Goal: Task Accomplishment & Management: Manage account settings

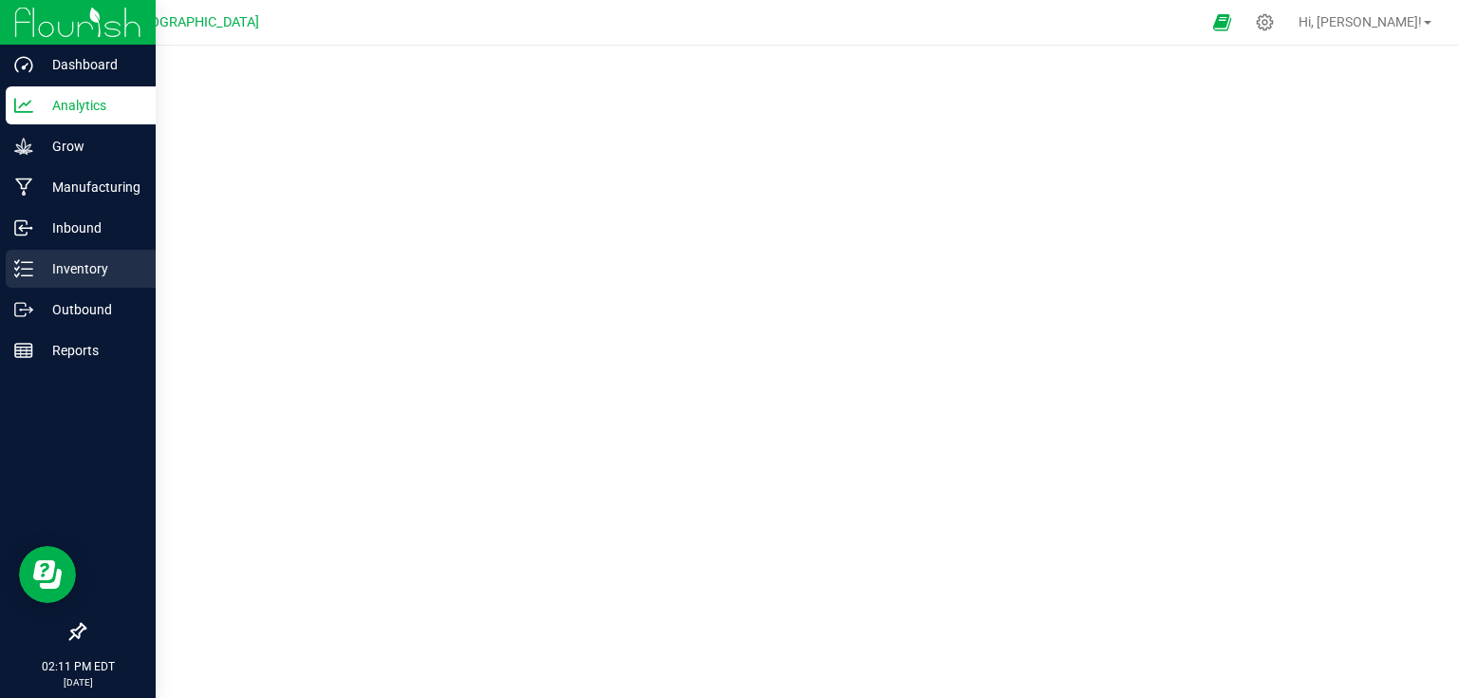
click at [49, 262] on p "Inventory" at bounding box center [90, 268] width 114 height 23
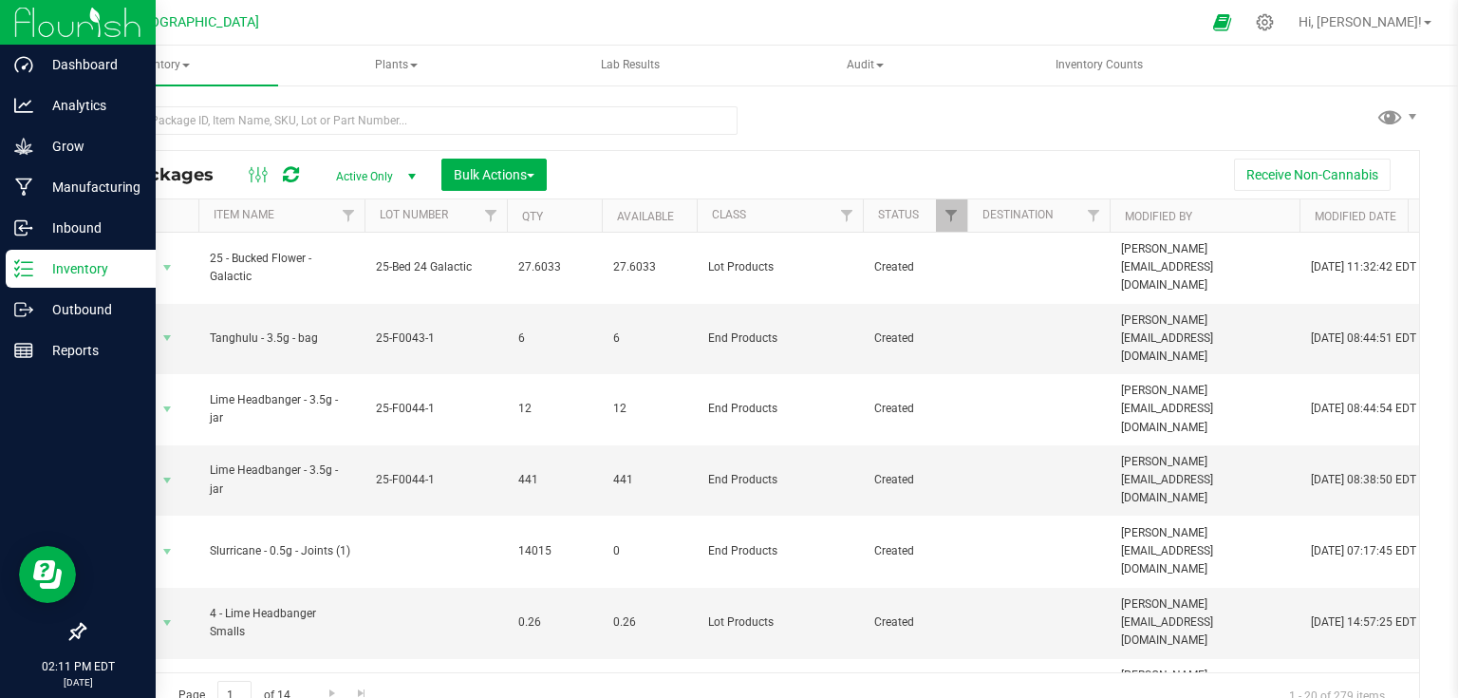
click at [51, 28] on img at bounding box center [77, 22] width 127 height 45
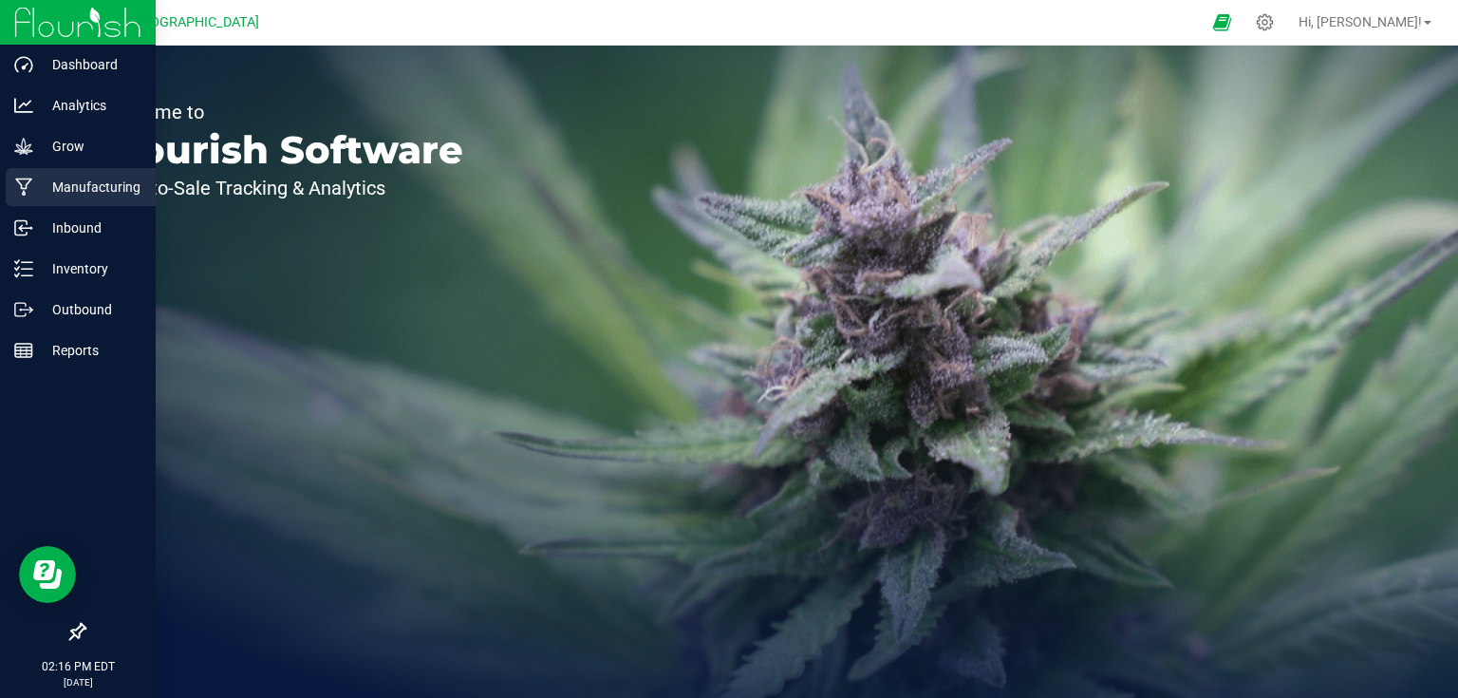
click at [96, 191] on p "Manufacturing" at bounding box center [90, 187] width 114 height 23
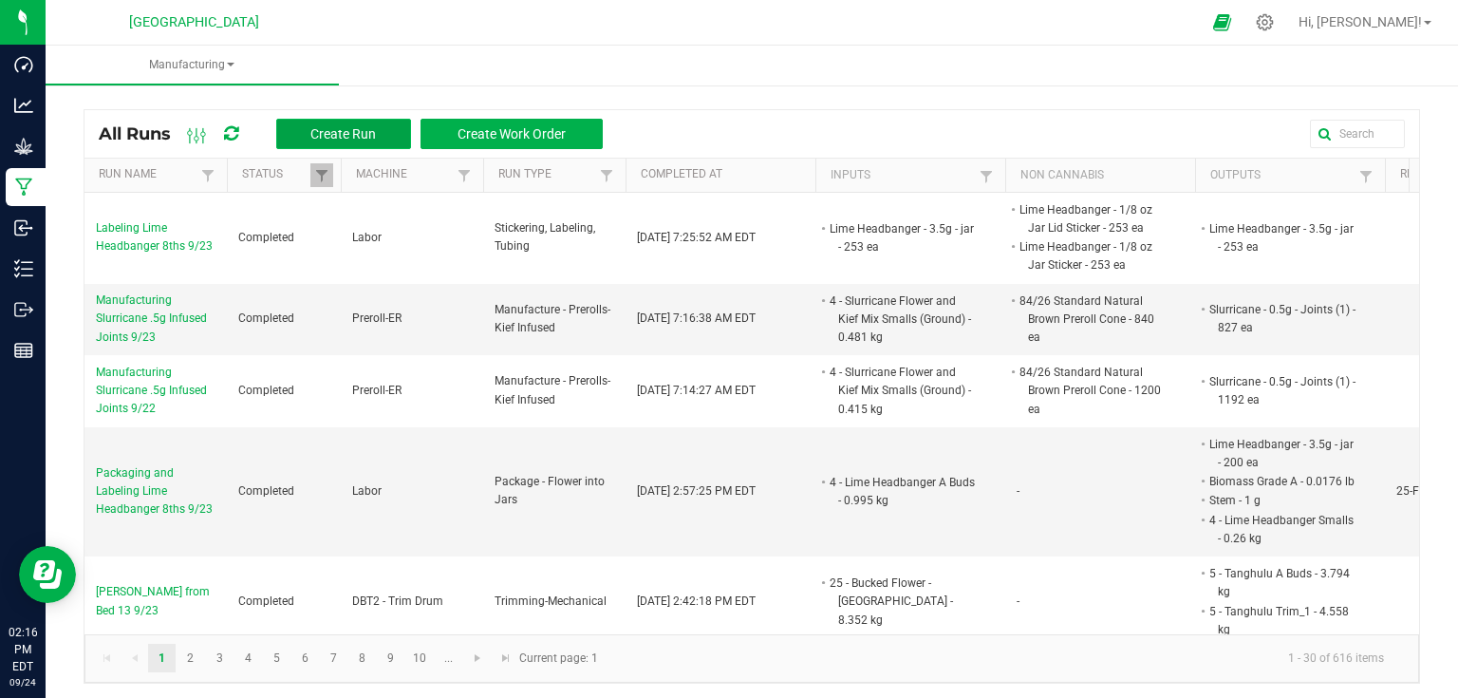
click at [345, 138] on span "Create Run" at bounding box center [342, 133] width 65 height 15
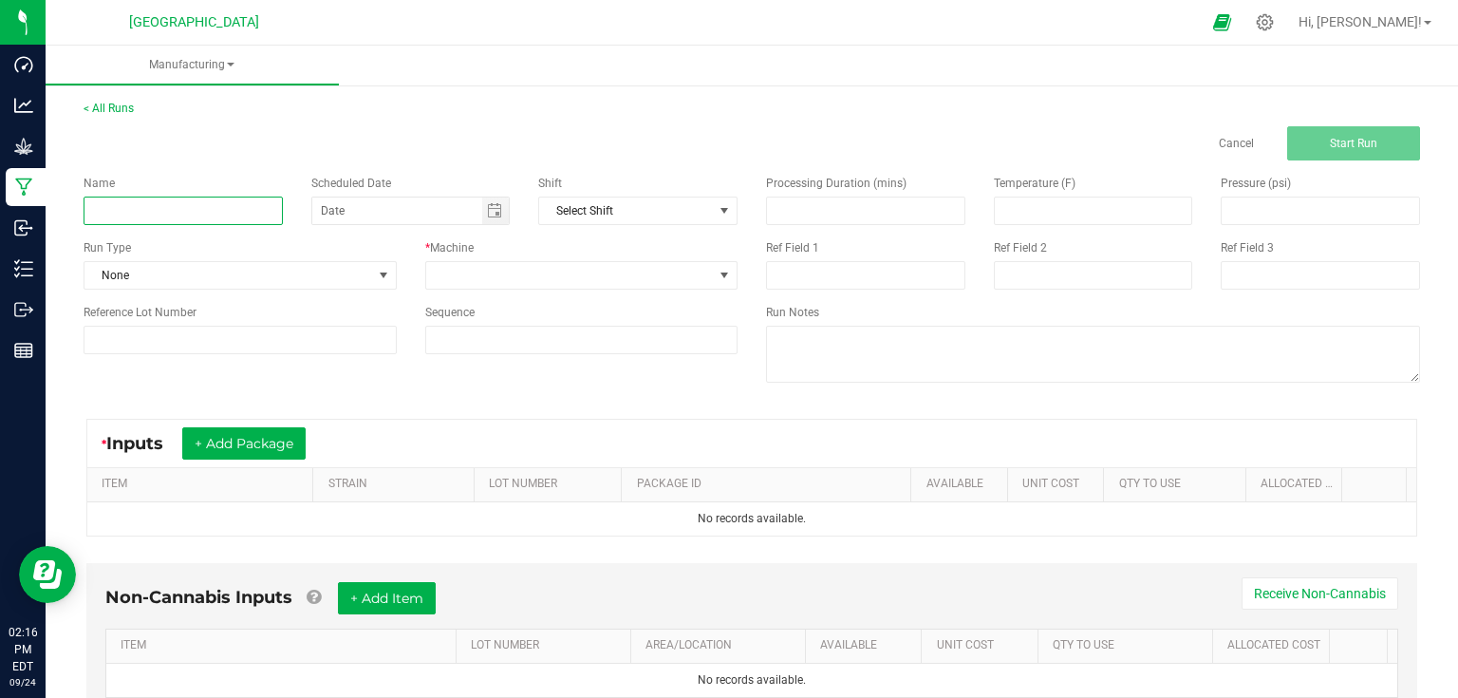
click at [220, 209] on input at bounding box center [183, 210] width 199 height 28
type input "Trimming Tanghulu Bed 13 9/24"
click at [361, 283] on span "None" at bounding box center [228, 275] width 288 height 27
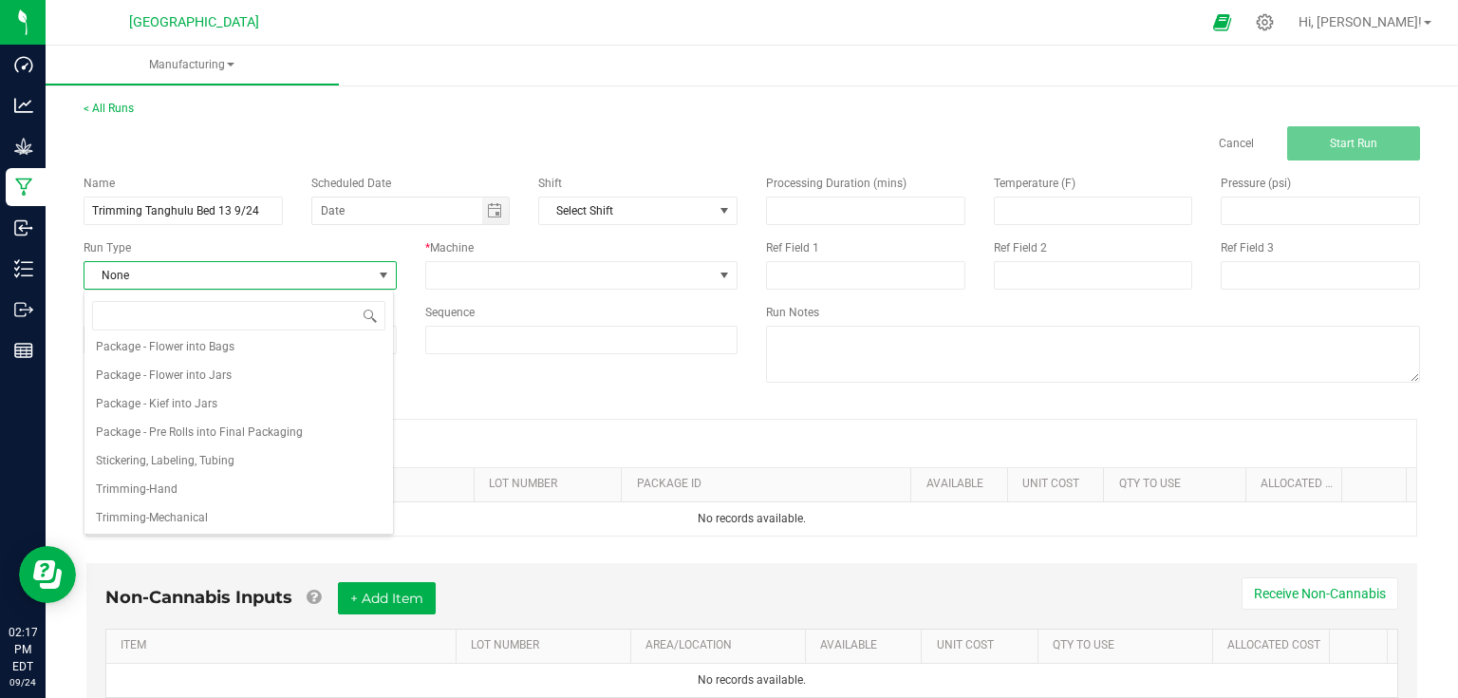
scroll to position [291, 0]
click at [182, 512] on span "Trimming-Mechanical" at bounding box center [152, 516] width 112 height 19
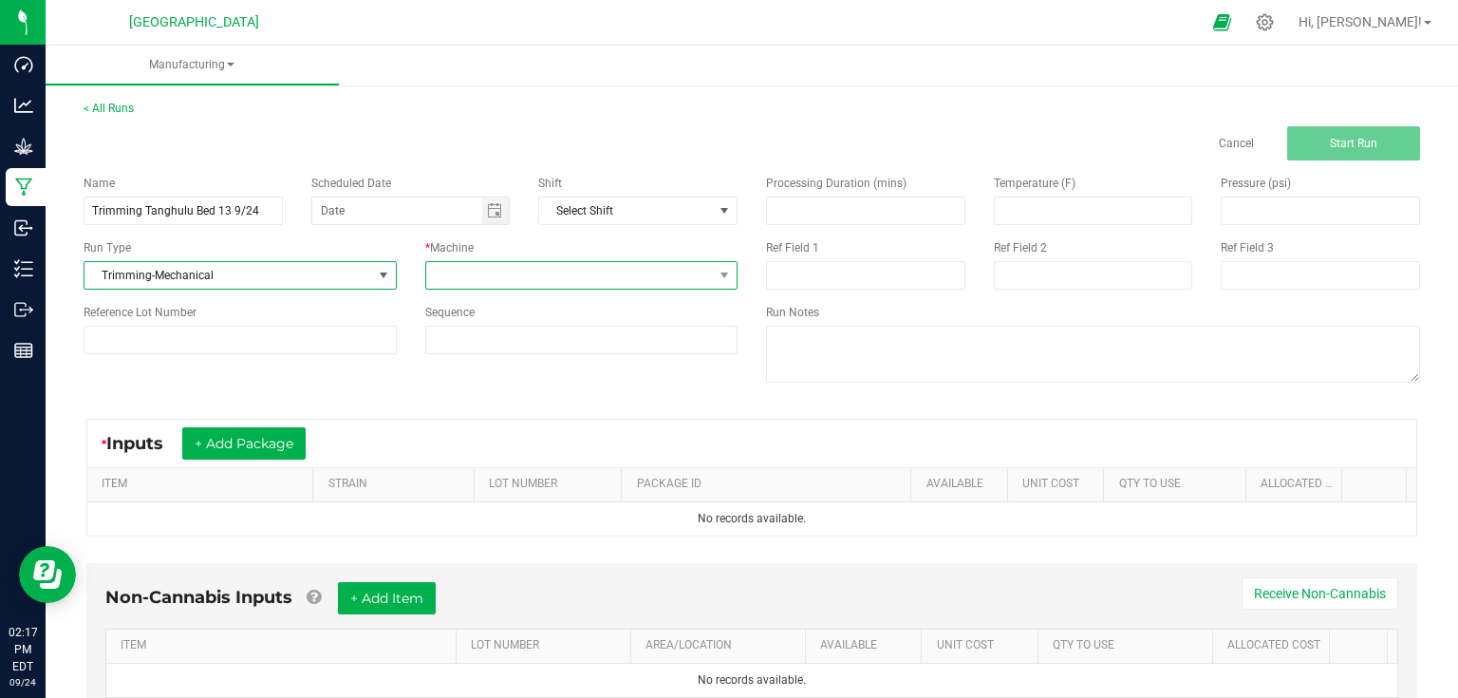
click at [535, 262] on span at bounding box center [570, 275] width 288 height 27
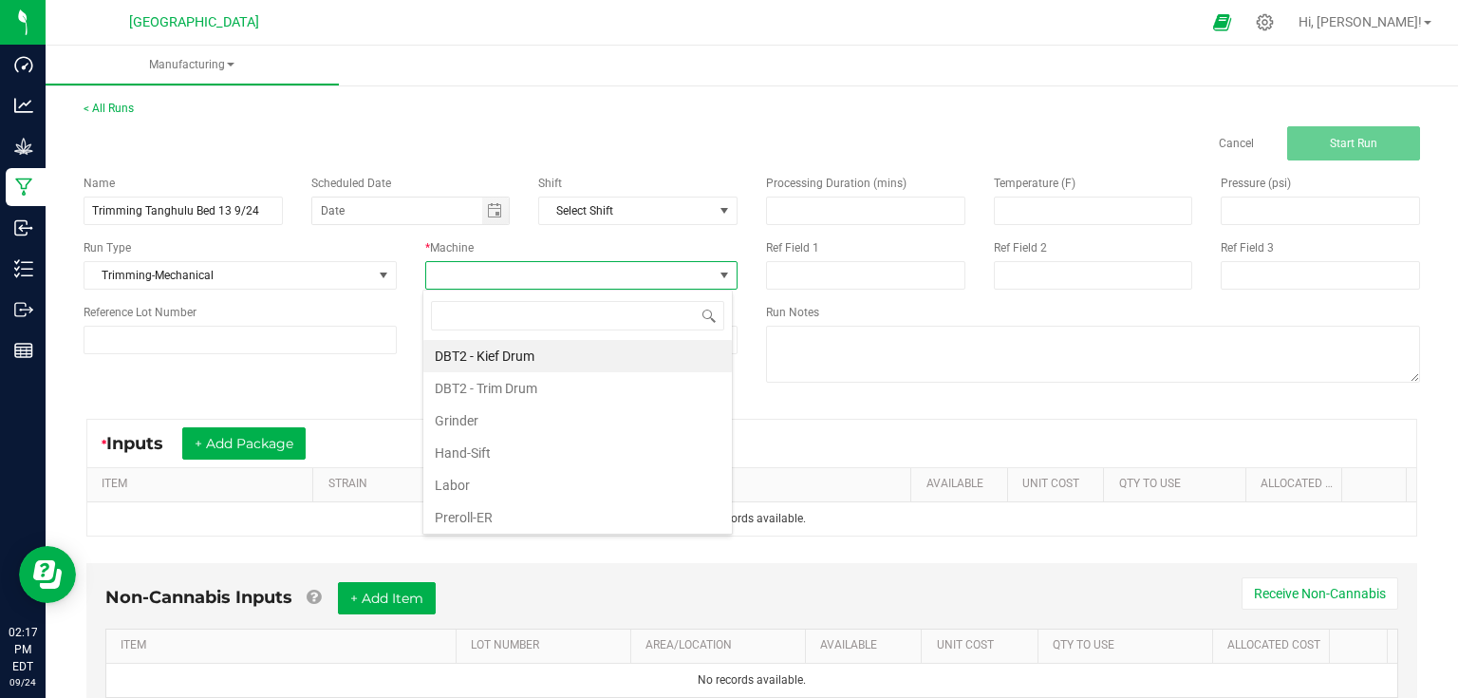
scroll to position [28, 309]
click at [543, 391] on li "DBT2 - Trim Drum" at bounding box center [577, 388] width 308 height 32
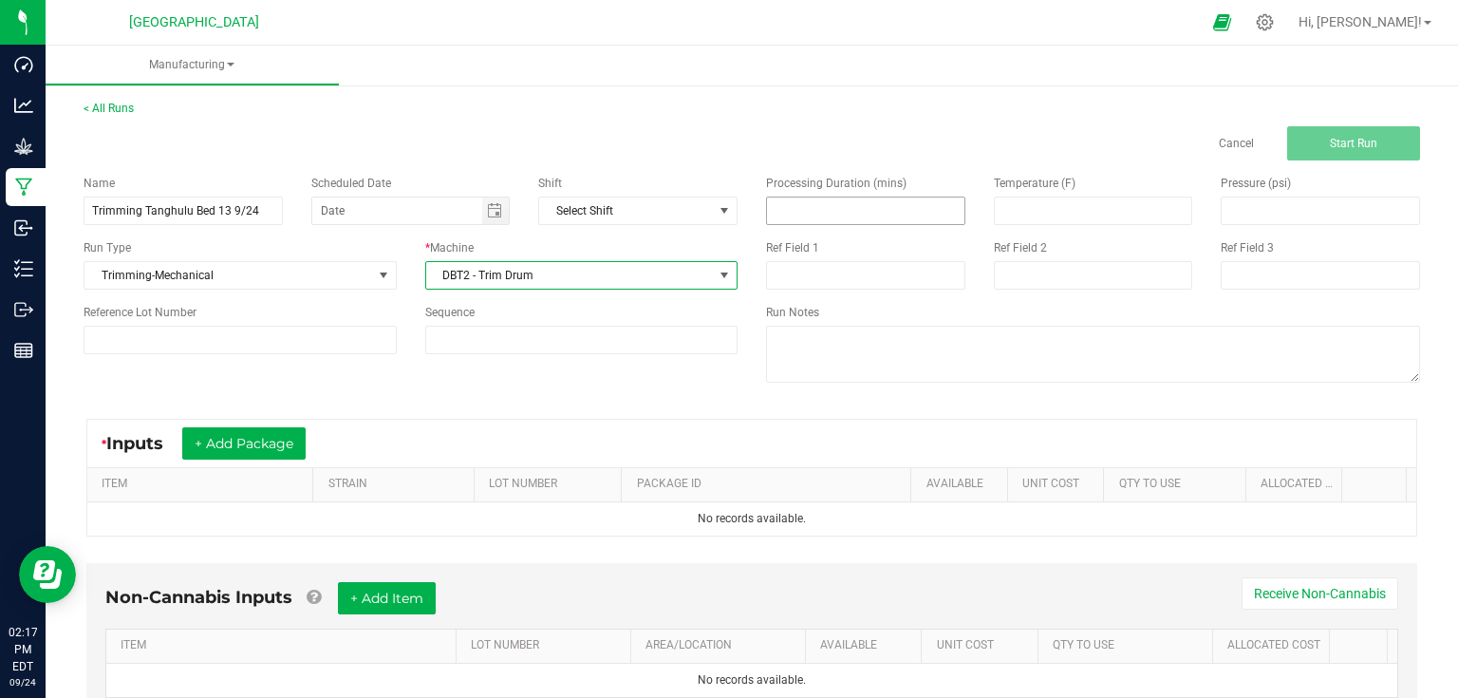
click at [803, 206] on input at bounding box center [865, 210] width 197 height 27
type input "60.00"
click at [532, 374] on div "Name [PERSON_NAME] Bed 13 9/24 Scheduled Date Shift Select Shift Run Type Trimm…" at bounding box center [751, 280] width 1365 height 241
click at [224, 443] on button "+ Add Package" at bounding box center [243, 443] width 123 height 32
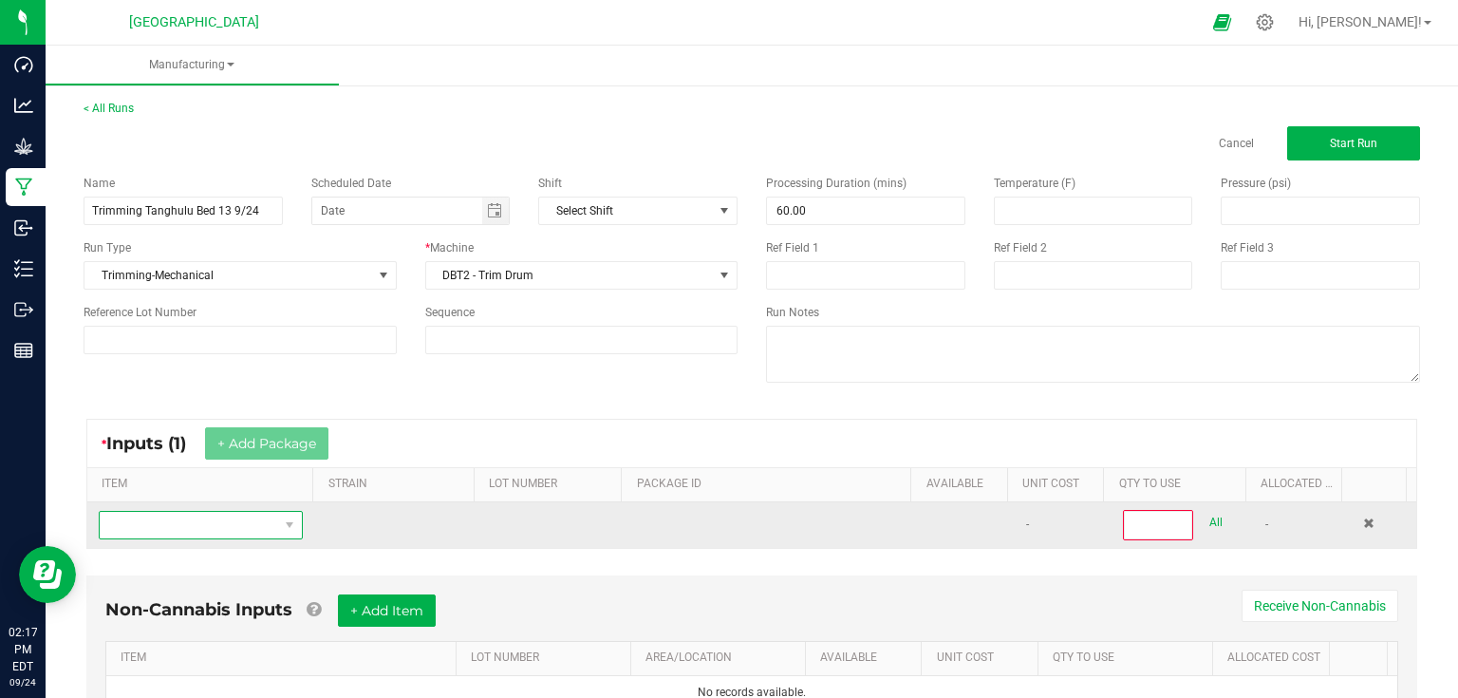
click at [171, 526] on span "NO DATA FOUND" at bounding box center [189, 525] width 178 height 27
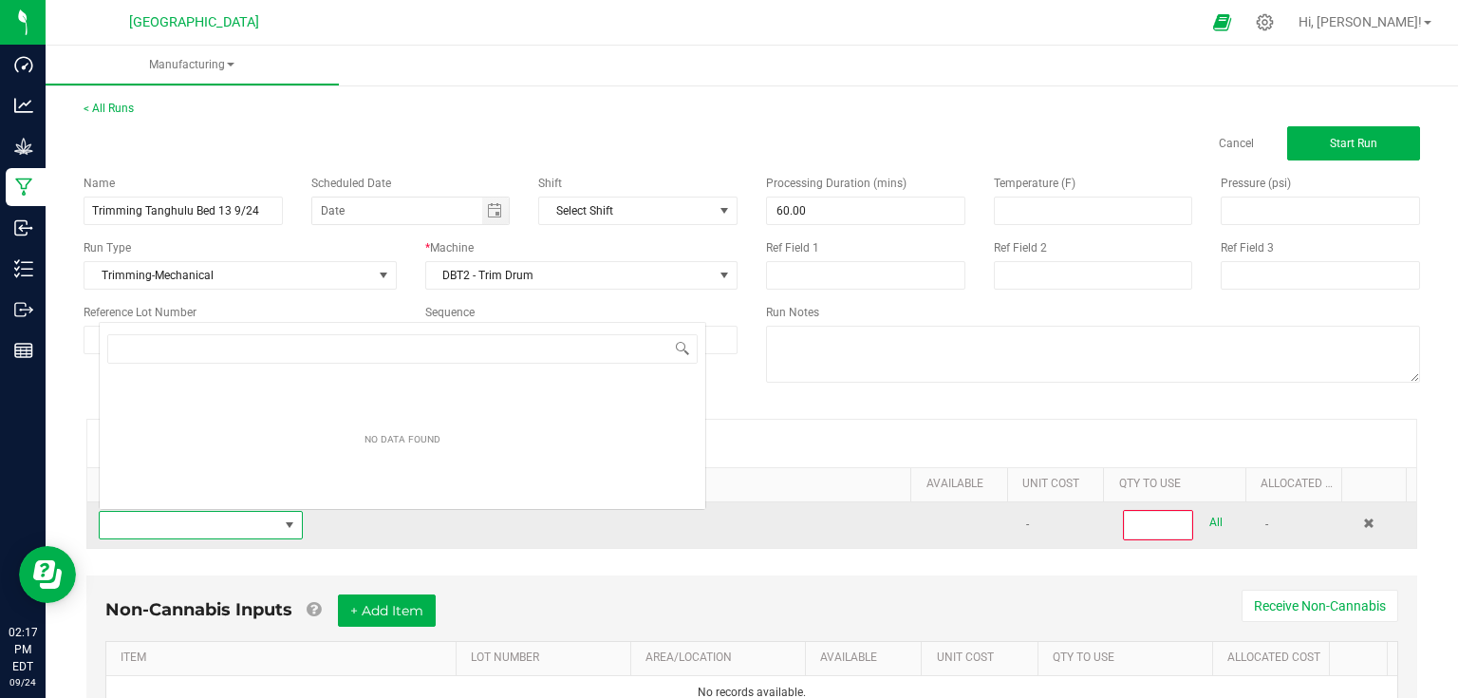
scroll to position [28, 197]
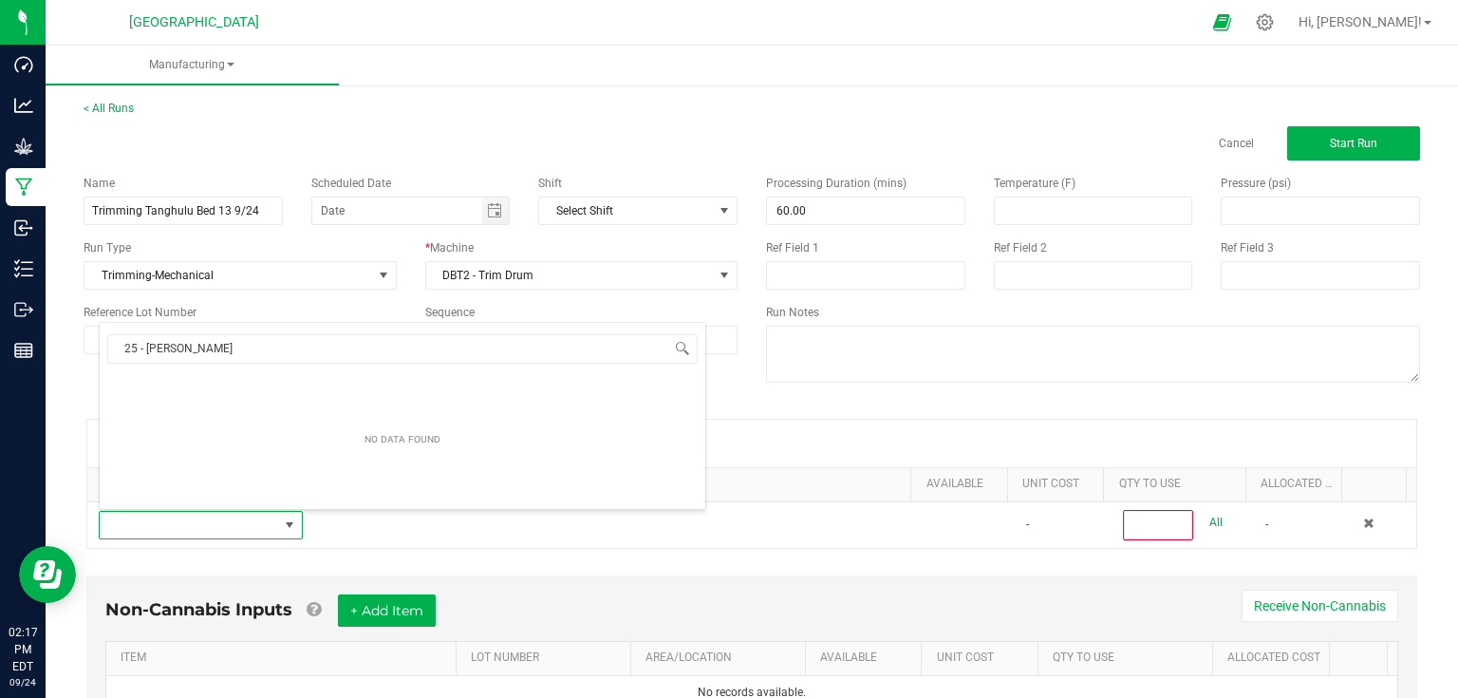
type input "25 - buc"
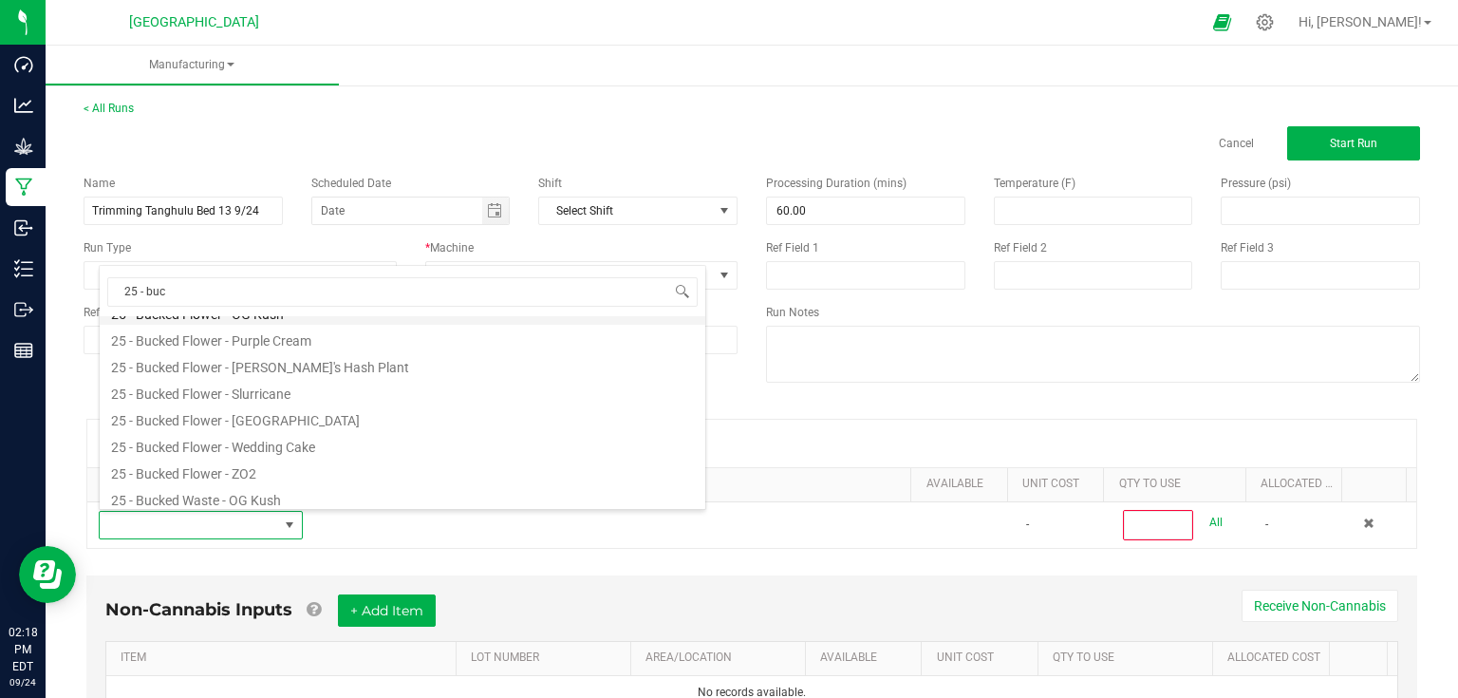
scroll to position [342, 0]
click at [307, 416] on li "25 - Bucked Flower - [GEOGRAPHIC_DATA]" at bounding box center [403, 413] width 606 height 27
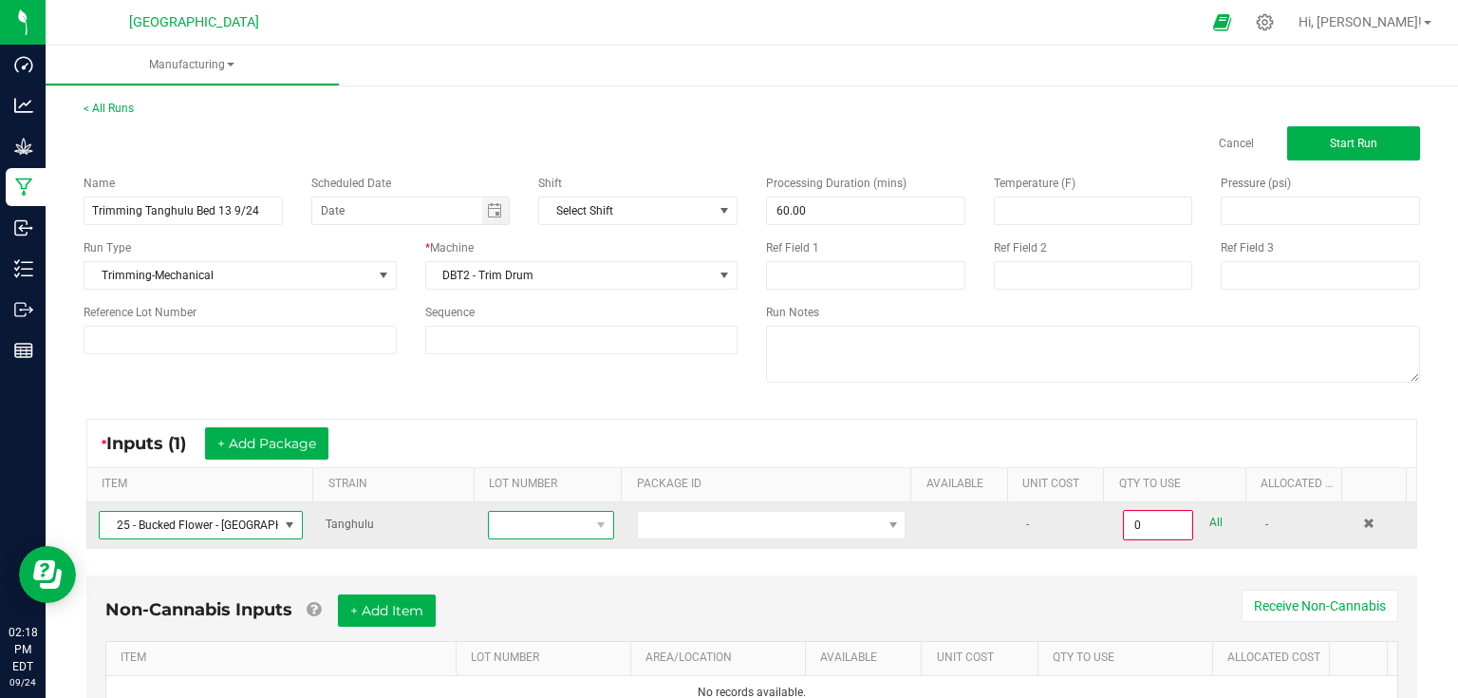
click at [548, 530] on span at bounding box center [539, 525] width 101 height 27
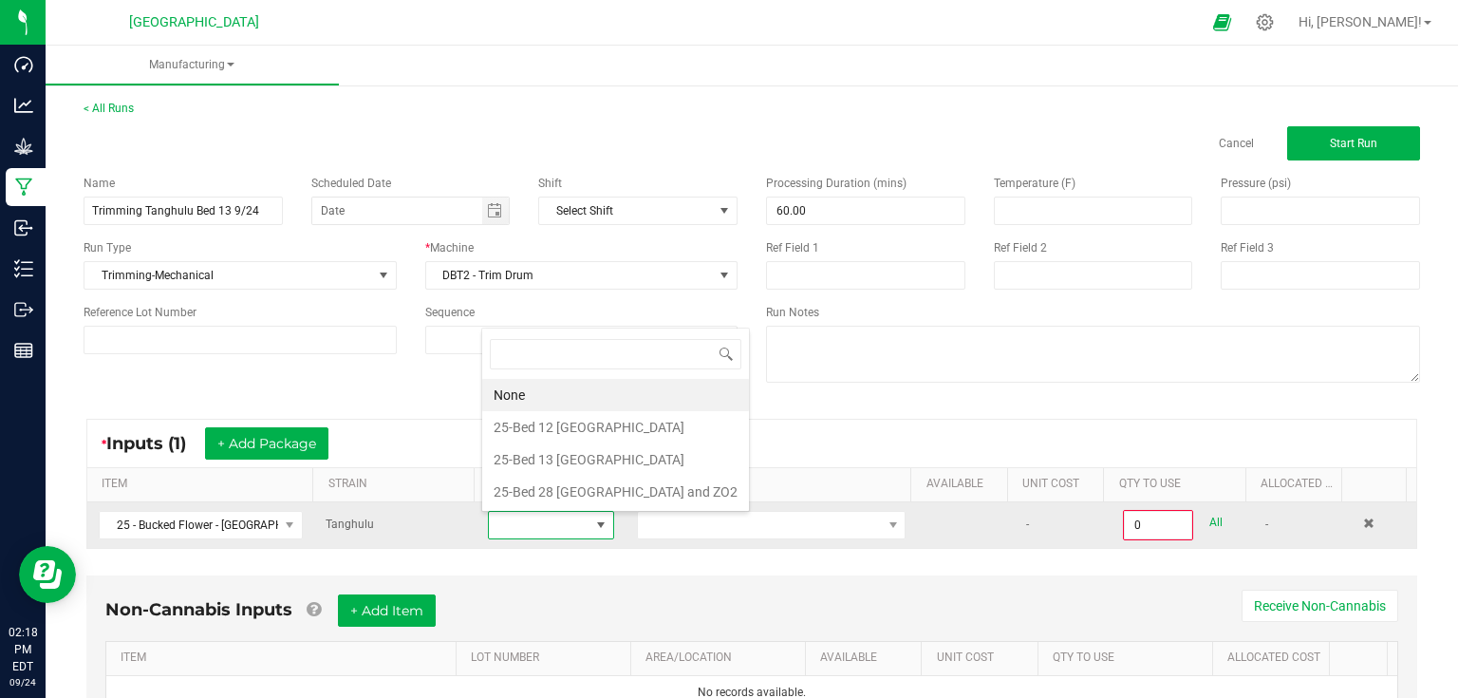
scroll to position [28, 122]
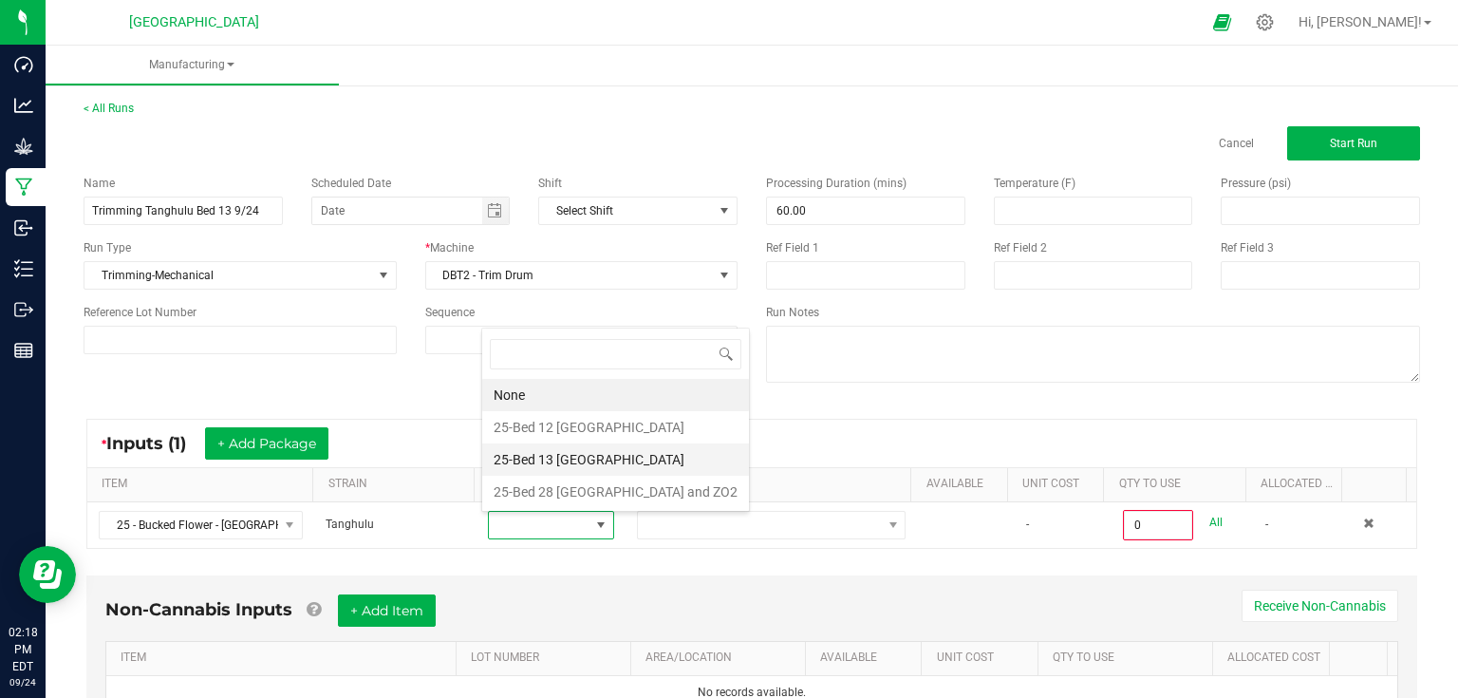
click at [564, 465] on Tanghulu "25-Bed 13 [GEOGRAPHIC_DATA]" at bounding box center [615, 459] width 267 height 32
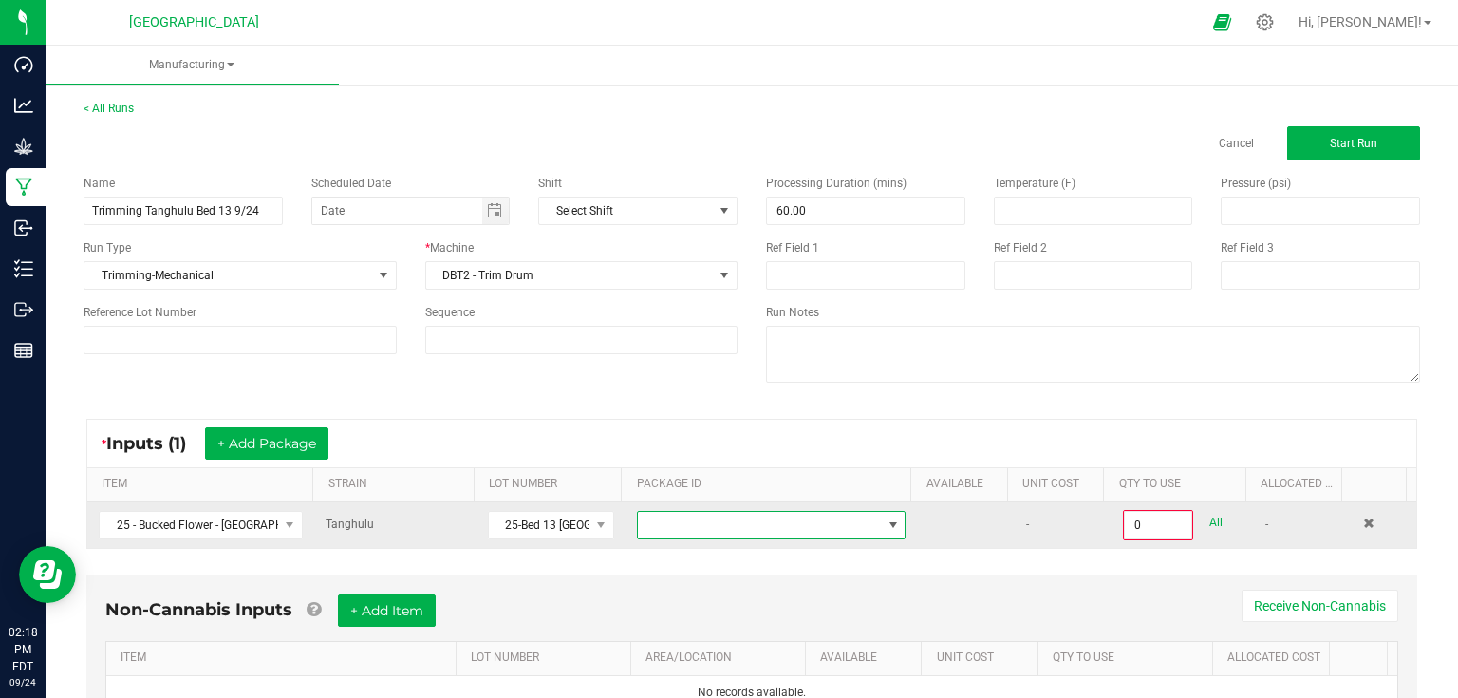
click at [639, 521] on span at bounding box center [759, 525] width 243 height 27
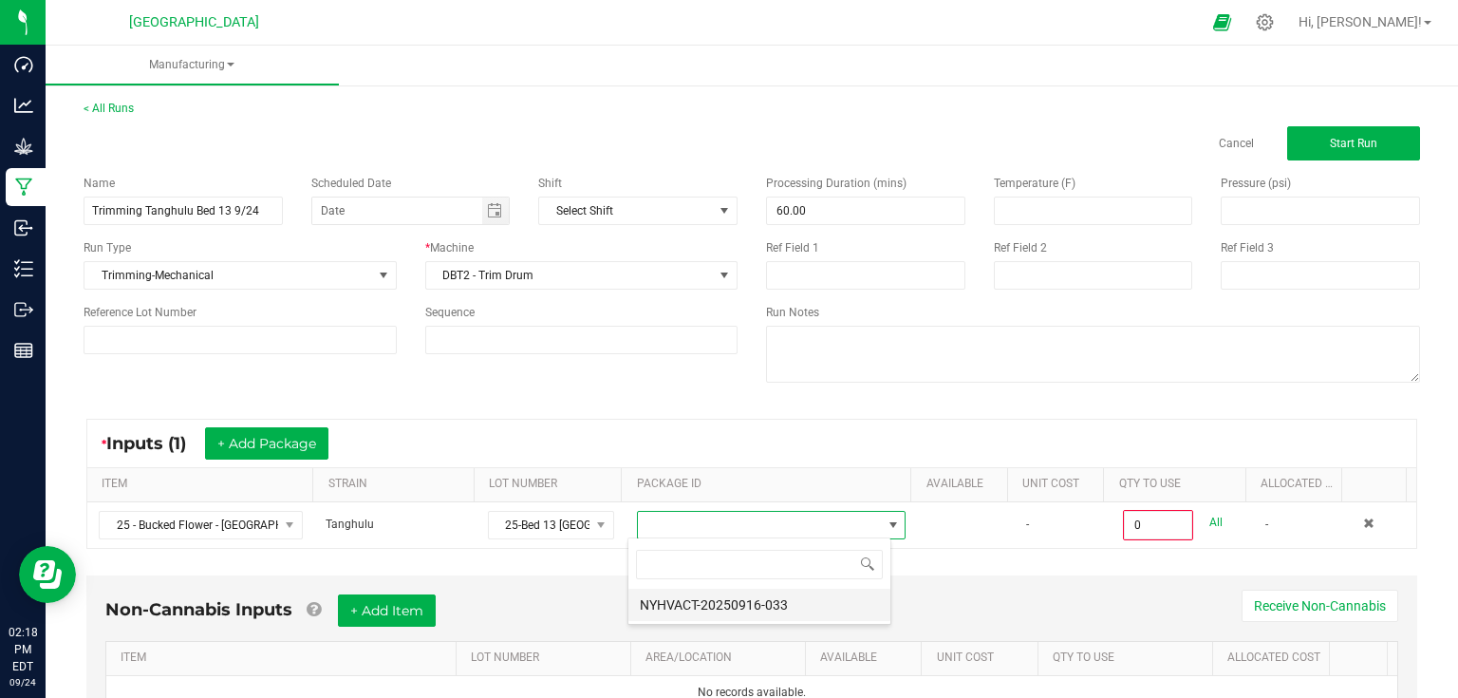
scroll to position [28, 263]
click at [685, 598] on li "NYHVACT-20250916-033" at bounding box center [759, 604] width 262 height 32
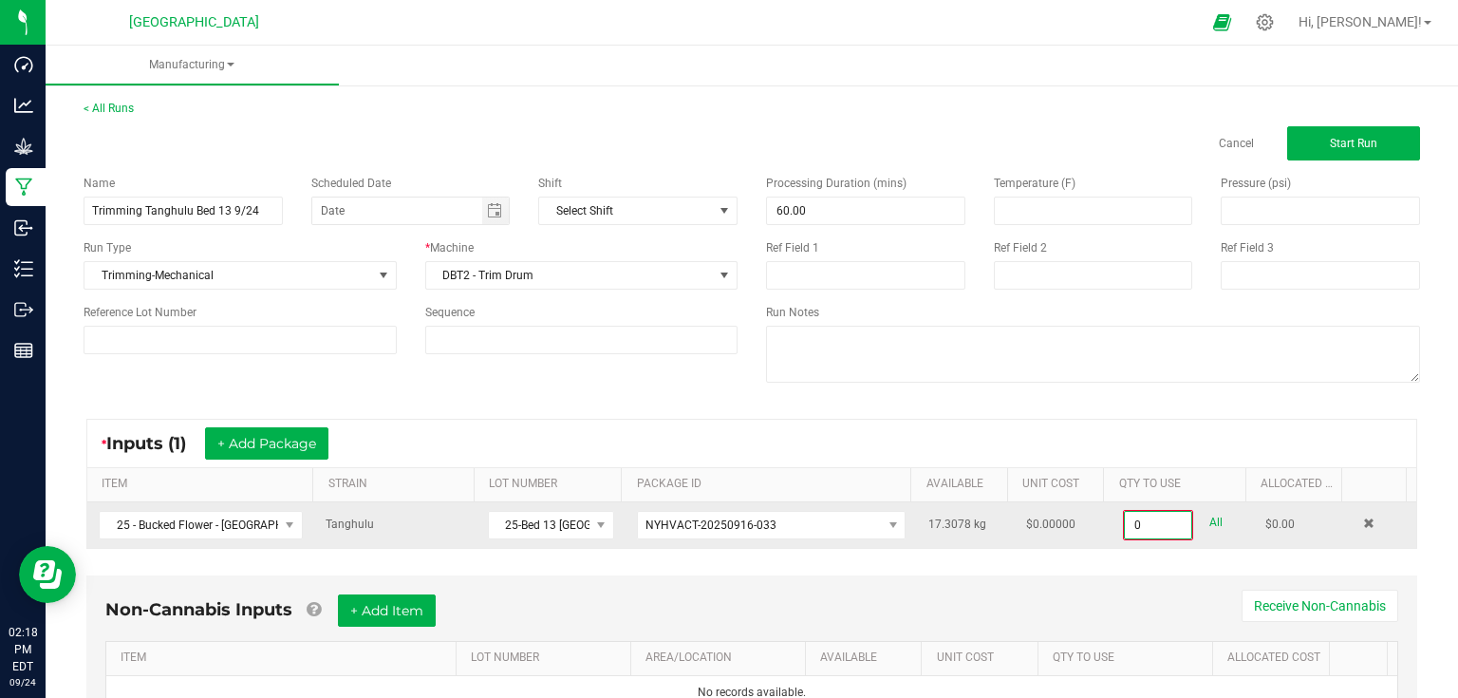
click at [1155, 525] on input "0" at bounding box center [1158, 525] width 66 height 27
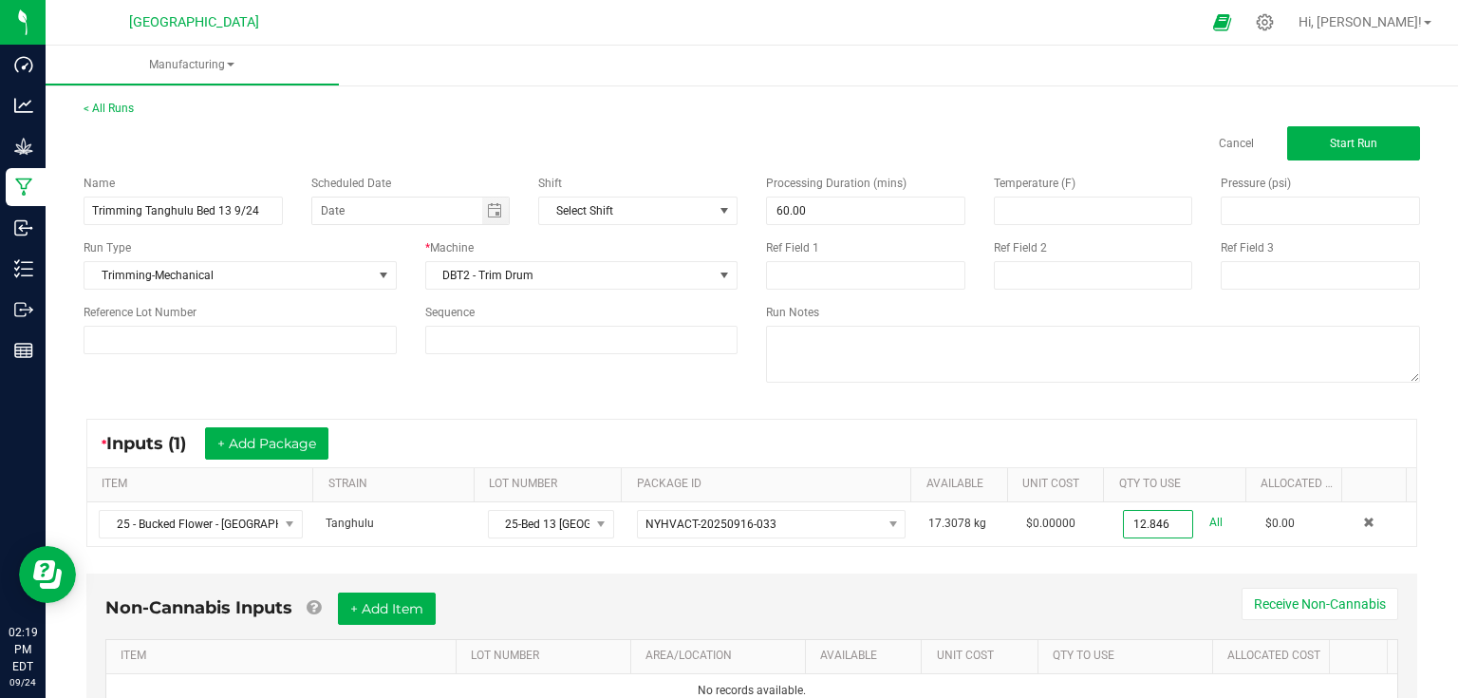
type input "12.8460 kg"
click at [1131, 553] on div "* Inputs (1) + Add Package ITEM STRAIN LOT NUMBER PACKAGE ID AVAILABLE Unit Cos…" at bounding box center [751, 482] width 1365 height 162
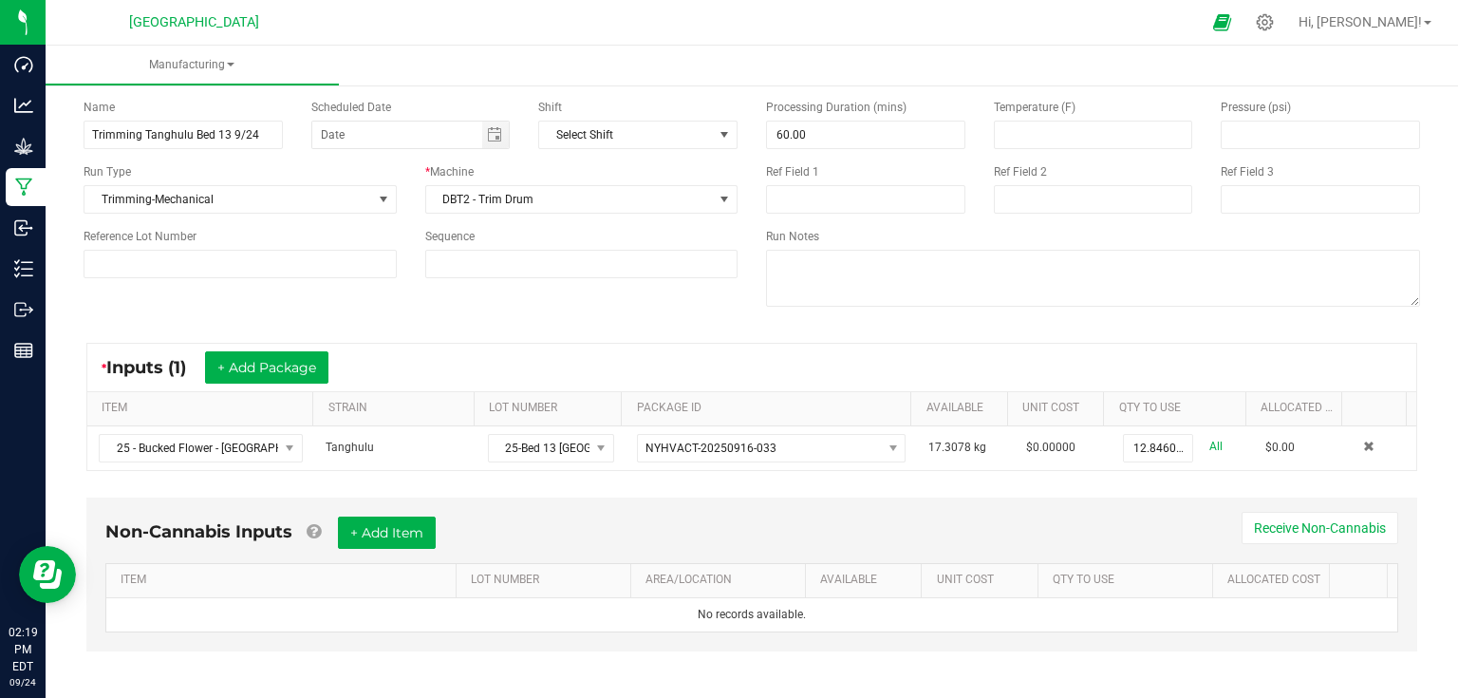
scroll to position [0, 0]
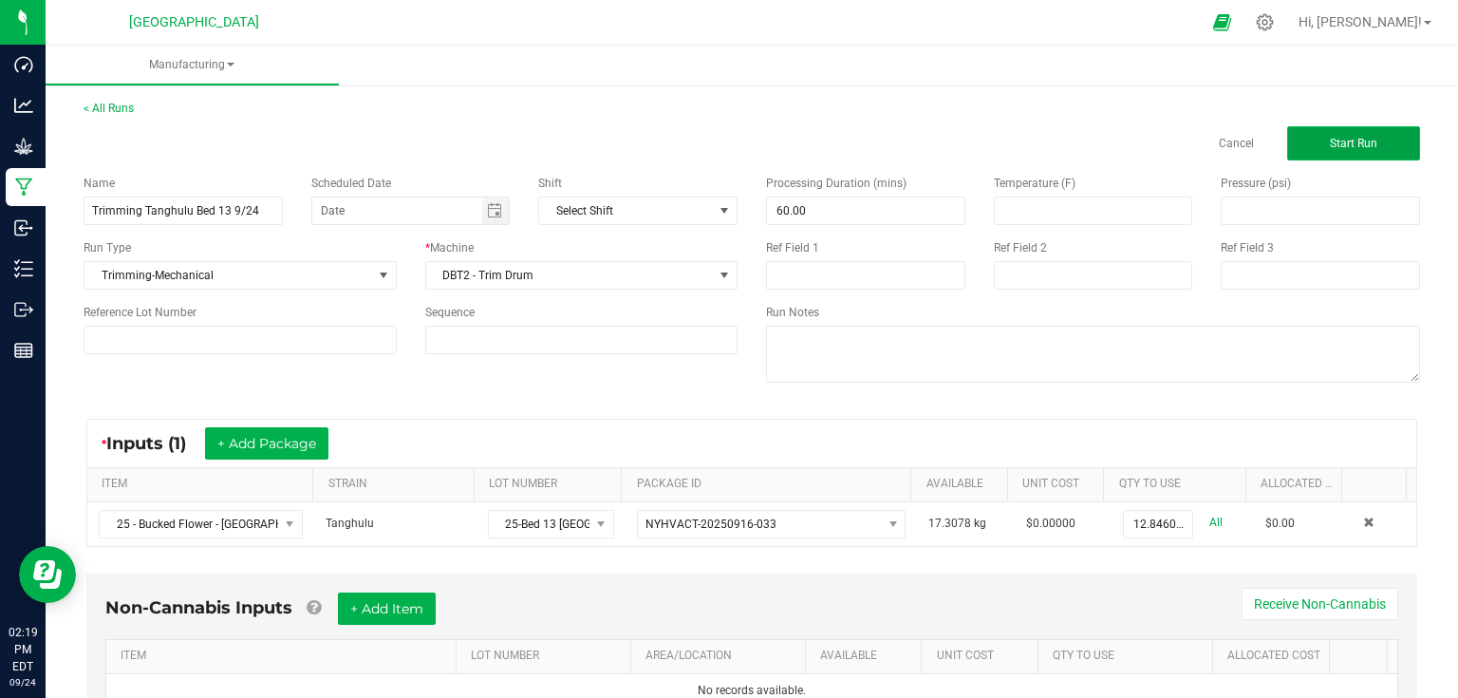
click at [1330, 144] on span "Start Run" at bounding box center [1353, 143] width 47 height 13
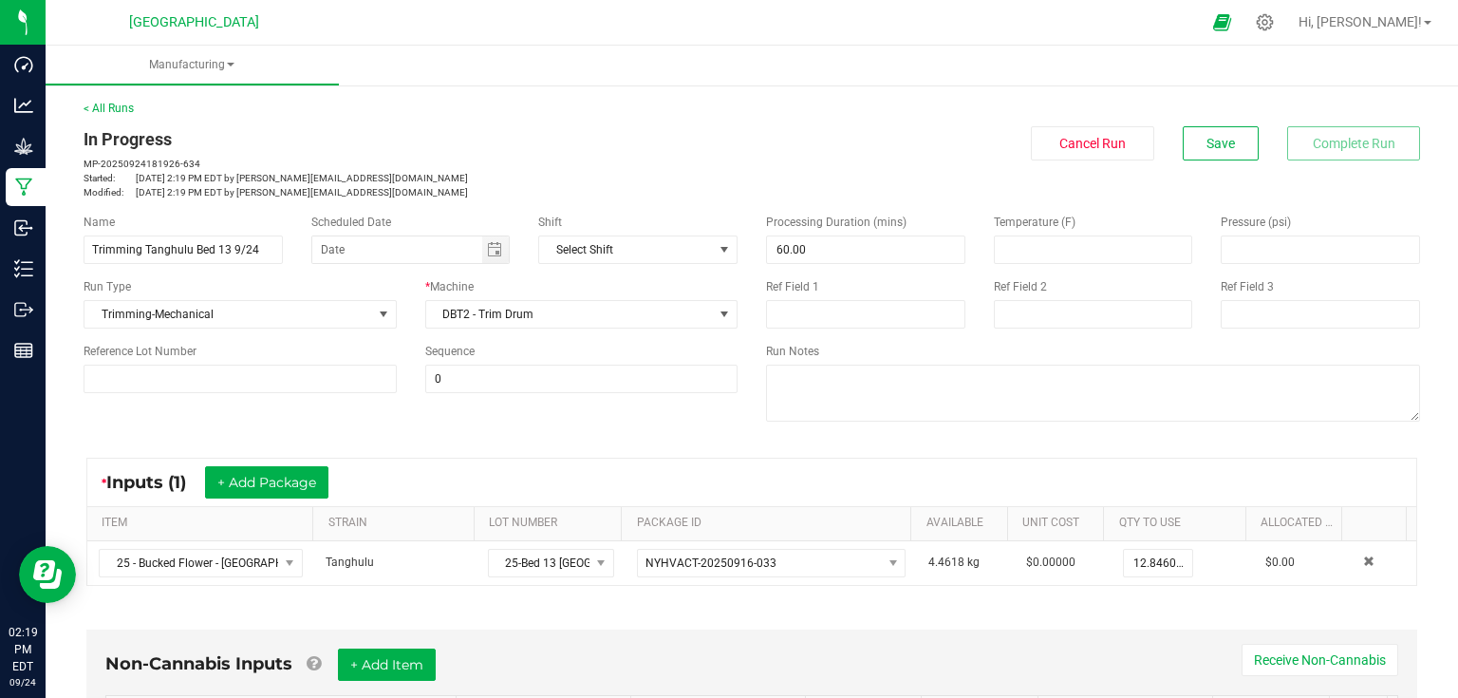
scroll to position [380, 0]
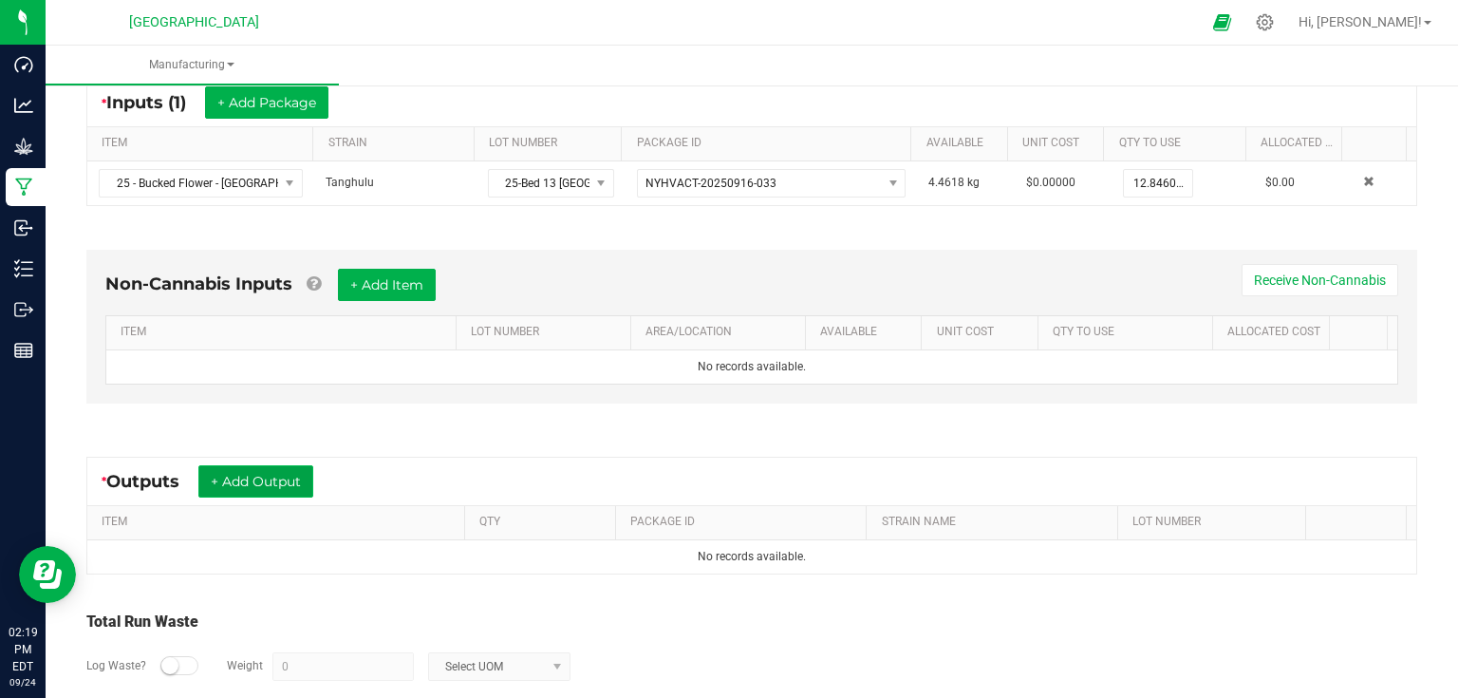
click at [266, 486] on button "+ Add Output" at bounding box center [255, 481] width 115 height 32
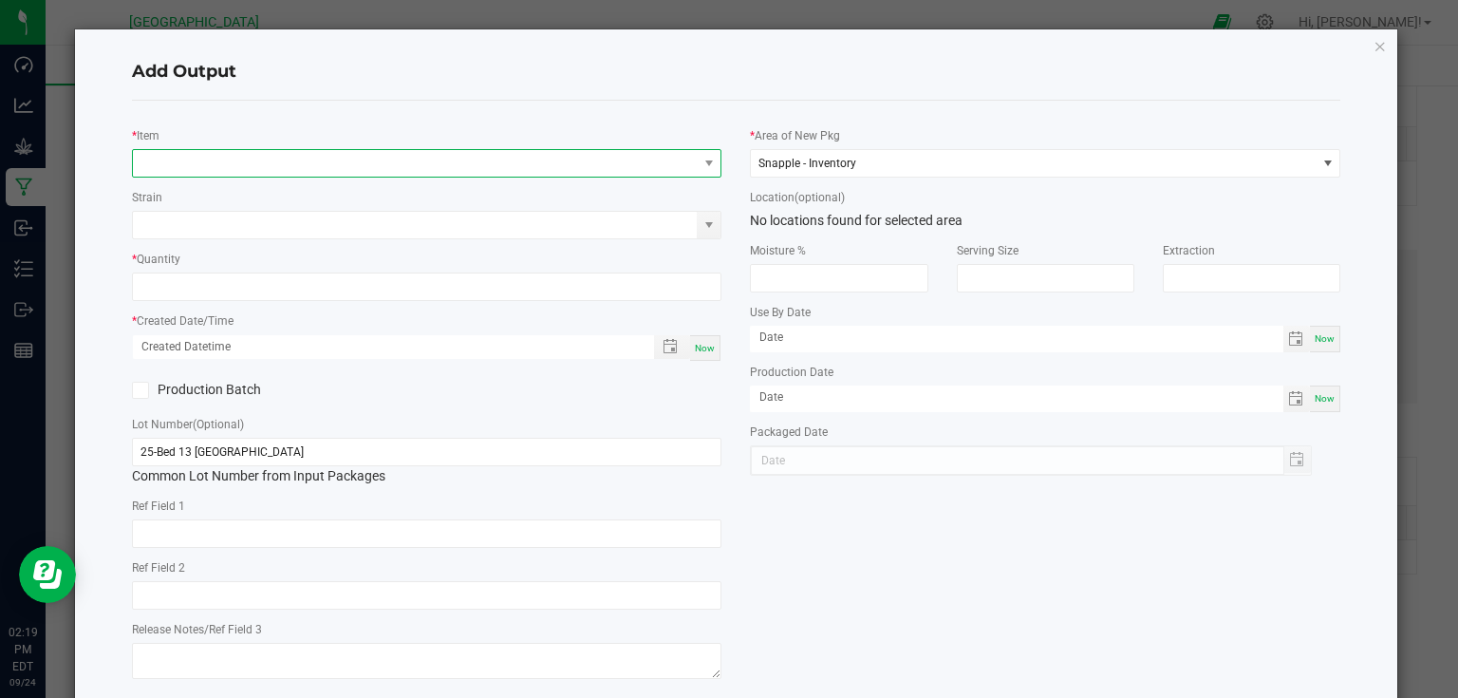
click at [303, 169] on span "NO DATA FOUND" at bounding box center [415, 163] width 565 height 27
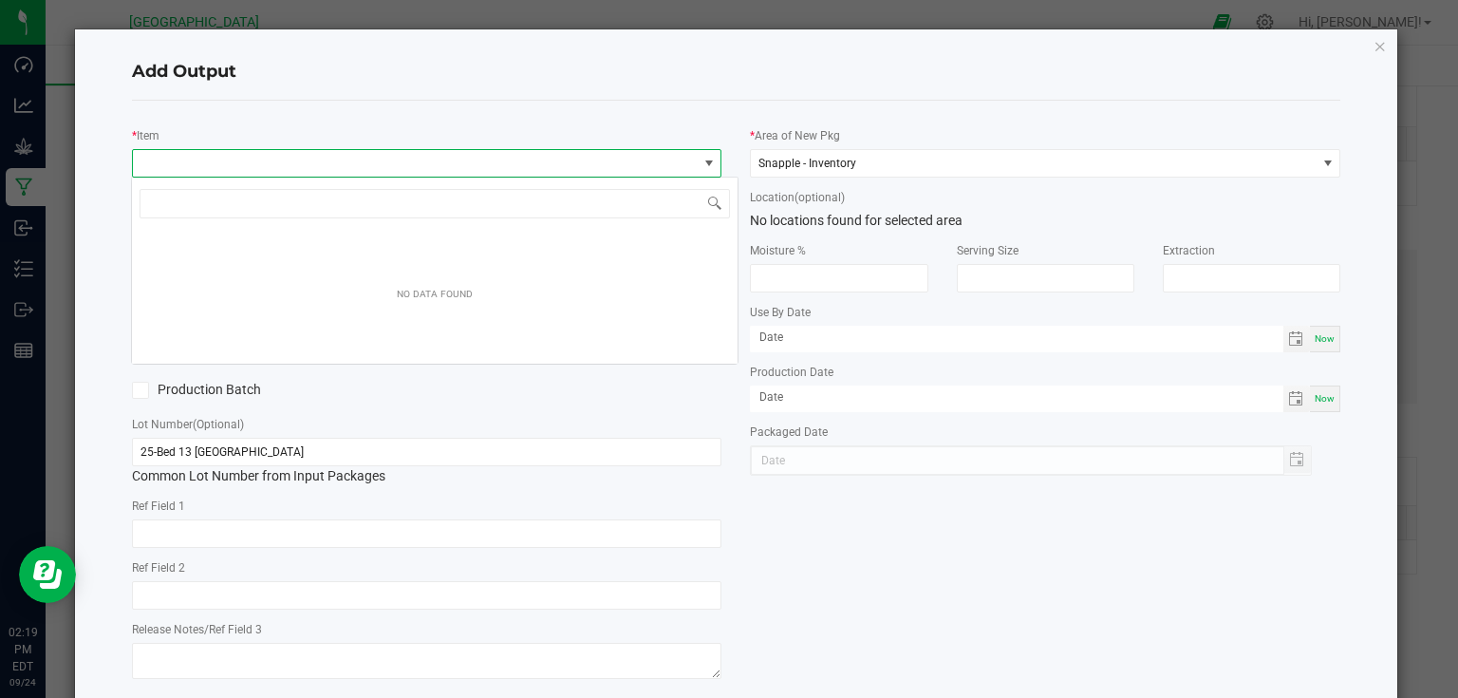
scroll to position [28, 585]
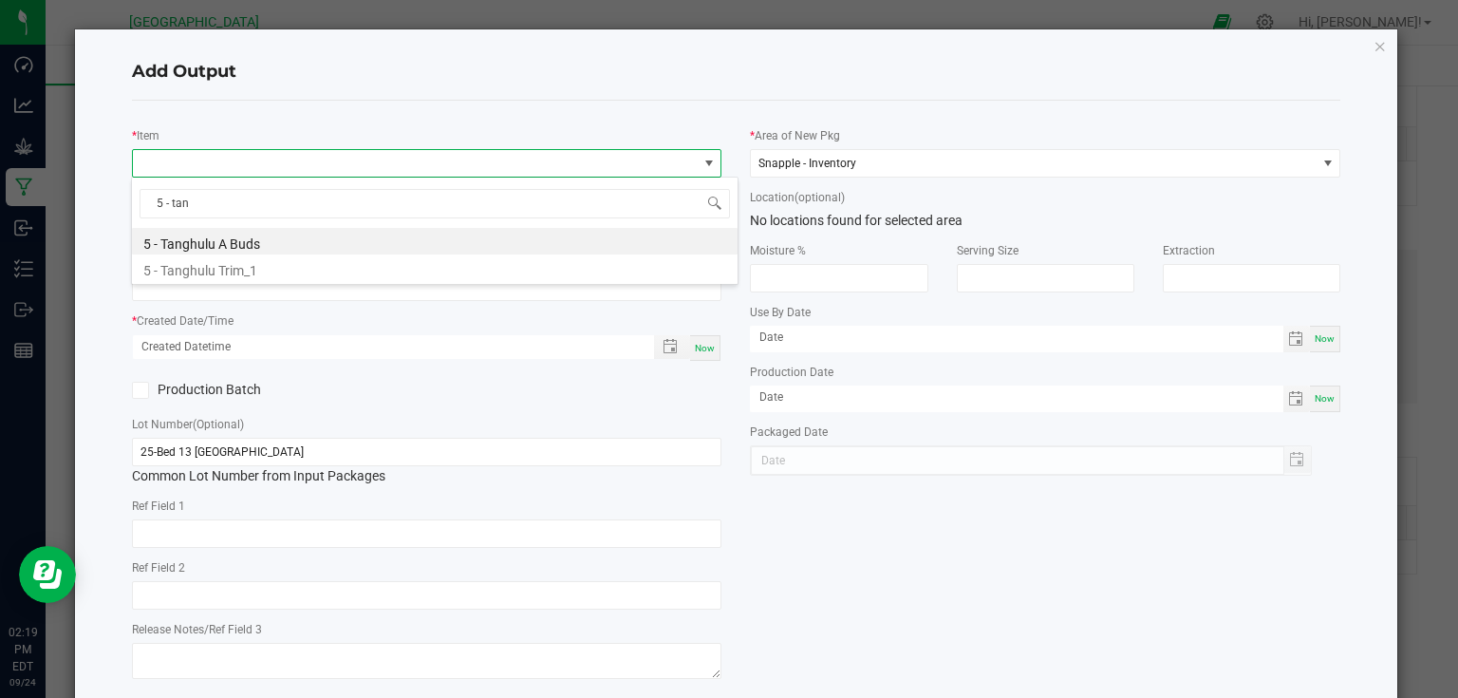
type input "5 - tang"
click at [239, 237] on li "5 - Tanghulu A Buds" at bounding box center [435, 241] width 606 height 27
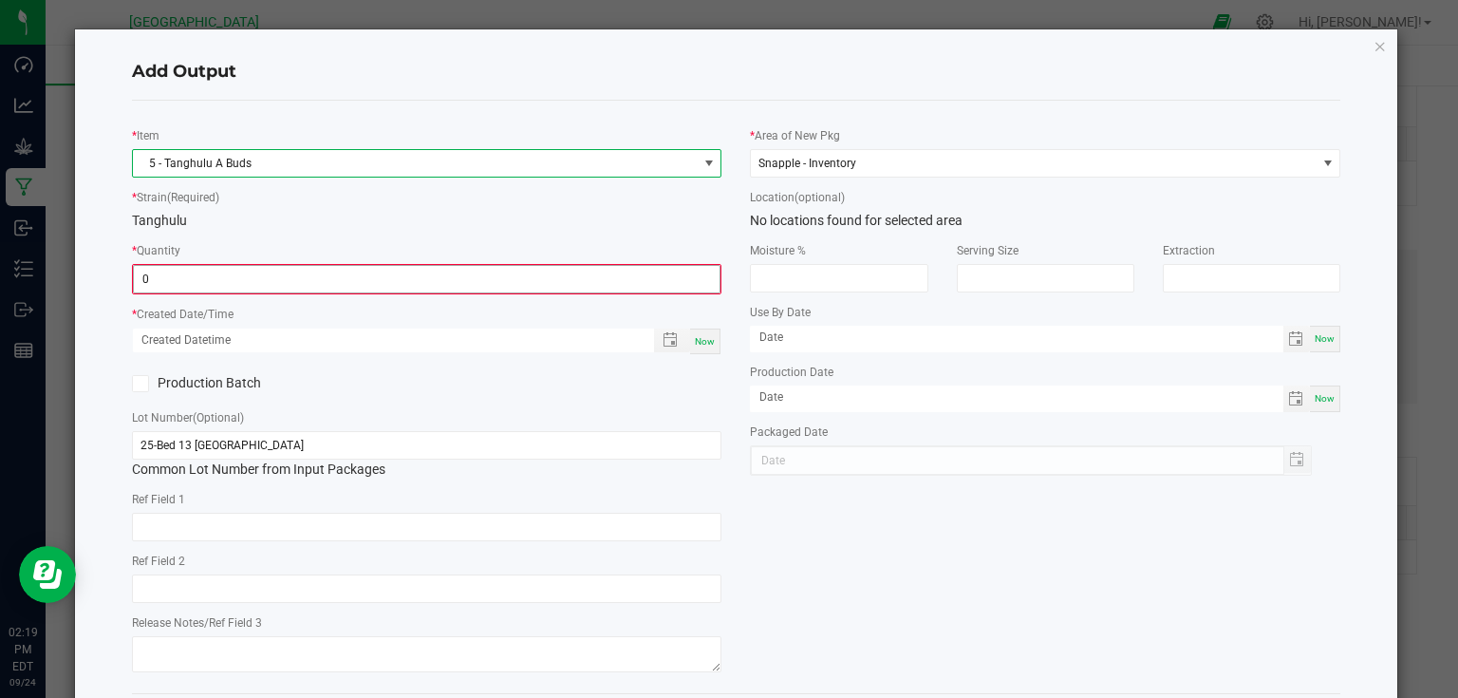
click at [217, 275] on input "0" at bounding box center [427, 279] width 587 height 27
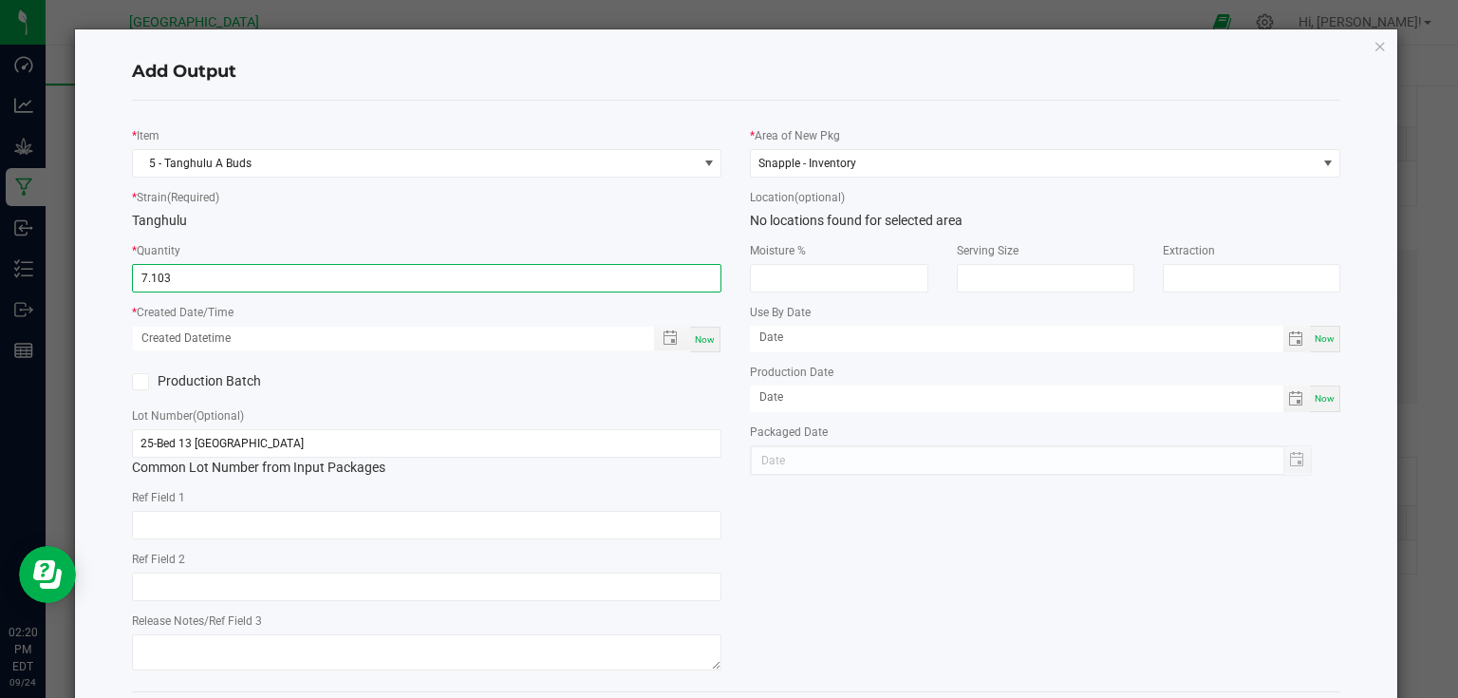
type input "7.1030 kg"
click at [699, 334] on span "Now" at bounding box center [705, 339] width 20 height 10
type input "[DATE] 2:20 PM"
type input "[DATE]"
click at [714, 395] on div "Production Batch" at bounding box center [427, 381] width 619 height 28
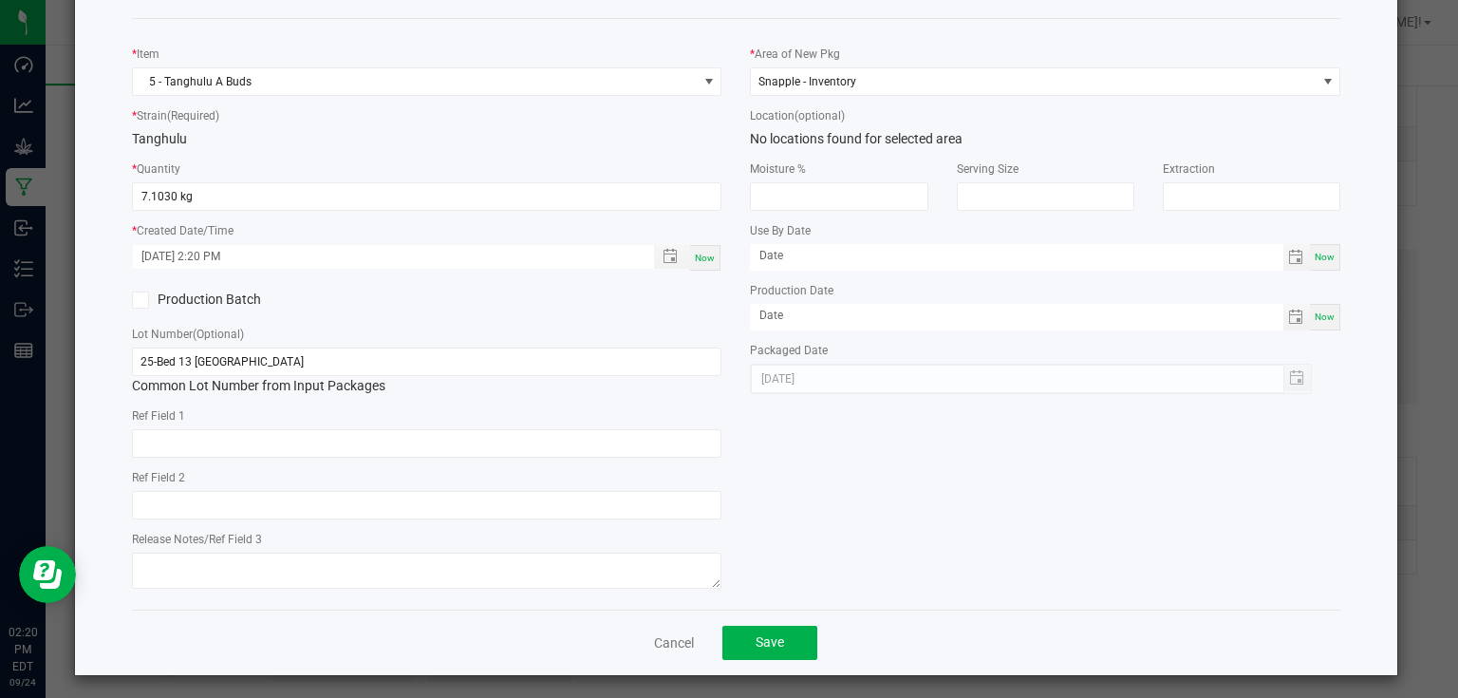
scroll to position [88, 0]
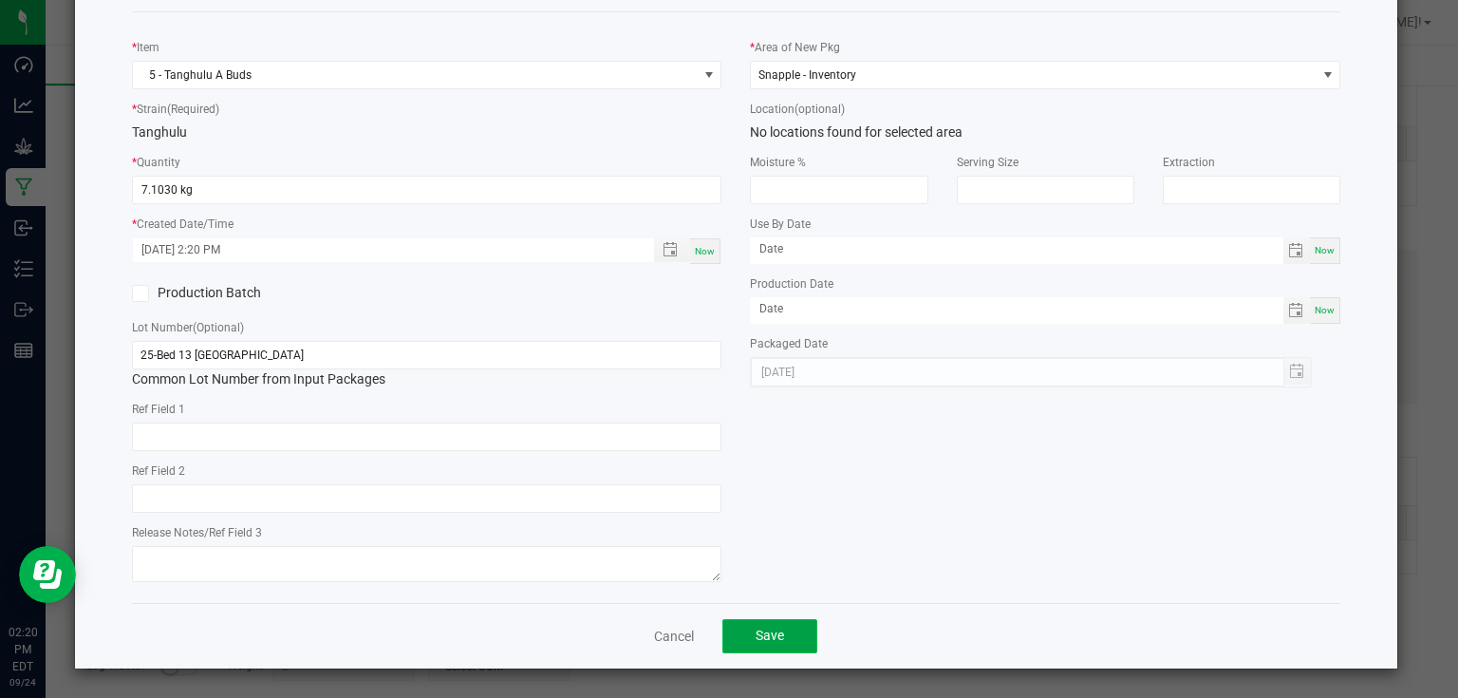
click at [782, 636] on button "Save" at bounding box center [769, 636] width 95 height 34
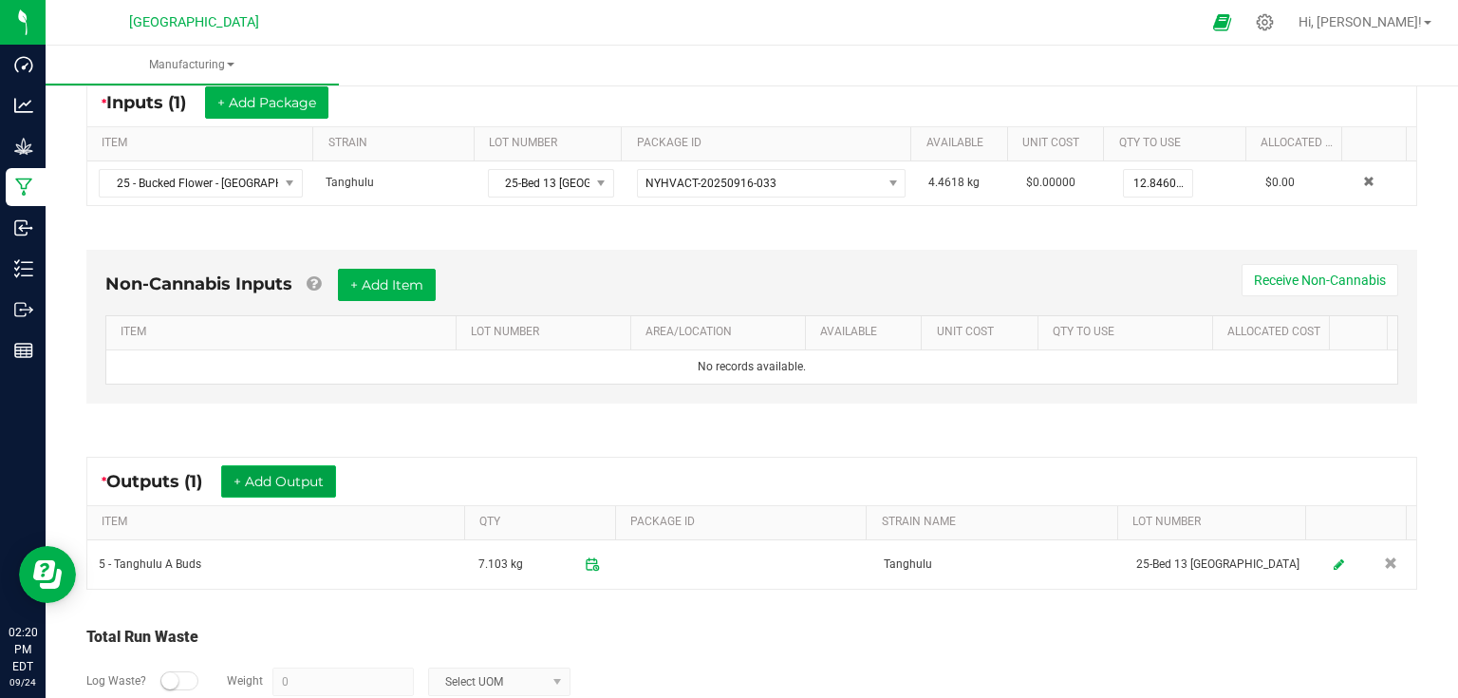
click at [336, 490] on button "+ Add Output" at bounding box center [278, 481] width 115 height 32
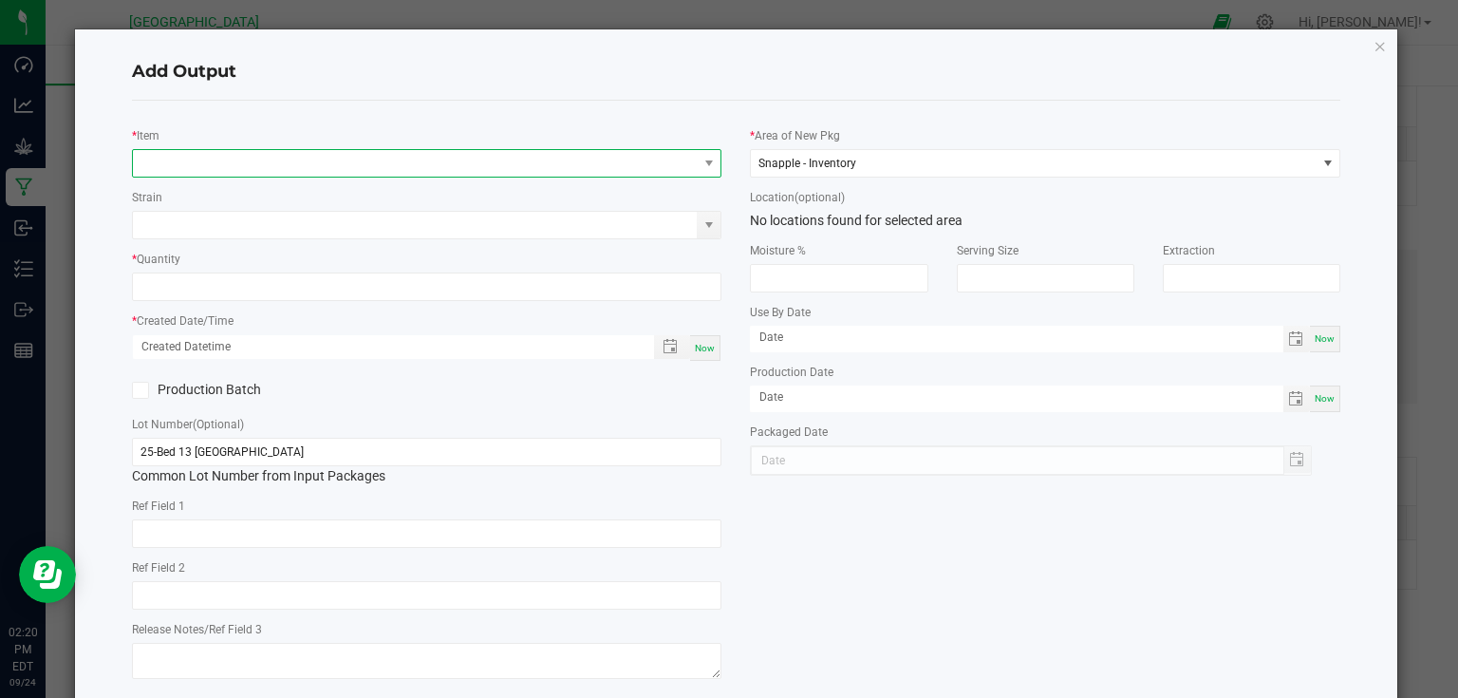
click at [310, 171] on span "NO DATA FOUND" at bounding box center [415, 163] width 565 height 27
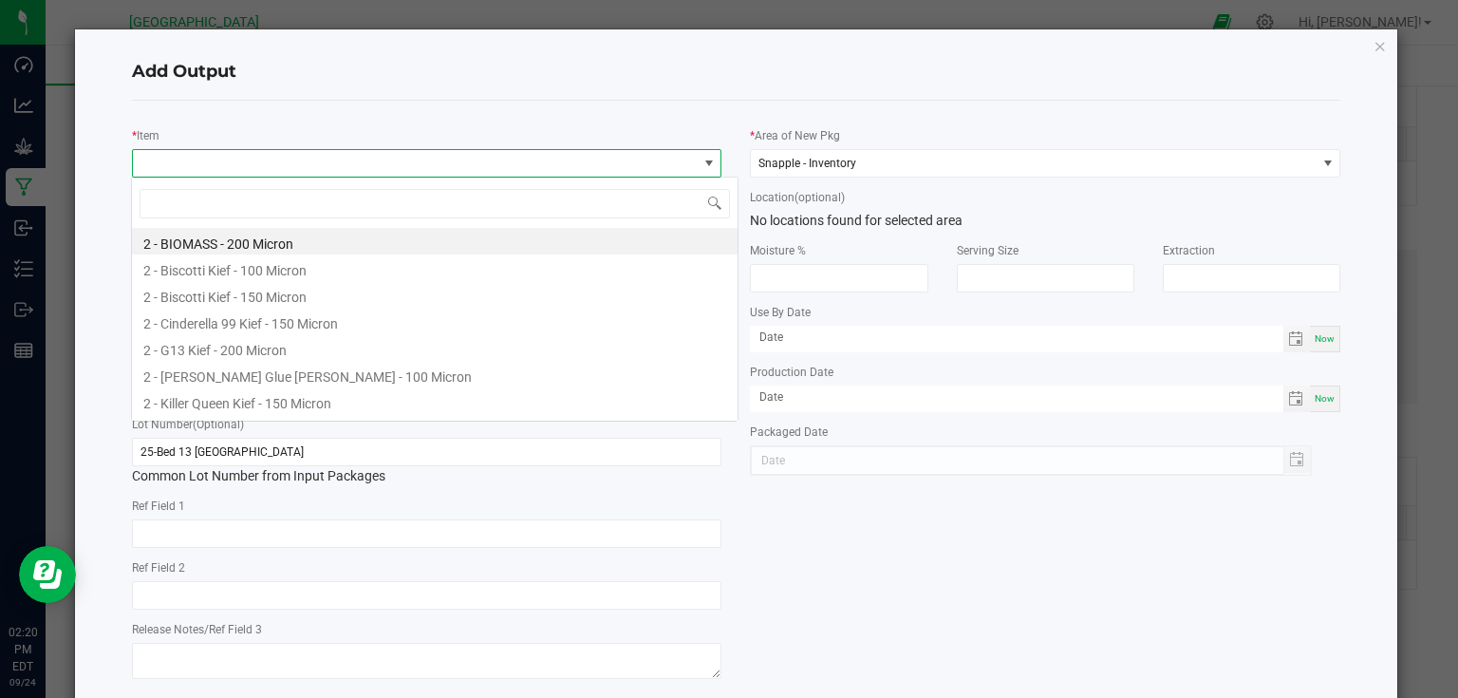
scroll to position [28, 585]
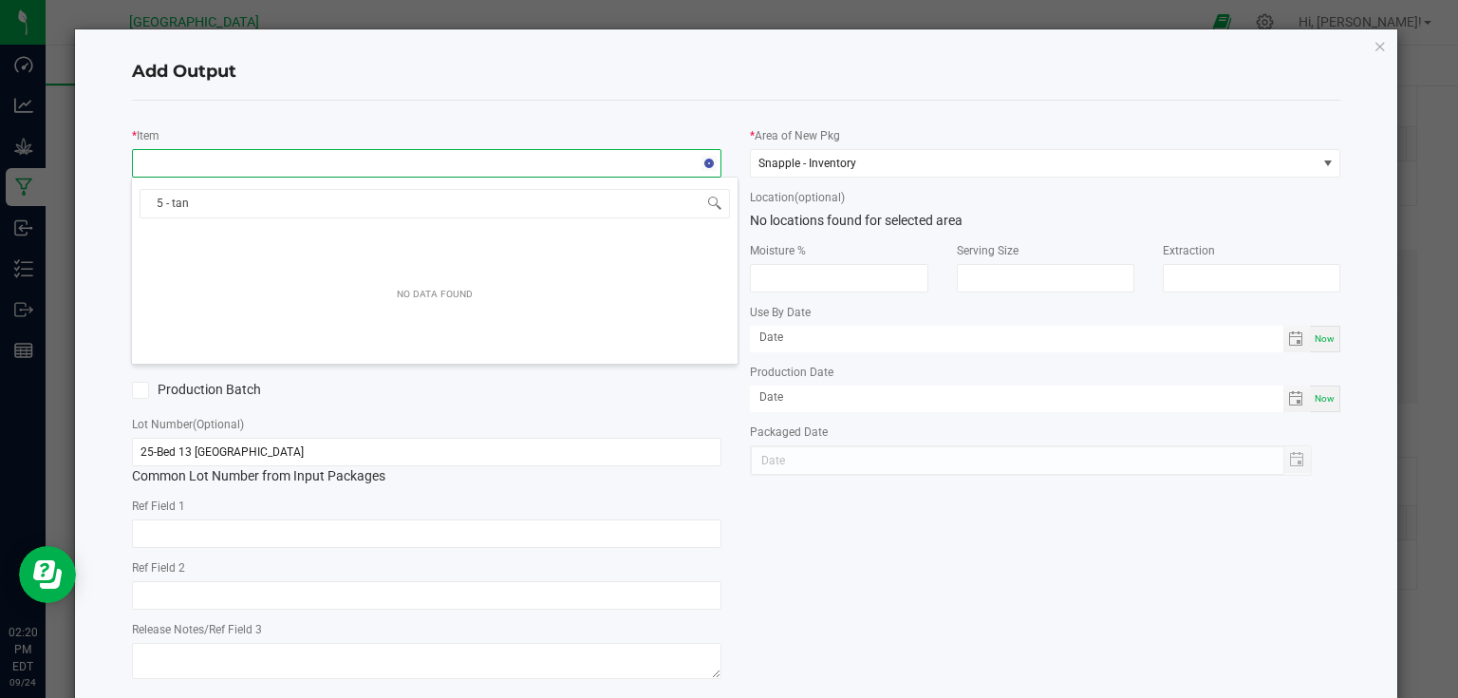
type input "5 - tang"
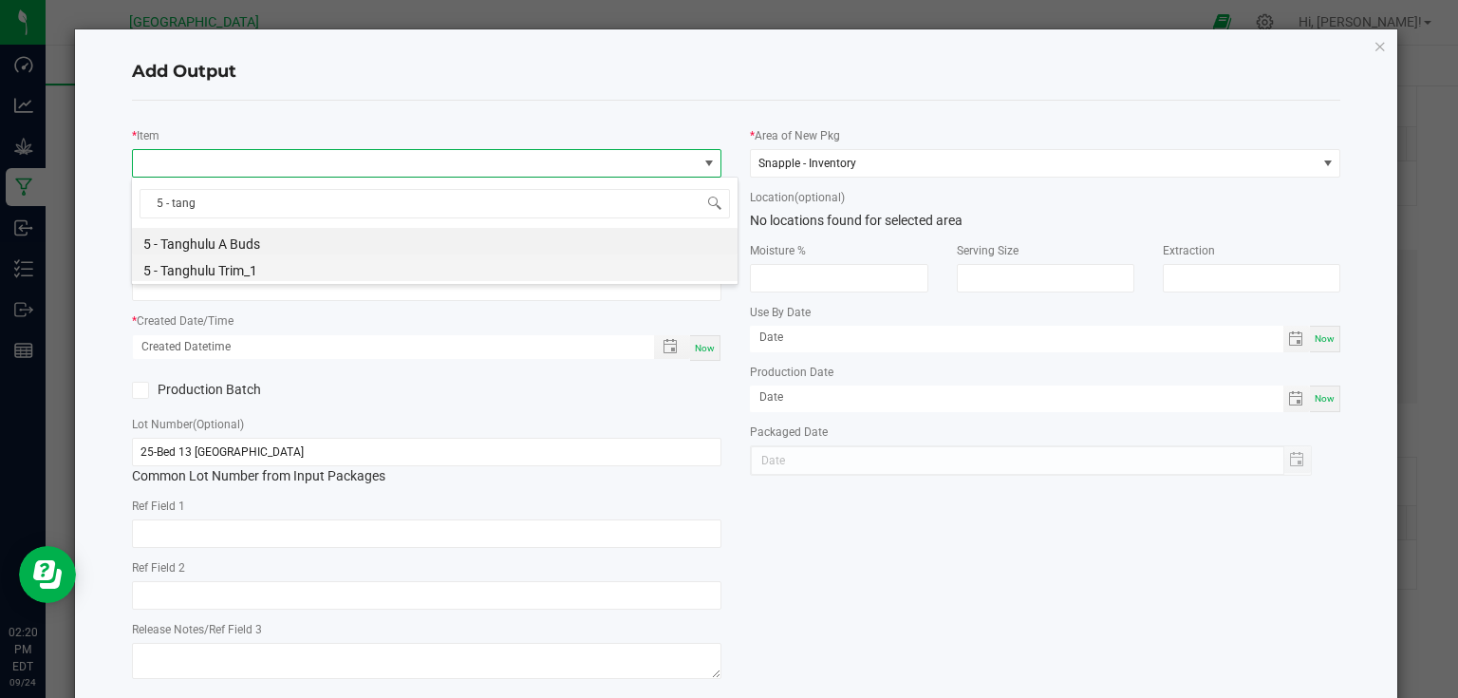
click at [273, 277] on li "5 - Tanghulu Trim_1" at bounding box center [435, 267] width 606 height 27
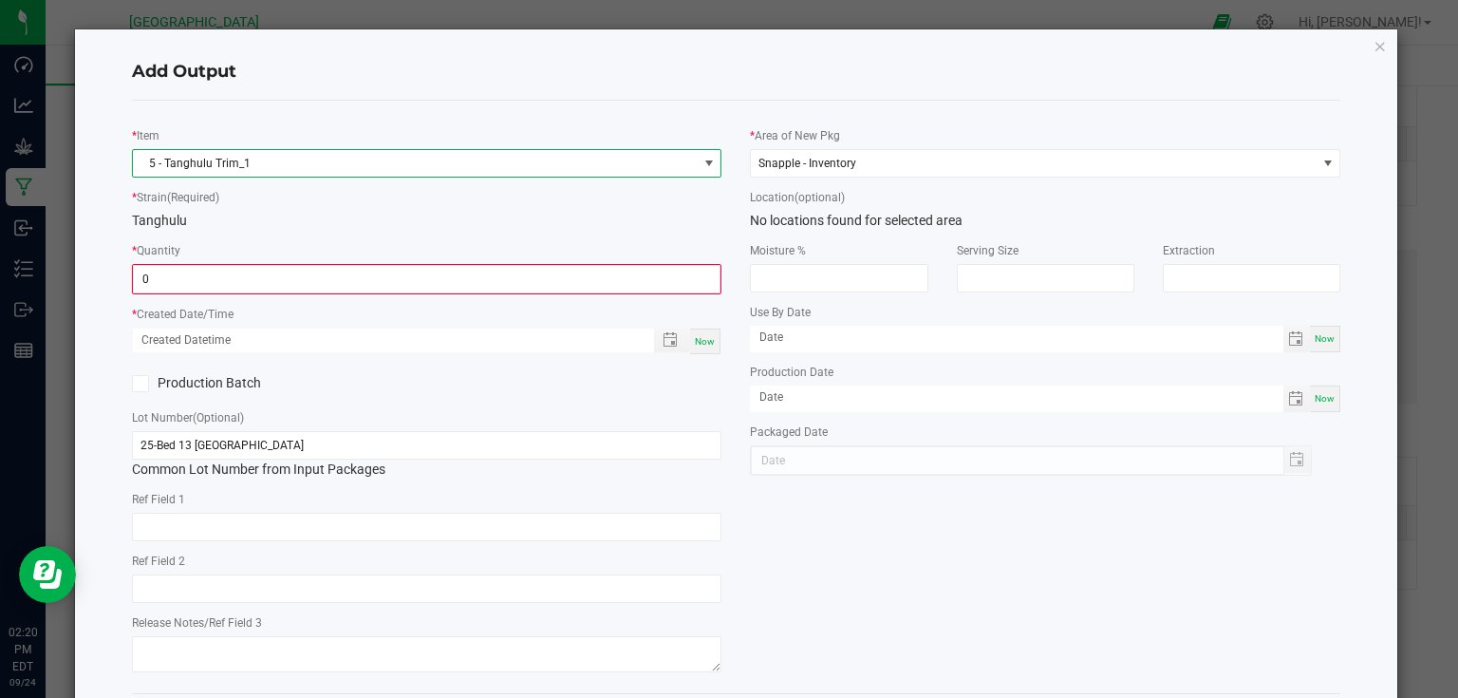
click at [273, 277] on input "0" at bounding box center [427, 279] width 587 height 27
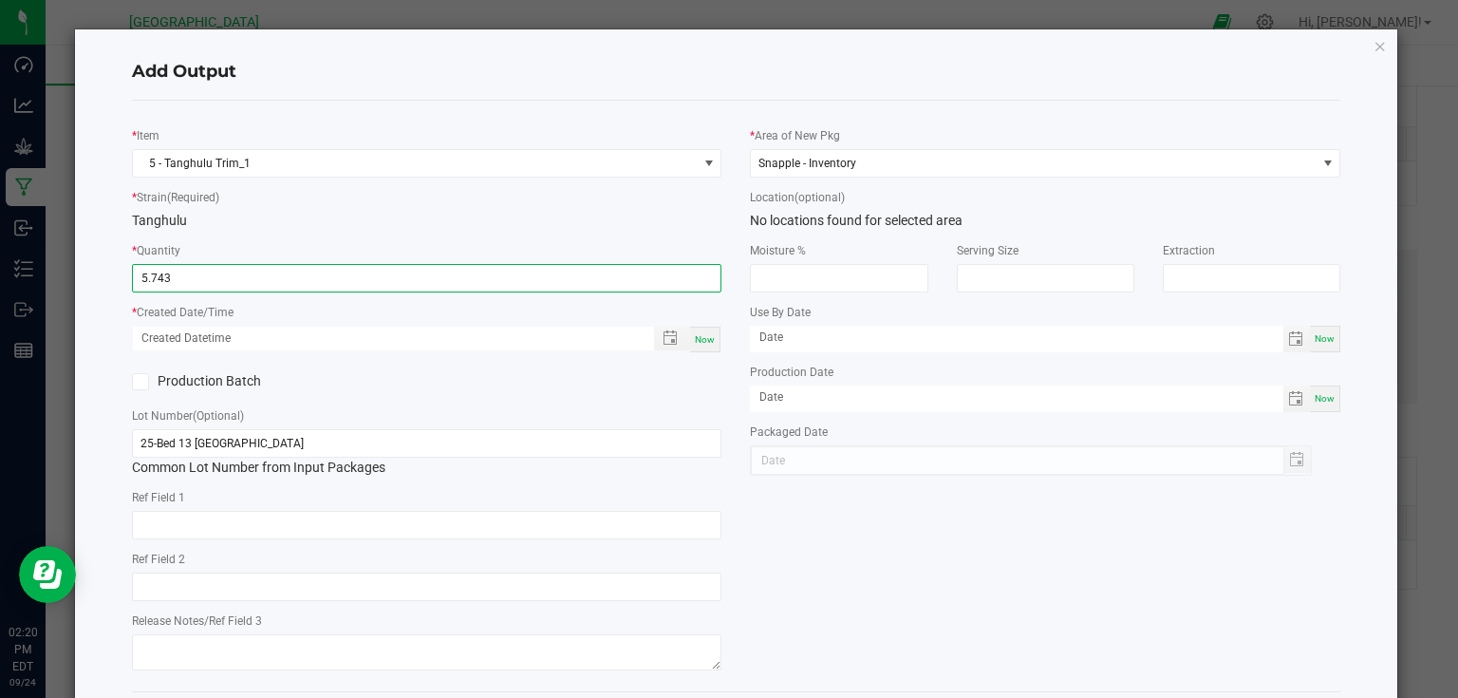
type input "5.7430 kg"
click at [708, 345] on div "Now" at bounding box center [705, 340] width 30 height 26
type input "[DATE] 2:20 PM"
type input "[DATE]"
click at [707, 400] on div "* Item 5 - Tanghulu Trim_1 * Strain (Required) Tanghulu * Quantity 5.7430 kg * …" at bounding box center [427, 396] width 619 height 560
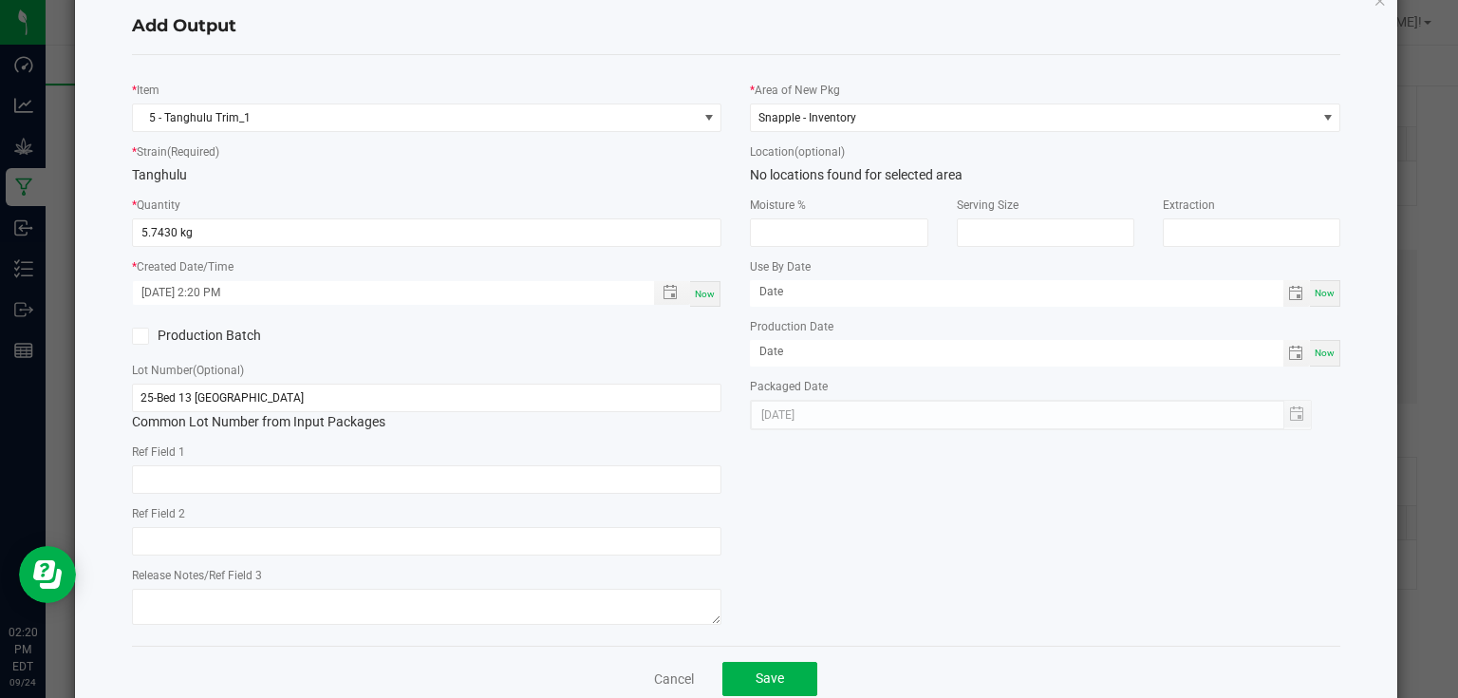
scroll to position [88, 0]
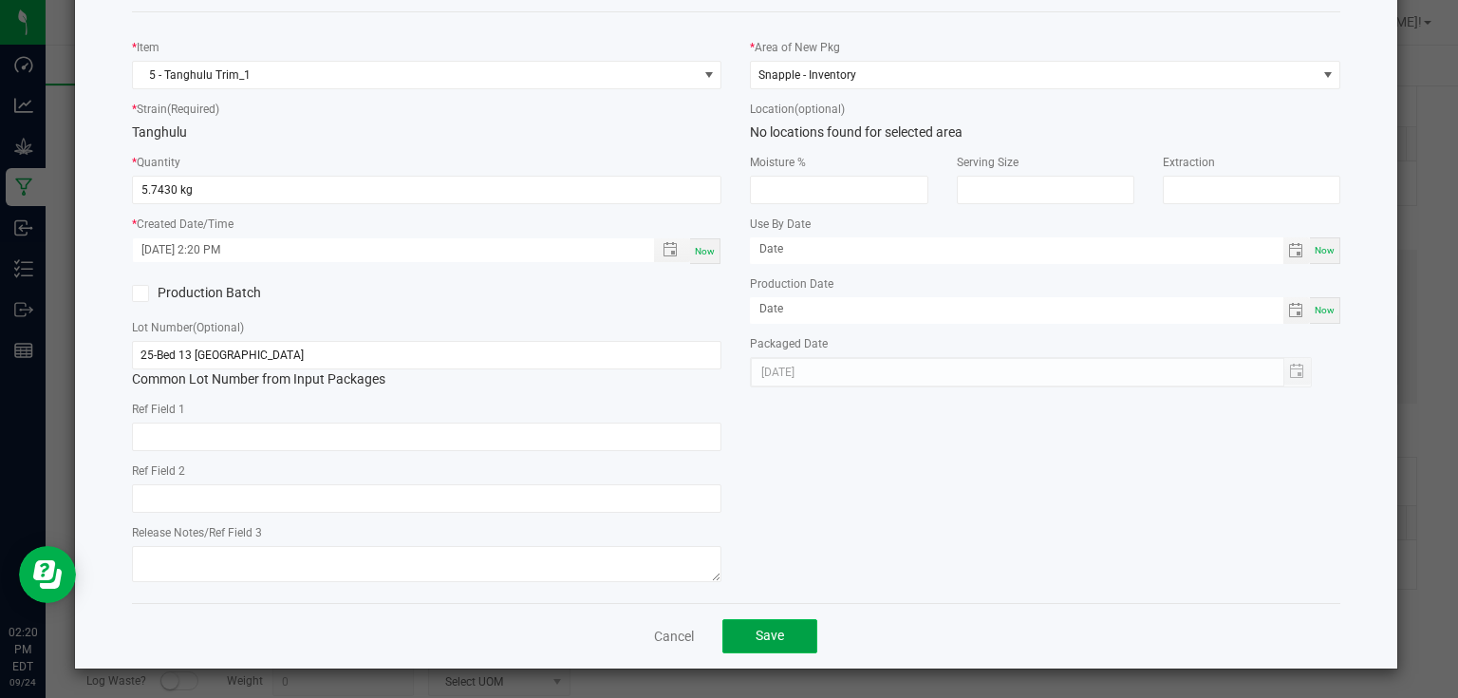
click at [753, 621] on button "Save" at bounding box center [769, 636] width 95 height 34
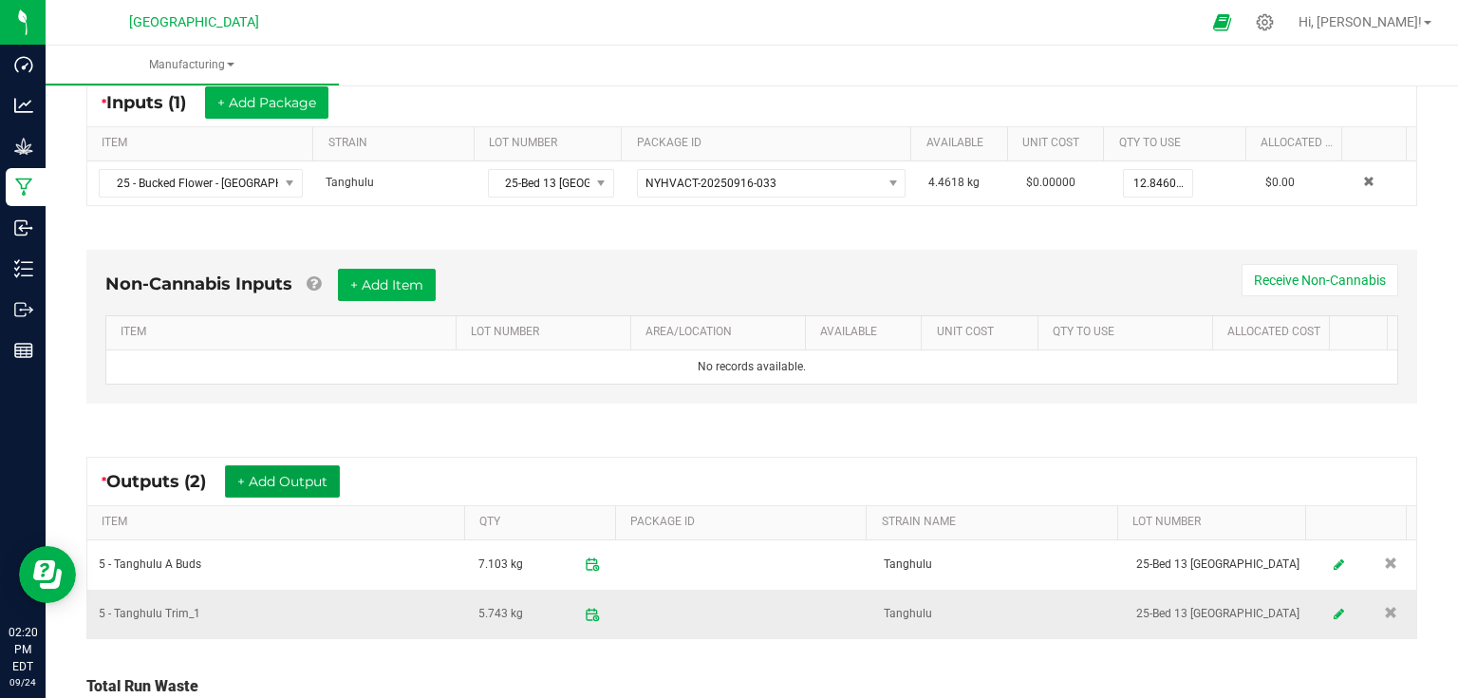
scroll to position [0, 0]
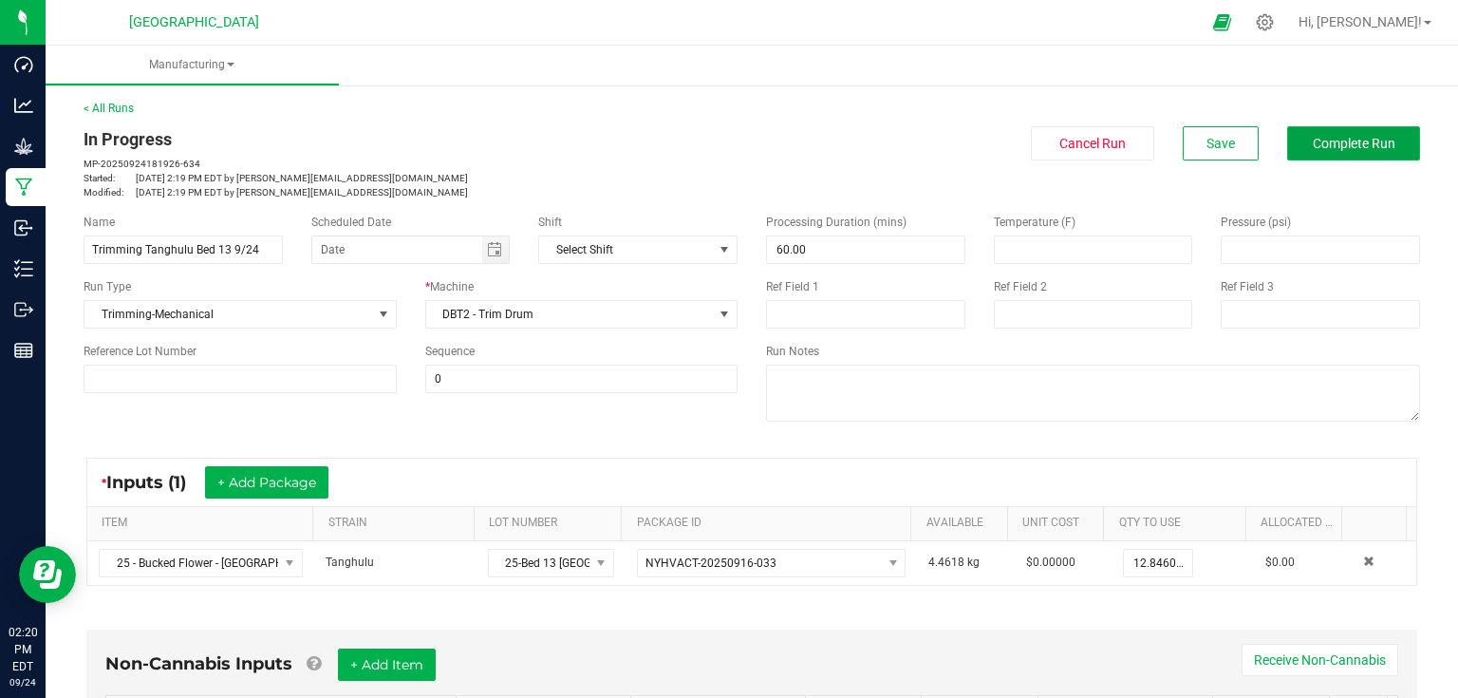
click at [1367, 150] on span "Complete Run" at bounding box center [1354, 143] width 83 height 15
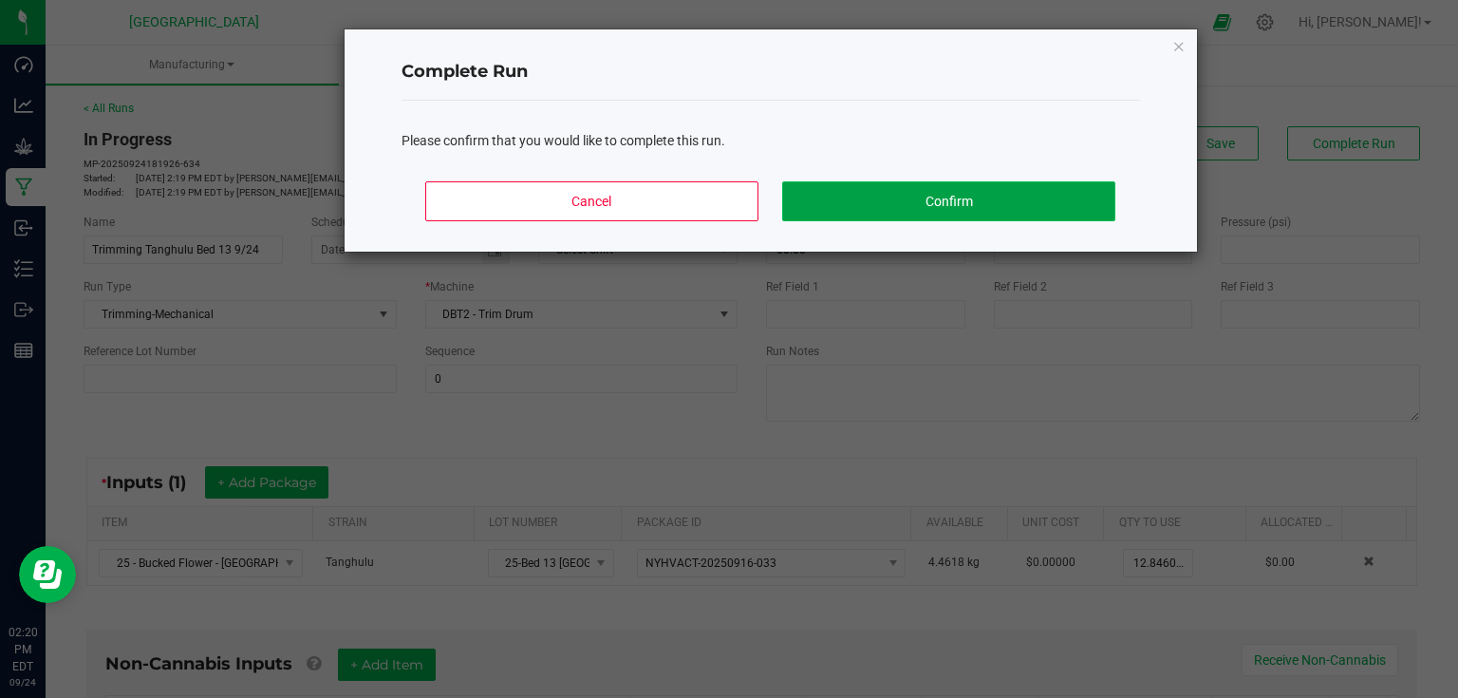
click at [1052, 197] on button "Confirm" at bounding box center [948, 201] width 332 height 40
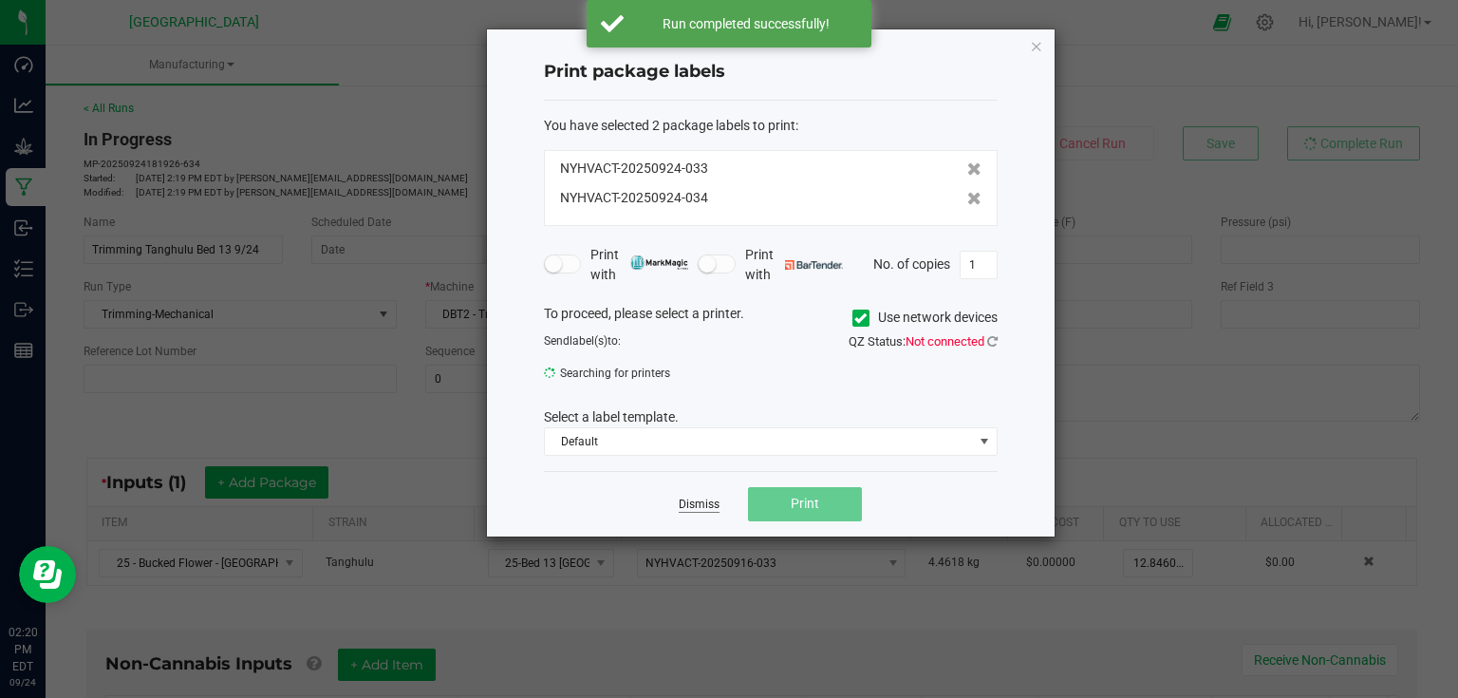
click at [705, 508] on link "Dismiss" at bounding box center [699, 504] width 41 height 16
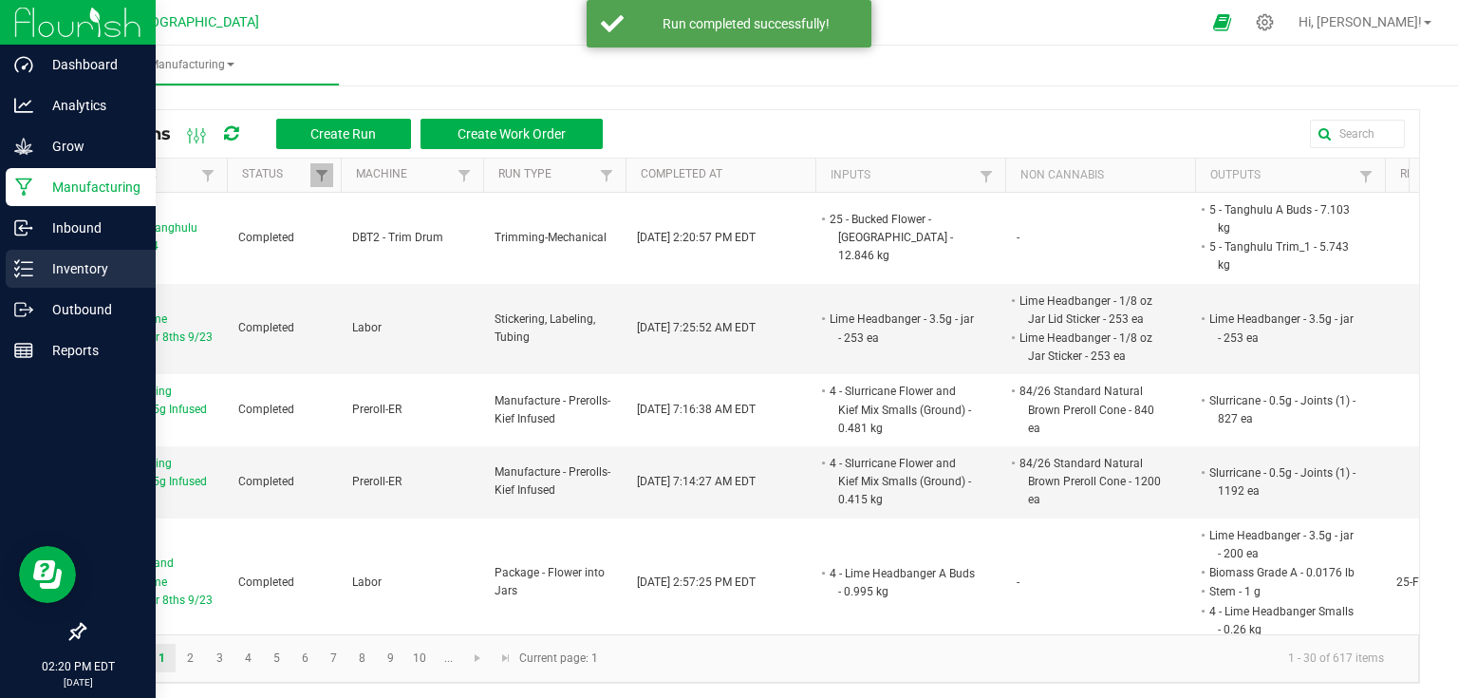
click at [40, 271] on p "Inventory" at bounding box center [90, 268] width 114 height 23
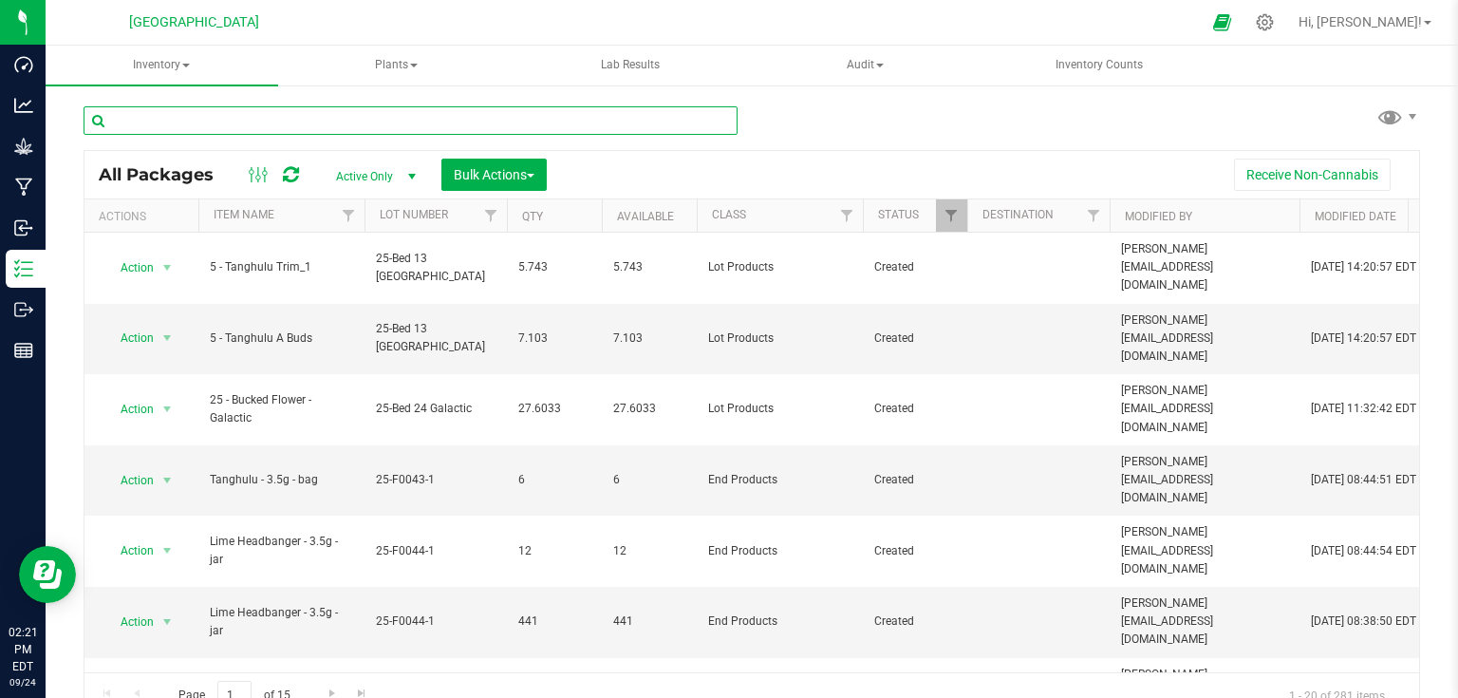
click at [224, 127] on input "text" at bounding box center [411, 120] width 654 height 28
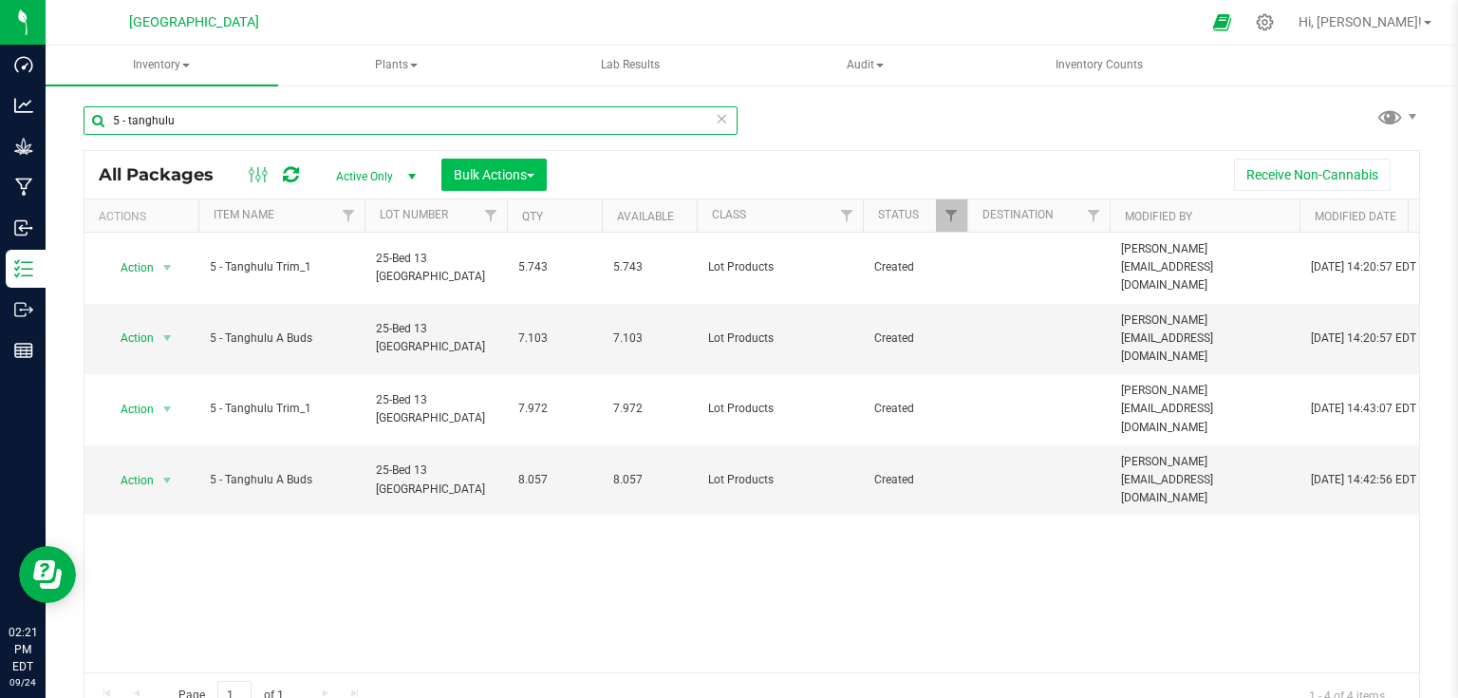
type input "5 - tanghulu"
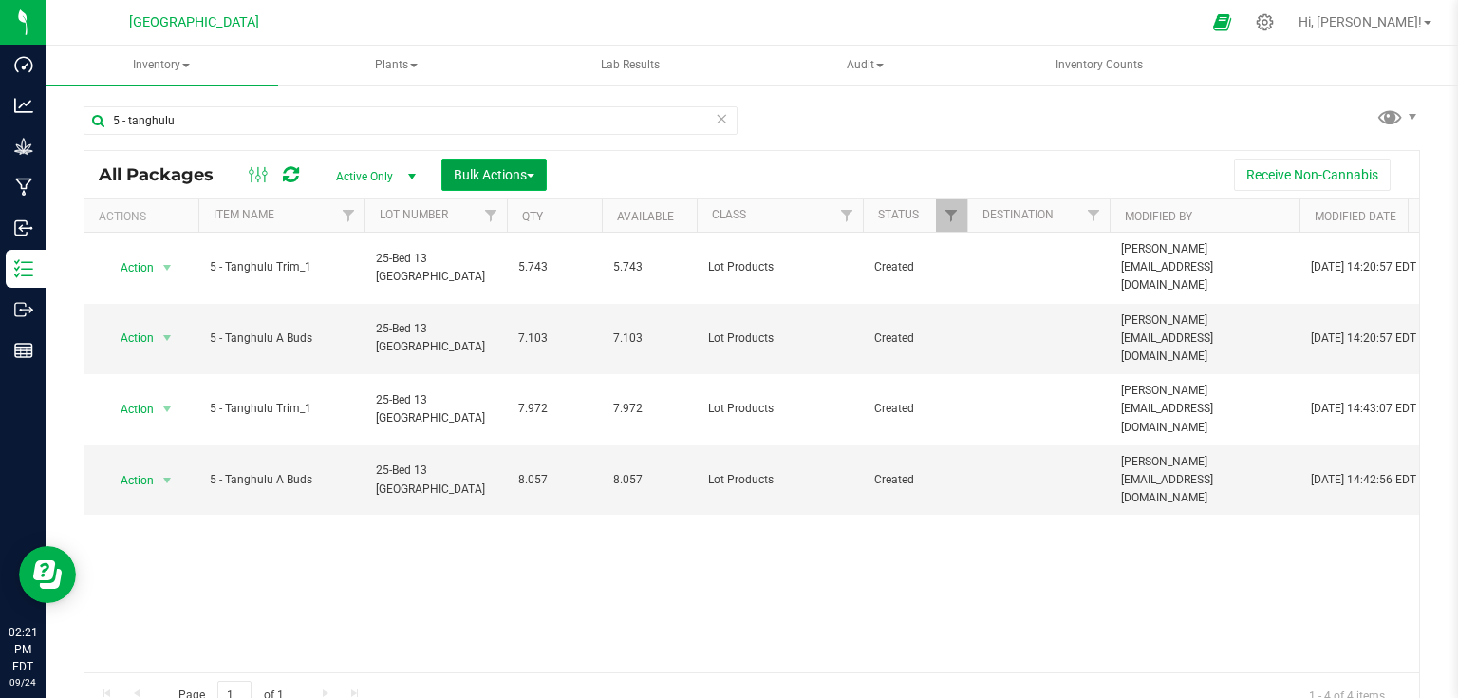
click at [495, 174] on span "Bulk Actions" at bounding box center [494, 174] width 81 height 15
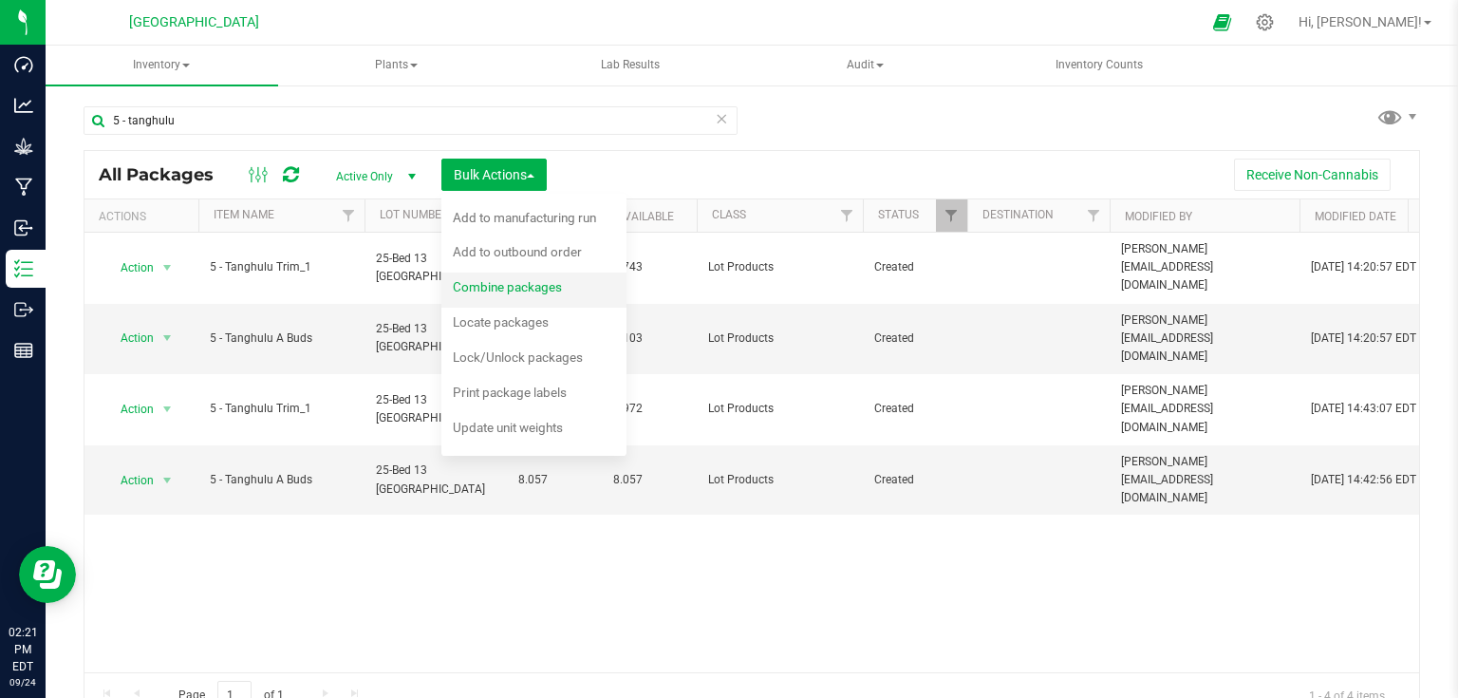
click at [508, 284] on span "Combine packages" at bounding box center [507, 286] width 109 height 15
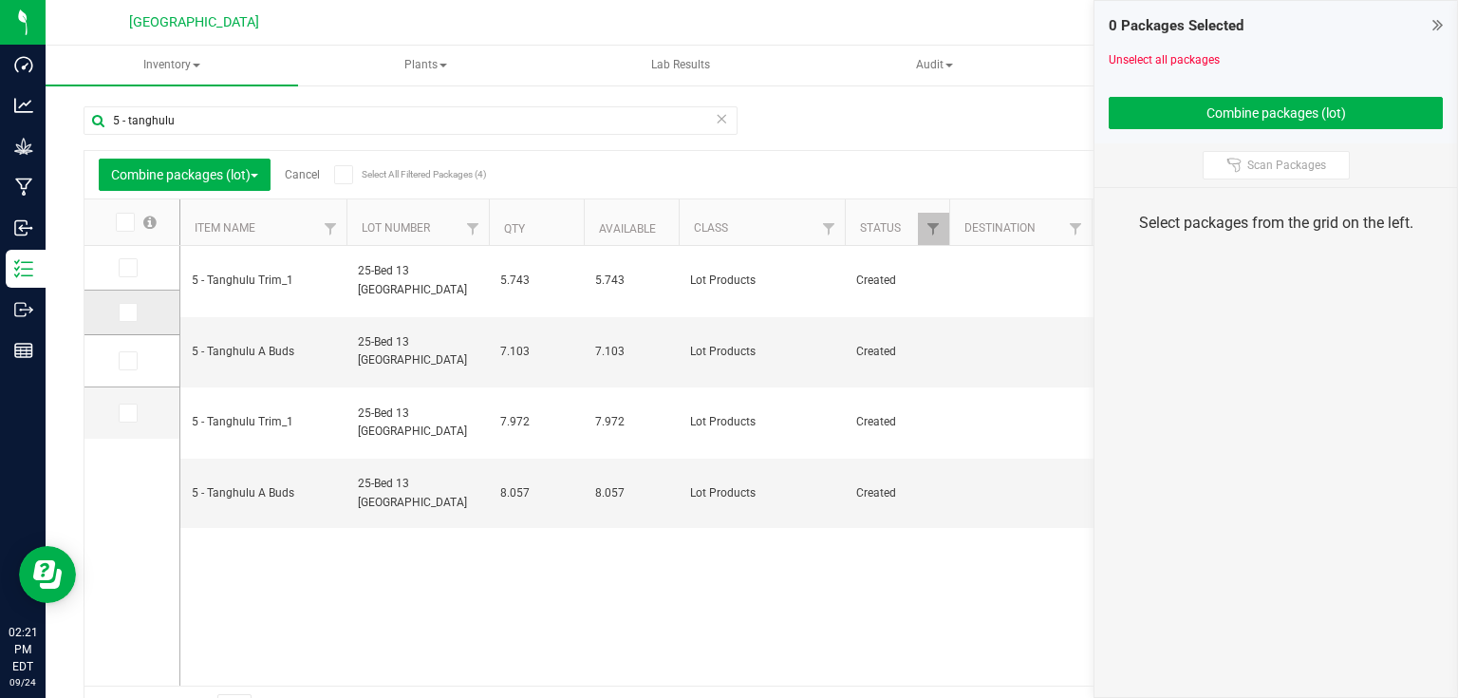
click at [124, 312] on icon at bounding box center [127, 312] width 12 height 0
click at [0, 0] on input "checkbox" at bounding box center [0, 0] width 0 height 0
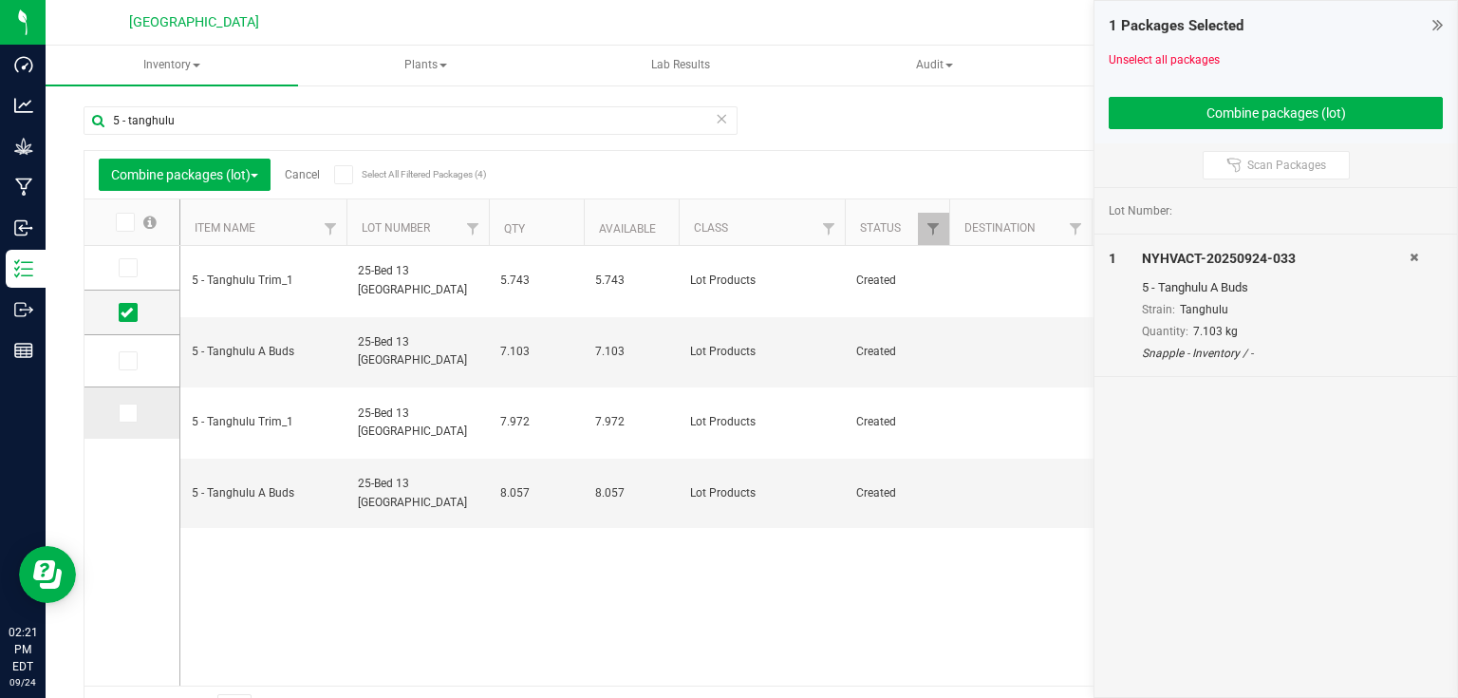
click at [137, 414] on label at bounding box center [133, 412] width 28 height 19
click at [0, 0] on input "checkbox" at bounding box center [0, 0] width 0 height 0
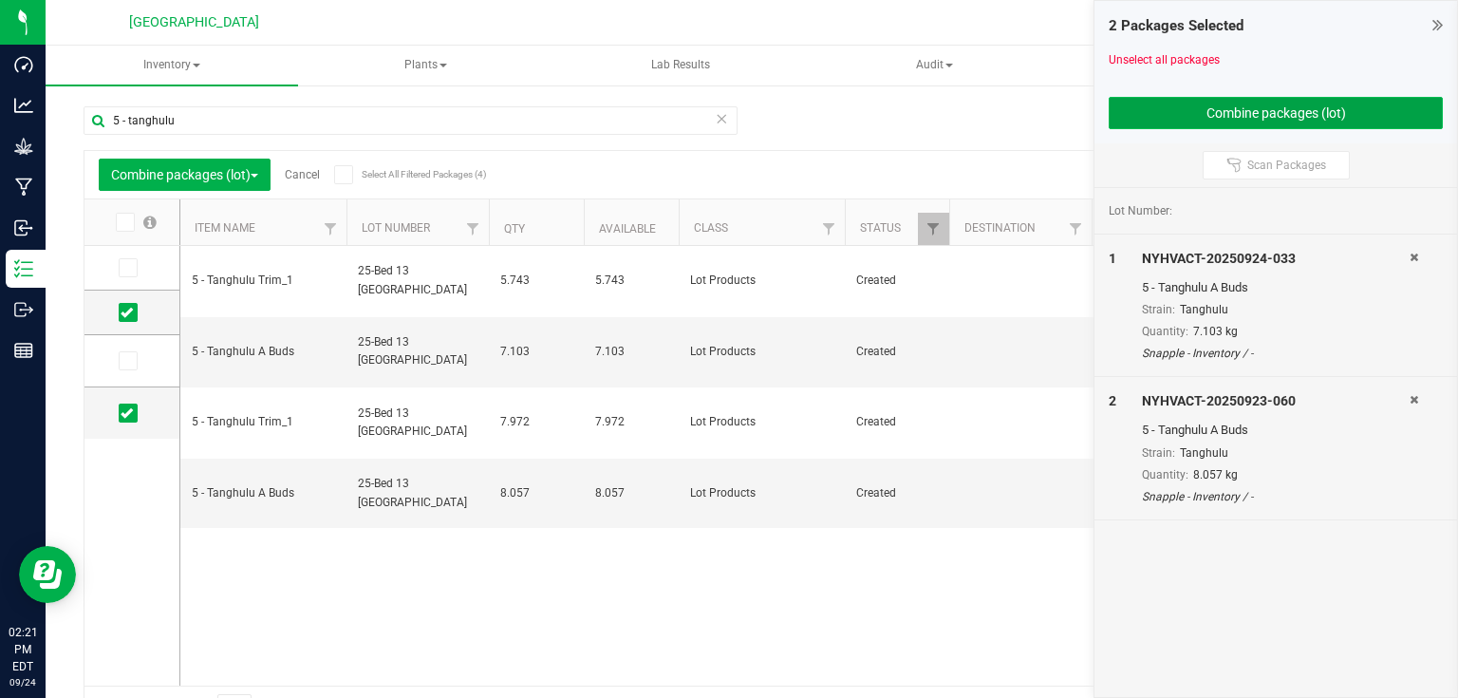
click at [1218, 118] on button "Combine packages (lot)" at bounding box center [1276, 113] width 334 height 32
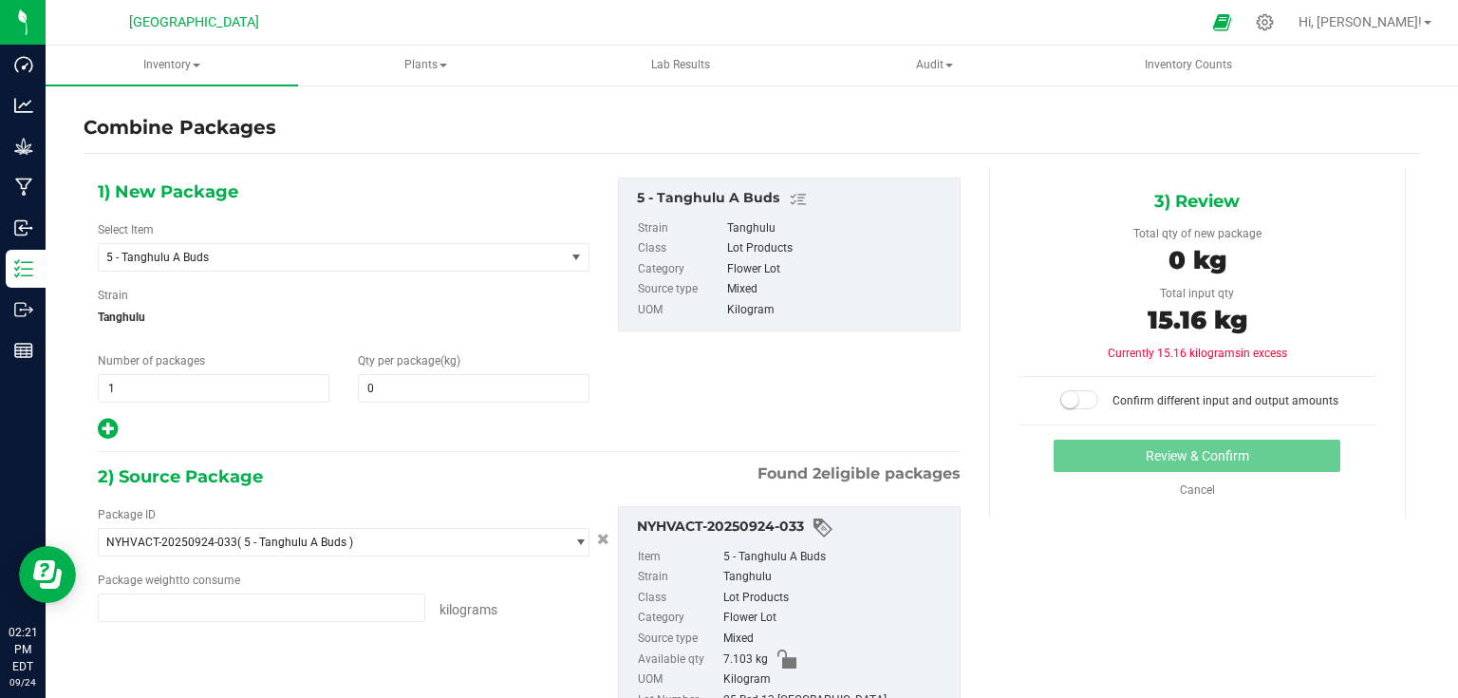
type input "7.1030 kg"
type input "8.0570 kg"
click at [539, 389] on span at bounding box center [474, 388] width 232 height 28
type input "15.16"
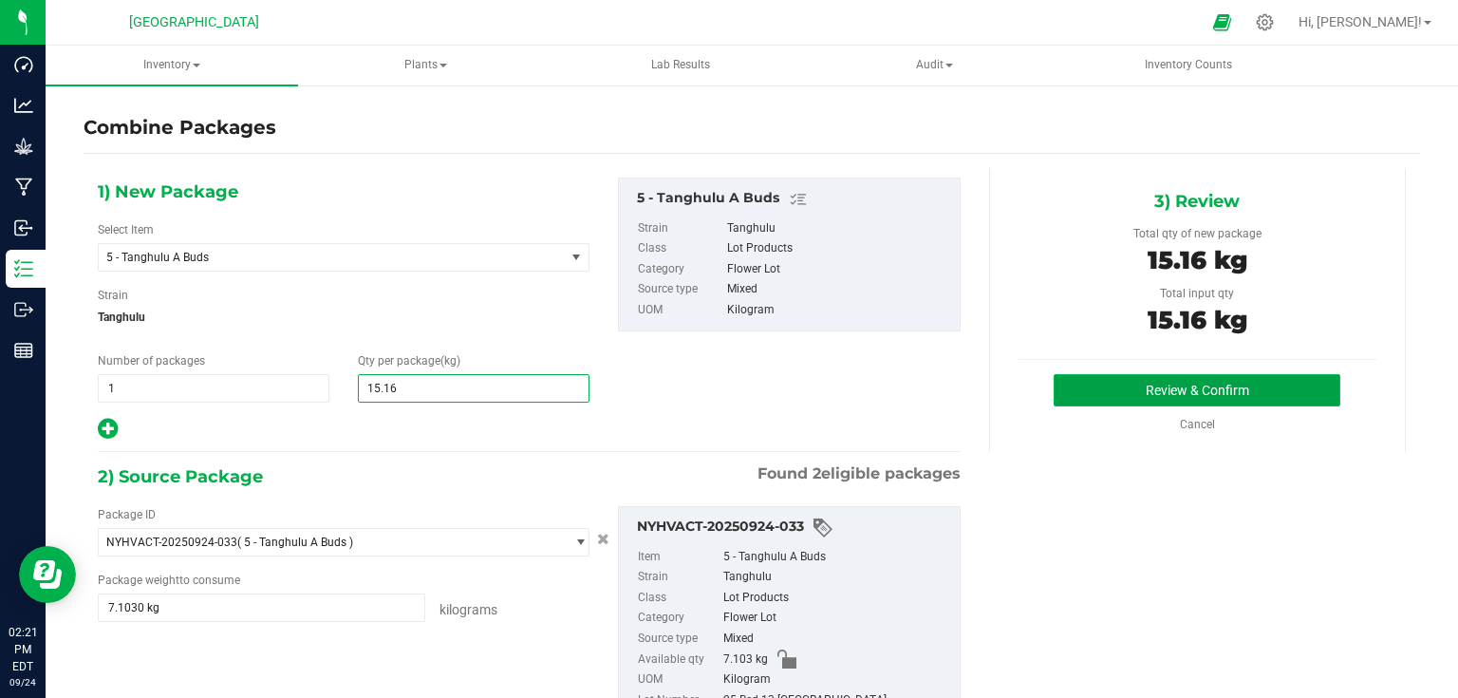
type input "15"
click at [1295, 377] on button "Review & Confirm" at bounding box center [1197, 390] width 287 height 32
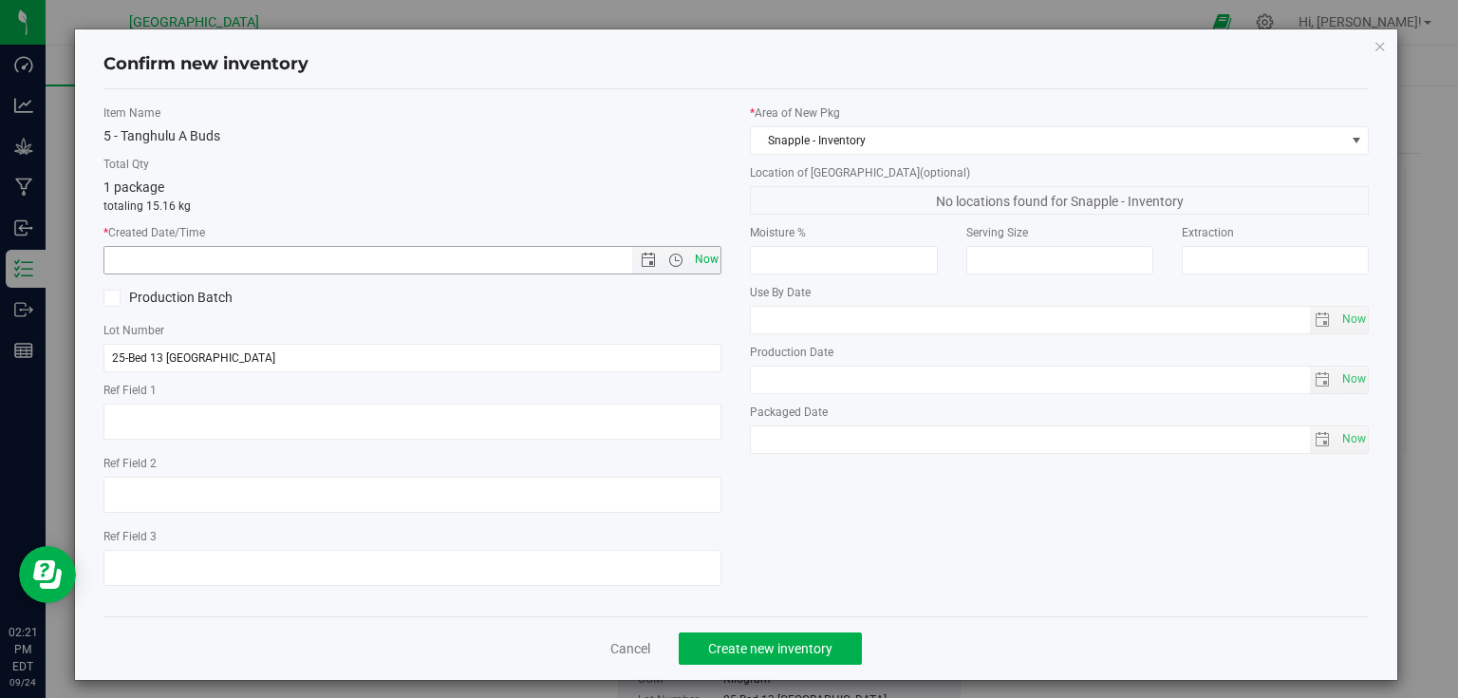
click at [708, 263] on span "Now" at bounding box center [706, 260] width 32 height 28
type input "[DATE] 2:21 PM"
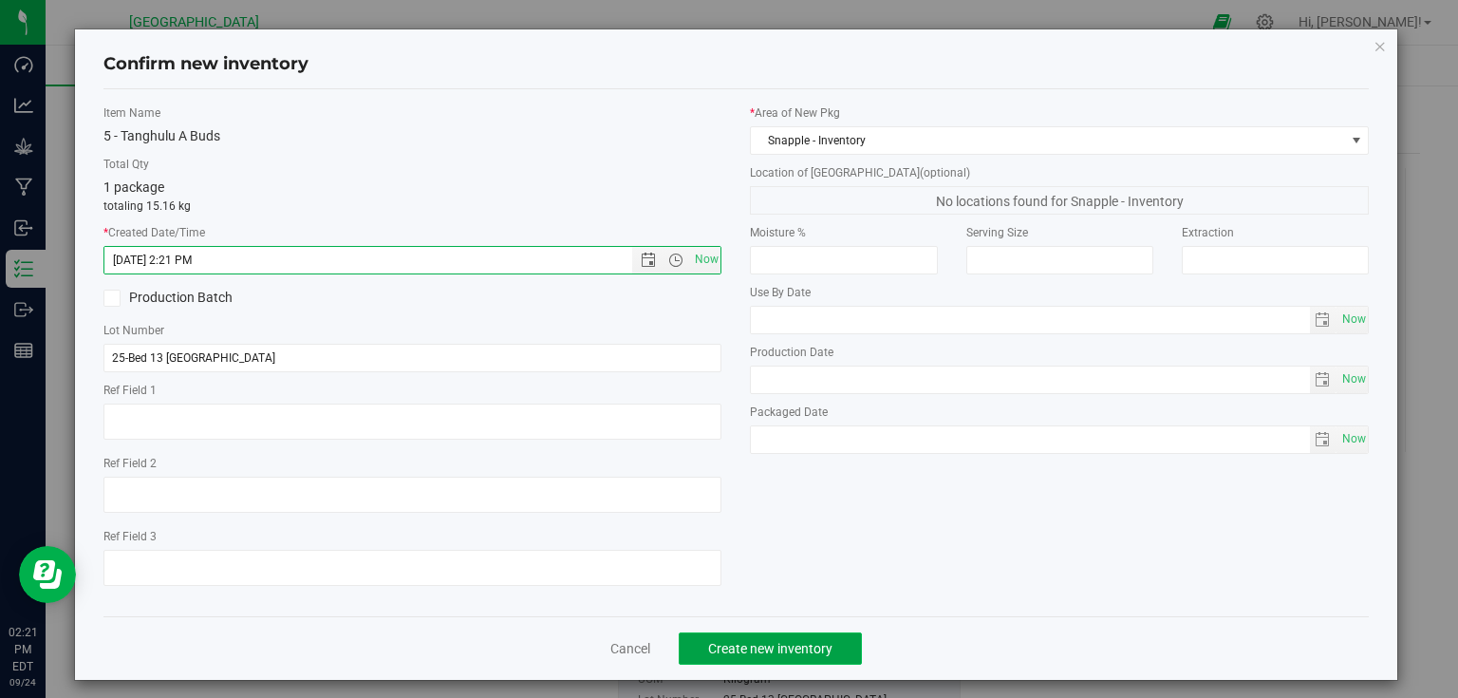
click at [795, 658] on button "Create new inventory" at bounding box center [770, 648] width 183 height 32
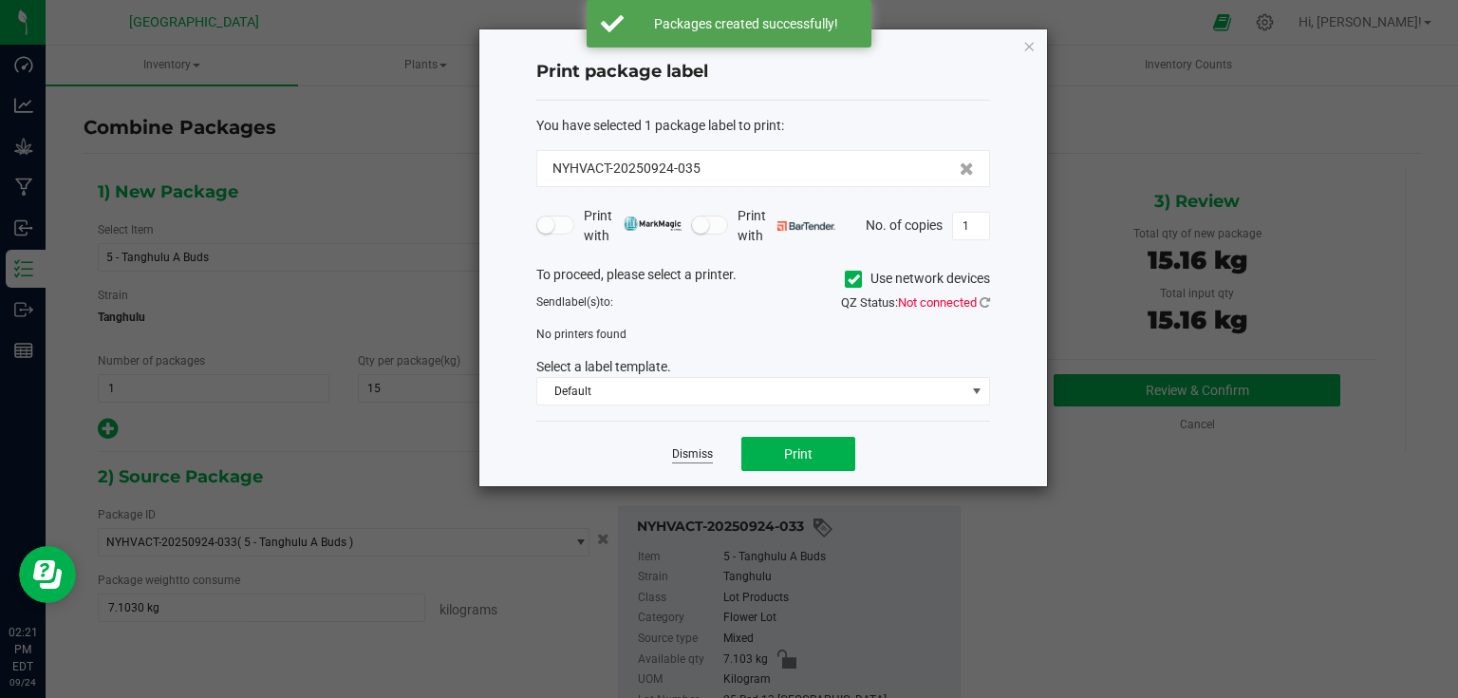
click at [700, 450] on link "Dismiss" at bounding box center [692, 454] width 41 height 16
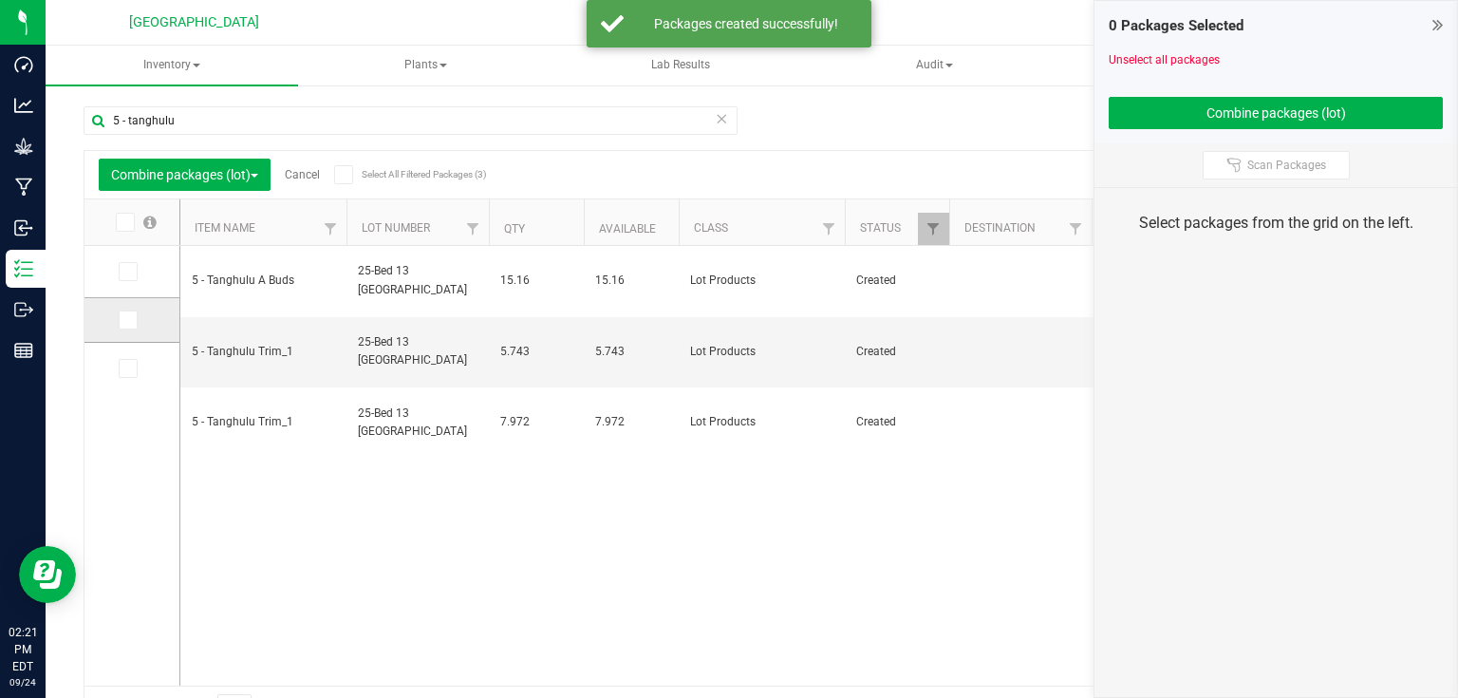
click at [130, 320] on icon at bounding box center [127, 320] width 12 height 0
click at [0, 0] on input "checkbox" at bounding box center [0, 0] width 0 height 0
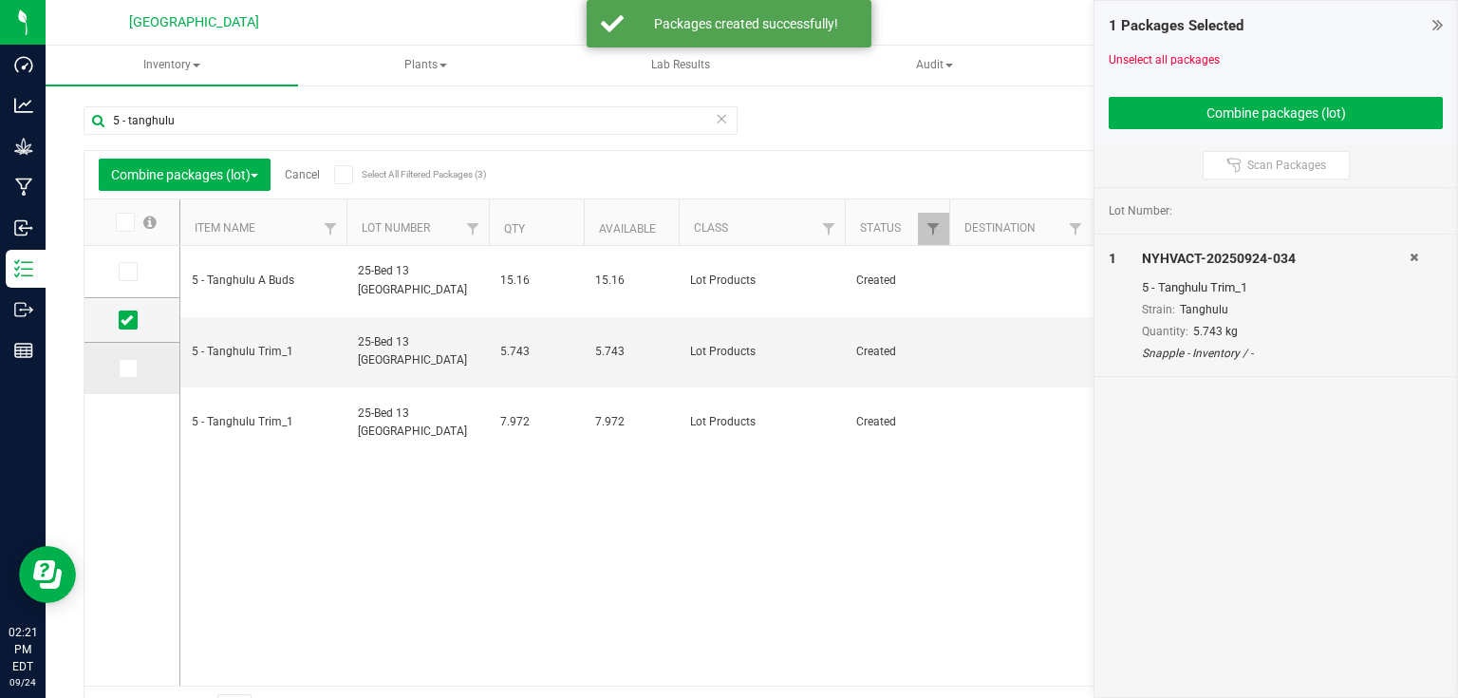
click at [125, 368] on icon at bounding box center [127, 368] width 12 height 0
click at [0, 0] on input "checkbox" at bounding box center [0, 0] width 0 height 0
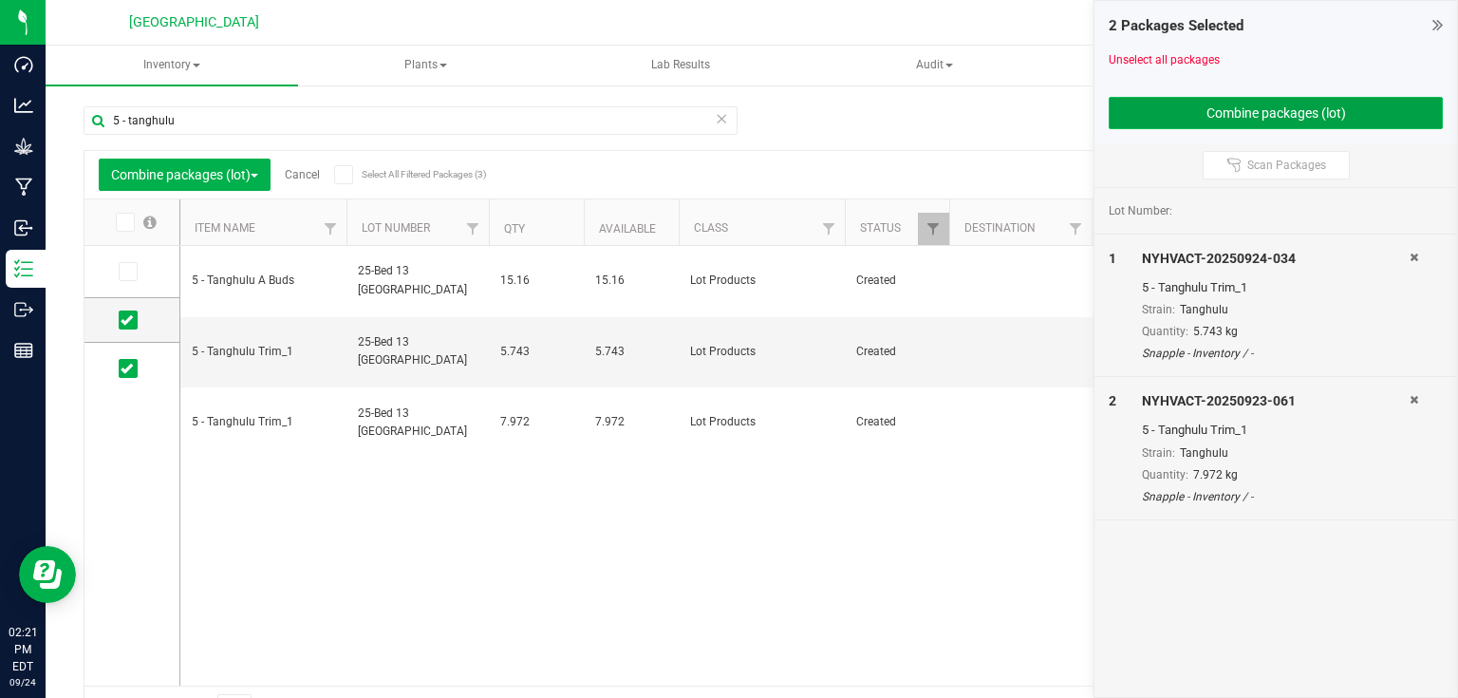
click at [1283, 99] on button "Combine packages (lot)" at bounding box center [1276, 113] width 334 height 32
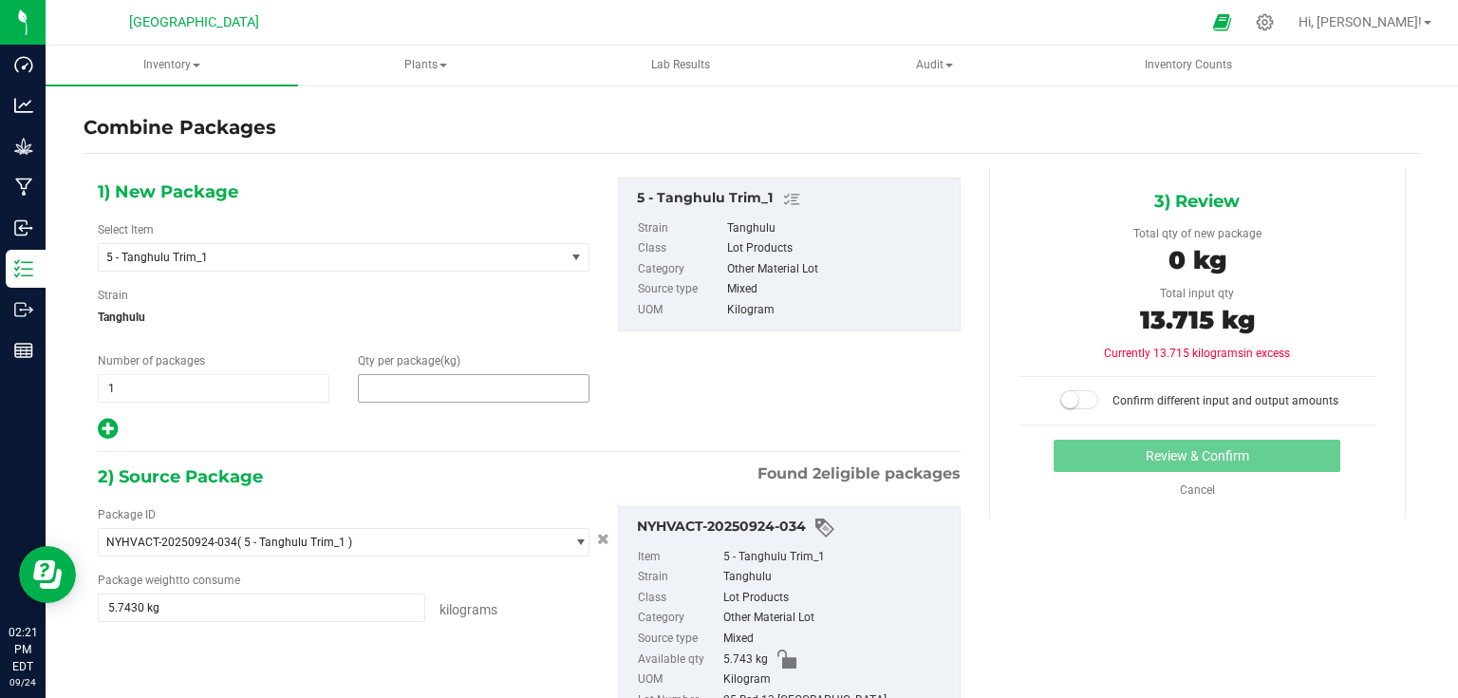
click at [387, 386] on span at bounding box center [474, 388] width 232 height 28
type input "13.715"
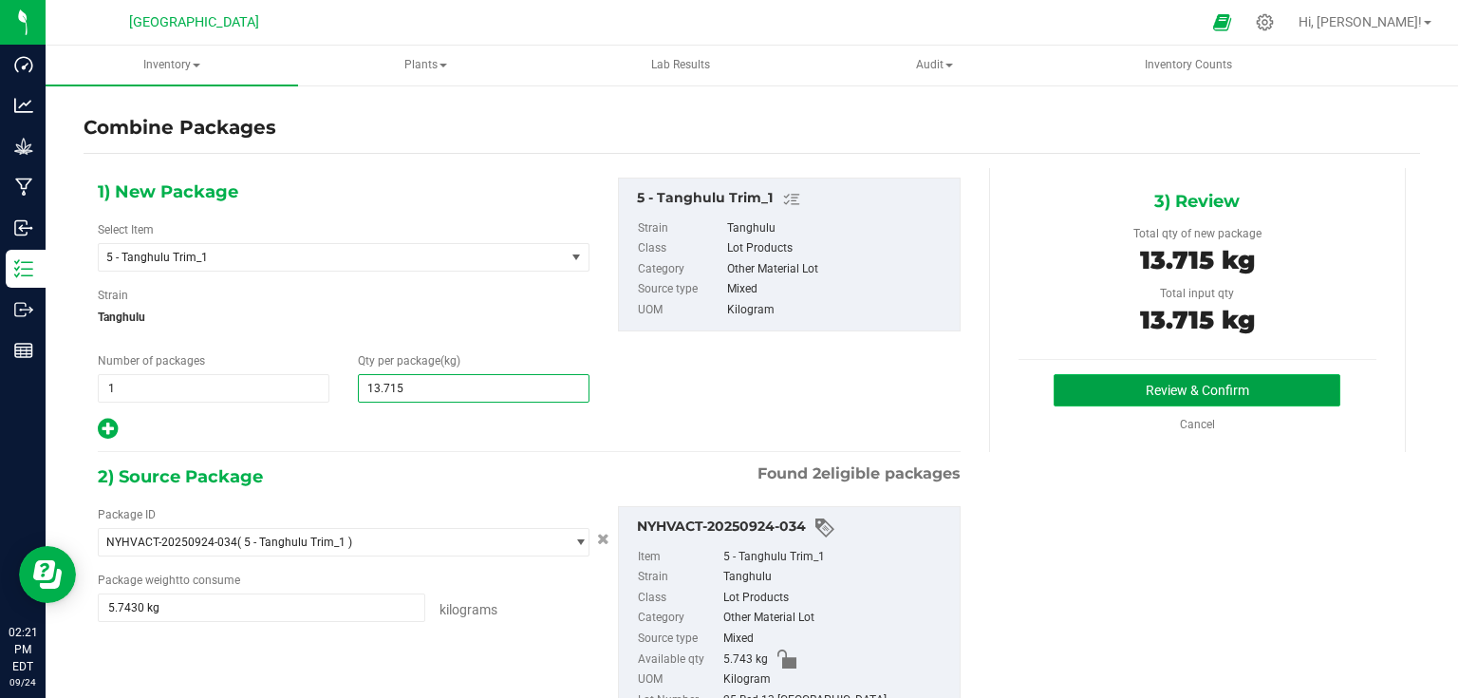
type input "14"
click at [1192, 388] on button "Review & Confirm" at bounding box center [1197, 390] width 287 height 32
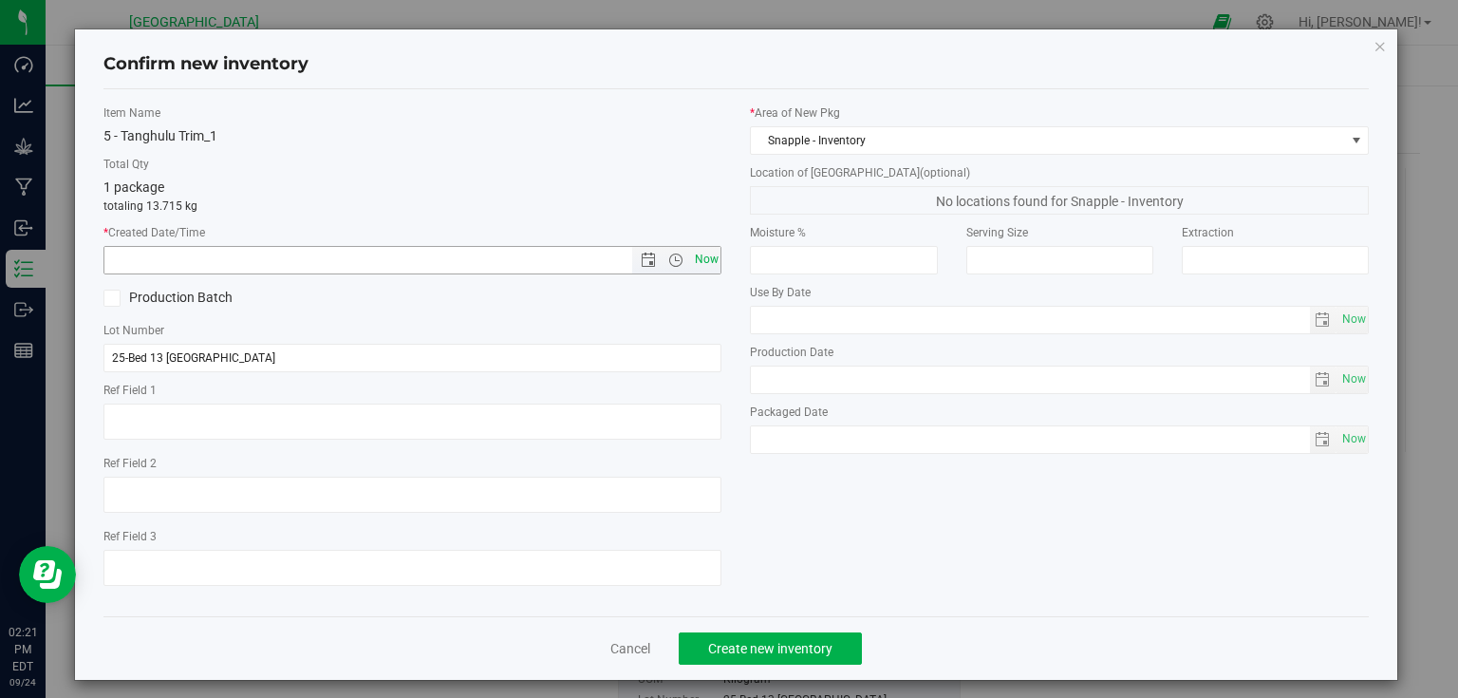
click at [700, 261] on span "Now" at bounding box center [706, 260] width 32 height 28
type input "[DATE] 2:21 PM"
click at [755, 669] on div "Cancel Create new inventory" at bounding box center [736, 648] width 1266 height 64
click at [763, 659] on button "Create new inventory" at bounding box center [770, 648] width 183 height 32
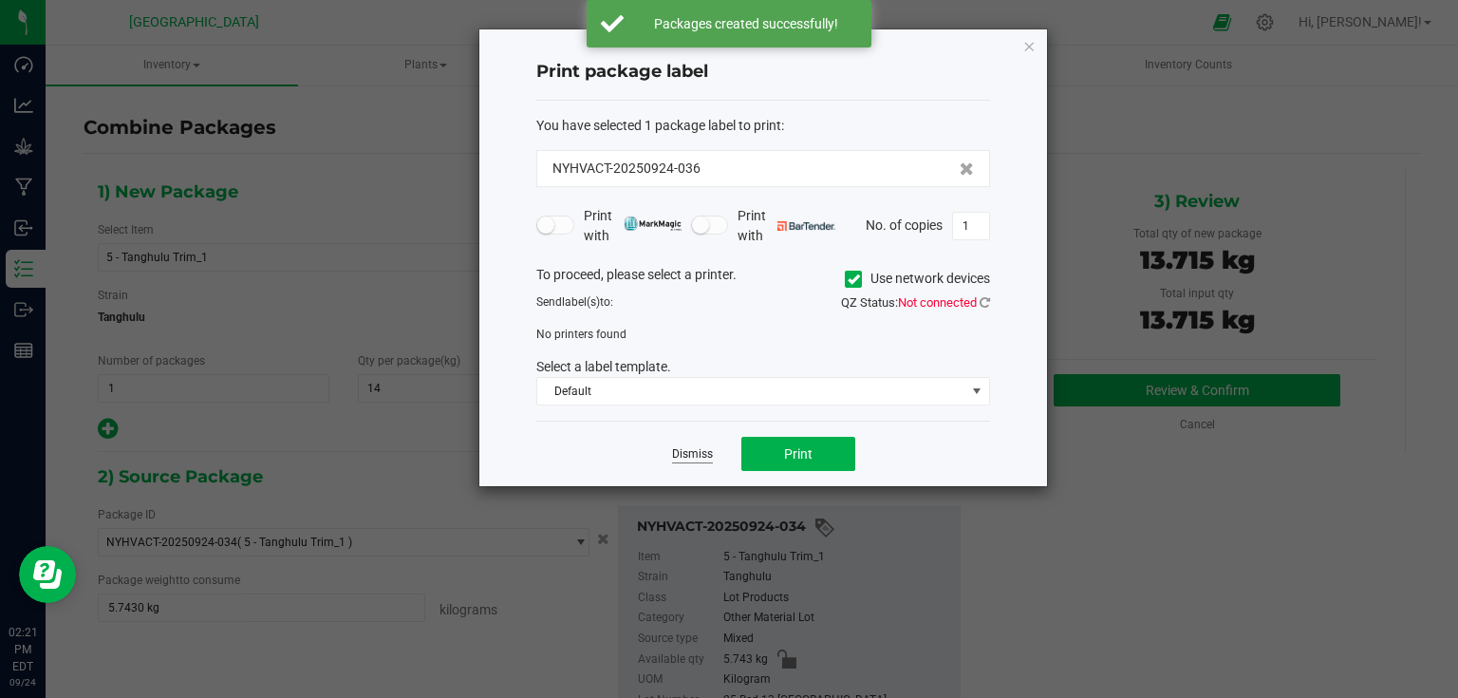
click at [692, 450] on link "Dismiss" at bounding box center [692, 454] width 41 height 16
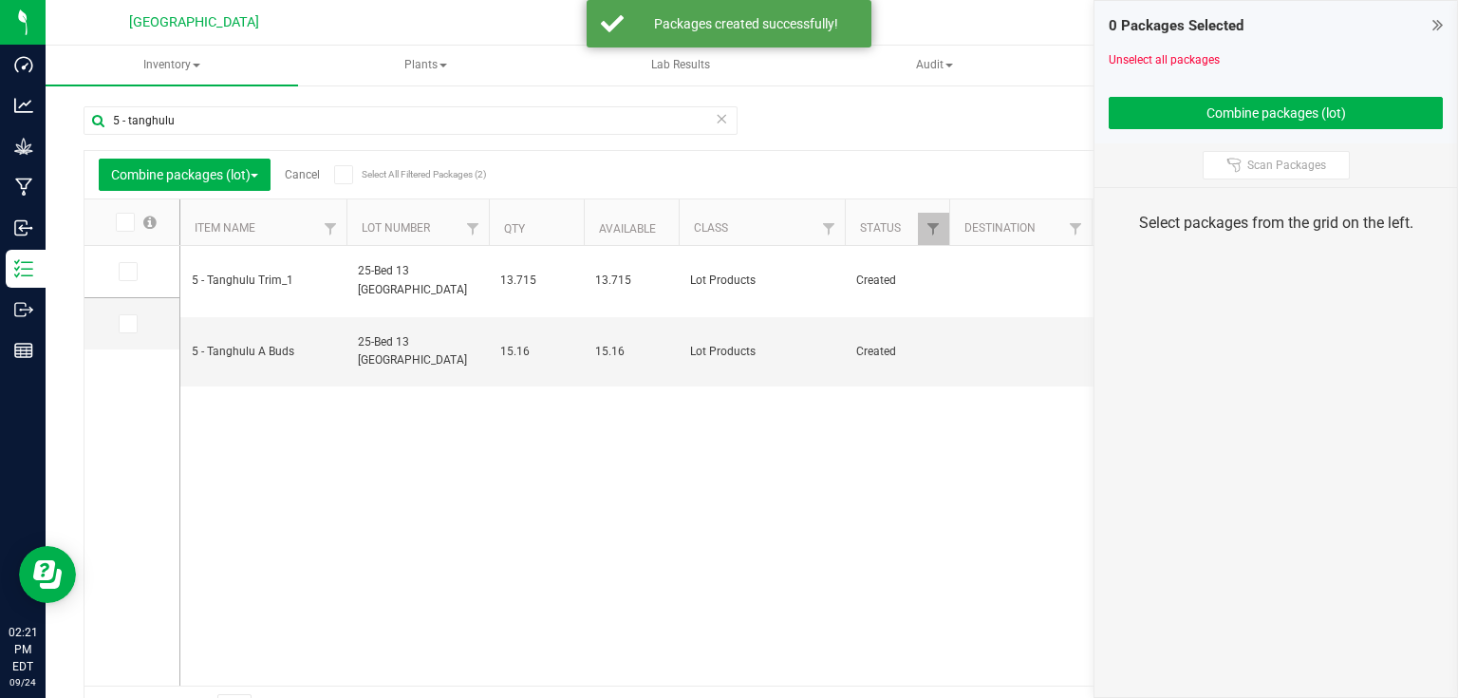
click at [1449, 21] on div "0 Packages Selected Unselect all packages Combine packages (lot)" at bounding box center [1275, 72] width 363 height 142
click at [1443, 22] on div "0 Packages Selected Unselect all packages Combine packages (lot)" at bounding box center [1275, 72] width 363 height 142
click at [1437, 23] on icon at bounding box center [1437, 24] width 10 height 19
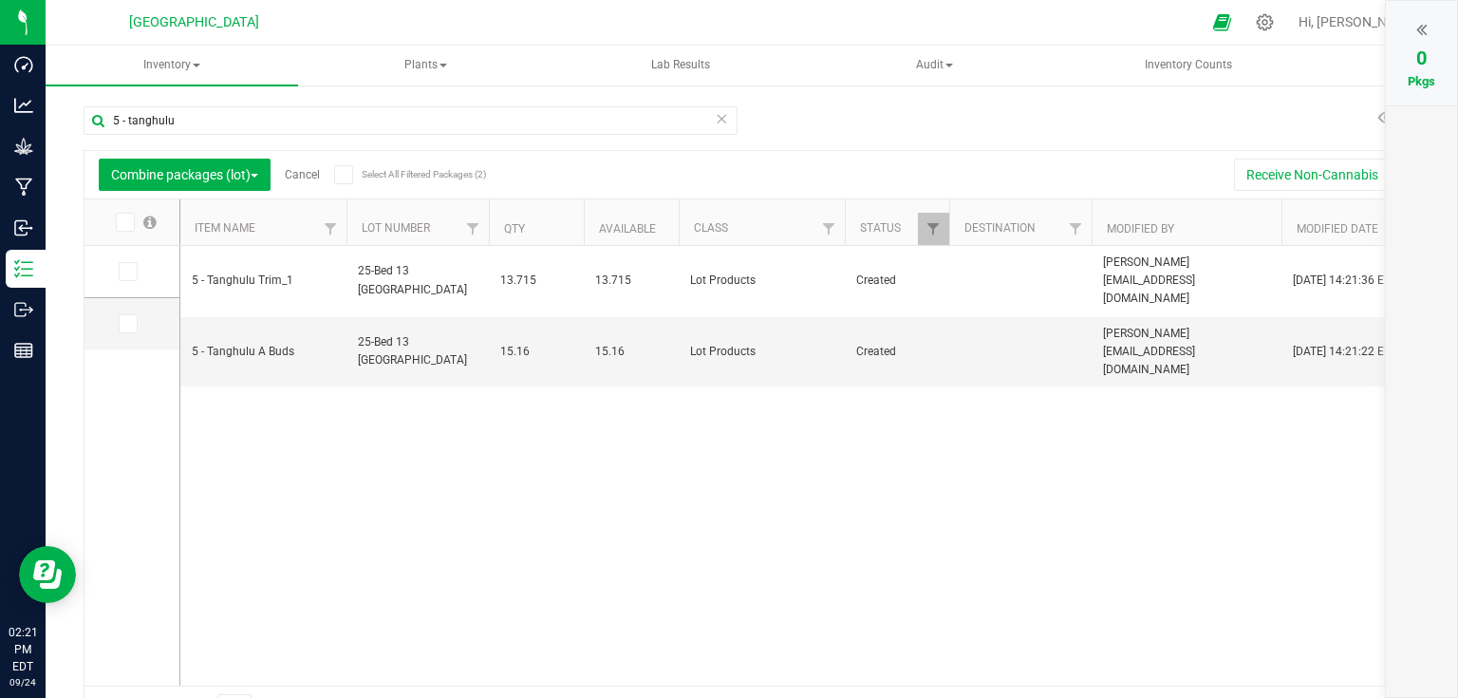
click at [288, 177] on span "Cancel" at bounding box center [295, 174] width 49 height 13
click at [308, 177] on link "Cancel" at bounding box center [302, 174] width 35 height 13
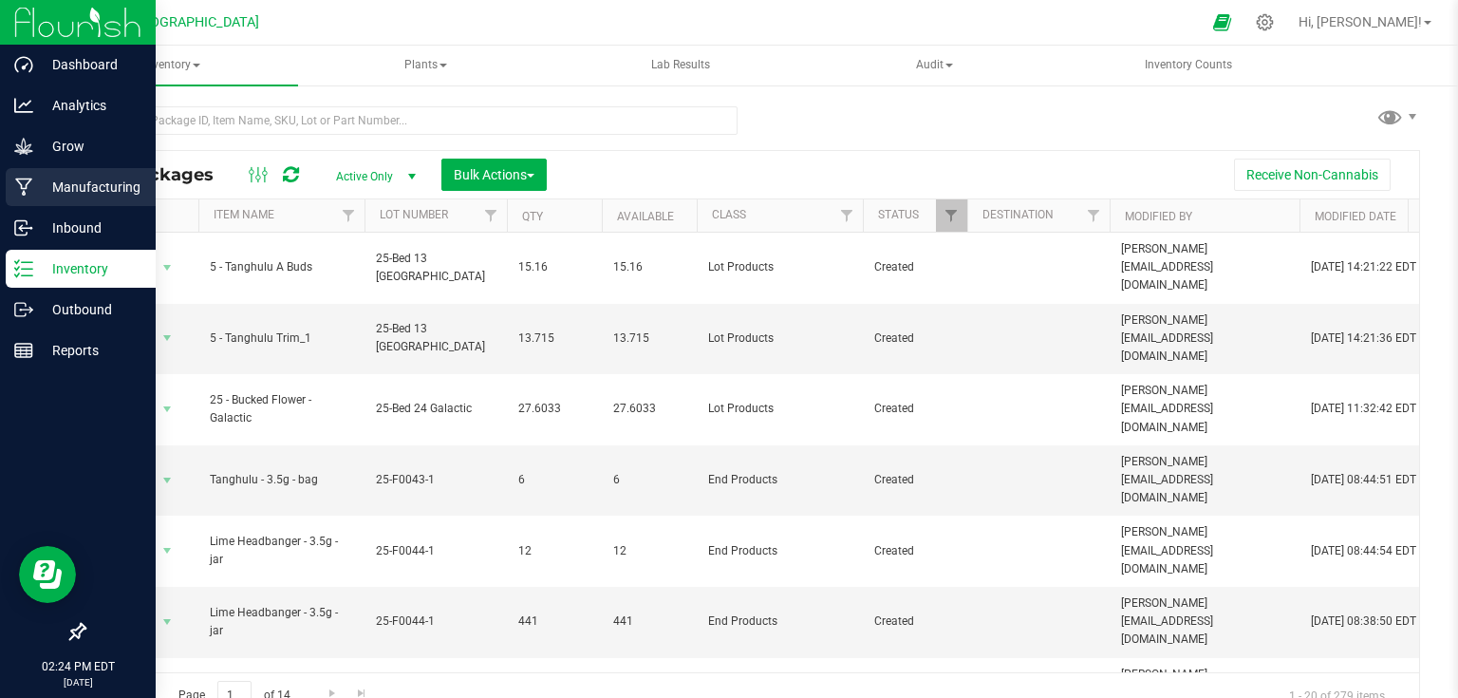
click at [27, 184] on icon at bounding box center [23, 187] width 17 height 18
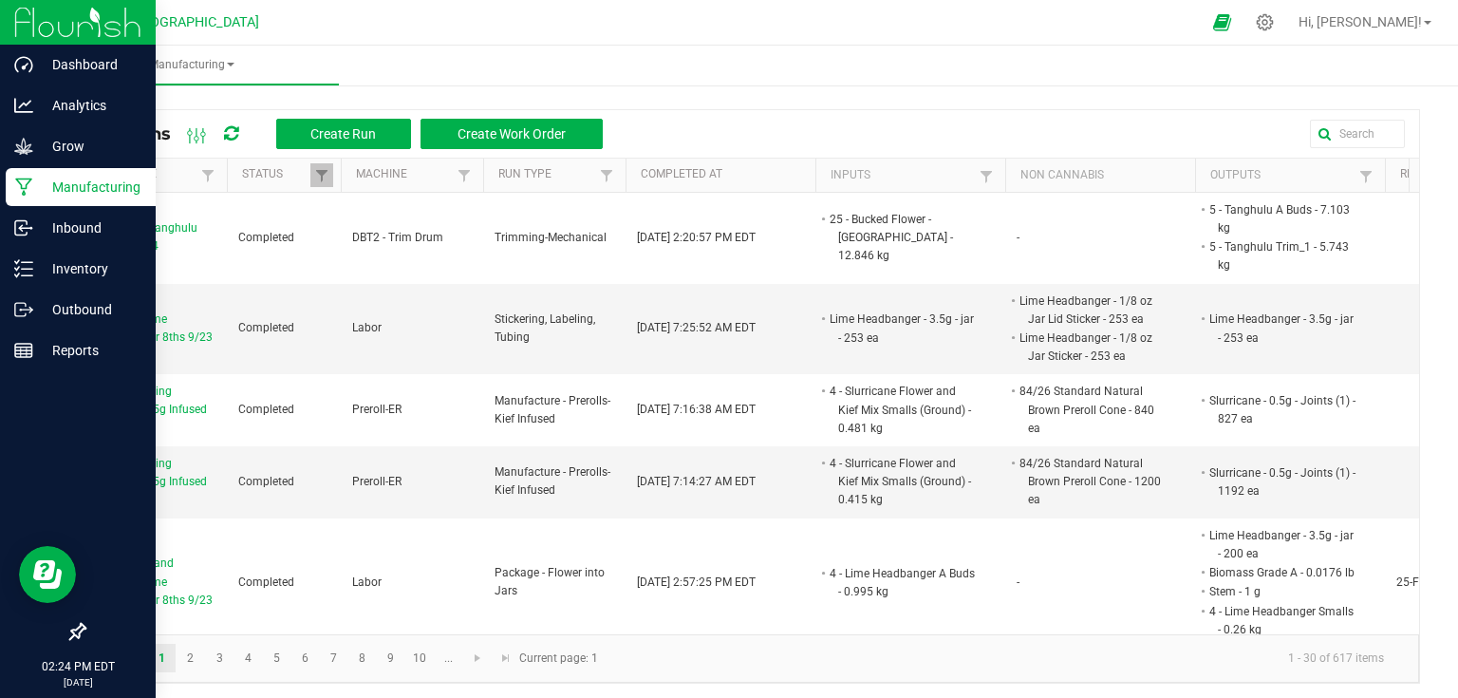
click at [105, 24] on img at bounding box center [77, 22] width 127 height 45
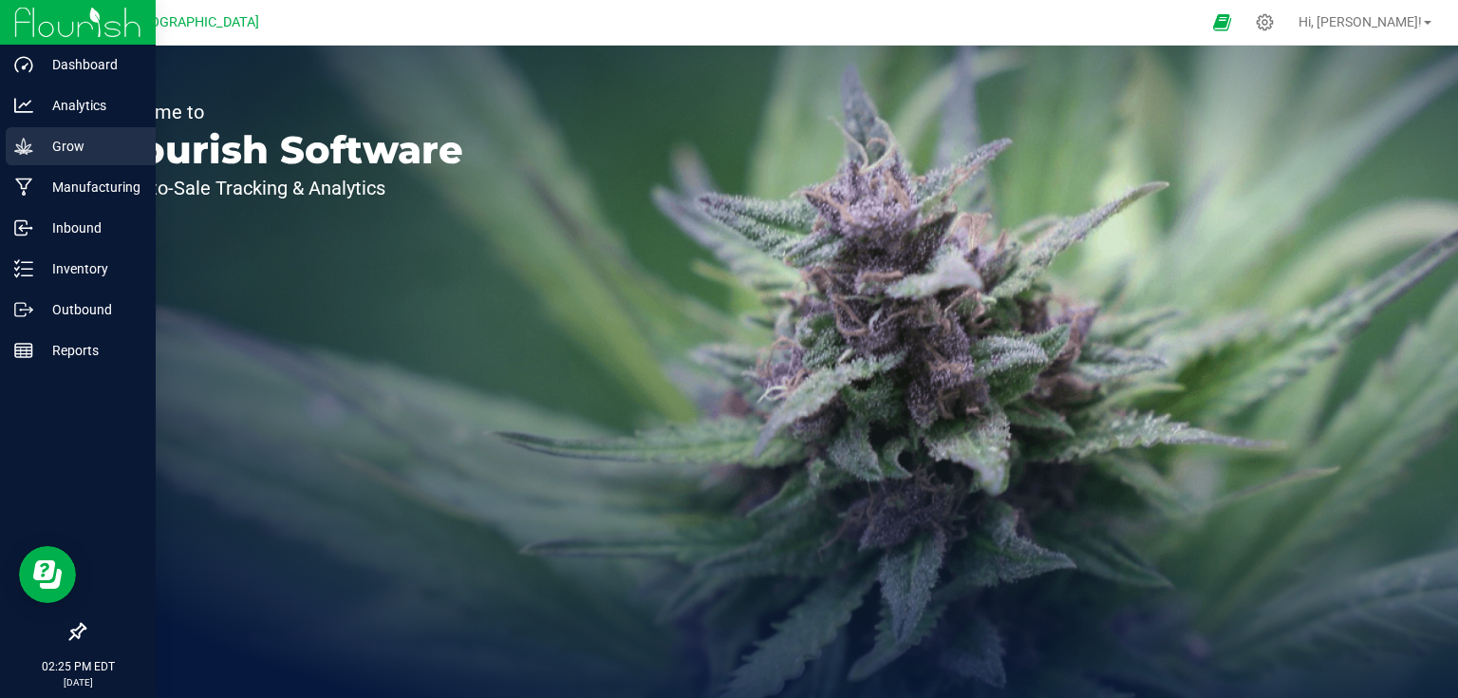
click at [37, 157] on p "Grow" at bounding box center [90, 146] width 114 height 23
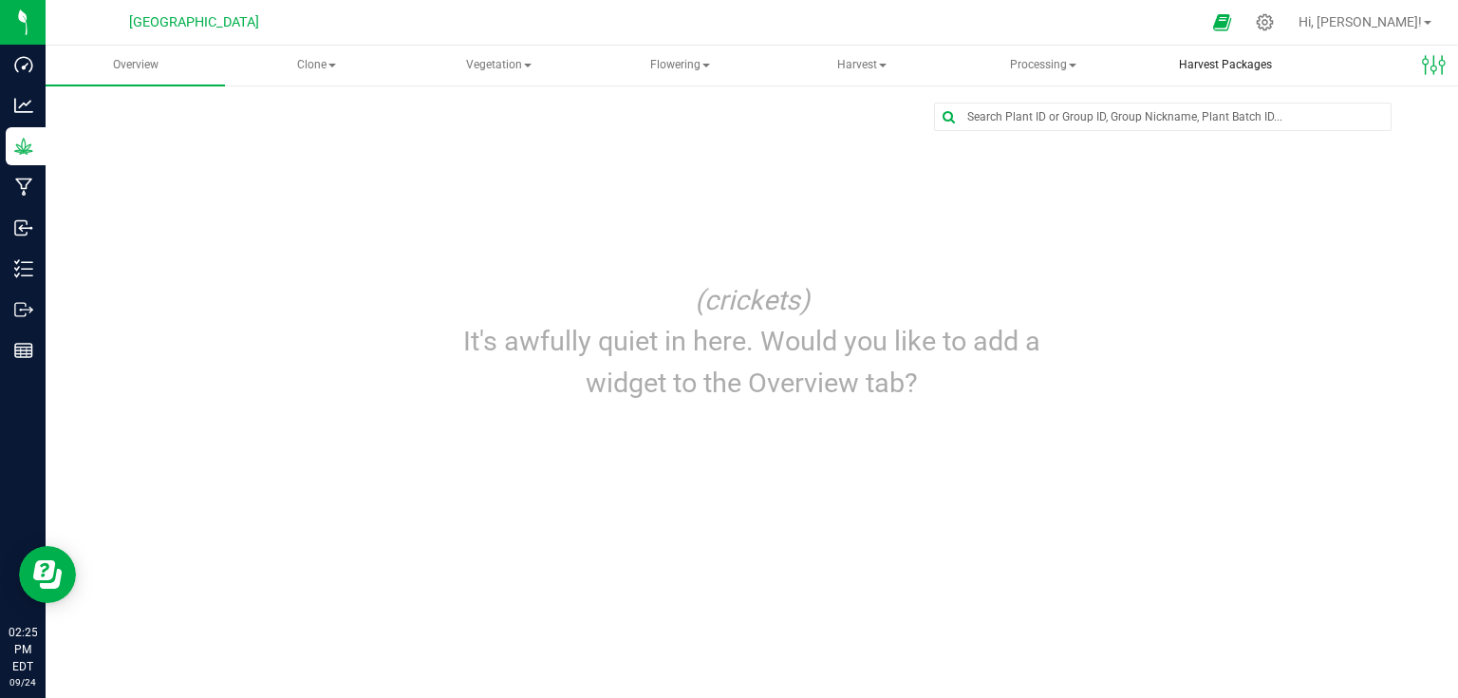
click at [1195, 62] on span "Harvest Packages" at bounding box center [1225, 65] width 144 height 16
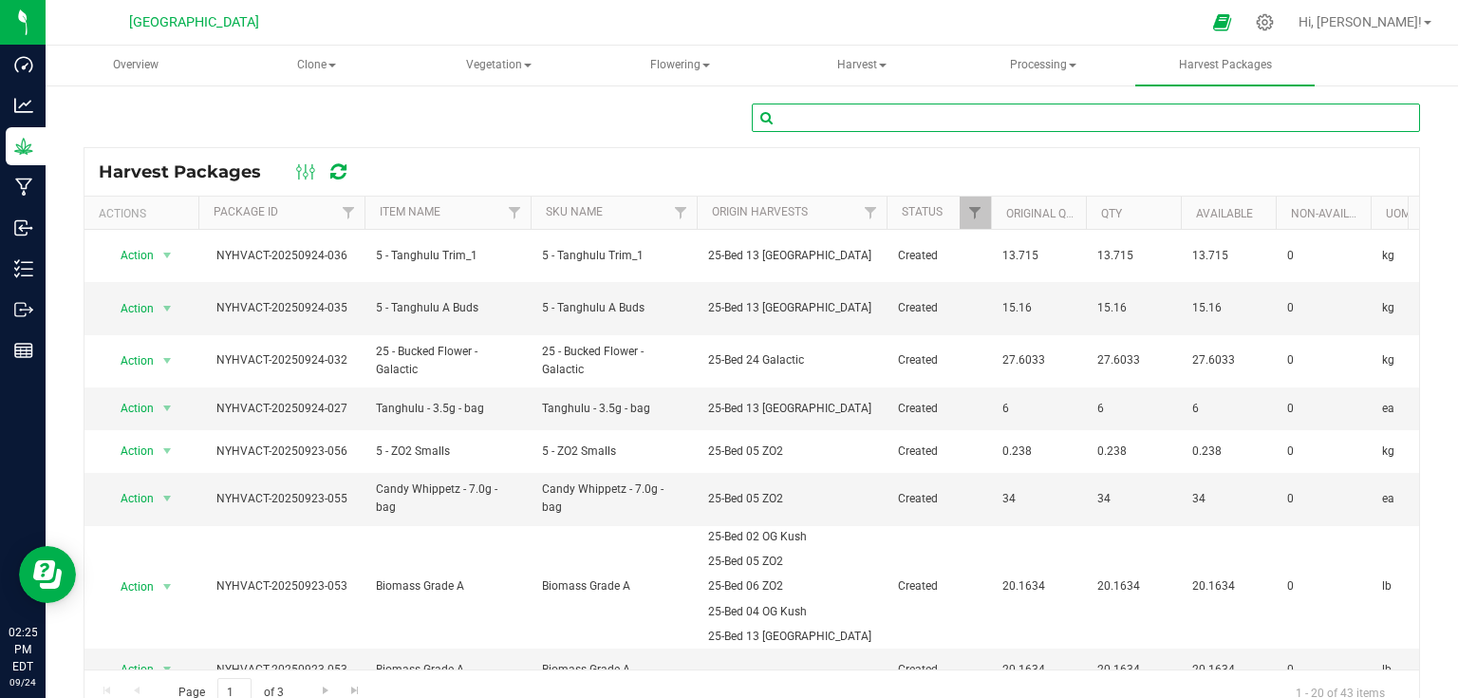
click at [877, 121] on input "text" at bounding box center [1086, 117] width 668 height 28
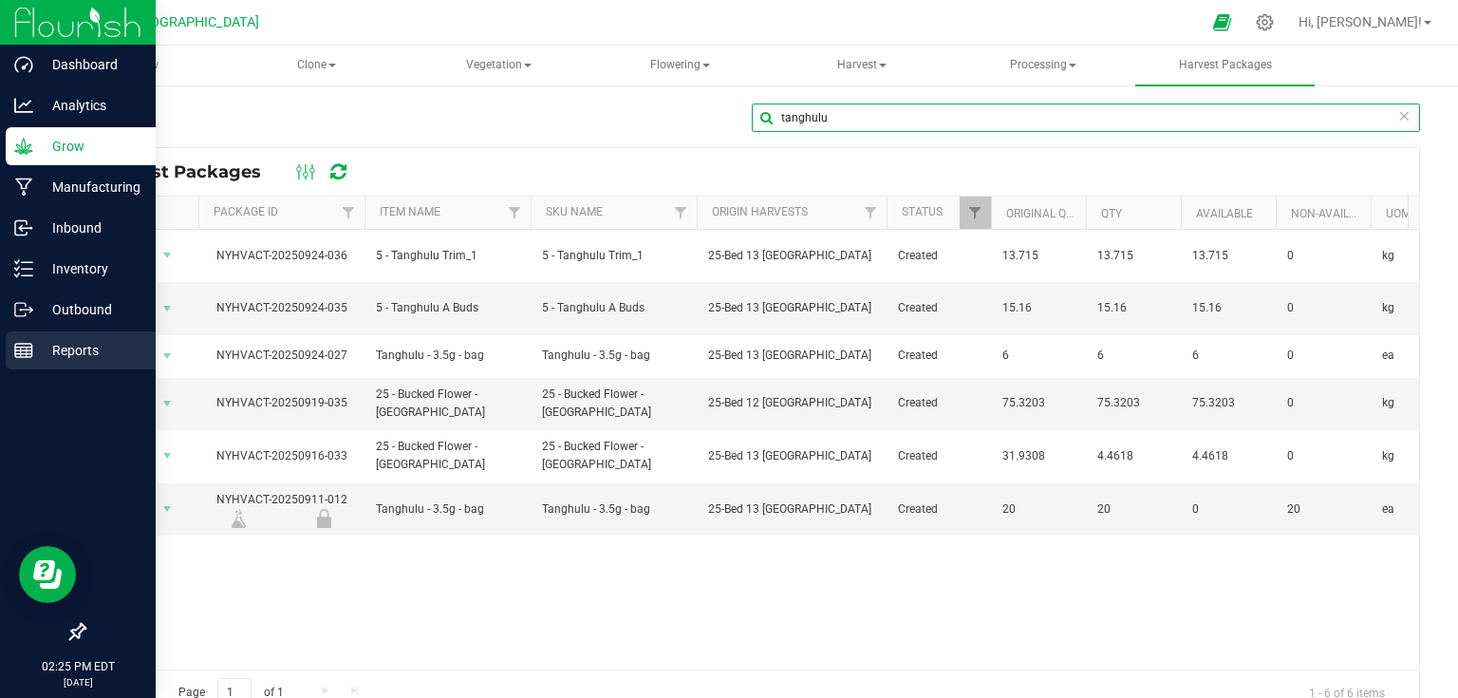
type input "tanghulu"
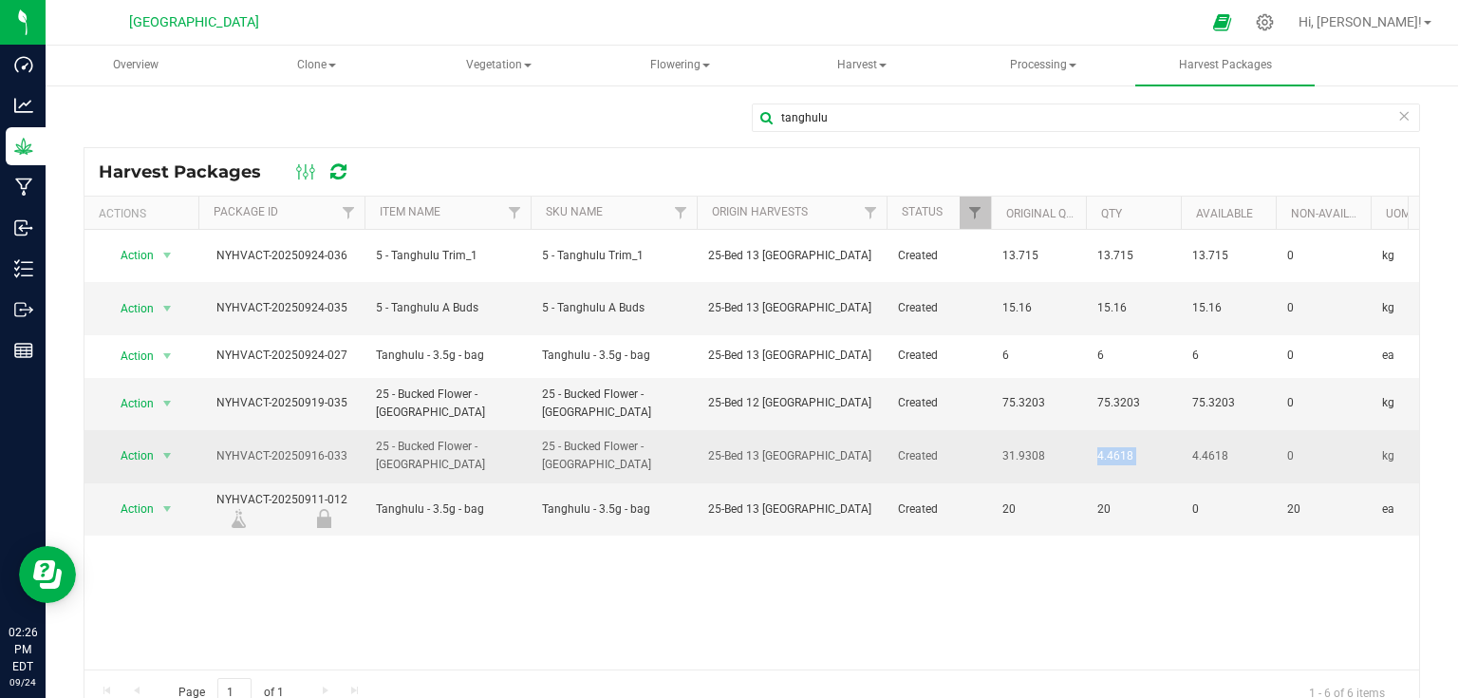
drag, startPoint x: 1082, startPoint y: 440, endPoint x: 1223, endPoint y: 447, distance: 141.6
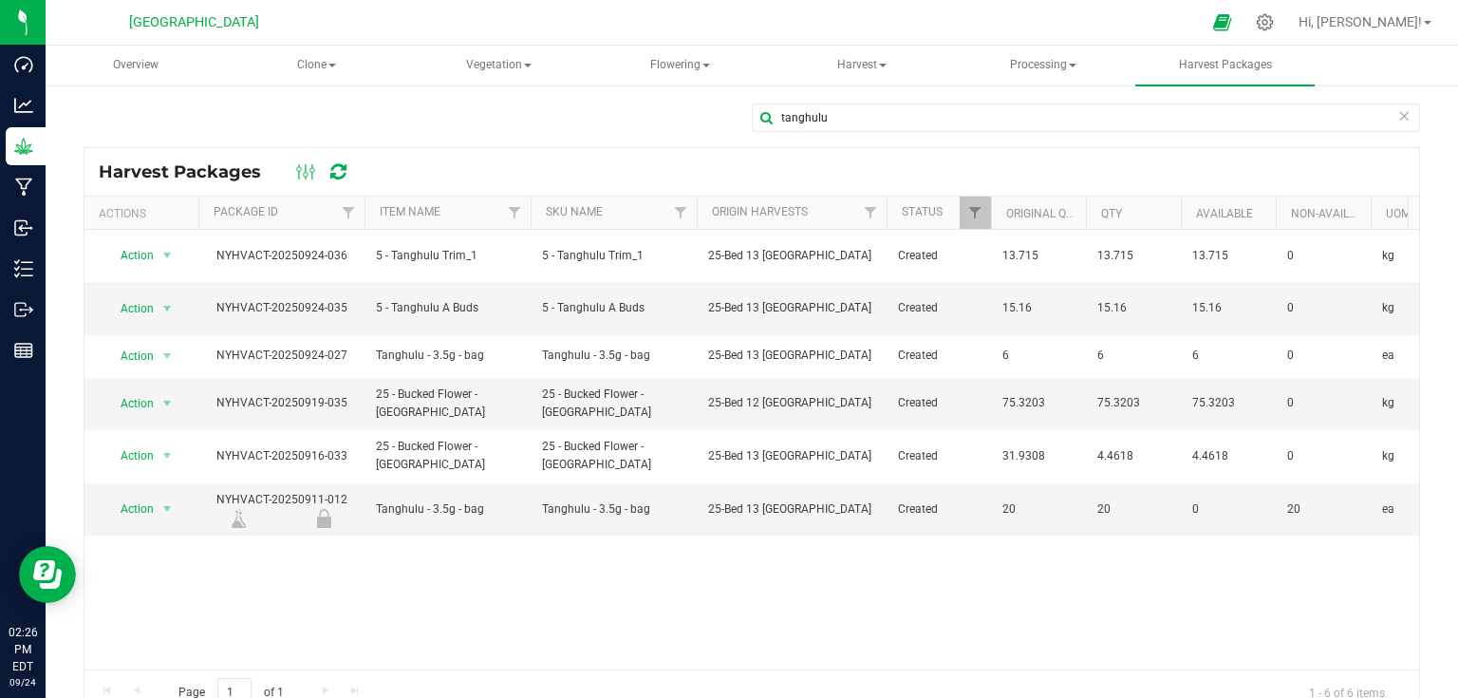
click at [1211, 567] on div "Action Action Adjust qty Create lab sample Lock package Mark as sample Print pa…" at bounding box center [751, 449] width 1334 height 439
click at [1039, 63] on span "Processing" at bounding box center [1043, 66] width 177 height 38
click at [1036, 178] on span "Completed harvests" at bounding box center [1067, 182] width 175 height 16
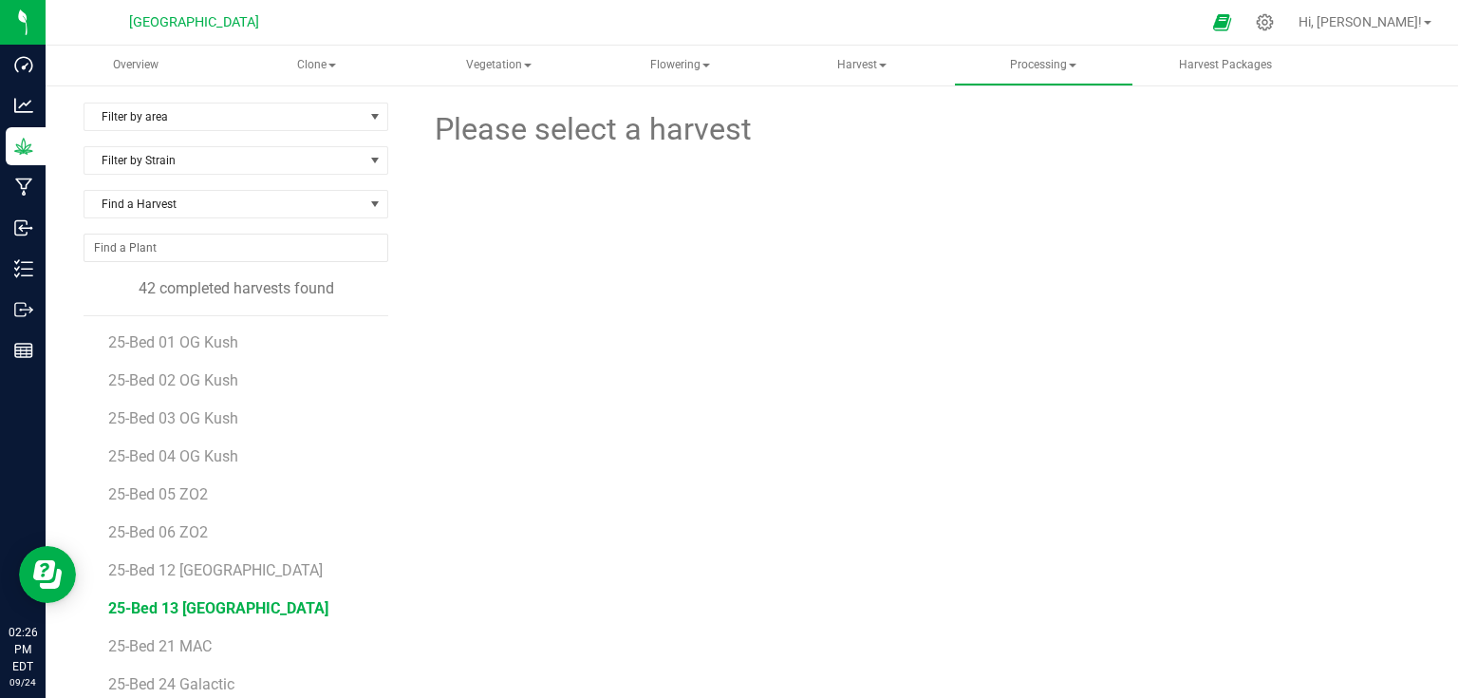
click at [204, 611] on span "25-Bed 13 [GEOGRAPHIC_DATA]" at bounding box center [218, 608] width 220 height 18
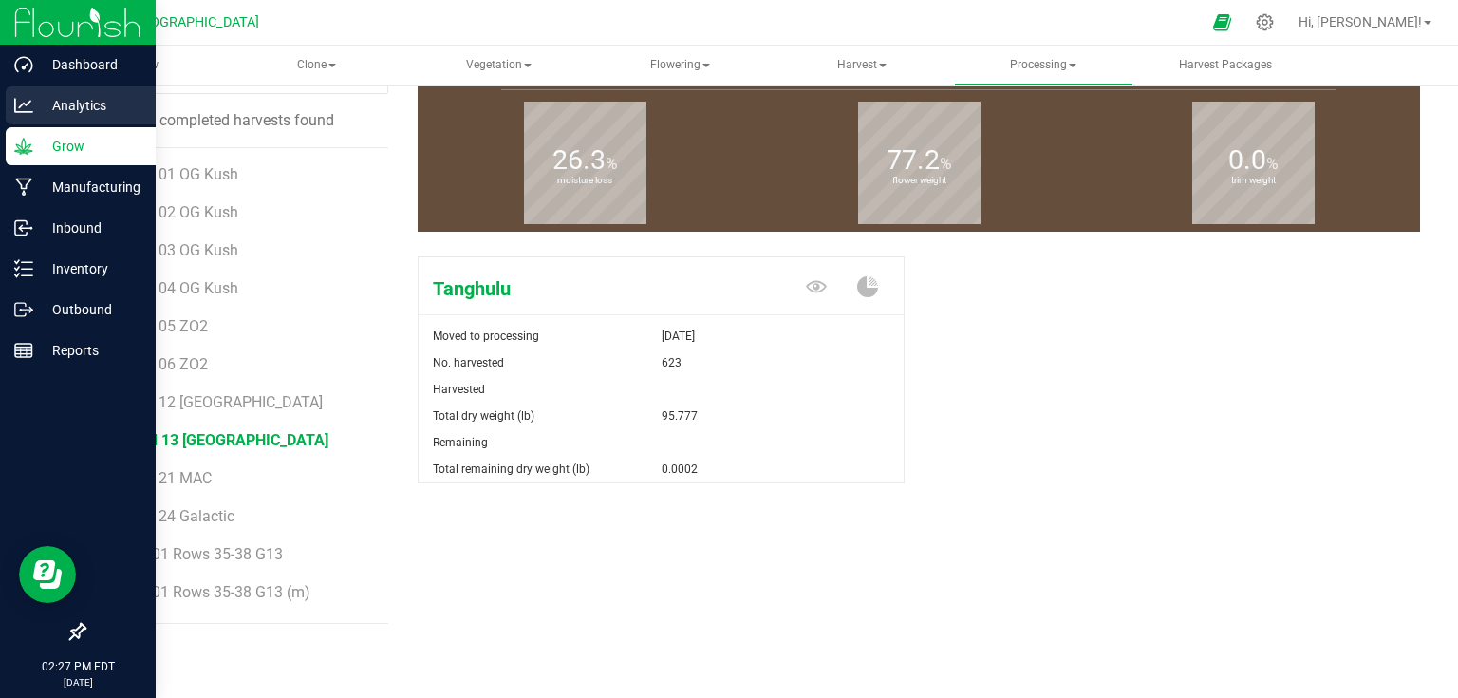
click at [35, 107] on p "Analytics" at bounding box center [90, 105] width 114 height 23
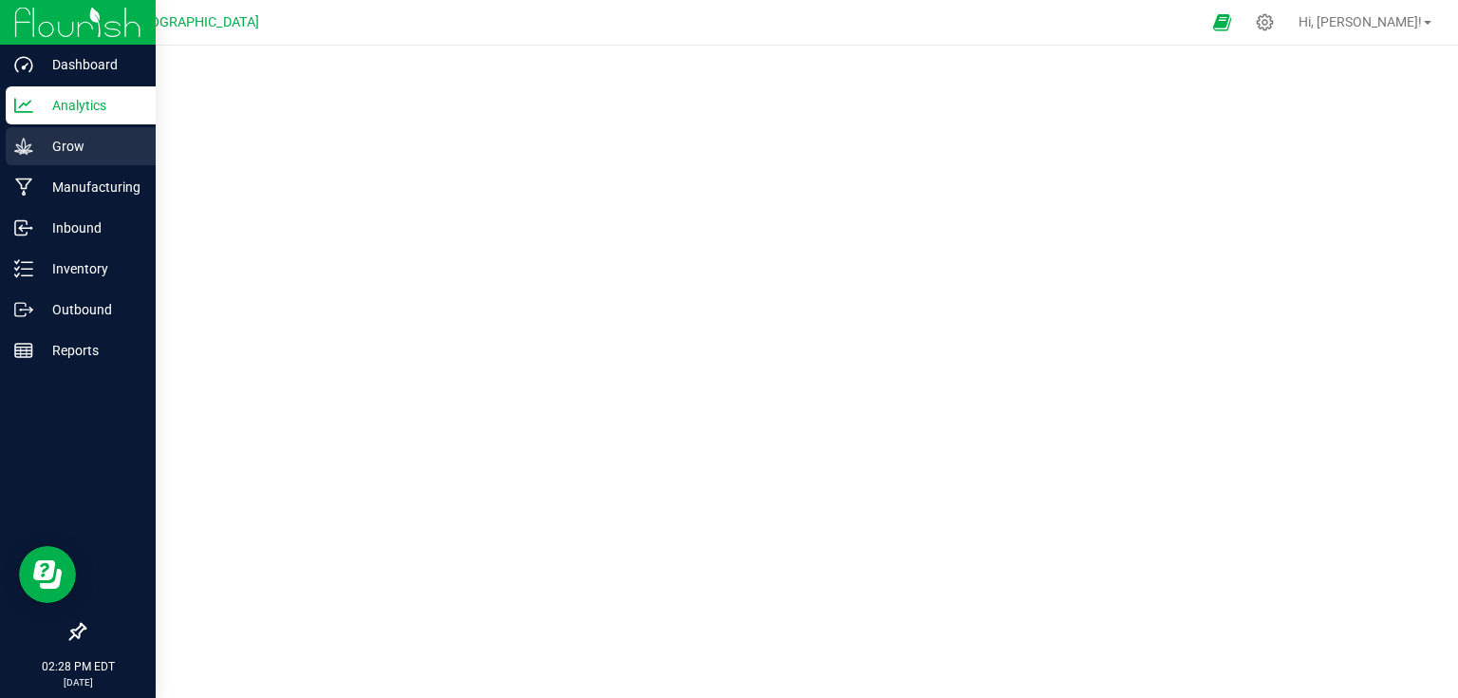
click at [34, 145] on p "Grow" at bounding box center [90, 146] width 114 height 23
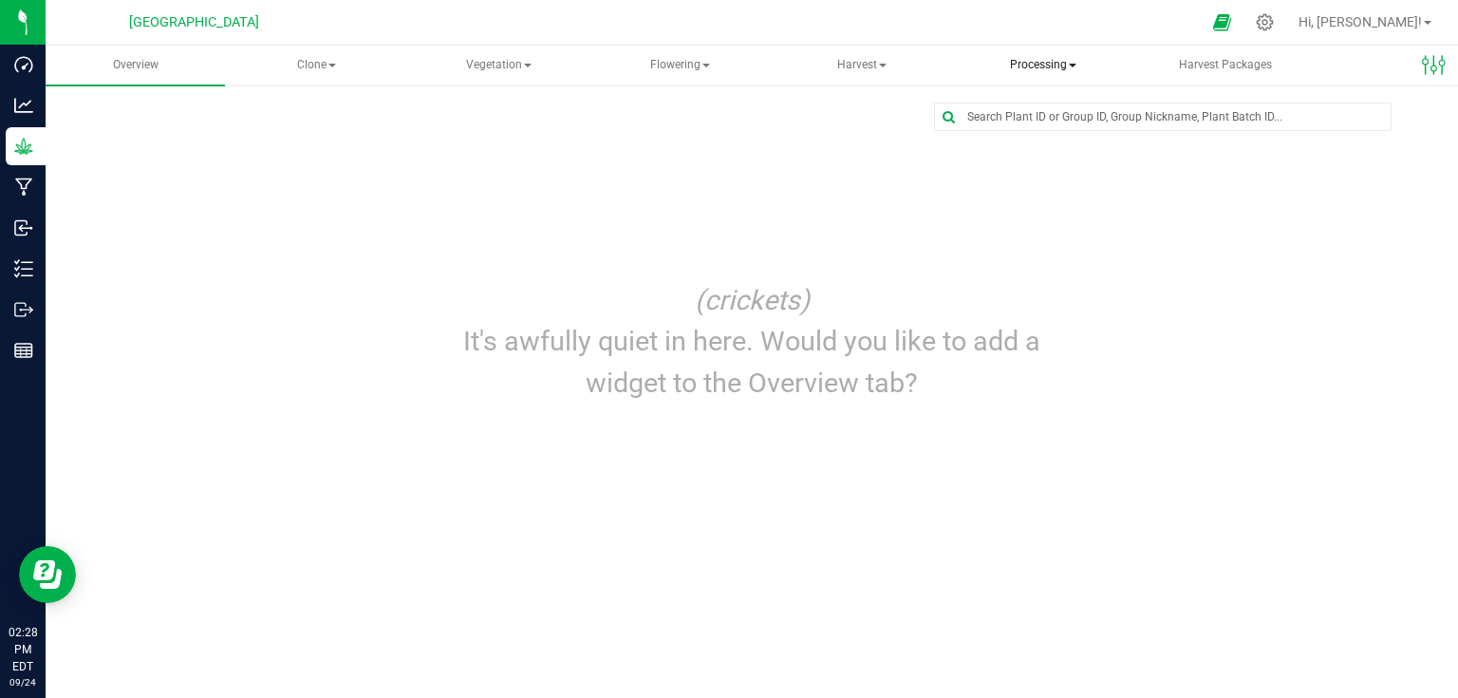
click at [1014, 67] on span "Processing" at bounding box center [1043, 66] width 177 height 38
click at [1036, 137] on span "Processing harvests" at bounding box center [1068, 136] width 176 height 16
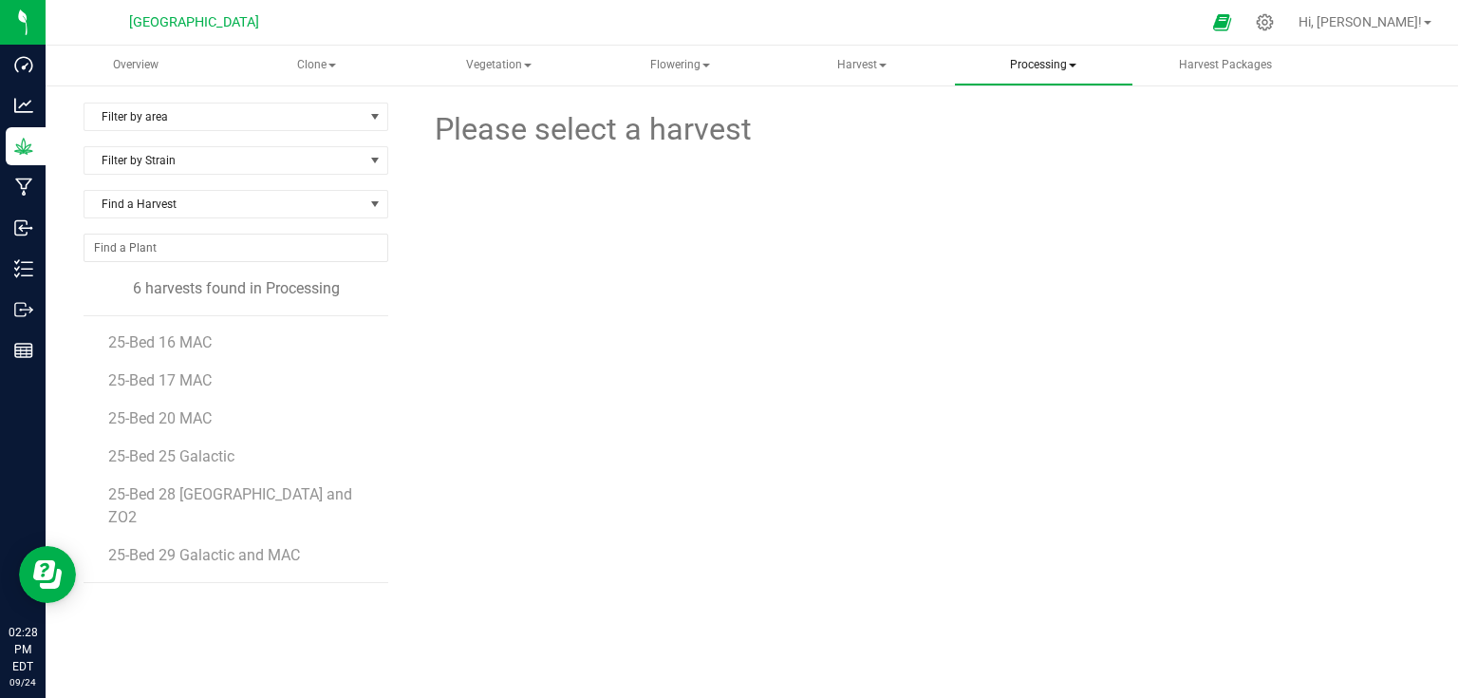
click at [1025, 72] on span "Processing" at bounding box center [1043, 66] width 177 height 38
click at [1030, 183] on span "Completed harvests" at bounding box center [1067, 182] width 175 height 16
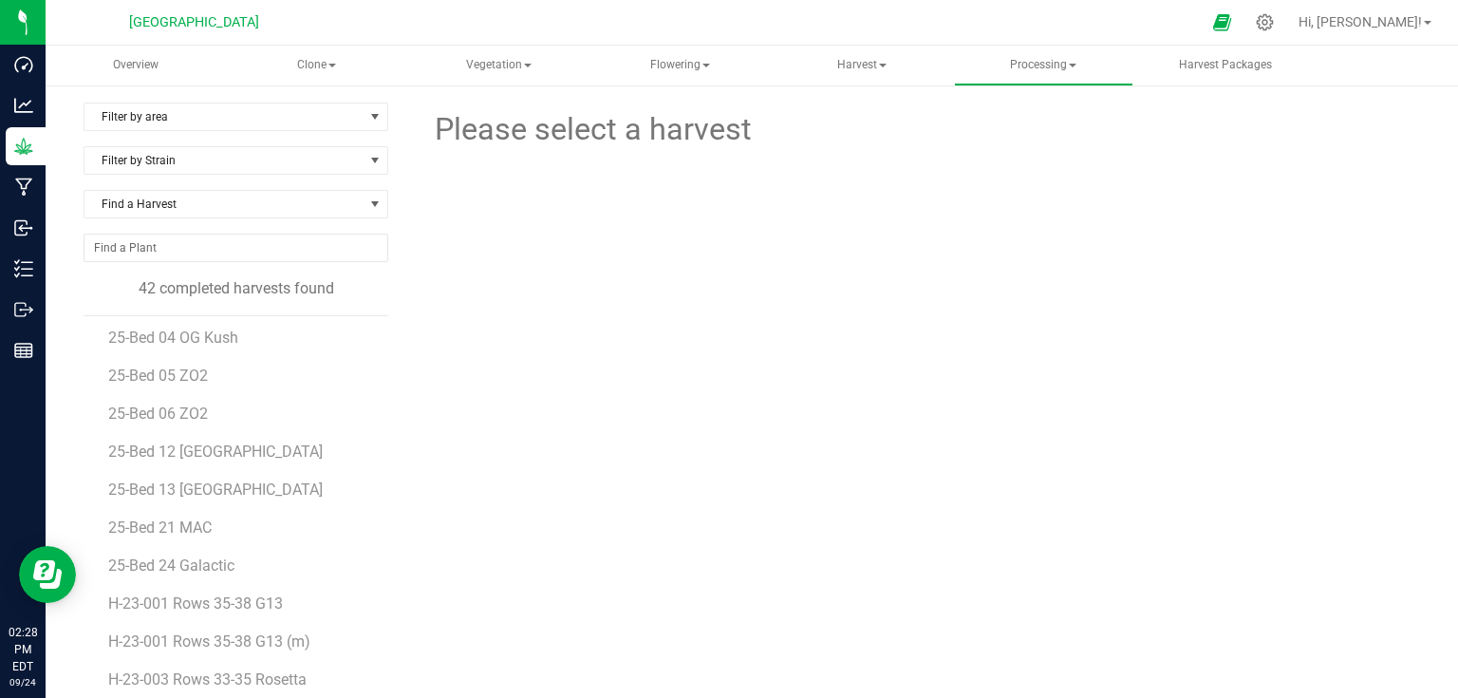
scroll to position [304, 0]
click at [199, 457] on span "25-Bed 13 [GEOGRAPHIC_DATA]" at bounding box center [215, 456] width 215 height 18
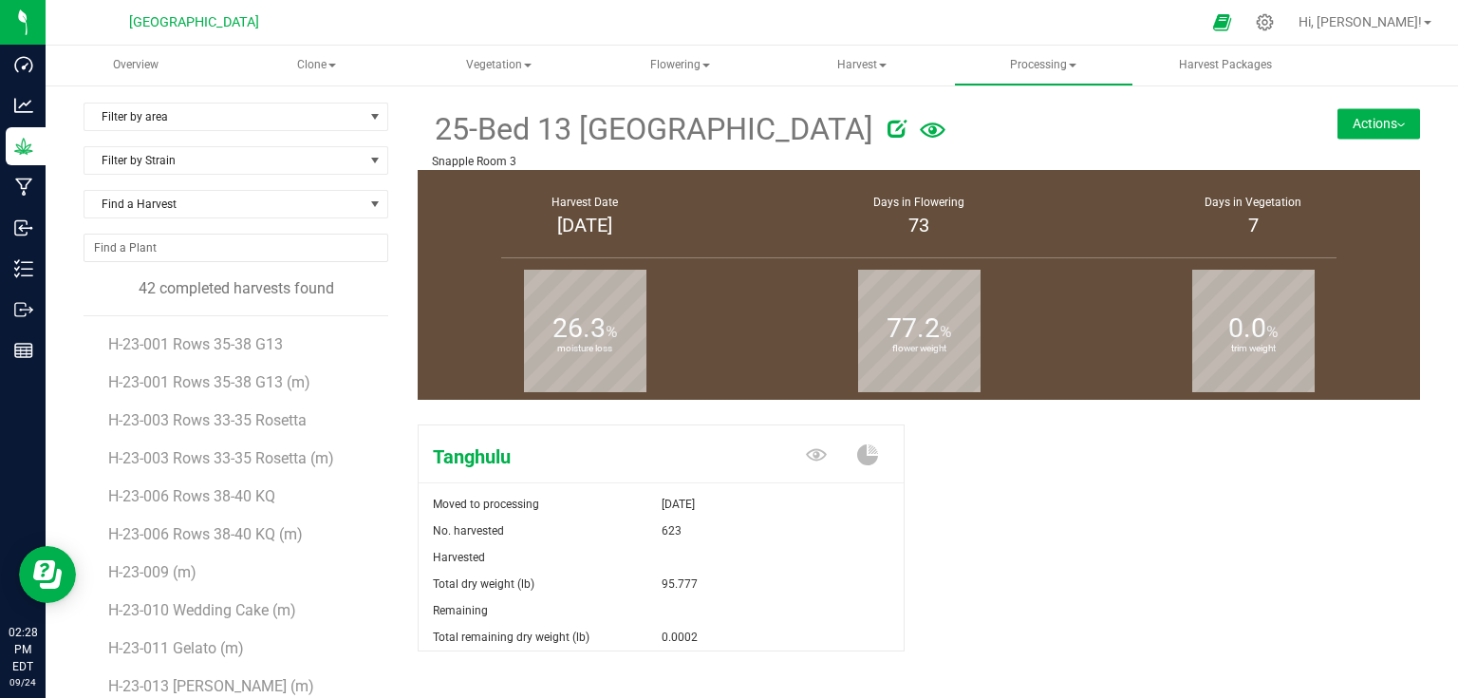
scroll to position [532, 0]
click at [1361, 108] on button "Actions" at bounding box center [1378, 123] width 83 height 30
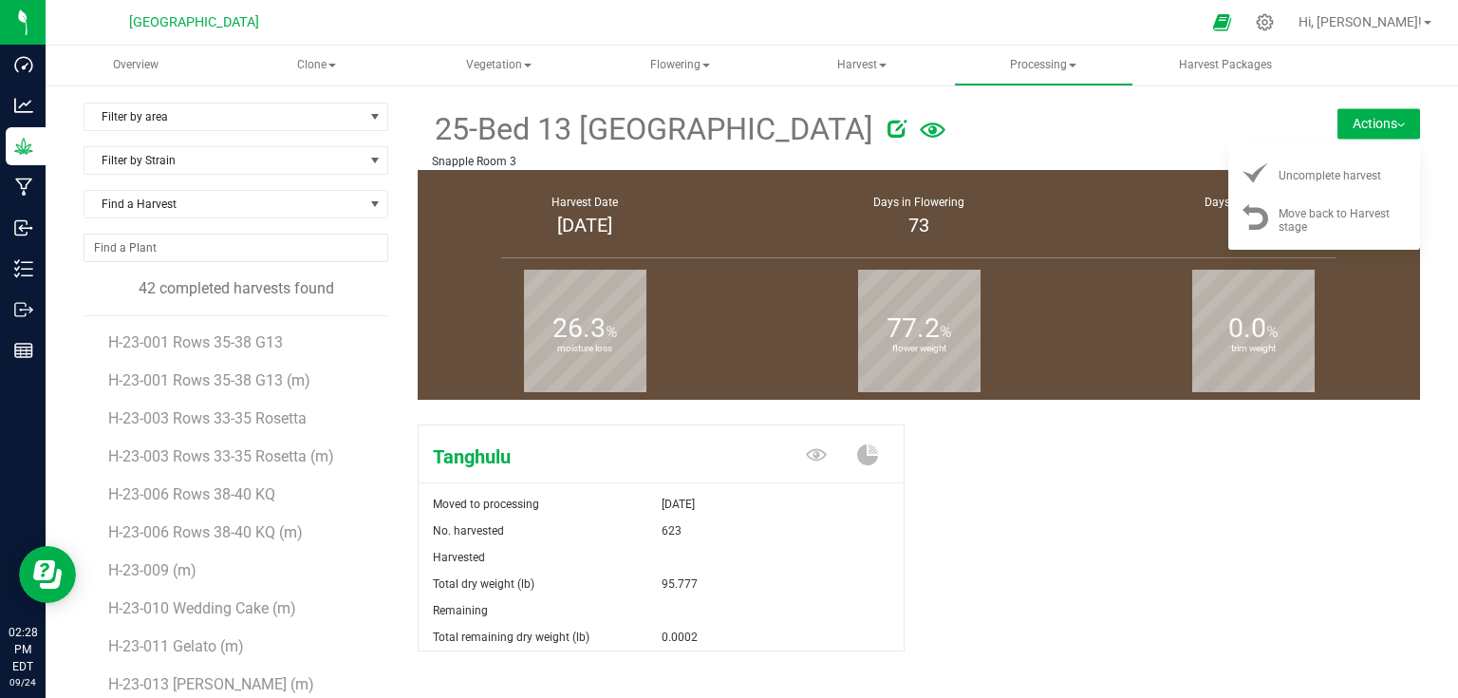
click at [1345, 110] on button "Actions" at bounding box center [1378, 123] width 83 height 30
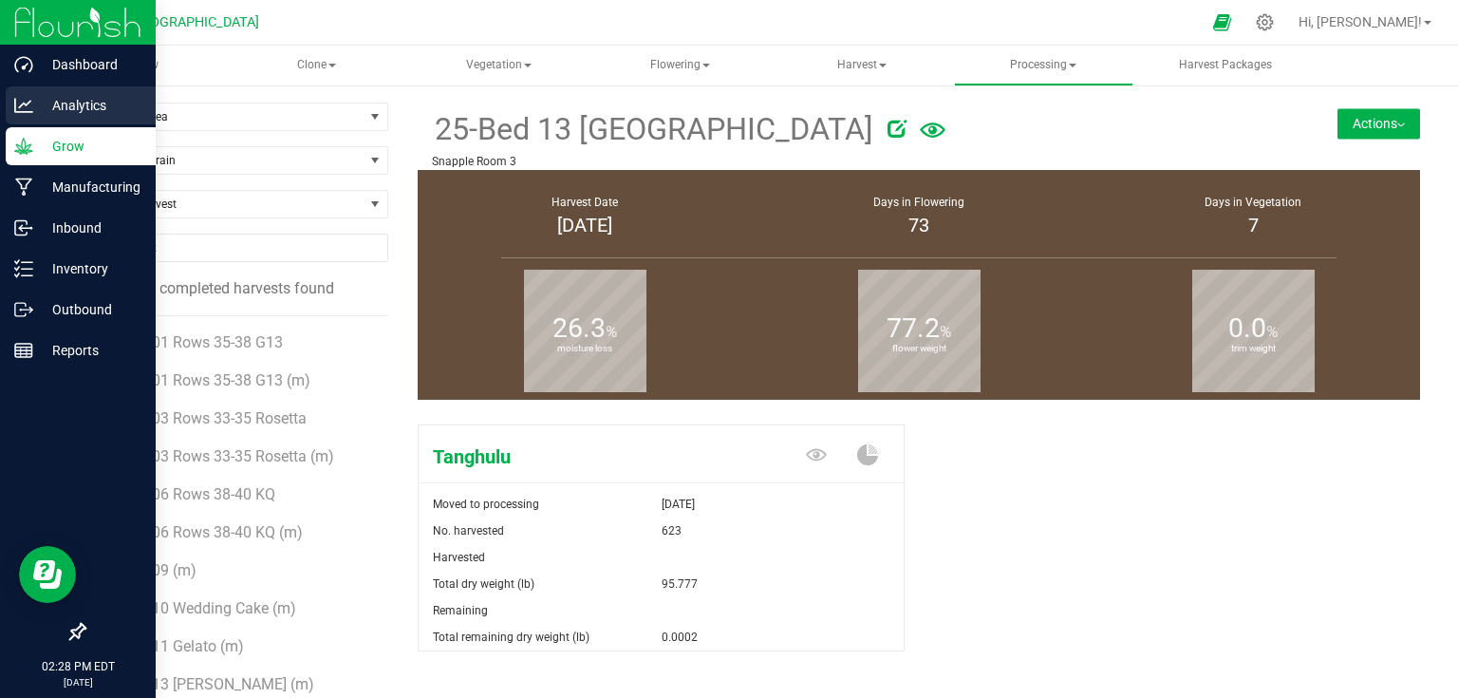
click at [60, 106] on p "Analytics" at bounding box center [90, 105] width 114 height 23
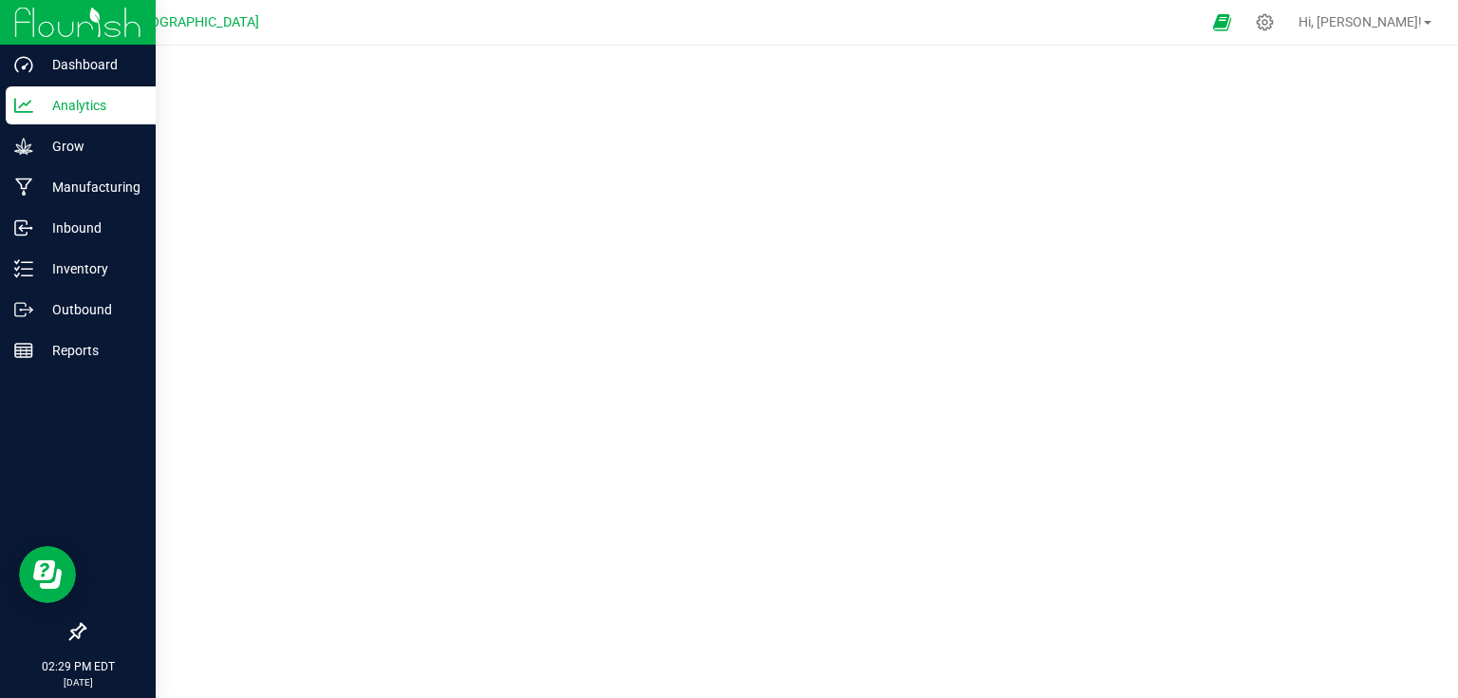
click at [90, 114] on p "Analytics" at bounding box center [90, 105] width 114 height 23
click at [77, 14] on img at bounding box center [77, 22] width 127 height 45
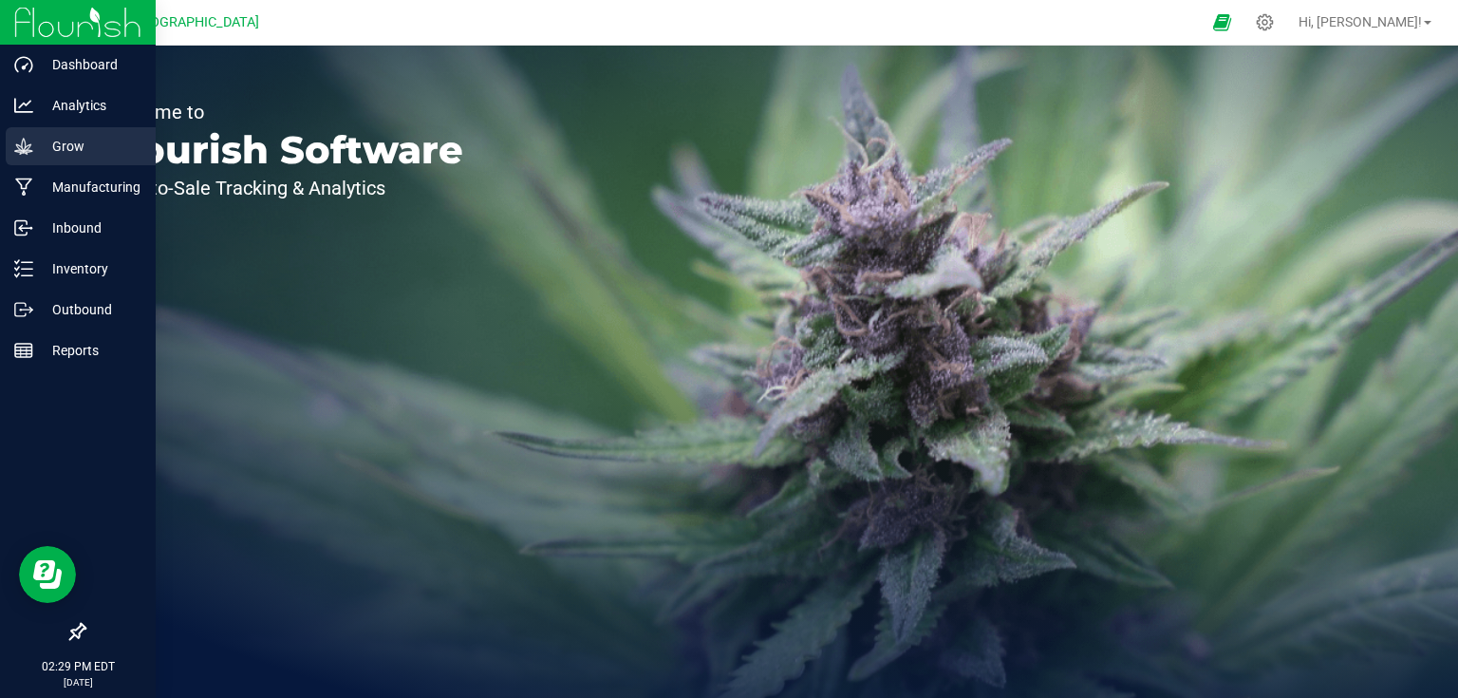
click at [26, 145] on icon at bounding box center [23, 146] width 18 height 16
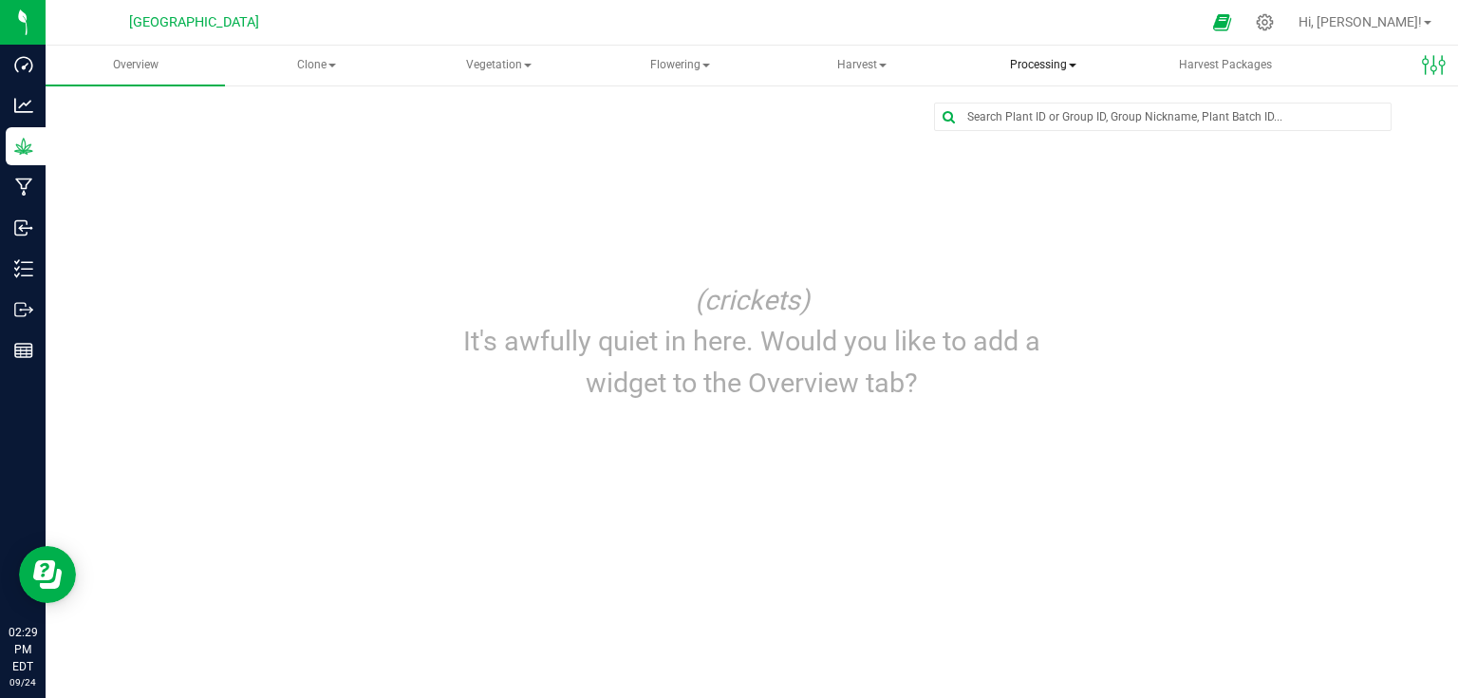
click at [1006, 65] on span "Processing" at bounding box center [1043, 66] width 177 height 38
click at [1022, 141] on span "Processing harvests" at bounding box center [1068, 136] width 176 height 16
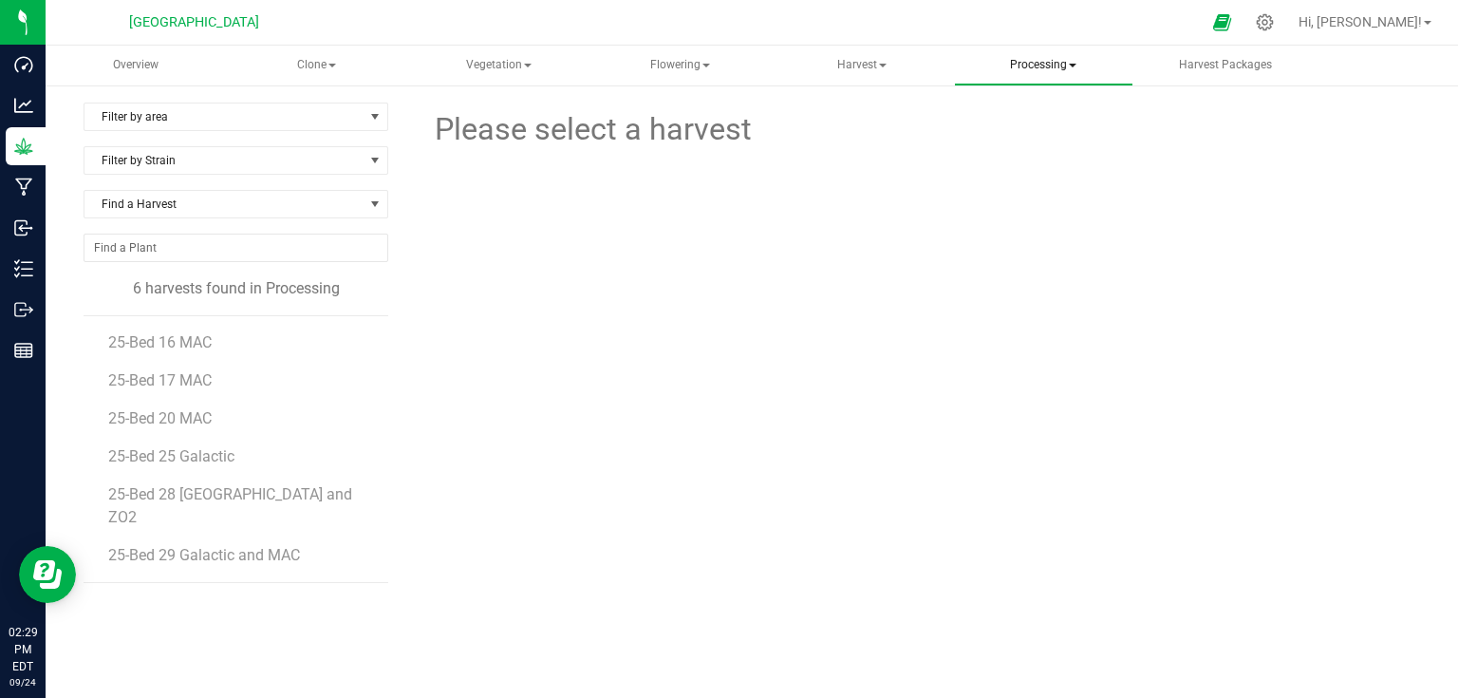
click at [1036, 72] on span "Processing" at bounding box center [1043, 66] width 177 height 38
click at [1031, 190] on span "Completed harvests" at bounding box center [1067, 182] width 175 height 16
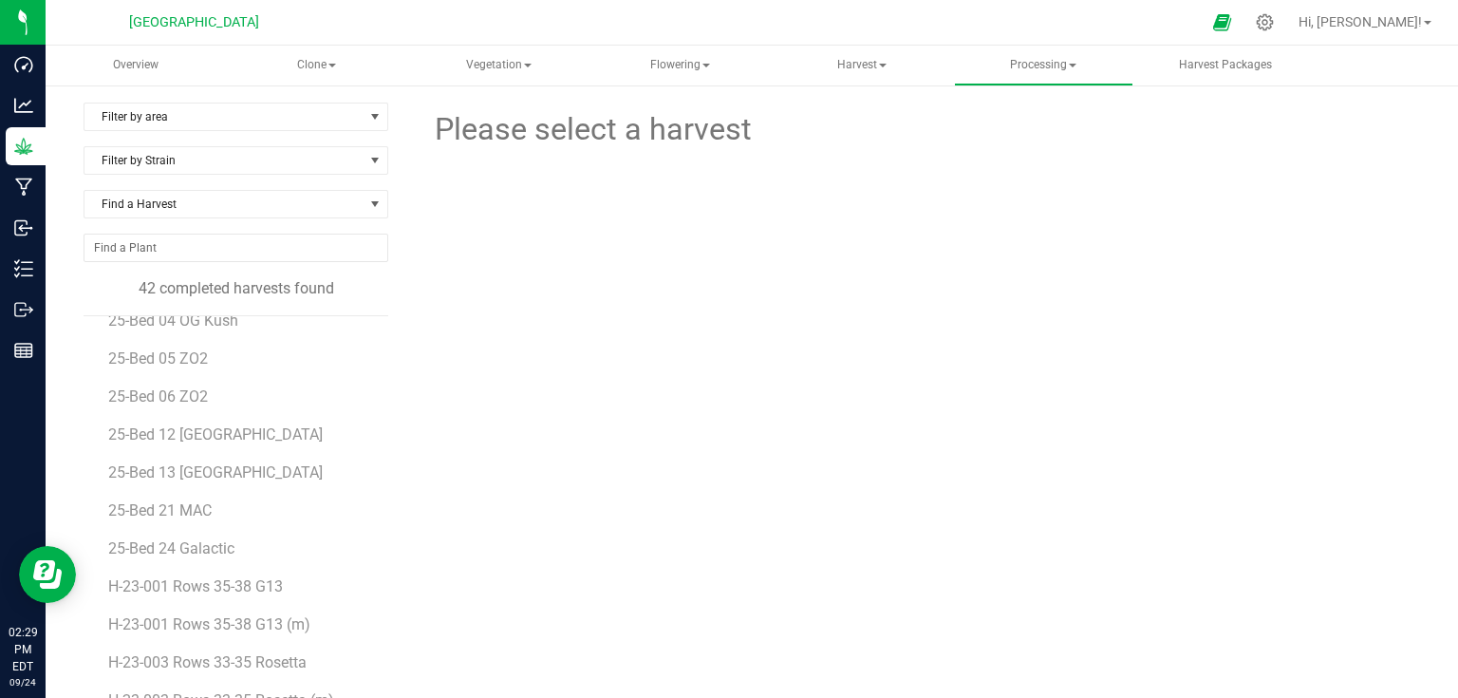
scroll to position [304, 0]
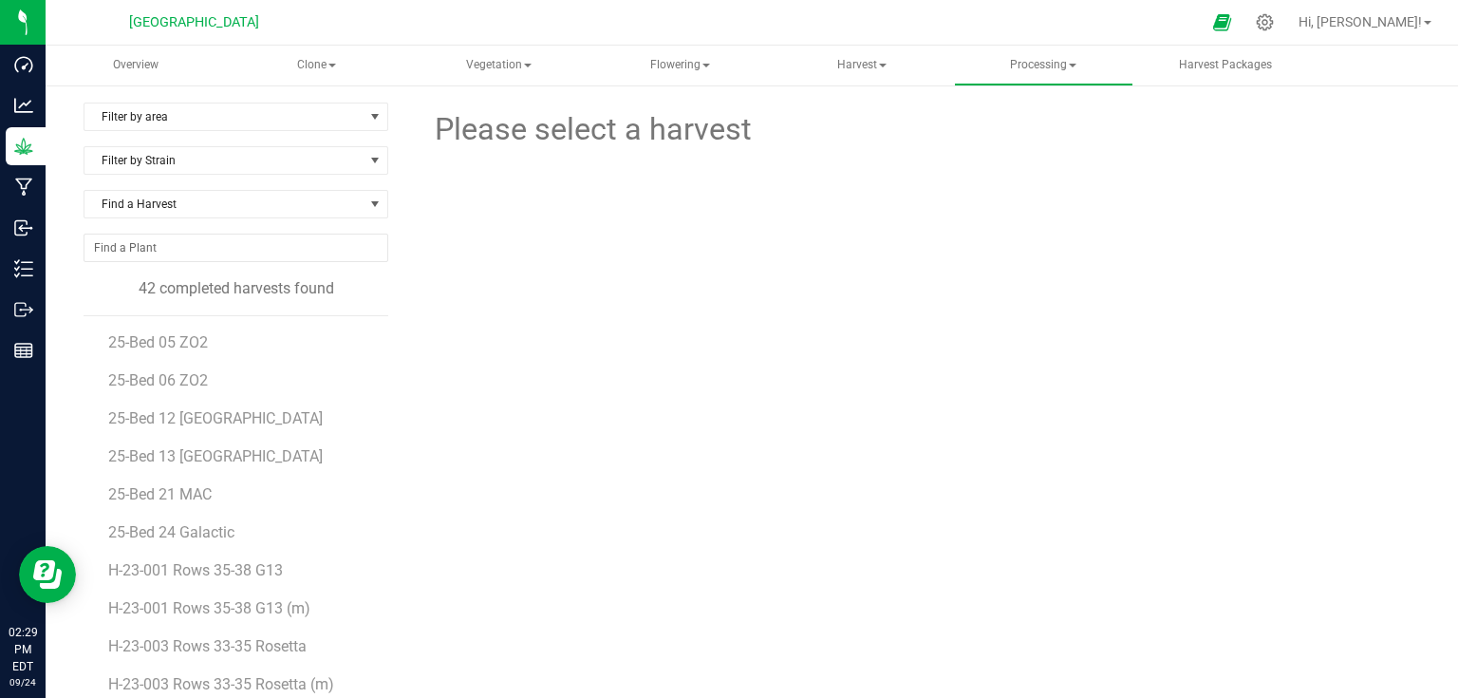
click at [225, 474] on li "25-Bed 21 MAC" at bounding box center [241, 487] width 267 height 38
click at [228, 465] on li "25-Bed 13 [GEOGRAPHIC_DATA]" at bounding box center [241, 449] width 267 height 38
click at [236, 456] on span "25-Bed 13 [GEOGRAPHIC_DATA]" at bounding box center [218, 456] width 220 height 18
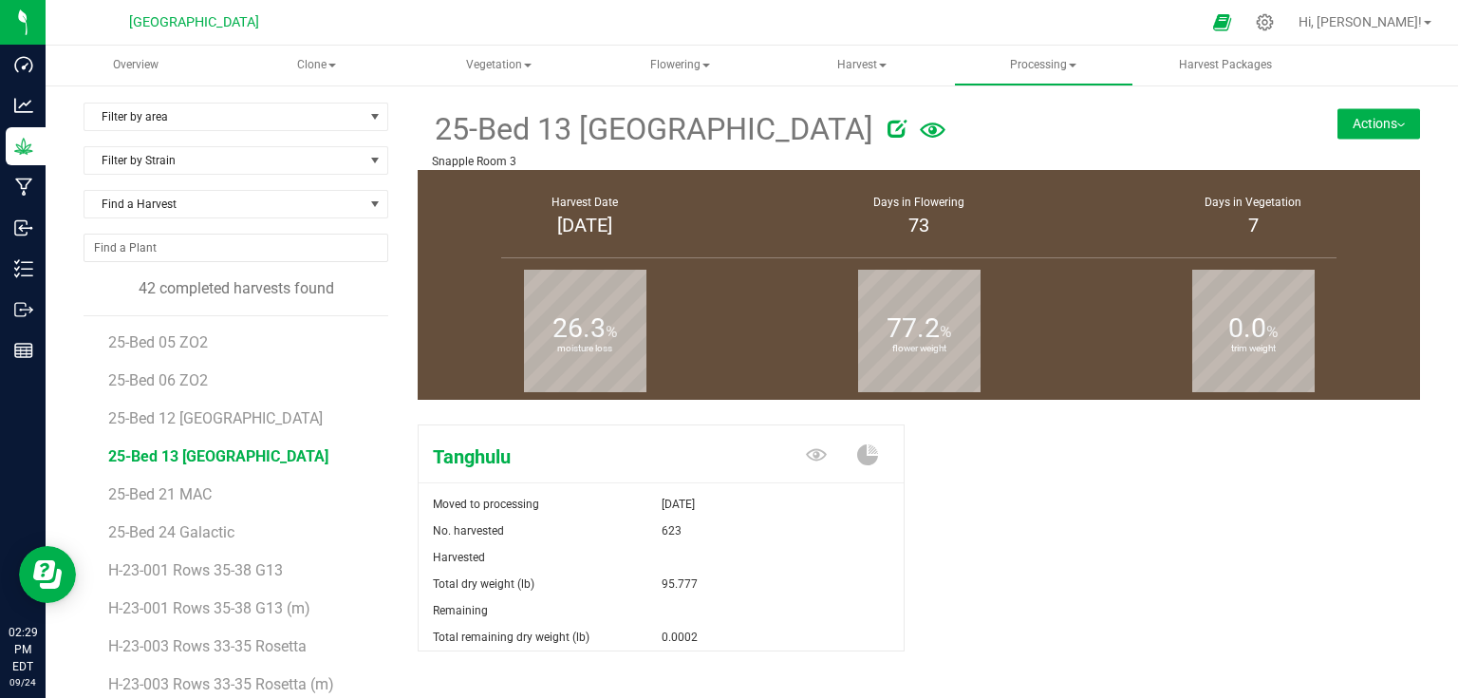
click at [1355, 129] on button "Actions" at bounding box center [1378, 123] width 83 height 30
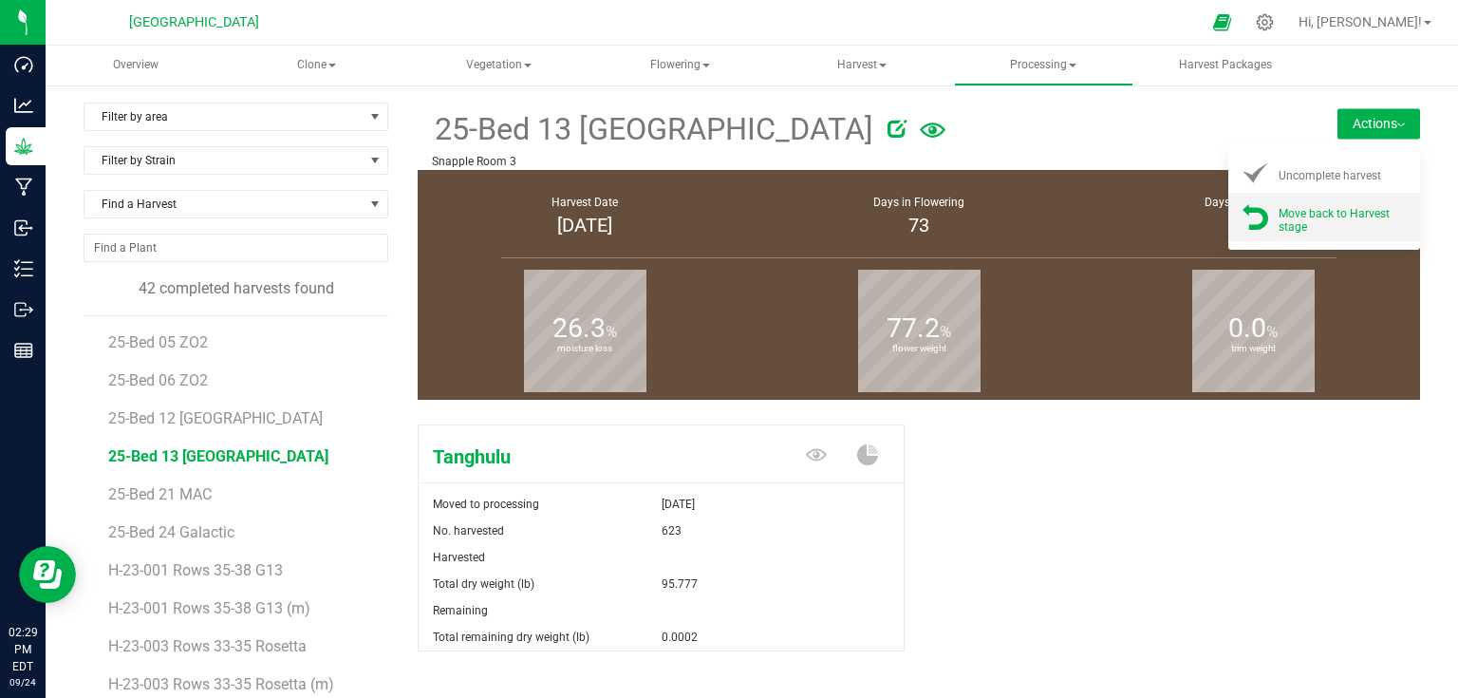
click at [1329, 212] on span "Move back to Harvest stage" at bounding box center [1333, 220] width 111 height 27
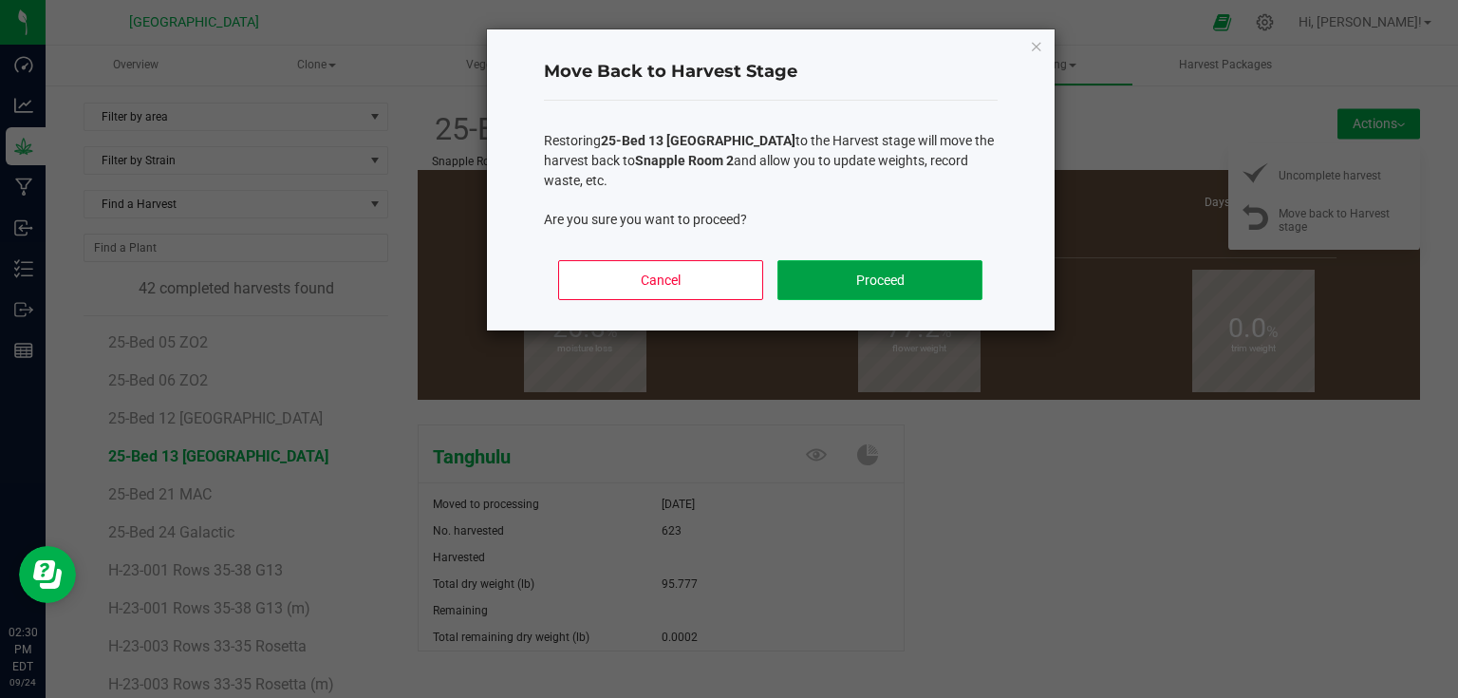
click at [813, 260] on button "Proceed" at bounding box center [879, 280] width 204 height 40
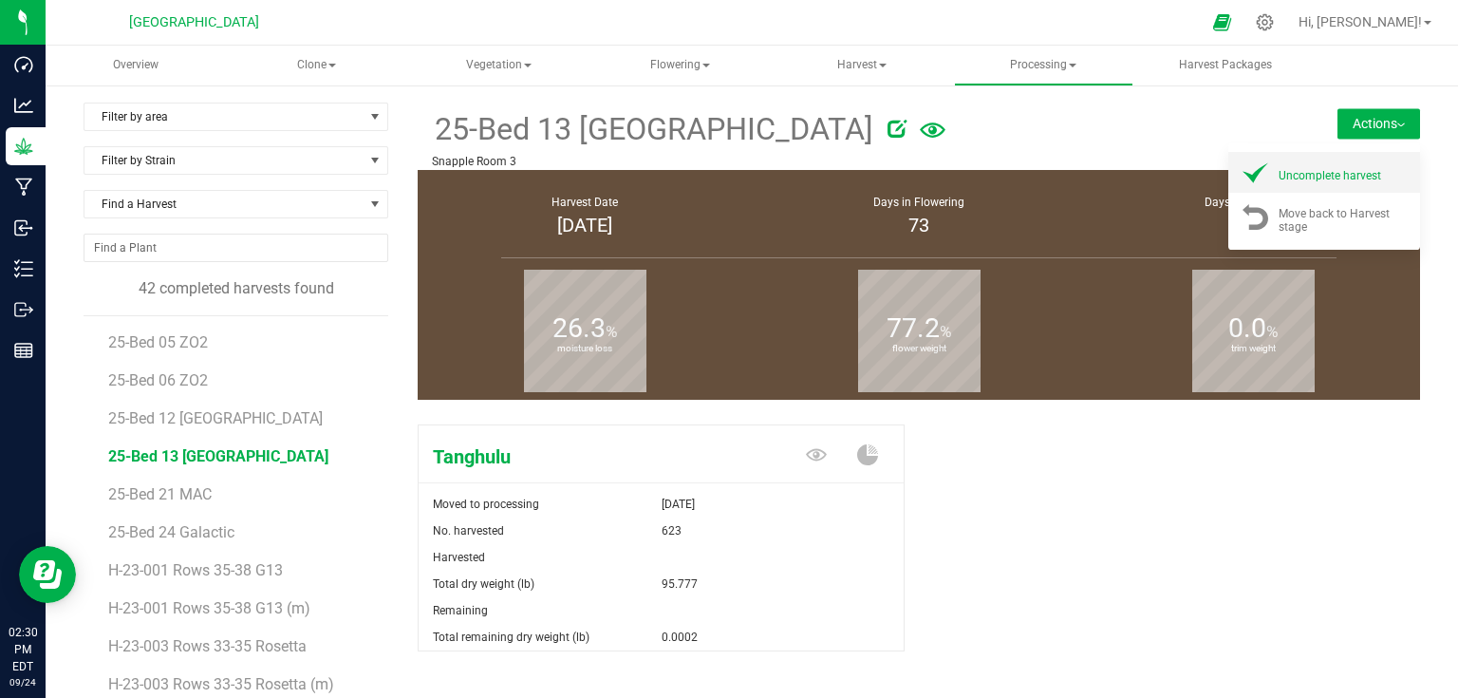
click at [1317, 182] on li "Uncomplete harvest" at bounding box center [1324, 172] width 192 height 41
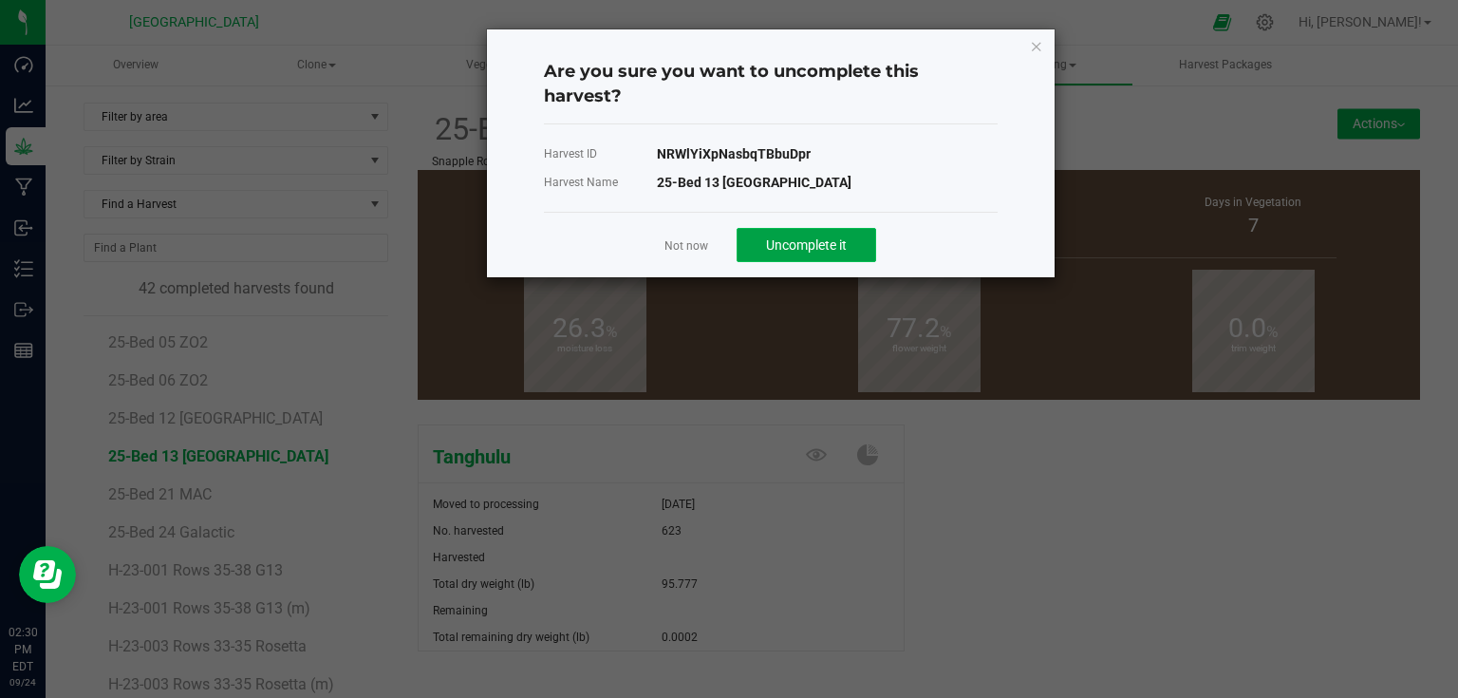
click at [841, 258] on button "Uncomplete it" at bounding box center [807, 245] width 140 height 34
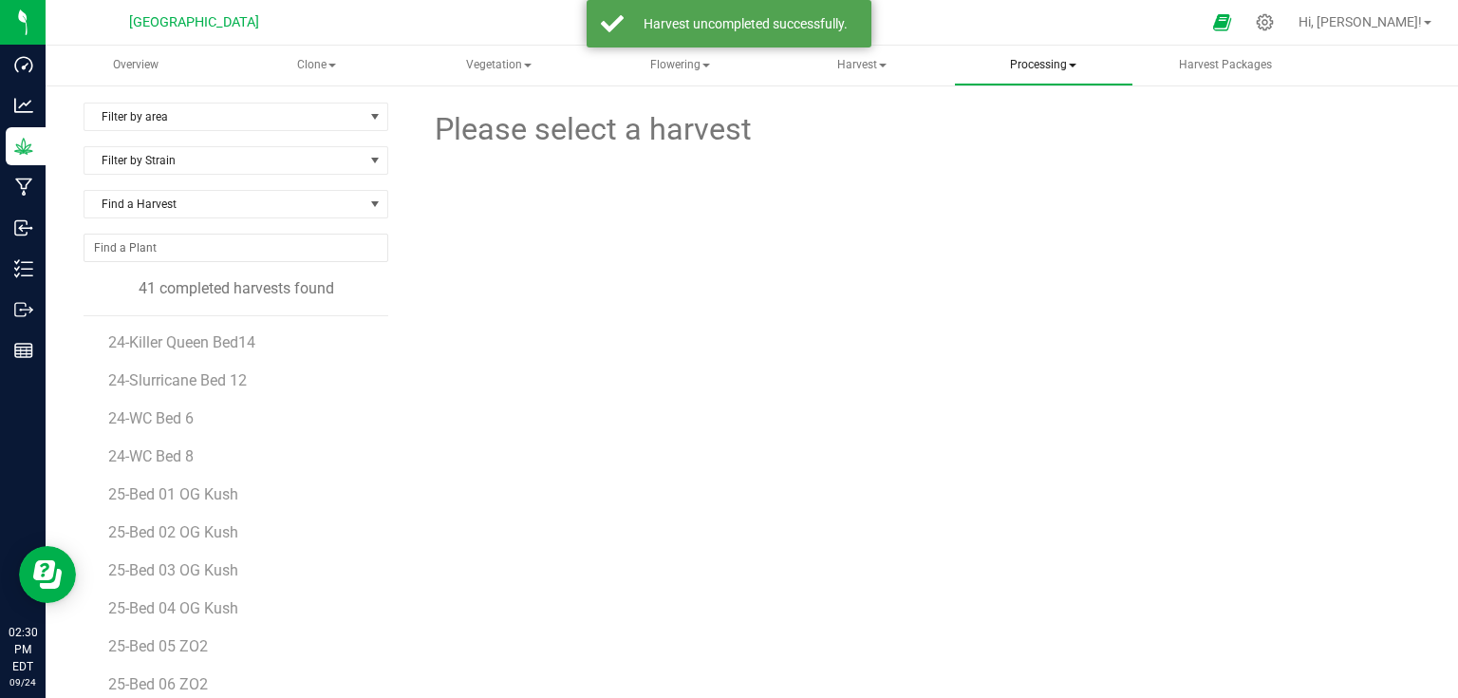
click at [1033, 70] on span "Processing" at bounding box center [1043, 66] width 177 height 38
click at [1041, 132] on span "Processing harvests" at bounding box center [1068, 136] width 176 height 16
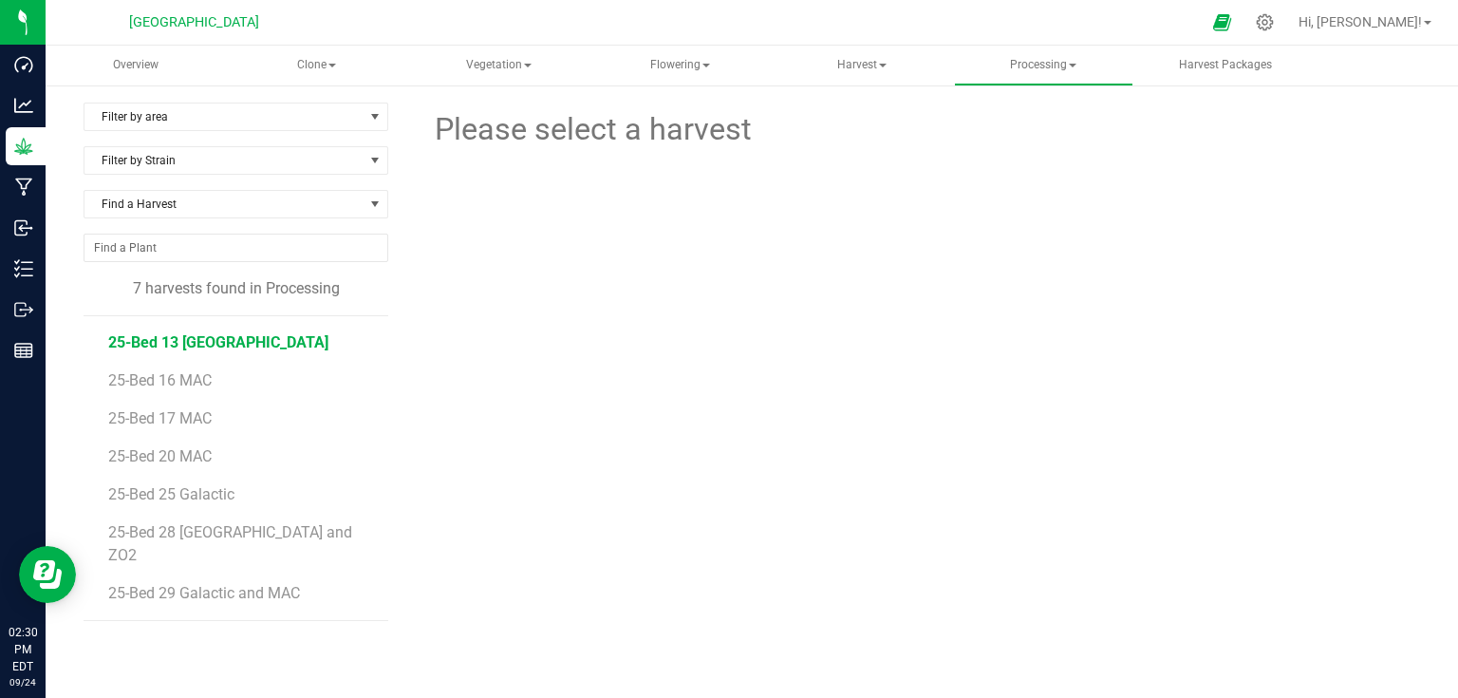
click at [184, 334] on span "25-Bed 13 [GEOGRAPHIC_DATA]" at bounding box center [218, 342] width 220 height 18
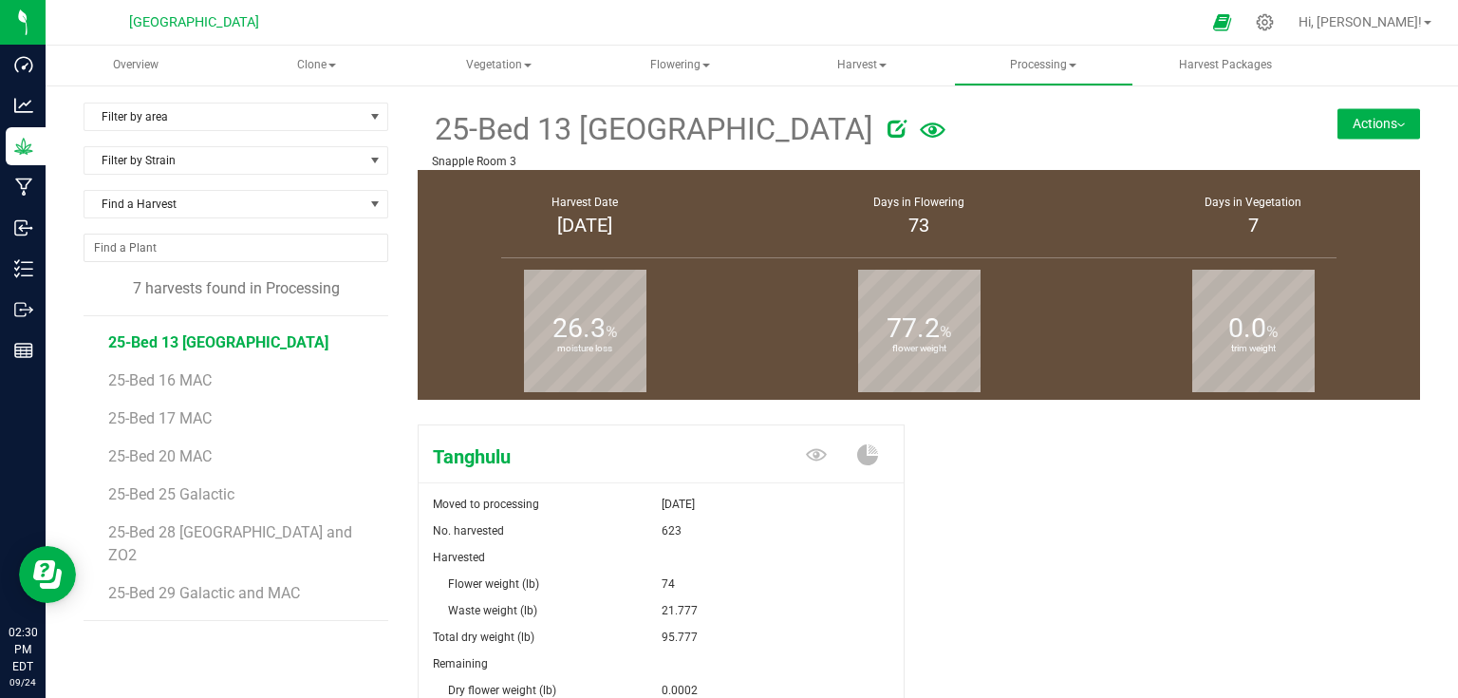
click at [1382, 132] on button "Actions" at bounding box center [1378, 123] width 83 height 30
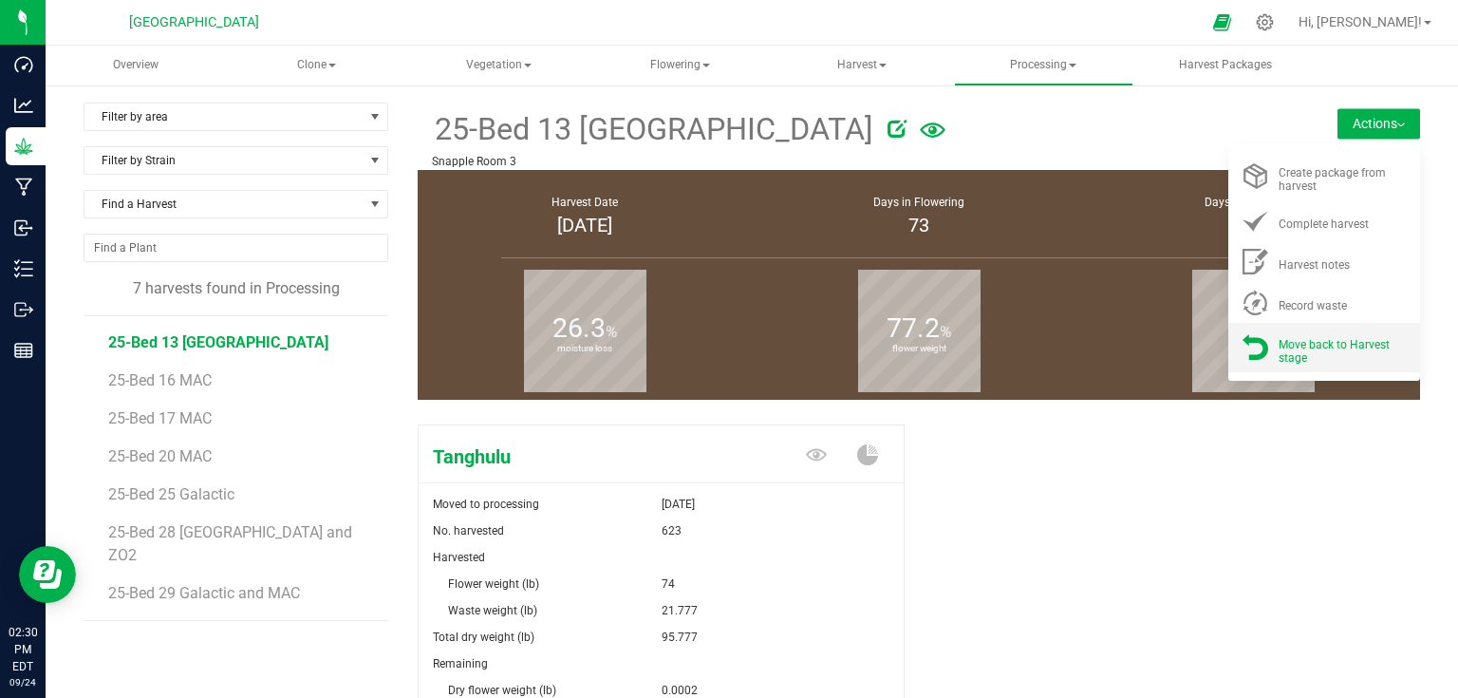
click at [1302, 361] on div "Move back to Harvest stage" at bounding box center [1342, 346] width 129 height 33
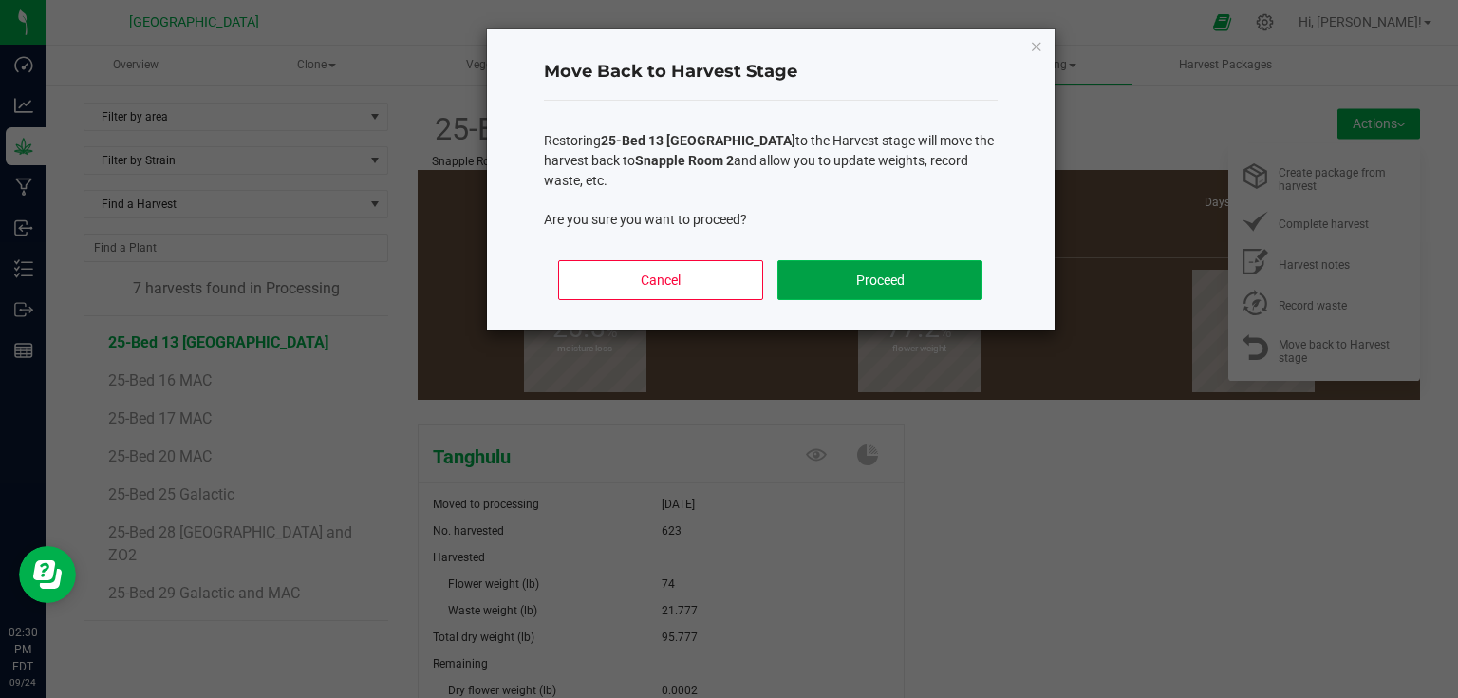
click at [903, 272] on button "Proceed" at bounding box center [879, 280] width 204 height 40
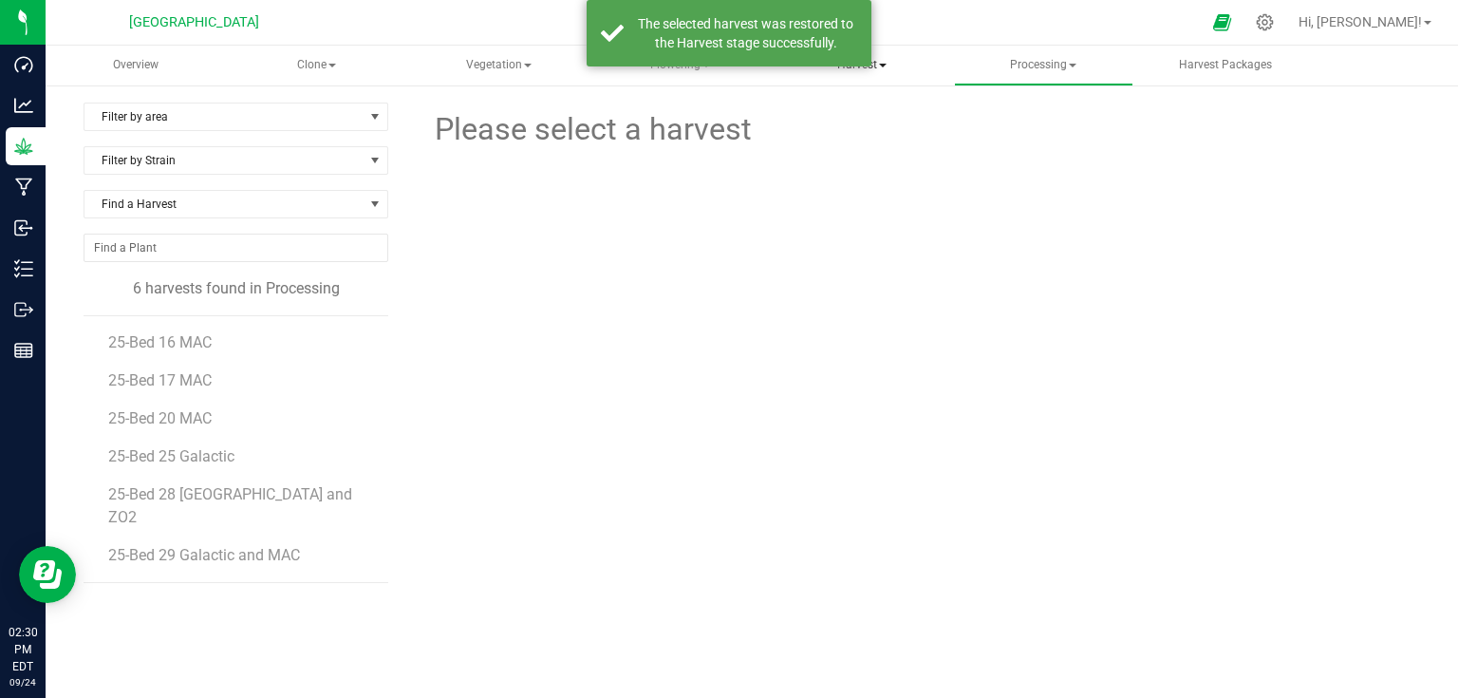
click at [873, 72] on span "Harvest" at bounding box center [861, 66] width 177 height 38
click at [854, 109] on span "Harvests" at bounding box center [849, 113] width 105 height 16
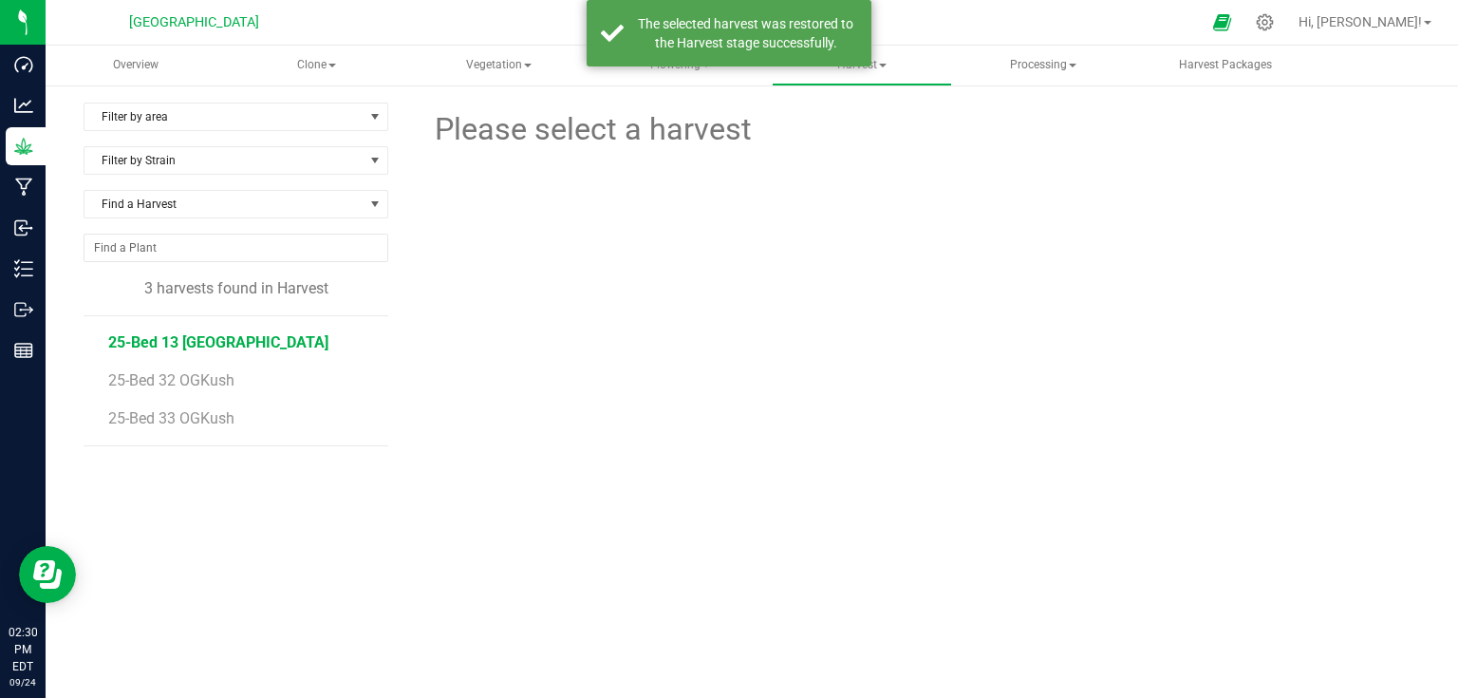
click at [190, 336] on span "25-Bed 13 [GEOGRAPHIC_DATA]" at bounding box center [218, 342] width 220 height 18
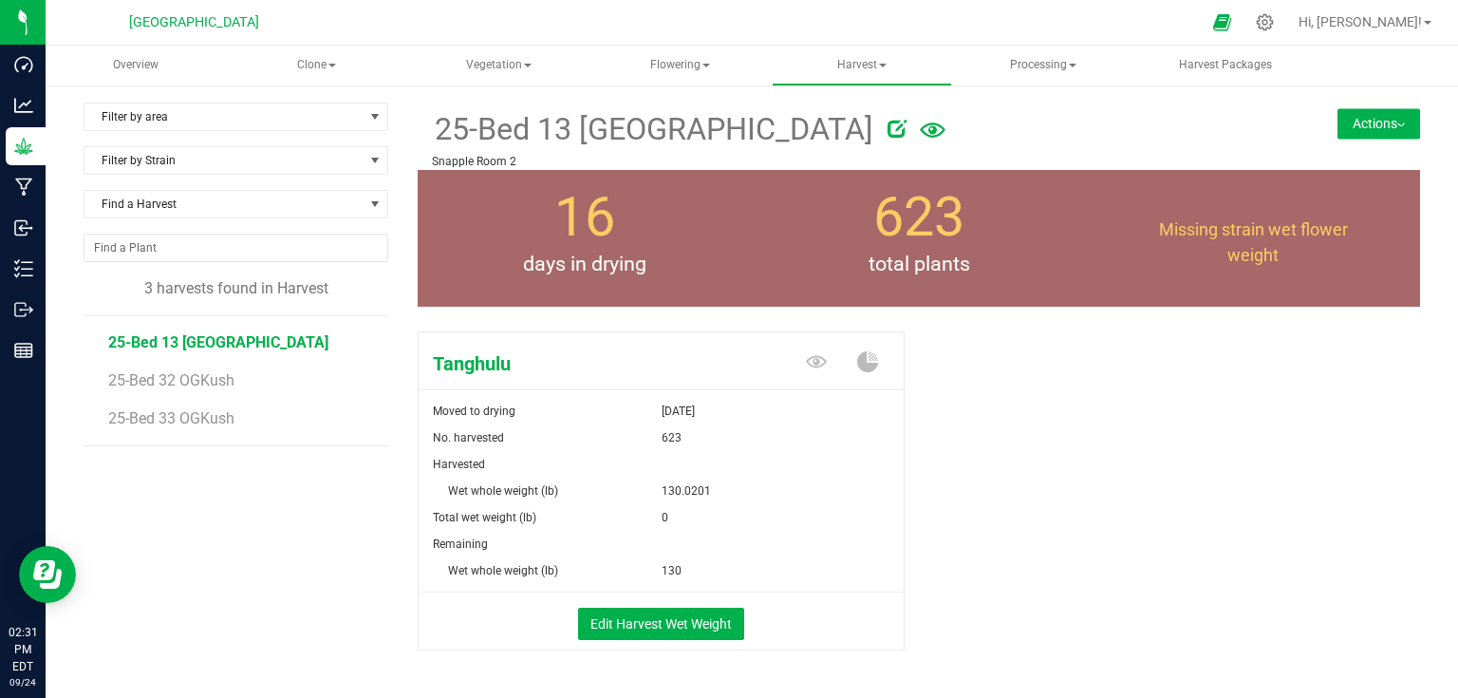
click at [1387, 126] on button "Actions" at bounding box center [1378, 123] width 83 height 30
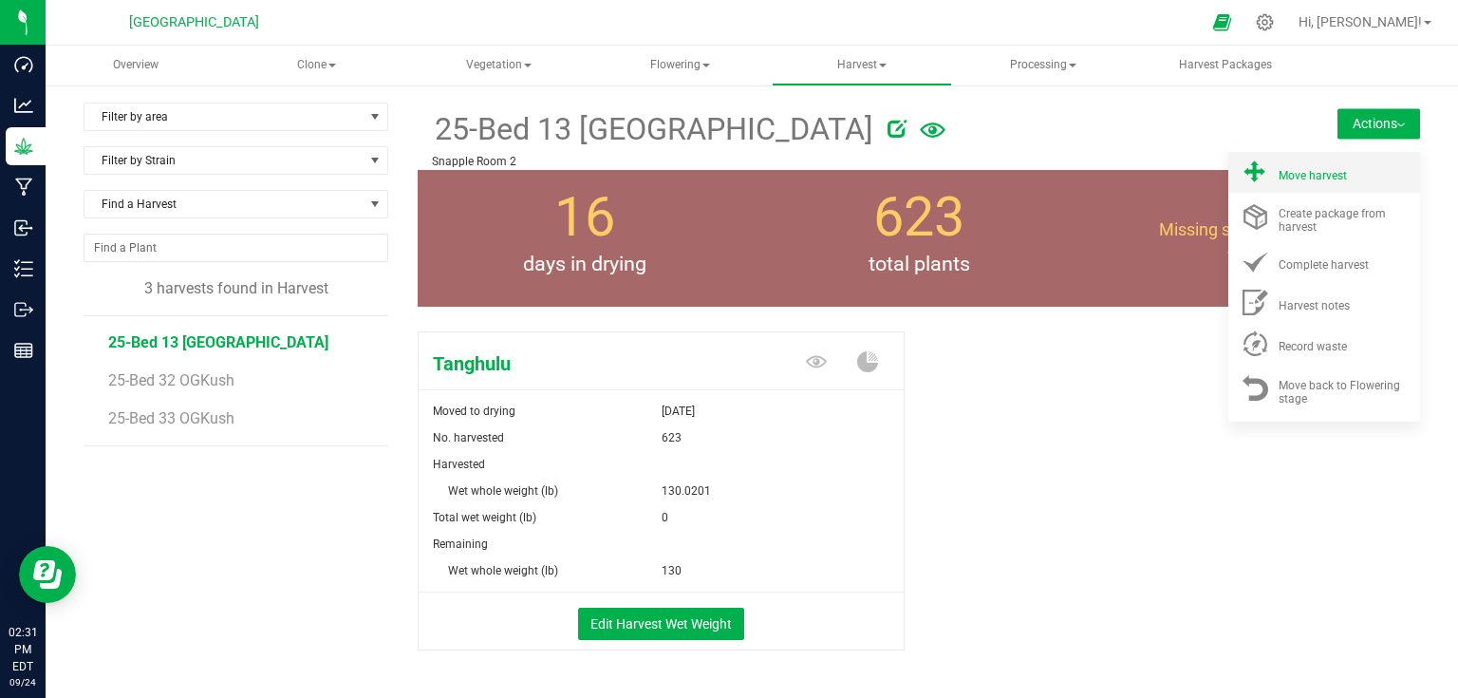
click at [1348, 172] on div "Move harvest" at bounding box center [1342, 172] width 129 height 20
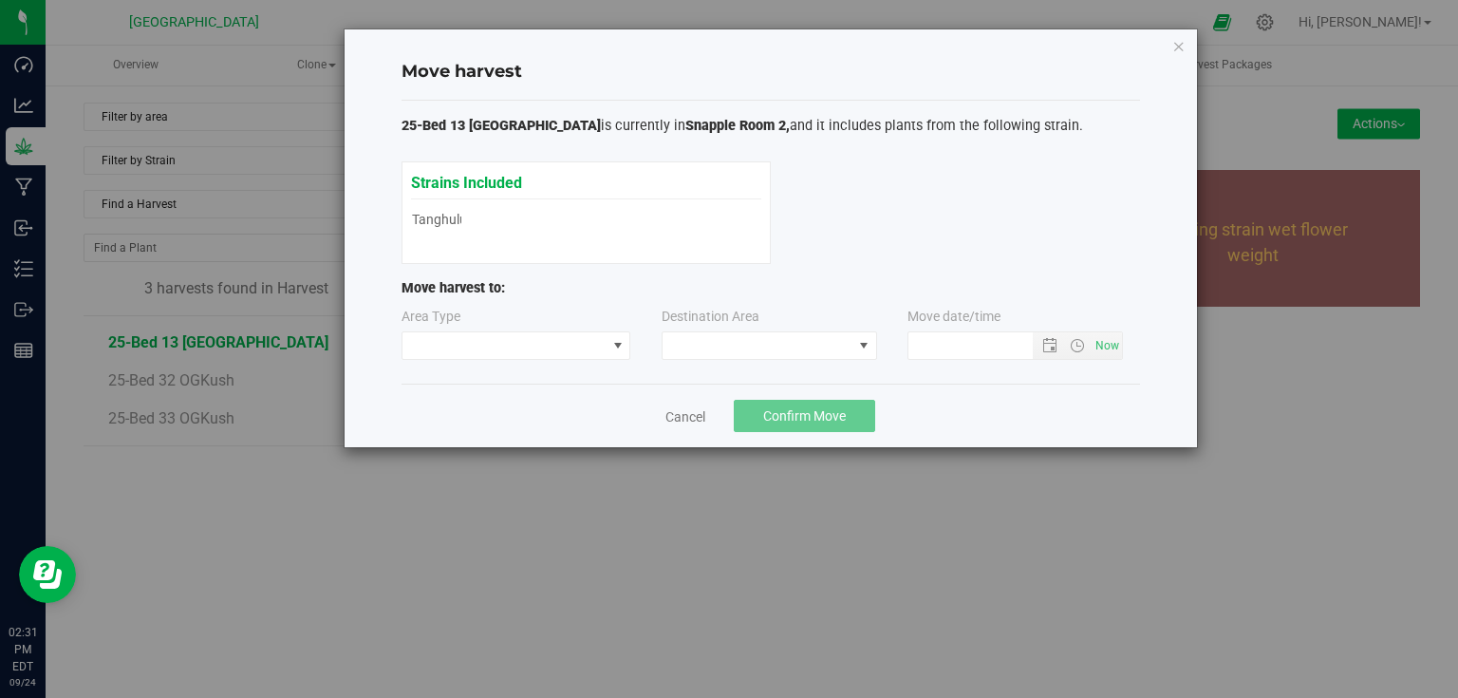
type input "[DATE] 2:31 PM"
click at [641, 340] on div "Area Type" at bounding box center [524, 333] width 246 height 53
click at [607, 347] on span at bounding box center [618, 345] width 24 height 27
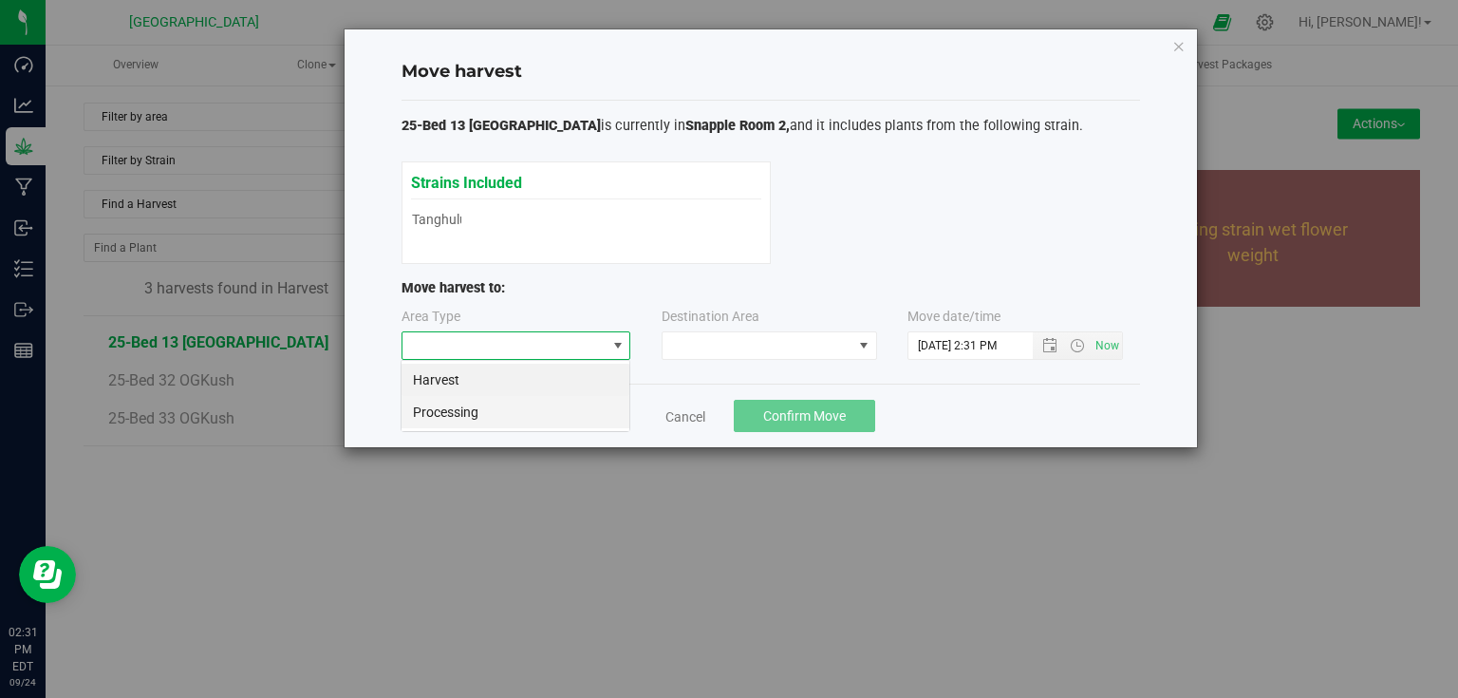
scroll to position [28, 229]
click at [499, 418] on li "Processing" at bounding box center [515, 412] width 228 height 32
click at [693, 348] on span at bounding box center [758, 345] width 190 height 27
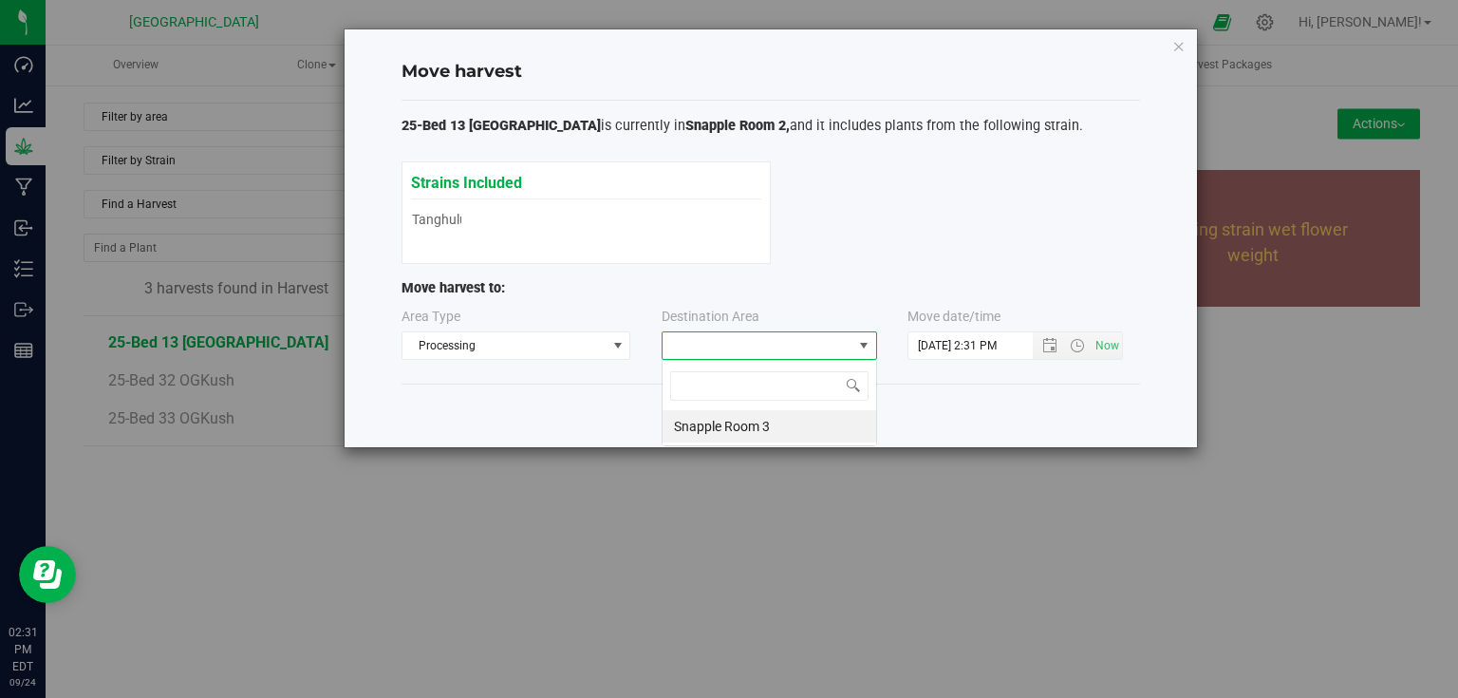
scroll to position [28, 215]
click at [708, 418] on li "Snapple Room 3" at bounding box center [770, 426] width 214 height 32
click at [793, 411] on span "Confirm Move" at bounding box center [804, 415] width 83 height 15
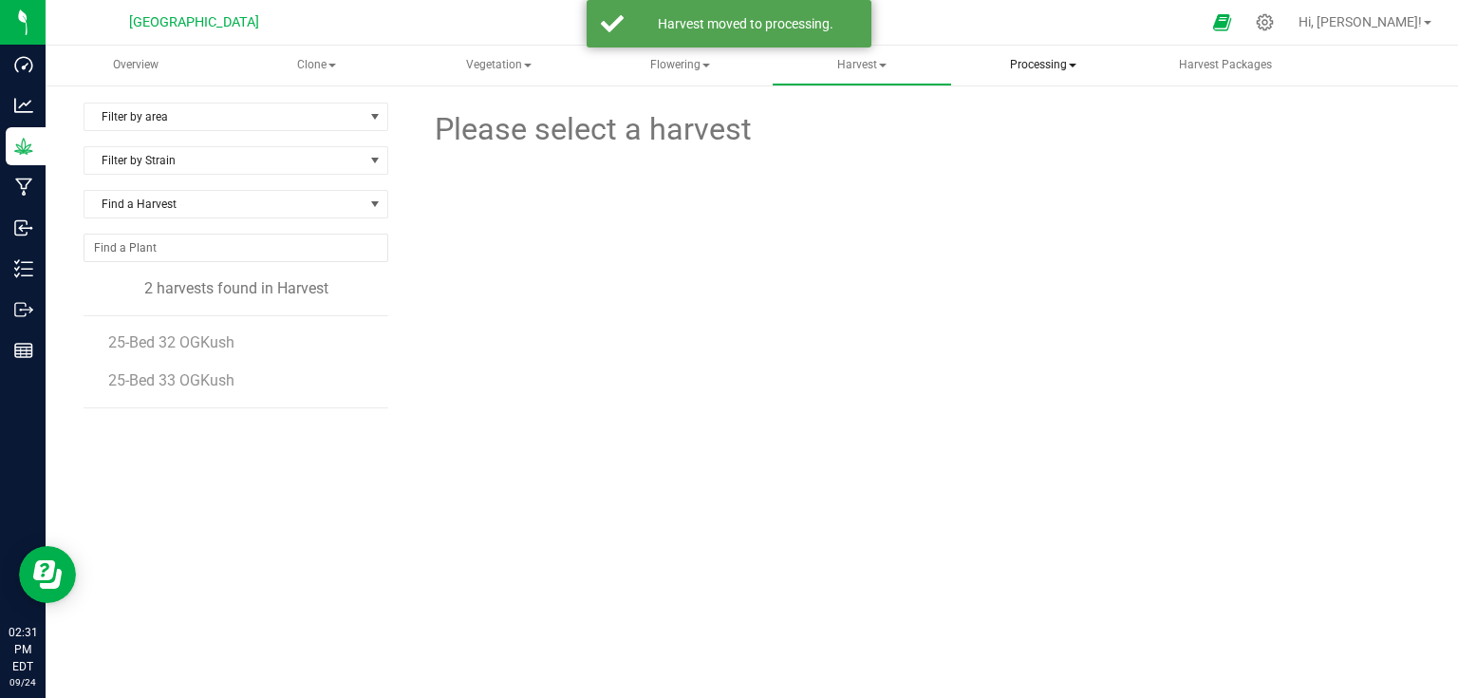
click at [1014, 55] on span "Processing" at bounding box center [1043, 66] width 177 height 38
click at [1052, 147] on li "Processing harvests" at bounding box center [1067, 136] width 227 height 23
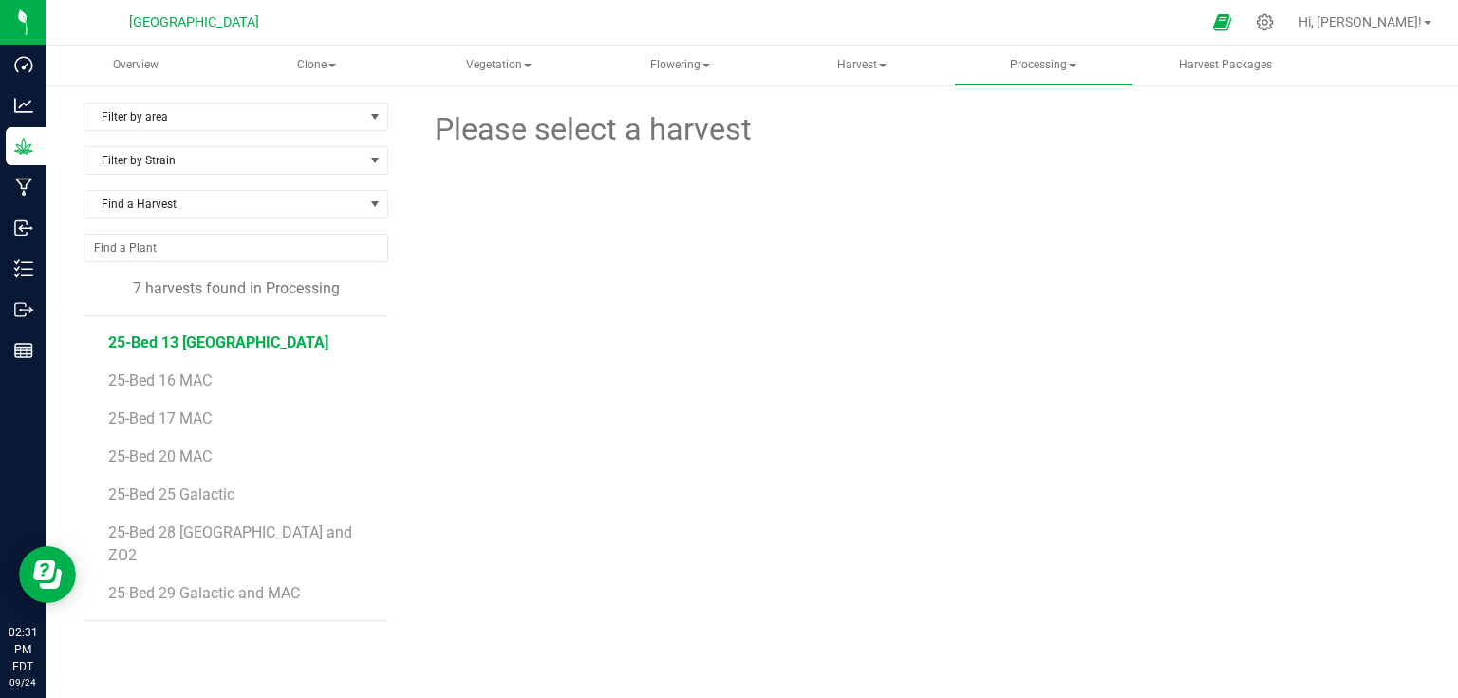
click at [196, 342] on span "25-Bed 13 [GEOGRAPHIC_DATA]" at bounding box center [218, 342] width 220 height 18
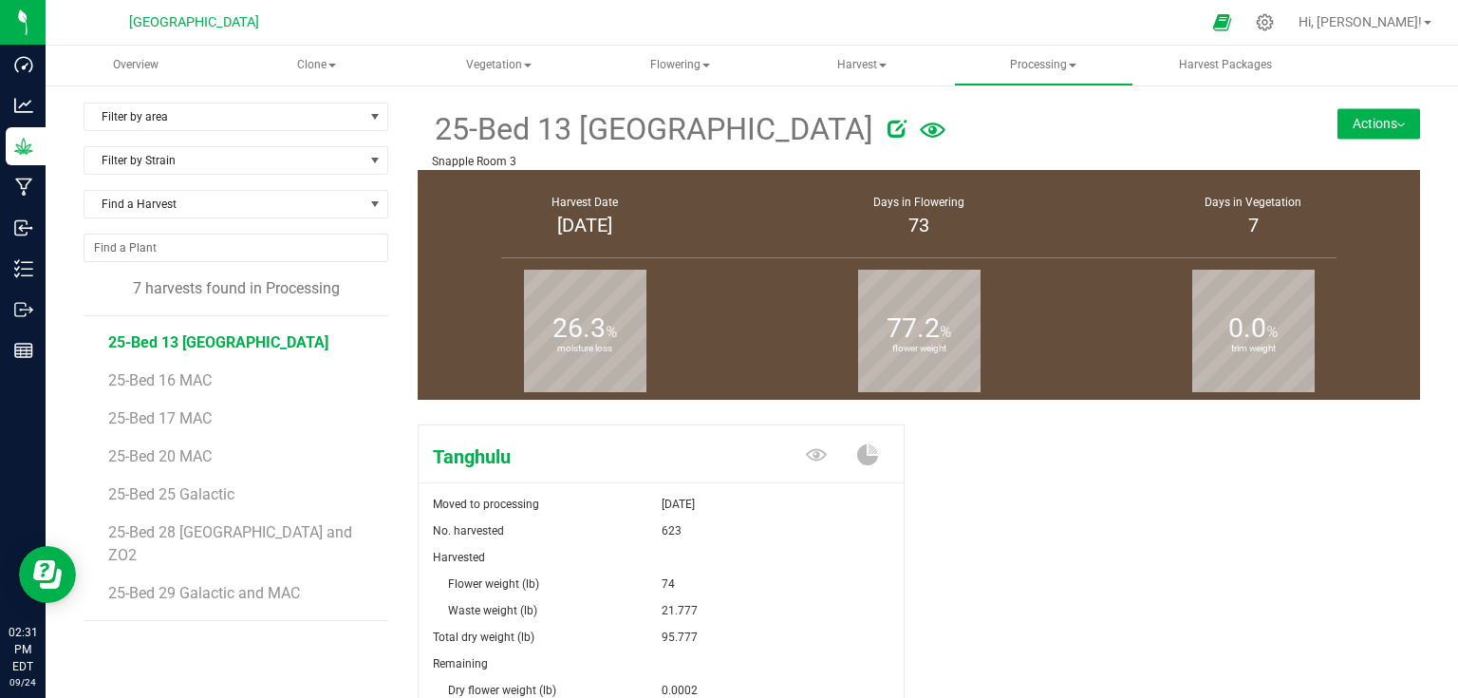
click at [1378, 128] on button "Actions" at bounding box center [1378, 123] width 83 height 30
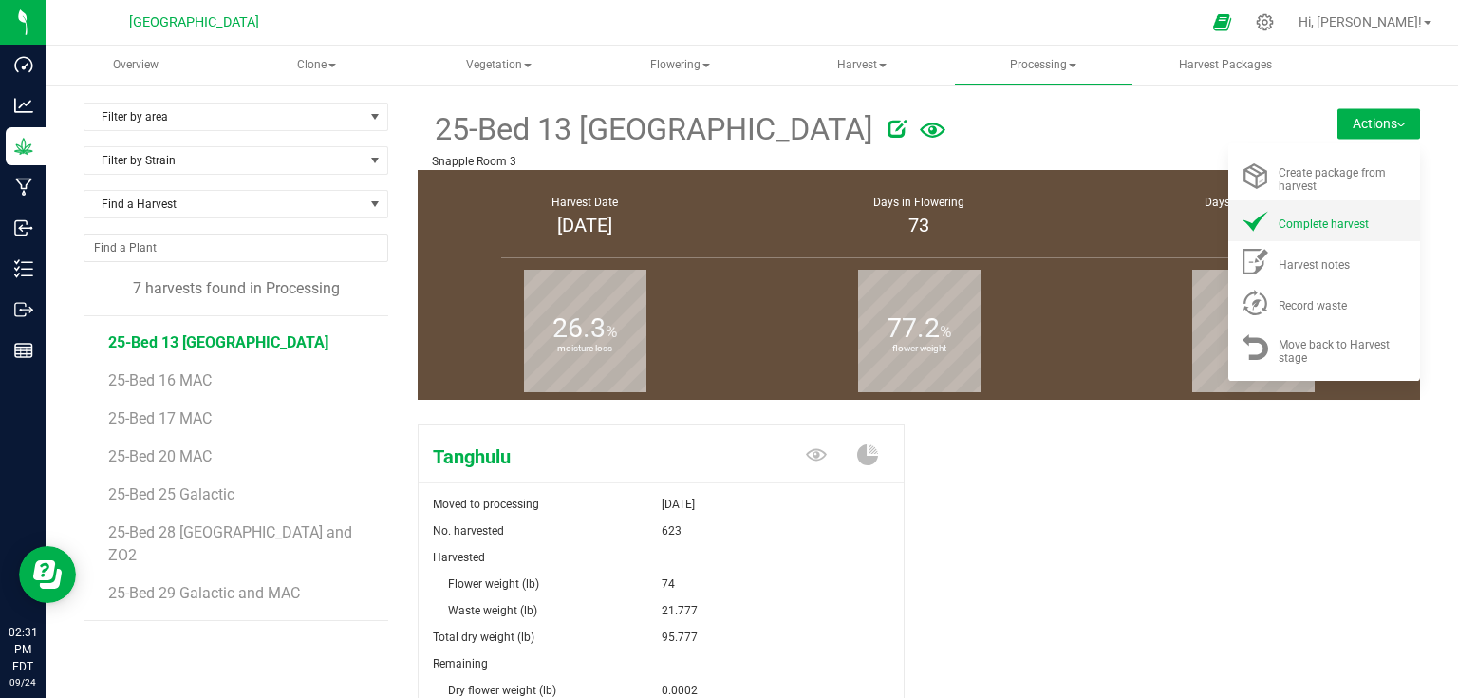
click at [1340, 224] on span "Complete harvest" at bounding box center [1323, 223] width 90 height 13
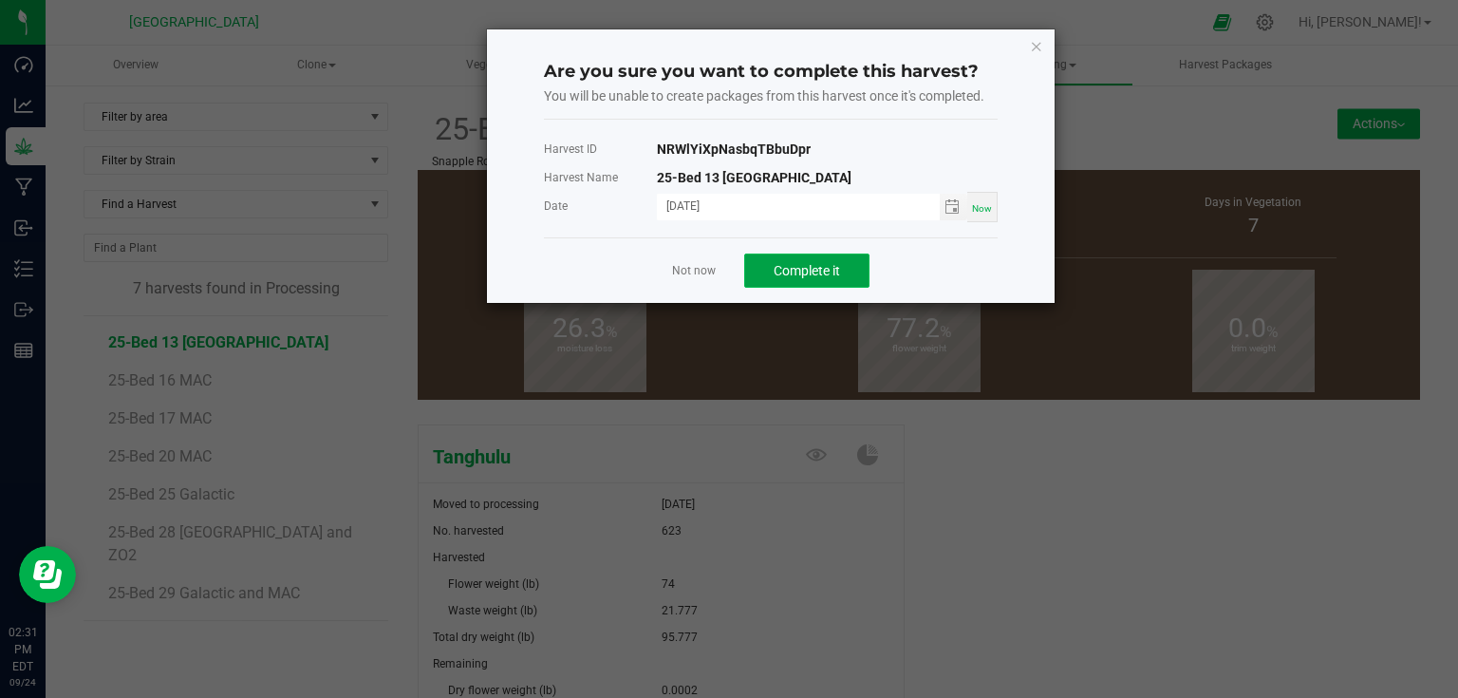
click at [820, 267] on span "Complete it" at bounding box center [807, 270] width 66 height 15
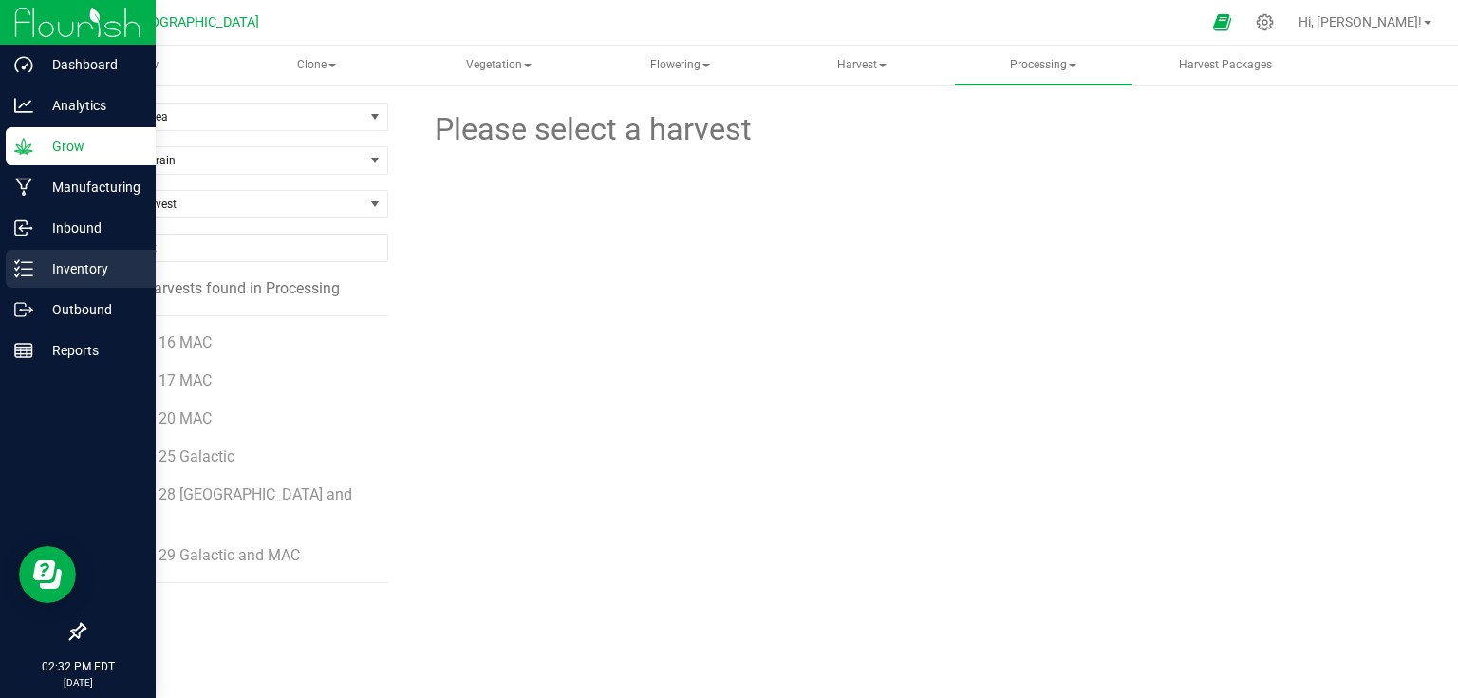
click at [72, 283] on div "Inventory" at bounding box center [81, 269] width 150 height 38
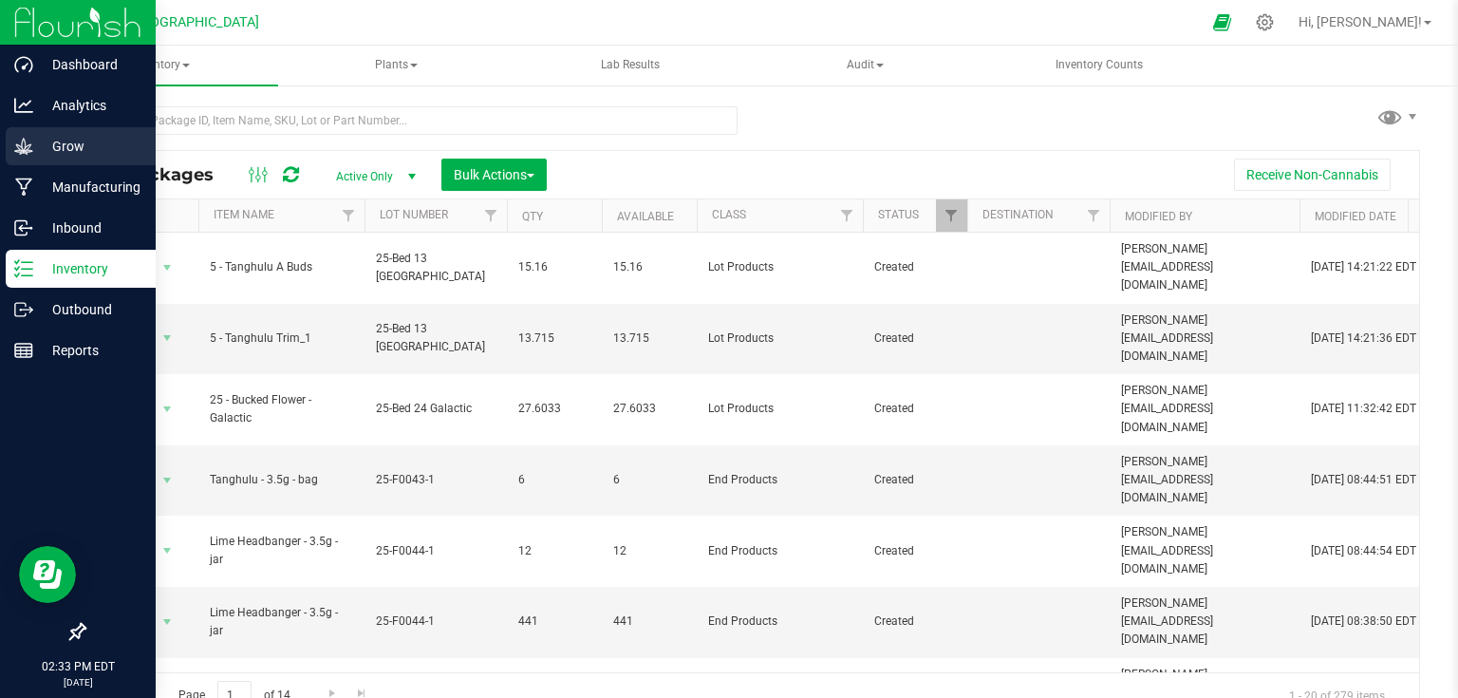
click at [43, 152] on p "Grow" at bounding box center [90, 146] width 114 height 23
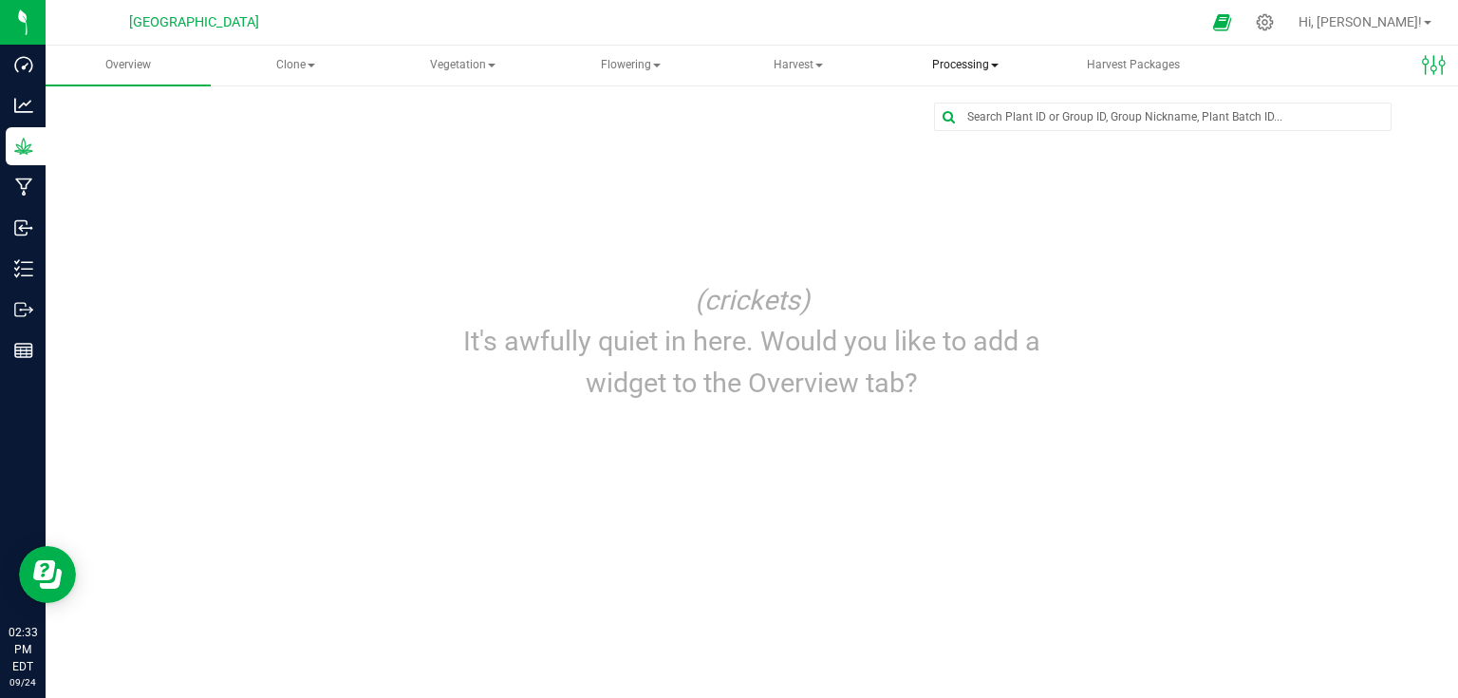
click at [953, 75] on span "Processing" at bounding box center [965, 66] width 163 height 38
click at [987, 139] on span "Processing harvests" at bounding box center [996, 136] width 176 height 16
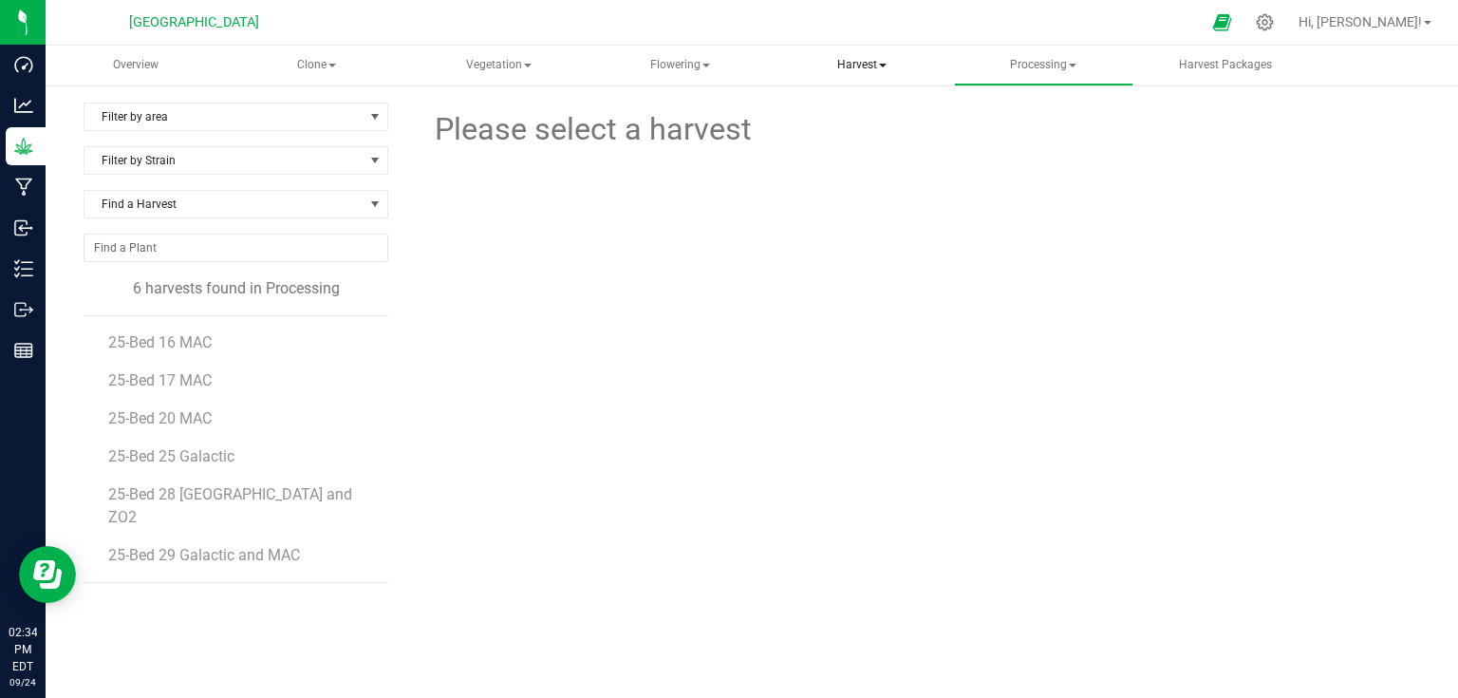
click at [851, 68] on span "Harvest" at bounding box center [861, 66] width 177 height 38
click at [853, 109] on span "Harvests" at bounding box center [849, 113] width 105 height 16
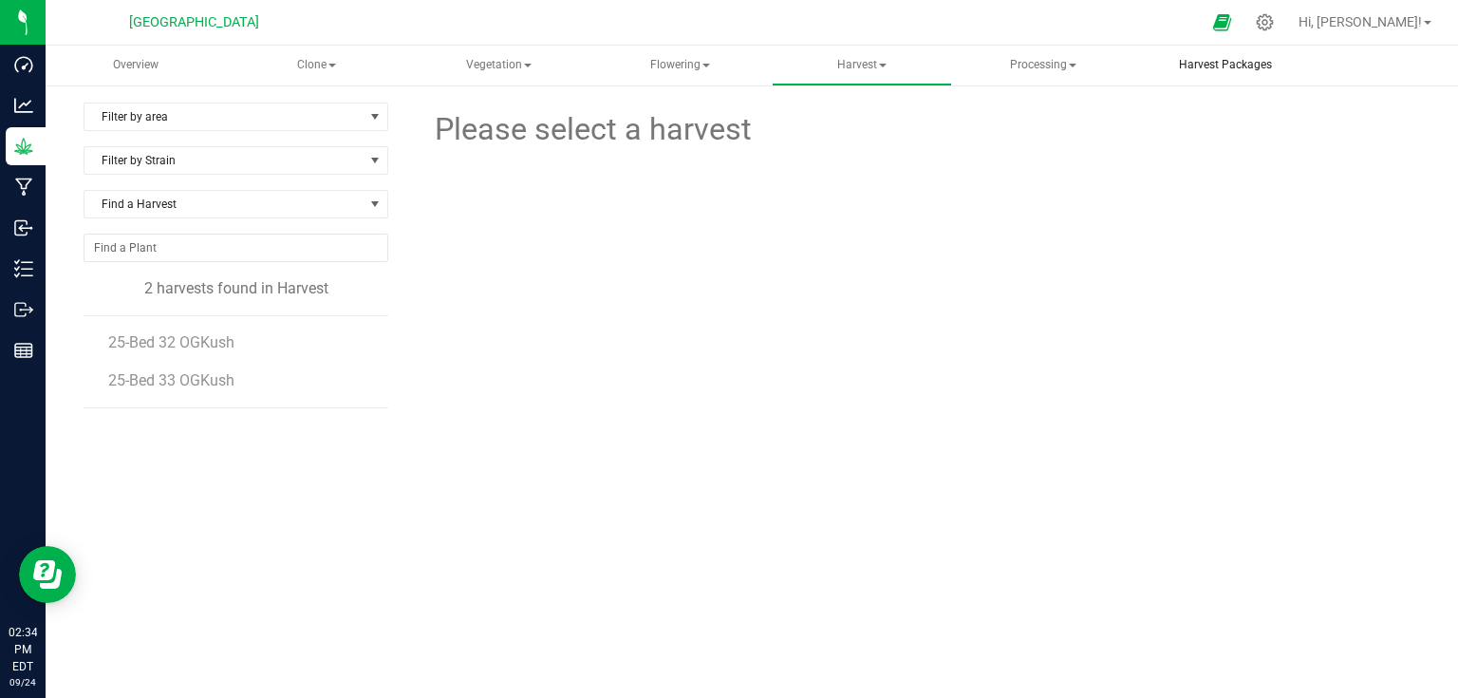
click at [1195, 68] on span "Harvest Packages" at bounding box center [1225, 65] width 144 height 16
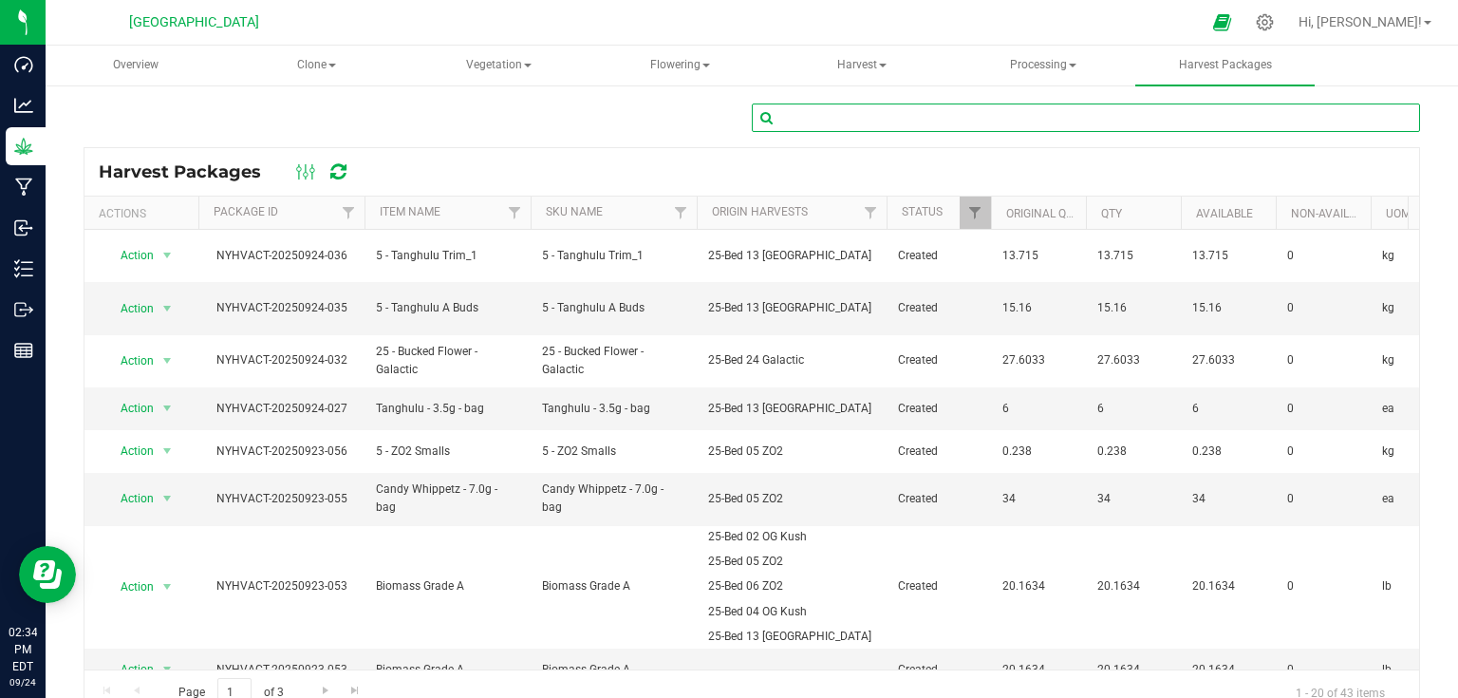
click at [847, 124] on input "text" at bounding box center [1086, 117] width 668 height 28
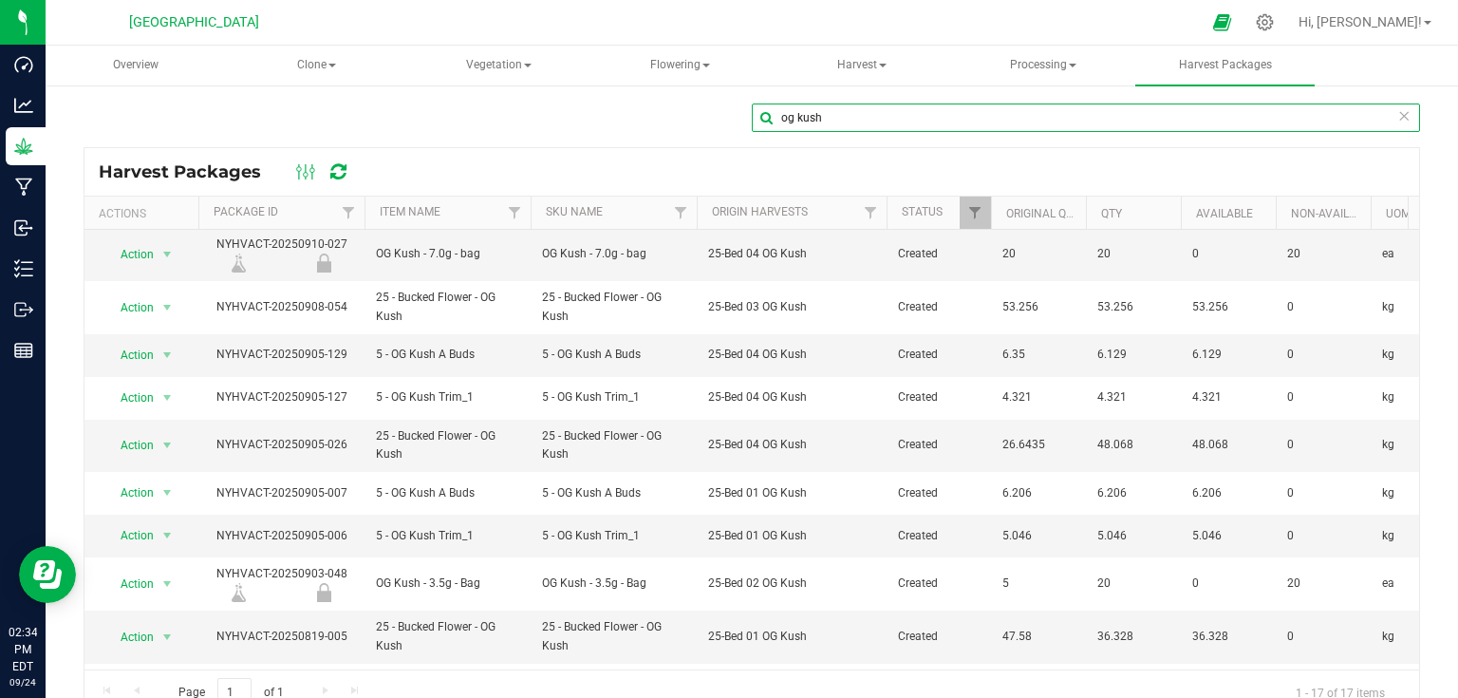
scroll to position [289, 0]
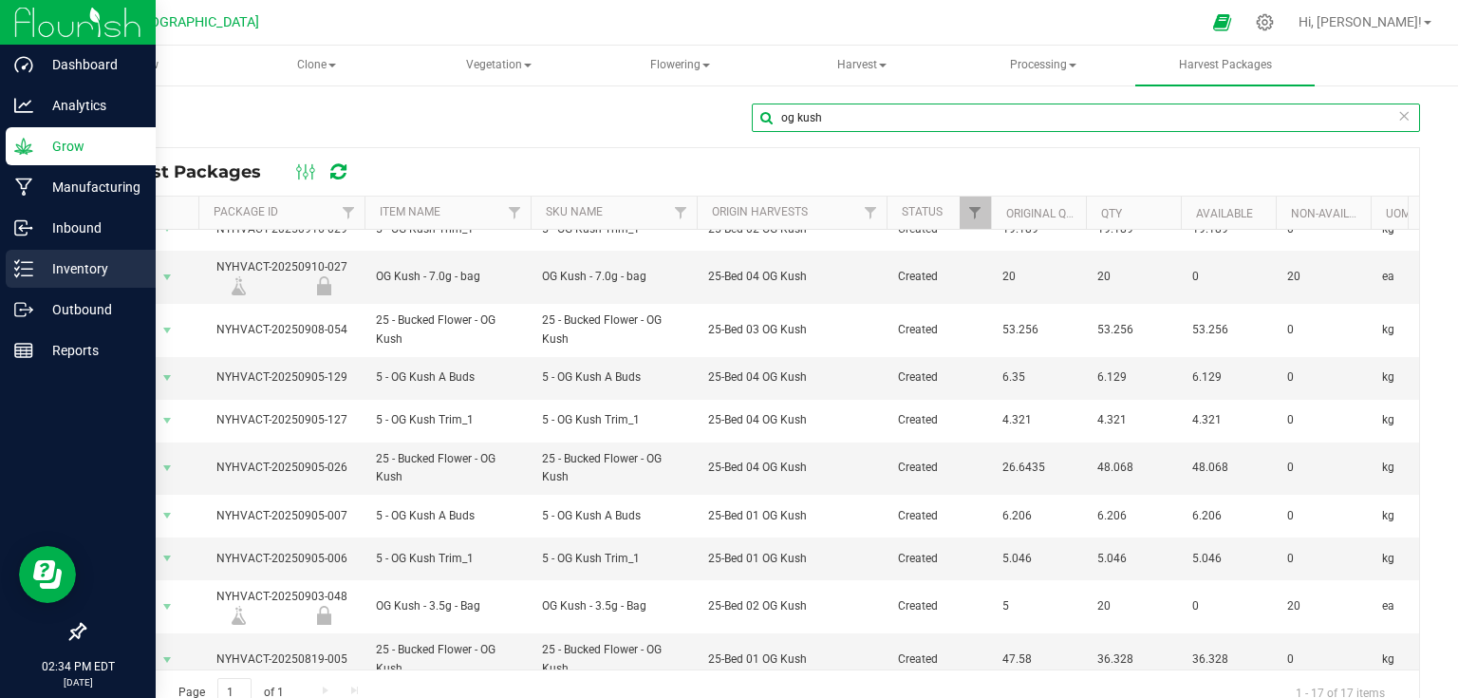
type input "og kush"
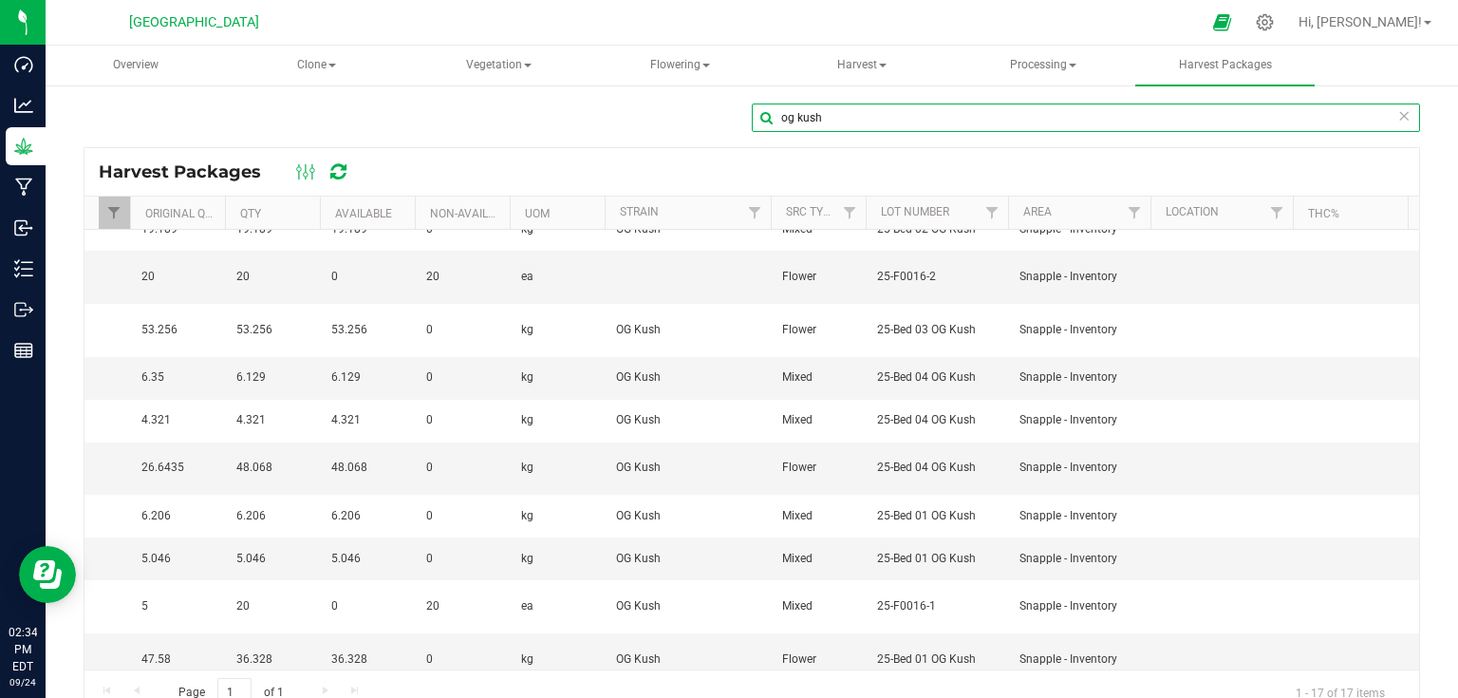
scroll to position [0, 953]
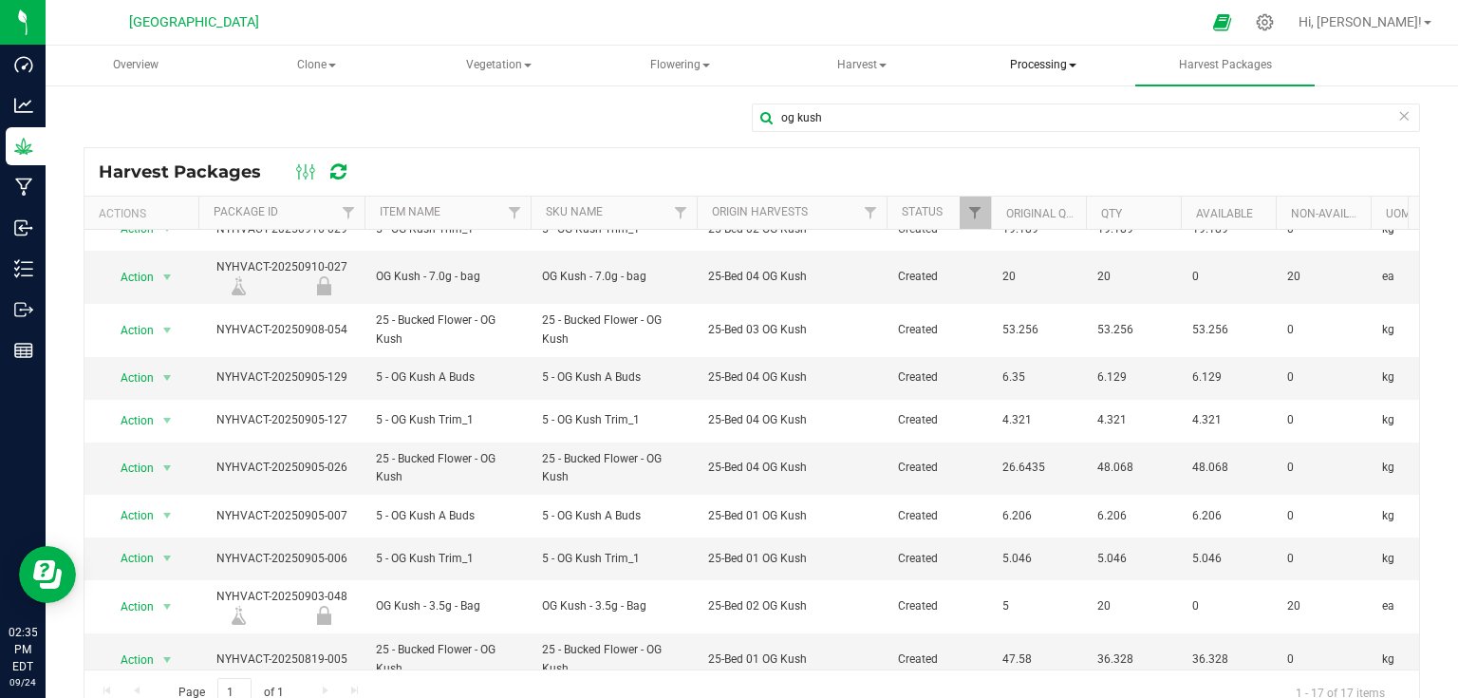
click at [1092, 67] on span "Processing" at bounding box center [1043, 66] width 177 height 38
click at [1055, 178] on span "Completed harvests" at bounding box center [1067, 182] width 175 height 16
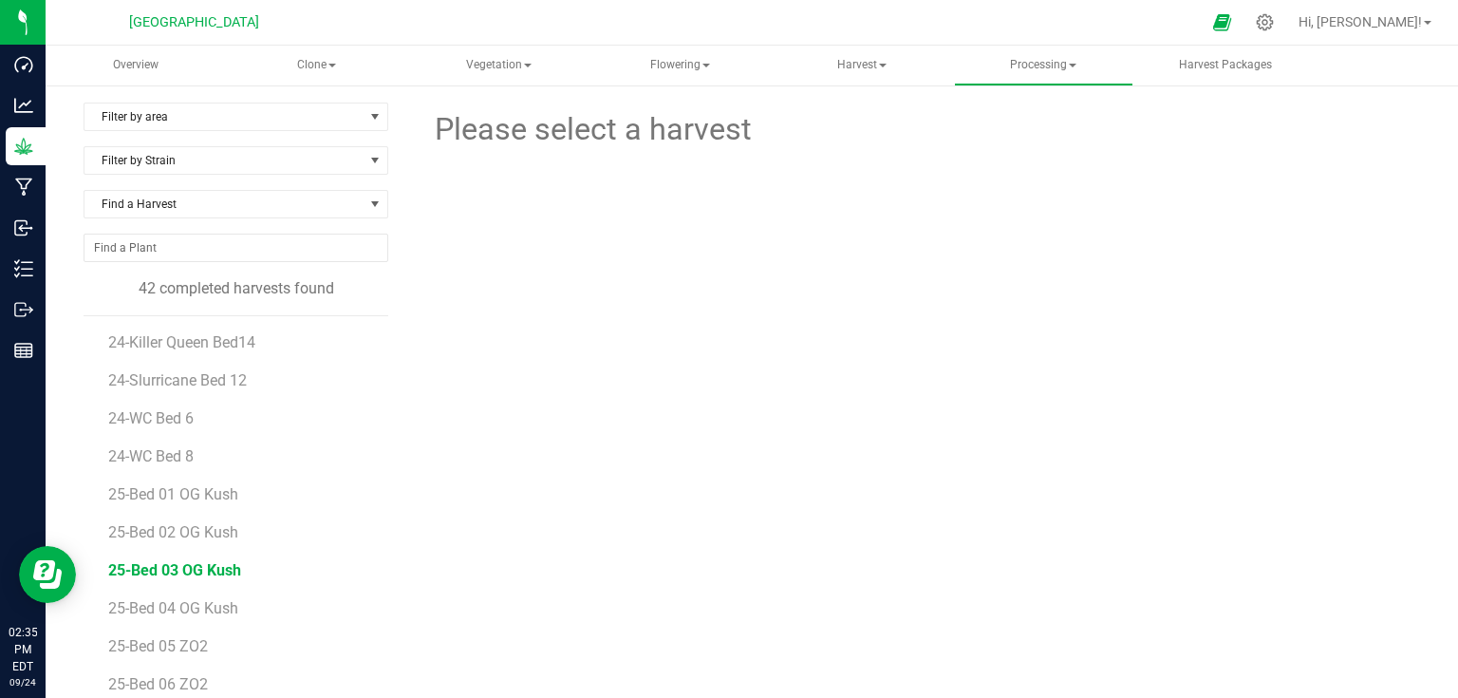
click at [213, 573] on span "25-Bed 03 OG Kush" at bounding box center [174, 570] width 133 height 18
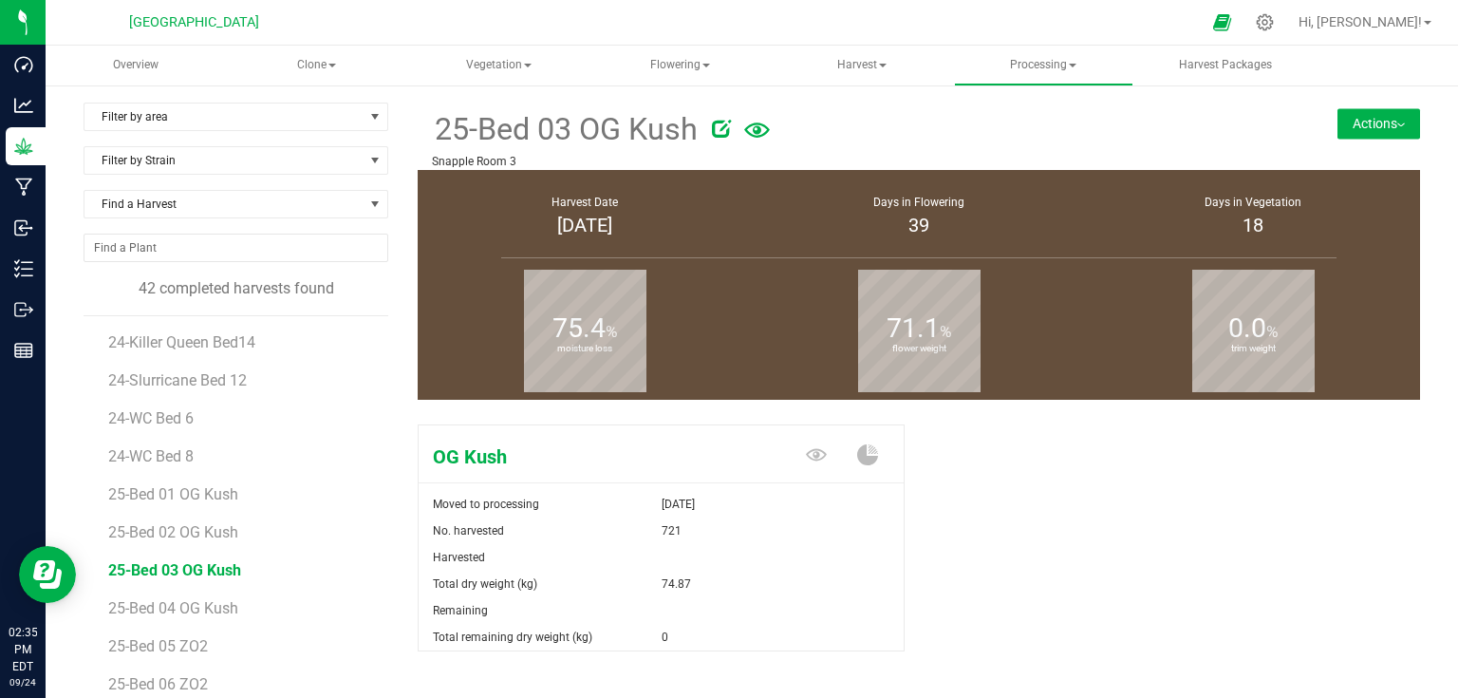
click at [1391, 139] on div "25-Bed 03 OG Kush Snapple Room 3 Actions Uncomplete harvest" at bounding box center [919, 136] width 1002 height 67
click at [1393, 129] on button "Actions" at bounding box center [1378, 123] width 83 height 30
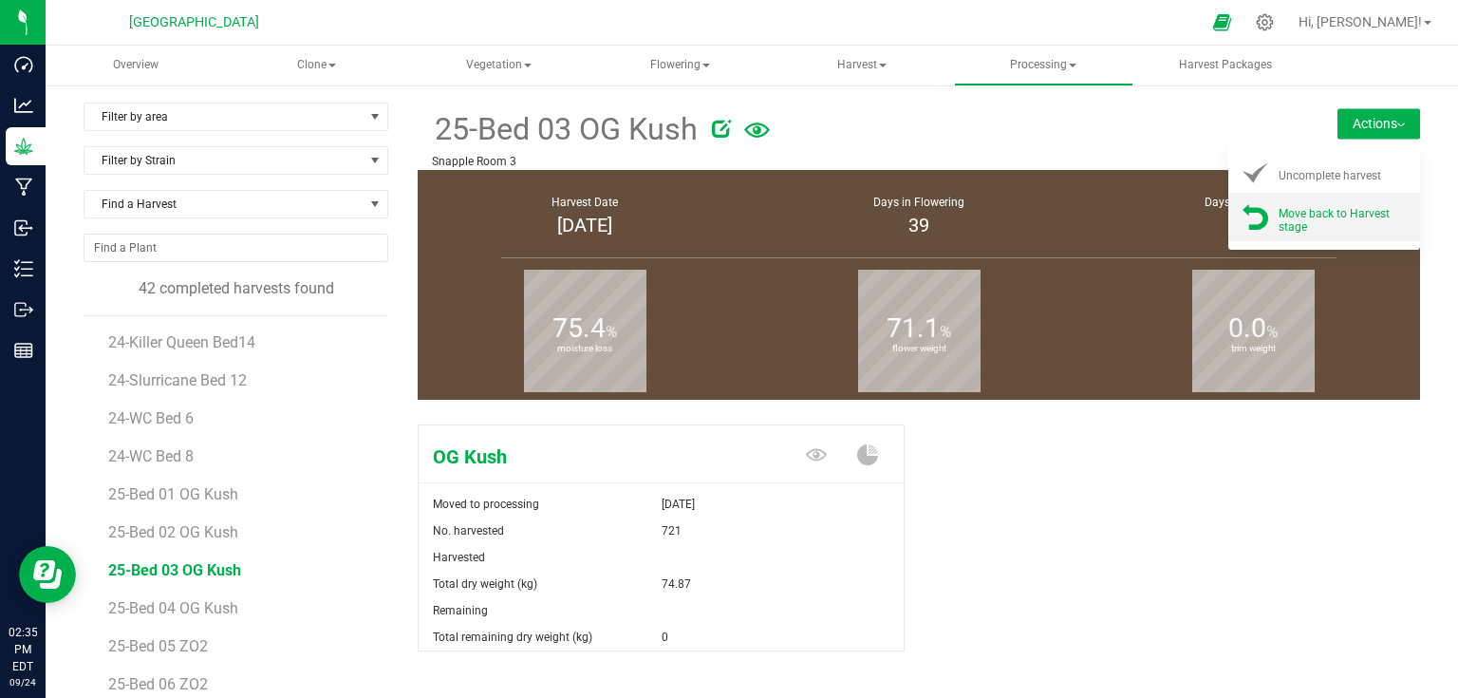
click at [1345, 215] on span "Move back to Harvest stage" at bounding box center [1333, 220] width 111 height 27
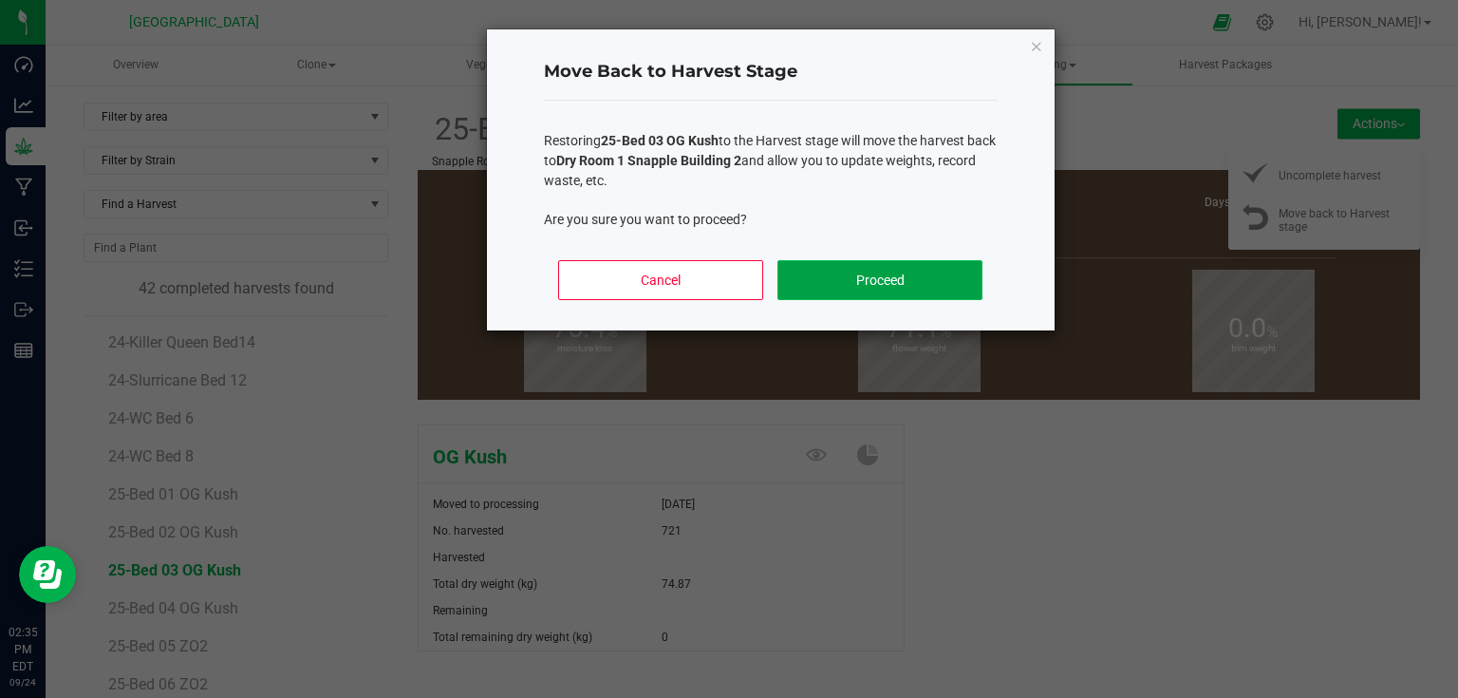
click at [965, 289] on button "Proceed" at bounding box center [879, 280] width 204 height 40
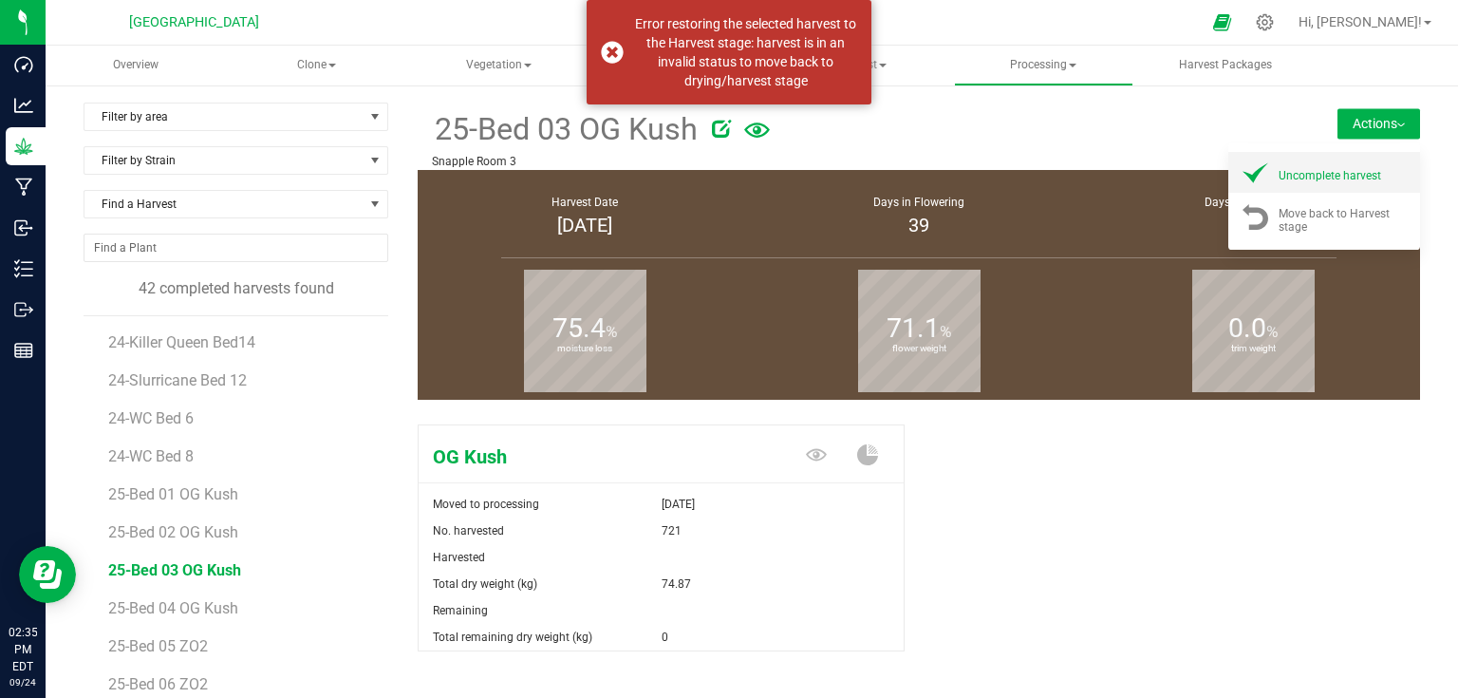
click at [1282, 186] on li "Uncomplete harvest" at bounding box center [1324, 172] width 192 height 41
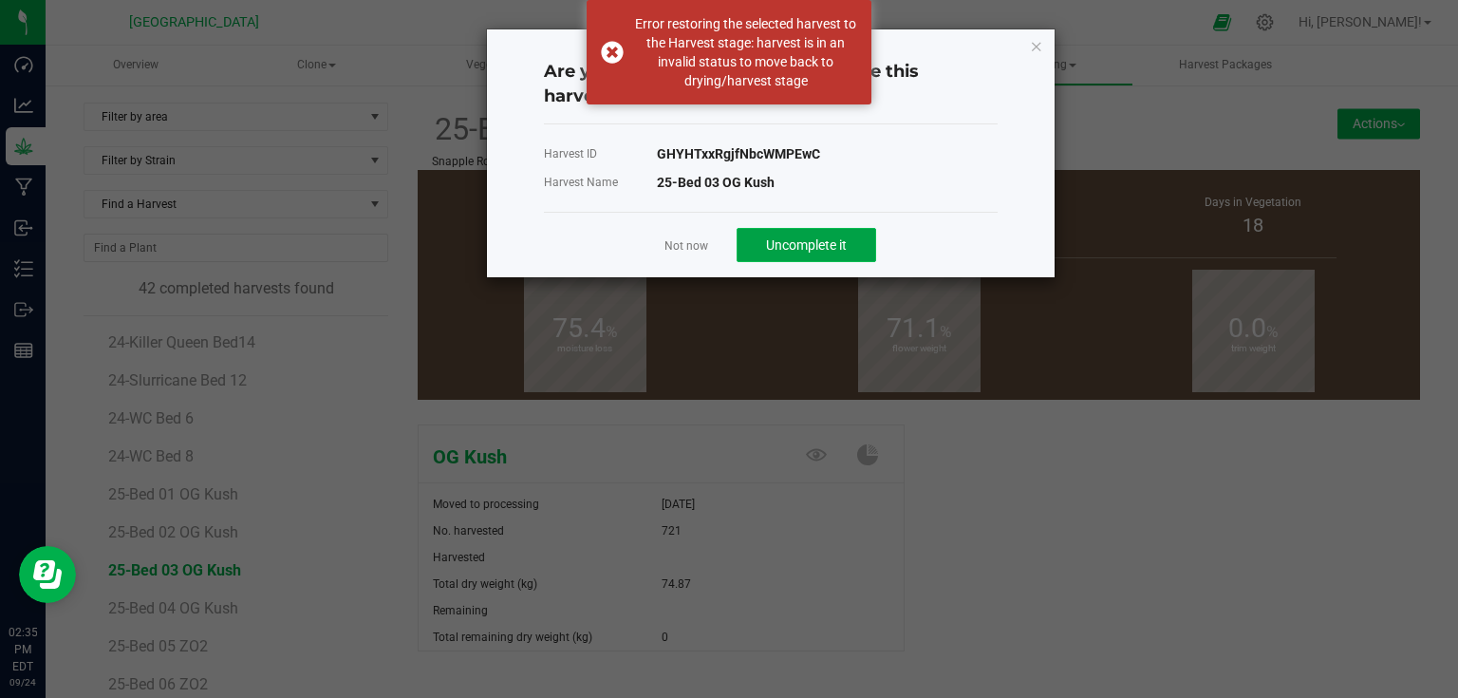
click at [843, 252] on span "Uncomplete it" at bounding box center [806, 244] width 81 height 15
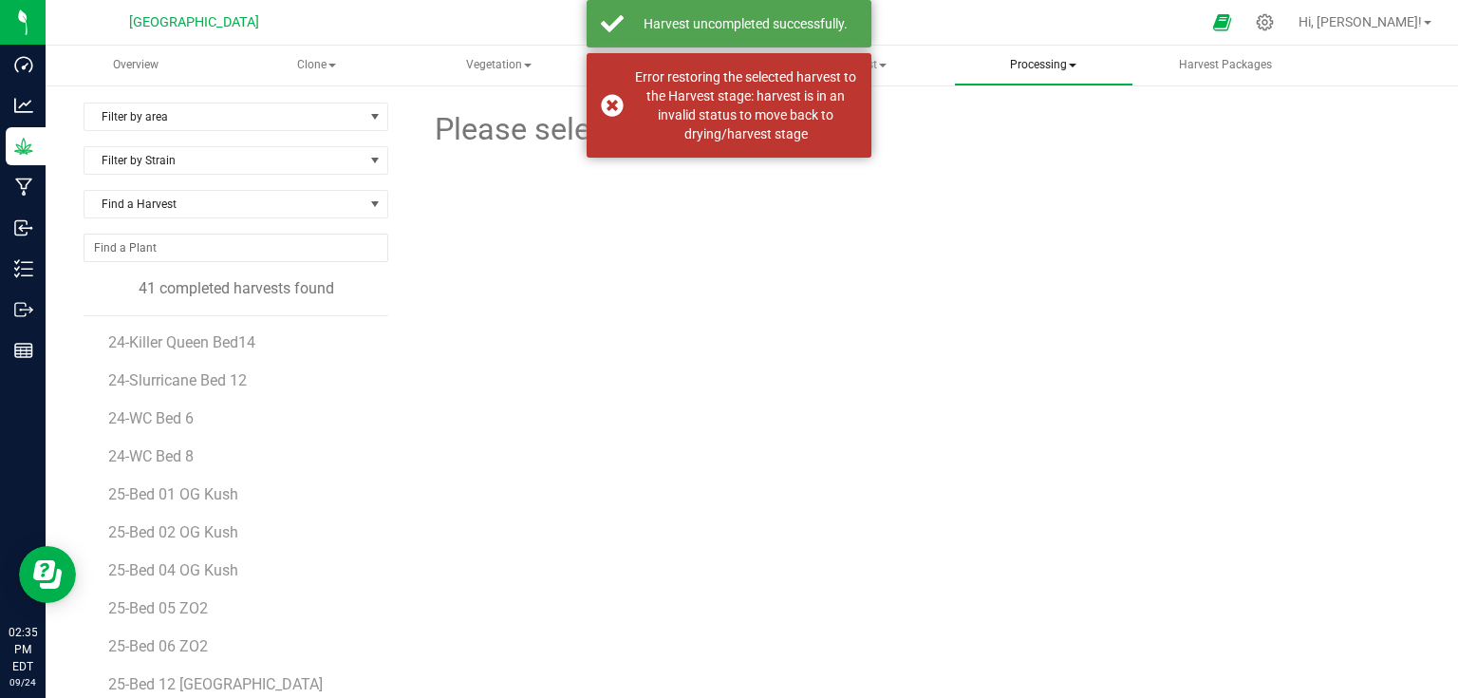
click at [1033, 72] on span "Processing" at bounding box center [1043, 66] width 177 height 38
click at [1036, 134] on span "Processing harvests" at bounding box center [1068, 136] width 176 height 16
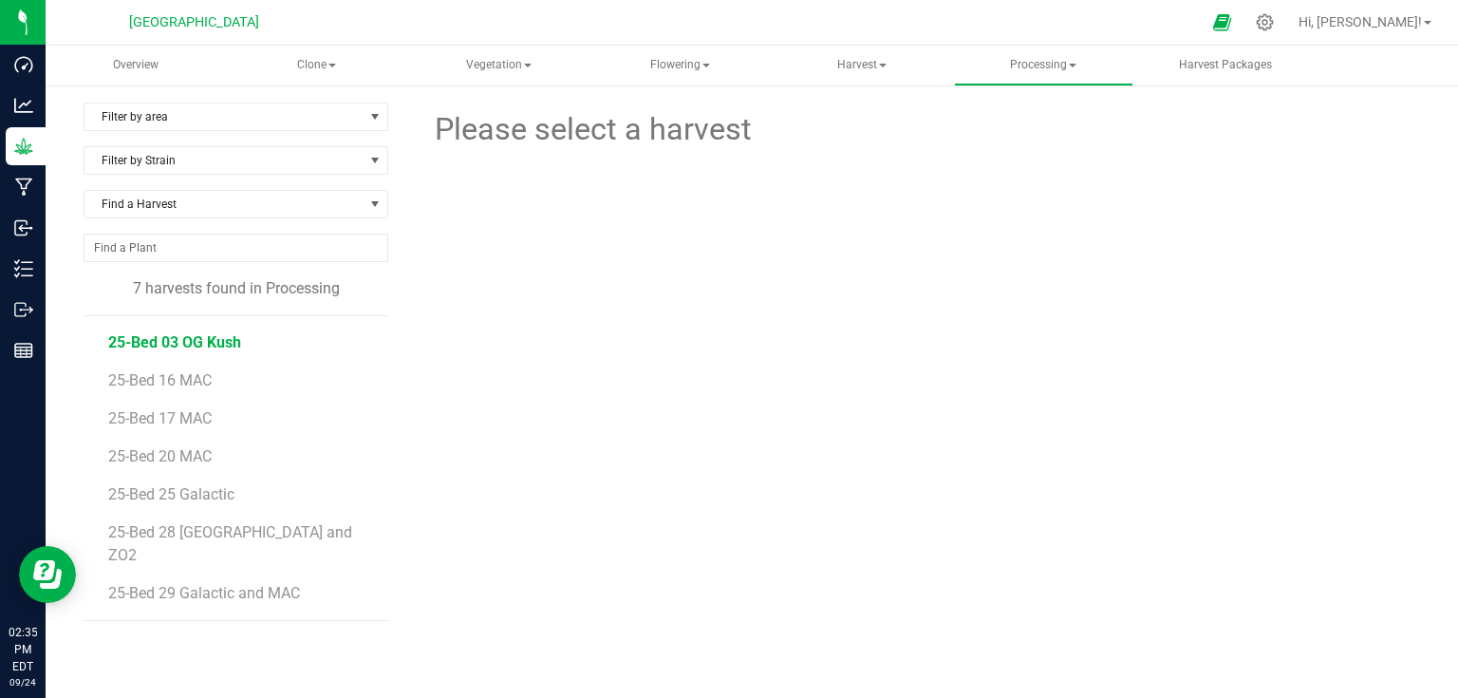
click at [178, 334] on span "25-Bed 03 OG Kush" at bounding box center [174, 342] width 133 height 18
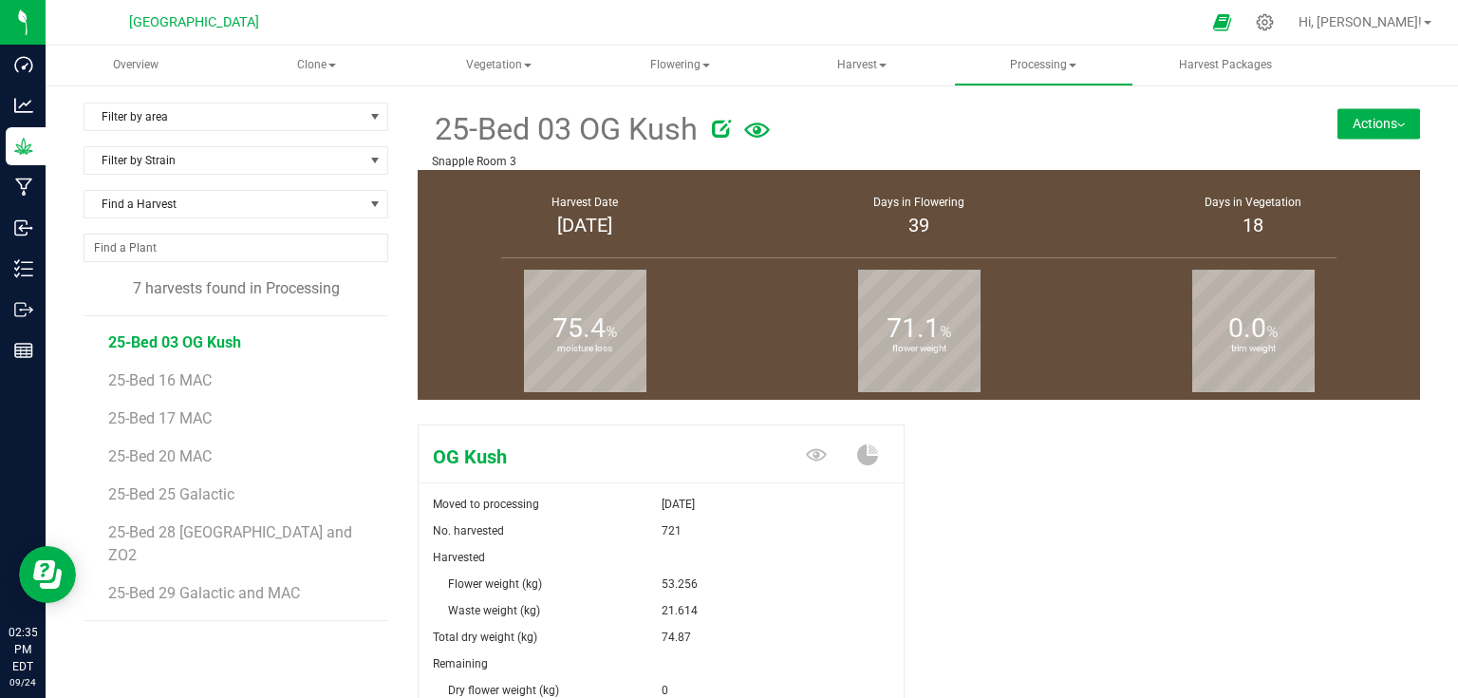
click at [1390, 113] on button "Actions" at bounding box center [1378, 123] width 83 height 30
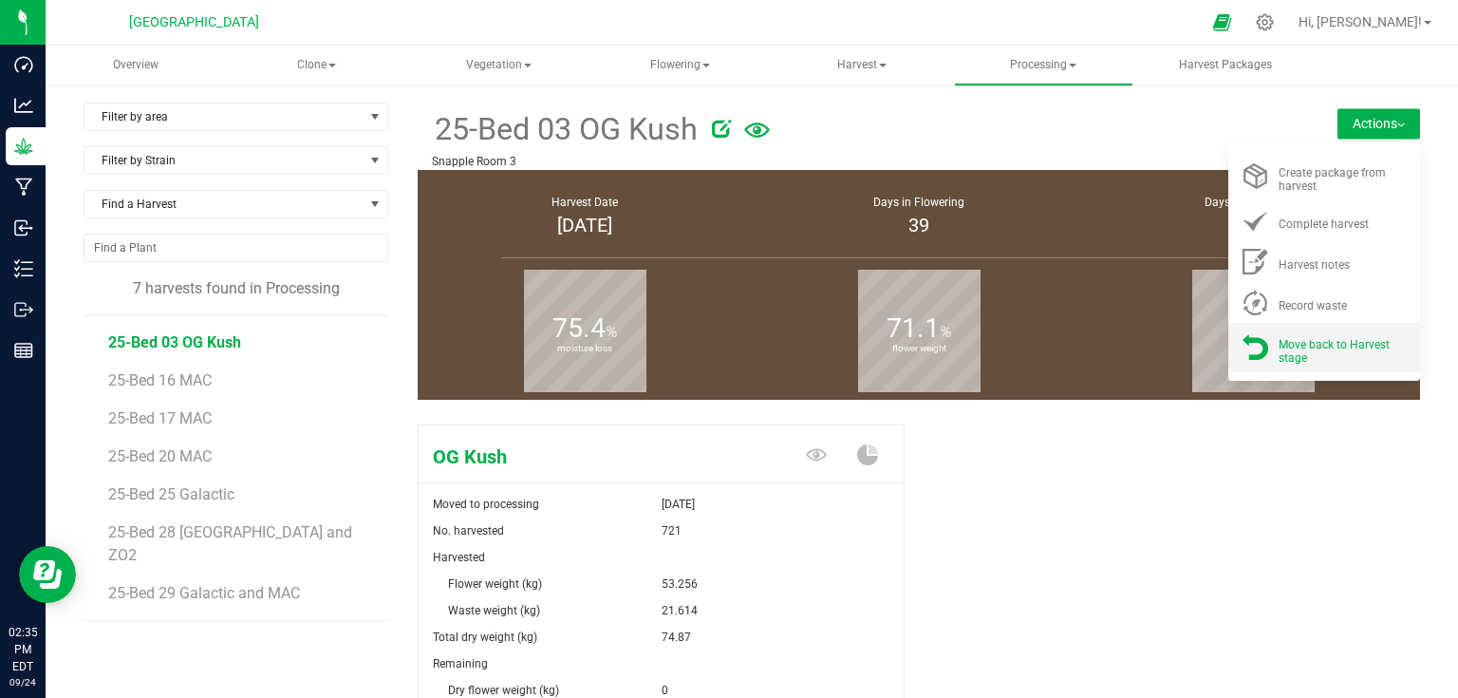
click at [1306, 340] on span "Move back to Harvest stage" at bounding box center [1333, 351] width 111 height 27
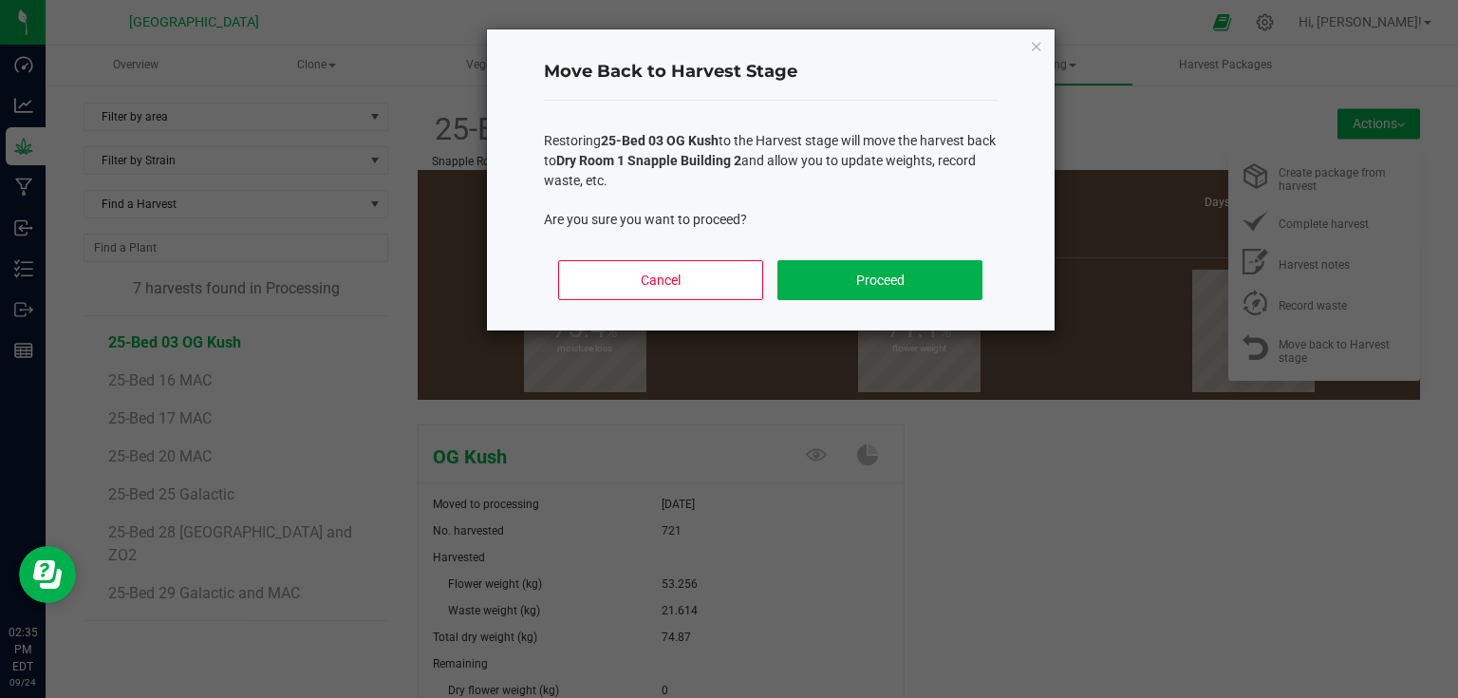
click at [985, 499] on ngb-modal-window "Move Back to Harvest Stage Restoring 25-Bed 03 OG Kush to the Harvest stage wil…" at bounding box center [736, 349] width 1472 height 698
click at [689, 279] on button "Cancel" at bounding box center [660, 280] width 204 height 40
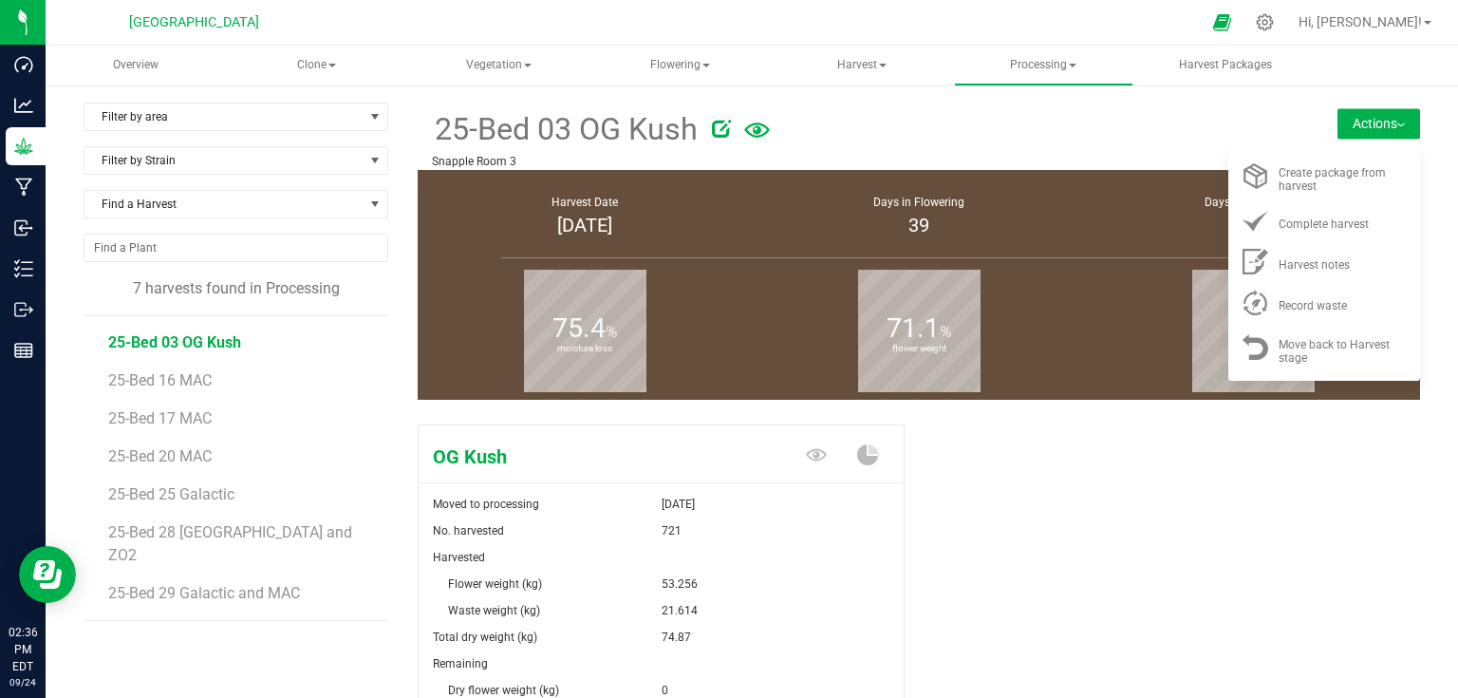
scroll to position [76, 0]
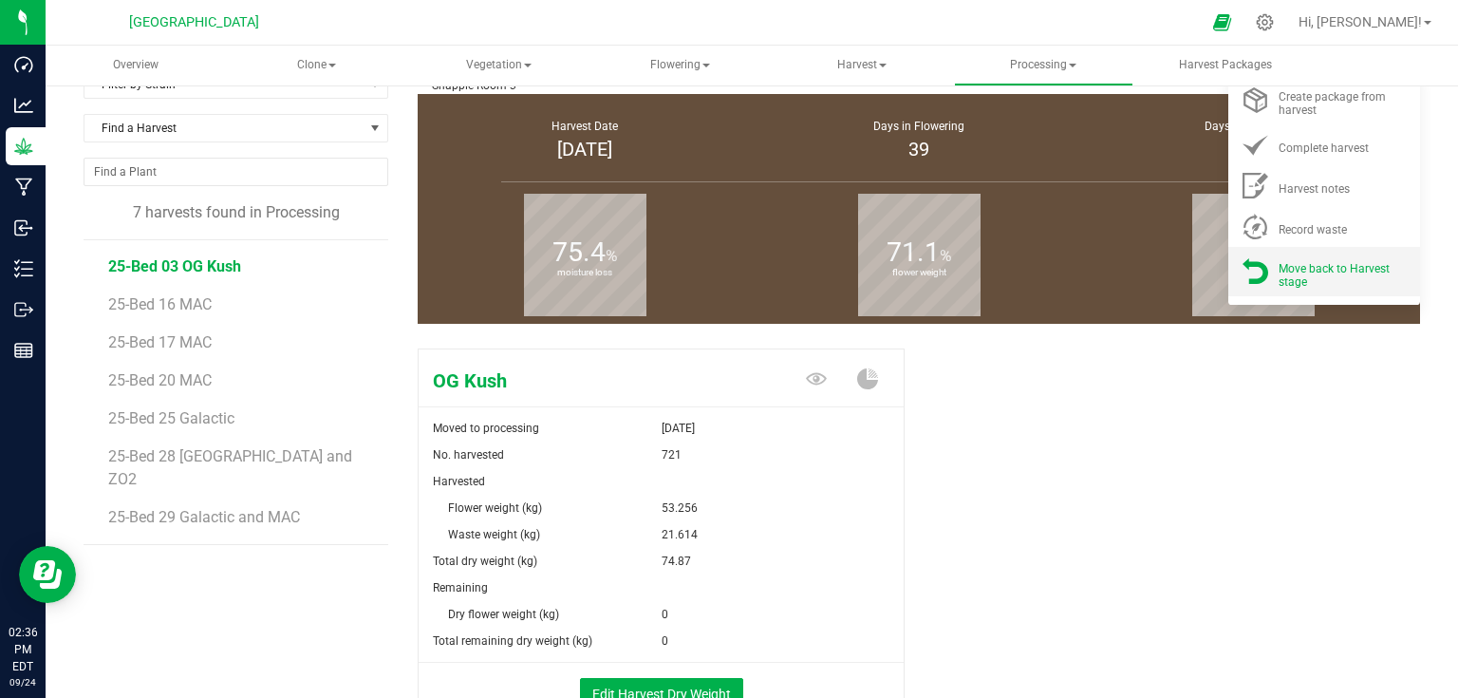
click at [1329, 266] on span "Move back to Harvest stage" at bounding box center [1333, 275] width 111 height 27
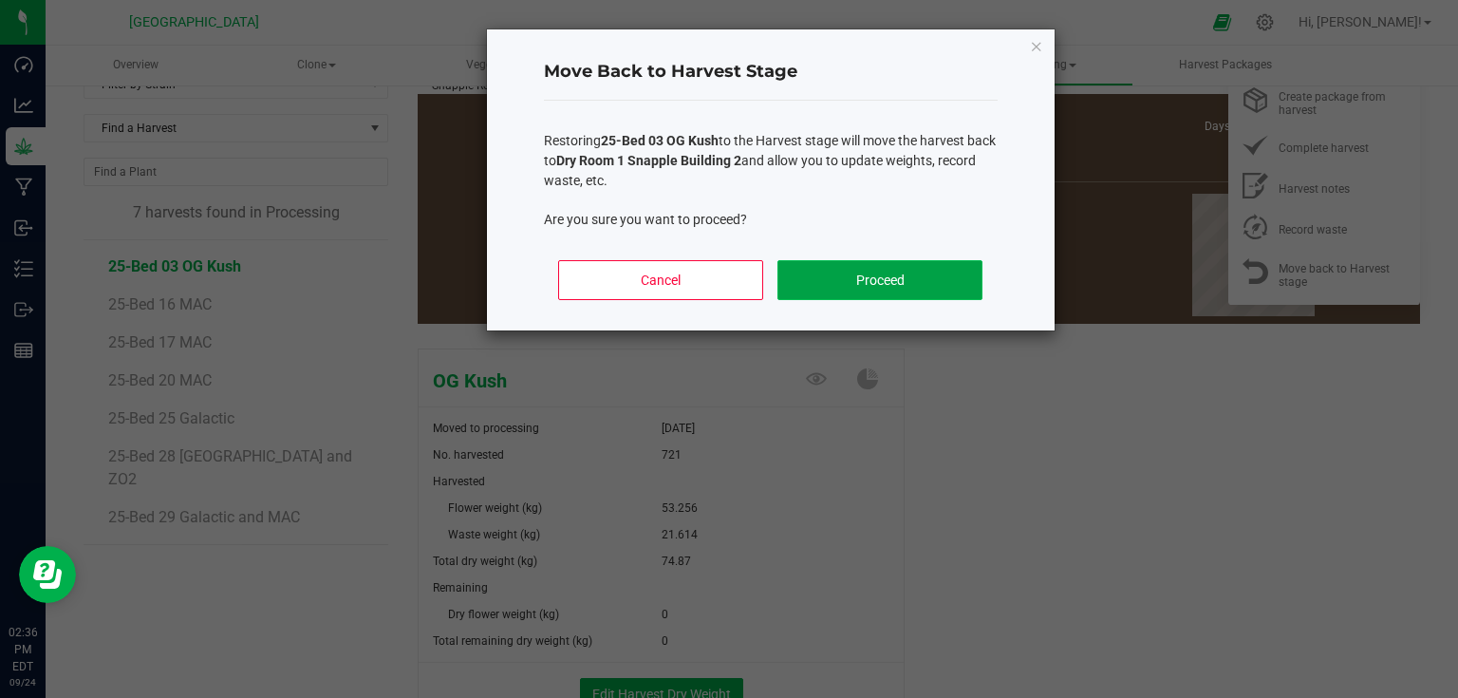
click at [923, 283] on button "Proceed" at bounding box center [879, 280] width 204 height 40
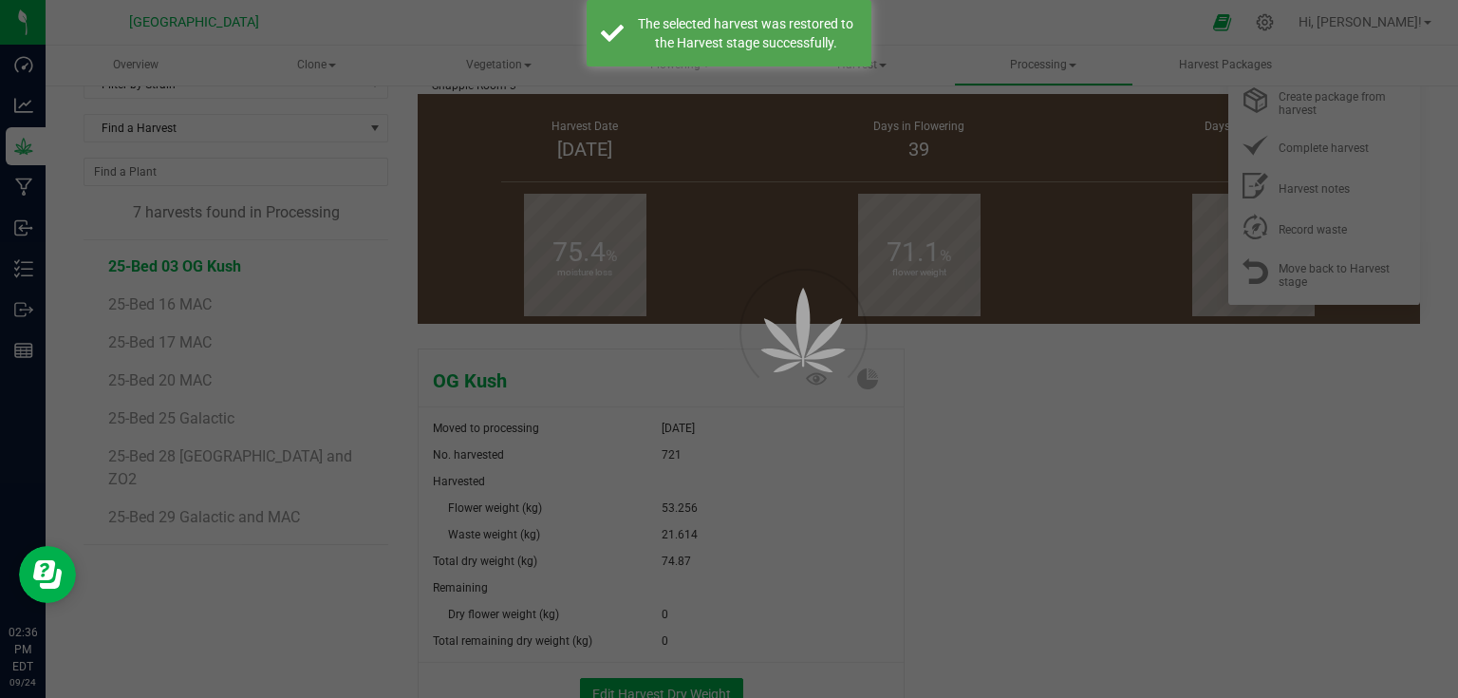
scroll to position [35, 0]
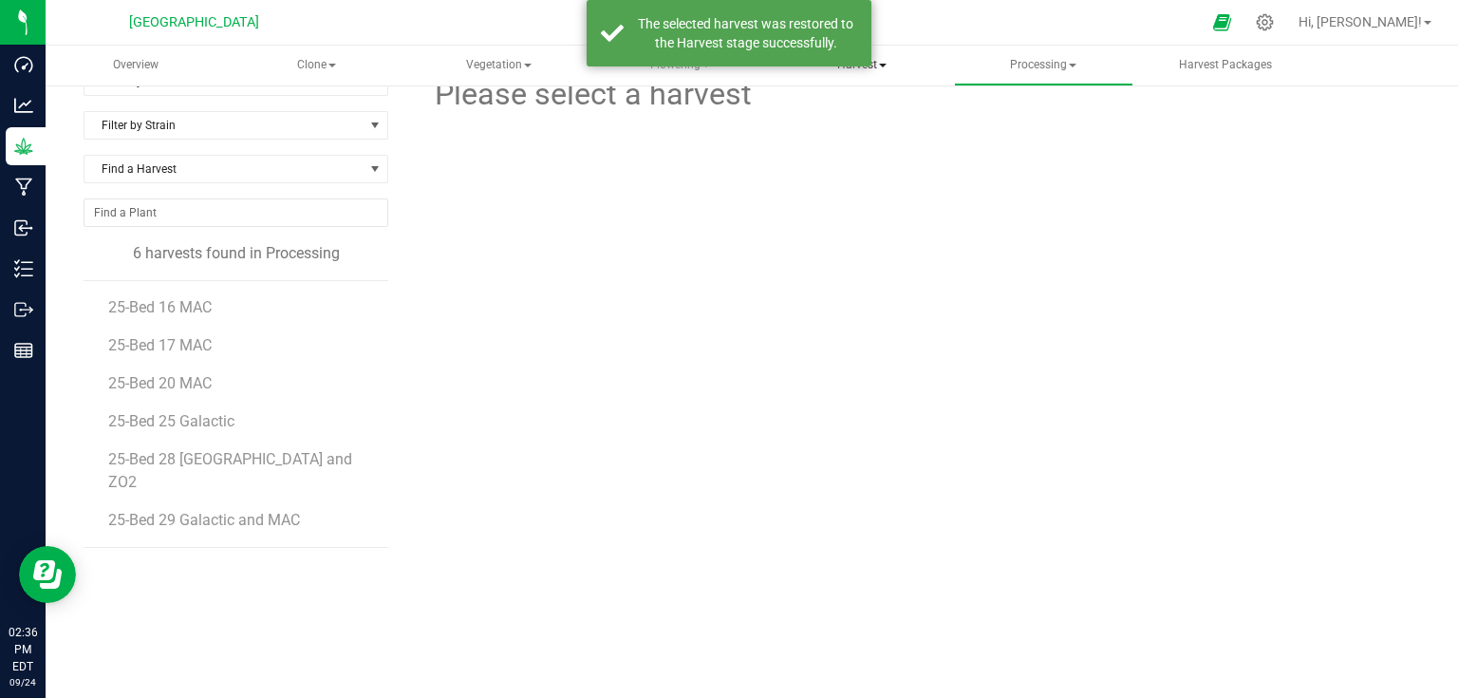
click at [868, 71] on span "Harvest" at bounding box center [861, 66] width 177 height 38
click at [844, 106] on span "Harvests" at bounding box center [849, 113] width 105 height 16
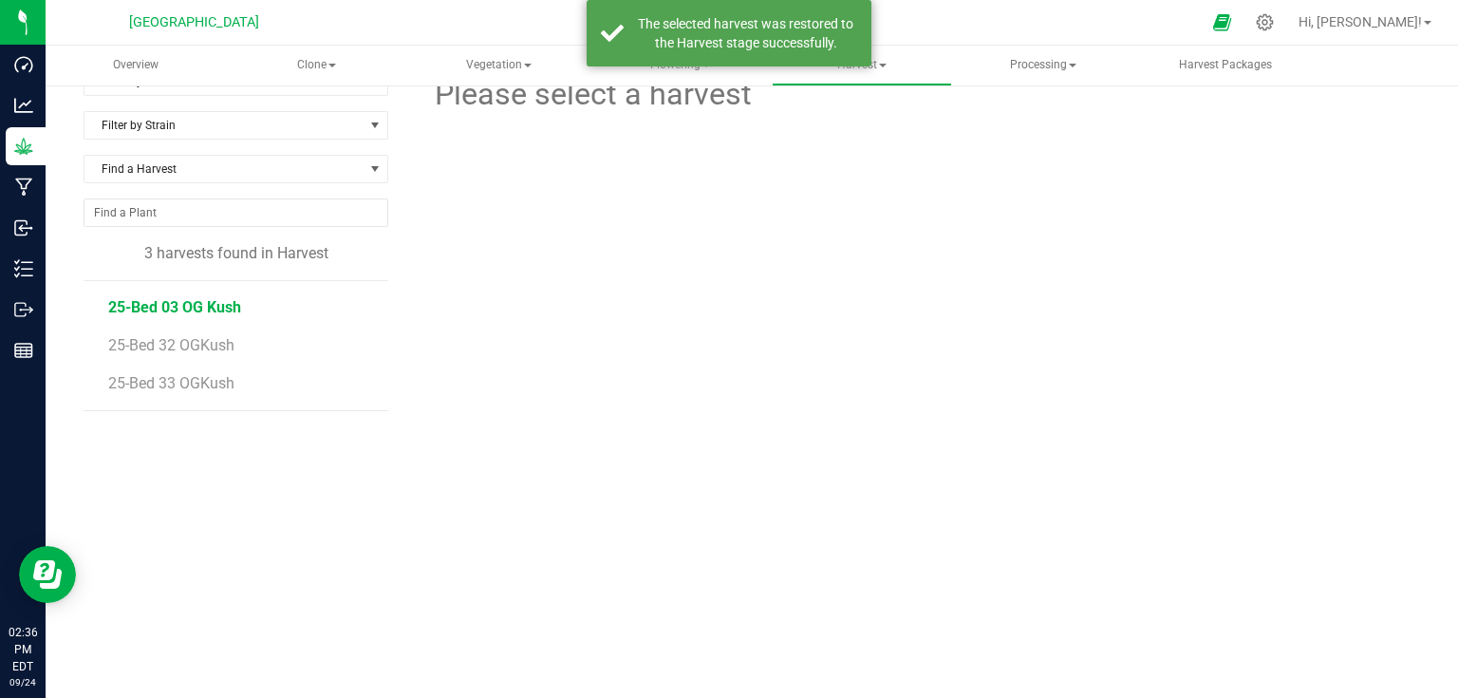
click at [178, 313] on span "25-Bed 03 OG Kush" at bounding box center [174, 307] width 133 height 18
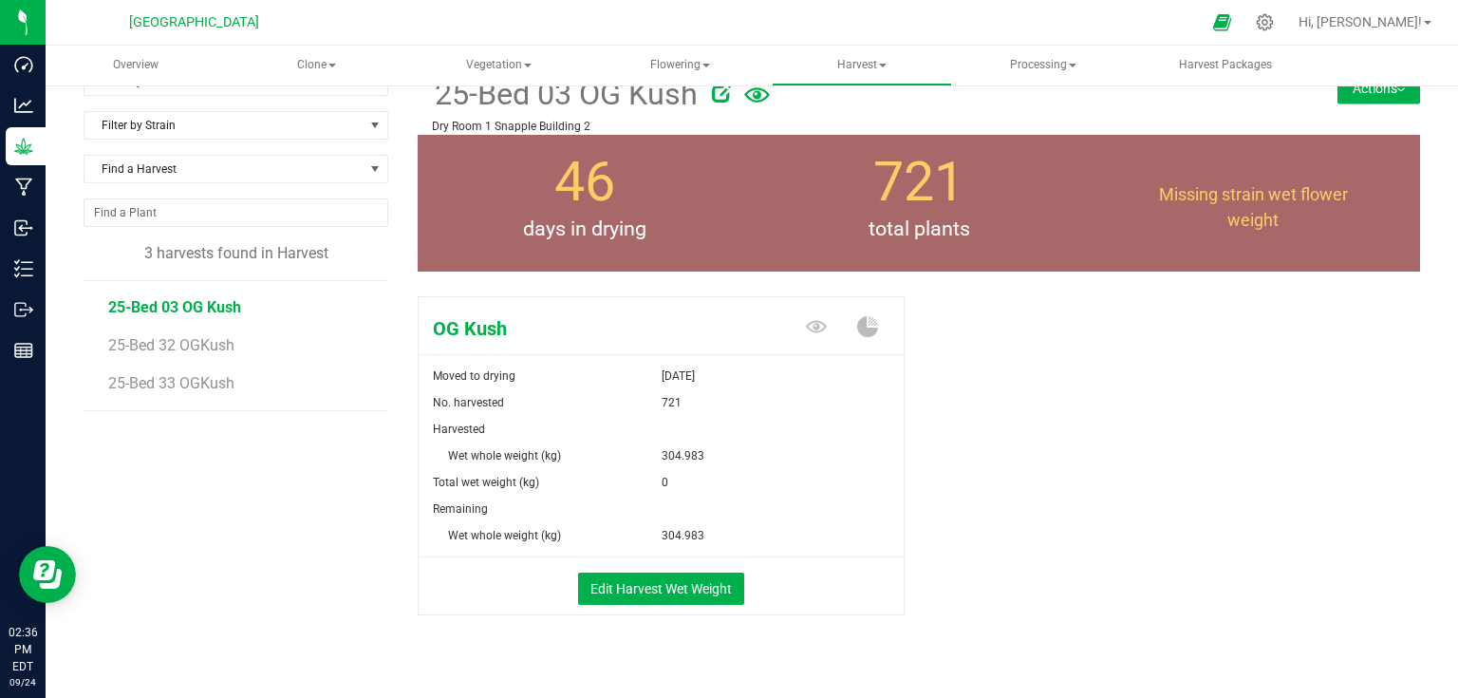
drag, startPoint x: 696, startPoint y: 456, endPoint x: 618, endPoint y: 449, distance: 78.1
click at [642, 450] on div "Wet whole weight (kg) 304.983" at bounding box center [661, 442] width 485 height 53
click at [1378, 96] on button "Actions" at bounding box center [1378, 88] width 83 height 30
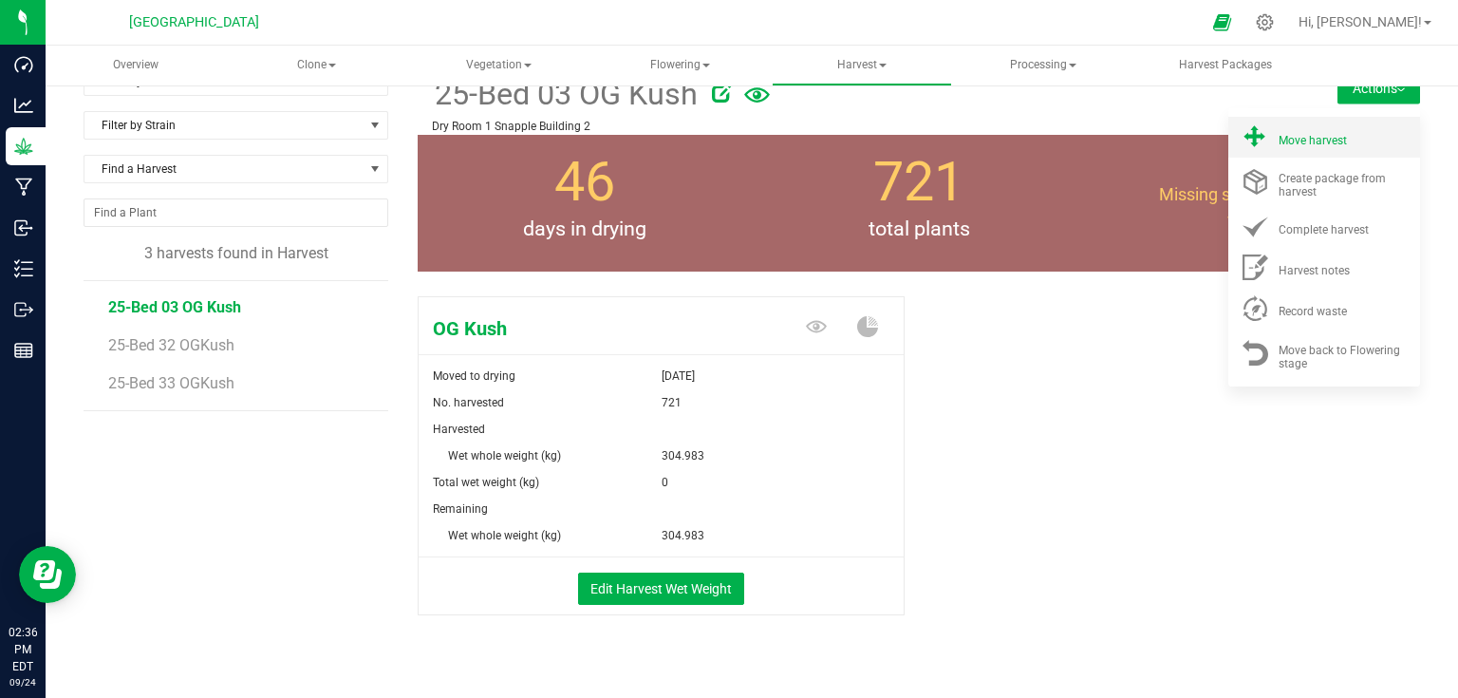
click at [1321, 140] on span "Move harvest" at bounding box center [1312, 140] width 68 height 13
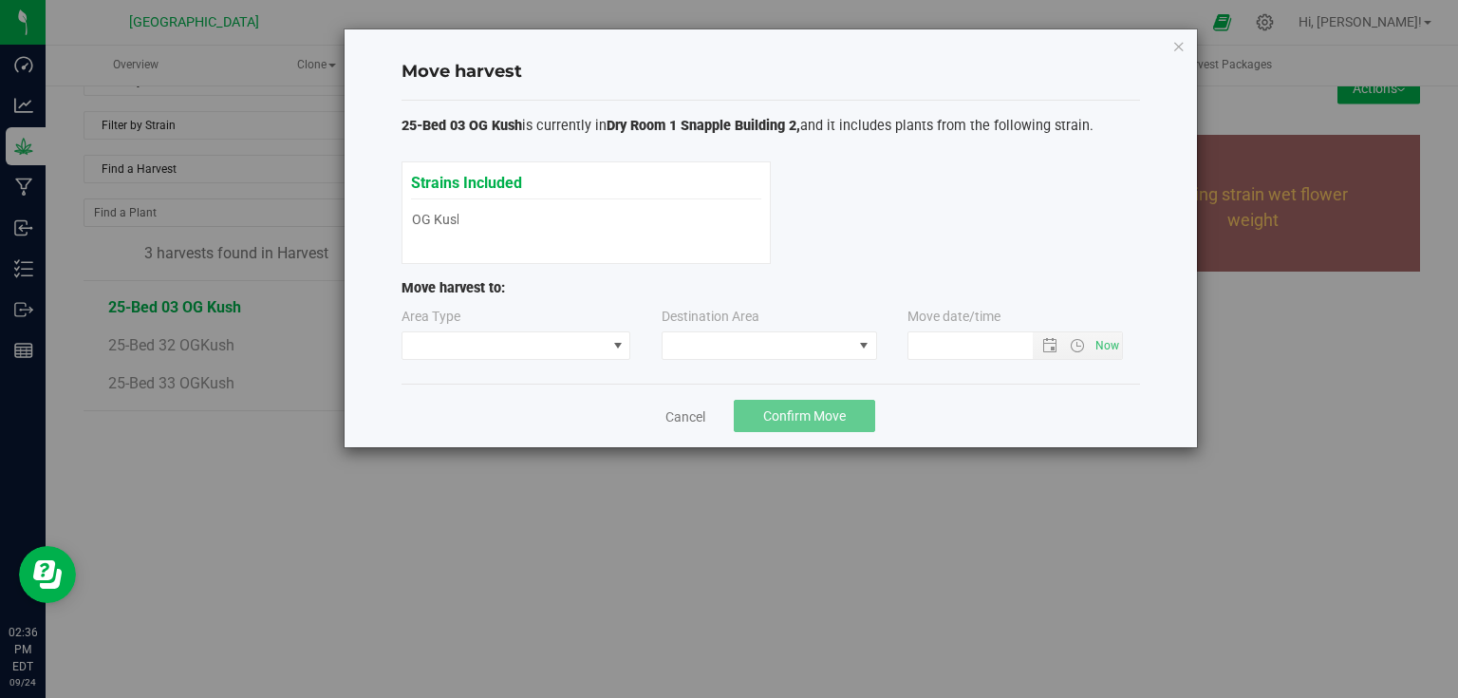
type input "[DATE] 2:36 PM"
click at [484, 351] on span at bounding box center [504, 345] width 204 height 27
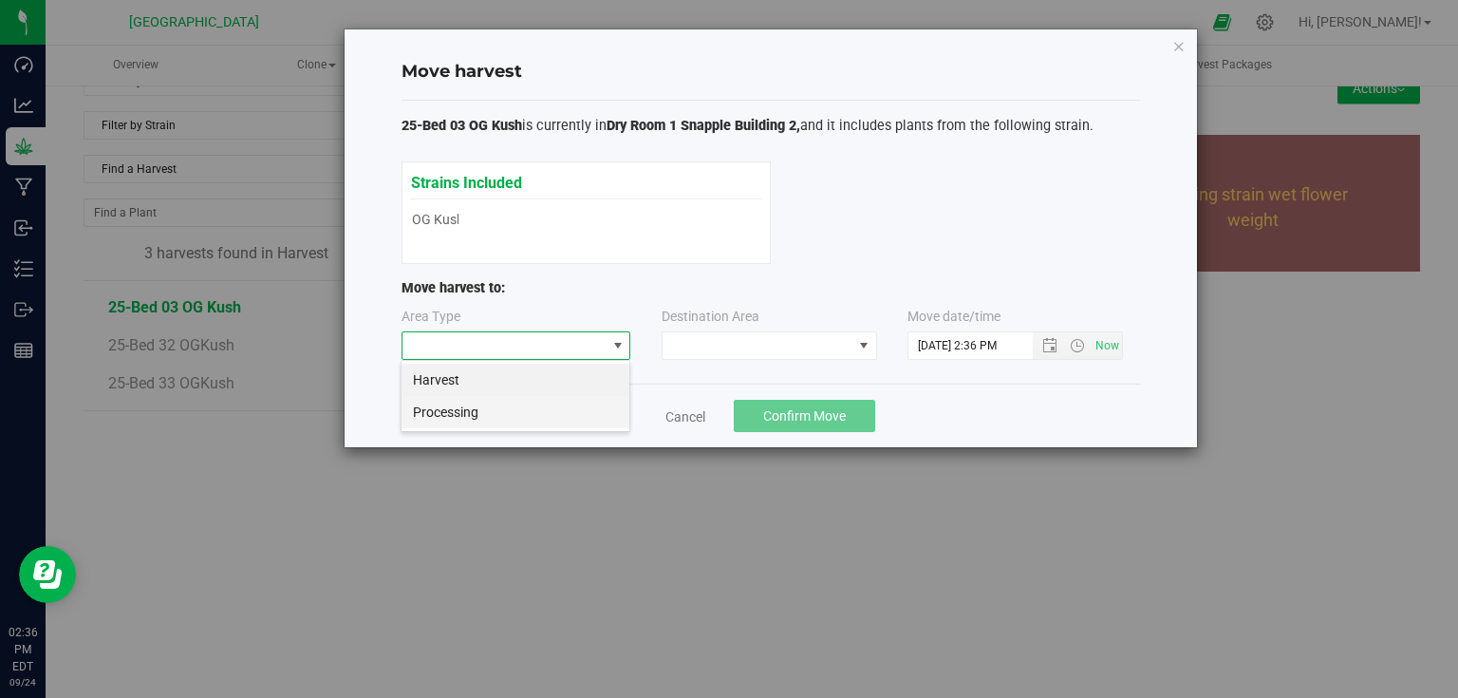
scroll to position [28, 229]
click at [448, 413] on li "Processing" at bounding box center [515, 412] width 228 height 32
click at [693, 348] on span at bounding box center [758, 345] width 190 height 27
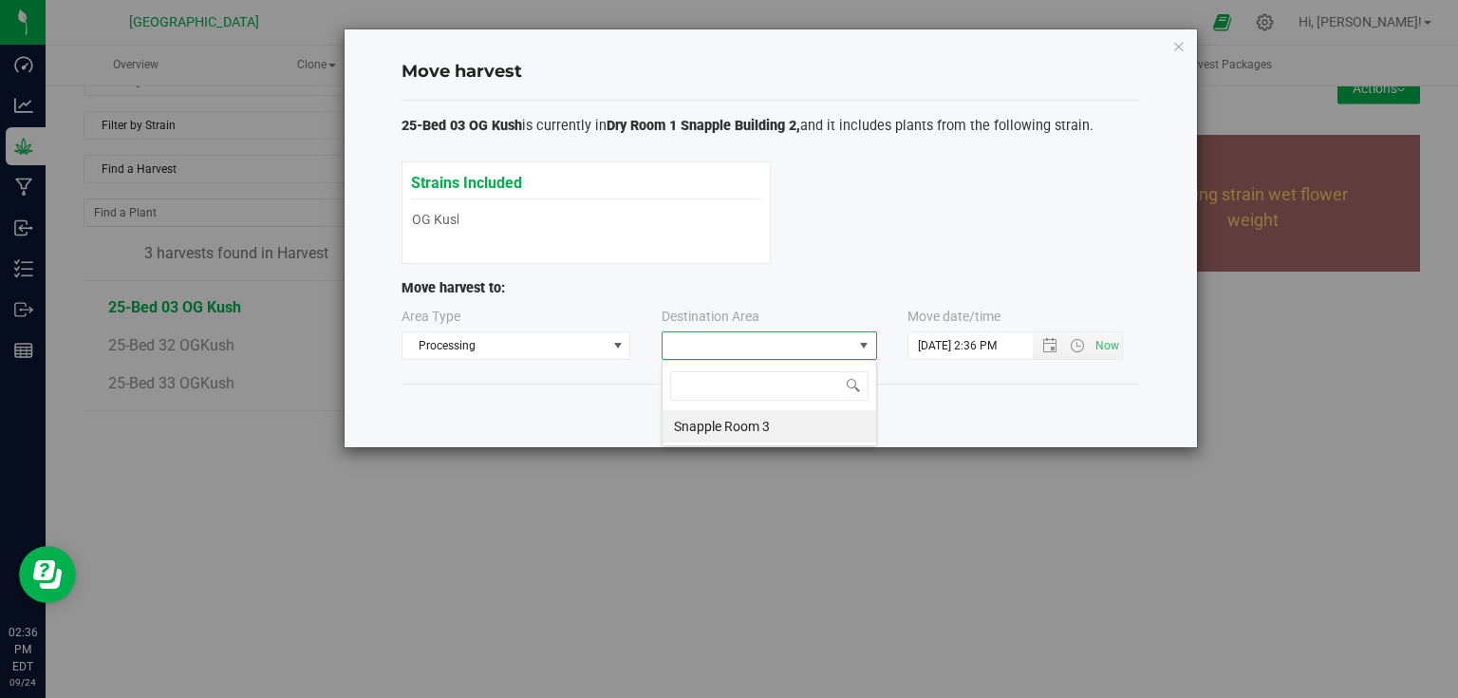
scroll to position [28, 215]
click at [699, 425] on li "Snapple Room 3" at bounding box center [770, 426] width 214 height 32
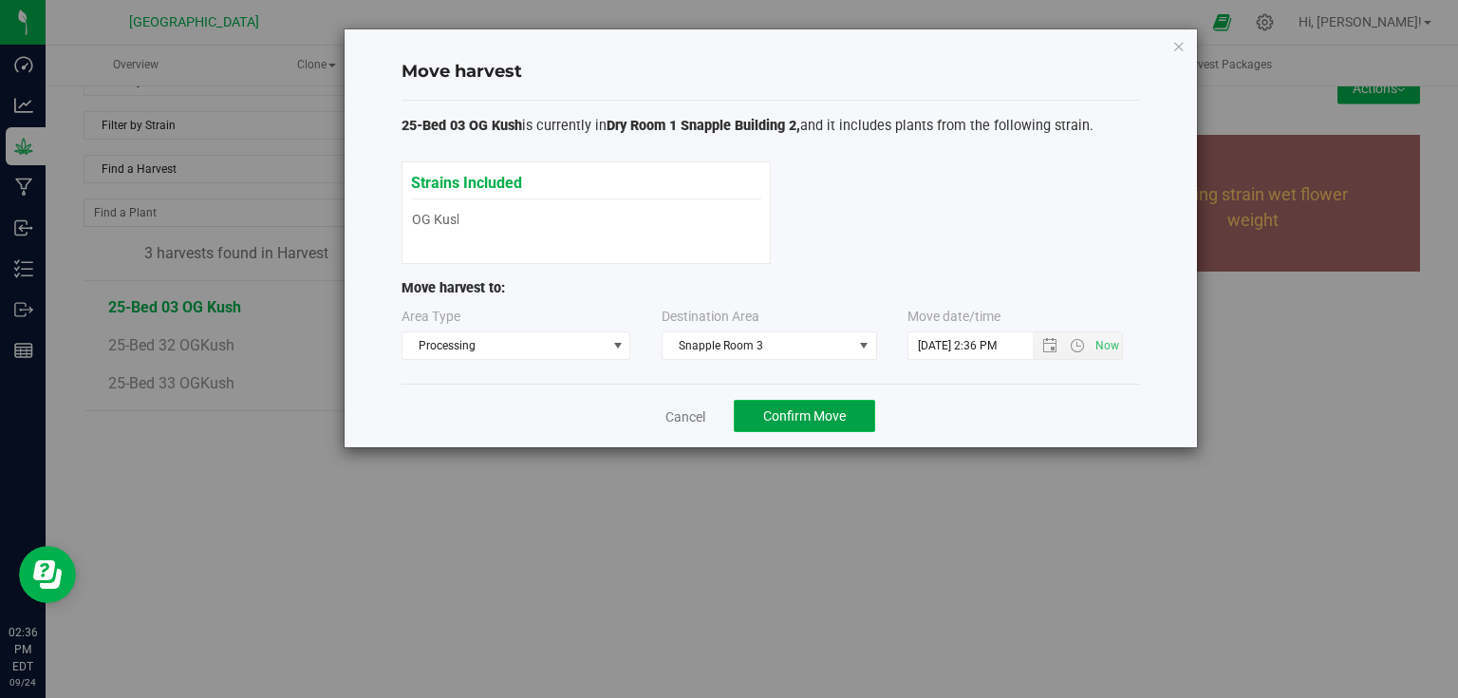
click at [772, 415] on span "Confirm Move" at bounding box center [804, 415] width 83 height 15
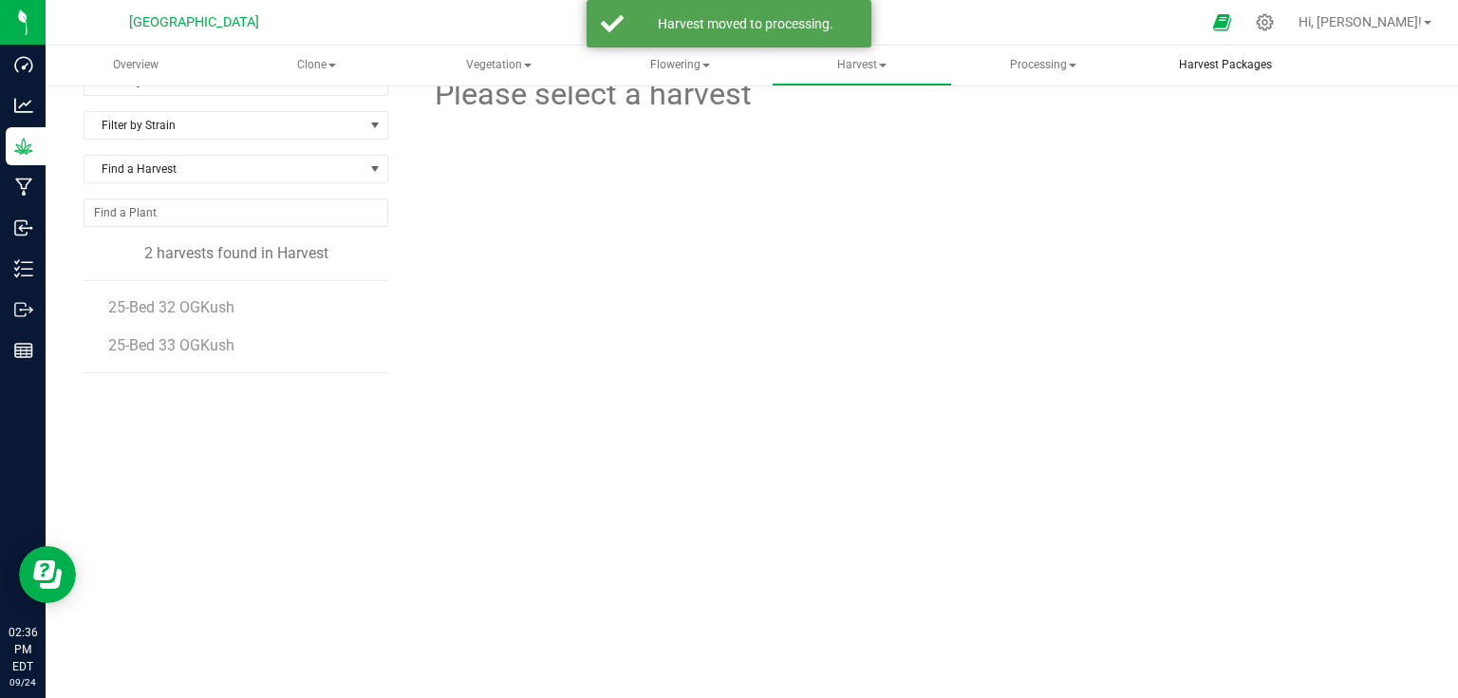
click at [1246, 73] on span "Harvest Packages" at bounding box center [1225, 65] width 144 height 16
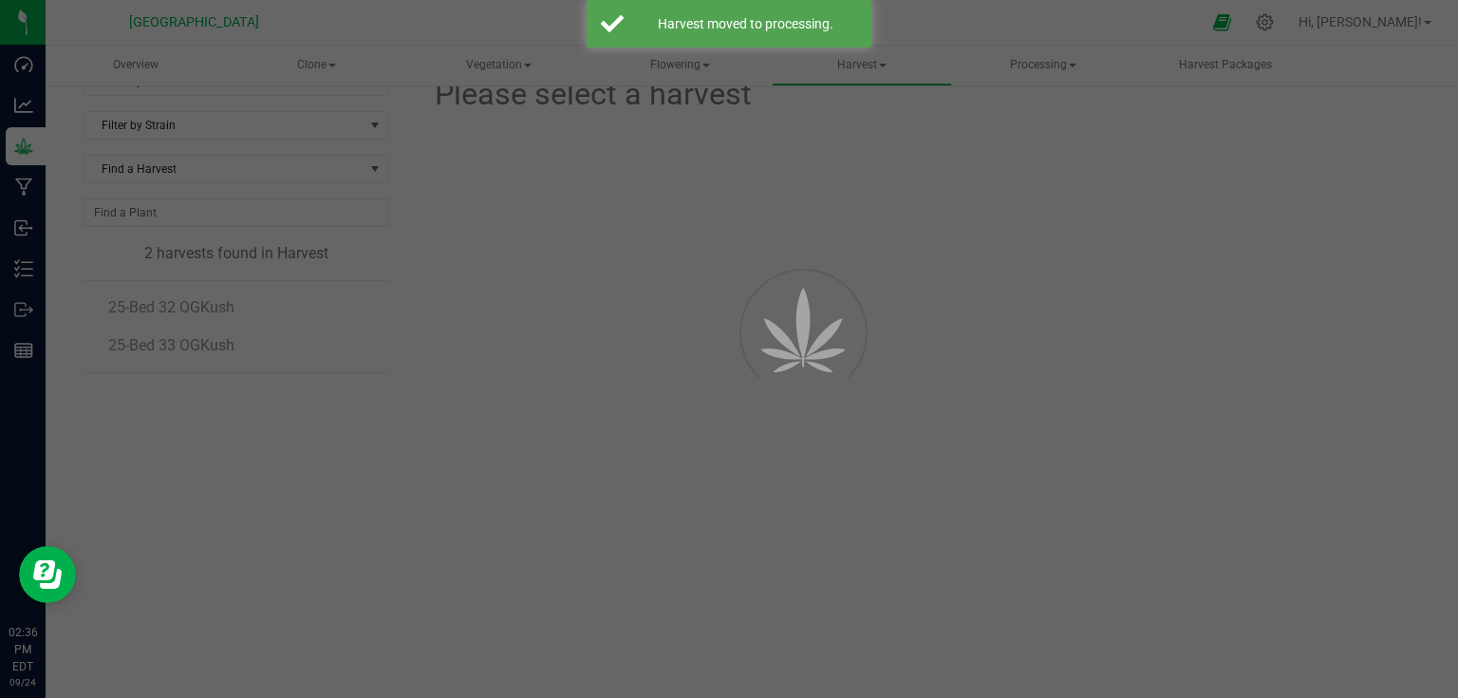
click at [1020, 61] on div at bounding box center [729, 349] width 1458 height 698
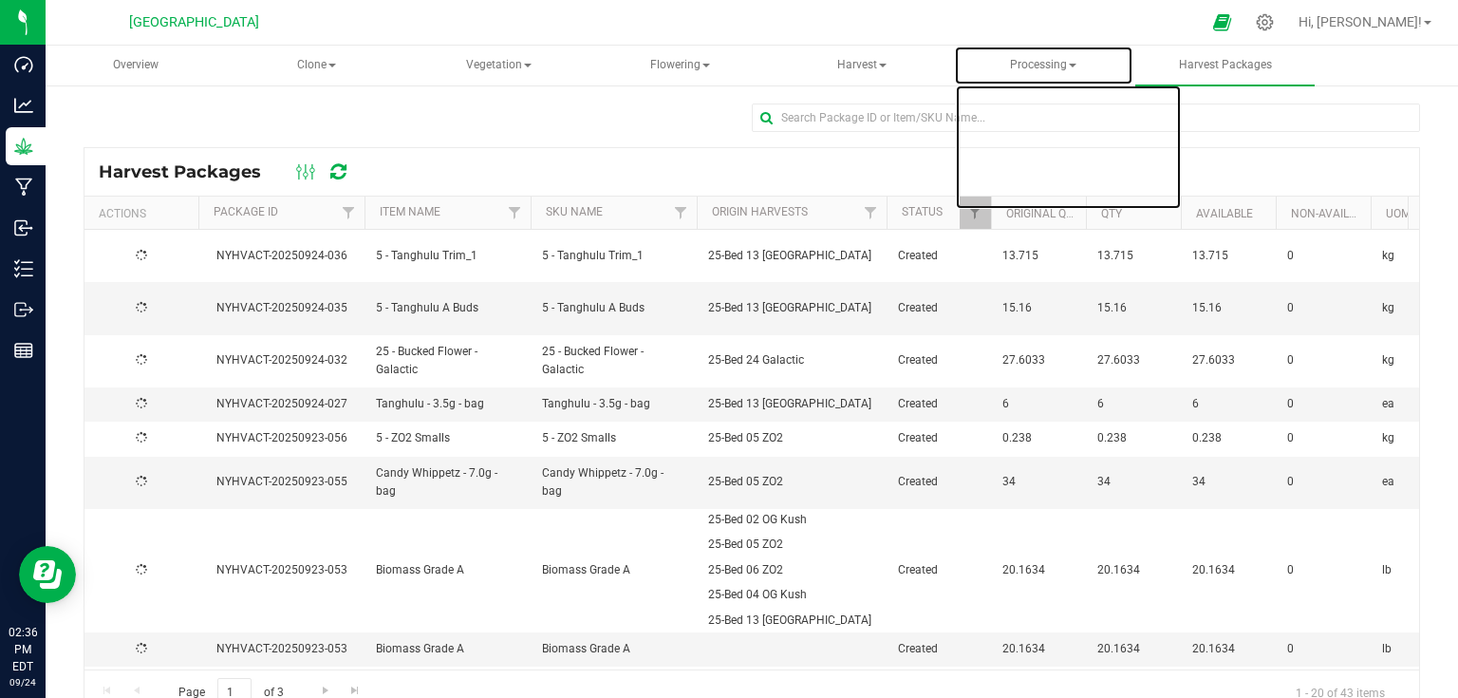
click at [1020, 61] on span "Processing" at bounding box center [1043, 66] width 177 height 38
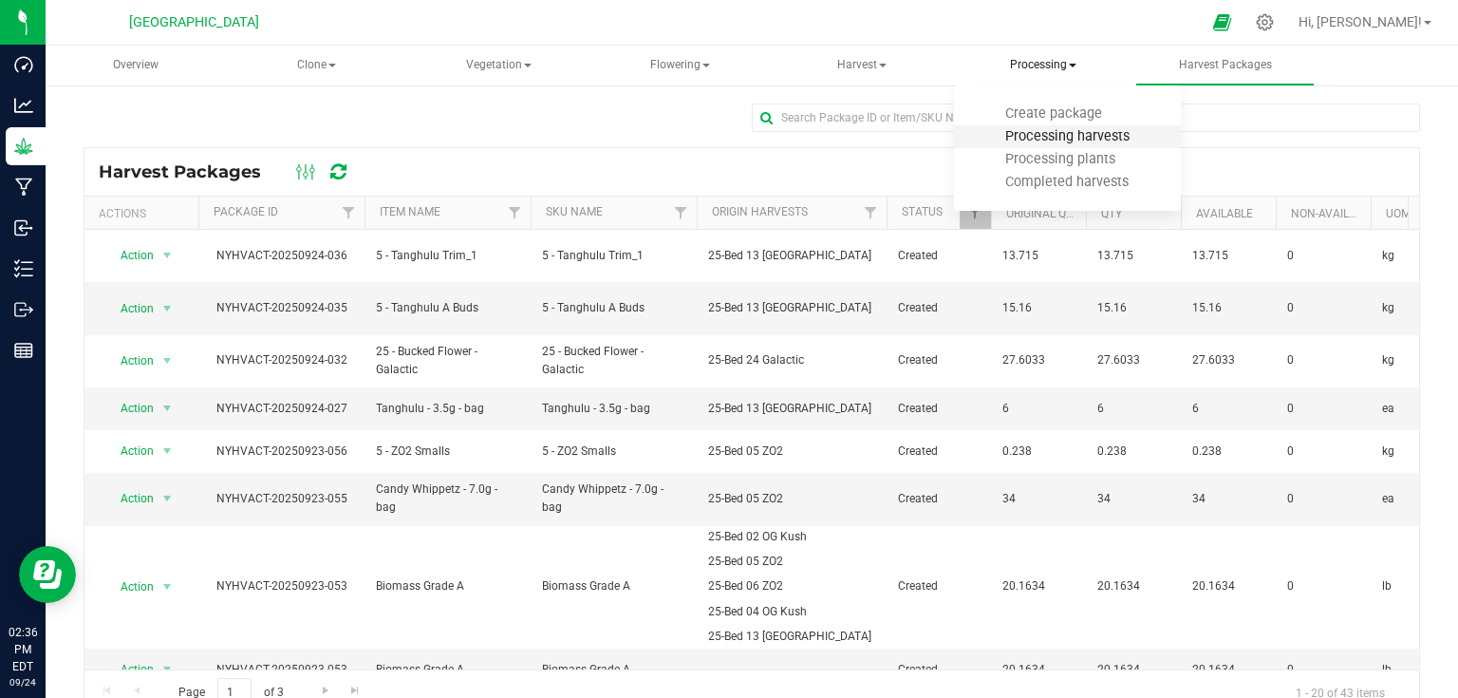
click at [1034, 144] on span "Processing harvests" at bounding box center [1068, 136] width 176 height 16
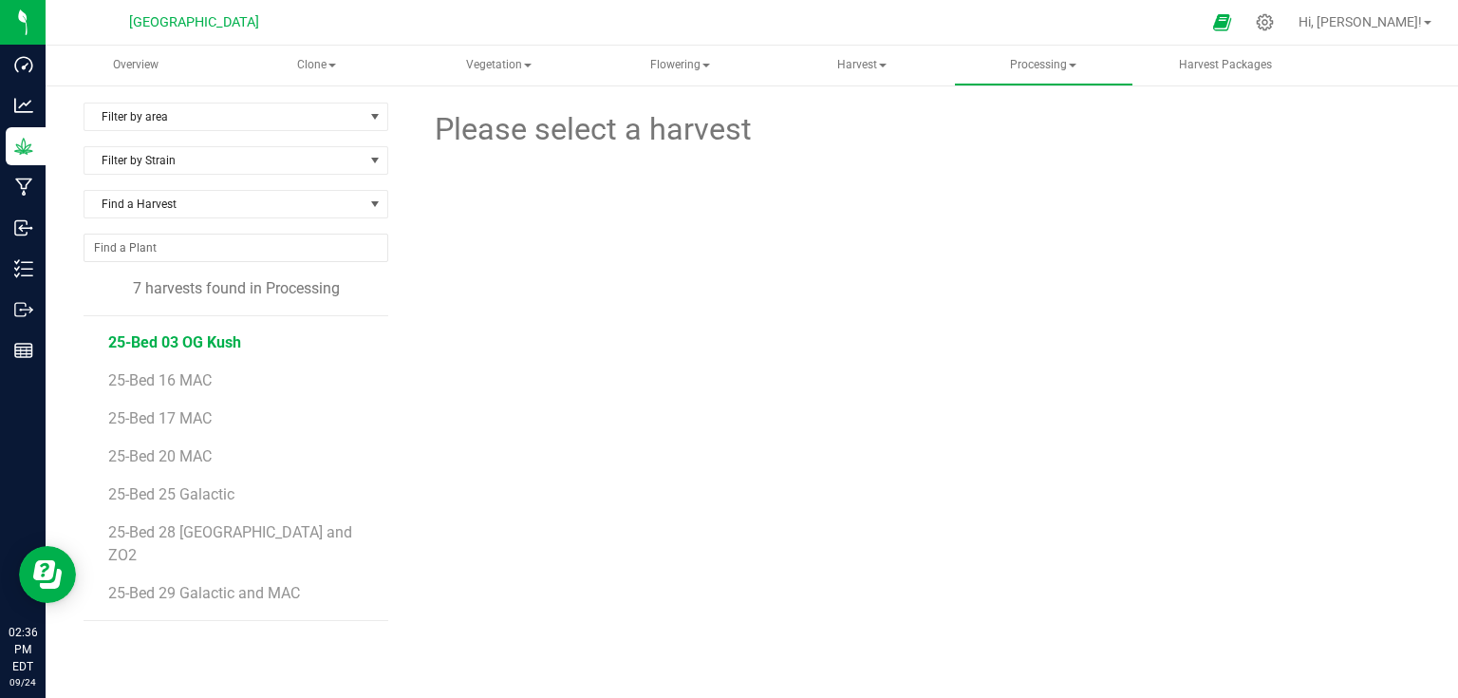
click at [225, 345] on span "25-Bed 03 OG Kush" at bounding box center [174, 342] width 133 height 18
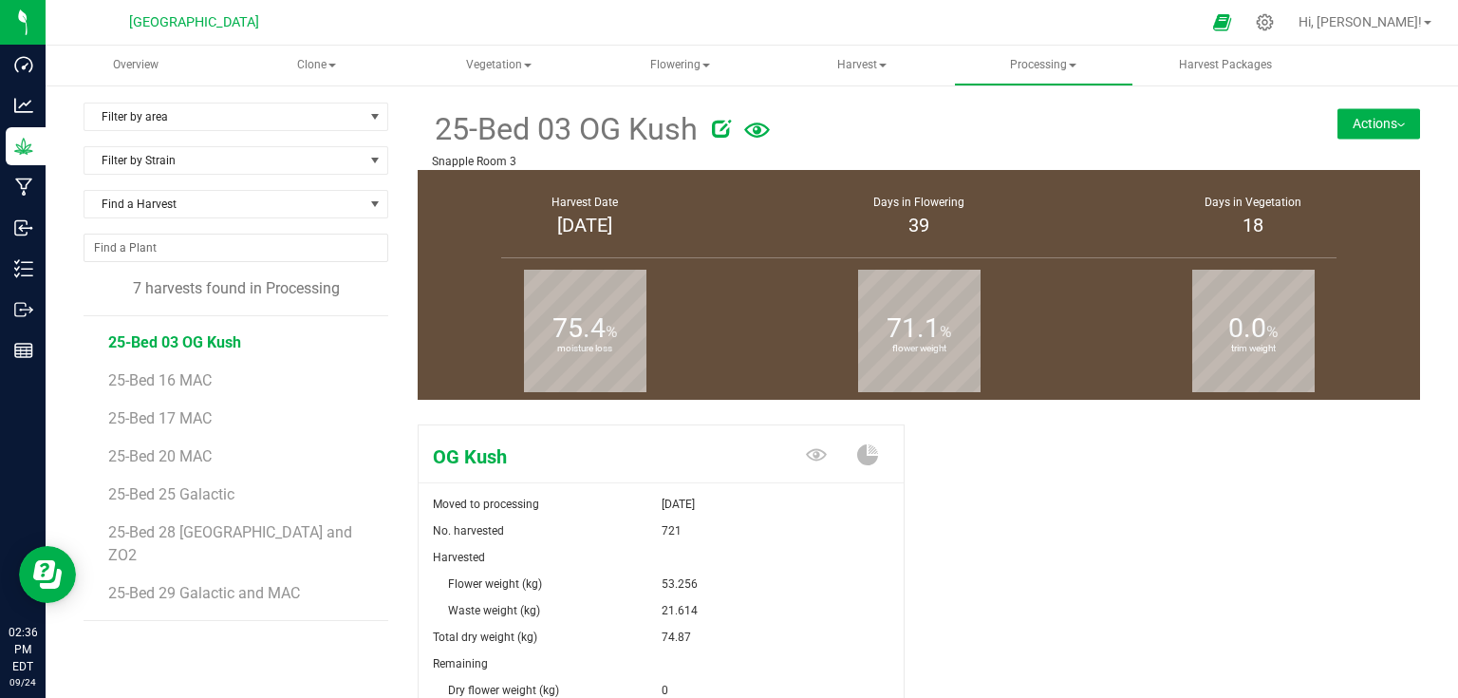
click at [1372, 112] on button "Actions" at bounding box center [1378, 123] width 83 height 30
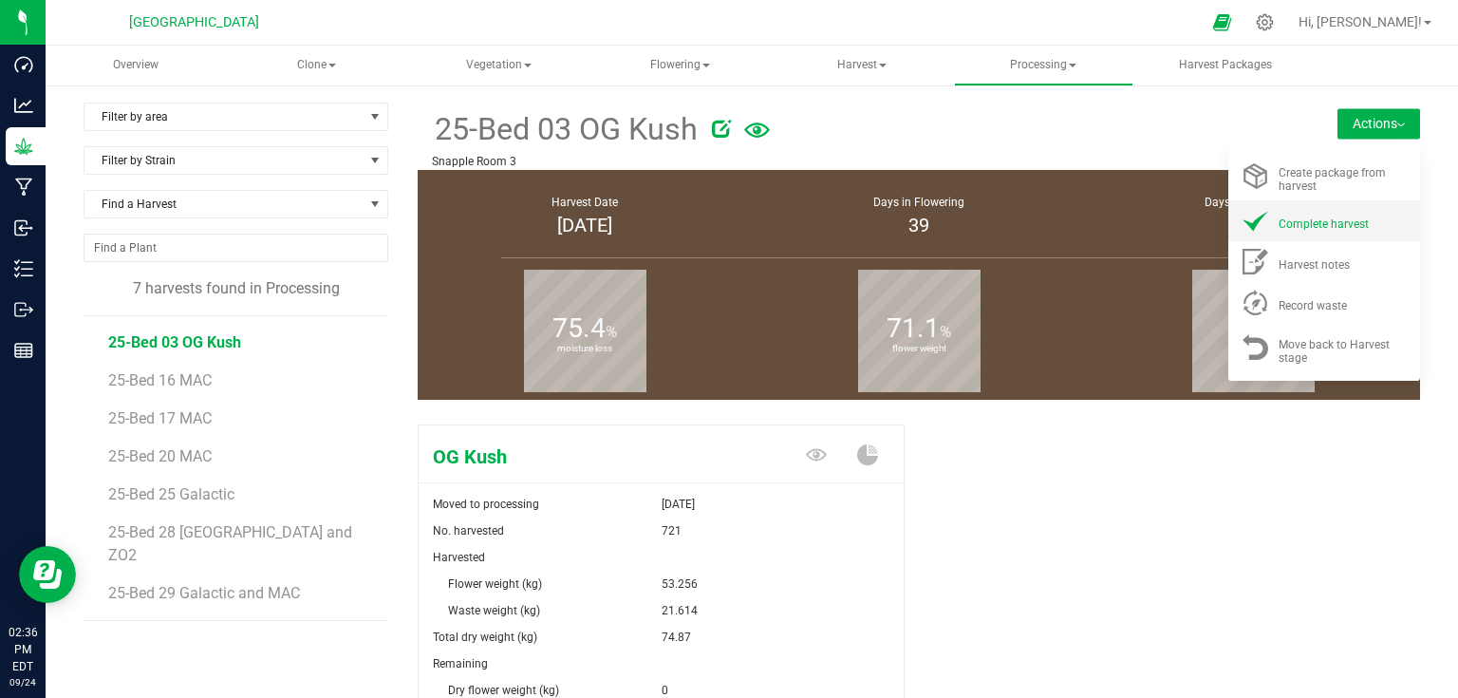
click at [1304, 237] on li "Complete harvest" at bounding box center [1324, 220] width 192 height 41
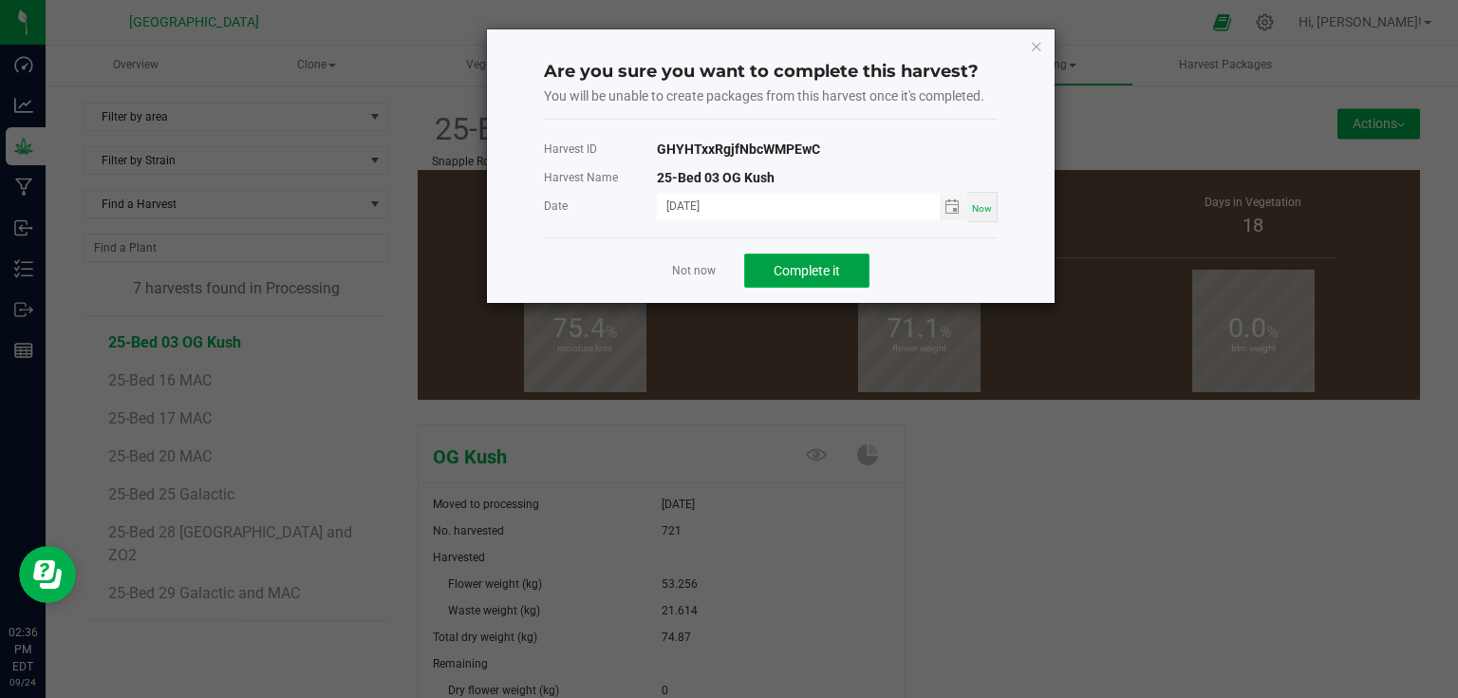
click at [795, 263] on span "Complete it" at bounding box center [807, 270] width 66 height 15
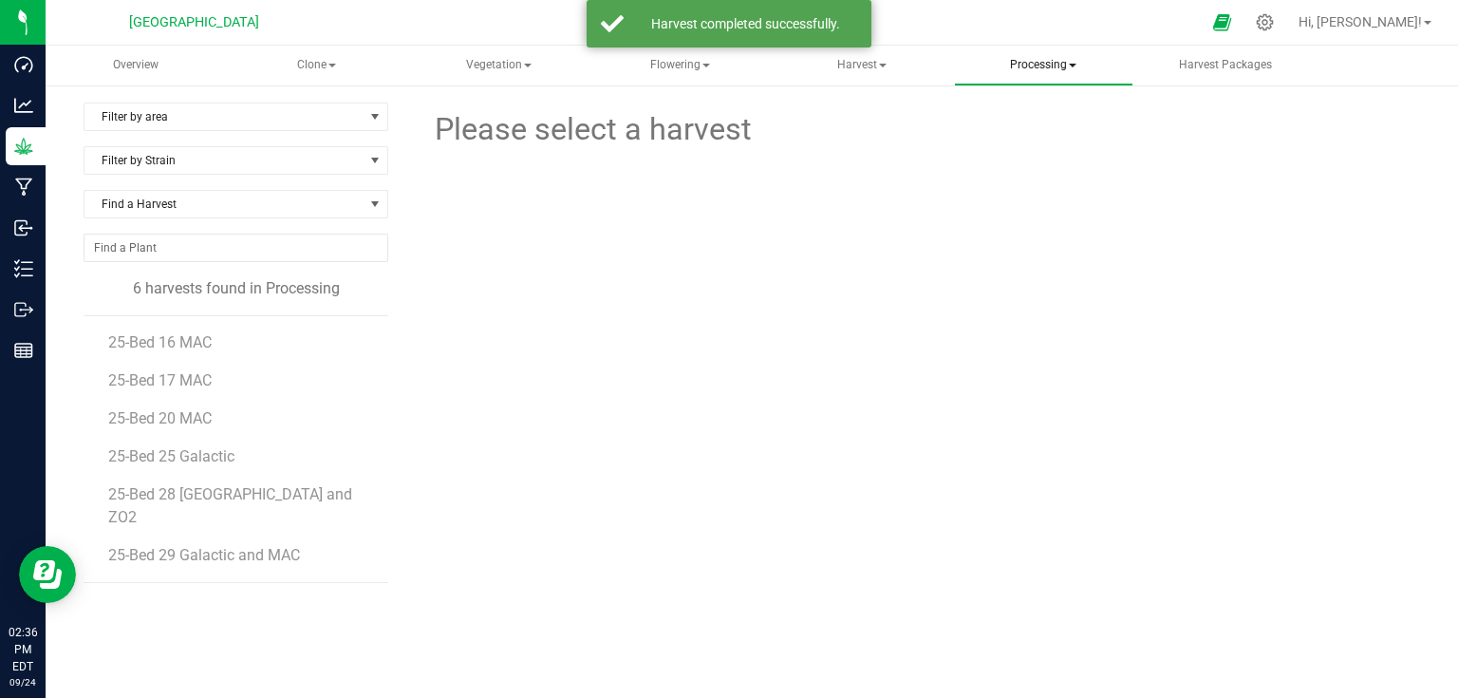
click at [1047, 76] on span "Processing" at bounding box center [1043, 66] width 177 height 38
click at [1040, 181] on span "Completed harvests" at bounding box center [1067, 182] width 175 height 16
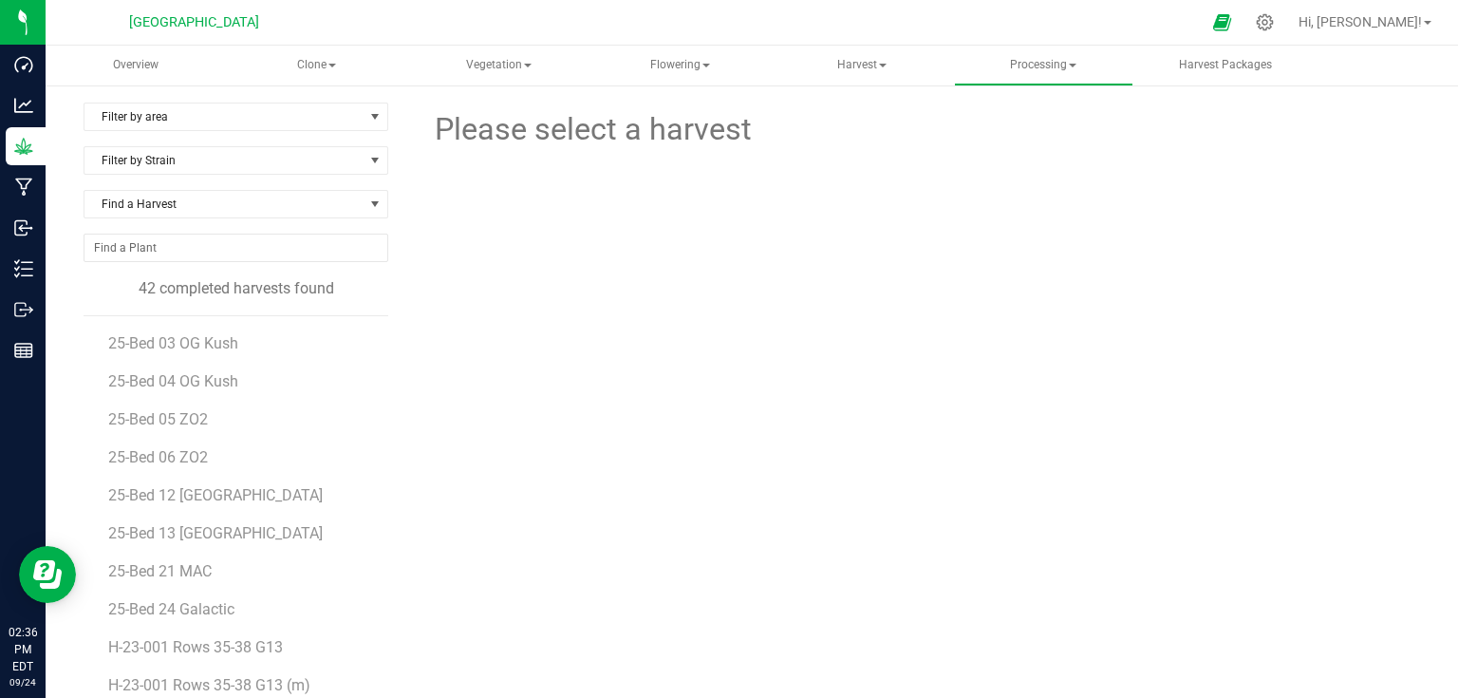
scroll to position [228, 0]
click at [220, 383] on span "25-Bed 04 OG Kush" at bounding box center [174, 380] width 133 height 18
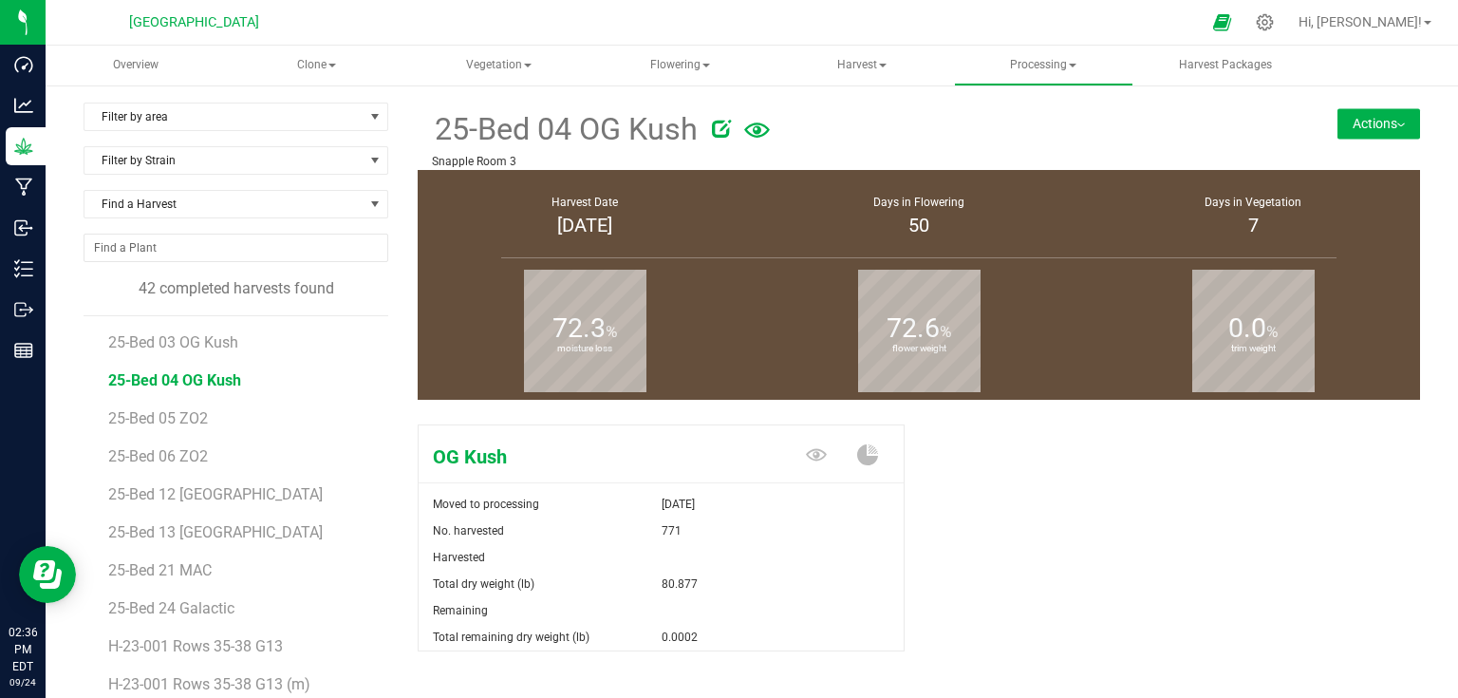
click at [1337, 139] on div "25-Bed 04 OG Kush Snapple Room 3 Actions Uncomplete harvest" at bounding box center [919, 136] width 1002 height 67
click at [1351, 133] on button "Actions" at bounding box center [1378, 123] width 83 height 30
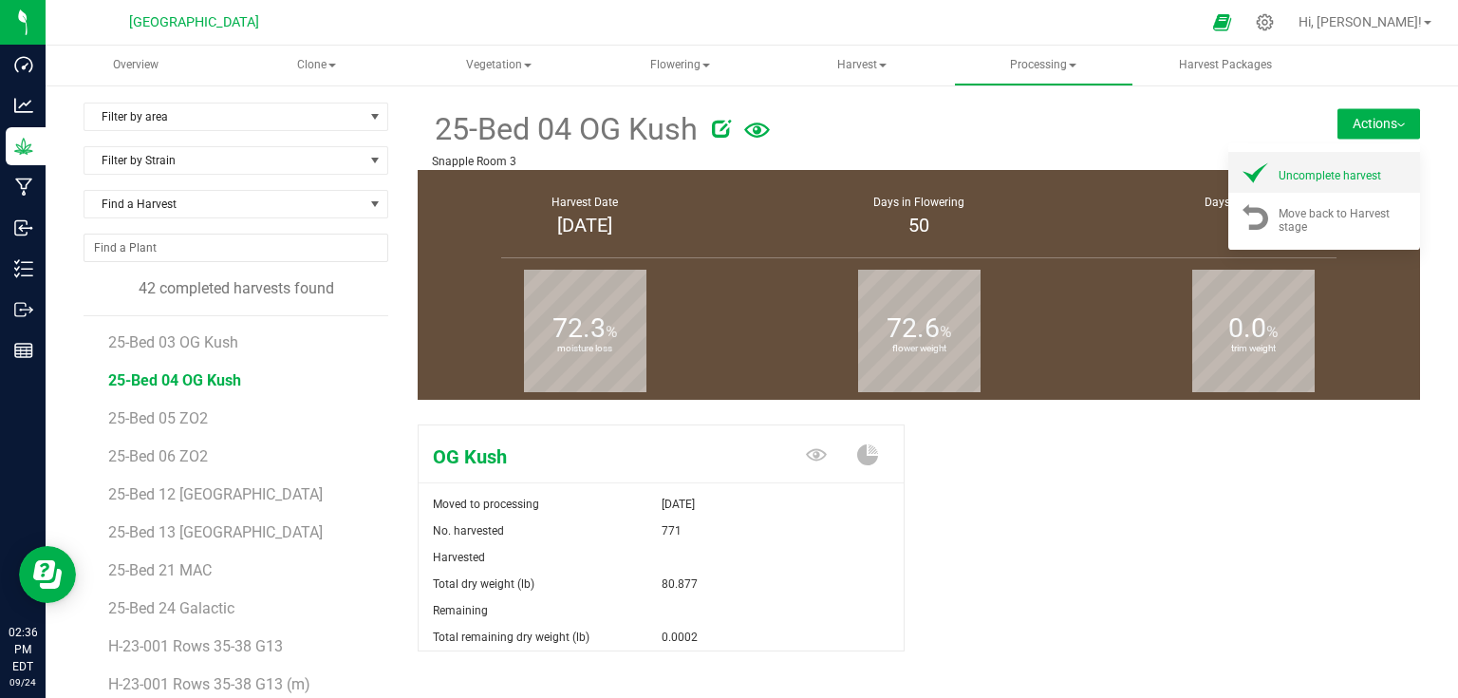
click at [1325, 171] on span "Uncomplete harvest" at bounding box center [1329, 175] width 103 height 13
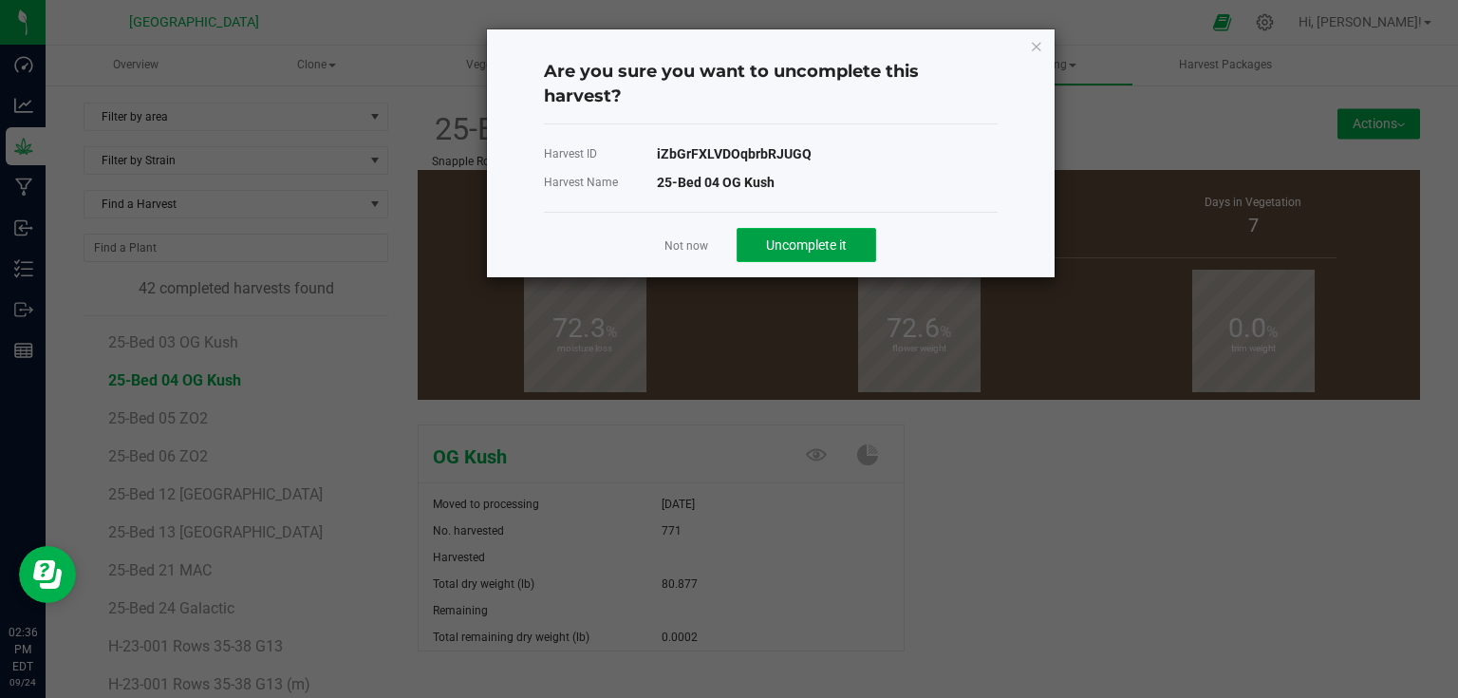
click at [782, 237] on span "Uncomplete it" at bounding box center [806, 244] width 81 height 15
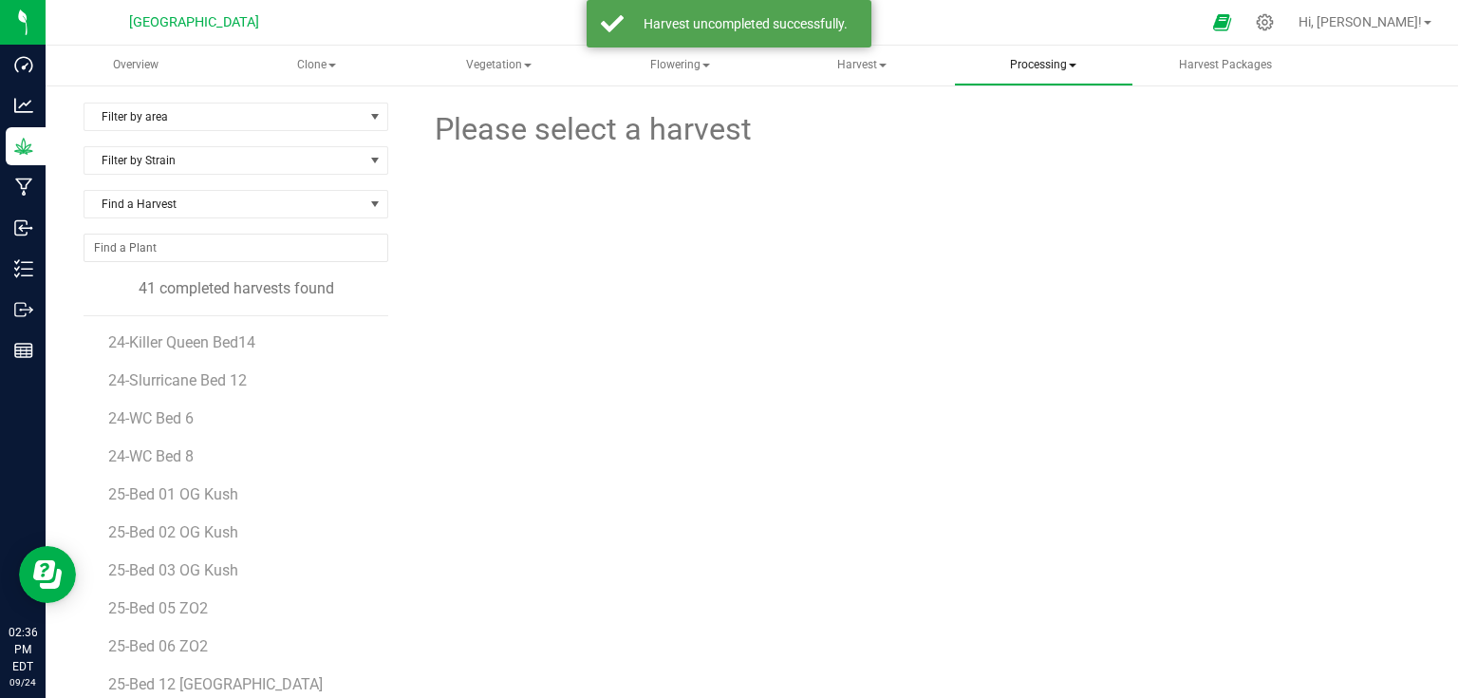
click at [1059, 73] on span "Processing" at bounding box center [1043, 66] width 177 height 38
click at [1047, 137] on span "Processing harvests" at bounding box center [1068, 136] width 176 height 16
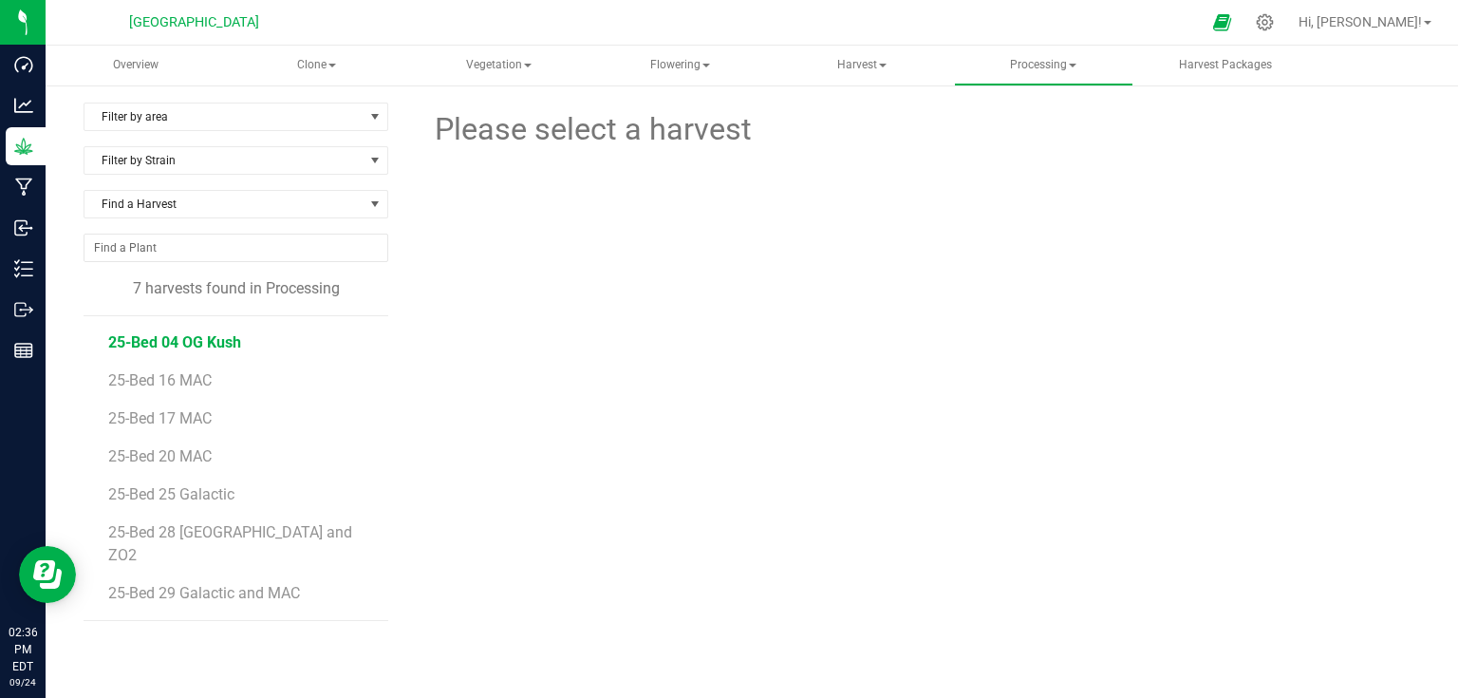
click at [213, 346] on span "25-Bed 04 OG Kush" at bounding box center [174, 342] width 133 height 18
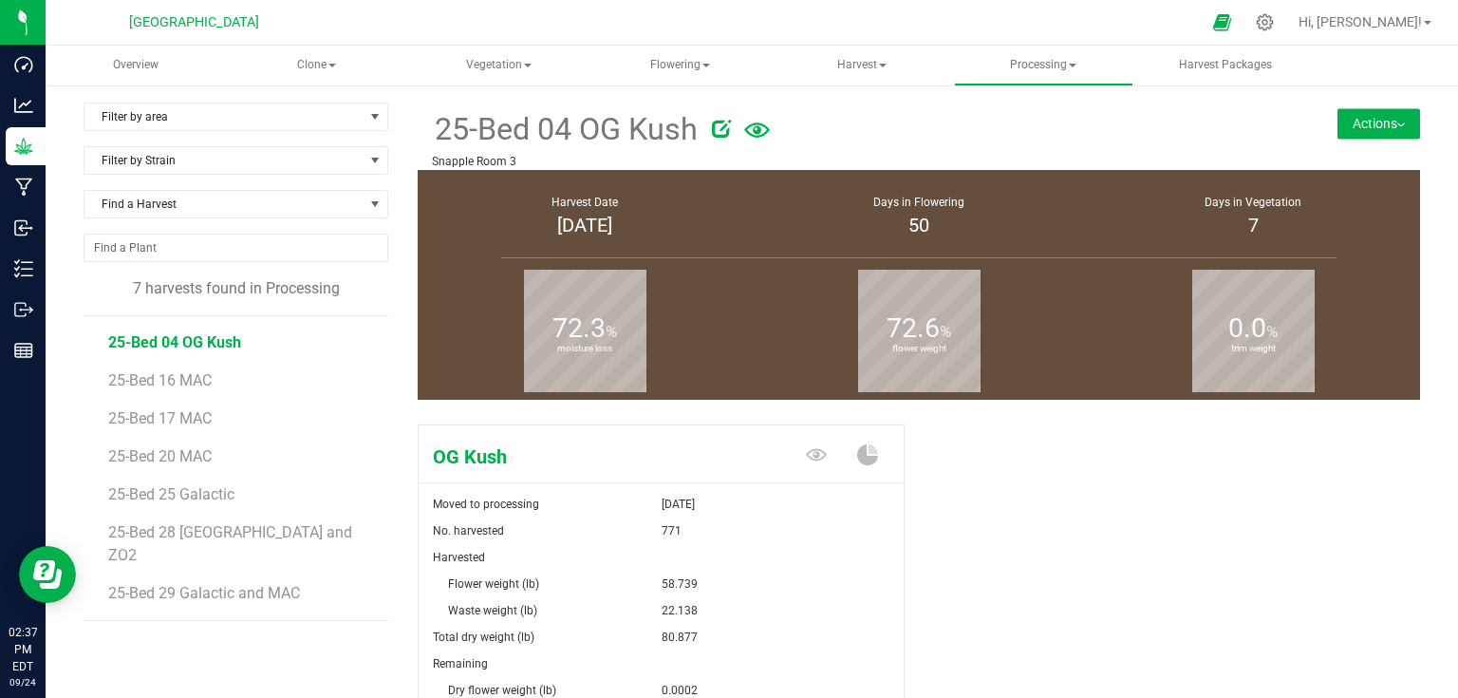
click at [1393, 138] on button "Actions" at bounding box center [1378, 123] width 83 height 30
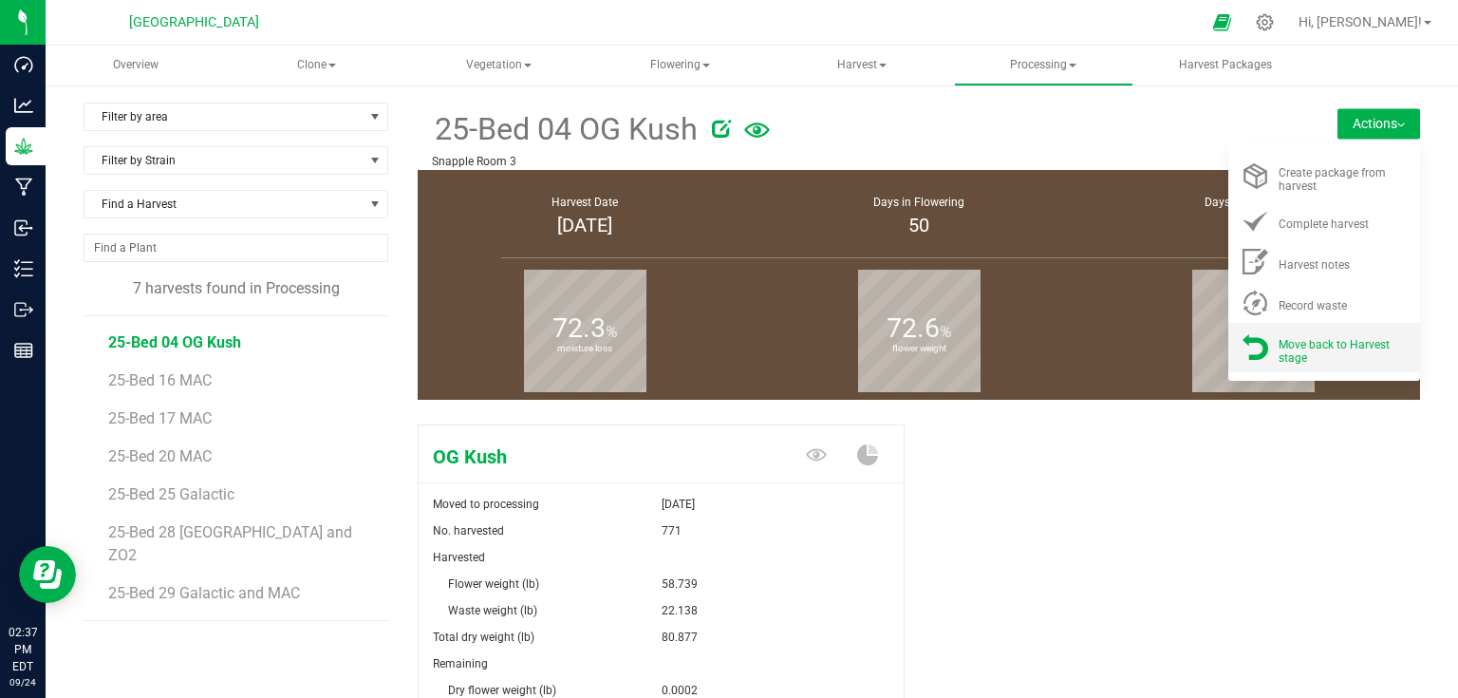
click at [1311, 342] on span "Move back to Harvest stage" at bounding box center [1333, 351] width 111 height 27
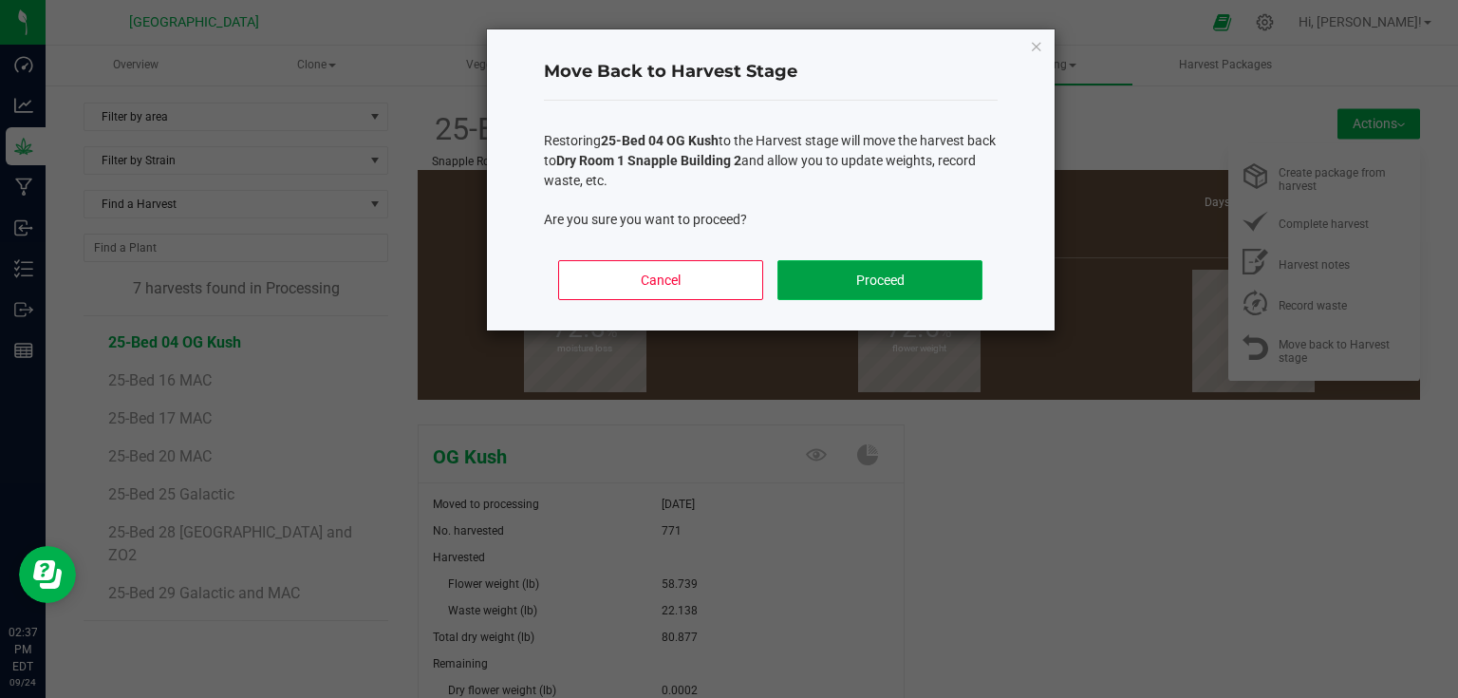
click at [926, 290] on button "Proceed" at bounding box center [879, 280] width 204 height 40
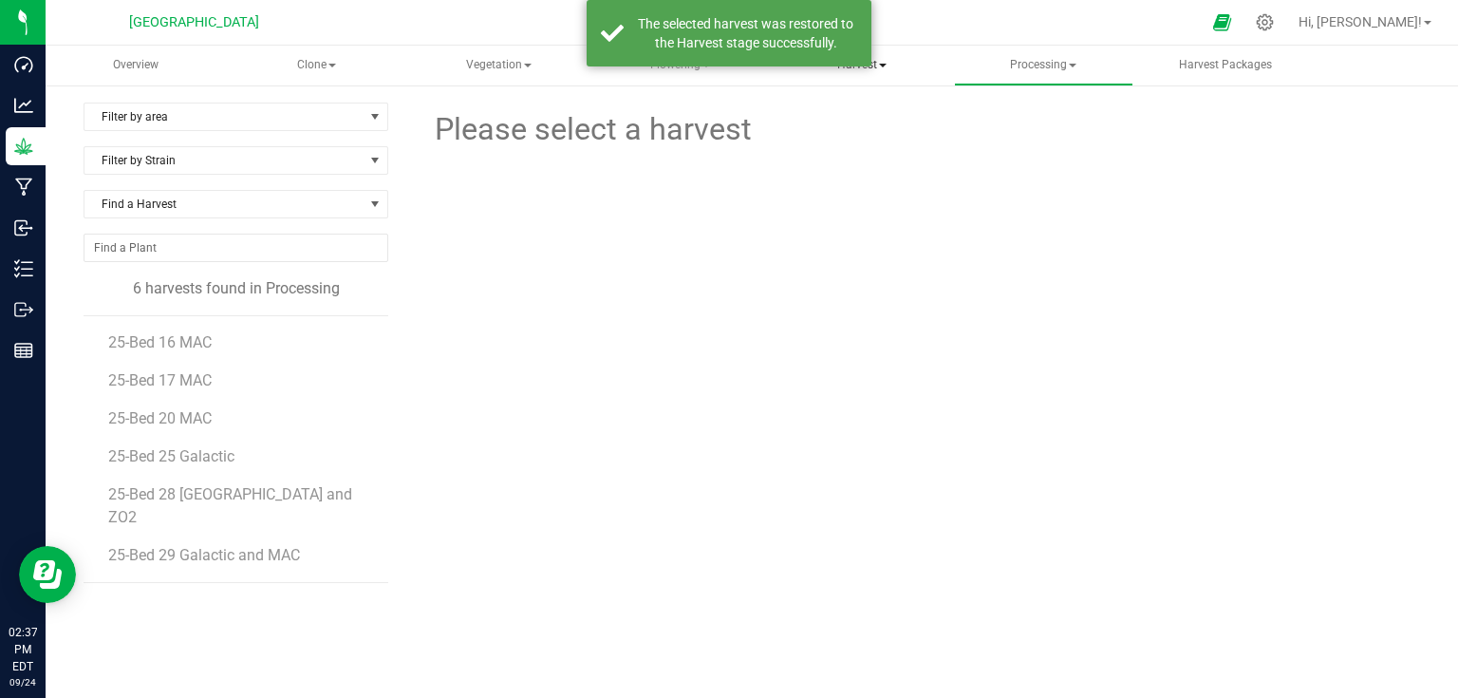
click at [859, 70] on span "Harvest" at bounding box center [861, 66] width 177 height 38
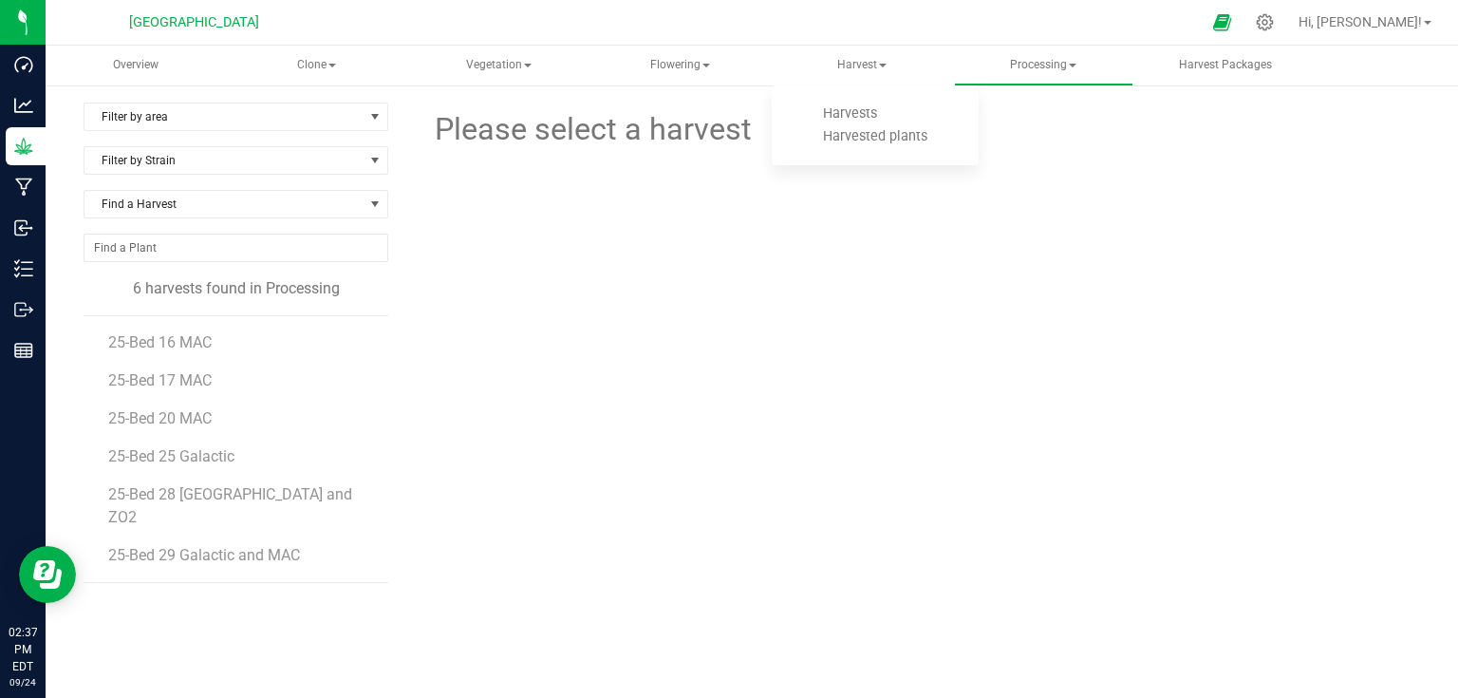
click at [433, 365] on div "Please select a harvest" at bounding box center [919, 387] width 1002 height 569
click at [849, 53] on span "Harvest" at bounding box center [861, 66] width 179 height 40
click at [846, 105] on span "Harvests" at bounding box center [849, 113] width 105 height 16
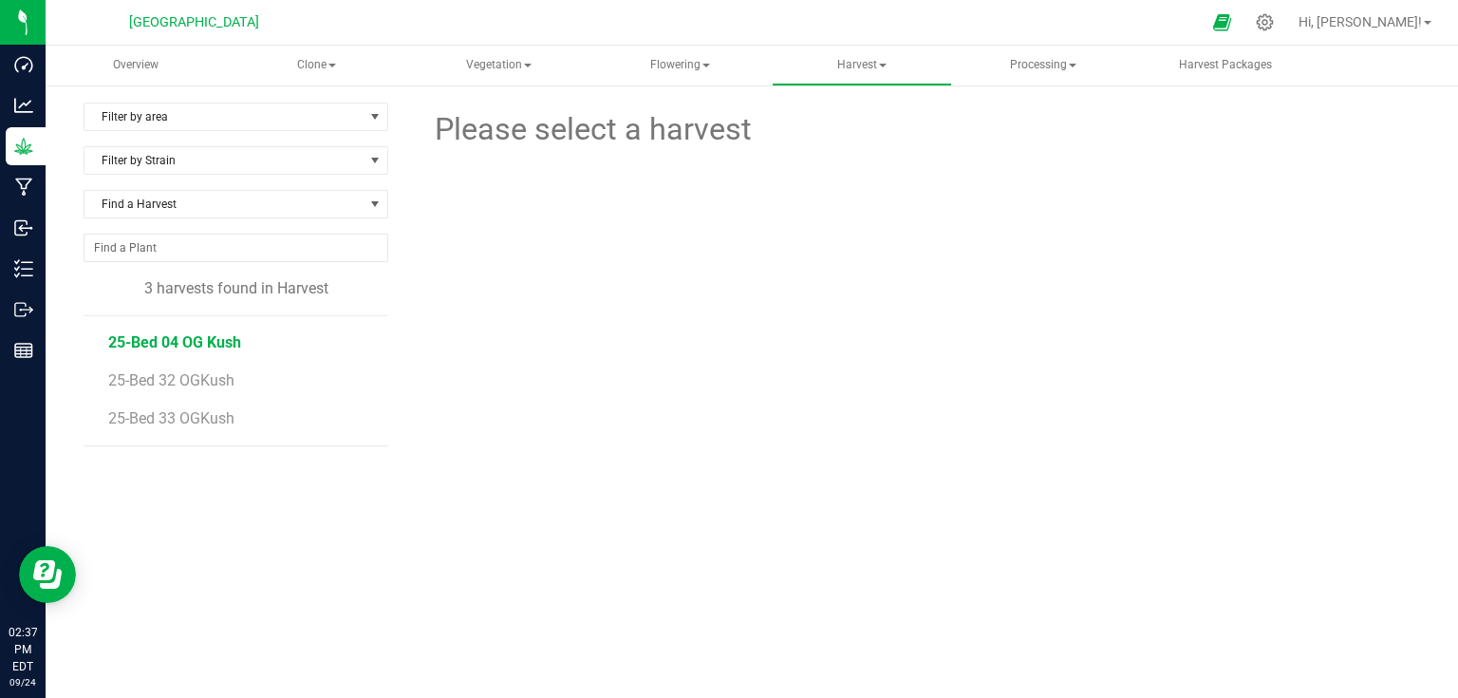
click at [205, 343] on span "25-Bed 04 OG Kush" at bounding box center [174, 342] width 133 height 18
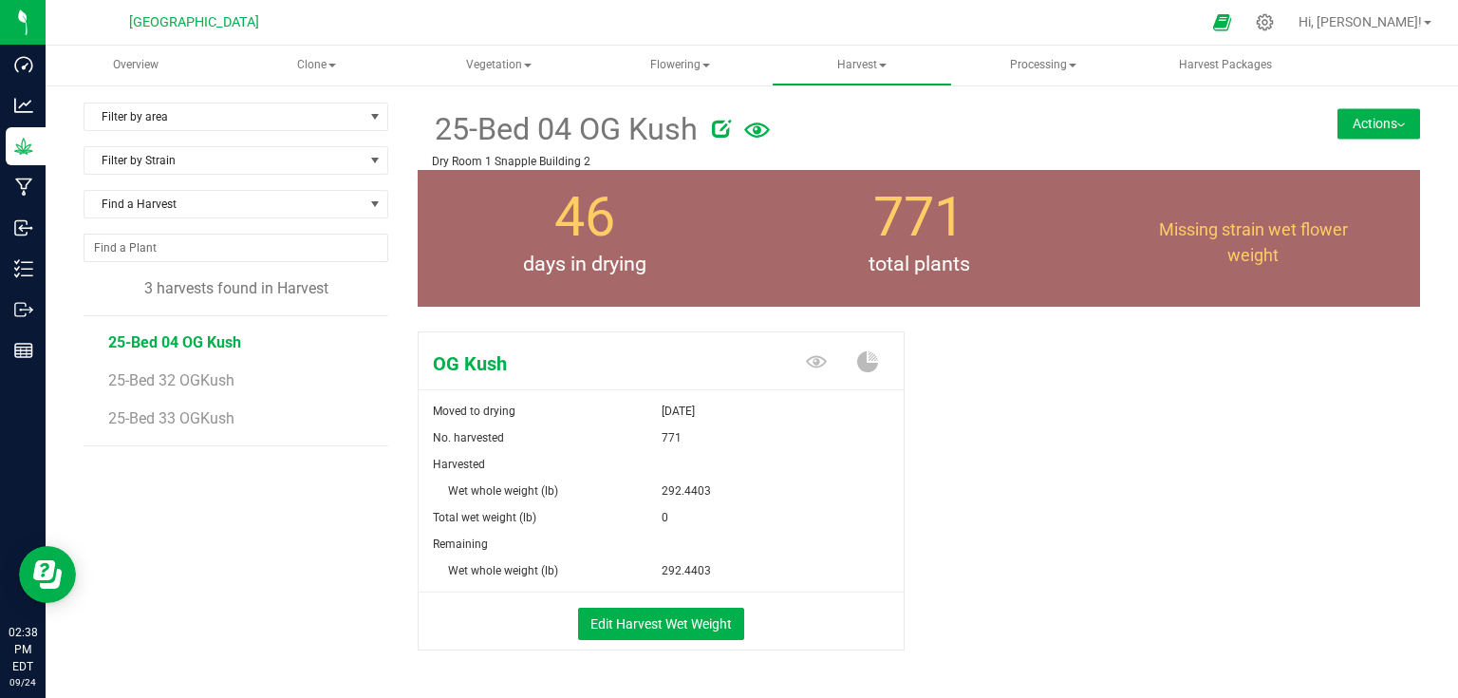
click at [1342, 121] on button "Actions" at bounding box center [1378, 123] width 83 height 30
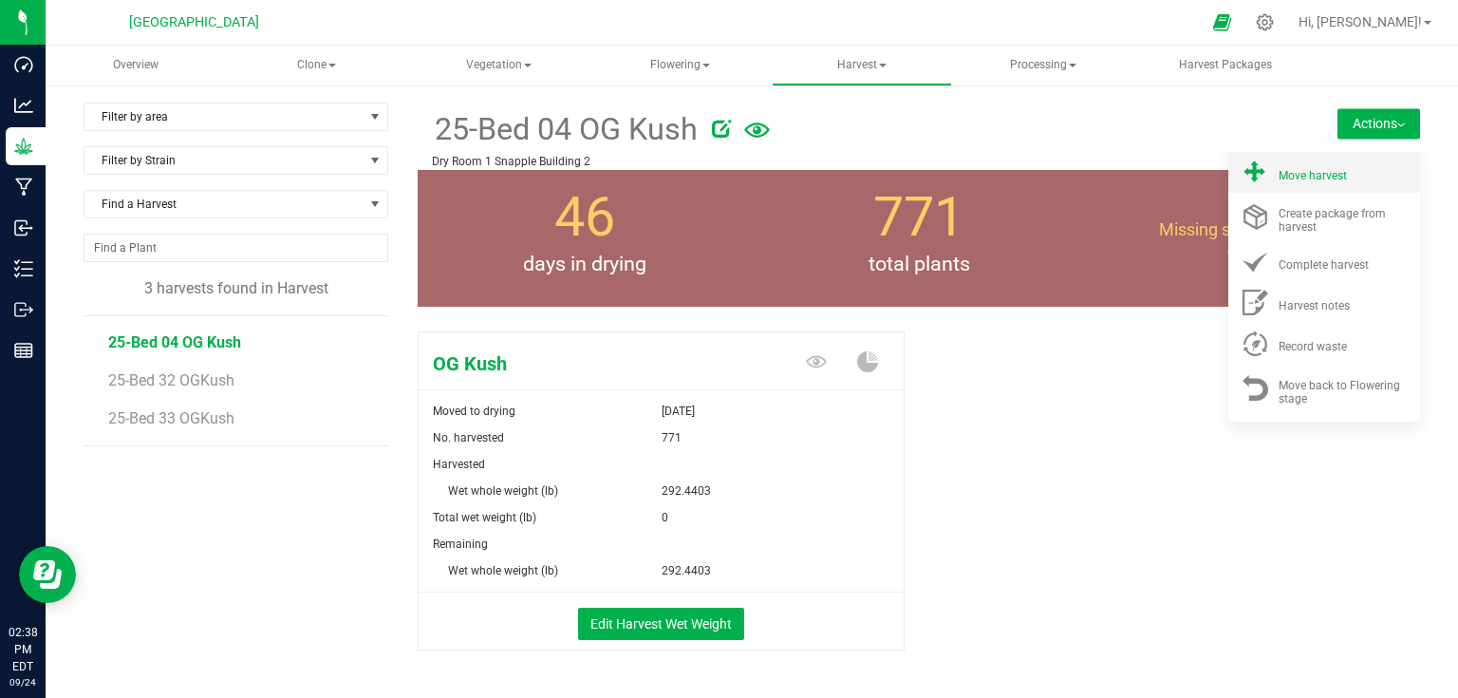
click at [1303, 186] on li "Move harvest" at bounding box center [1324, 172] width 192 height 41
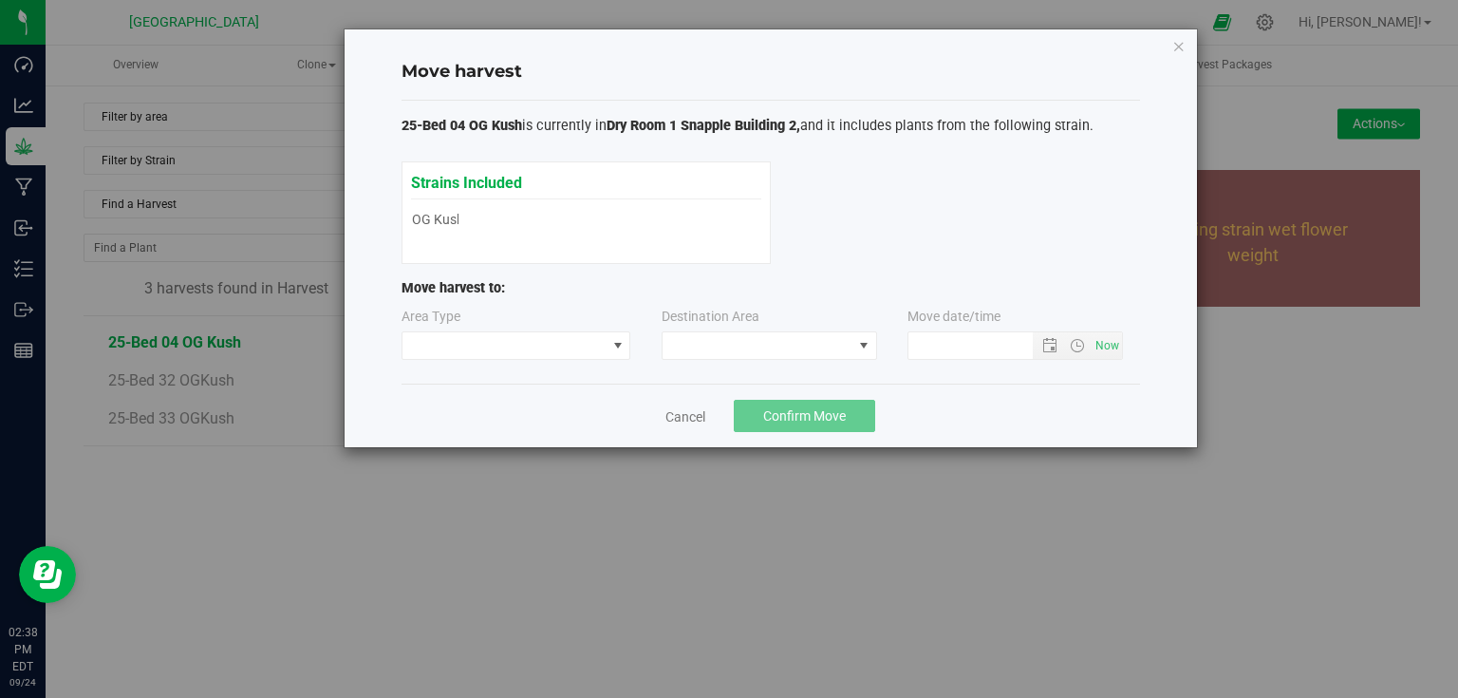
type input "[DATE] 2:38 PM"
click at [547, 337] on span at bounding box center [504, 345] width 204 height 27
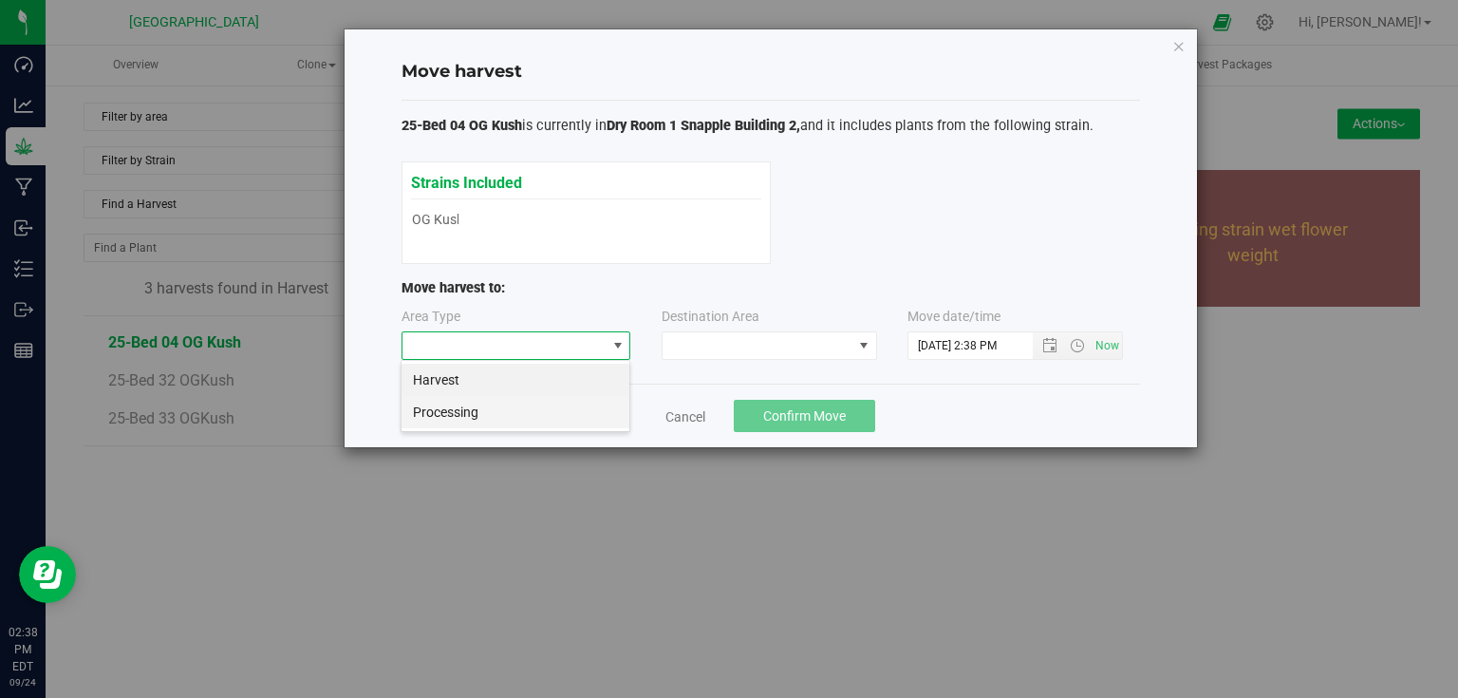
click at [487, 408] on li "Processing" at bounding box center [515, 412] width 228 height 32
click at [697, 342] on span at bounding box center [758, 345] width 190 height 27
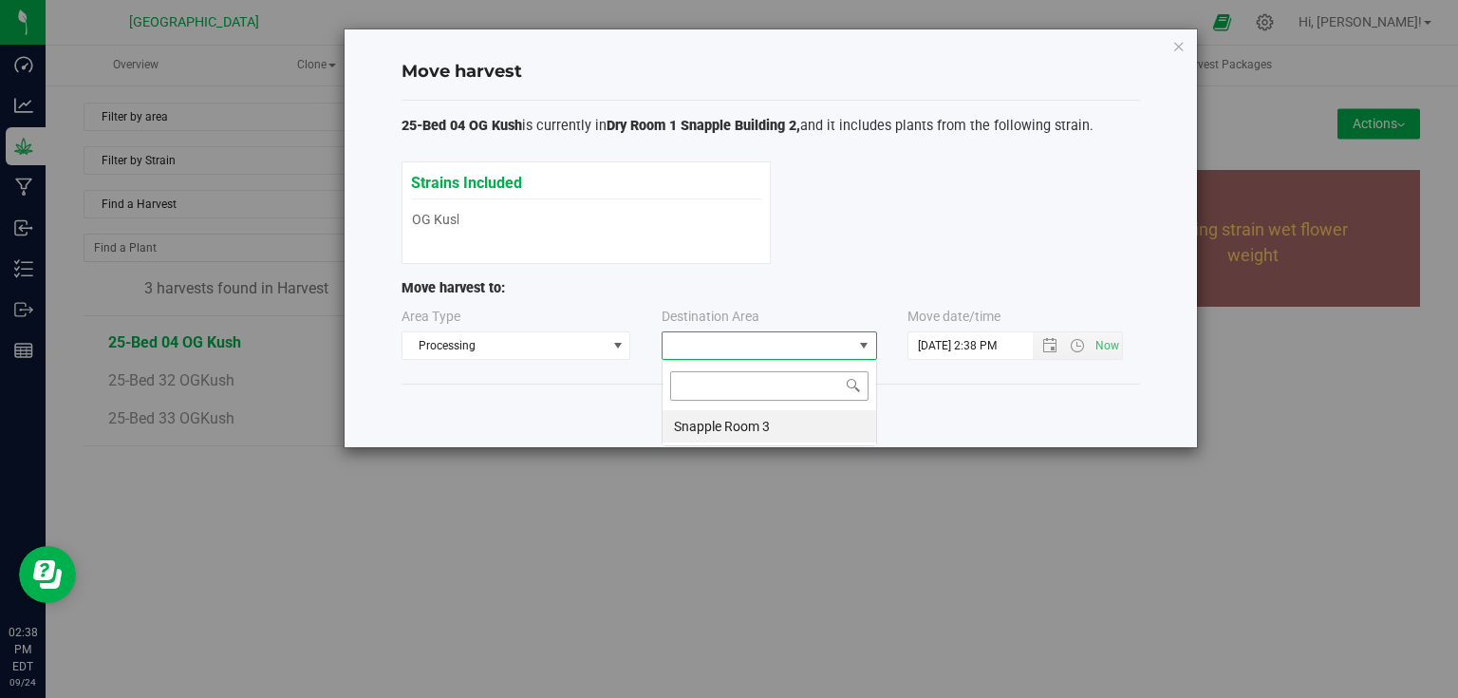
scroll to position [28, 215]
click at [686, 423] on li "Snapple Room 3" at bounding box center [770, 426] width 214 height 32
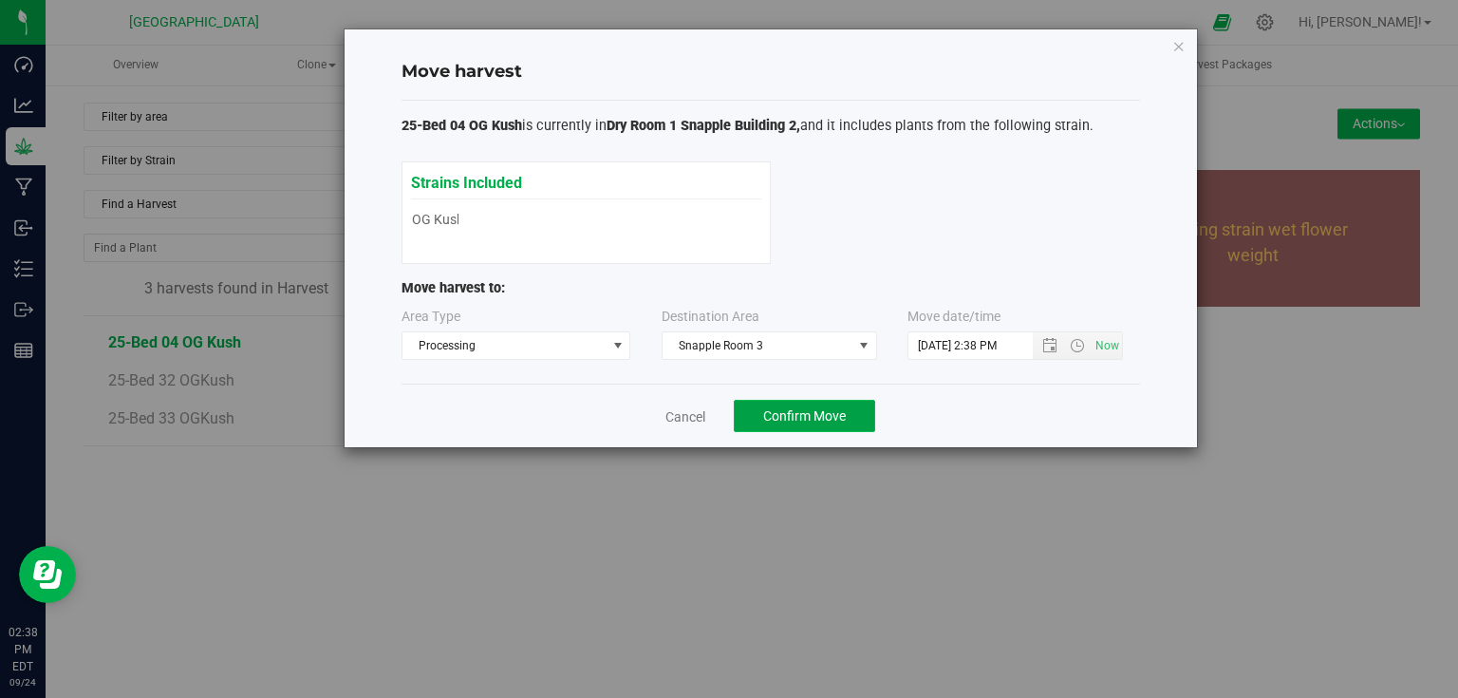
click at [763, 417] on span "Confirm Move" at bounding box center [804, 415] width 83 height 15
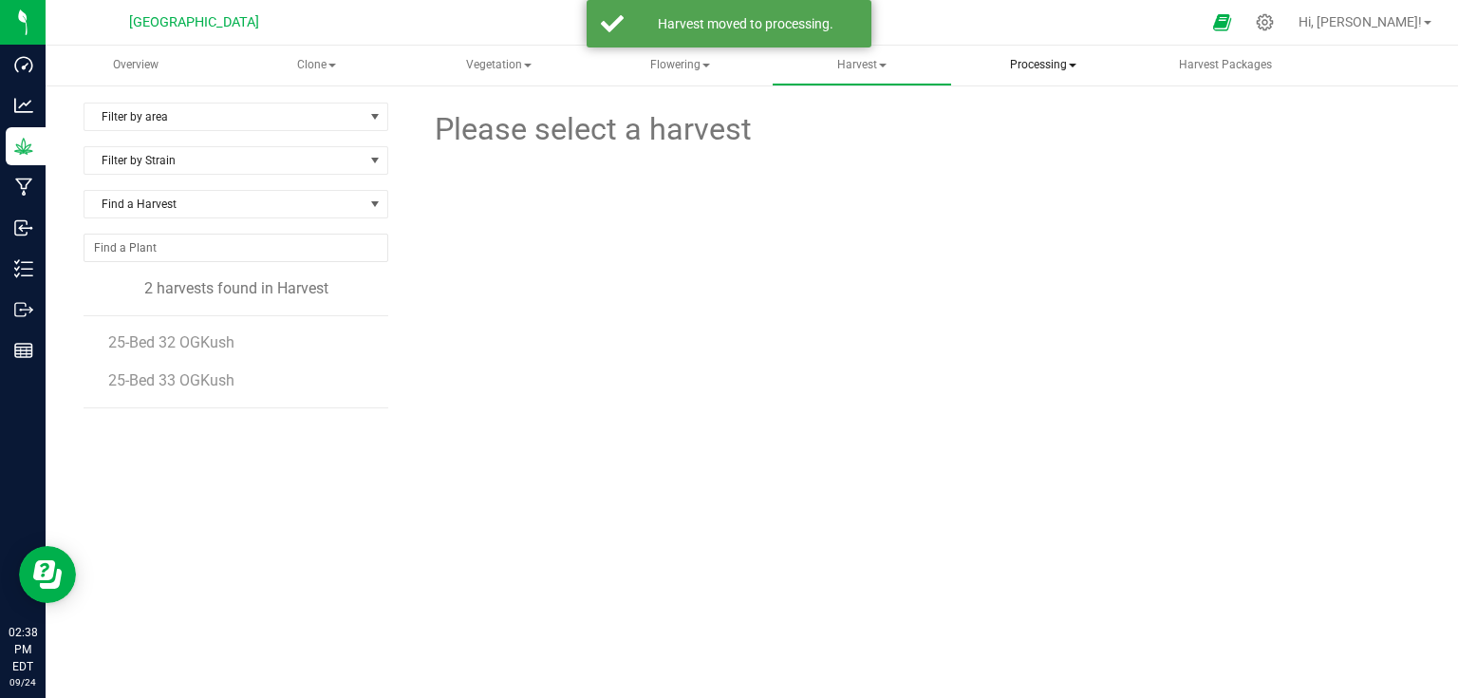
click at [1053, 65] on span "Processing" at bounding box center [1043, 66] width 177 height 38
click at [1040, 137] on span "Processing harvests" at bounding box center [1068, 136] width 176 height 16
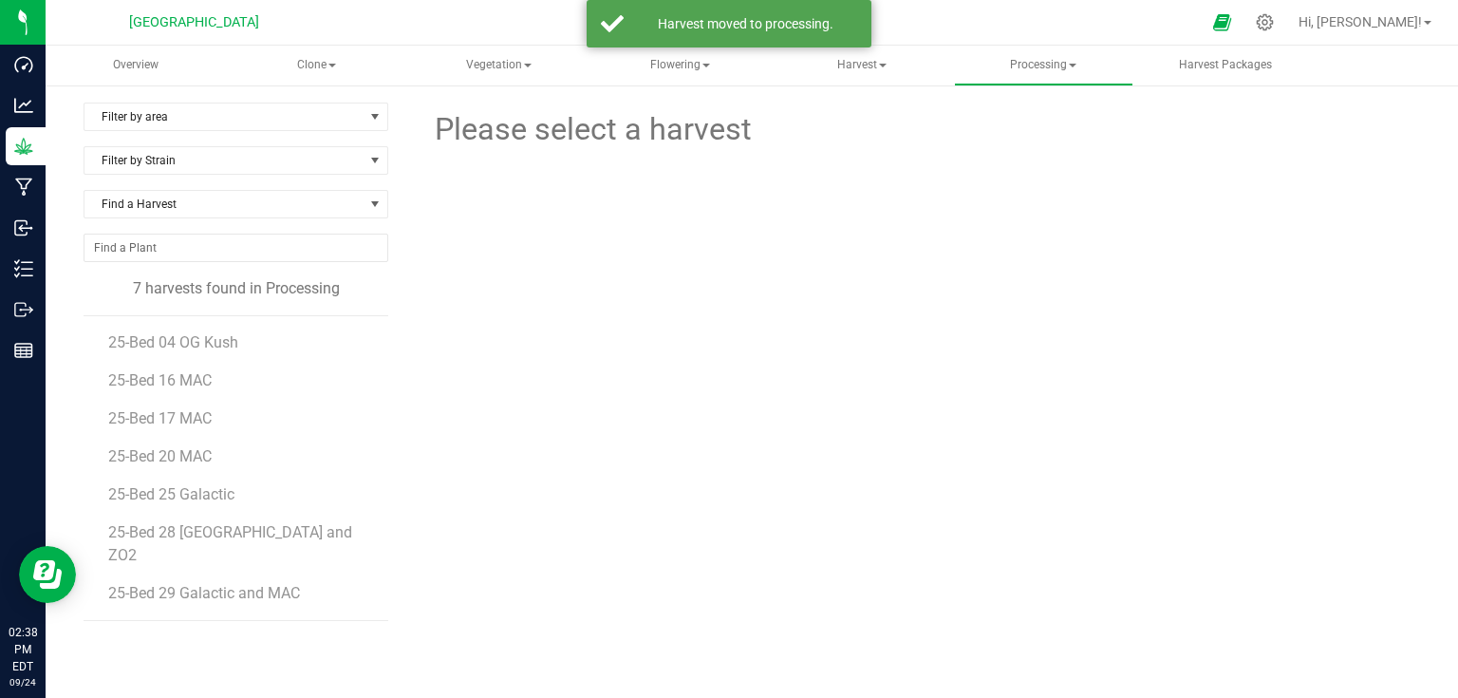
click at [198, 330] on li "25-Bed 04 OG Kush" at bounding box center [241, 335] width 267 height 38
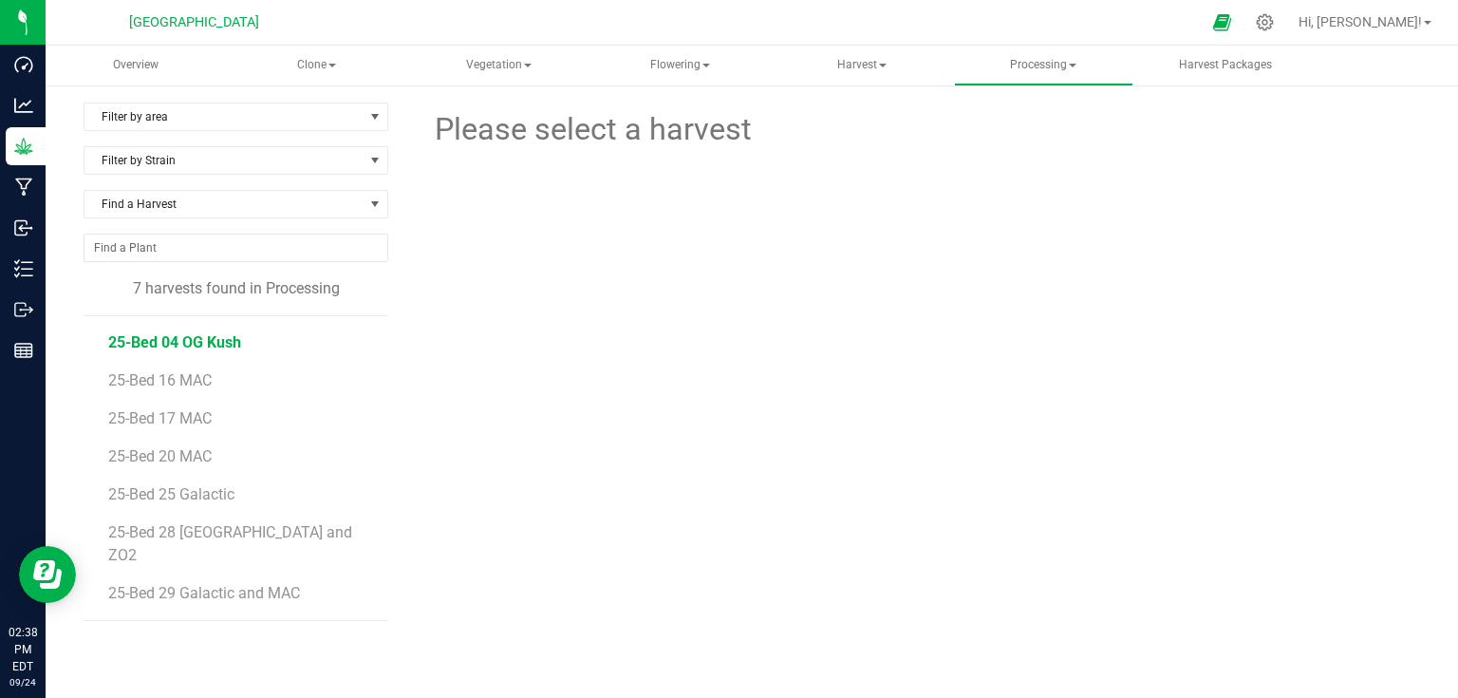
click at [197, 345] on span "25-Bed 04 OG Kush" at bounding box center [174, 342] width 133 height 18
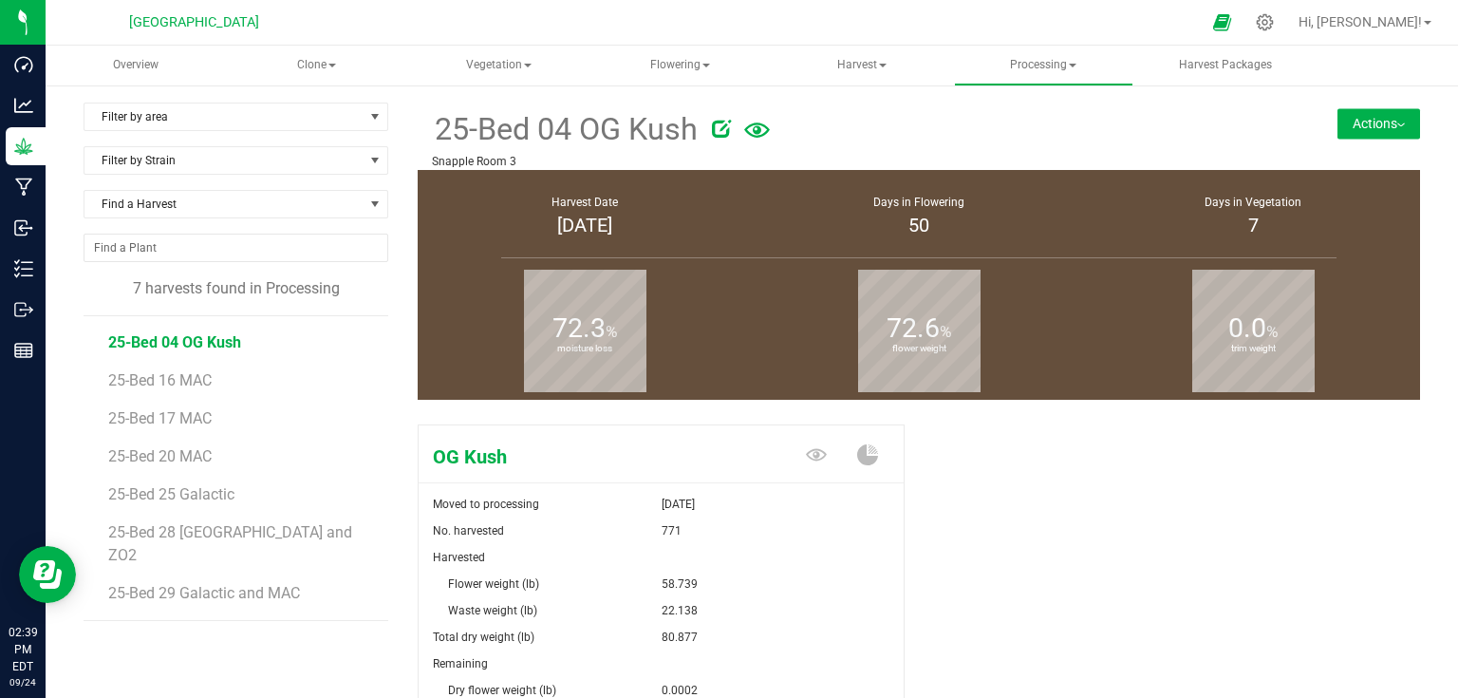
click at [1386, 133] on button "Actions" at bounding box center [1378, 123] width 83 height 30
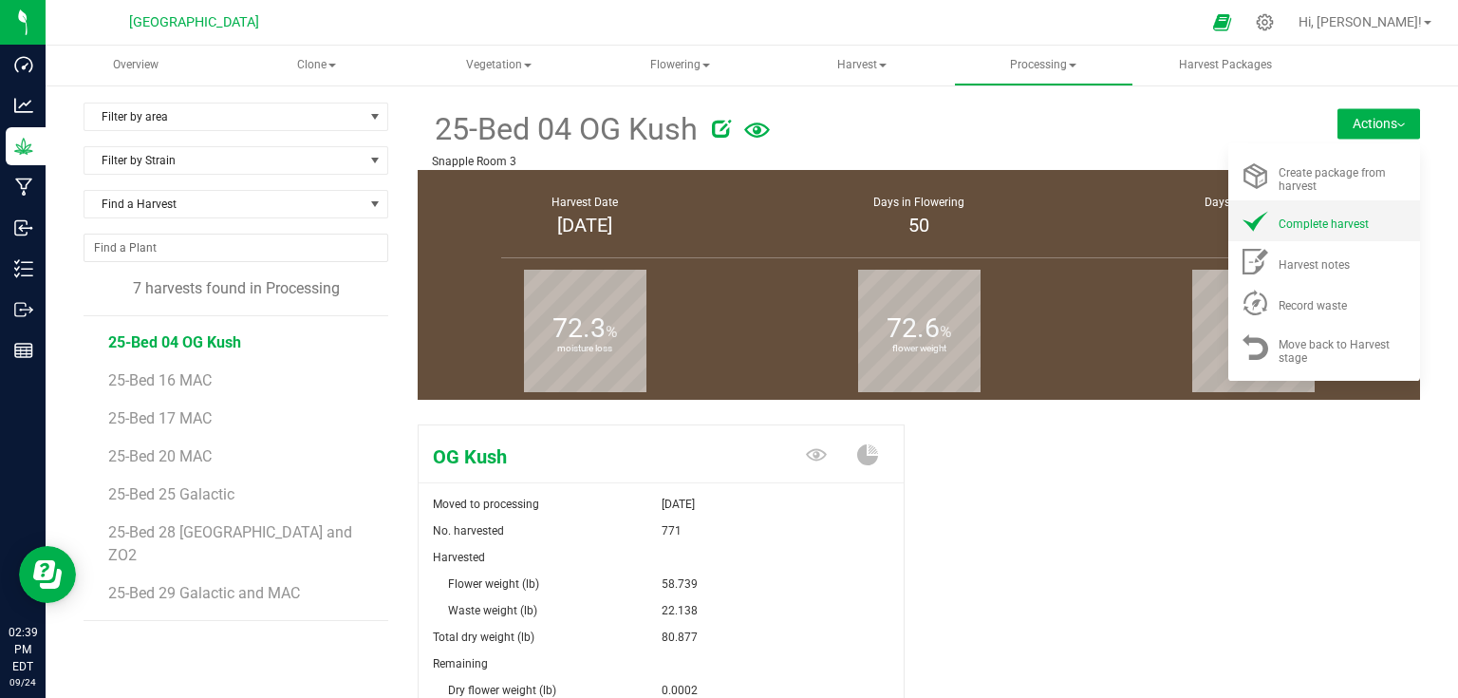
click at [1321, 225] on span "Complete harvest" at bounding box center [1323, 223] width 90 height 13
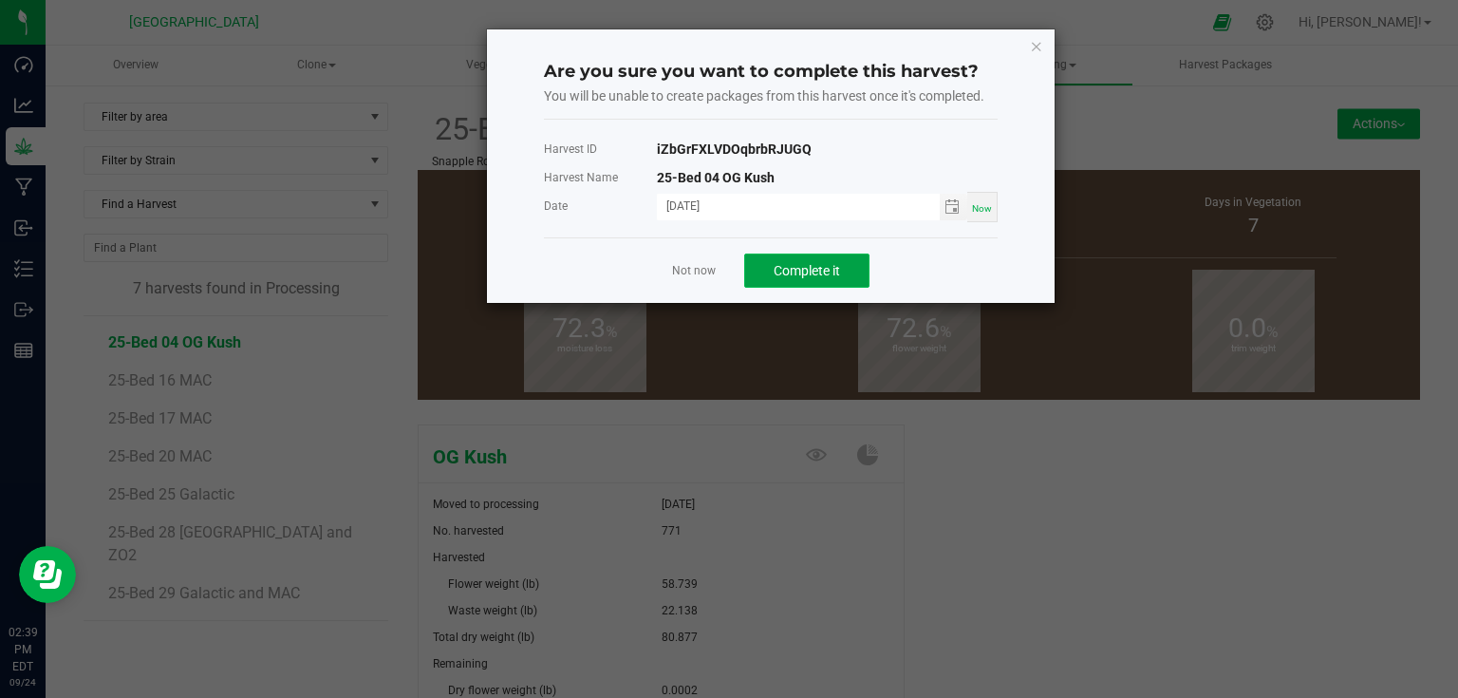
click at [757, 269] on button "Complete it" at bounding box center [806, 270] width 125 height 34
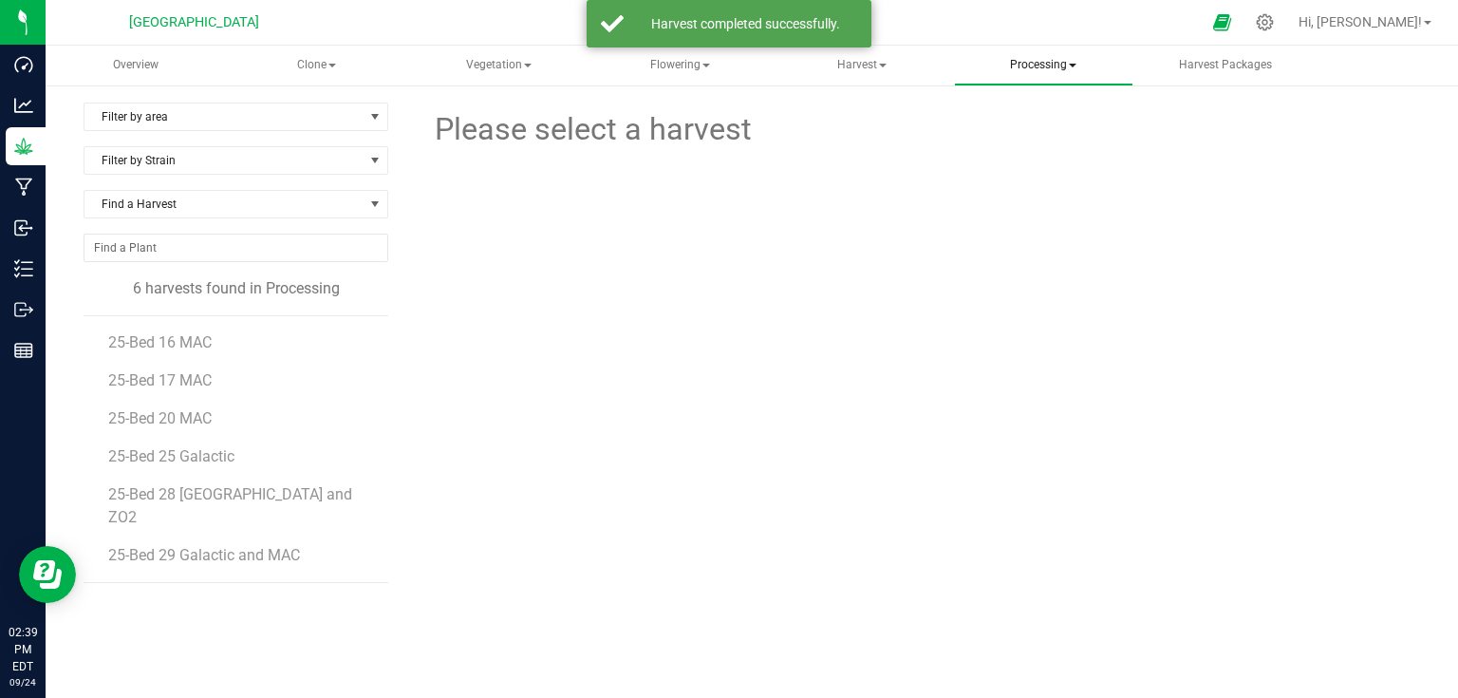
click at [1042, 72] on span "Processing" at bounding box center [1043, 66] width 177 height 38
click at [1012, 187] on span "Completed harvests" at bounding box center [1067, 182] width 175 height 16
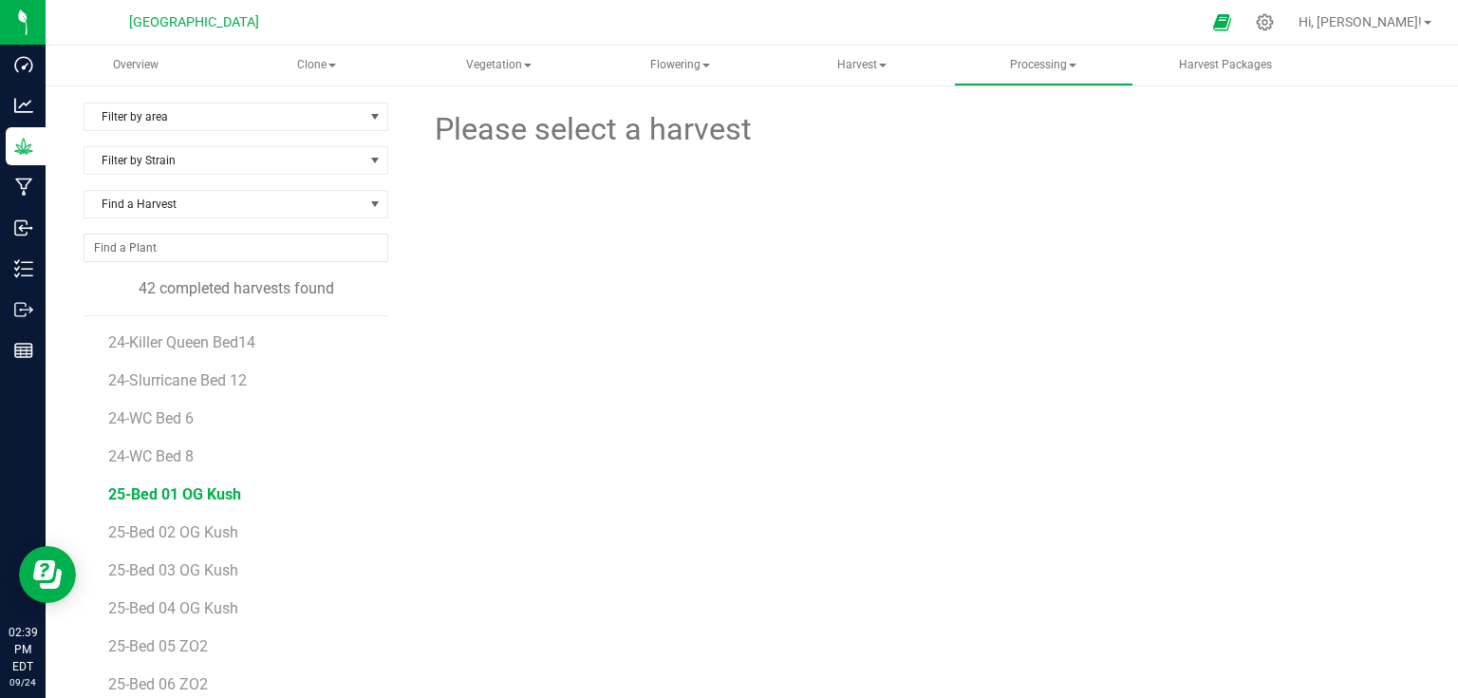
click at [159, 494] on span "25-Bed 01 OG Kush" at bounding box center [174, 494] width 133 height 18
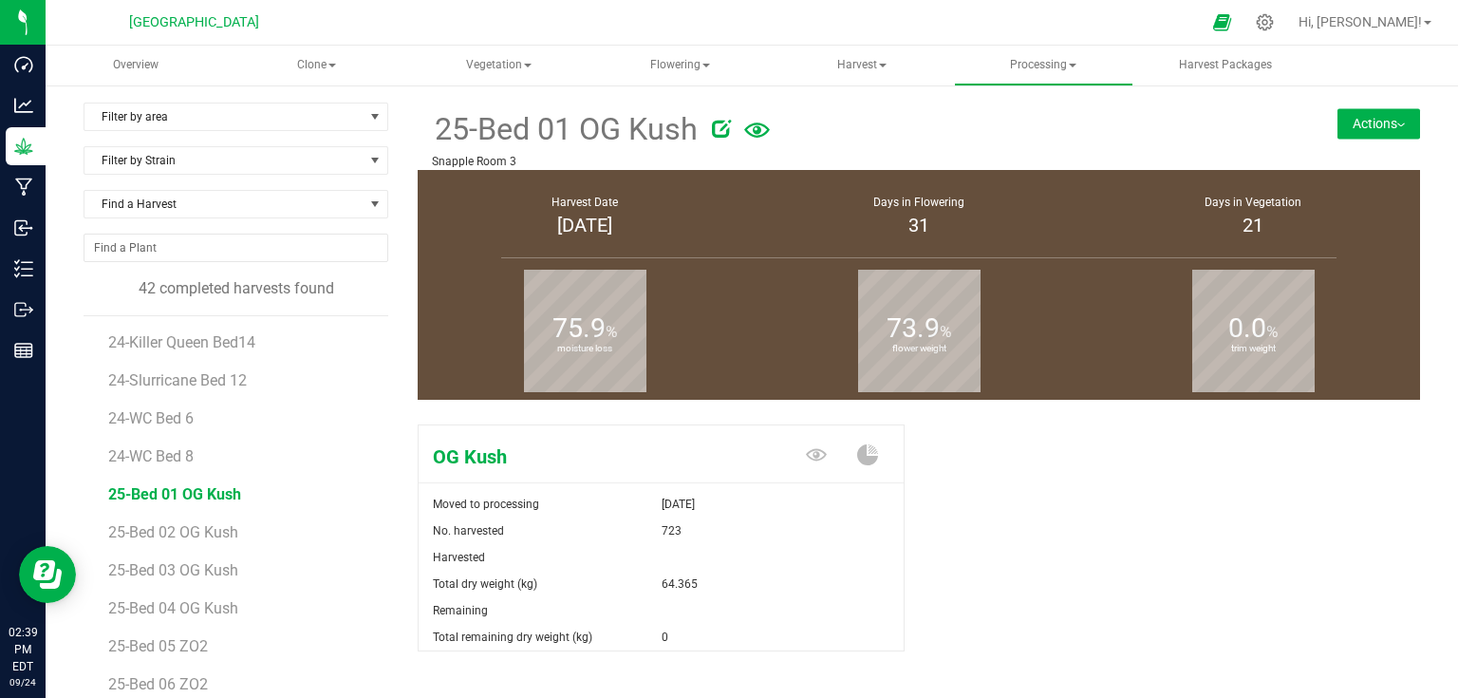
click at [1340, 118] on button "Actions" at bounding box center [1378, 123] width 83 height 30
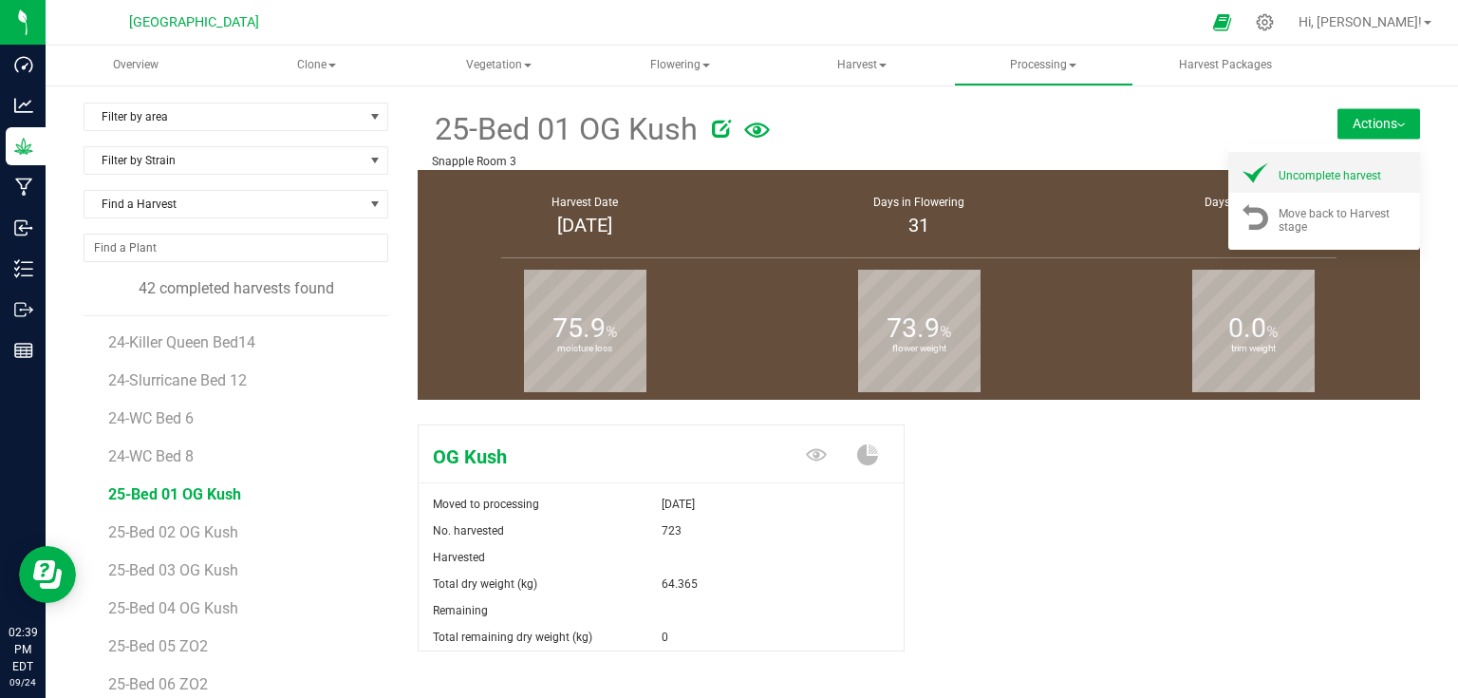
click at [1315, 169] on span "Uncomplete harvest" at bounding box center [1329, 175] width 103 height 13
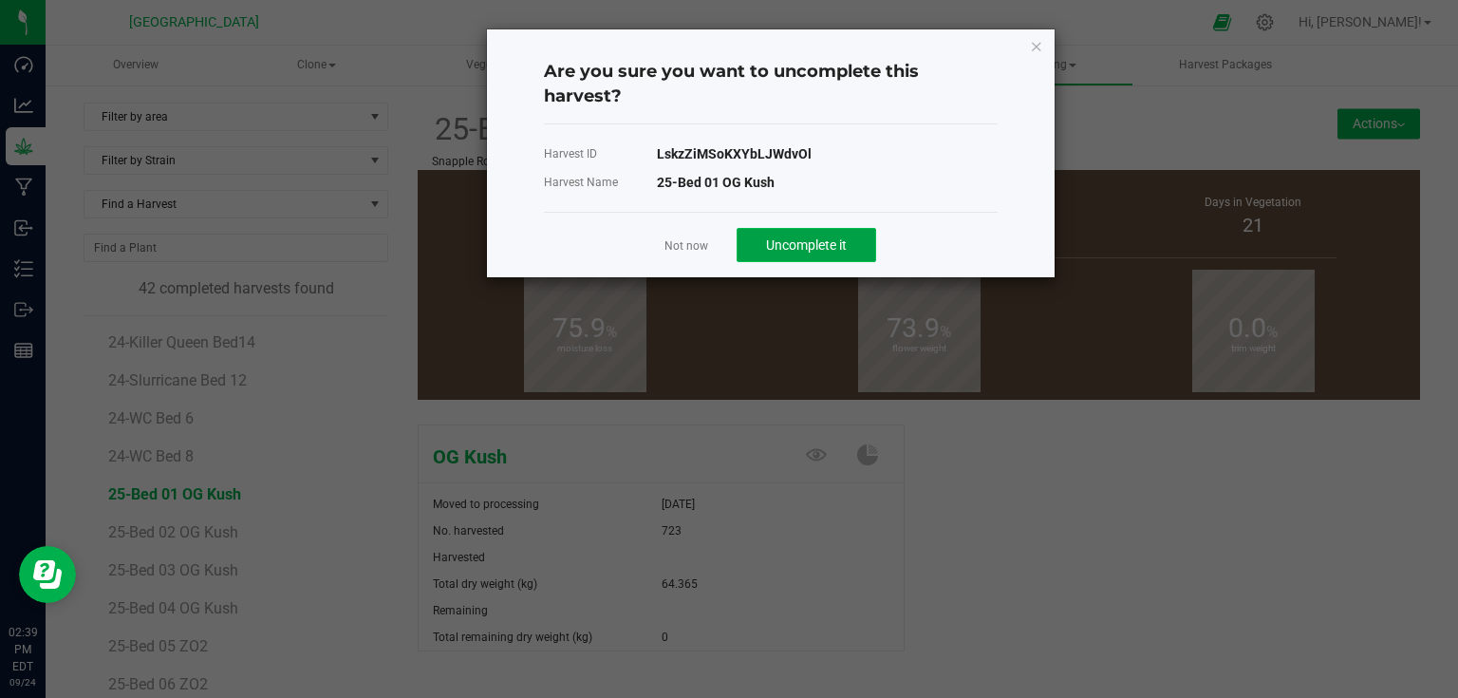
click at [775, 239] on span "Uncomplete it" at bounding box center [806, 244] width 81 height 15
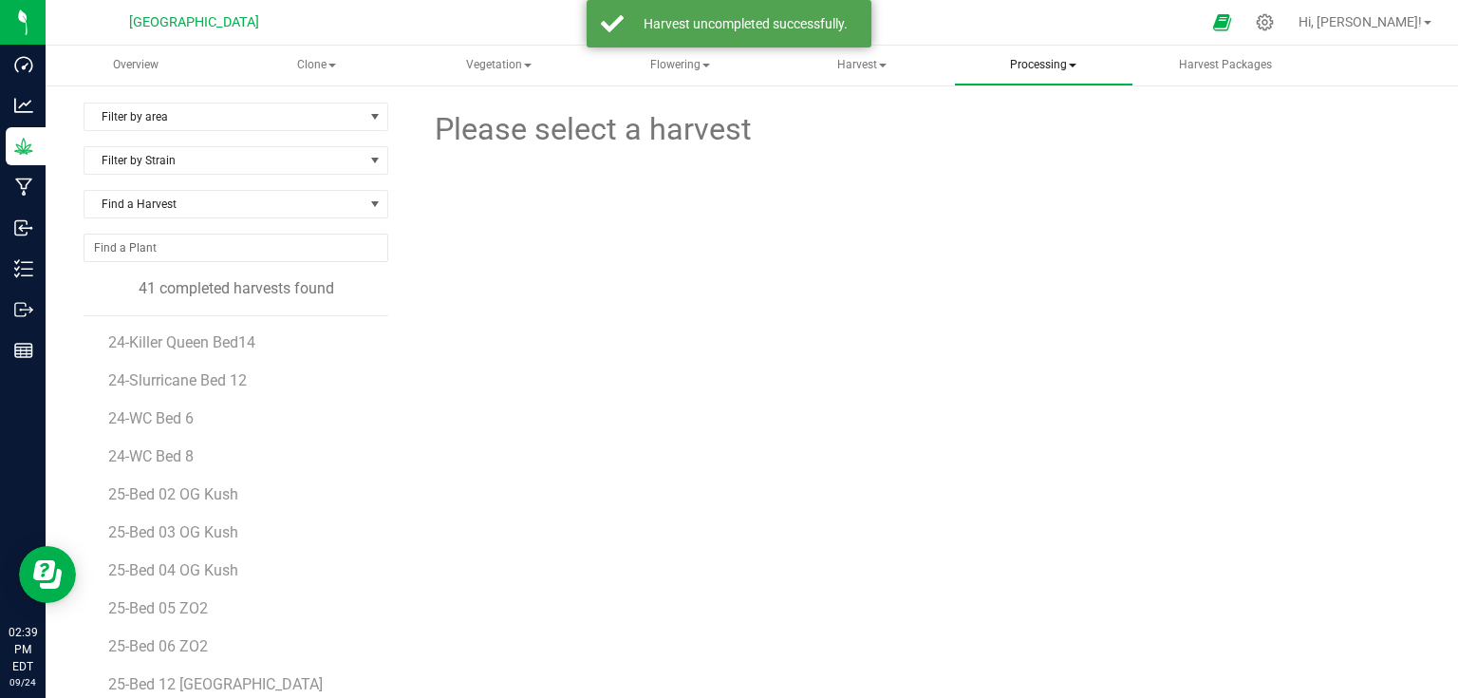
click at [1033, 59] on span "Processing" at bounding box center [1043, 66] width 177 height 38
click at [1044, 140] on span "Processing harvests" at bounding box center [1068, 136] width 176 height 16
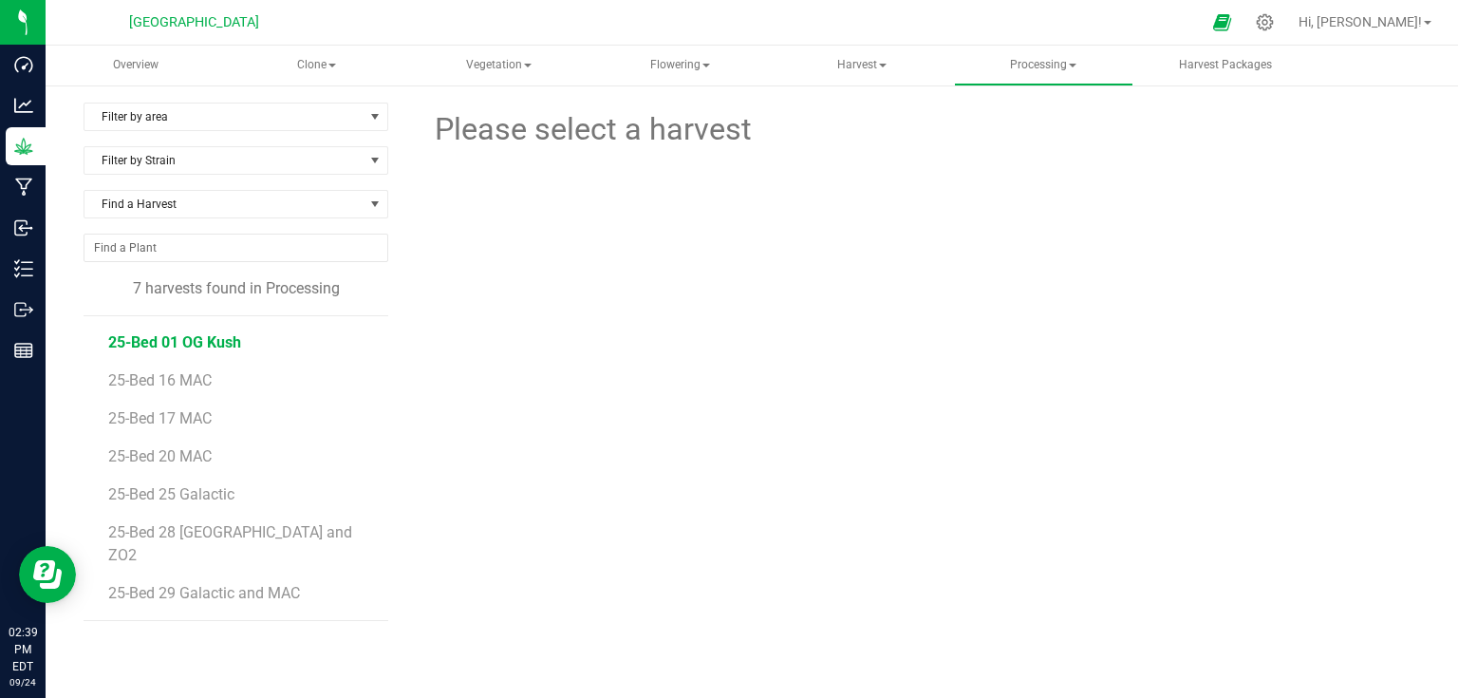
click at [204, 343] on span "25-Bed 01 OG Kush" at bounding box center [174, 342] width 133 height 18
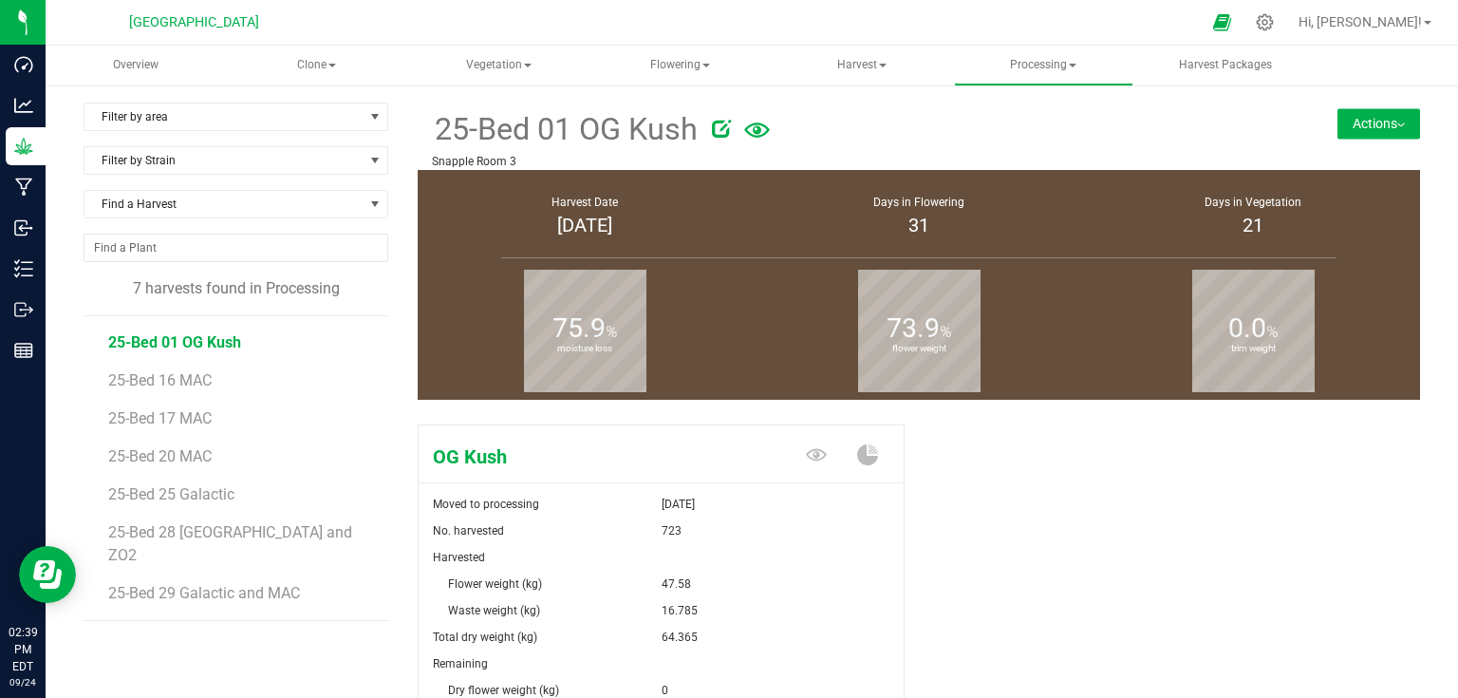
click at [1340, 124] on button "Actions" at bounding box center [1378, 123] width 83 height 30
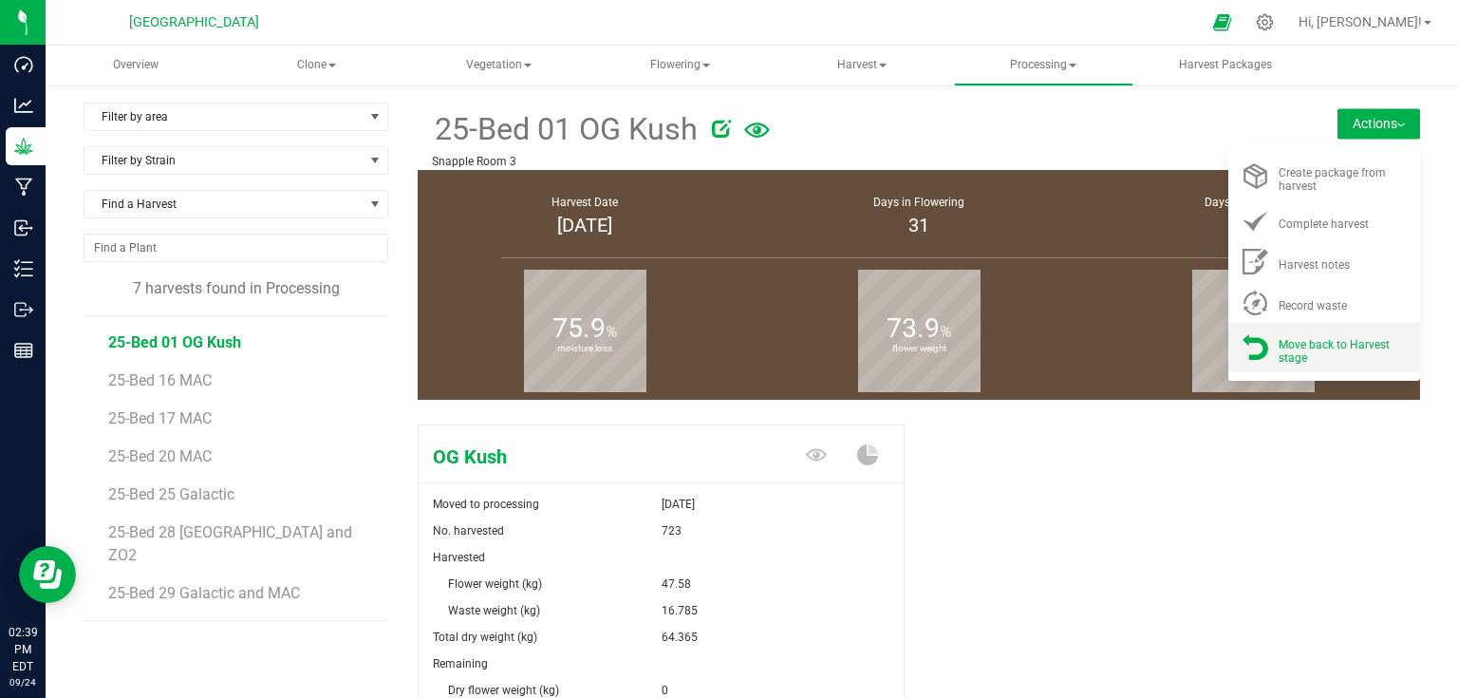
click at [1317, 344] on span "Move back to Harvest stage" at bounding box center [1333, 351] width 111 height 27
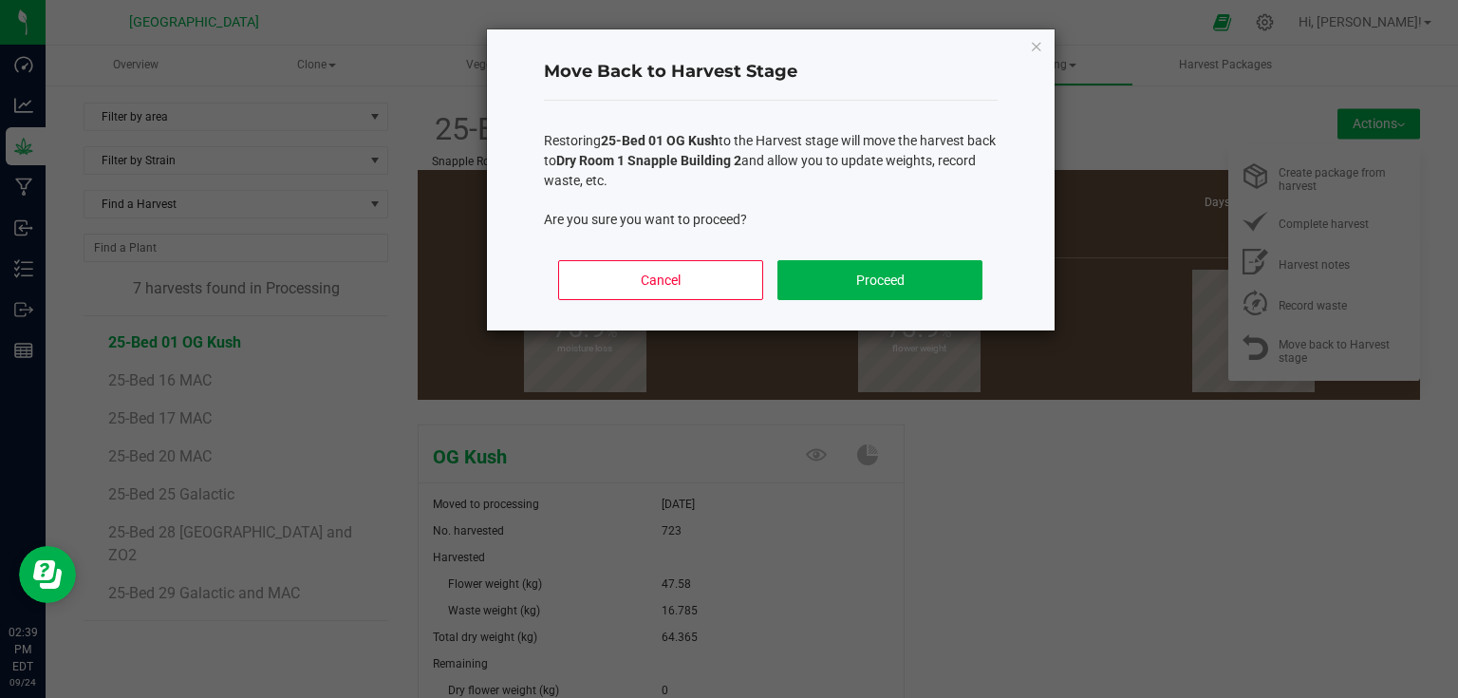
click at [905, 256] on div "Cancel Proceed" at bounding box center [771, 287] width 454 height 85
click at [861, 275] on button "Proceed" at bounding box center [879, 280] width 204 height 40
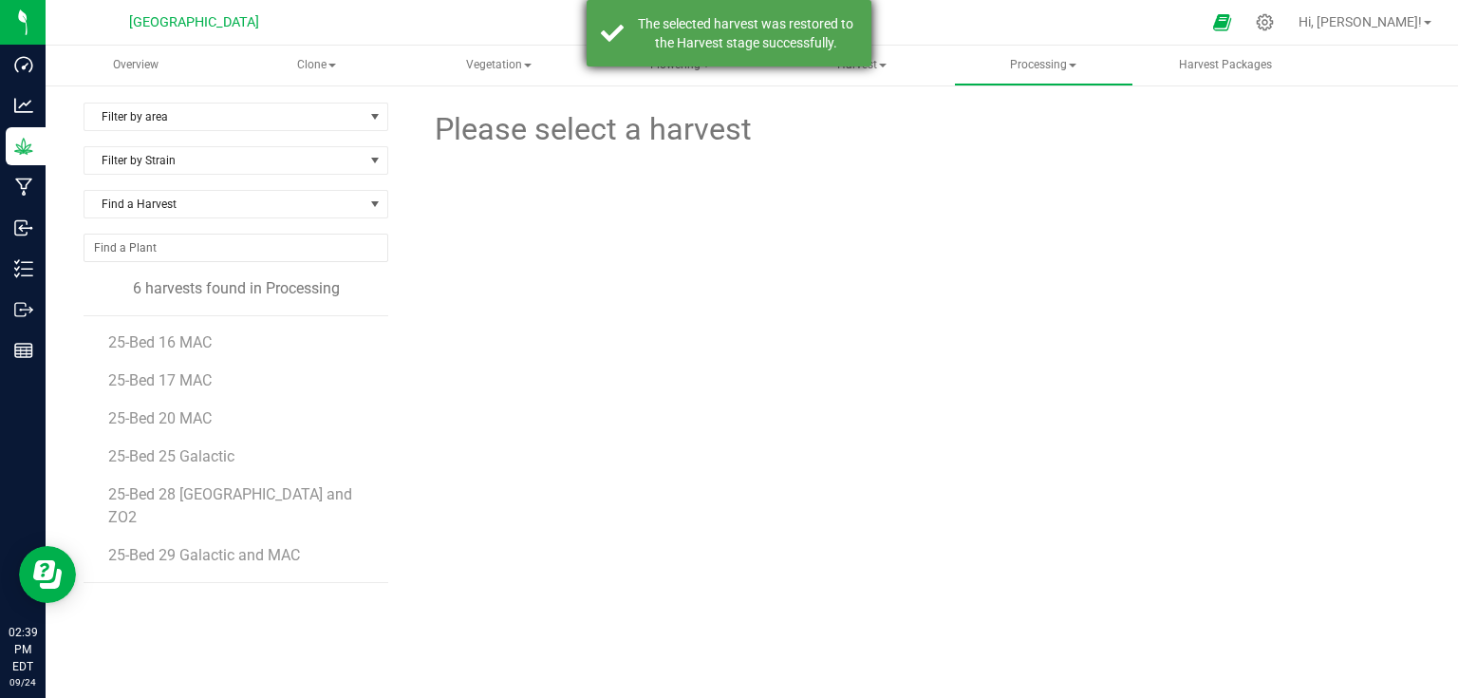
click at [869, 62] on div "The selected harvest was restored to the Harvest stage successfully." at bounding box center [729, 33] width 285 height 66
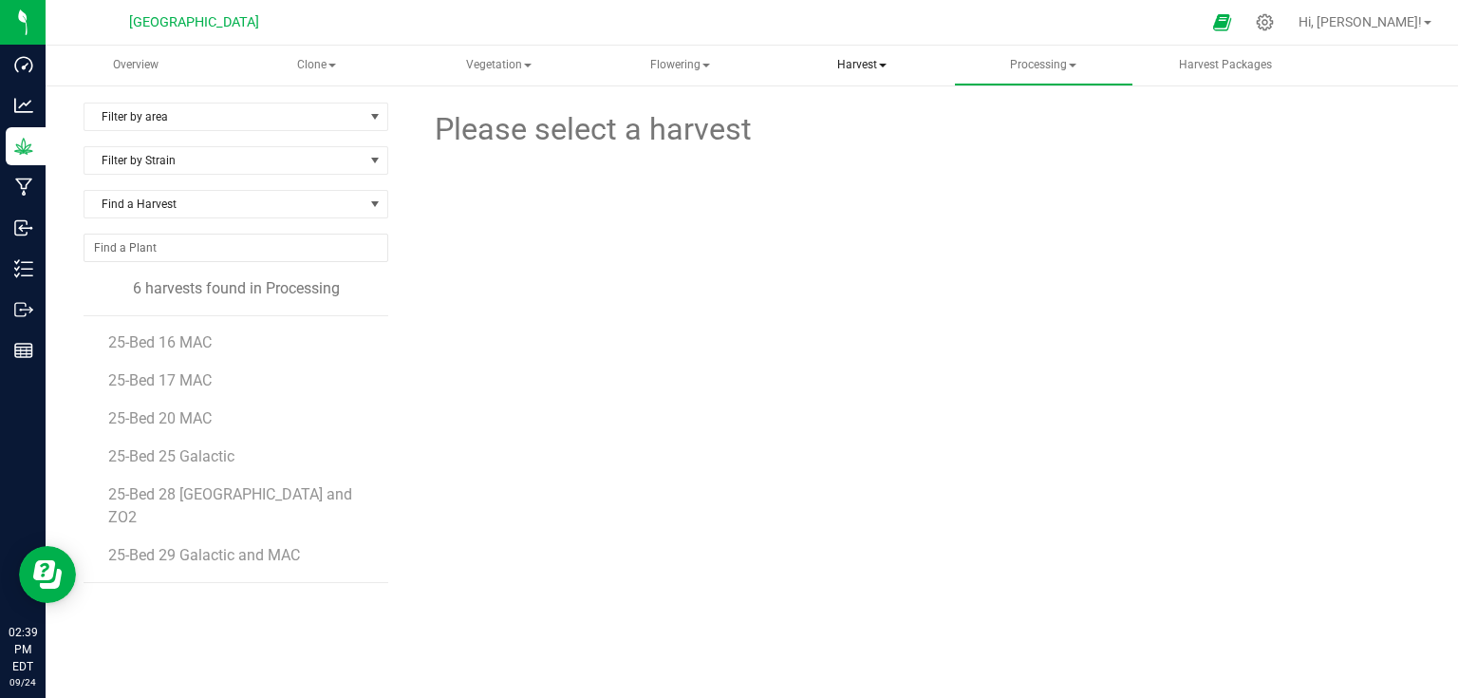
click at [870, 74] on span "Harvest" at bounding box center [861, 66] width 177 height 38
click at [868, 113] on span "Harvests" at bounding box center [849, 113] width 105 height 16
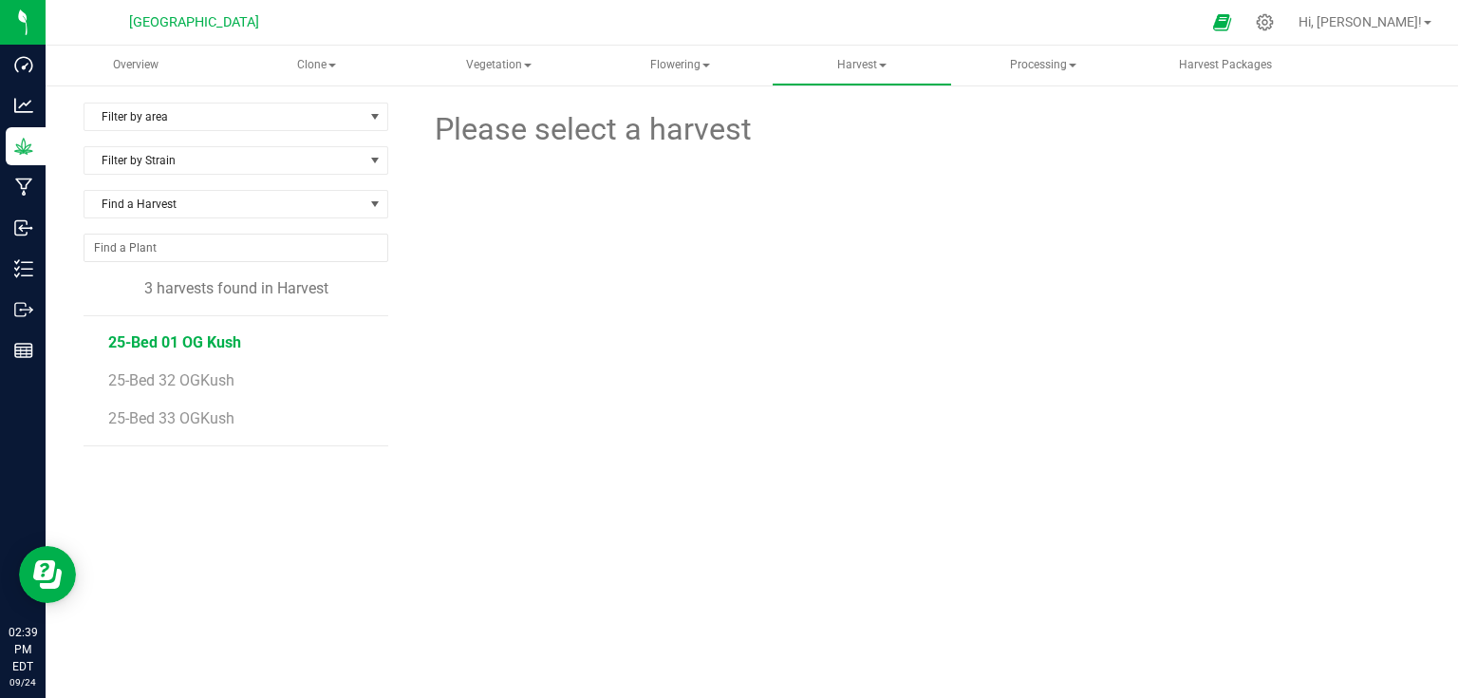
click at [190, 338] on span "25-Bed 01 OG Kush" at bounding box center [174, 342] width 133 height 18
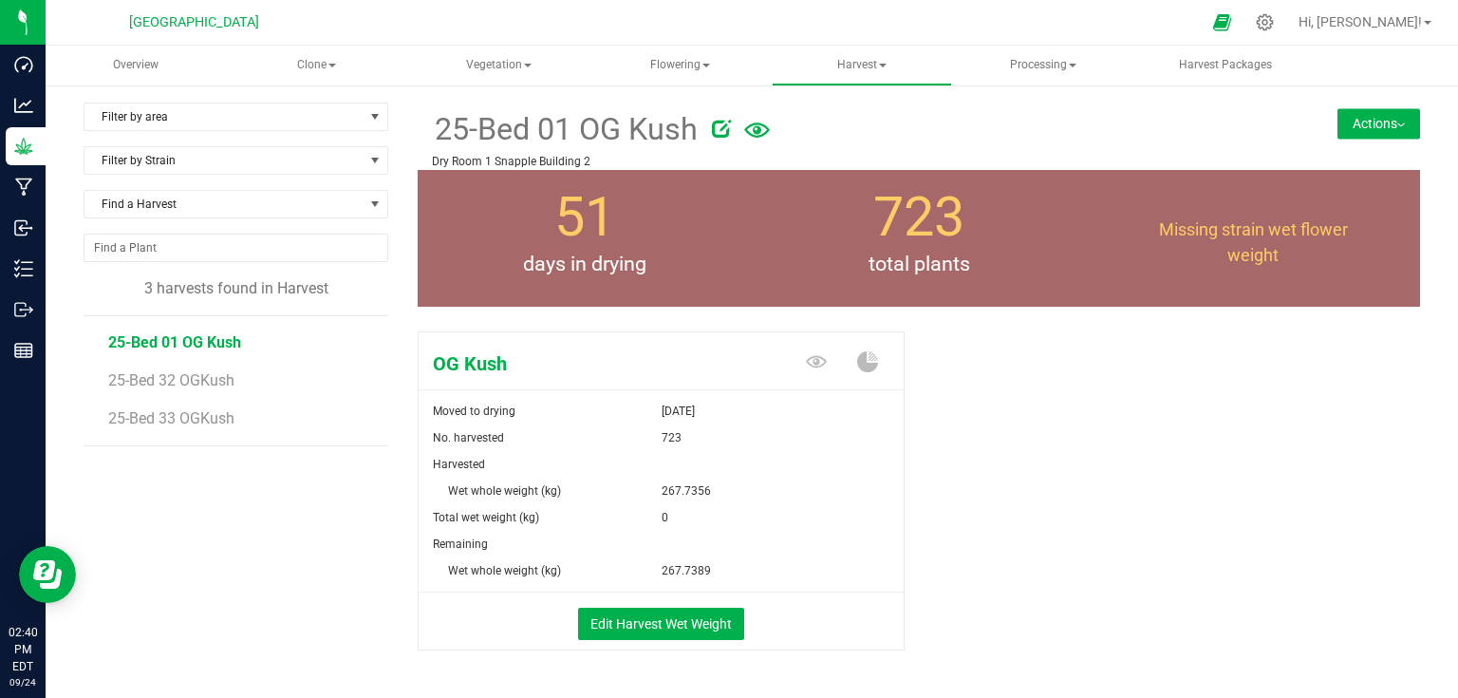
click at [1366, 137] on button "Actions" at bounding box center [1378, 123] width 83 height 30
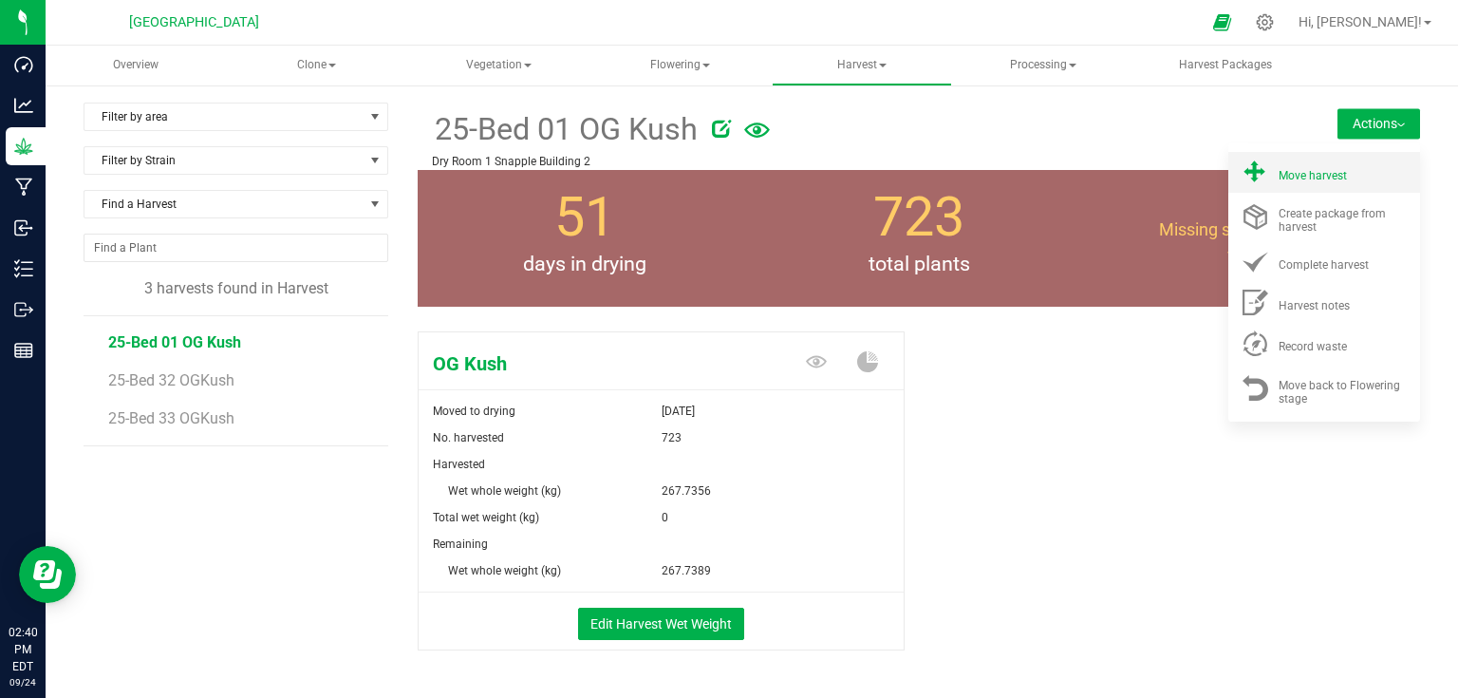
click at [1326, 183] on li "Move harvest" at bounding box center [1324, 172] width 192 height 41
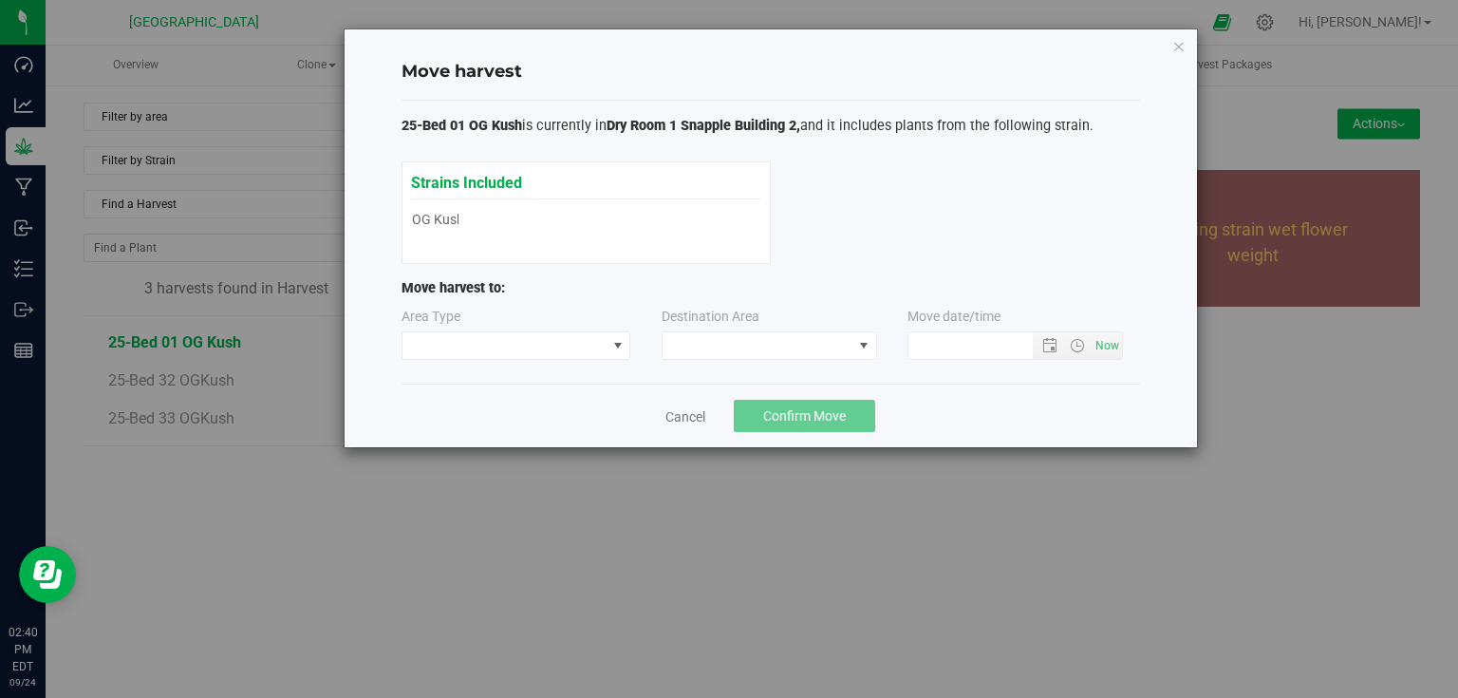
type input "[DATE] 2:40 PM"
click at [587, 341] on span at bounding box center [504, 345] width 204 height 27
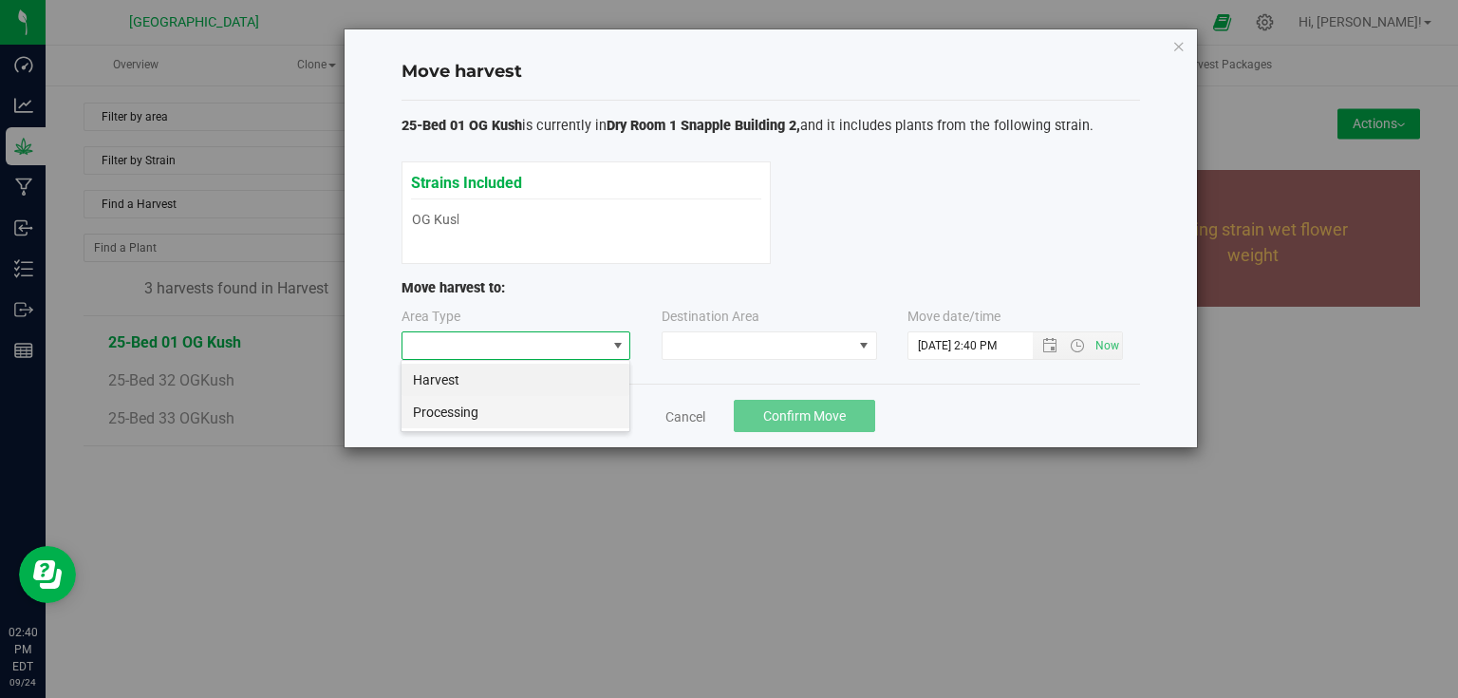
click at [492, 406] on li "Processing" at bounding box center [515, 412] width 228 height 32
click at [711, 341] on span at bounding box center [758, 345] width 190 height 27
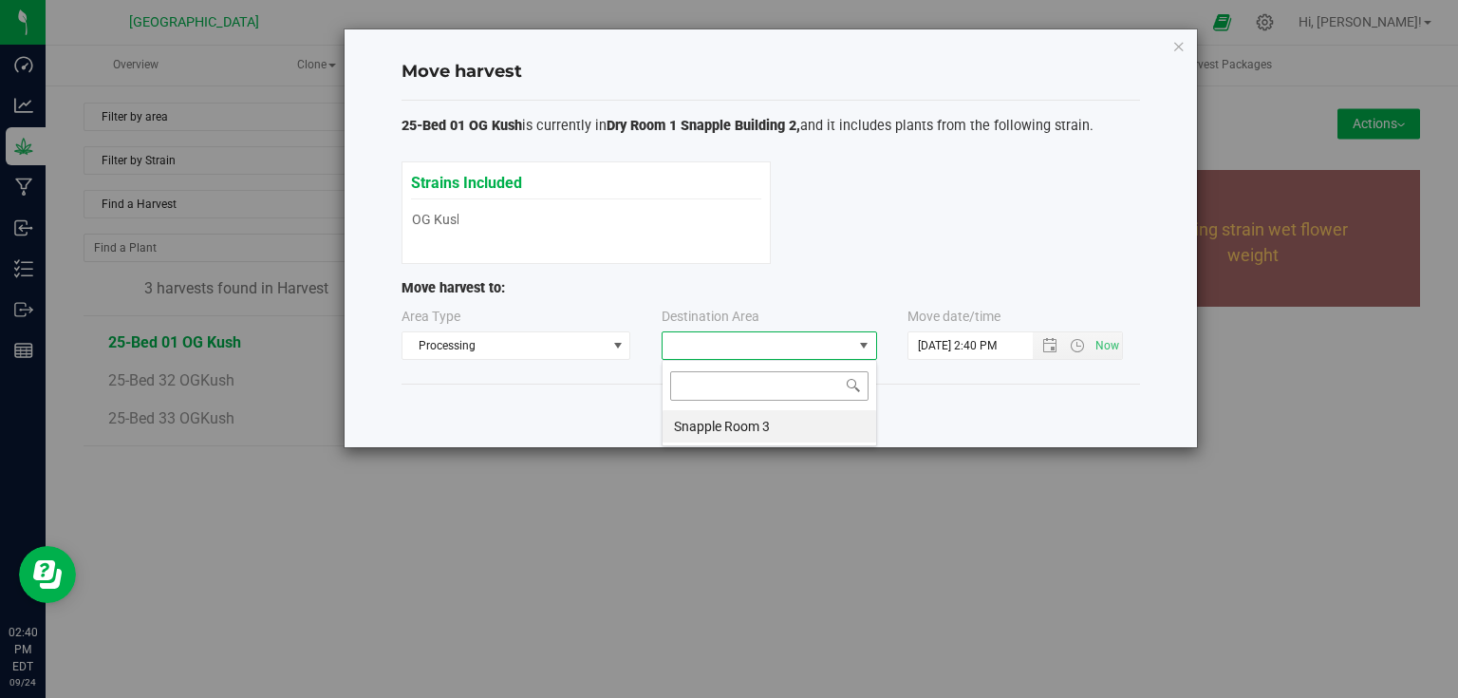
scroll to position [28, 215]
click at [707, 421] on li "Snapple Room 3" at bounding box center [770, 426] width 214 height 32
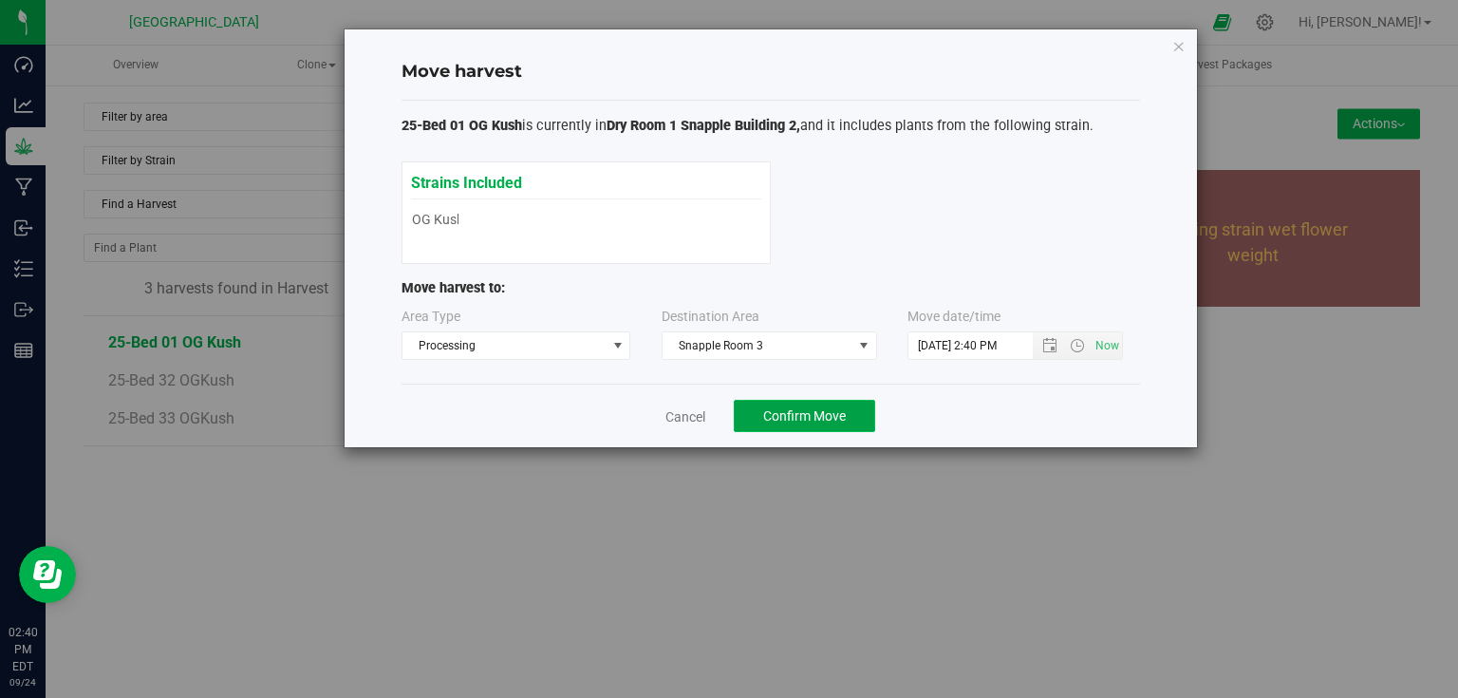
click at [805, 415] on span "Confirm Move" at bounding box center [804, 415] width 83 height 15
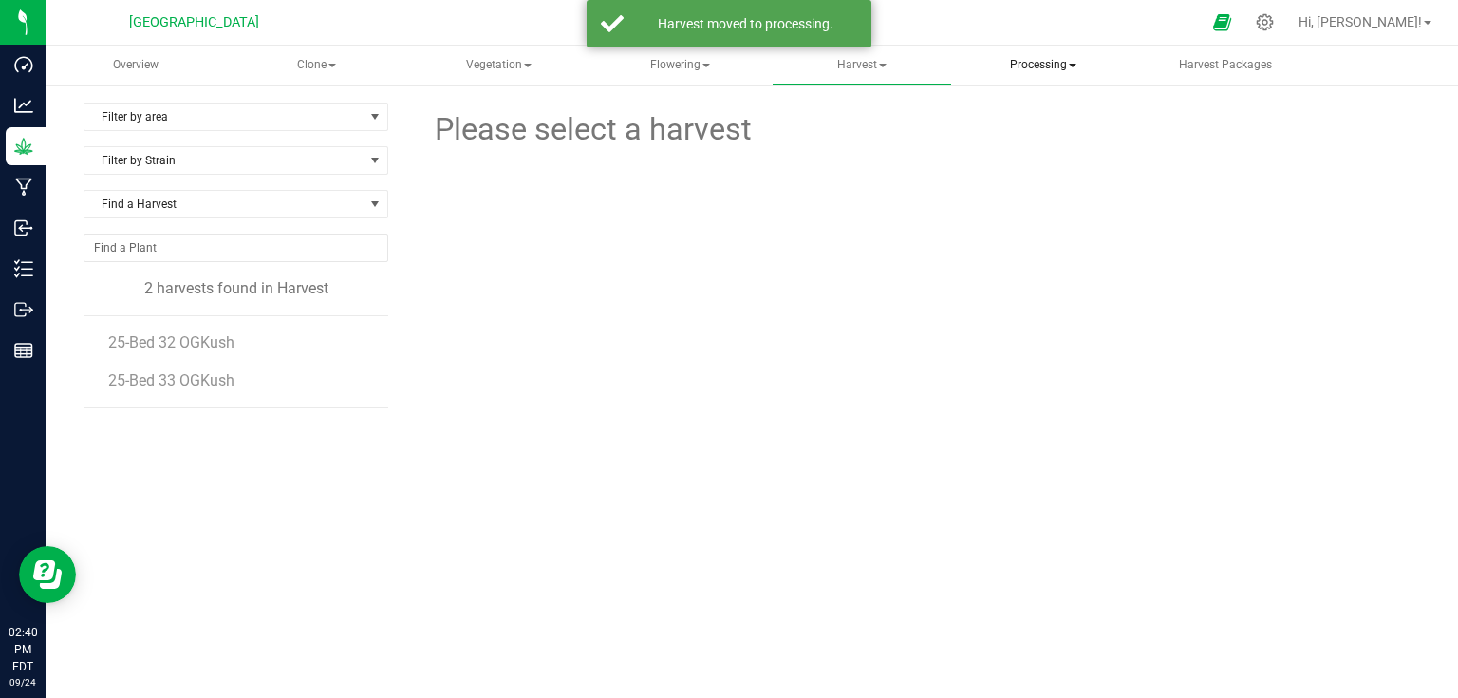
click at [1033, 56] on span "Processing" at bounding box center [1043, 66] width 177 height 38
click at [1036, 134] on span "Processing harvests" at bounding box center [1068, 136] width 176 height 16
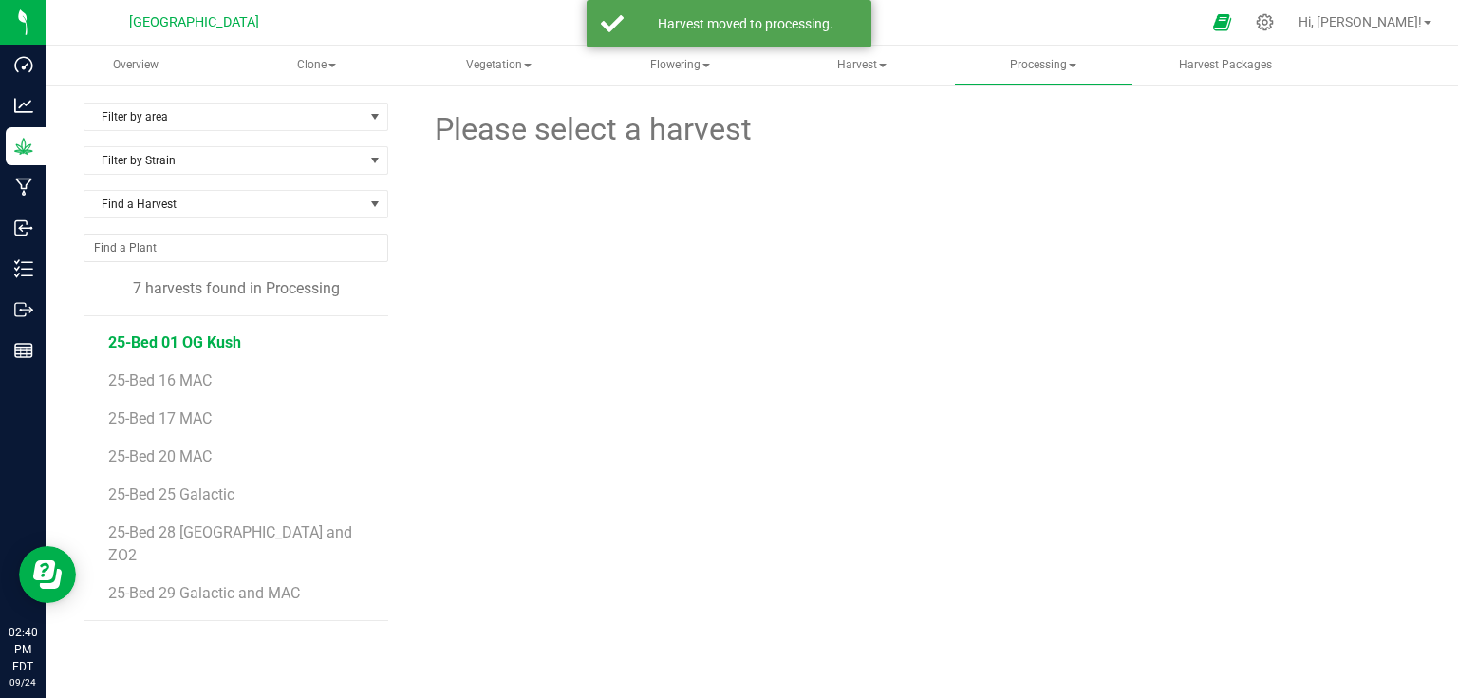
click at [190, 340] on span "25-Bed 01 OG Kush" at bounding box center [174, 342] width 133 height 18
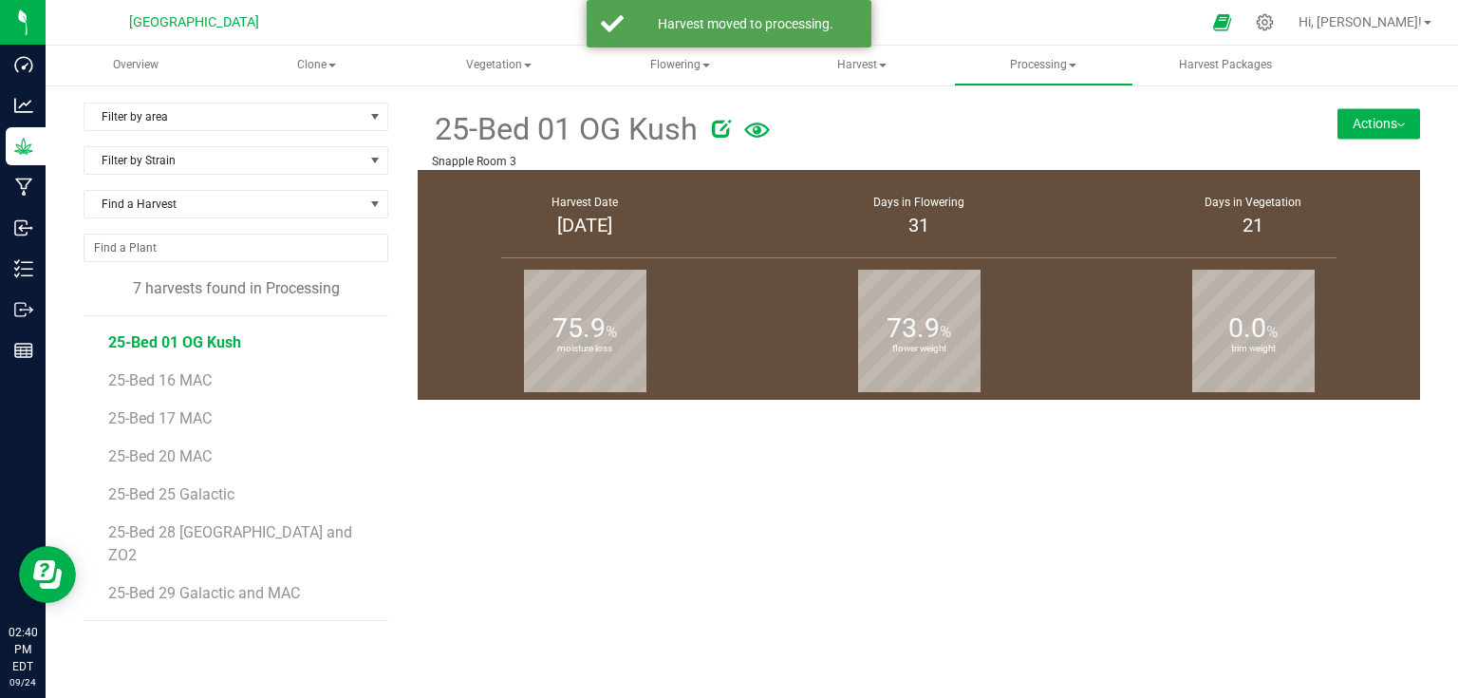
click at [1355, 123] on button "Actions" at bounding box center [1378, 123] width 83 height 30
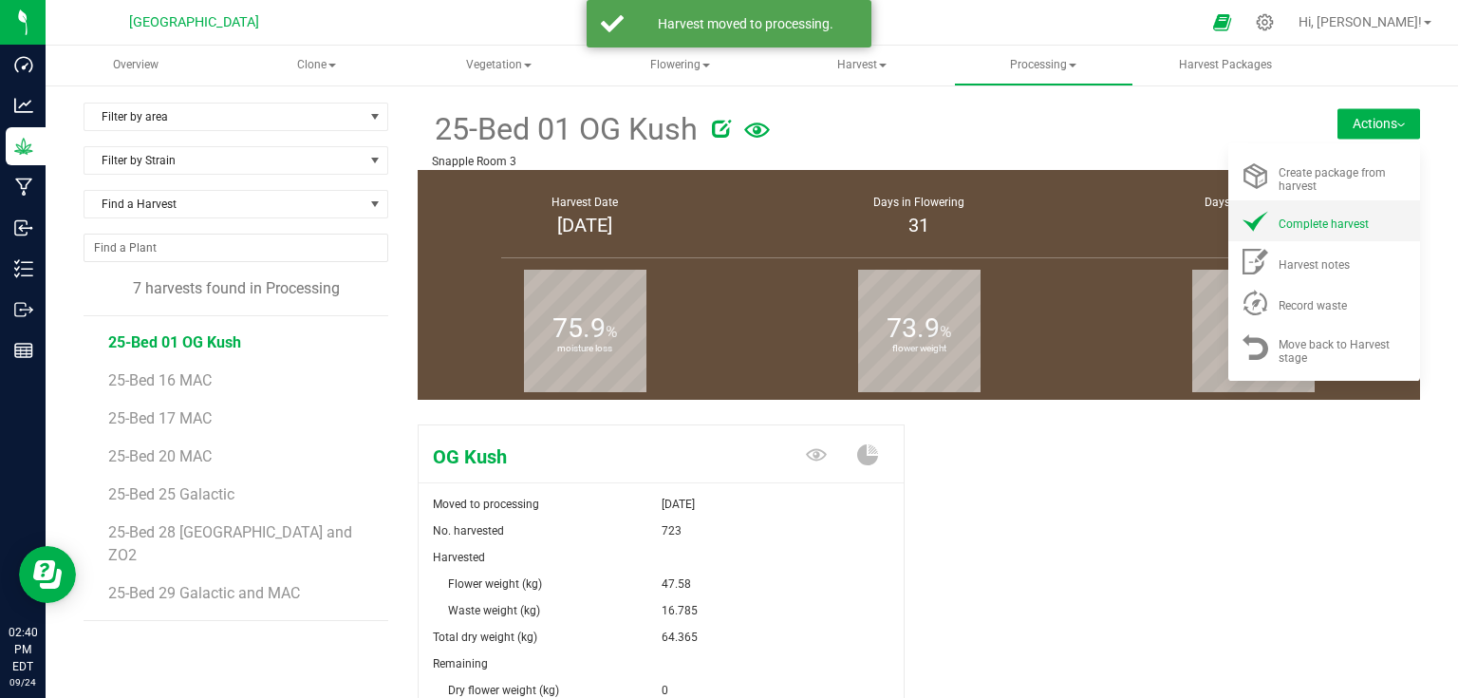
click at [1337, 214] on div "Complete harvest" at bounding box center [1342, 221] width 129 height 20
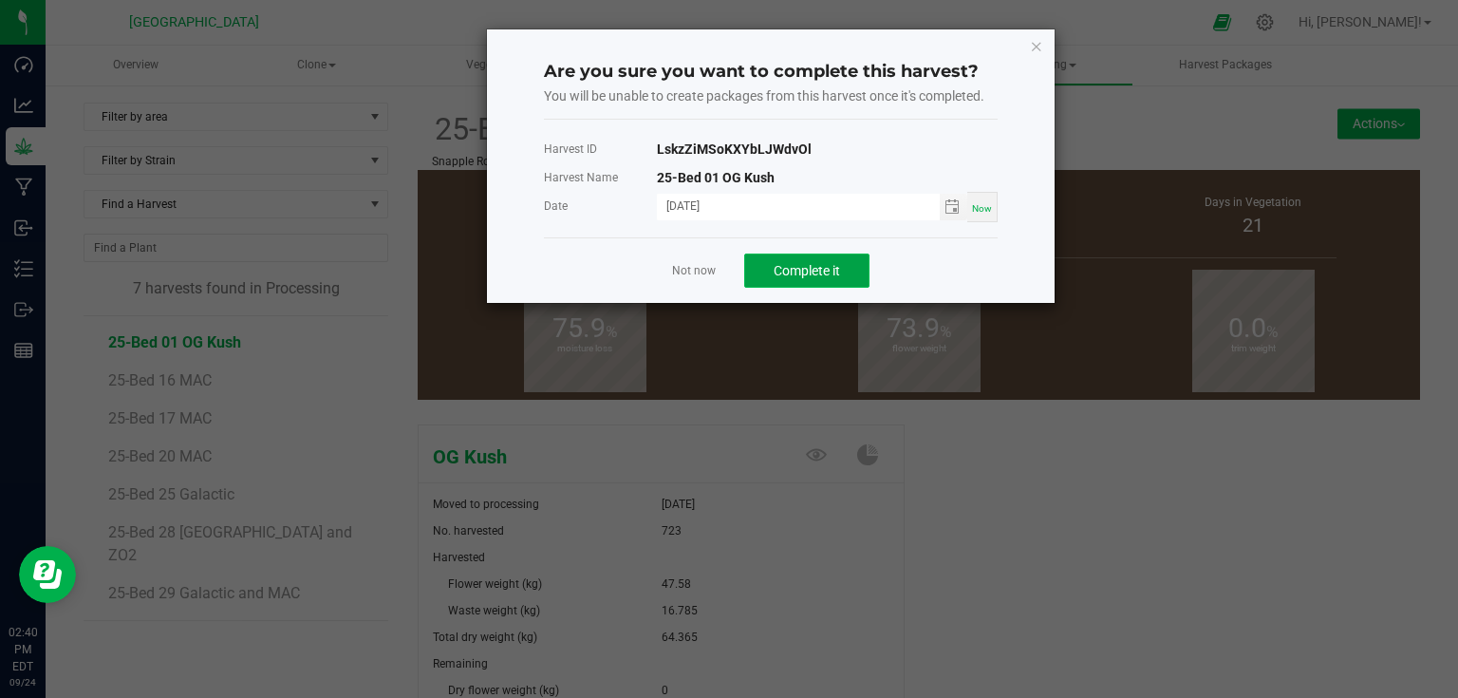
click at [862, 254] on button "Complete it" at bounding box center [806, 270] width 125 height 34
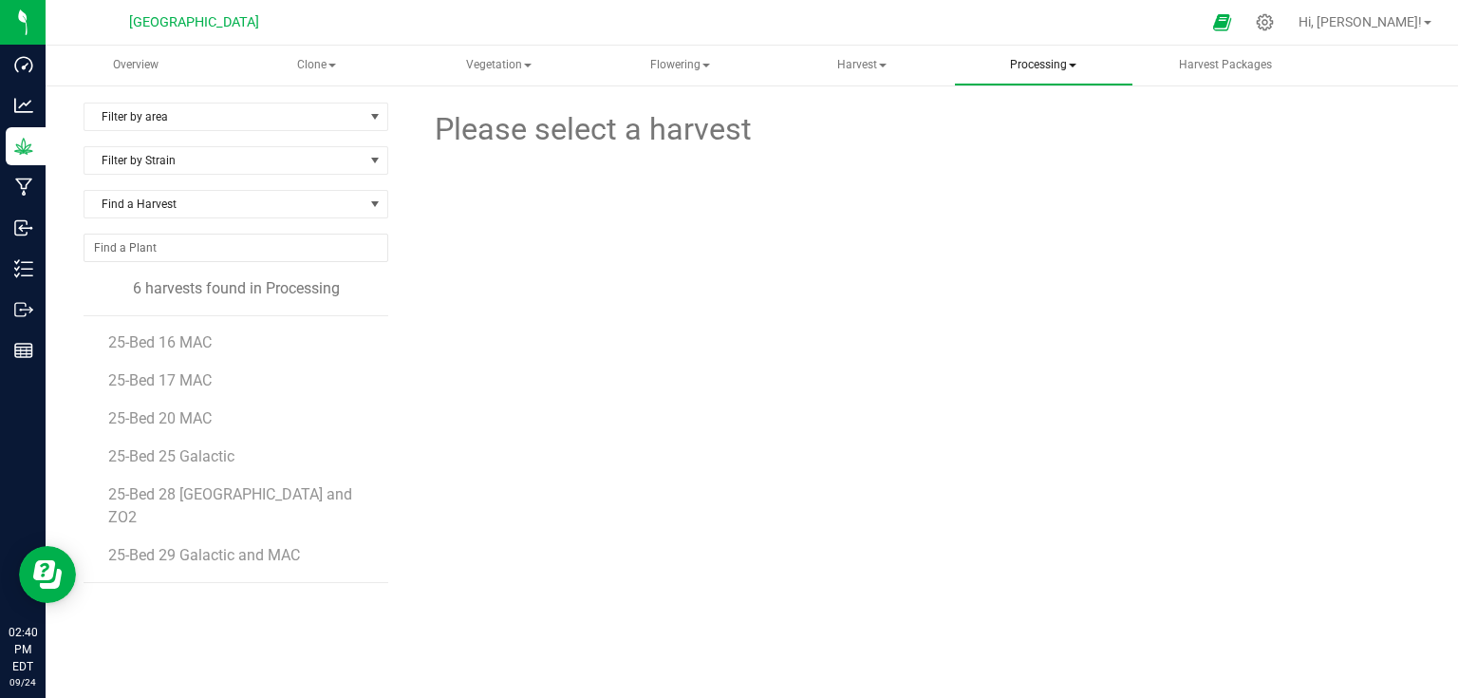
click at [1026, 64] on span "Processing" at bounding box center [1043, 66] width 177 height 38
click at [1026, 181] on span "Completed harvests" at bounding box center [1067, 182] width 175 height 16
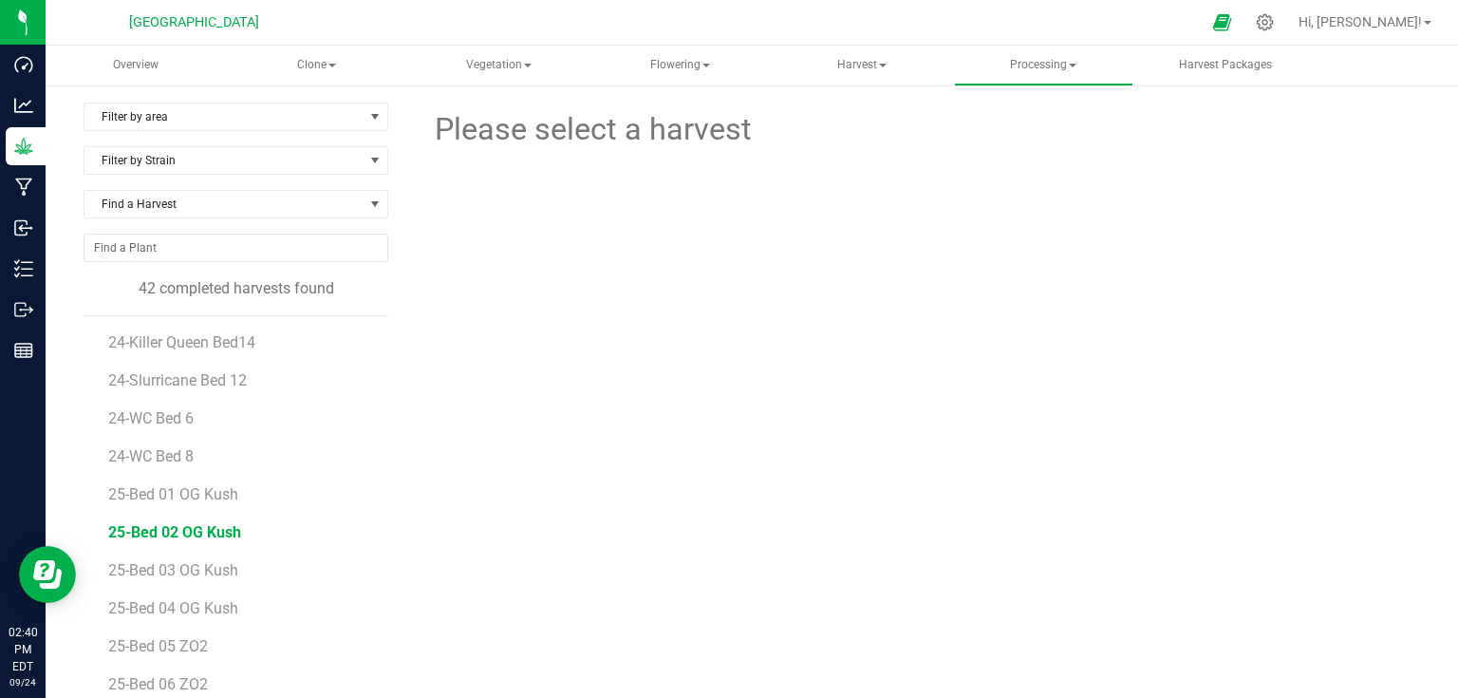
click at [181, 524] on span "25-Bed 02 OG Kush" at bounding box center [174, 532] width 133 height 18
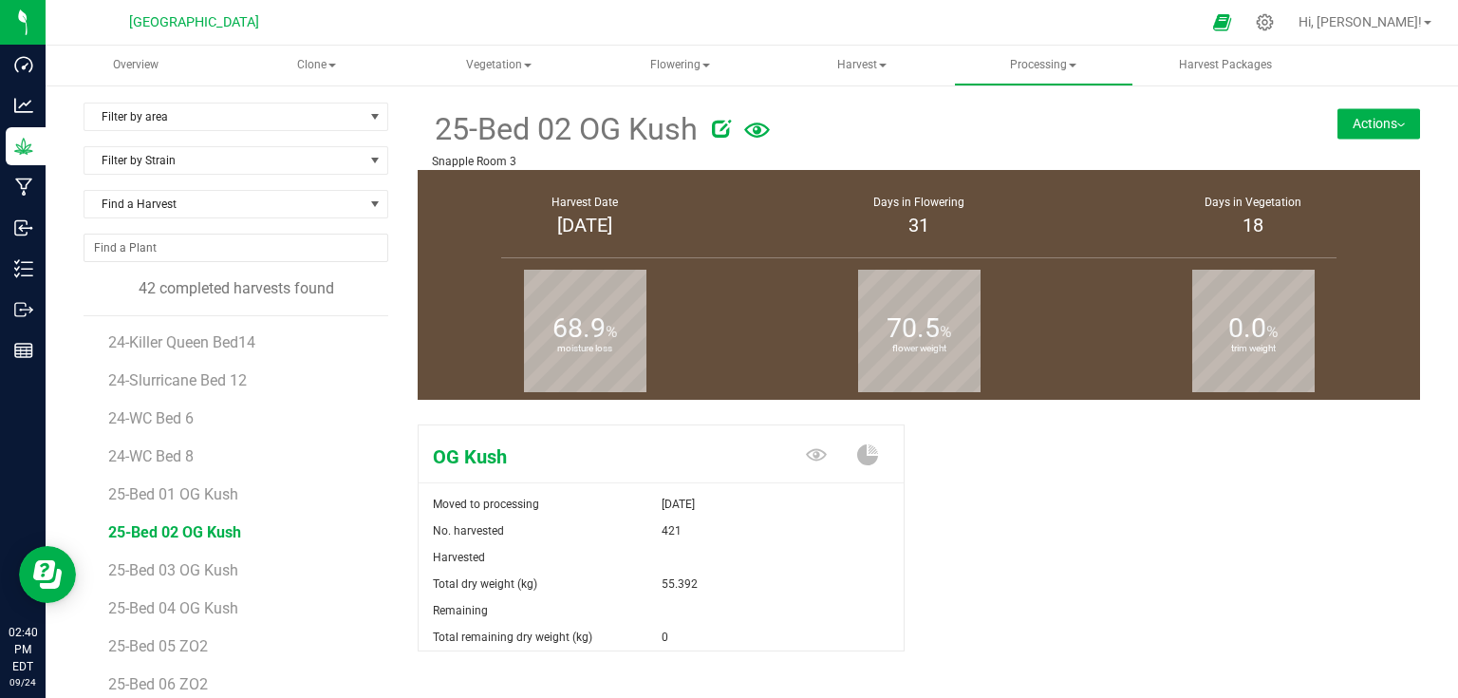
click at [1414, 110] on div "Filter by area Filter by area All Snapple Room 3 Filter by Strain Find a Harves…" at bounding box center [751, 476] width 1365 height 747
click at [1392, 118] on button "Actions" at bounding box center [1378, 123] width 83 height 30
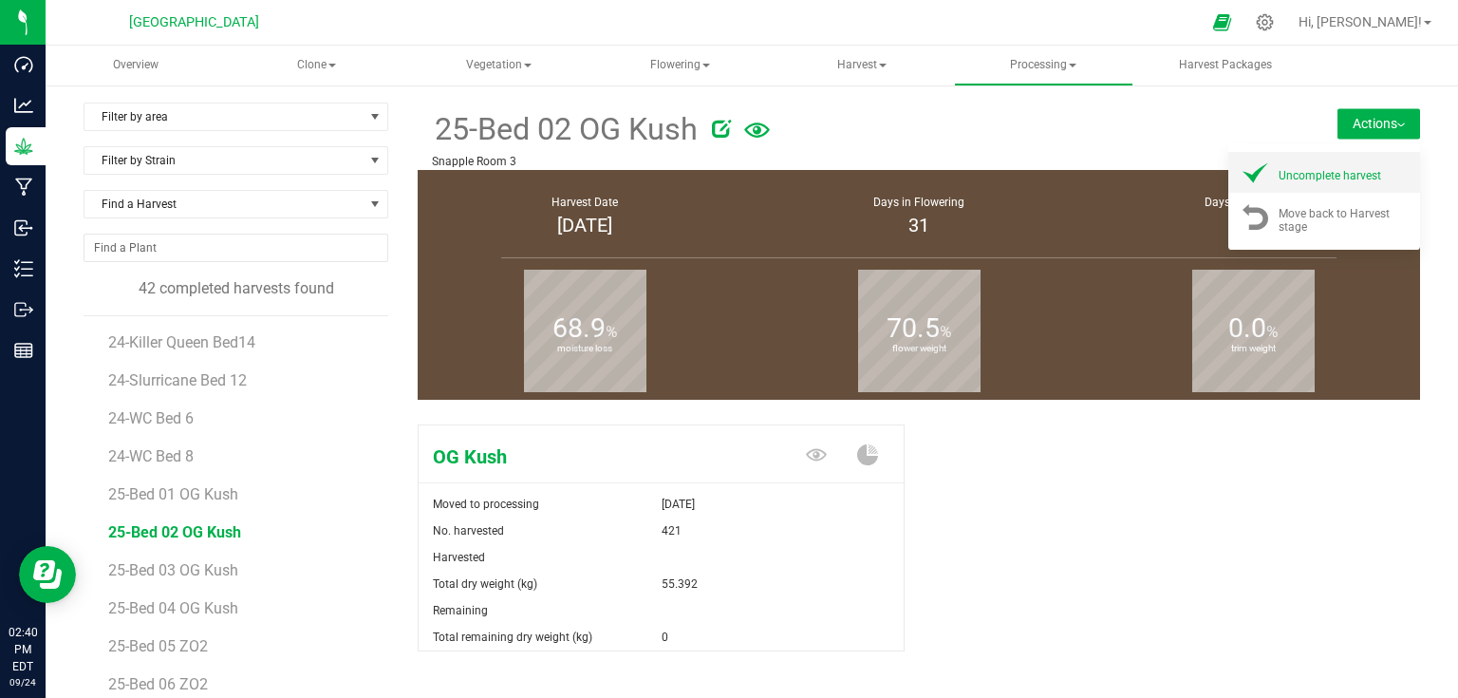
click at [1348, 184] on li "Uncomplete harvest" at bounding box center [1324, 172] width 192 height 41
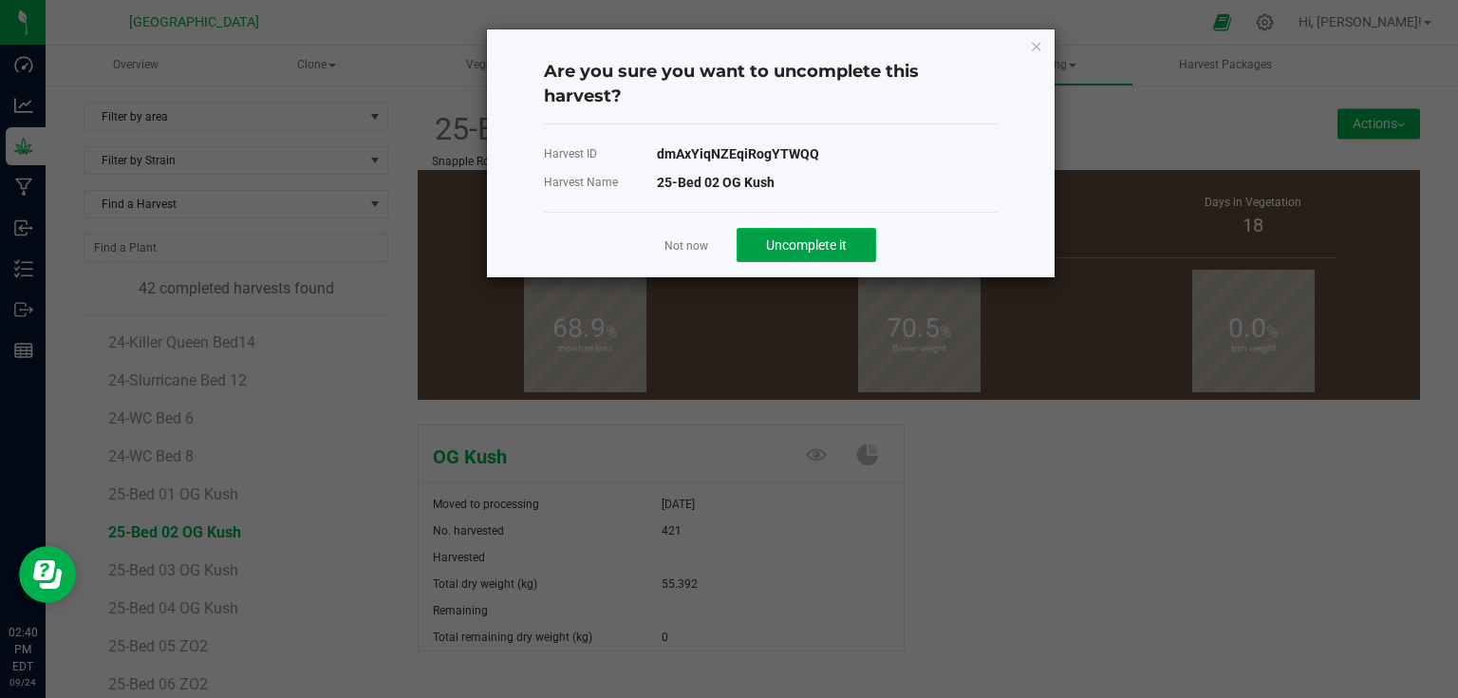
click at [812, 243] on span "Uncomplete it" at bounding box center [806, 244] width 81 height 15
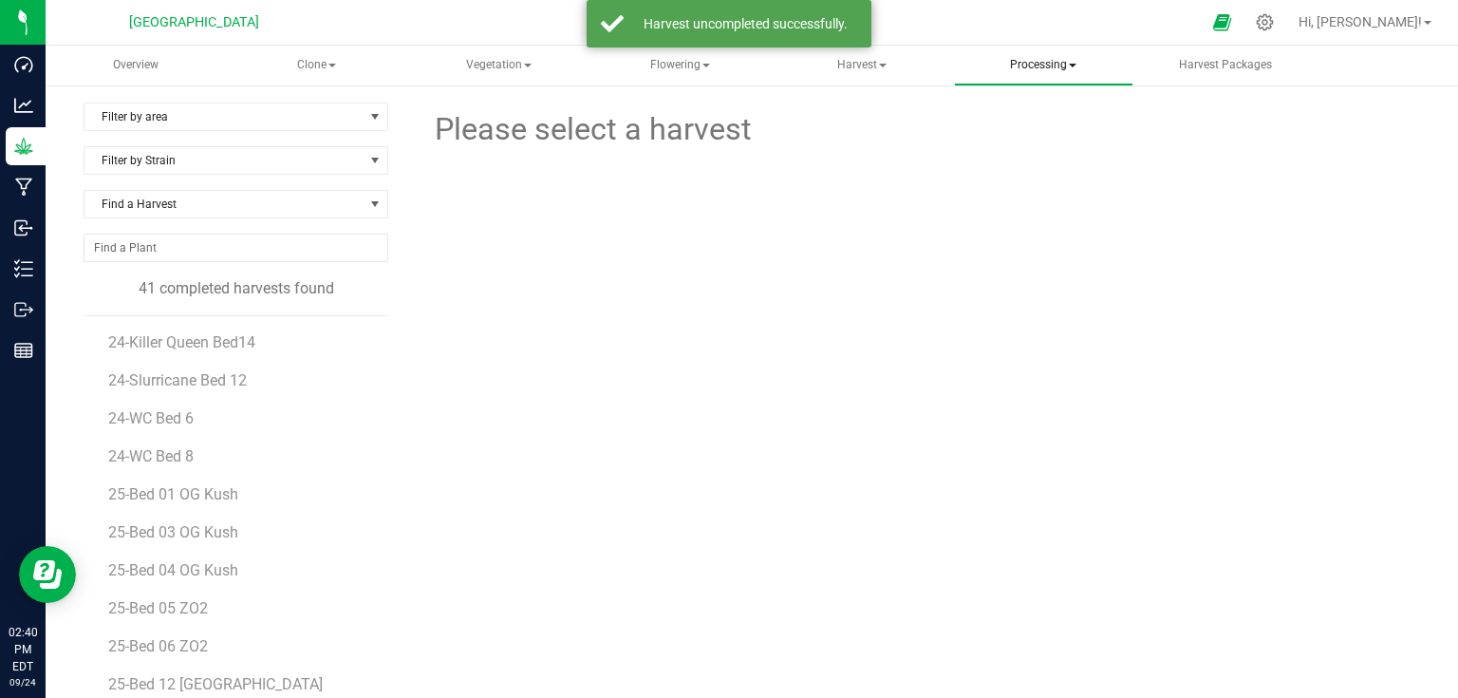
click at [1036, 76] on span "Processing" at bounding box center [1043, 66] width 177 height 38
click at [1037, 133] on span "Processing harvests" at bounding box center [1068, 136] width 176 height 16
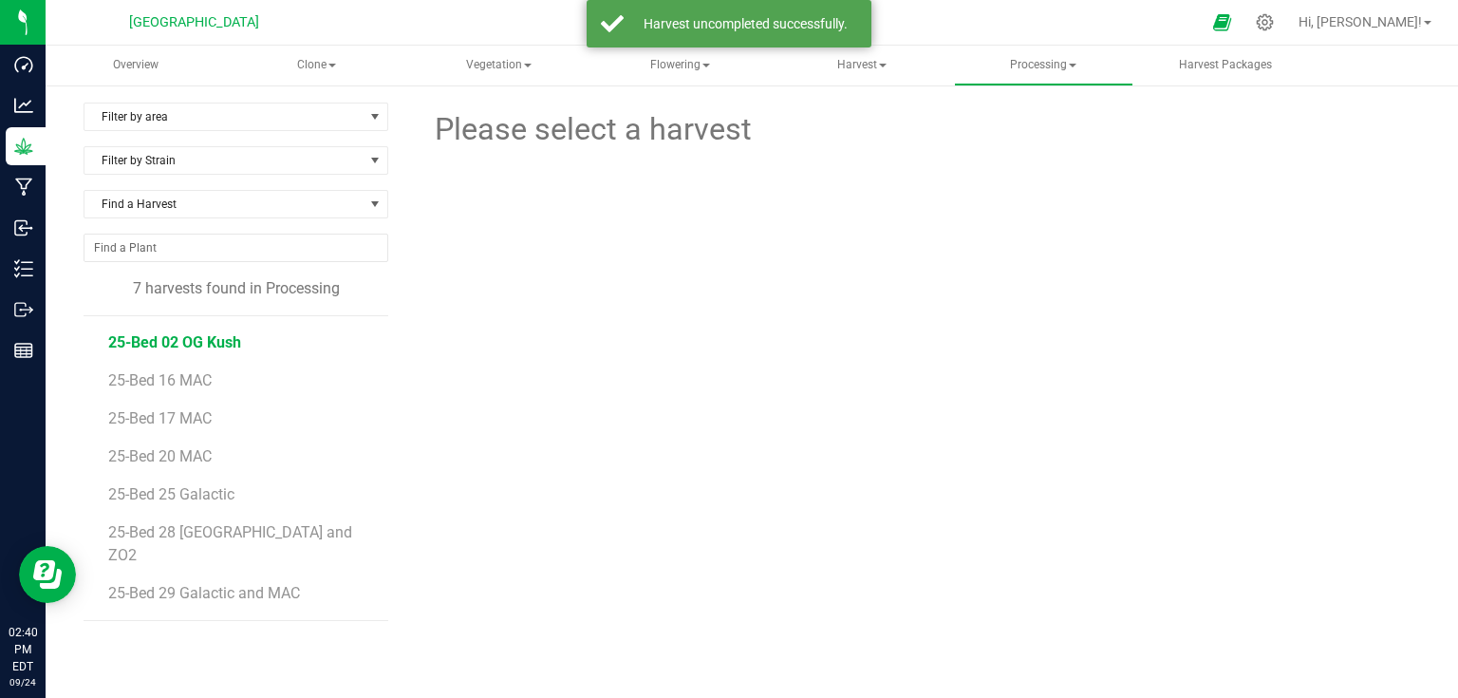
click at [166, 335] on span "25-Bed 02 OG Kush" at bounding box center [174, 342] width 133 height 18
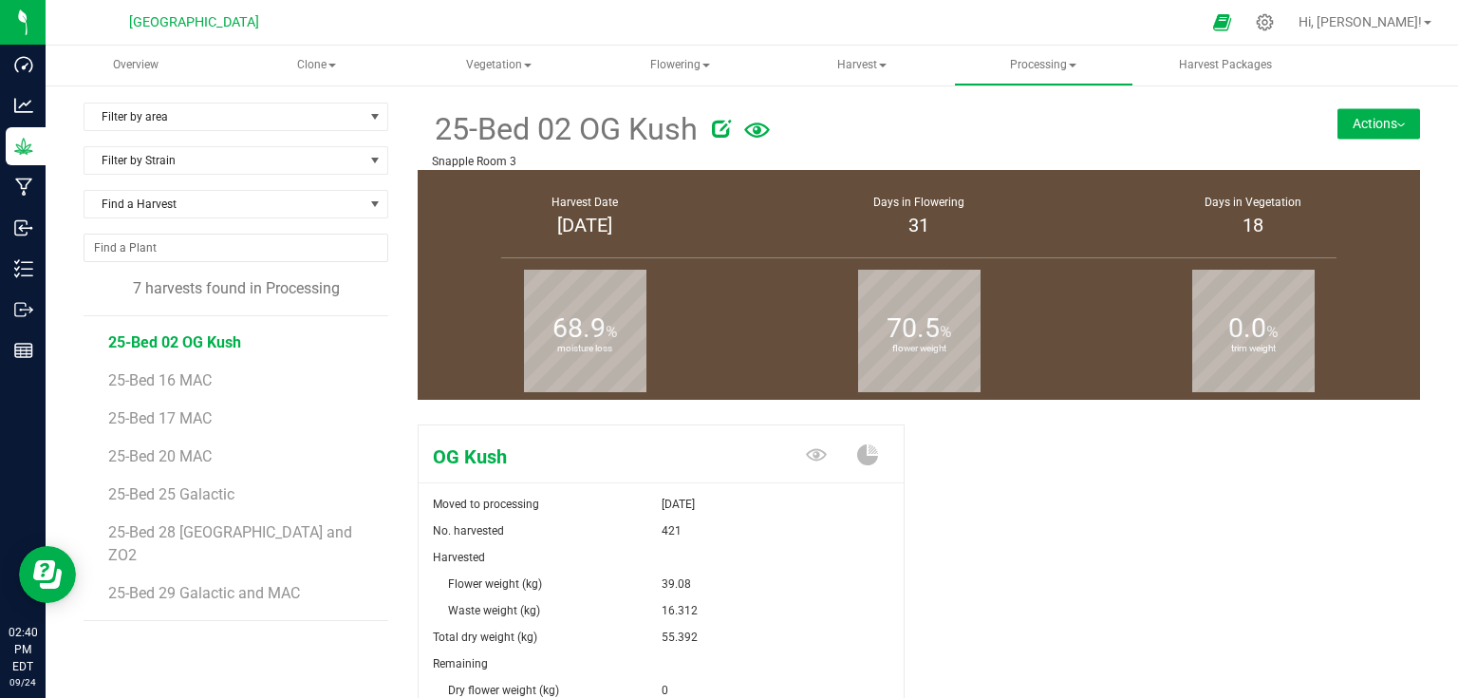
click at [1389, 118] on button "Actions" at bounding box center [1378, 123] width 83 height 30
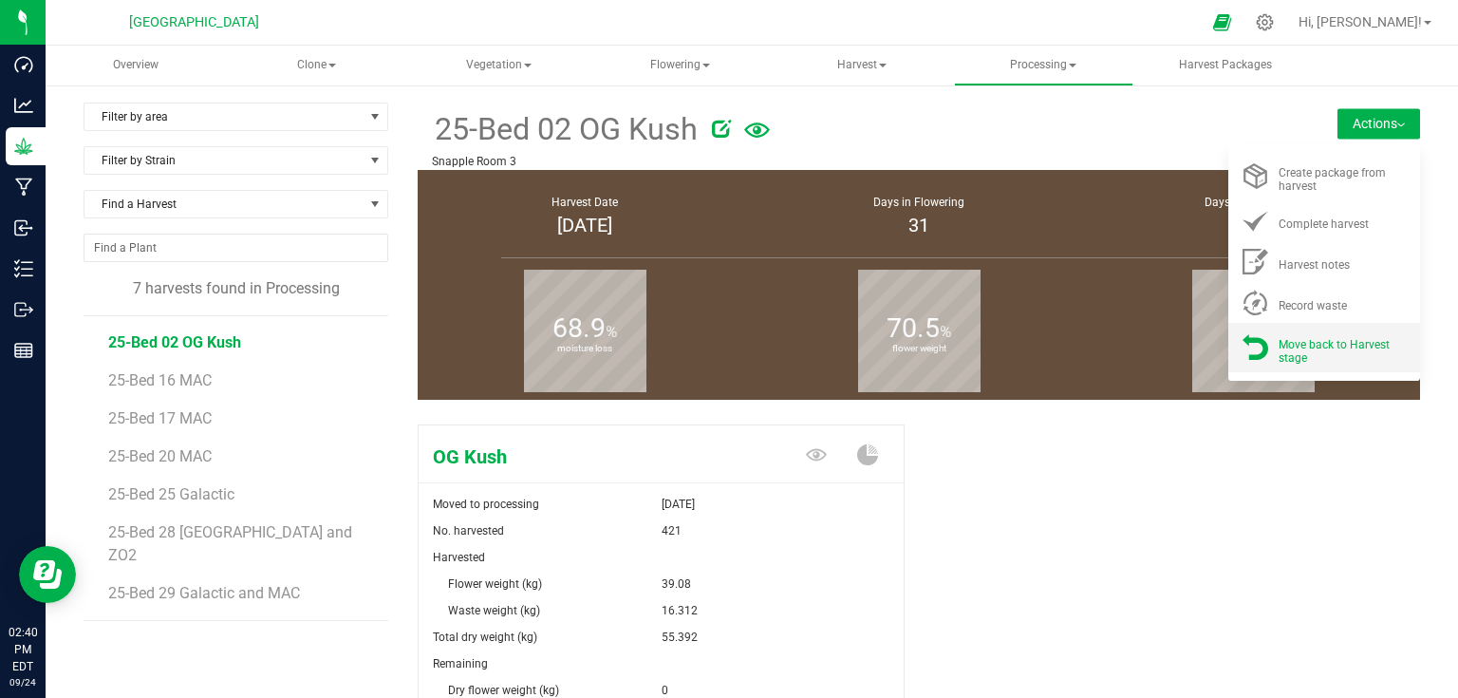
click at [1295, 351] on span "Move back to Harvest stage" at bounding box center [1333, 351] width 111 height 27
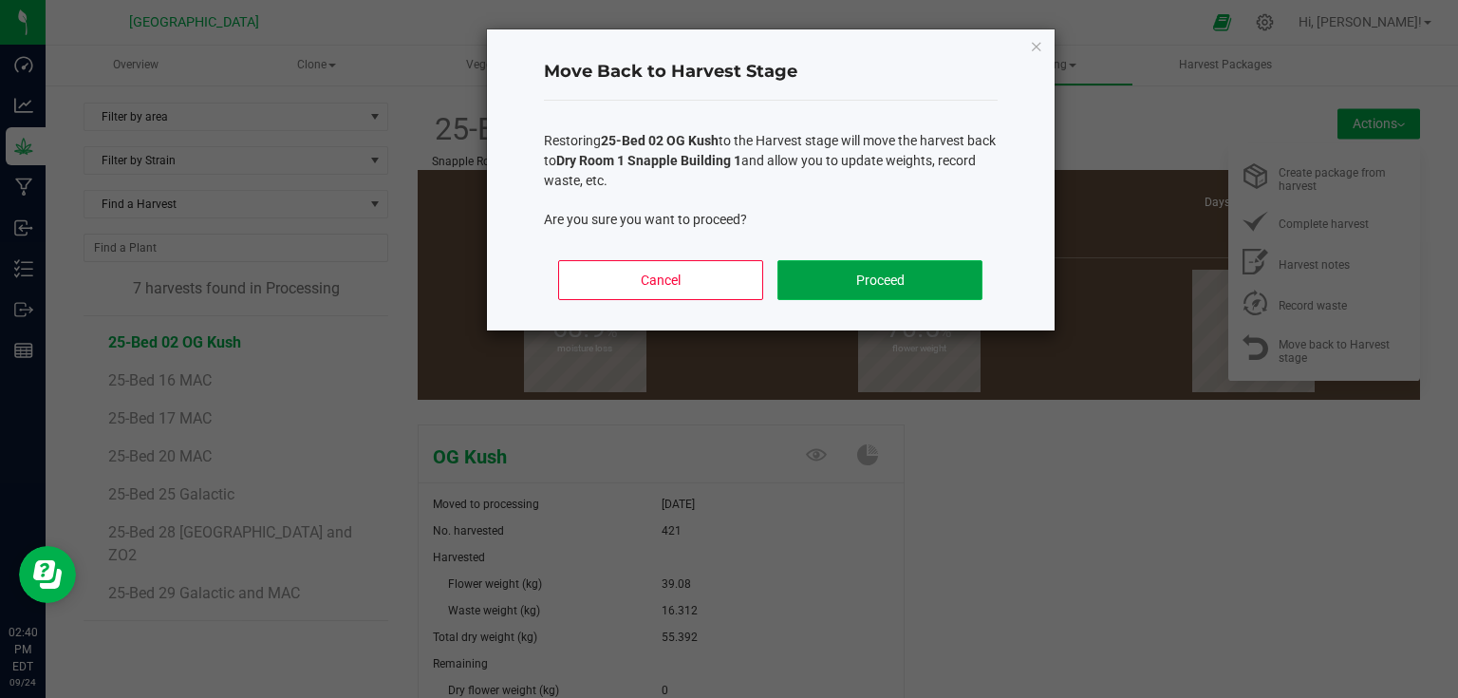
click at [879, 275] on button "Proceed" at bounding box center [879, 280] width 204 height 40
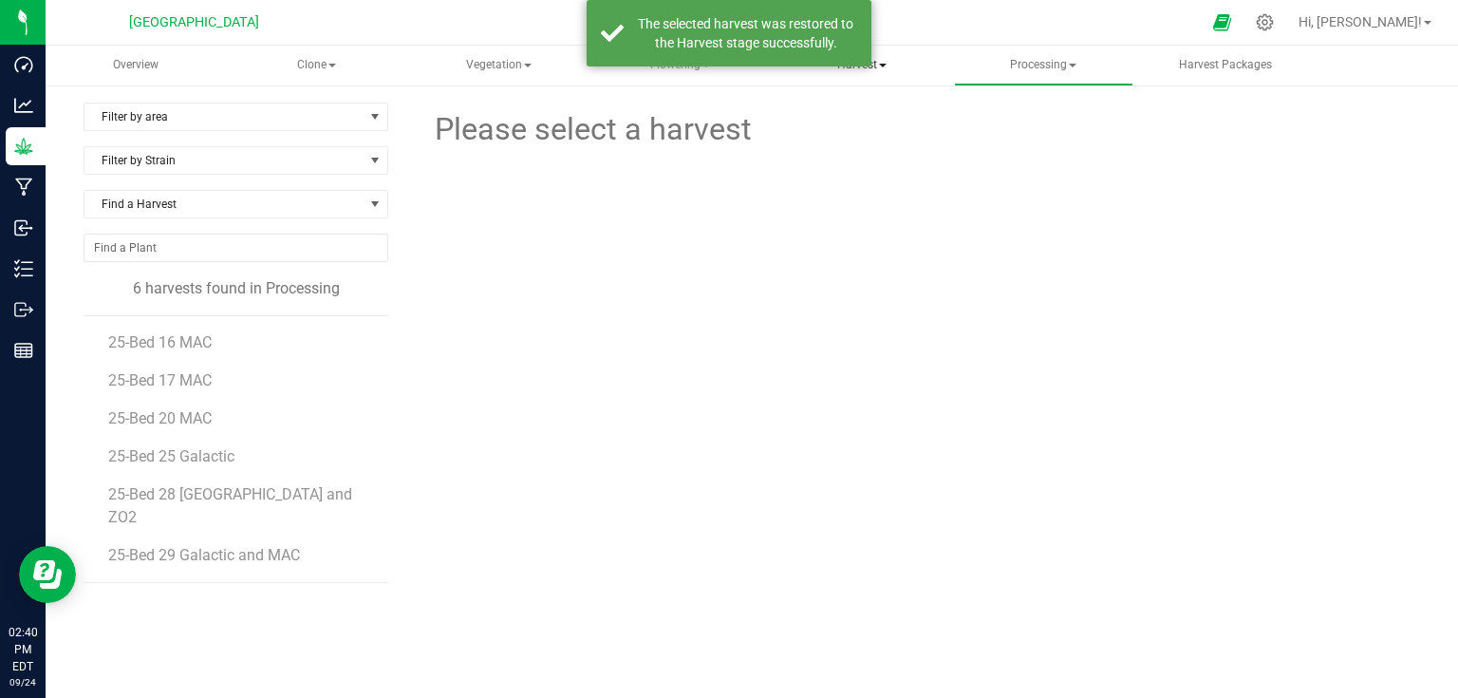
click at [886, 60] on span "Harvest" at bounding box center [861, 66] width 177 height 38
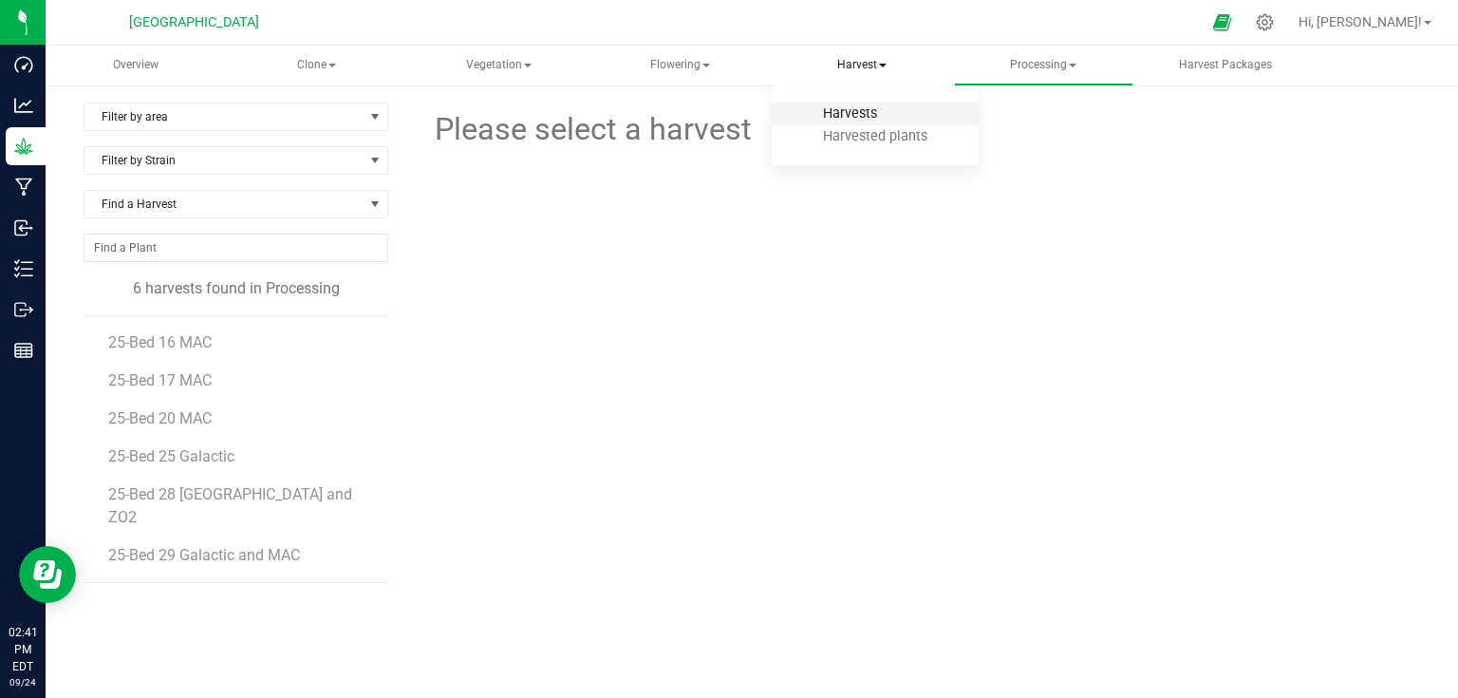
click at [863, 115] on span "Harvests" at bounding box center [849, 113] width 105 height 16
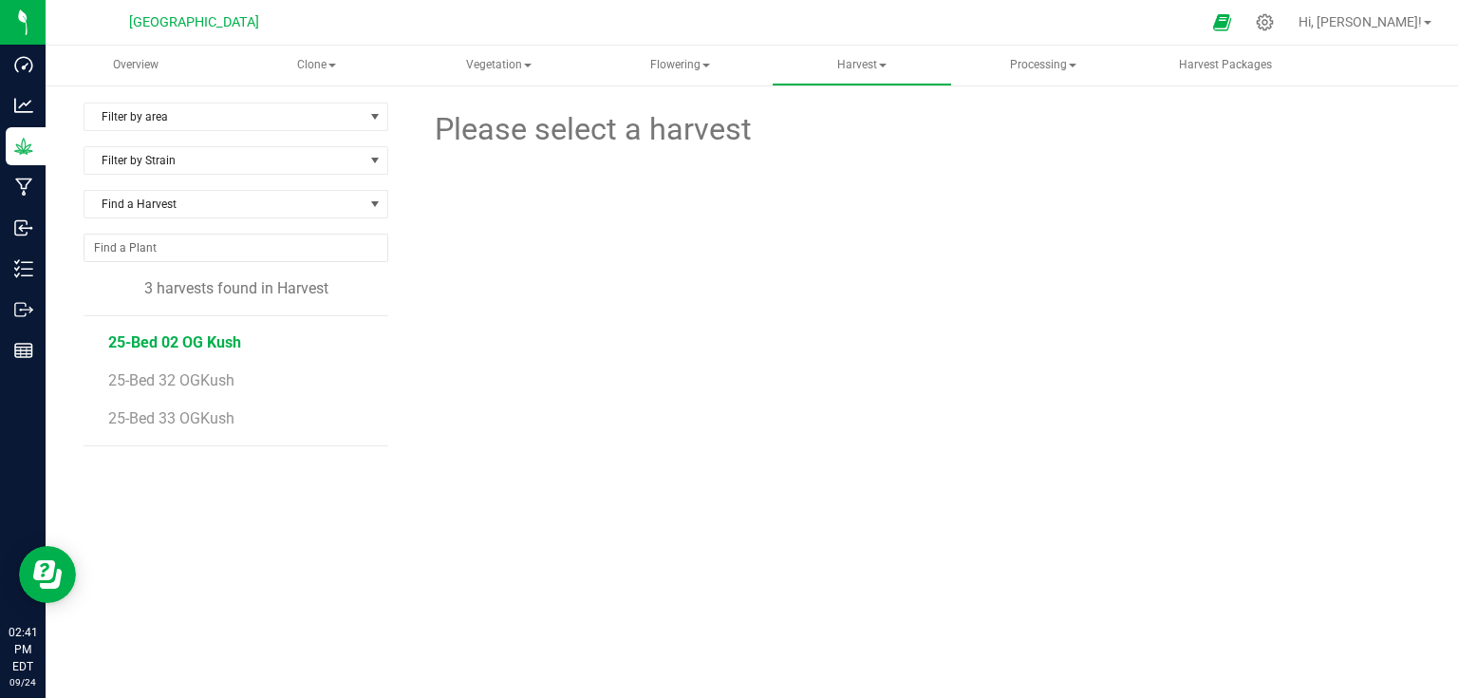
click at [179, 341] on span "25-Bed 02 OG Kush" at bounding box center [174, 342] width 133 height 18
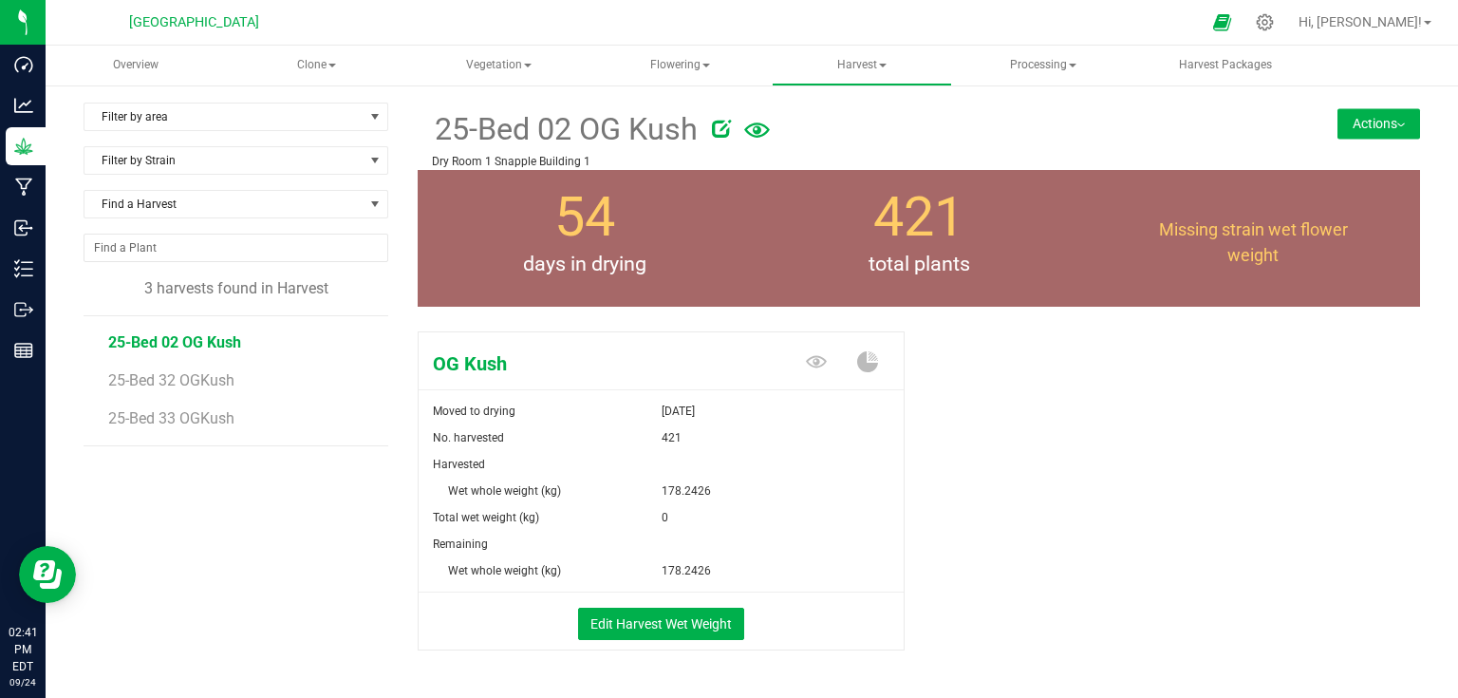
click at [1321, 130] on div "25-Bed 02 OG Kush Dry Room 1 Snapple Building 1 Actions Move harvest Create pac…" at bounding box center [919, 136] width 1002 height 67
click at [1340, 129] on button "Actions" at bounding box center [1378, 123] width 83 height 30
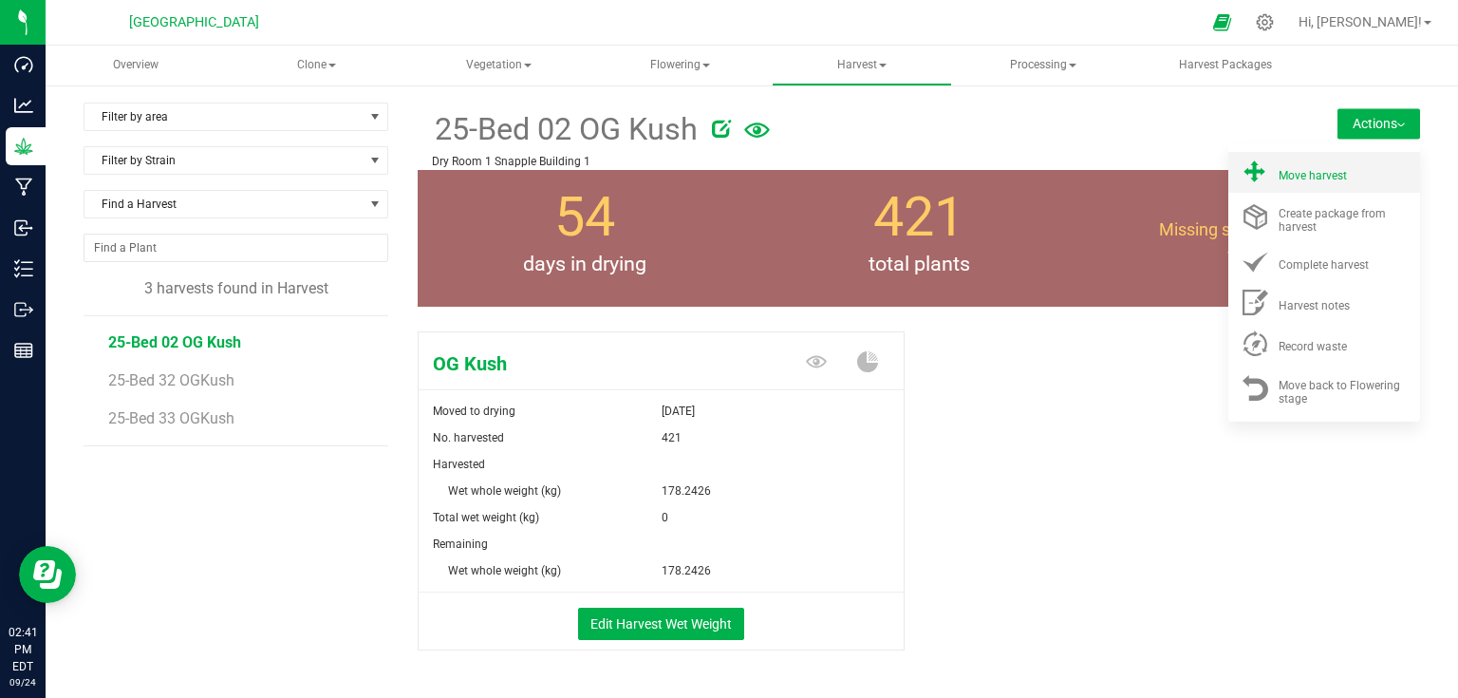
click at [1323, 170] on span "Move harvest" at bounding box center [1312, 175] width 68 height 13
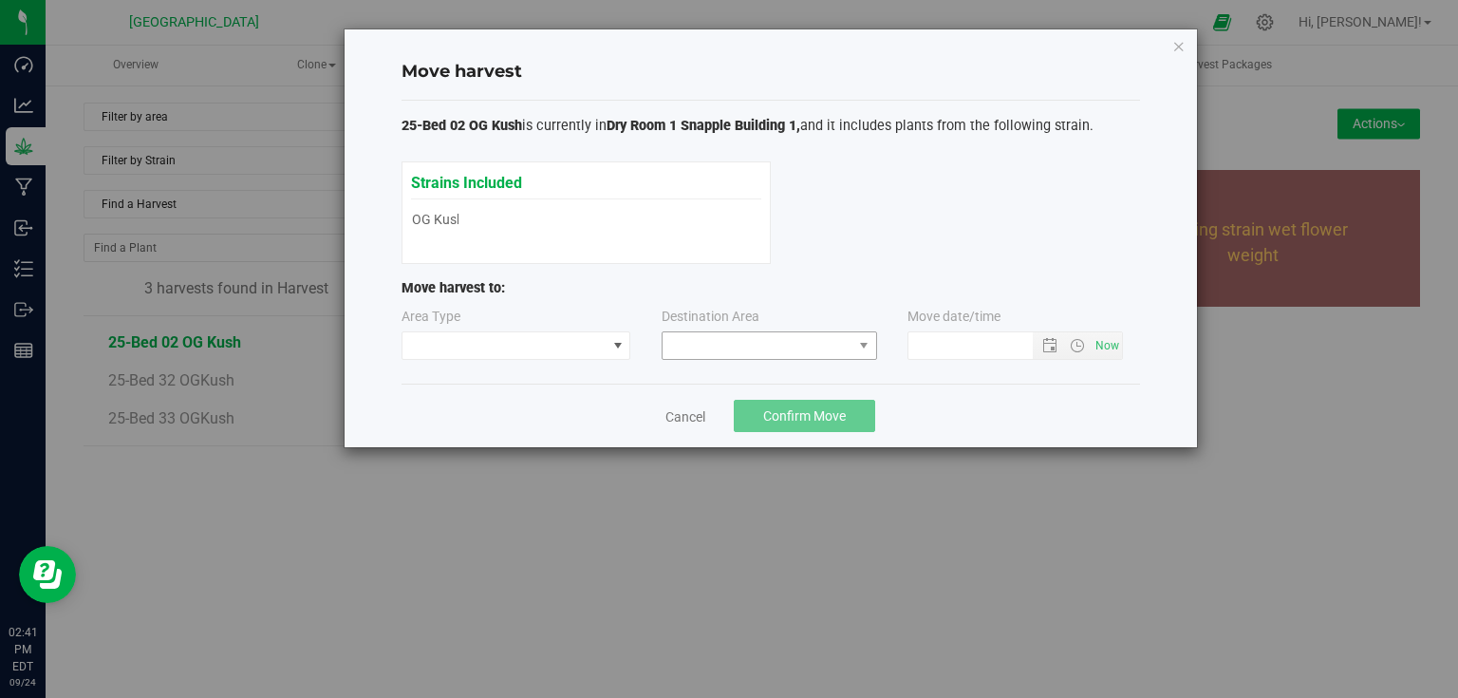
type input "[DATE] 2:41 PM"
click at [565, 361] on div "Area Type Destination Area Move date/time [DATE] 2:41 PM" at bounding box center [770, 338] width 738 height 62
click at [565, 355] on span at bounding box center [504, 345] width 204 height 27
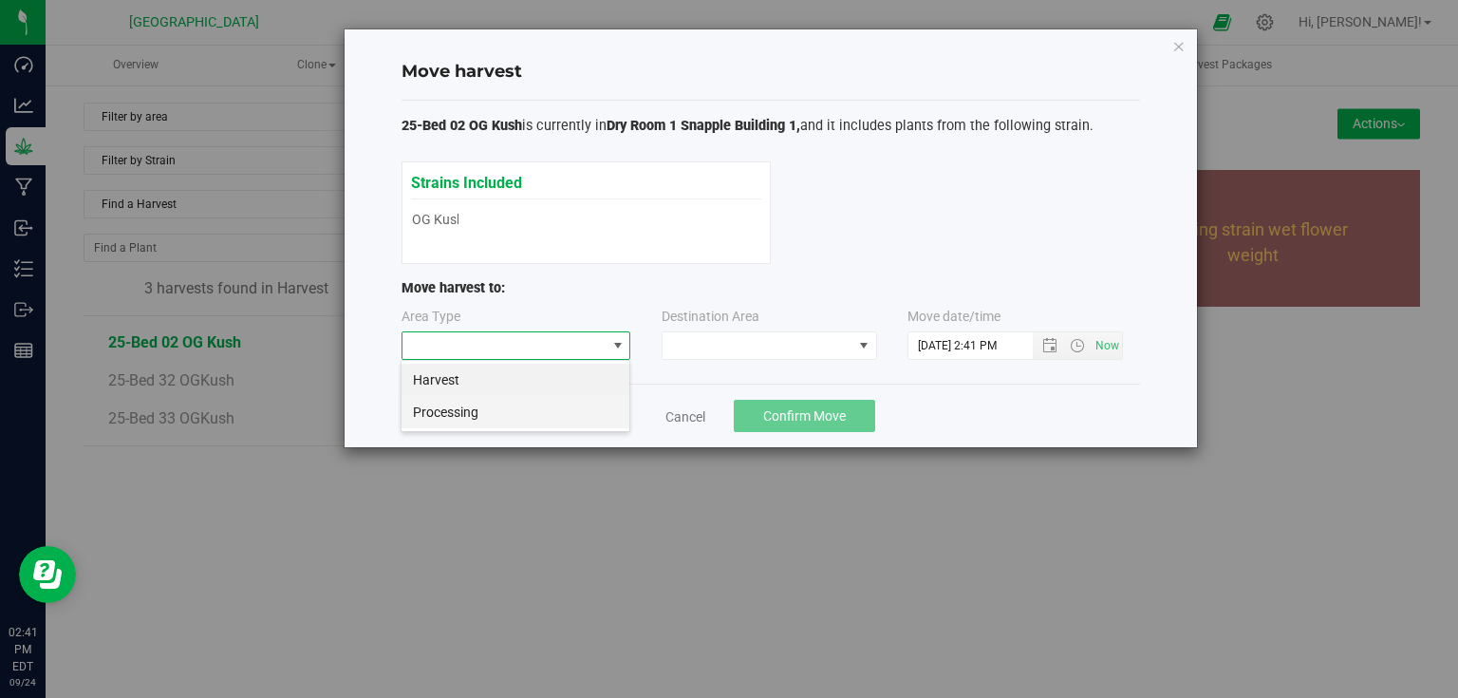
click at [459, 425] on li "Processing" at bounding box center [515, 412] width 228 height 32
click at [702, 334] on span at bounding box center [758, 345] width 190 height 27
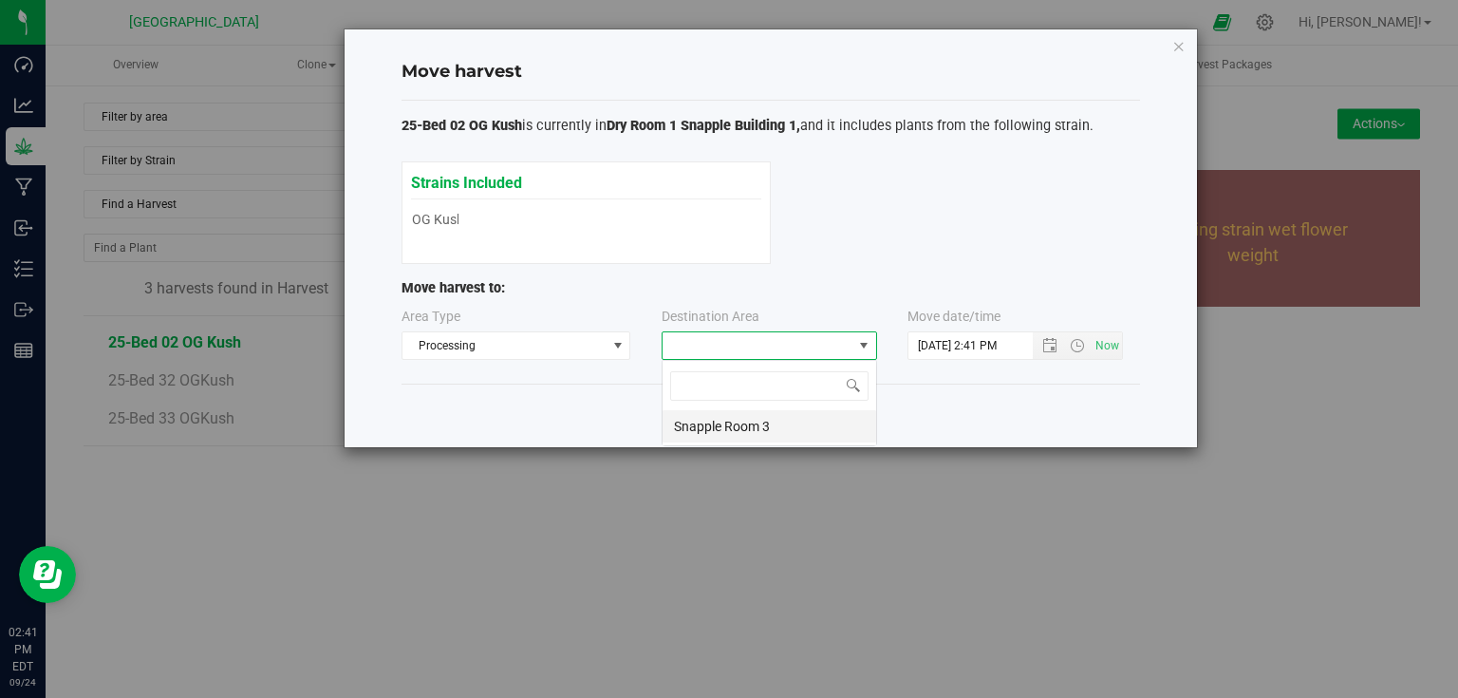
scroll to position [28, 215]
click at [703, 433] on li "Snapple Room 3" at bounding box center [770, 426] width 214 height 32
click at [813, 400] on button "Confirm Move" at bounding box center [804, 416] width 141 height 32
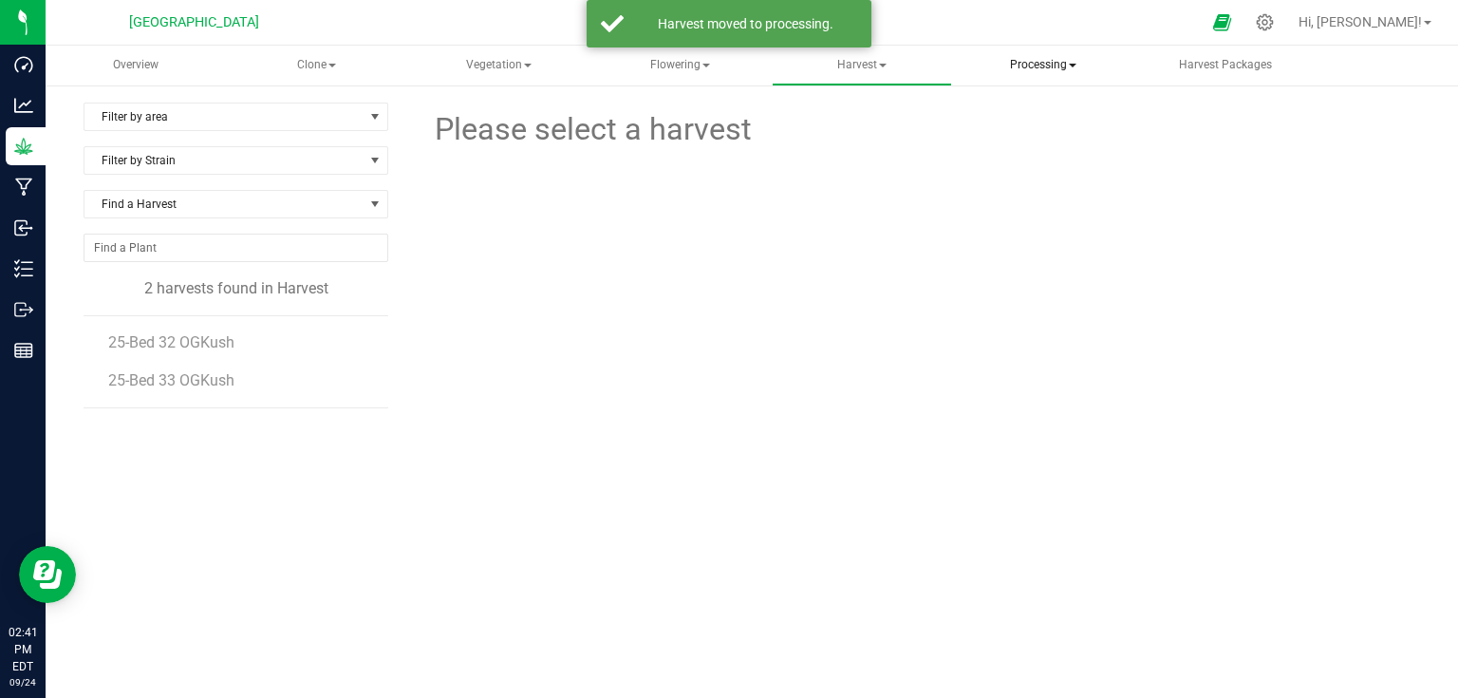
click at [1048, 83] on span "Processing" at bounding box center [1043, 66] width 177 height 38
click at [1025, 128] on span "Processing harvests" at bounding box center [1068, 136] width 176 height 16
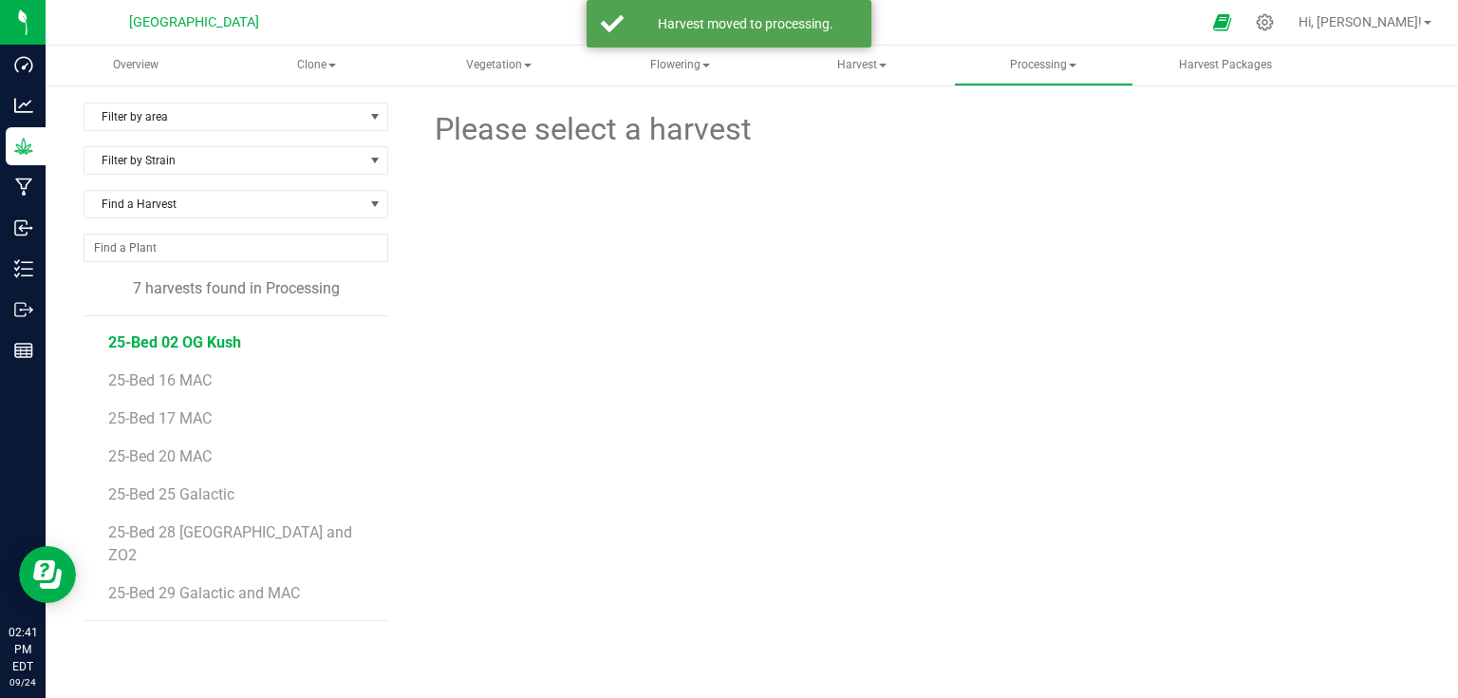
click at [186, 345] on span "25-Bed 02 OG Kush" at bounding box center [174, 342] width 133 height 18
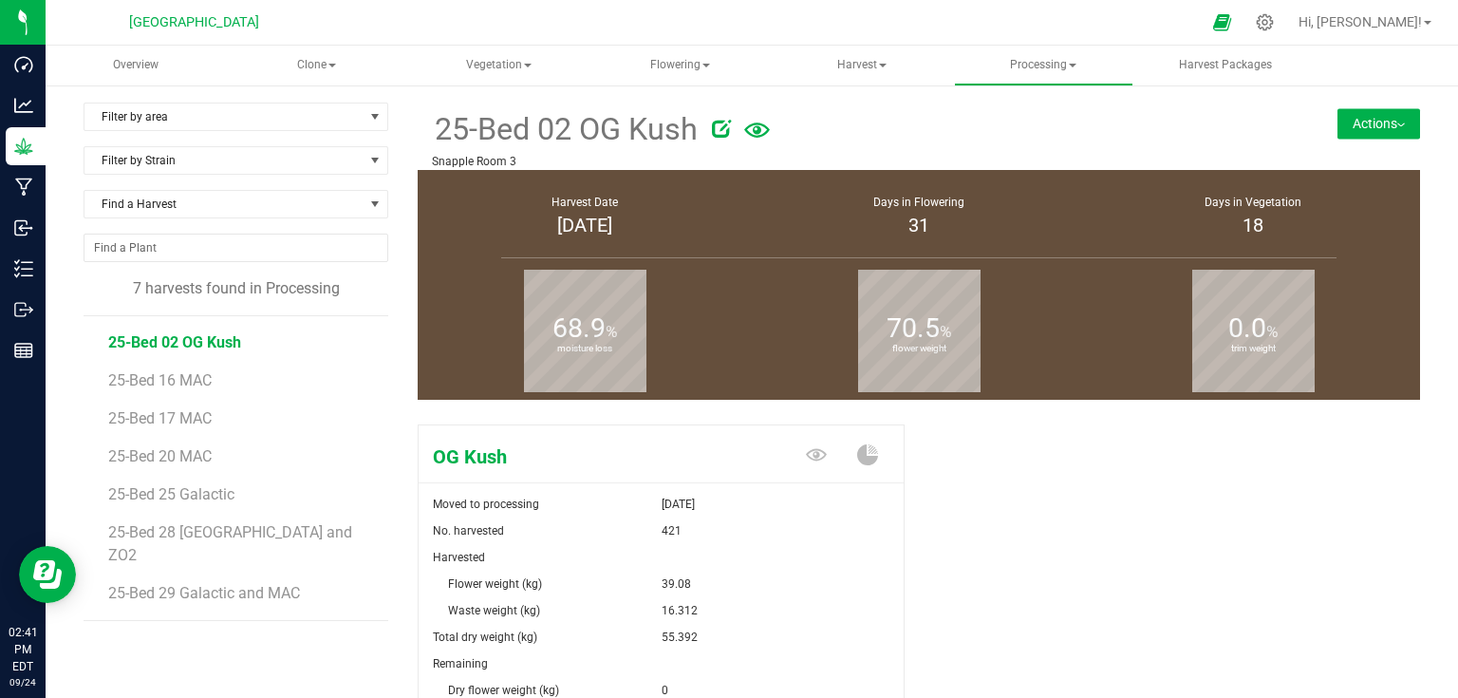
click at [1337, 127] on button "Actions" at bounding box center [1378, 123] width 83 height 30
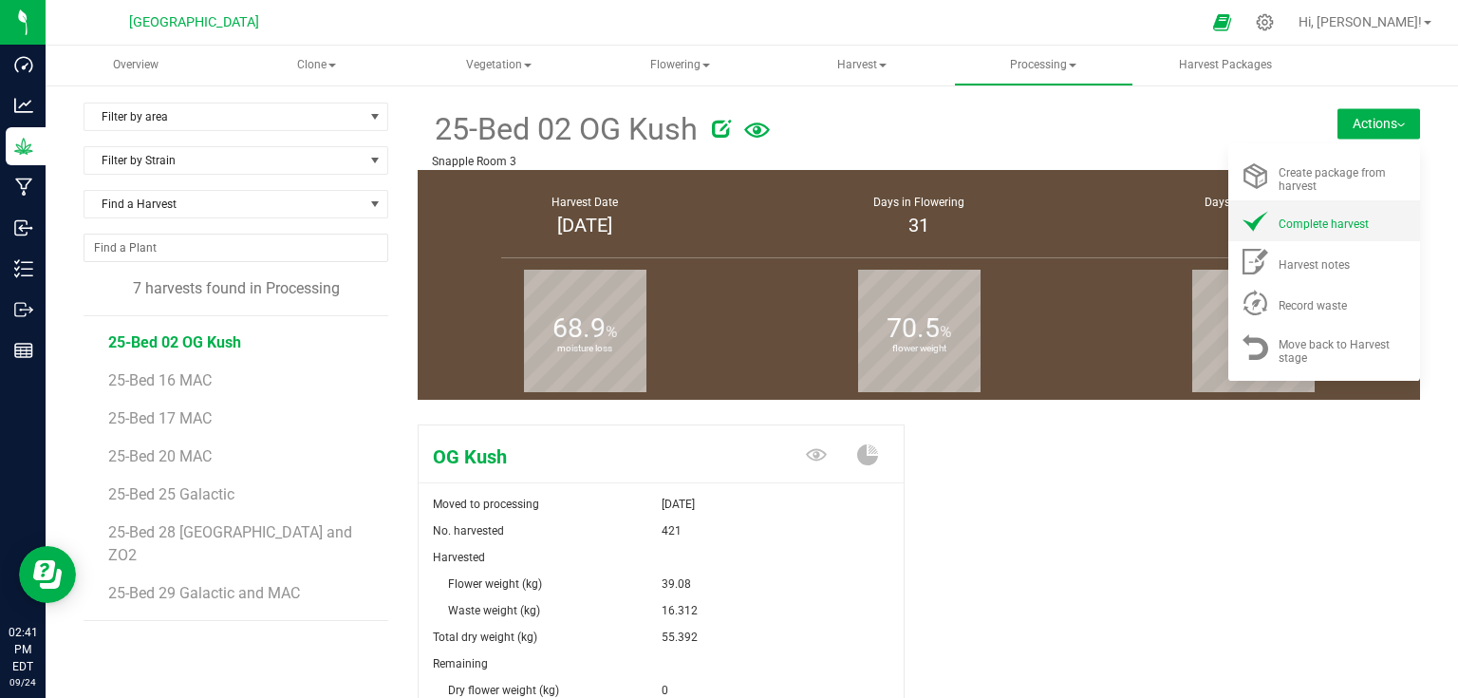
click at [1291, 217] on span "Complete harvest" at bounding box center [1323, 223] width 90 height 13
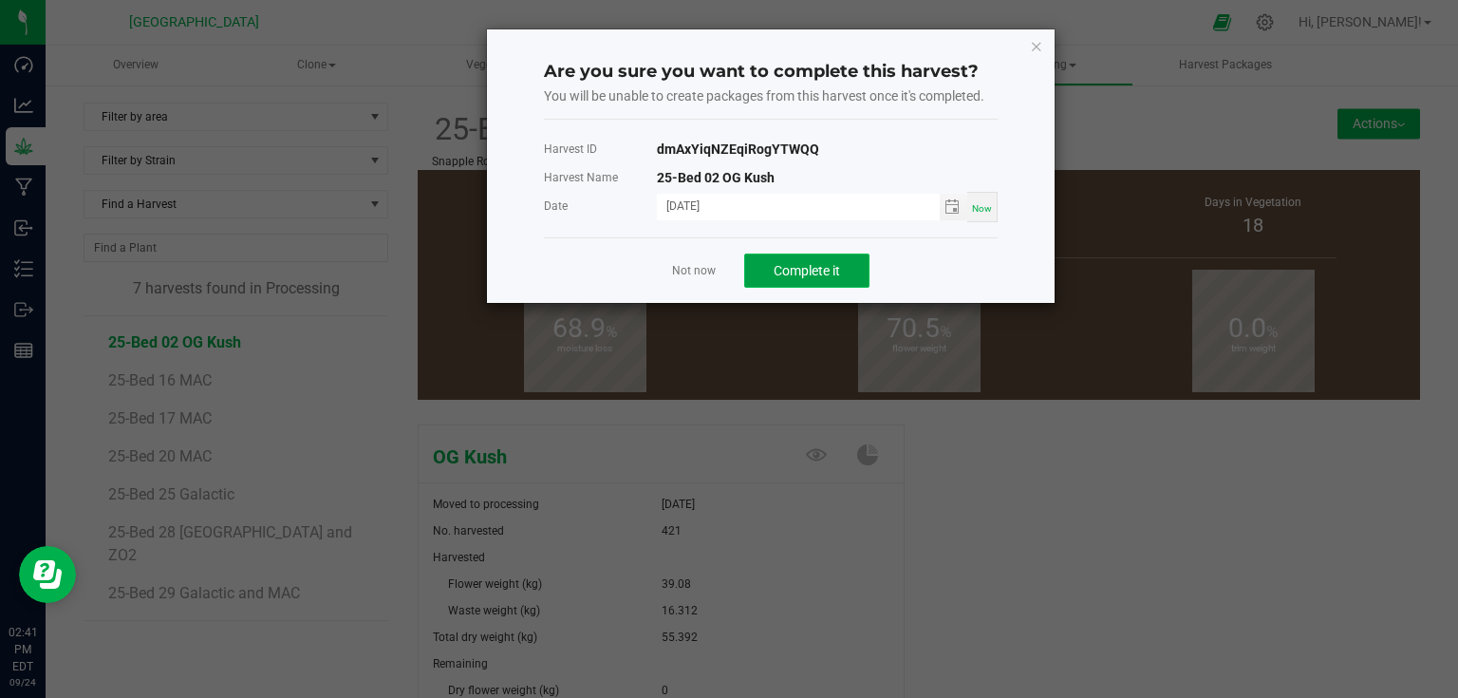
click at [831, 275] on span "Complete it" at bounding box center [807, 270] width 66 height 15
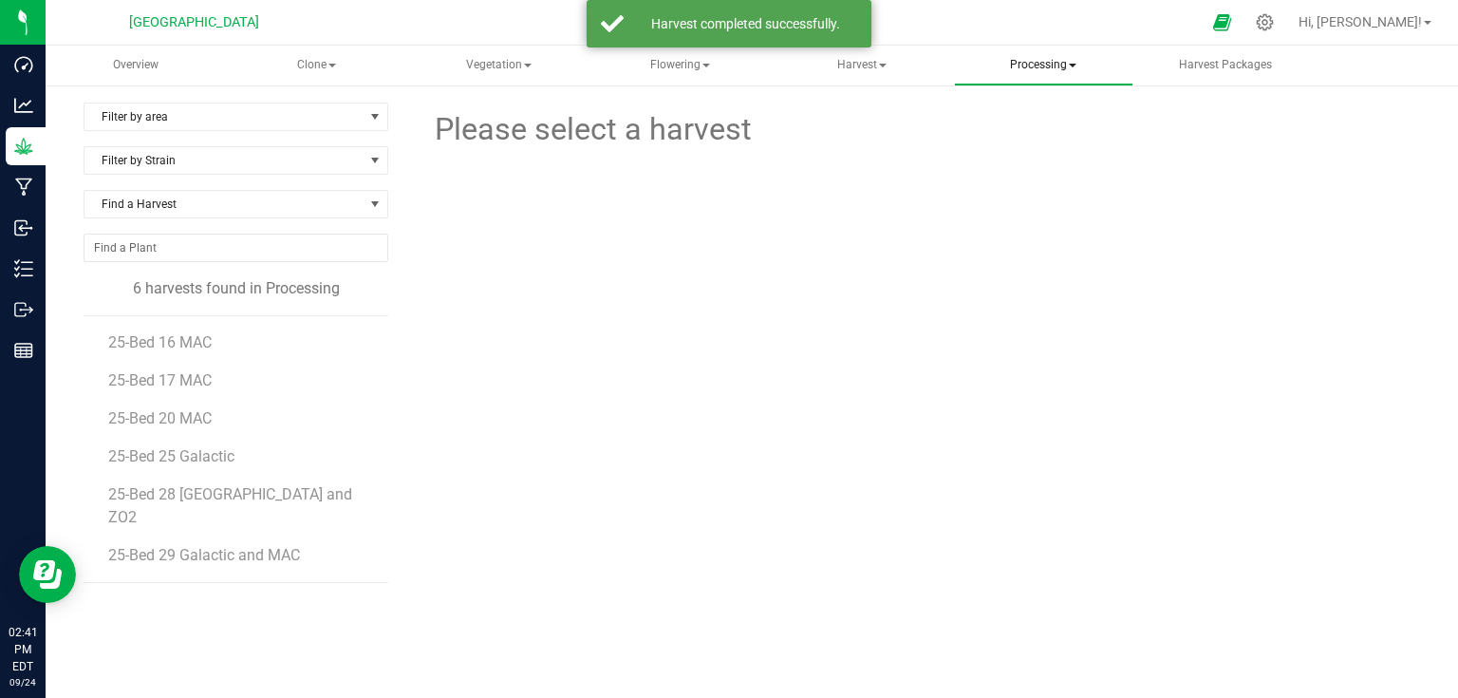
click at [996, 56] on span "Processing" at bounding box center [1043, 66] width 177 height 38
click at [1029, 65] on span "Processing" at bounding box center [1043, 66] width 179 height 40
click at [1018, 192] on li "Completed harvests" at bounding box center [1067, 182] width 227 height 23
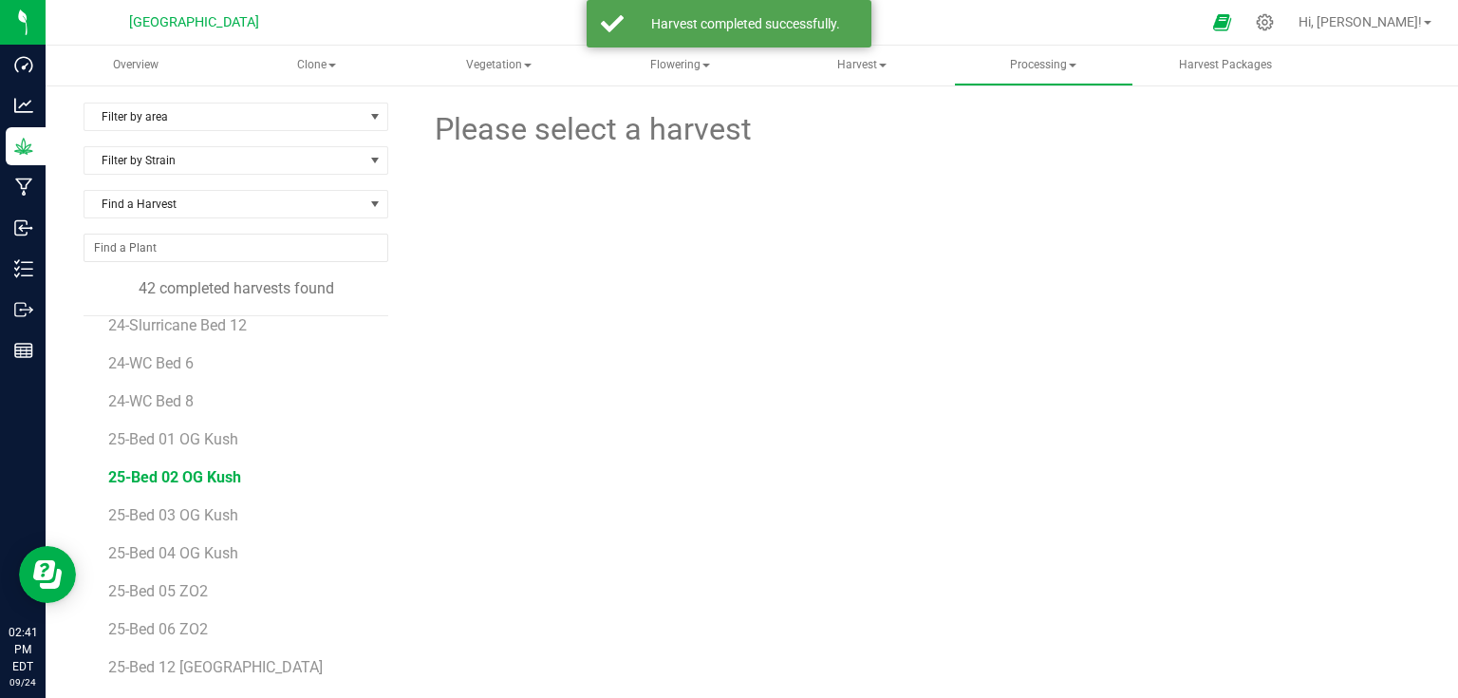
scroll to position [152, 0]
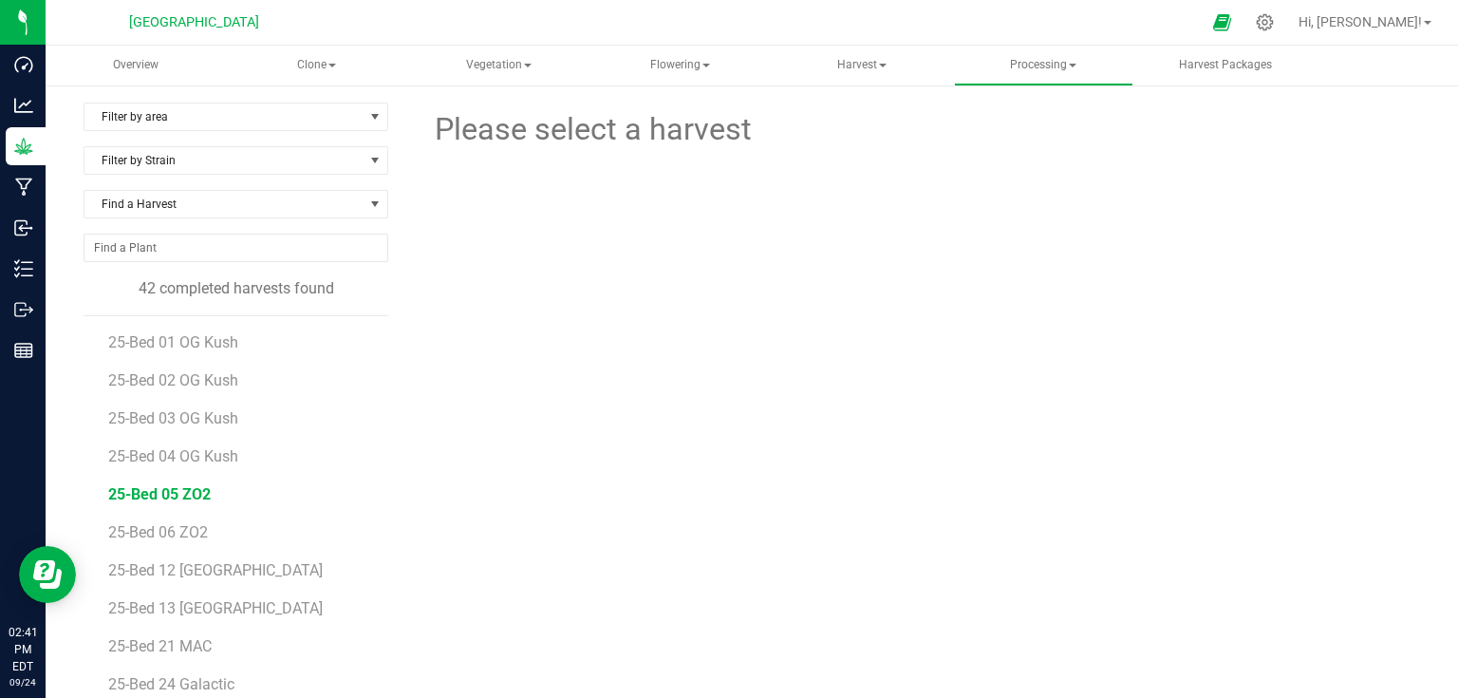
click at [177, 489] on span "25-Bed 05 ZO2" at bounding box center [159, 494] width 103 height 18
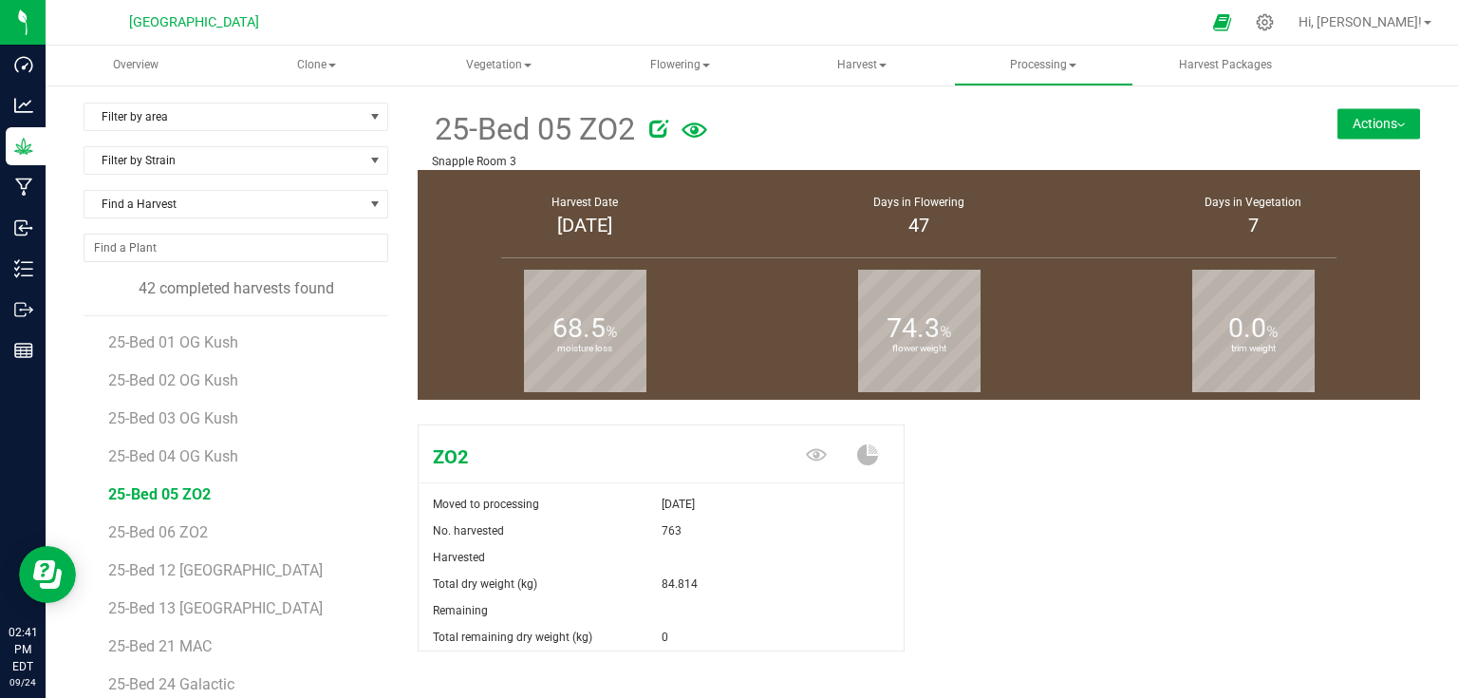
click at [1370, 121] on button "Actions" at bounding box center [1378, 123] width 83 height 30
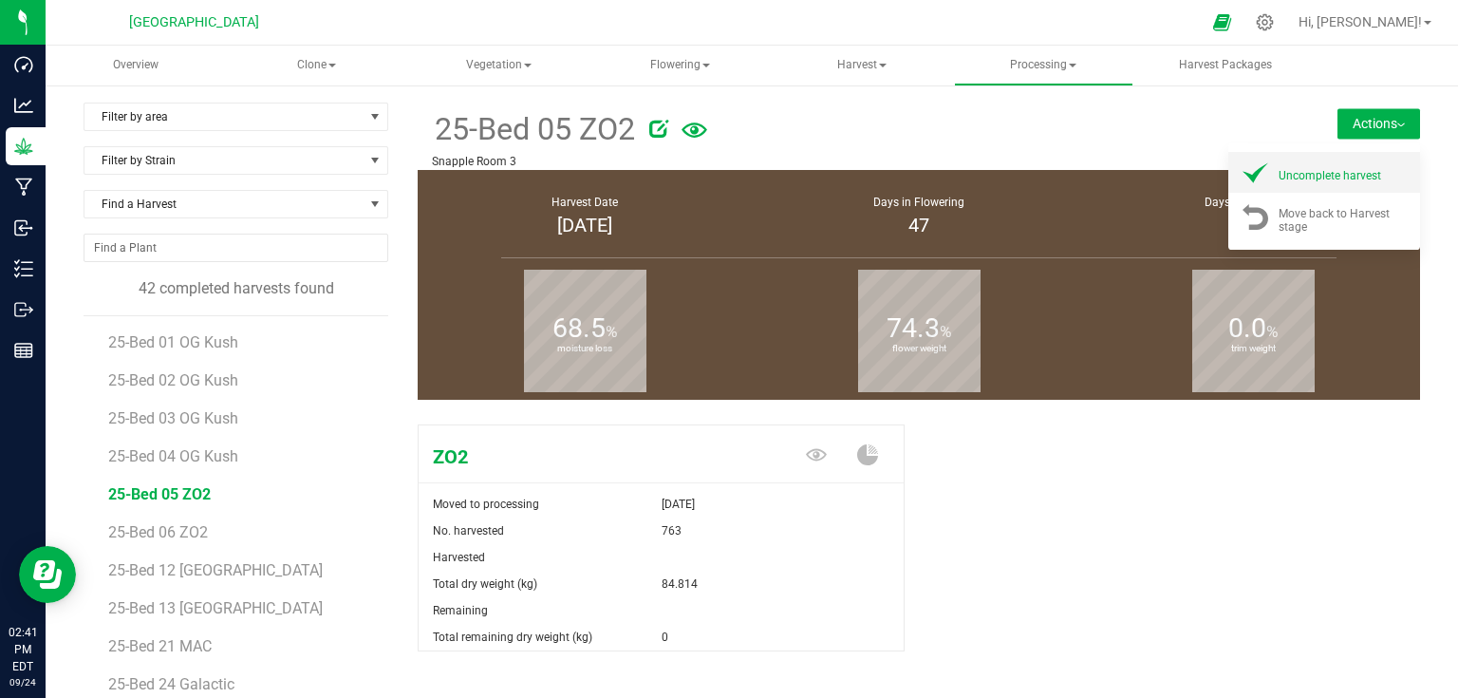
click at [1344, 185] on li "Uncomplete harvest" at bounding box center [1324, 172] width 192 height 41
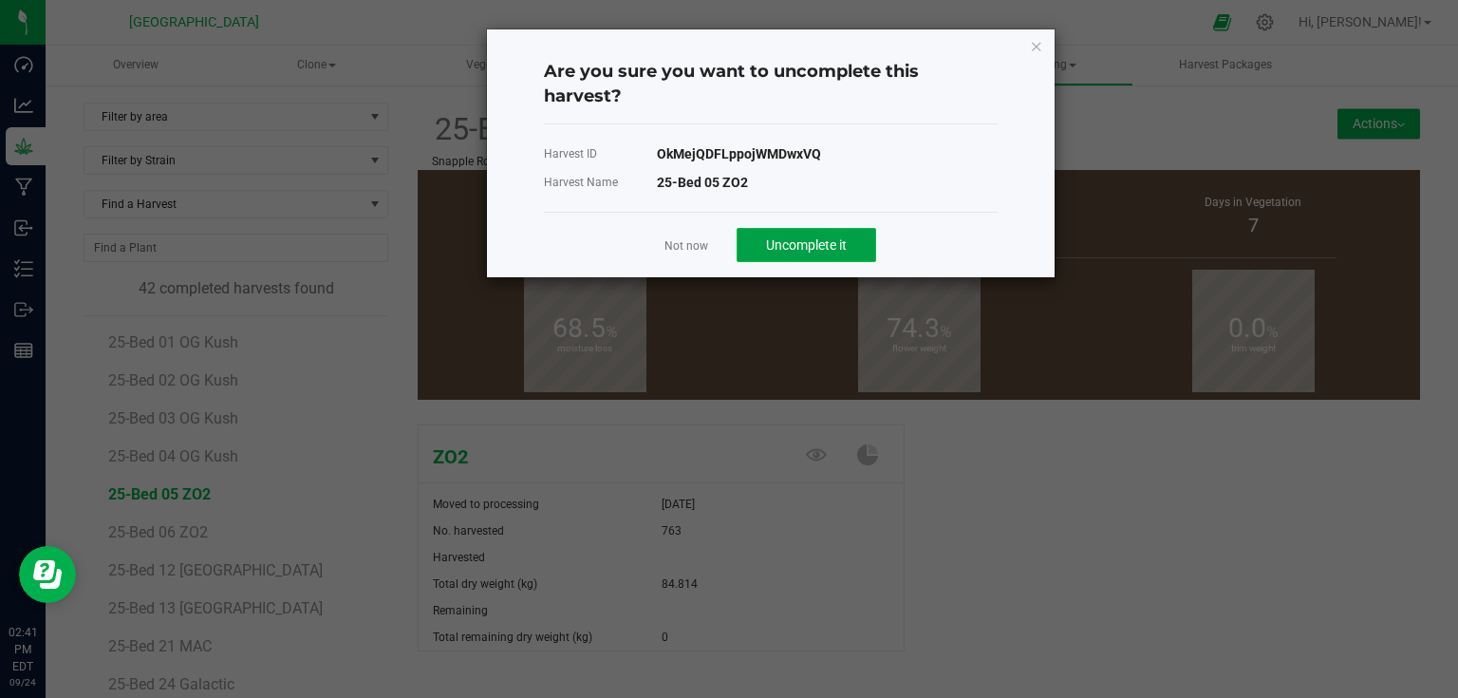
click at [856, 256] on button "Uncomplete it" at bounding box center [807, 245] width 140 height 34
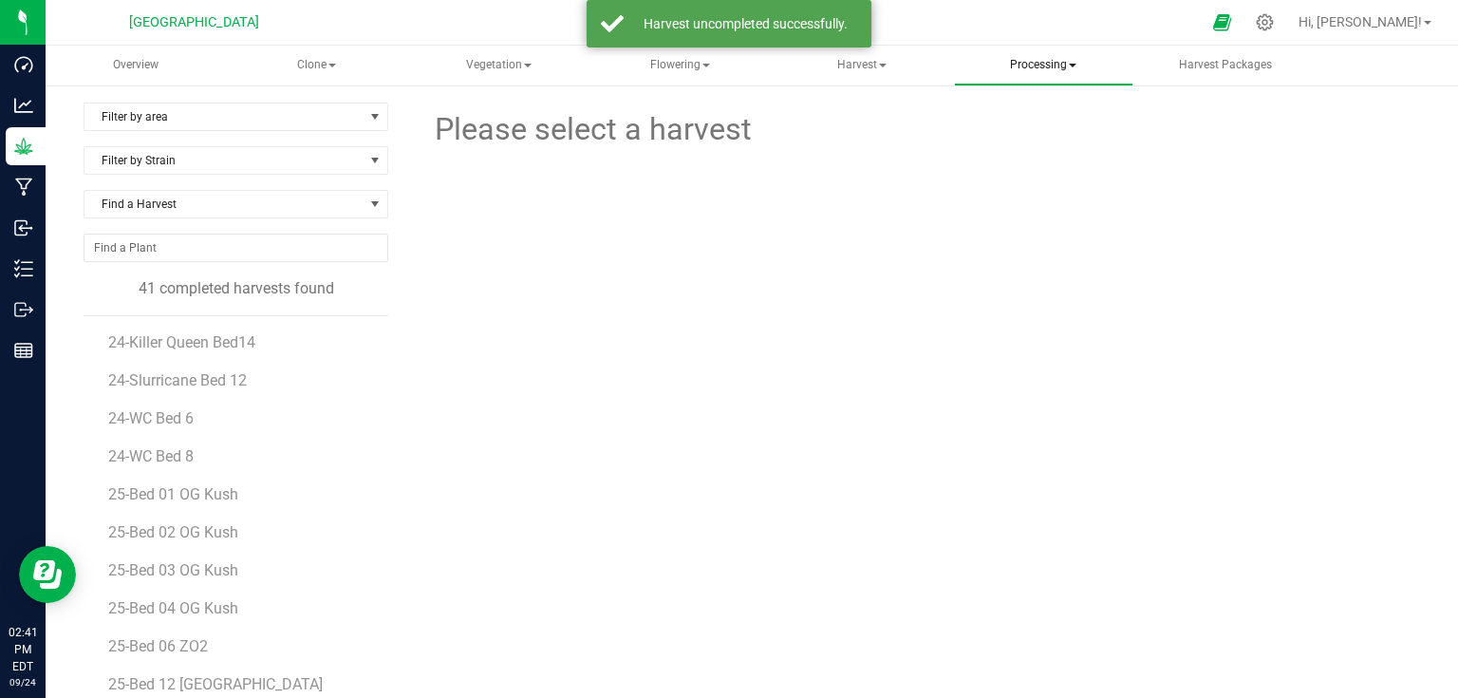
click at [1054, 57] on span "Processing" at bounding box center [1043, 66] width 177 height 38
click at [1043, 137] on span "Processing harvests" at bounding box center [1068, 136] width 176 height 16
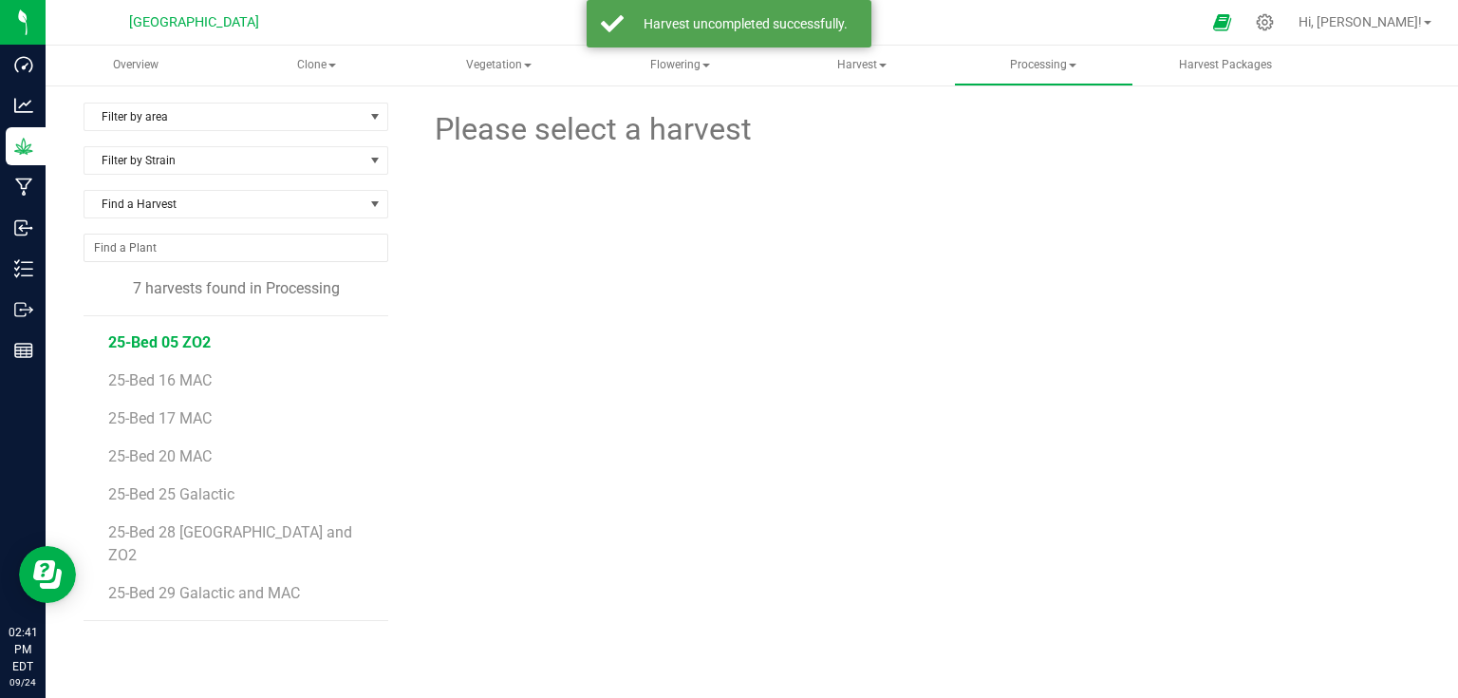
click at [188, 343] on span "25-Bed 05 ZO2" at bounding box center [159, 342] width 103 height 18
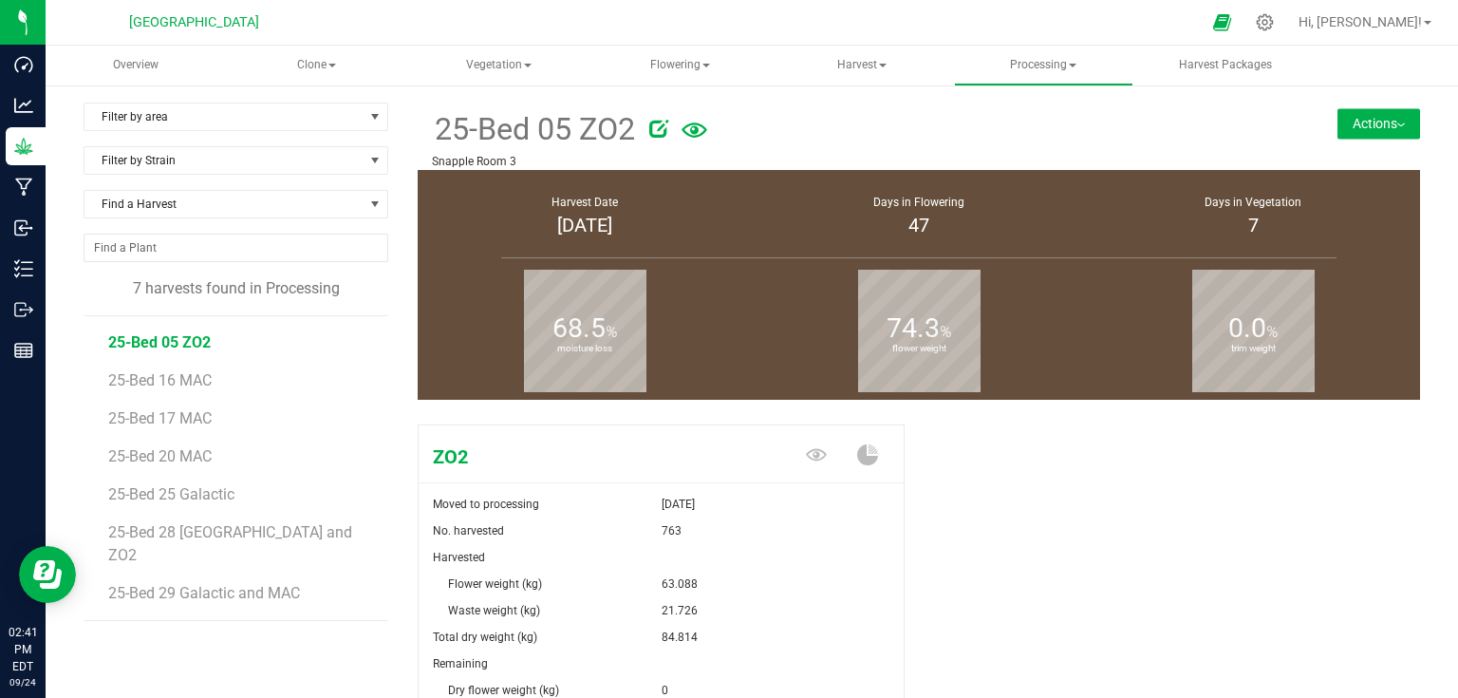
click at [1352, 118] on button "Actions" at bounding box center [1378, 123] width 83 height 30
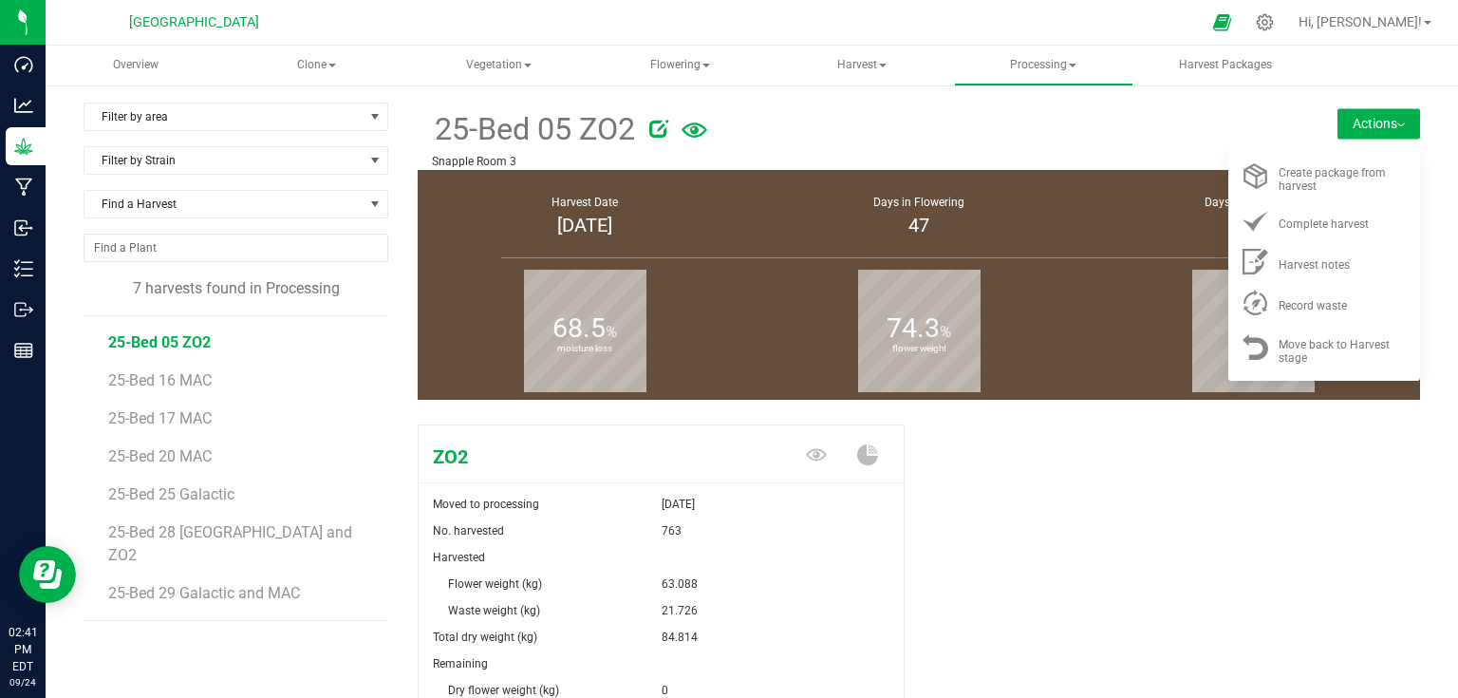
click at [1135, 444] on div "ZO2 Moved to processing [DATE] No. harvested 763 Harvested Flower weight (kg) 6…" at bounding box center [919, 630] width 1002 height 427
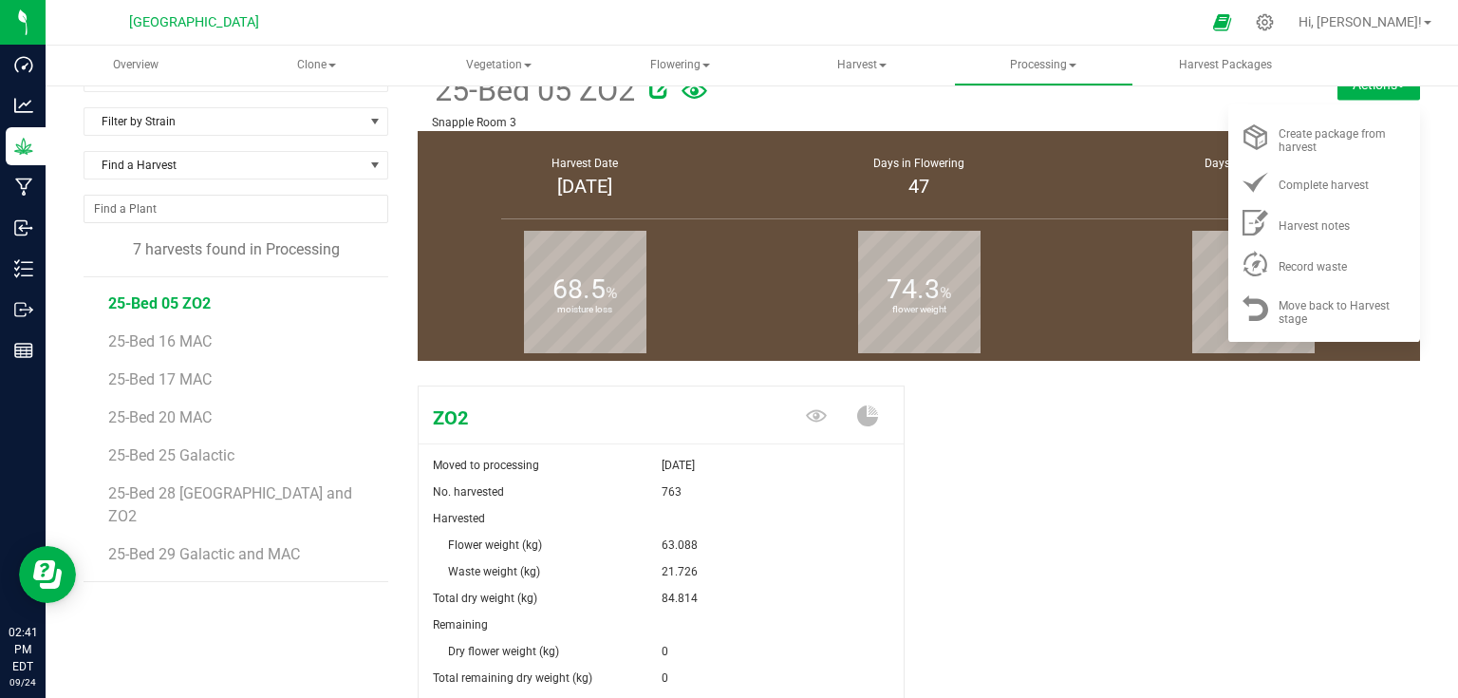
scroll to position [76, 0]
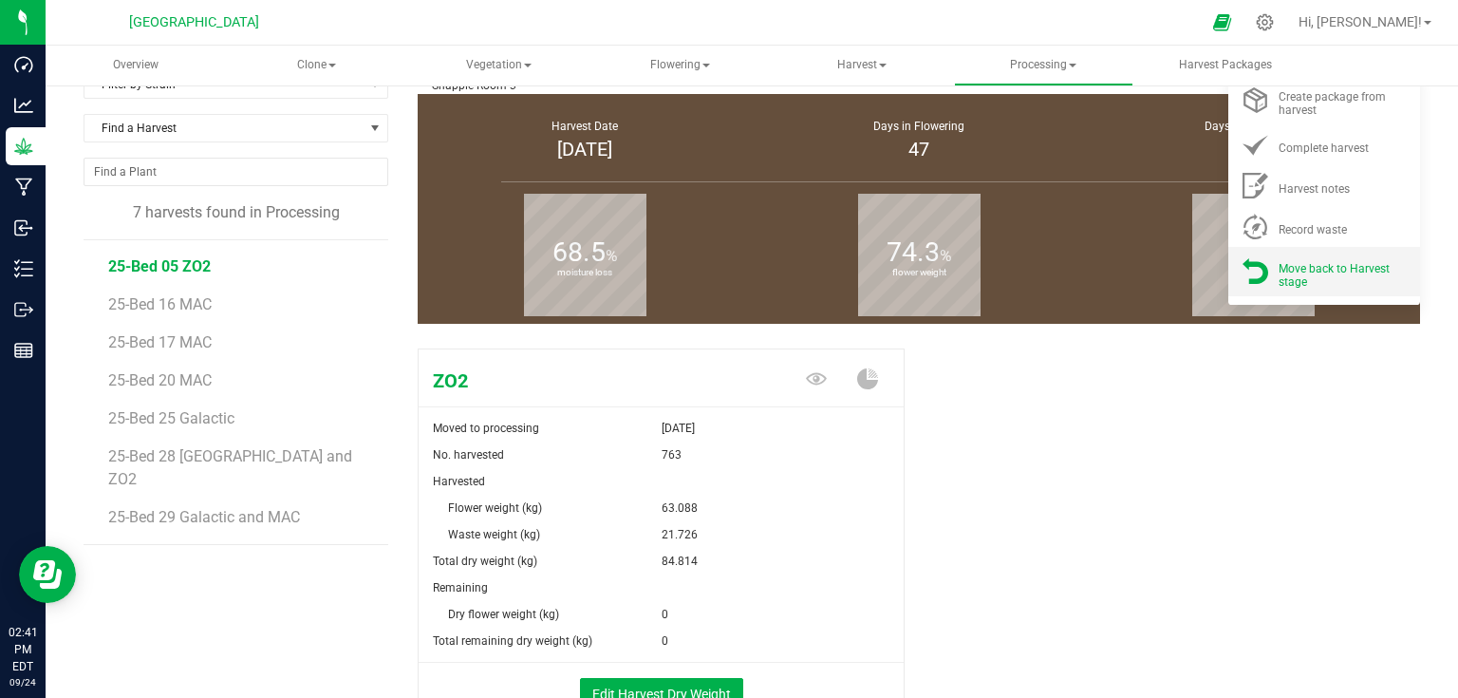
click at [1316, 275] on div "Move back to Harvest stage" at bounding box center [1342, 270] width 129 height 33
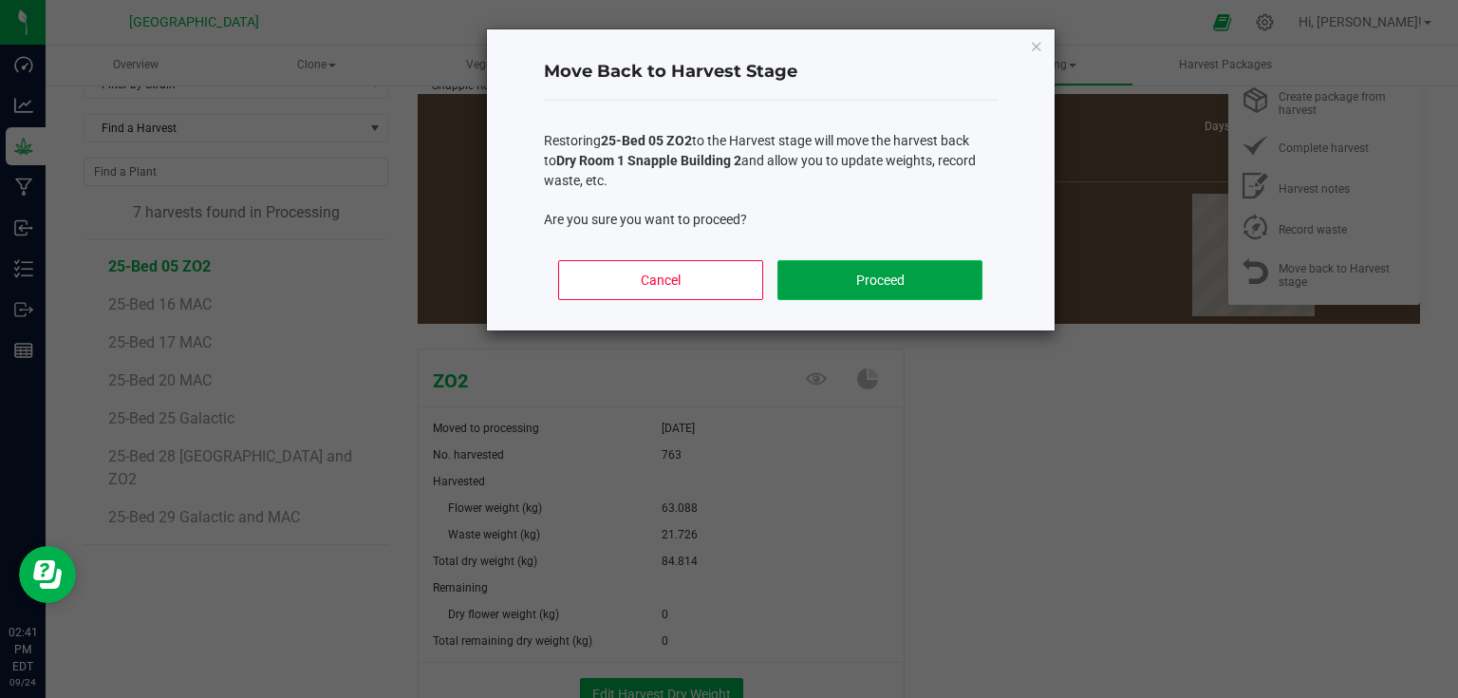
click at [904, 266] on button "Proceed" at bounding box center [879, 280] width 204 height 40
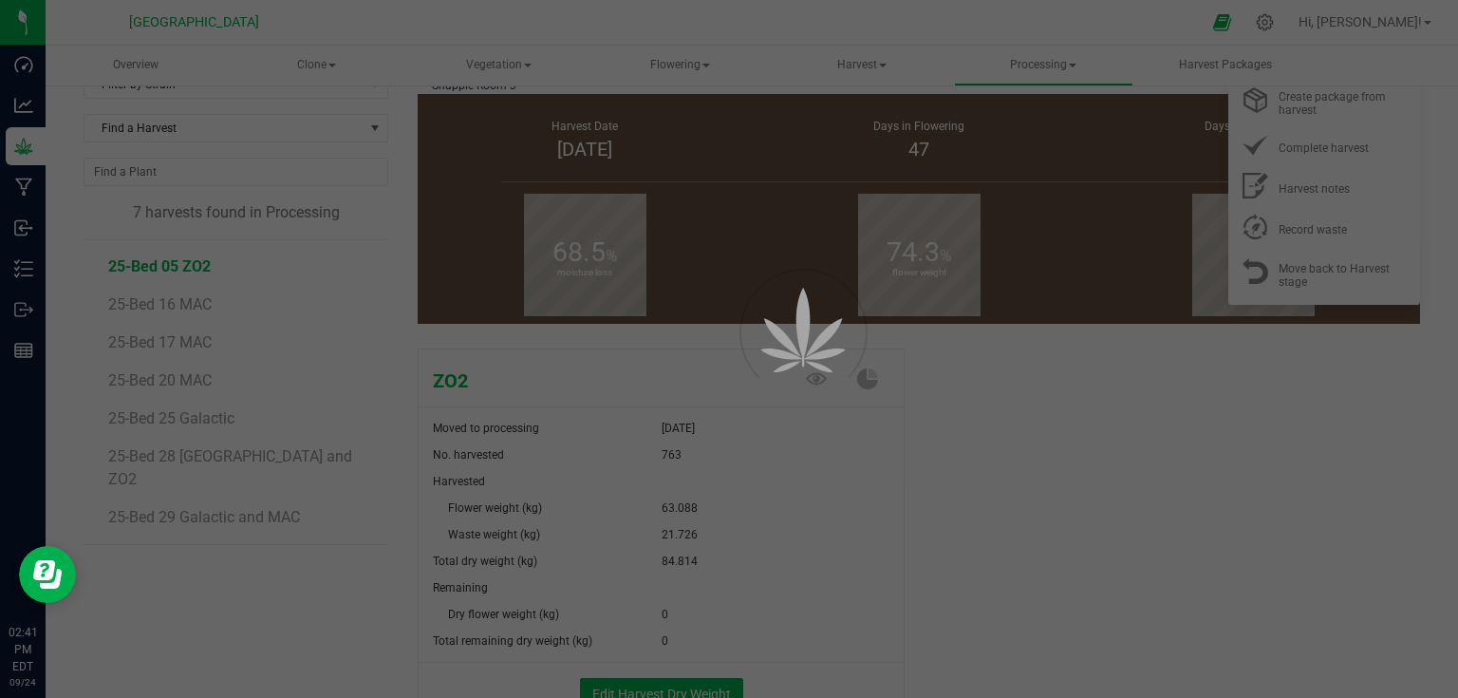
scroll to position [35, 0]
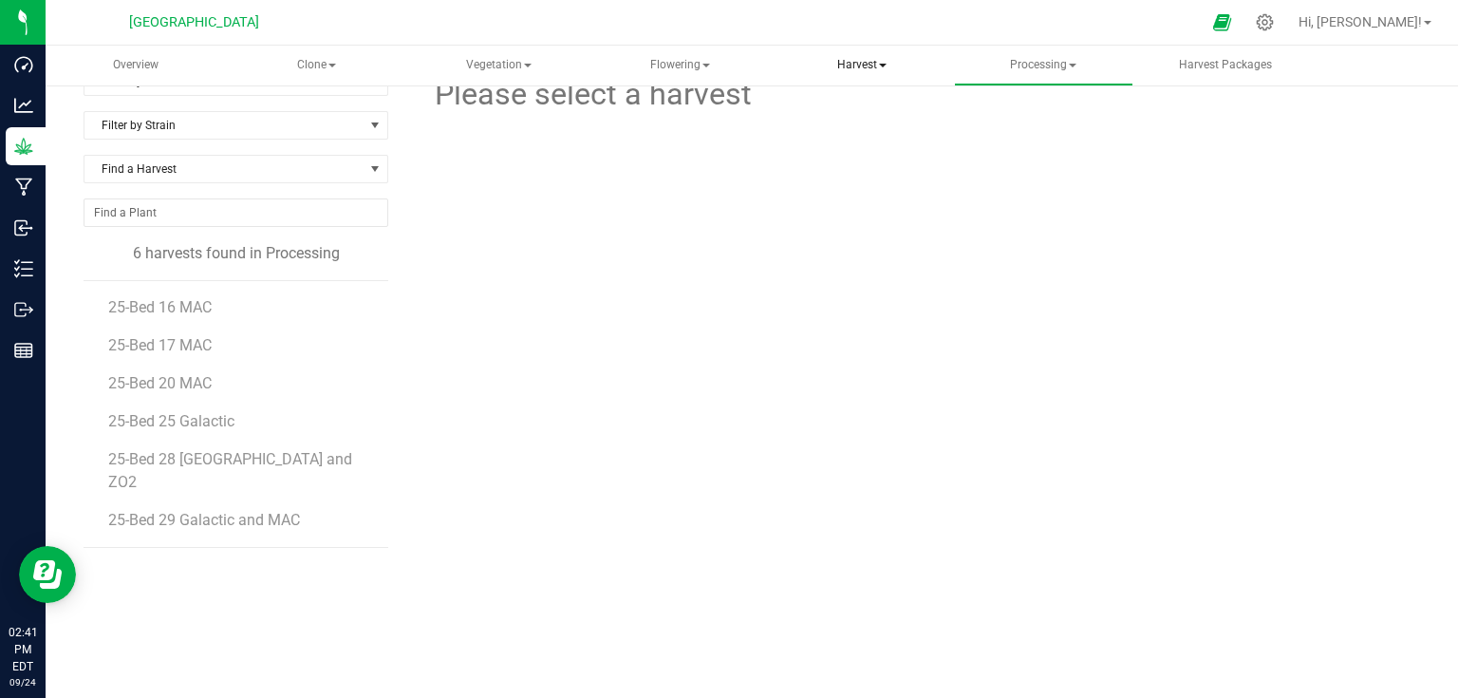
click at [885, 65] on span at bounding box center [883, 66] width 8 height 4
click at [863, 107] on span "Harvests" at bounding box center [849, 113] width 105 height 16
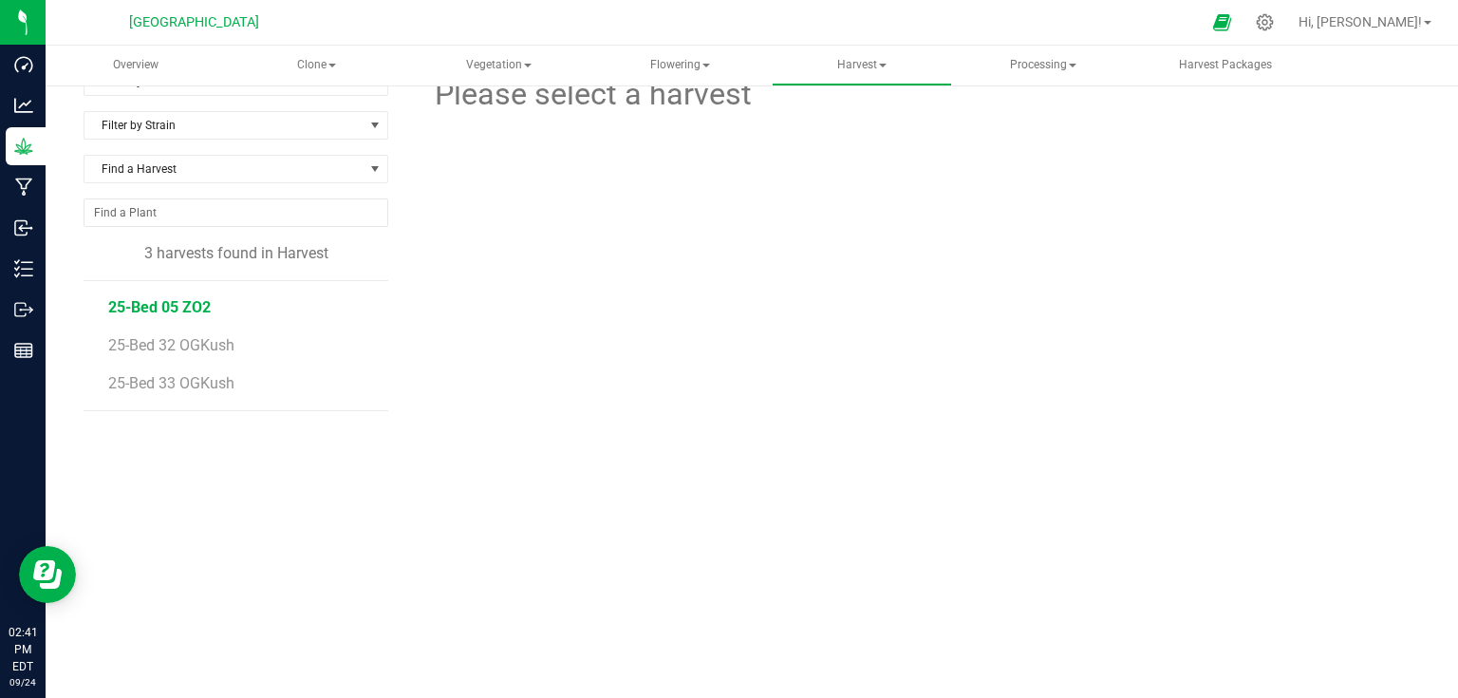
click at [159, 301] on span "25-Bed 05 ZO2" at bounding box center [159, 307] width 103 height 18
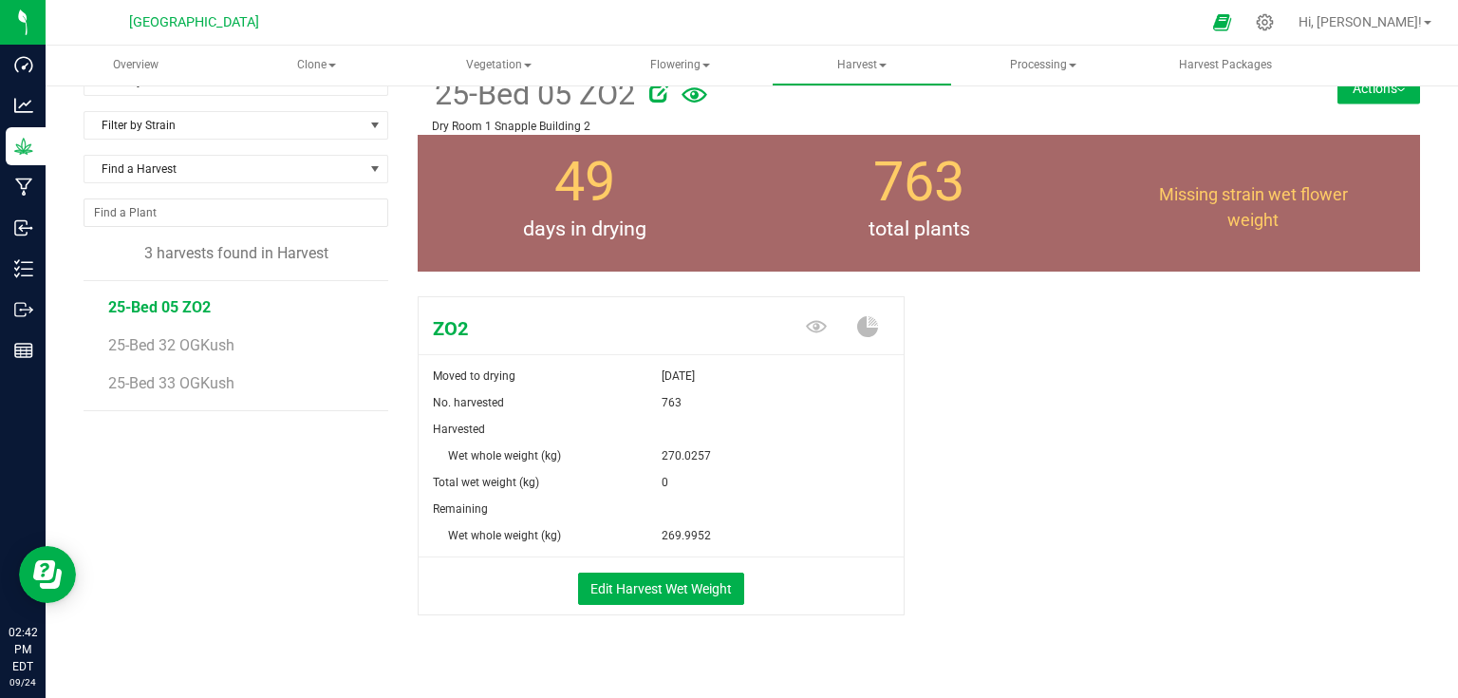
click at [1345, 86] on button "Actions" at bounding box center [1378, 88] width 83 height 30
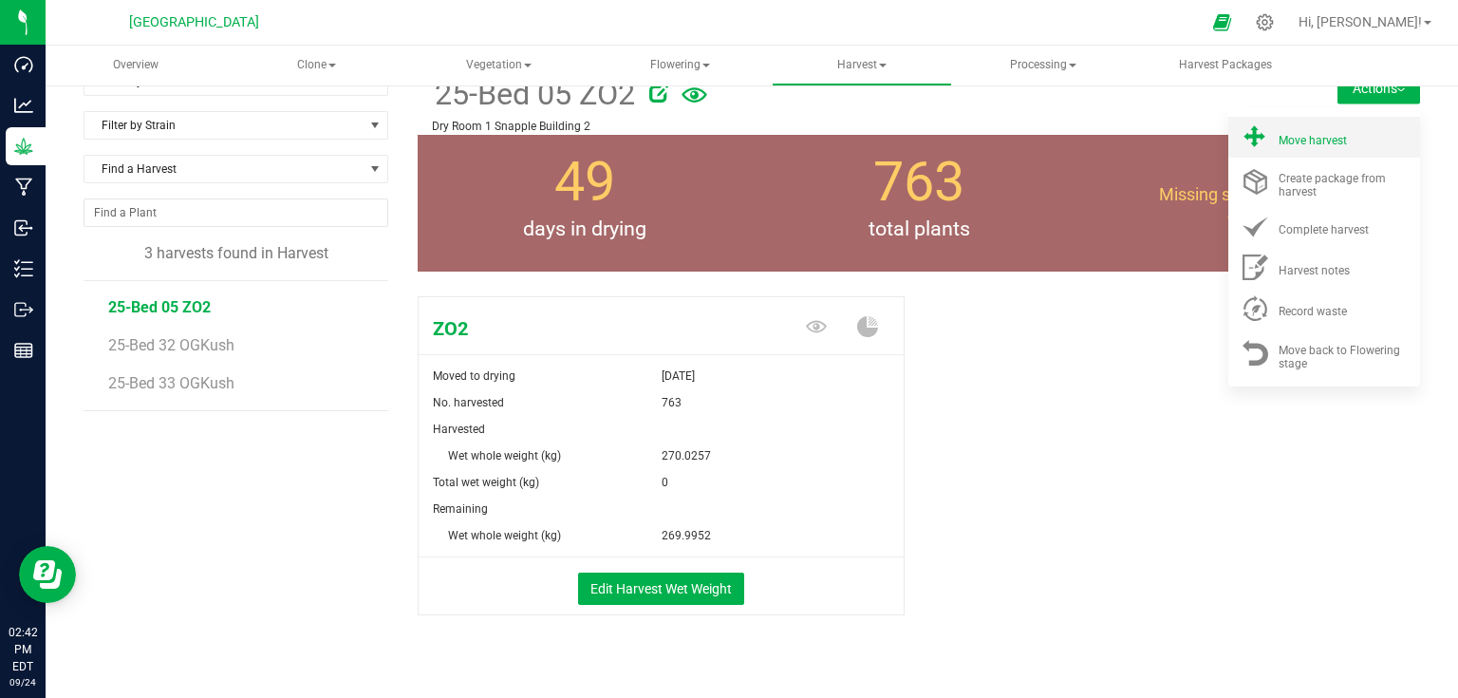
click at [1328, 134] on span "Move harvest" at bounding box center [1312, 140] width 68 height 13
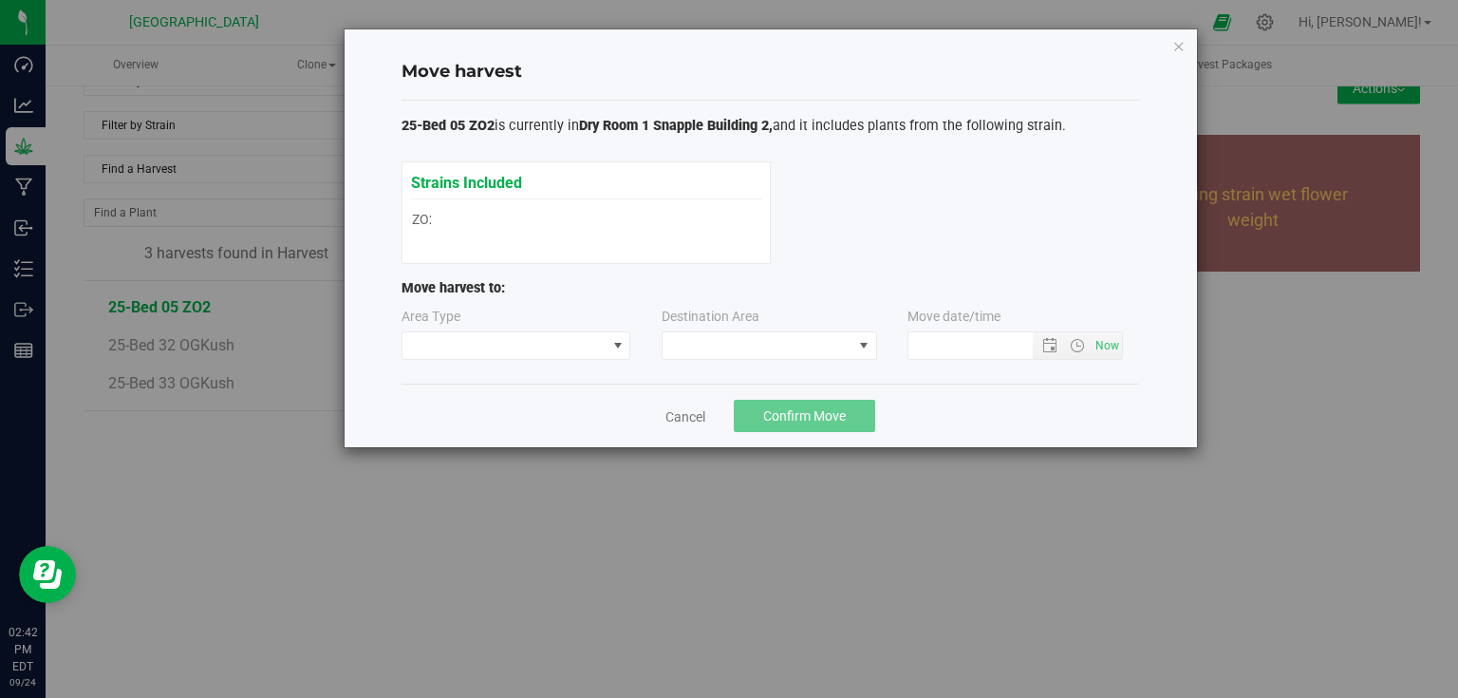
type input "[DATE] 2:42 PM"
click at [585, 357] on span at bounding box center [504, 345] width 204 height 27
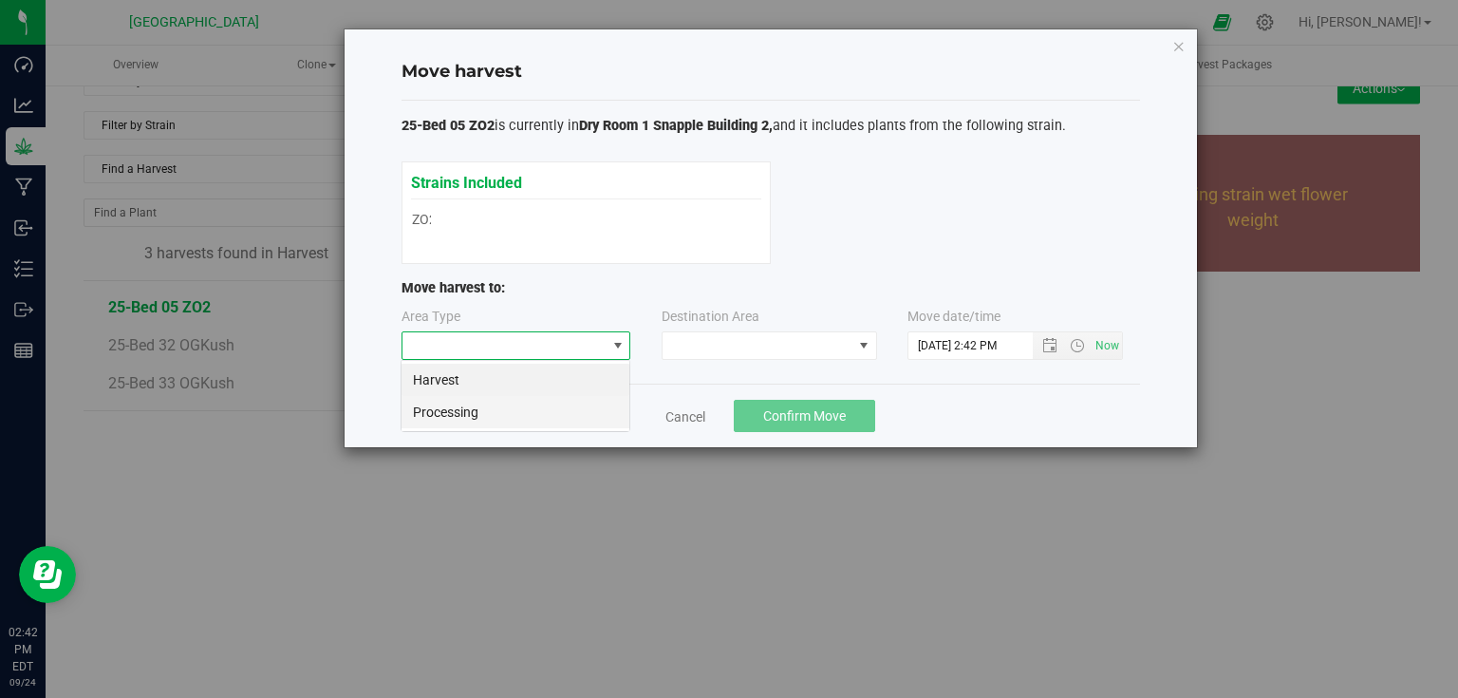
scroll to position [28, 229]
click at [530, 420] on li "Processing" at bounding box center [515, 412] width 228 height 32
click at [698, 349] on span at bounding box center [758, 345] width 190 height 27
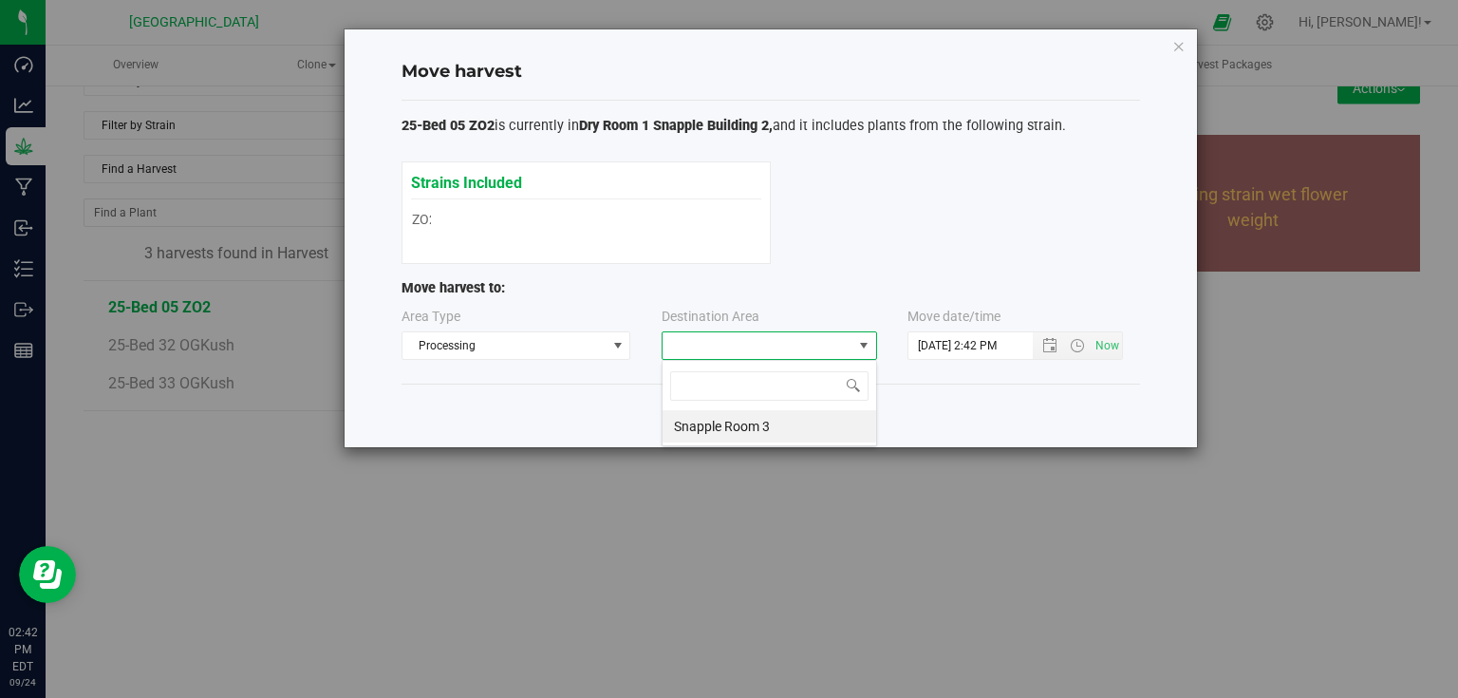
scroll to position [28, 215]
click at [709, 434] on li "Snapple Room 3" at bounding box center [770, 426] width 214 height 32
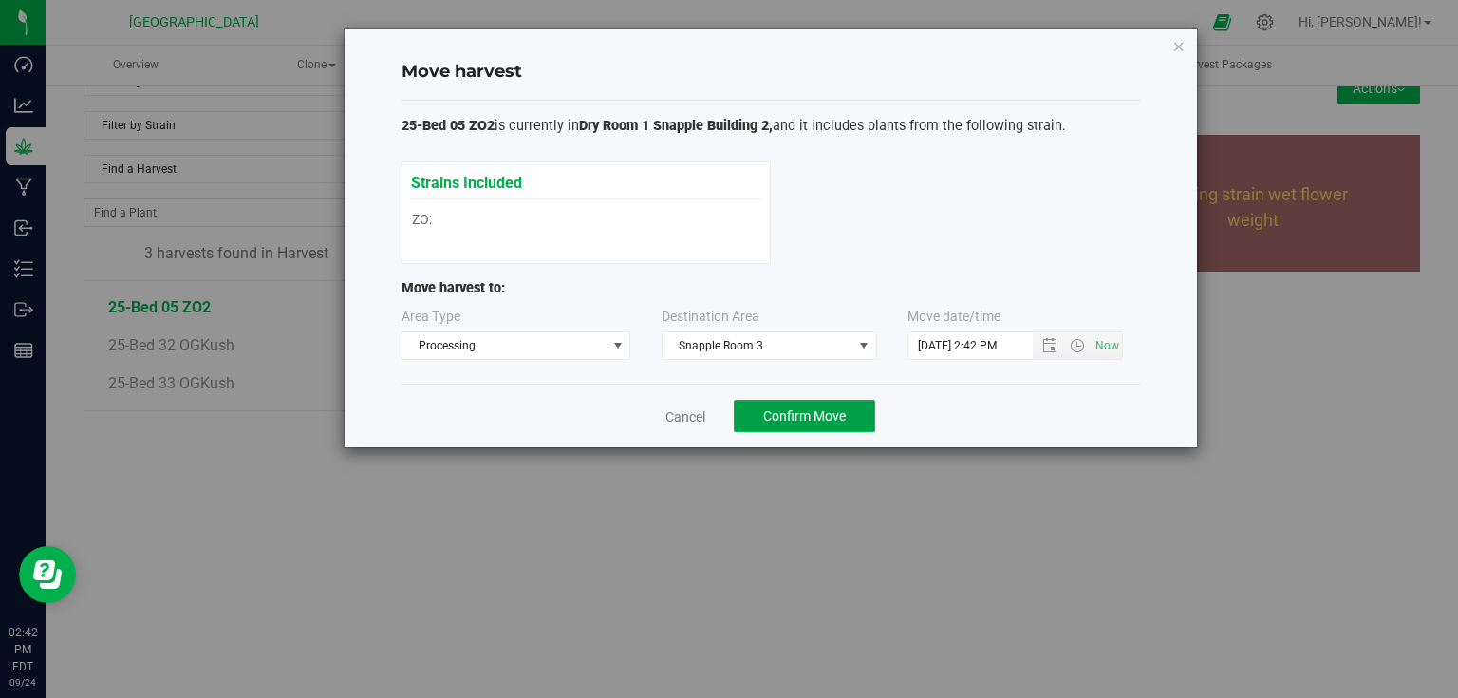
click at [782, 425] on button "Confirm Move" at bounding box center [804, 416] width 141 height 32
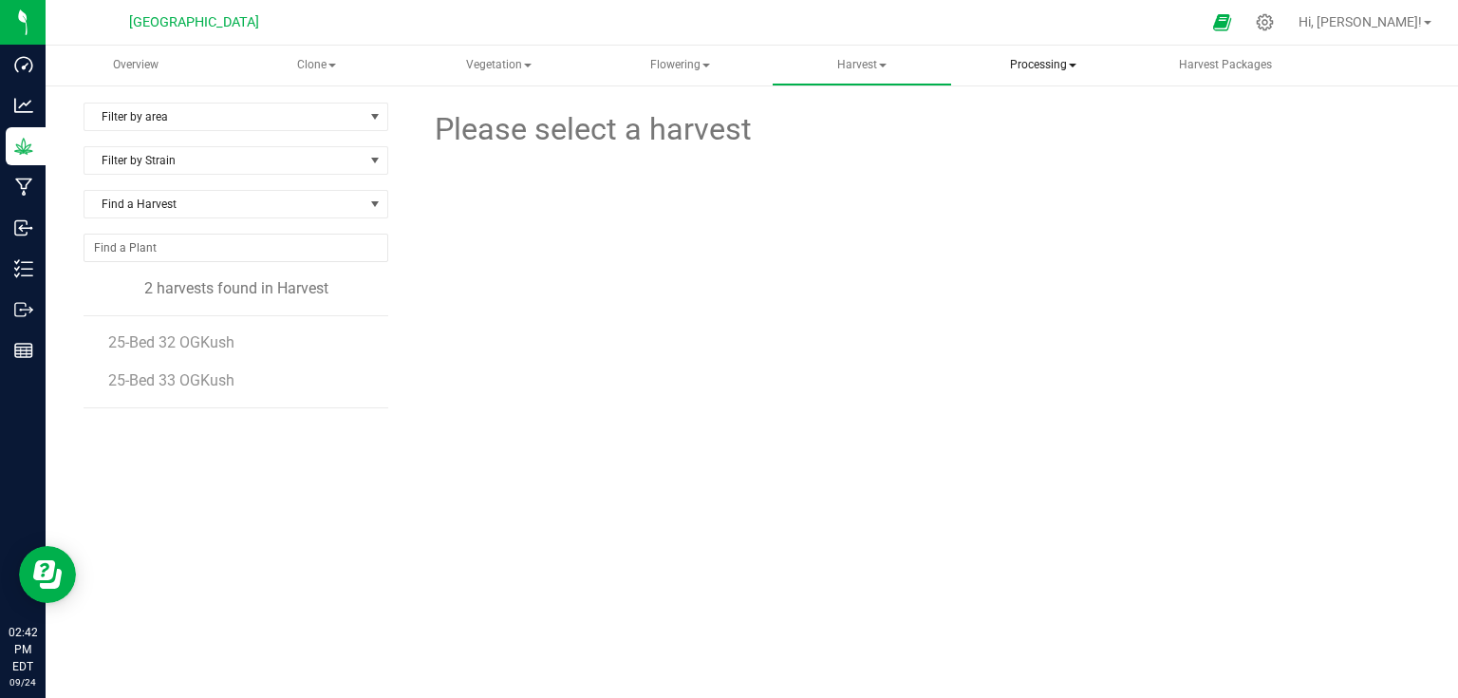
click at [1070, 74] on span "Processing" at bounding box center [1043, 66] width 177 height 38
click at [1069, 182] on span "Completed harvests" at bounding box center [1067, 182] width 175 height 16
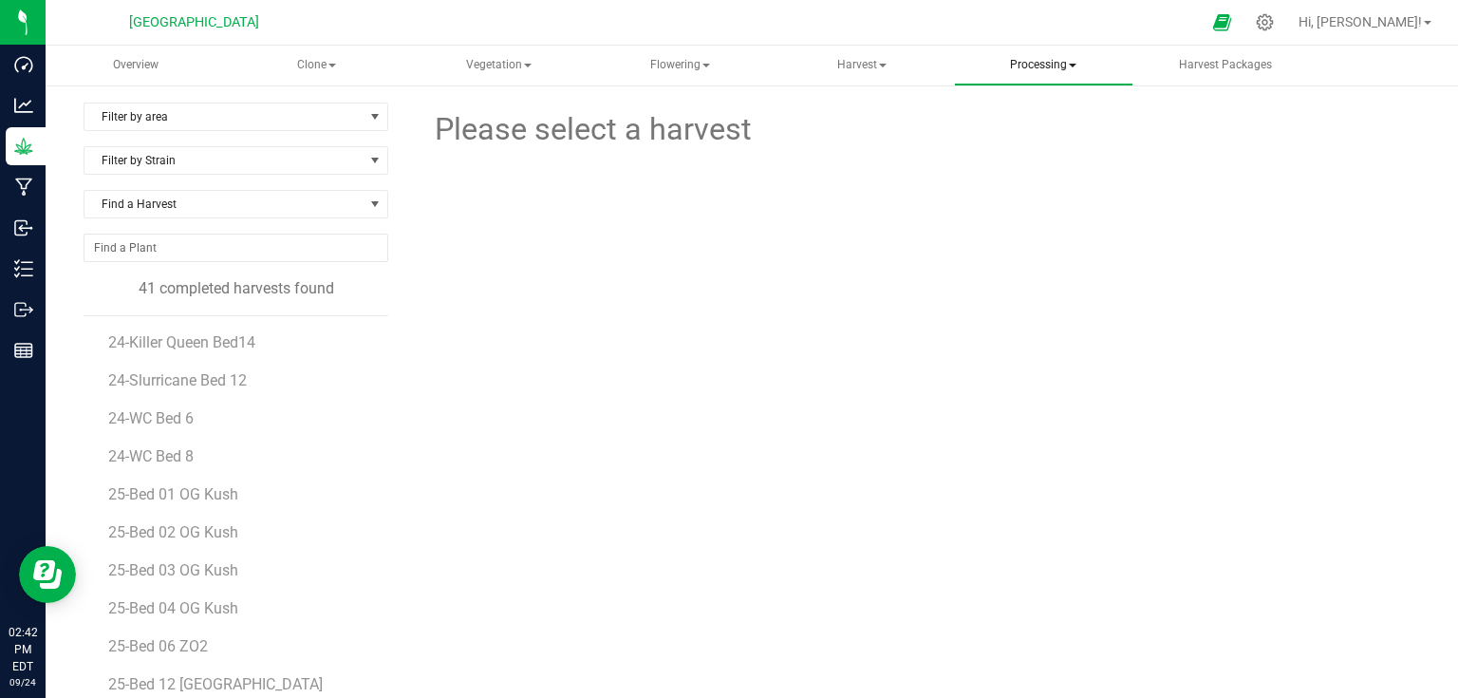
click at [1044, 76] on span "Processing" at bounding box center [1043, 66] width 177 height 38
click at [1039, 175] on span "Completed harvests" at bounding box center [1067, 182] width 175 height 16
click at [200, 420] on span "25-Bed 03 OG Kush" at bounding box center [174, 418] width 133 height 18
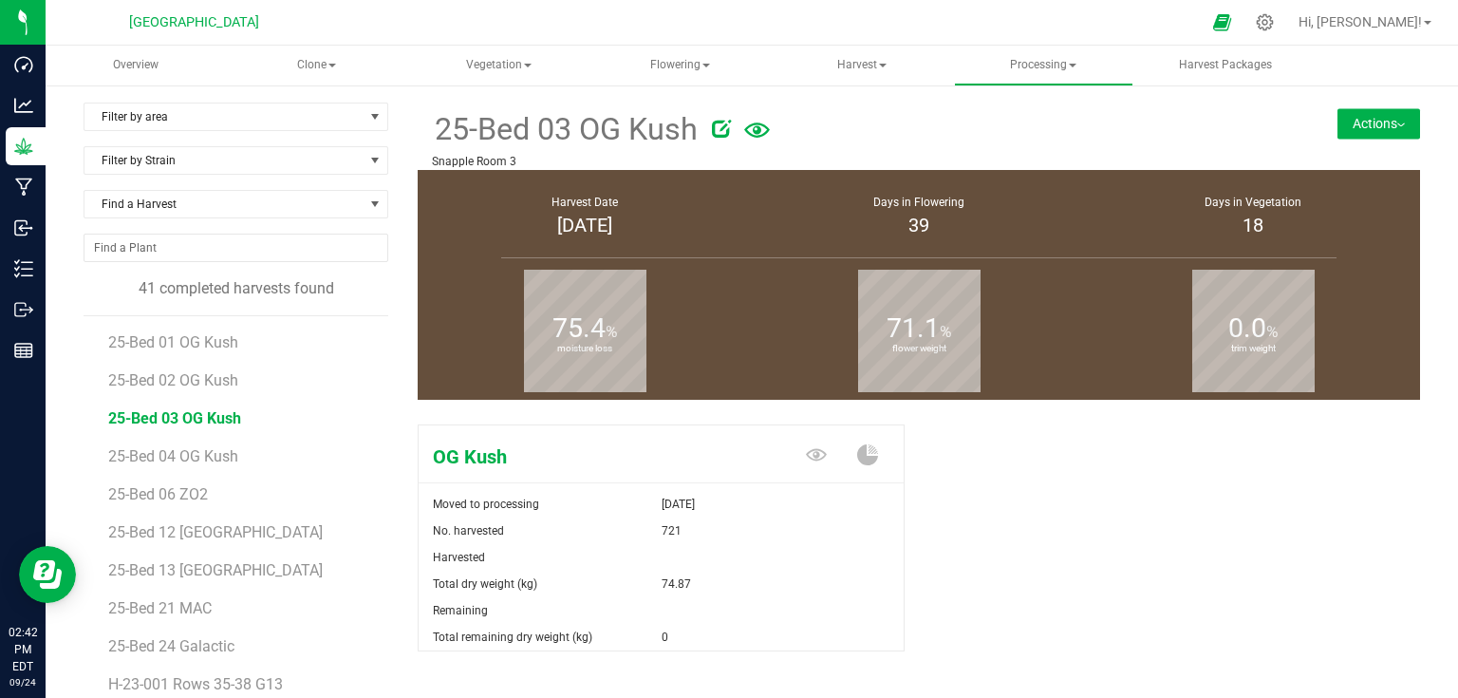
click at [1359, 138] on button "Actions" at bounding box center [1378, 123] width 83 height 30
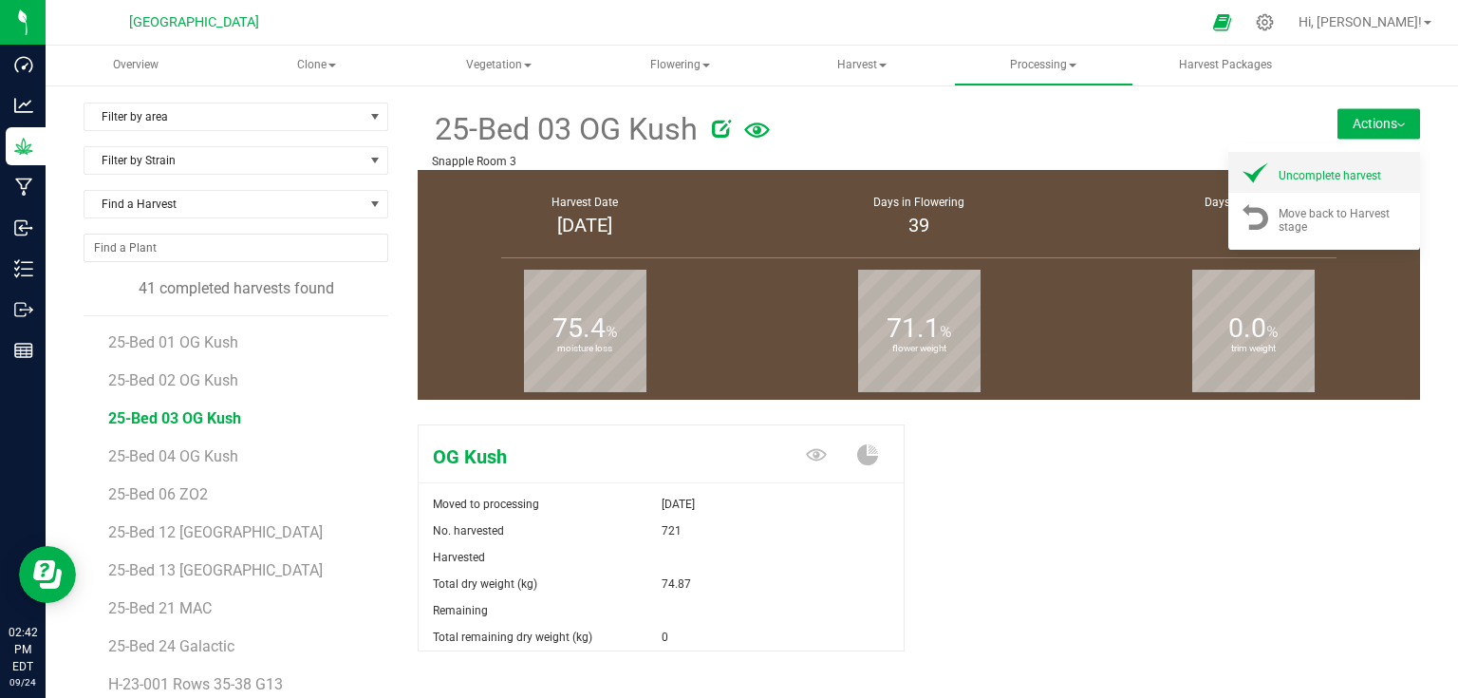
click at [1348, 186] on li "Uncomplete harvest" at bounding box center [1324, 172] width 192 height 41
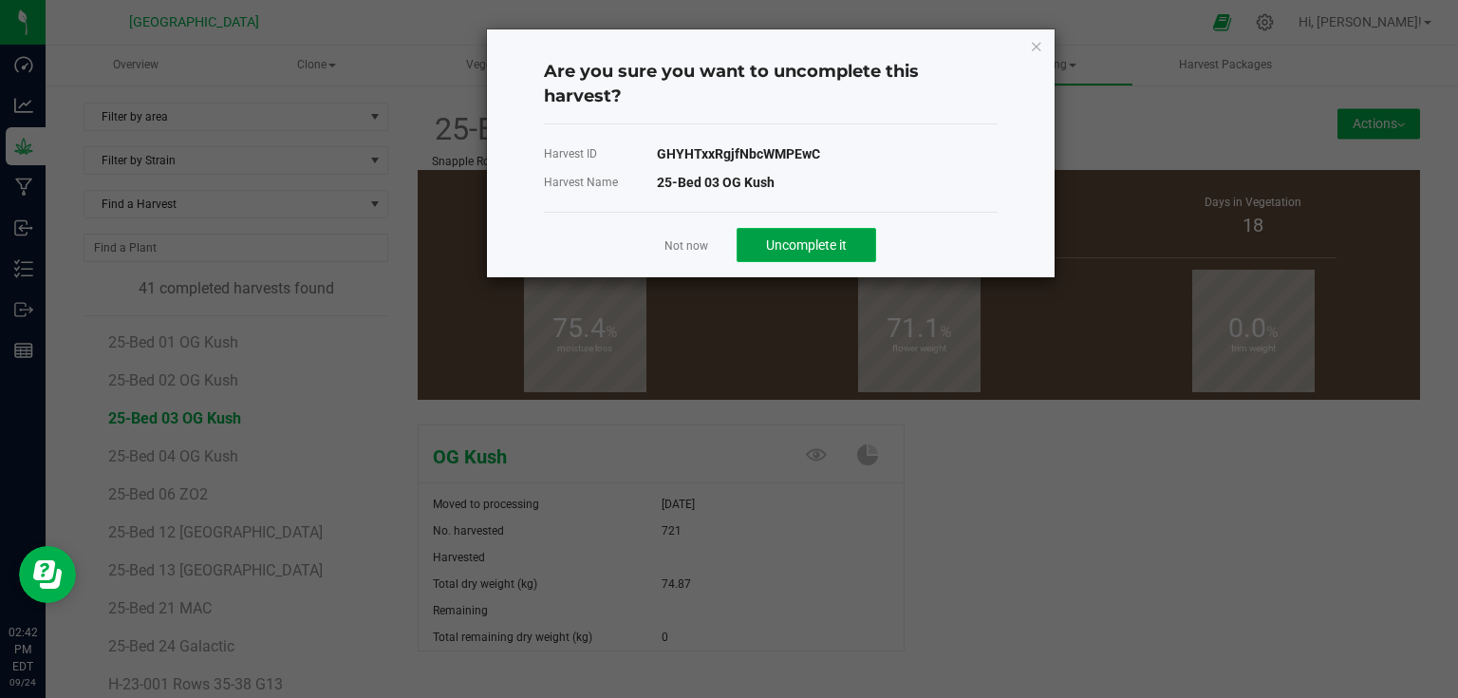
click at [808, 242] on span "Uncomplete it" at bounding box center [806, 244] width 81 height 15
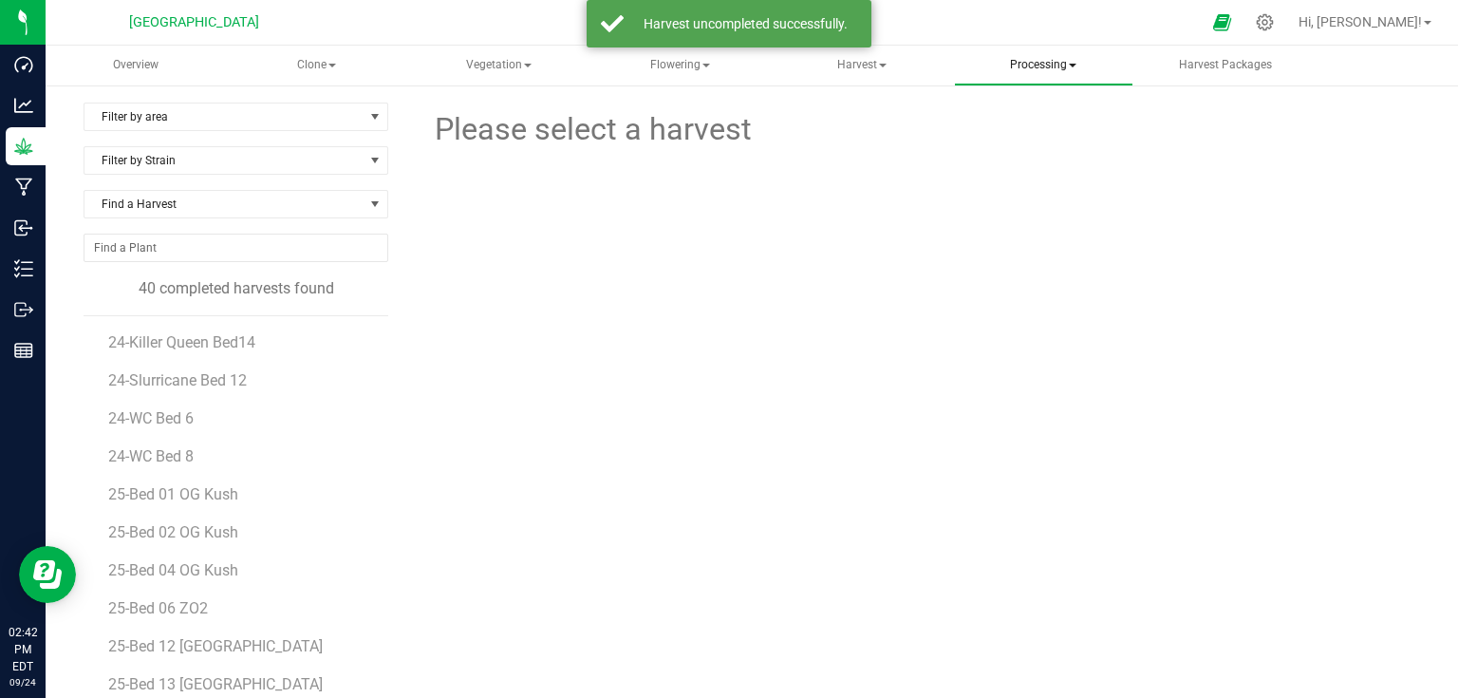
click at [1040, 76] on span "Processing" at bounding box center [1043, 66] width 177 height 38
click at [1048, 129] on span "Processing harvests" at bounding box center [1068, 136] width 176 height 16
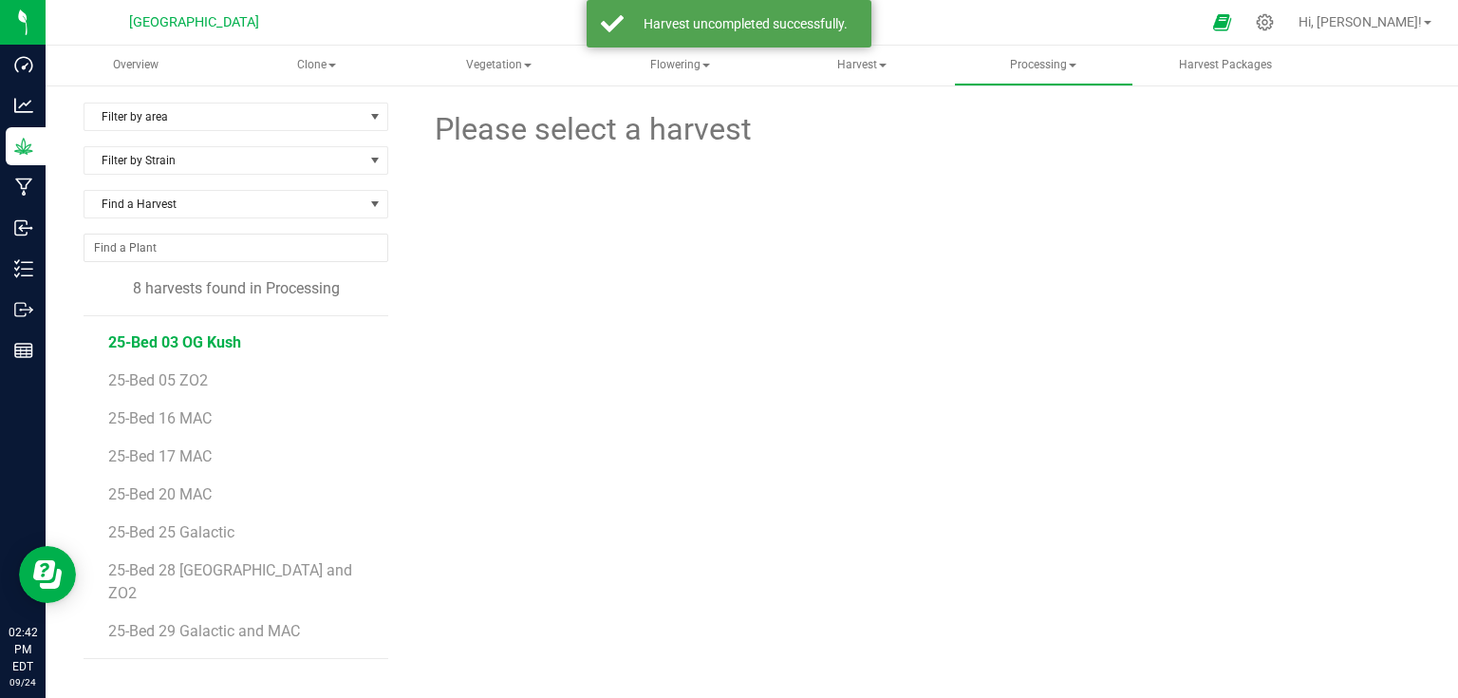
click at [229, 344] on span "25-Bed 03 OG Kush" at bounding box center [174, 342] width 133 height 18
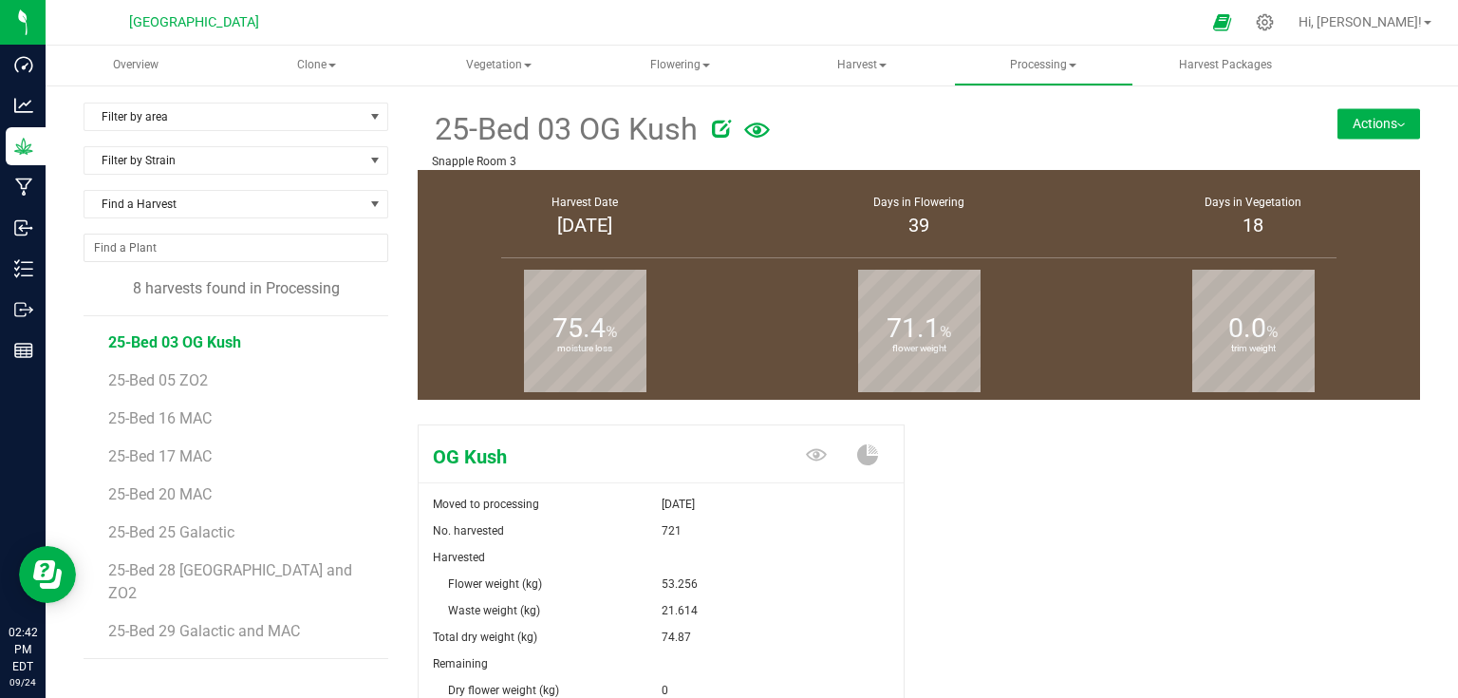
click at [1352, 106] on div "25-Bed 03 OG Kush Snapple Room 3 Actions Create package from harvest Complete h…" at bounding box center [919, 136] width 1002 height 67
click at [1353, 118] on button "Actions" at bounding box center [1378, 123] width 83 height 30
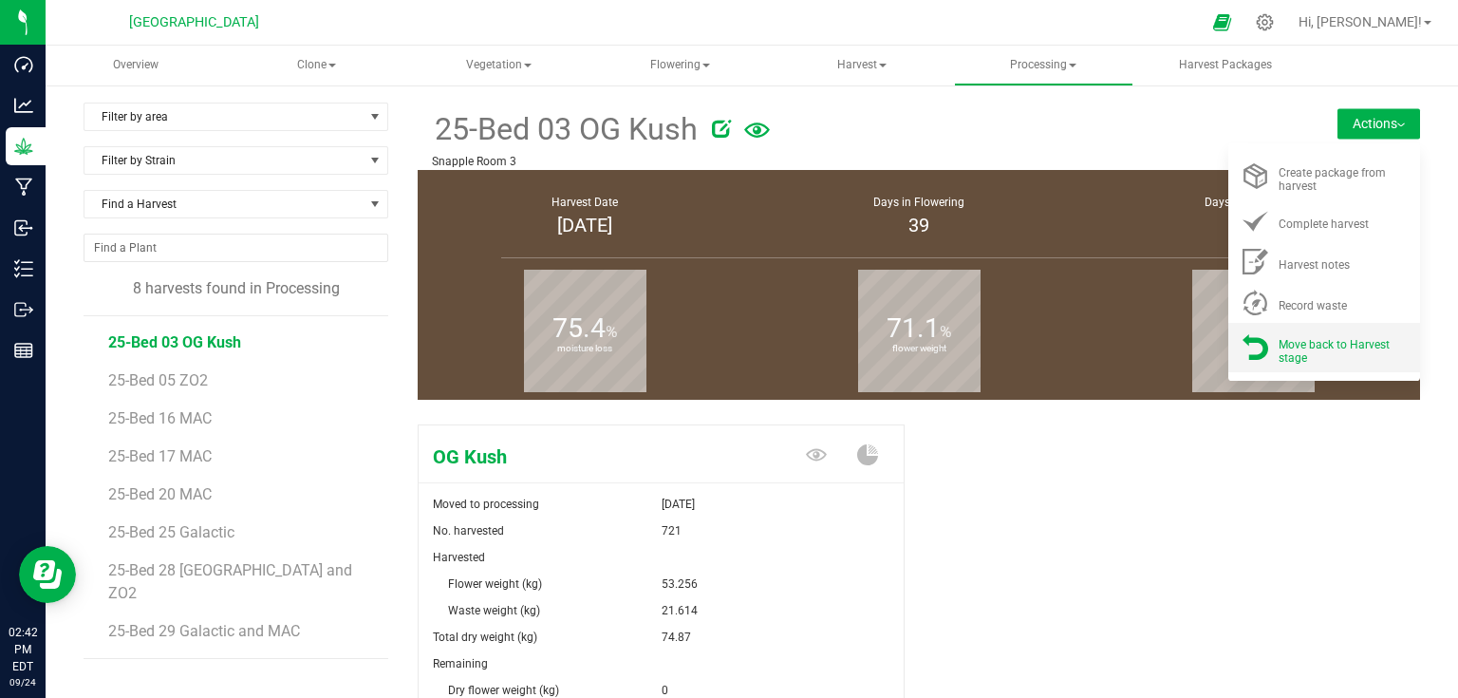
click at [1312, 349] on span "Move back to Harvest stage" at bounding box center [1333, 351] width 111 height 27
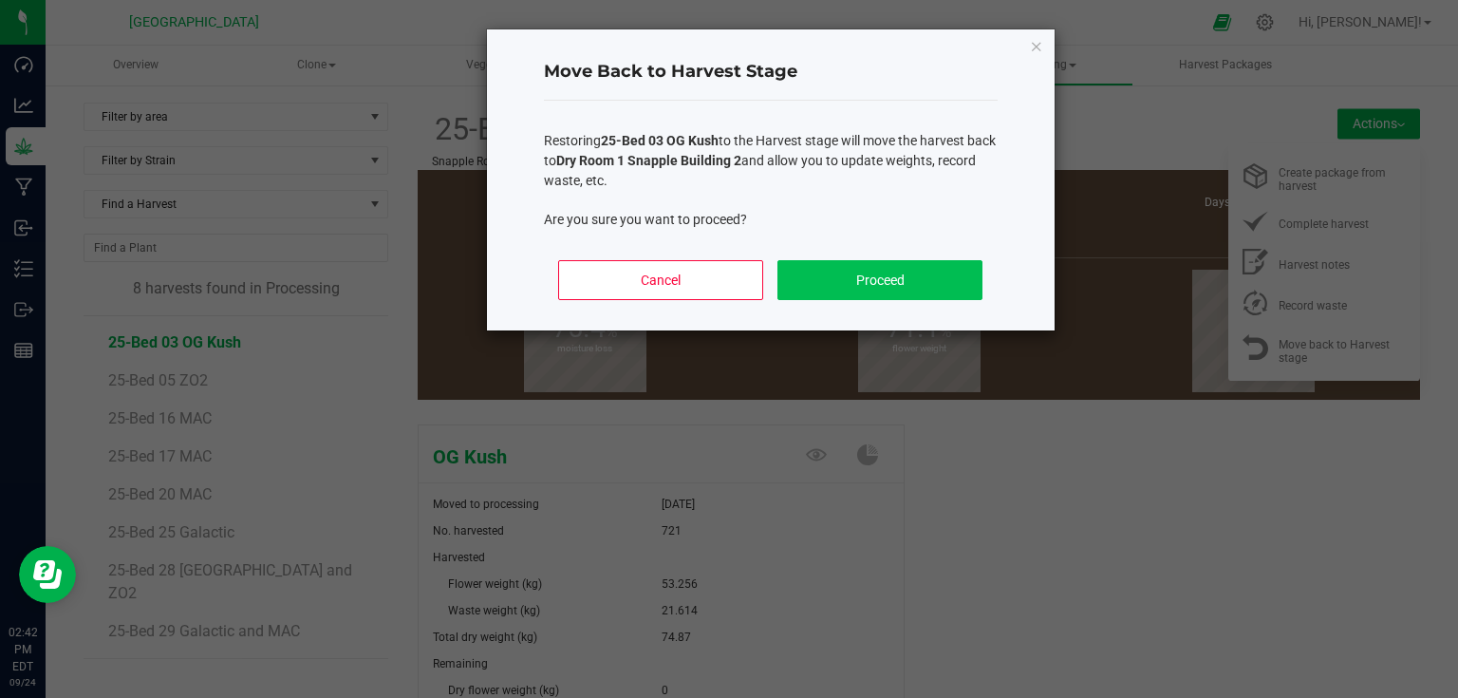
click at [907, 296] on div "Cancel Proceed" at bounding box center [771, 287] width 454 height 85
drag, startPoint x: 844, startPoint y: 289, endPoint x: 547, endPoint y: 243, distance: 300.6
click at [714, 266] on div "Cancel Proceed" at bounding box center [771, 287] width 454 height 85
click at [911, 278] on button "Proceed" at bounding box center [879, 280] width 204 height 40
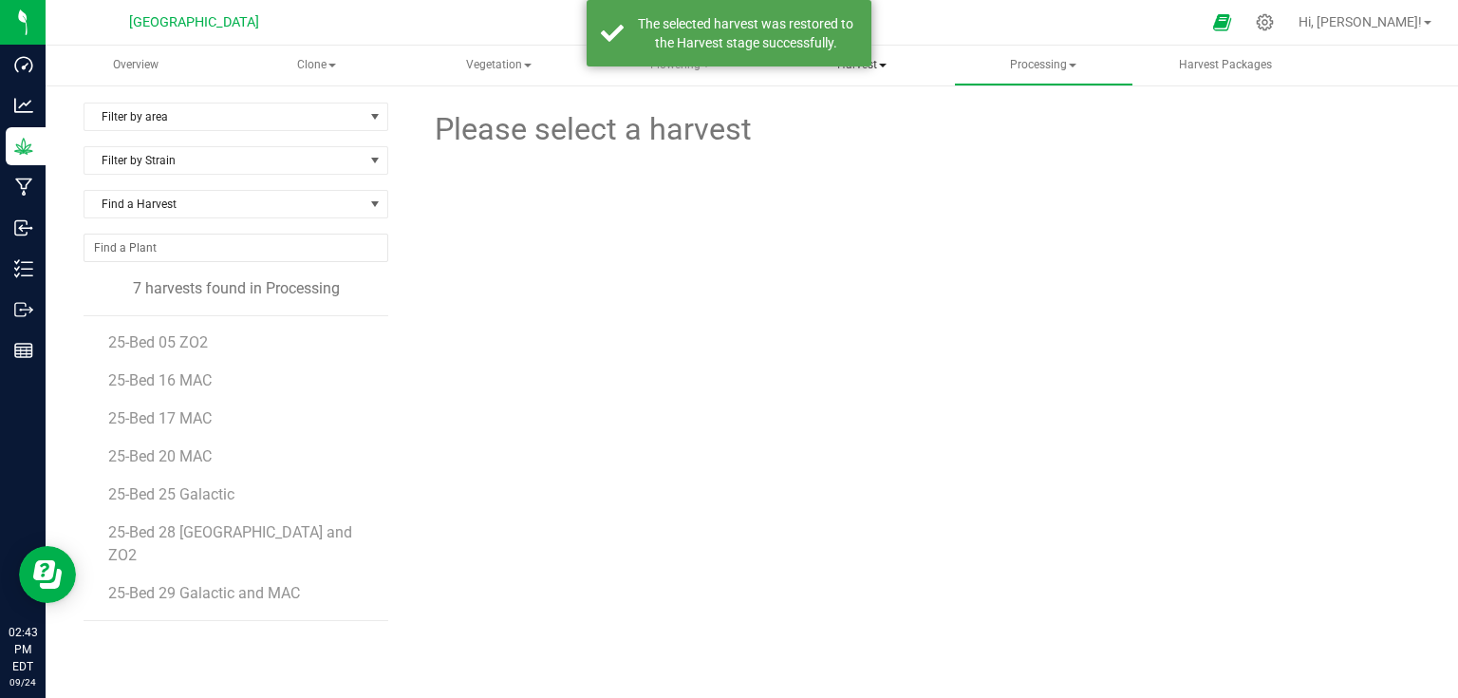
click at [884, 66] on span at bounding box center [883, 66] width 8 height 4
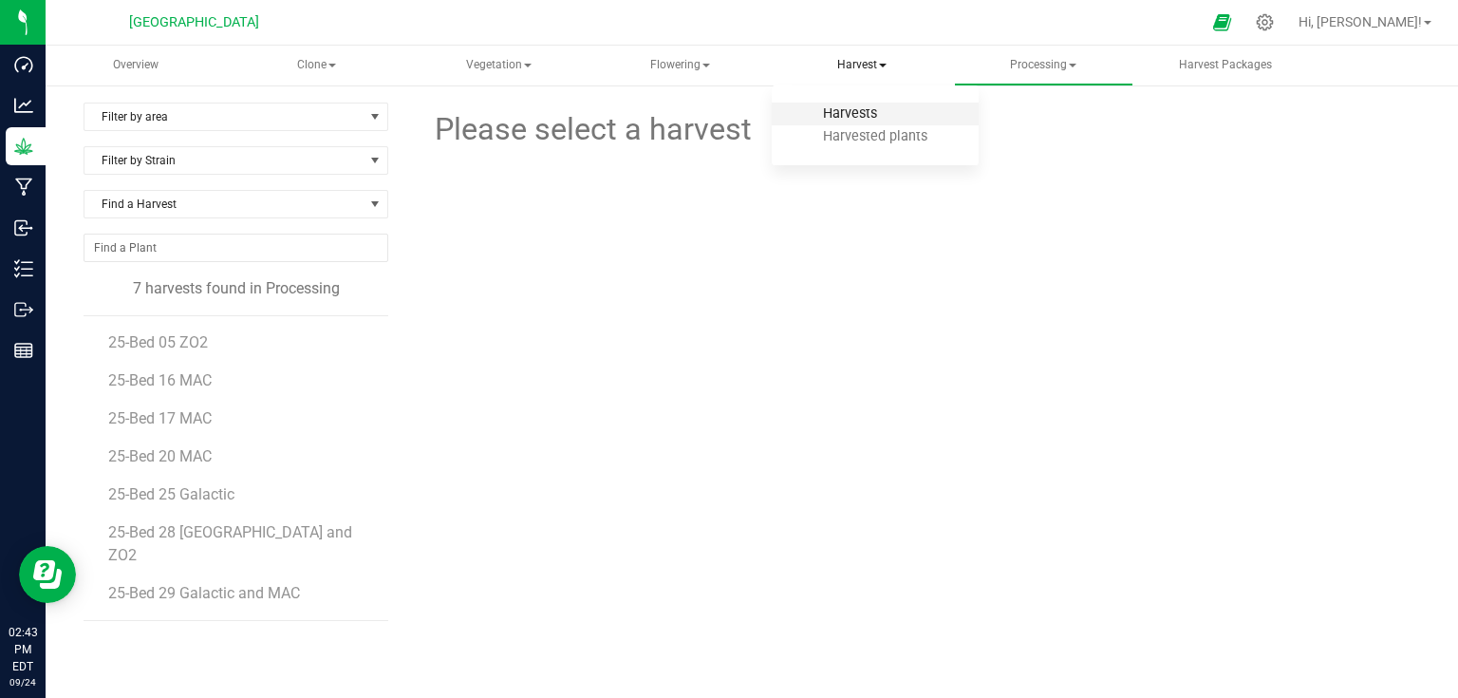
click at [871, 110] on span "Harvests" at bounding box center [849, 113] width 105 height 16
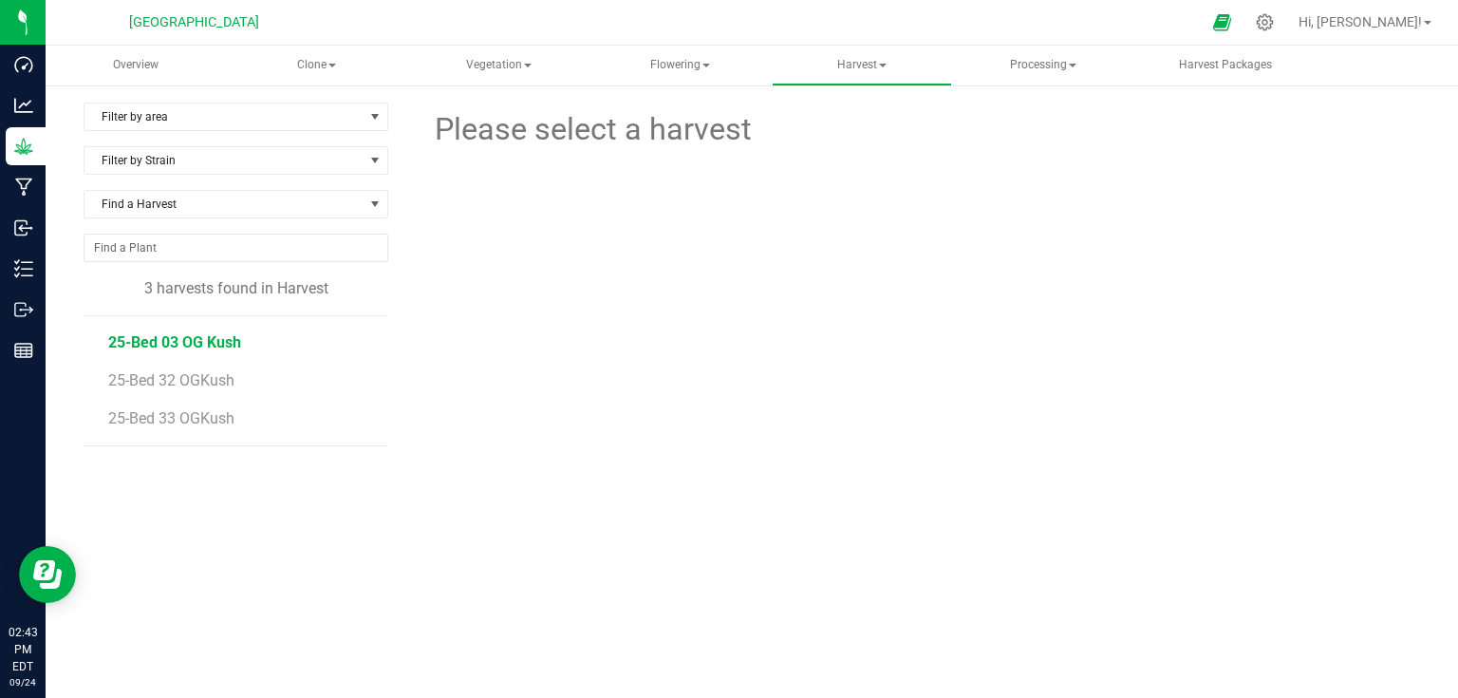
click at [193, 340] on span "25-Bed 03 OG Kush" at bounding box center [174, 342] width 133 height 18
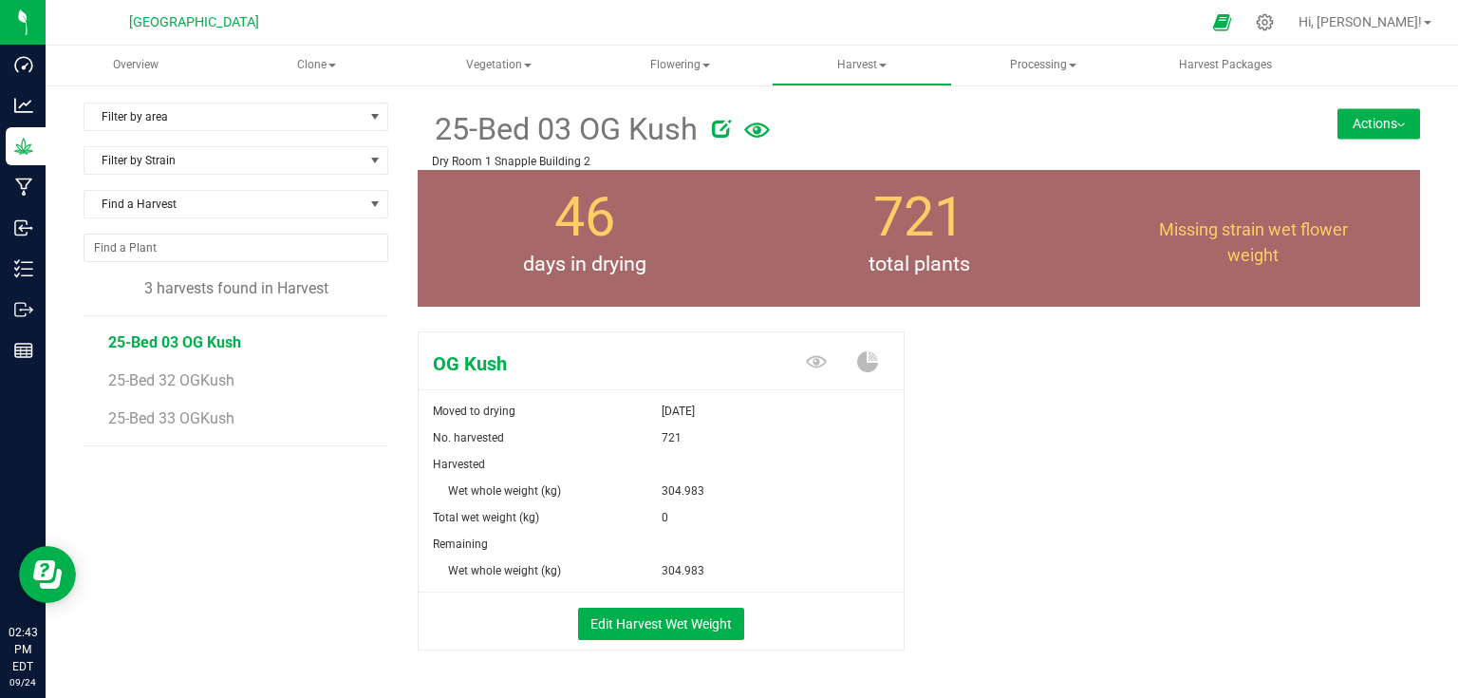
click at [1350, 130] on button "Actions" at bounding box center [1378, 123] width 83 height 30
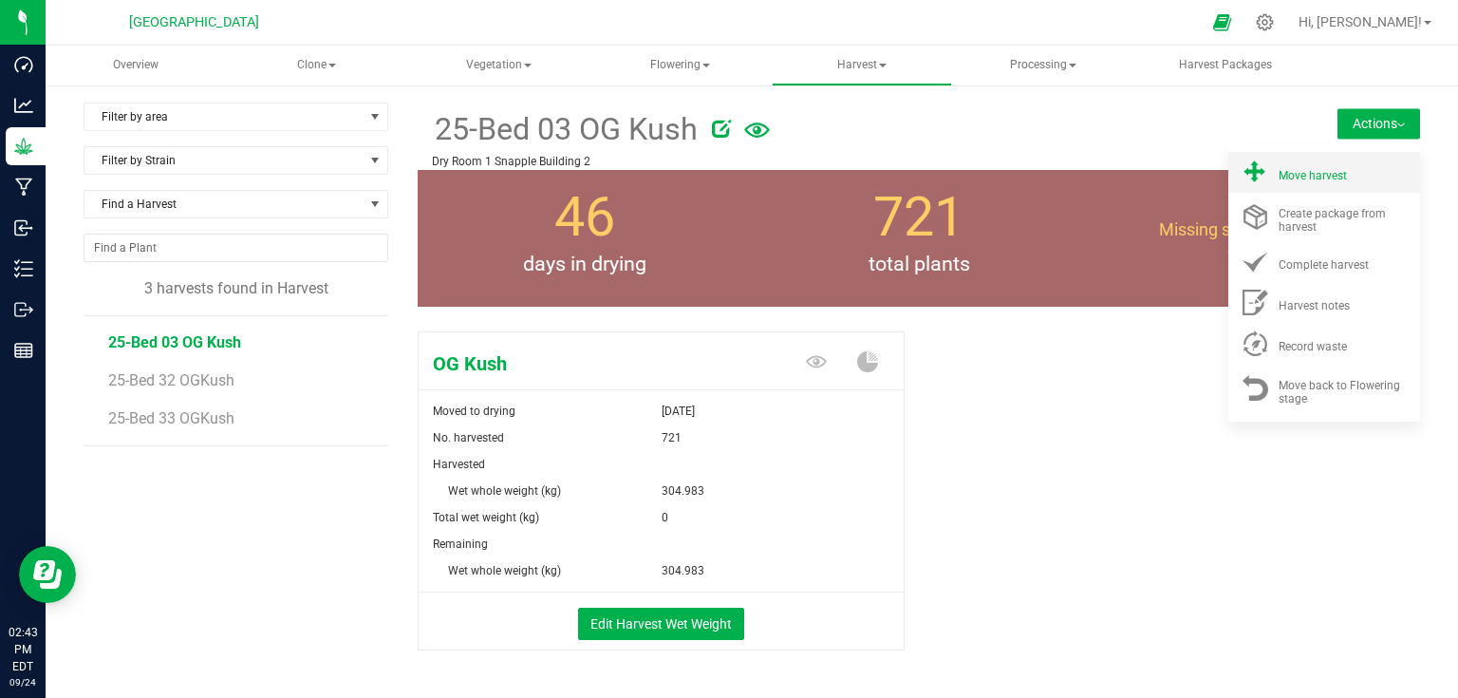
click at [1342, 165] on div "Move harvest" at bounding box center [1342, 172] width 129 height 20
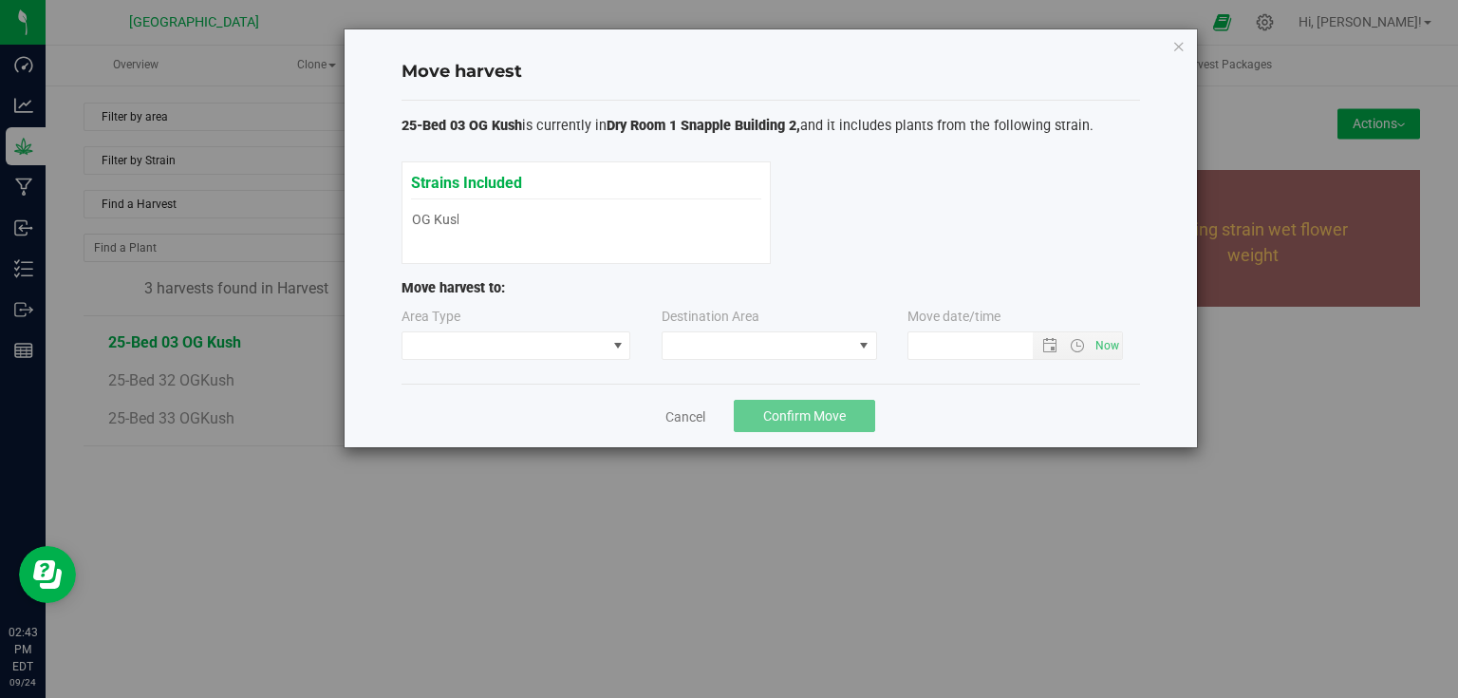
type input "[DATE] 2:43 PM"
click at [601, 345] on span at bounding box center [504, 345] width 204 height 27
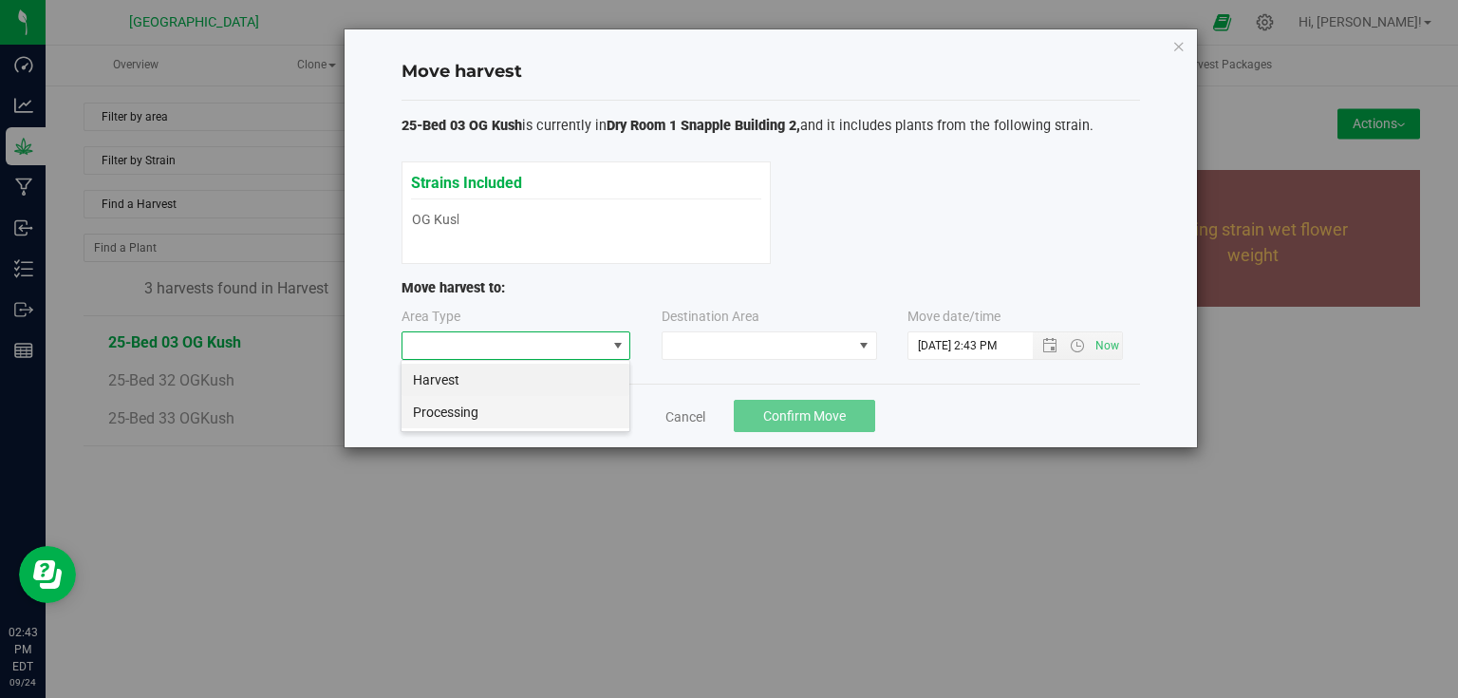
scroll to position [28, 229]
click at [487, 406] on li "Processing" at bounding box center [515, 412] width 228 height 32
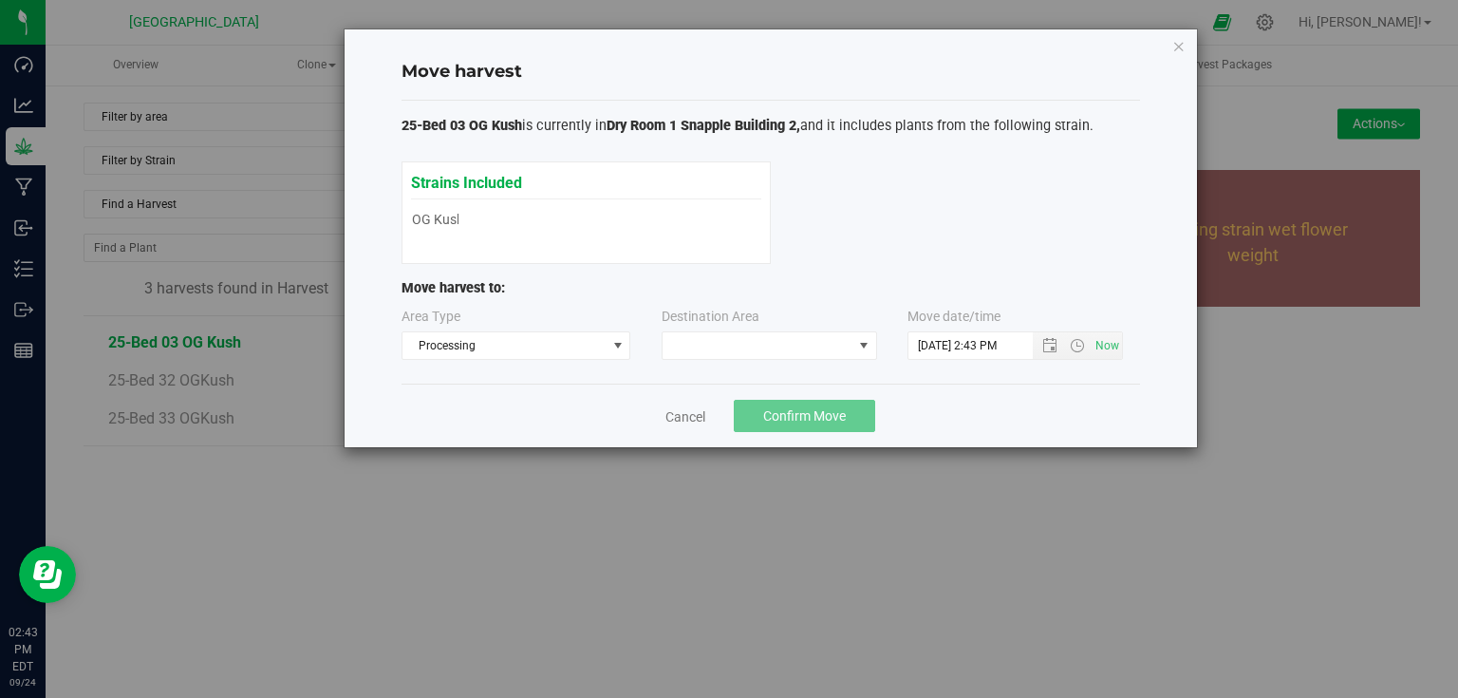
click at [787, 319] on div "Destination Area" at bounding box center [770, 333] width 217 height 53
click at [786, 338] on span at bounding box center [758, 345] width 190 height 27
click at [735, 419] on li "Snapple Room 3" at bounding box center [770, 426] width 214 height 32
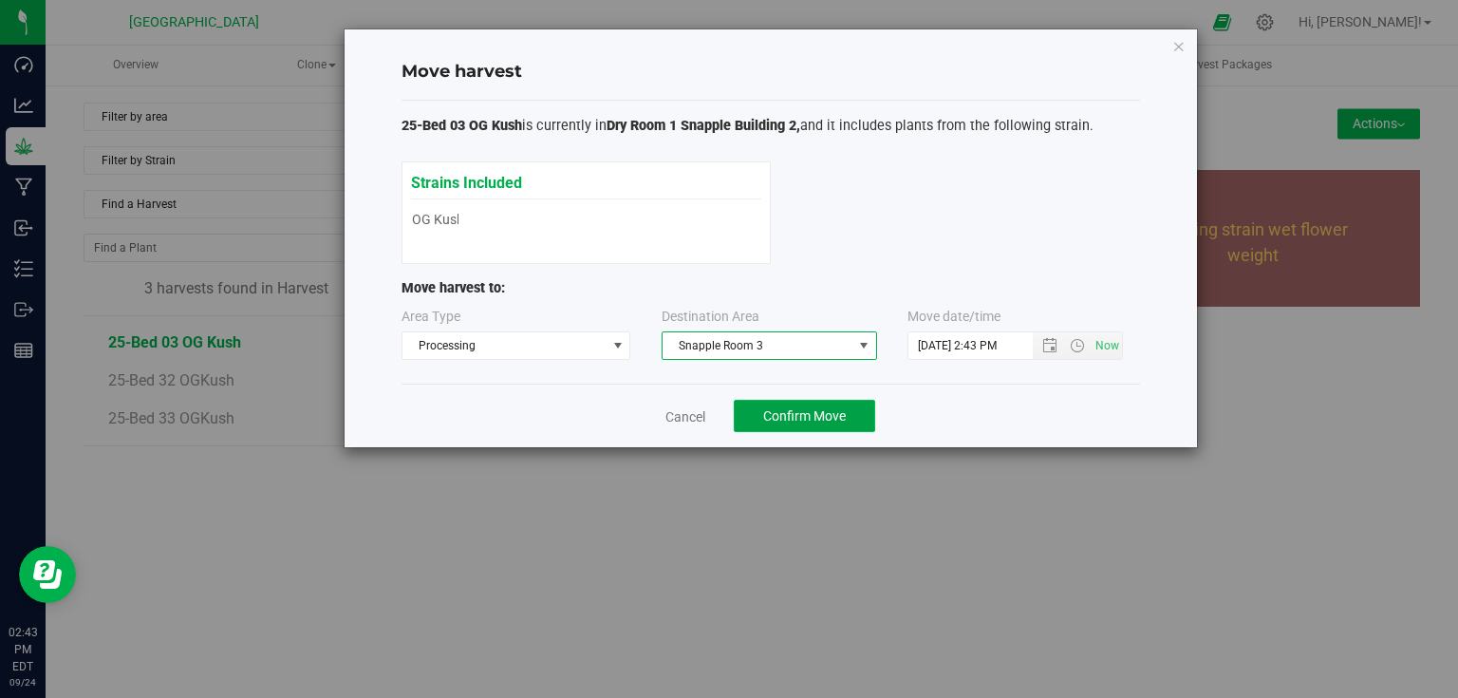
click at [770, 416] on span "Confirm Move" at bounding box center [804, 415] width 83 height 15
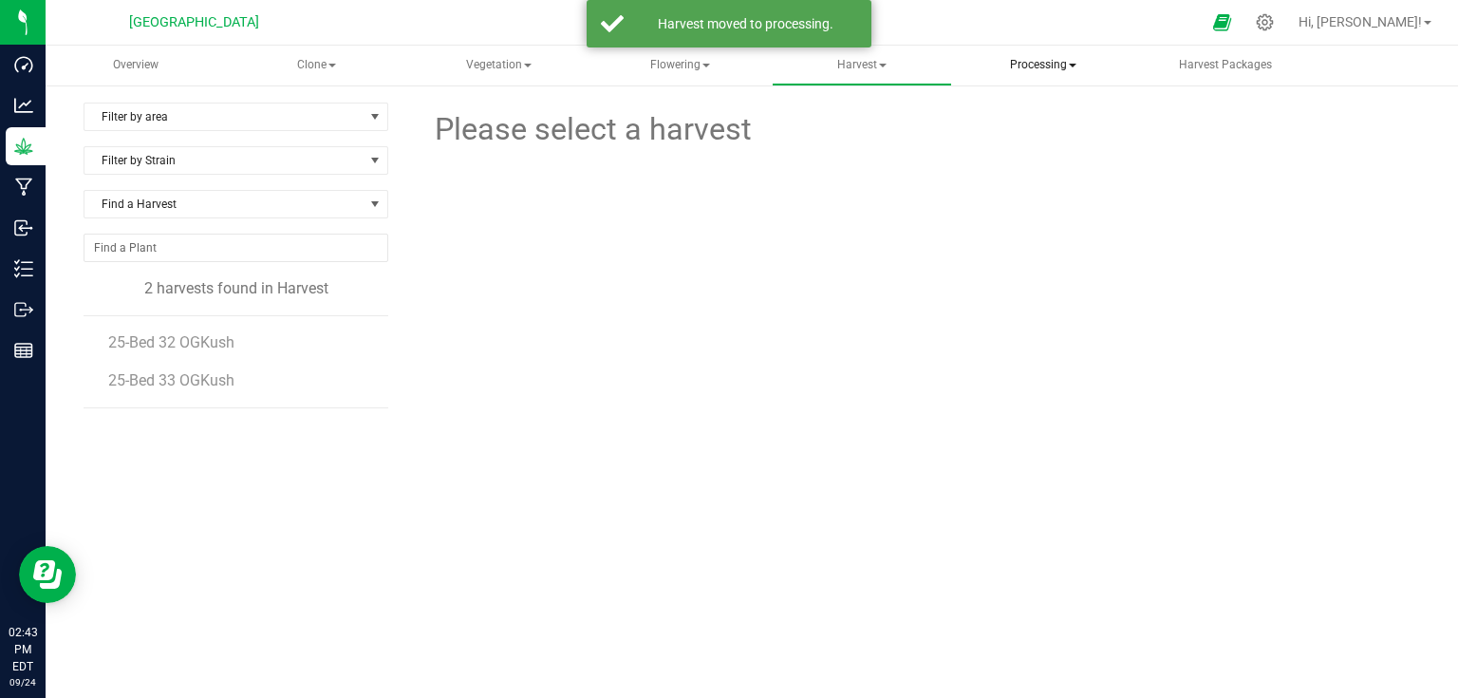
click at [1045, 67] on span "Processing" at bounding box center [1043, 66] width 177 height 38
click at [1040, 126] on li "Processing harvests" at bounding box center [1067, 136] width 227 height 23
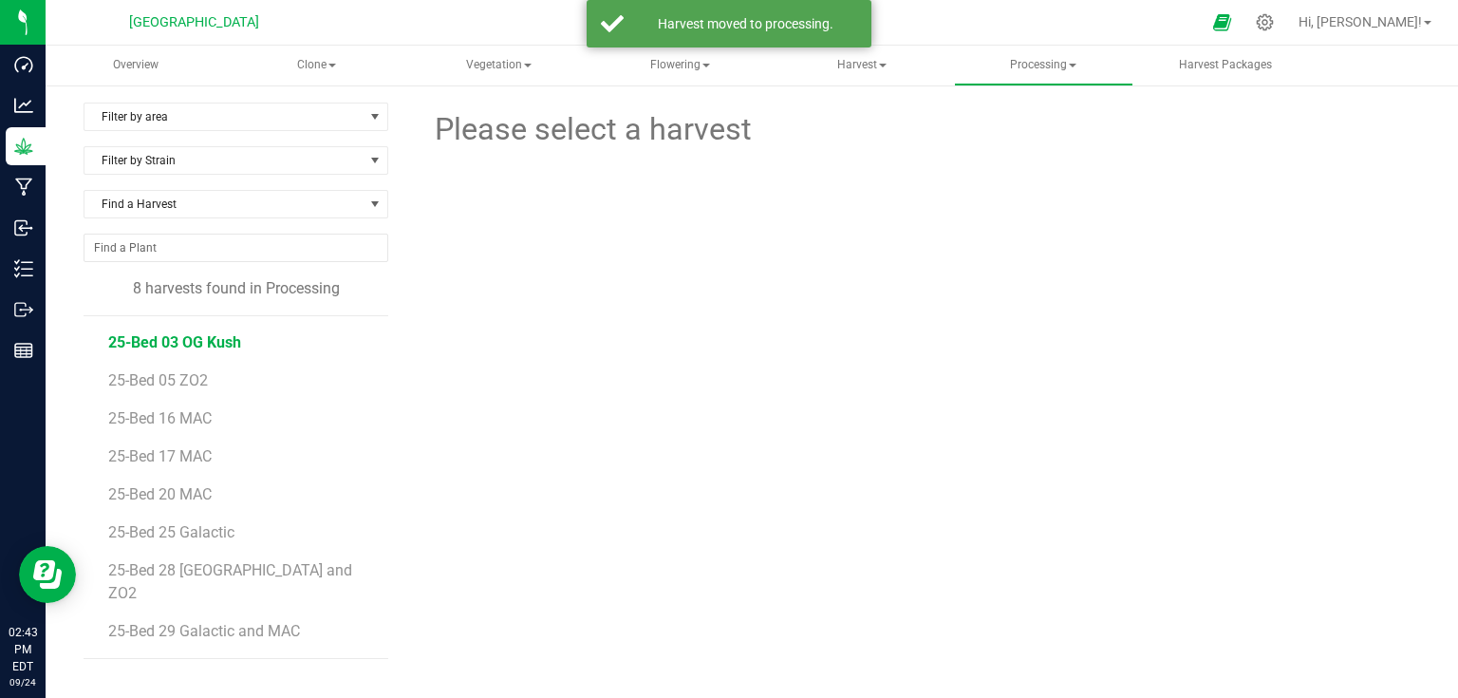
click at [201, 336] on span "25-Bed 03 OG Kush" at bounding box center [174, 342] width 133 height 18
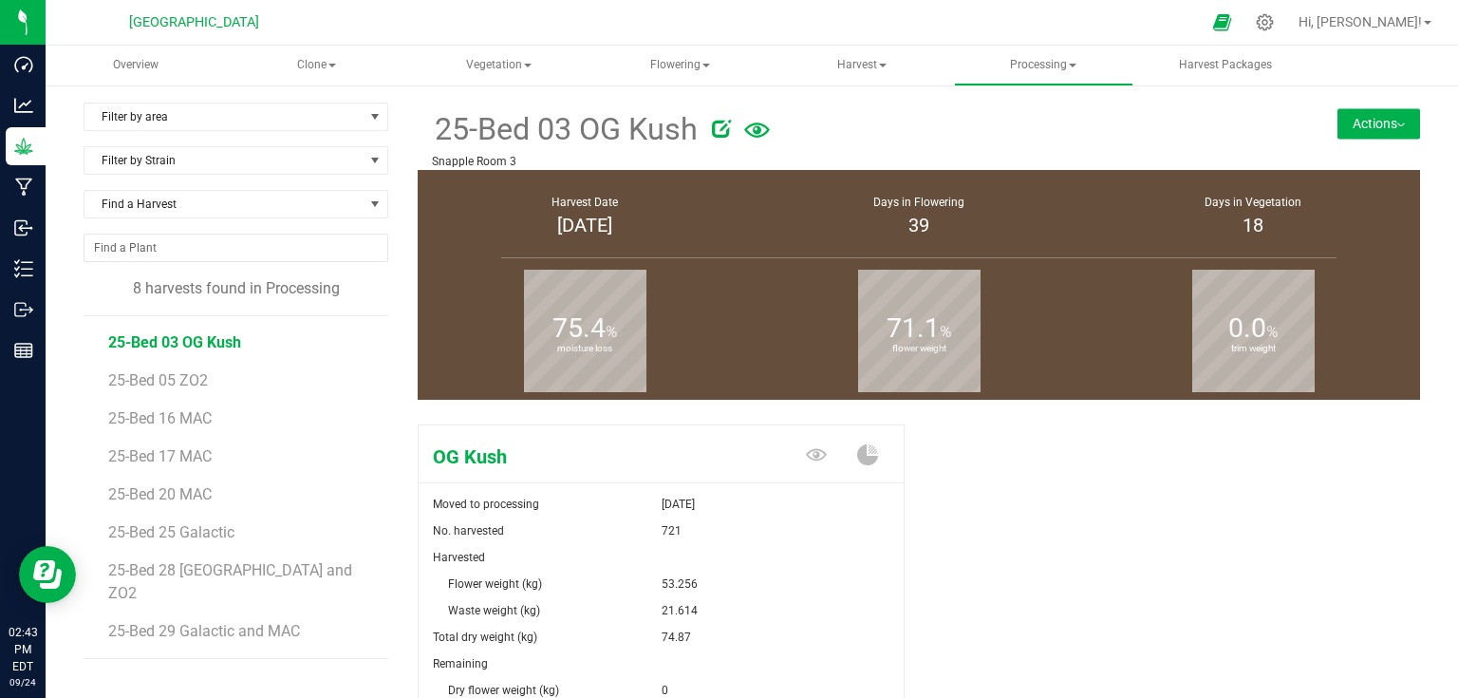
click at [1359, 126] on button "Actions" at bounding box center [1378, 123] width 83 height 30
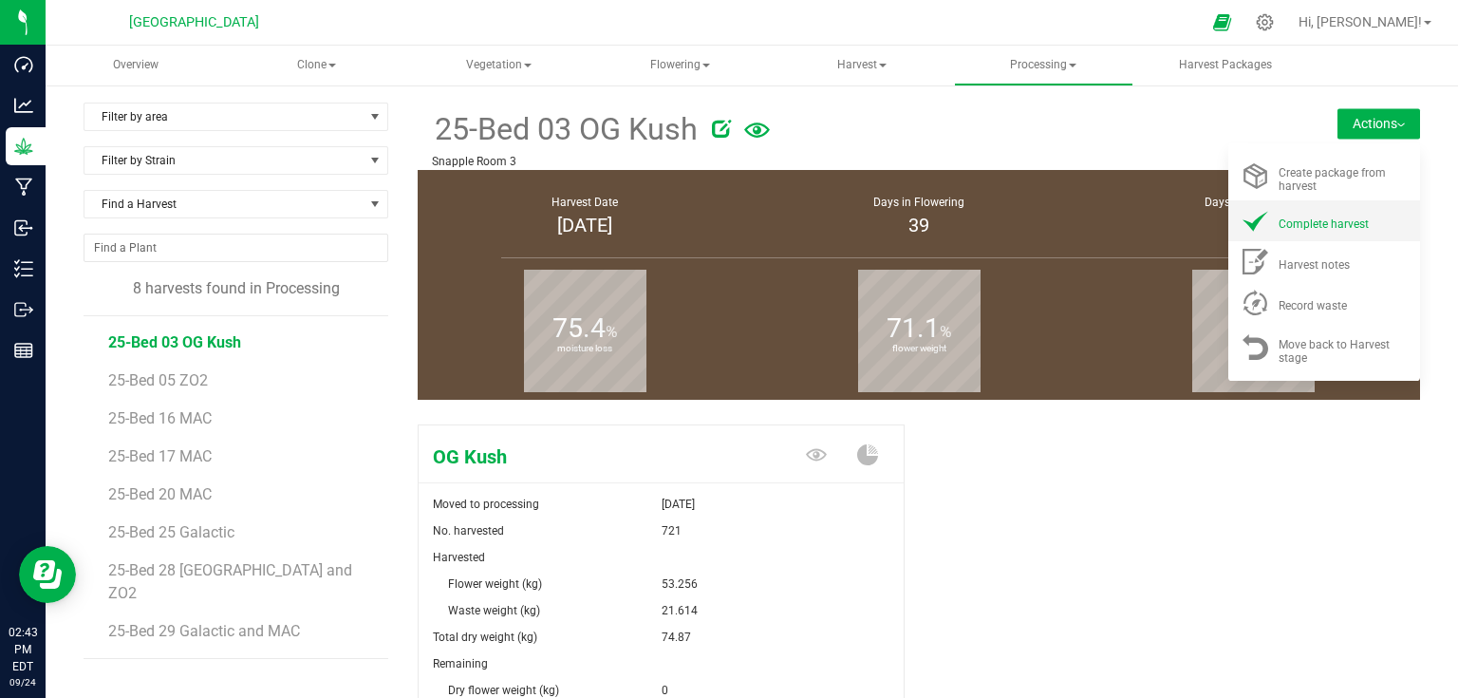
click at [1302, 227] on span "Complete harvest" at bounding box center [1323, 223] width 90 height 13
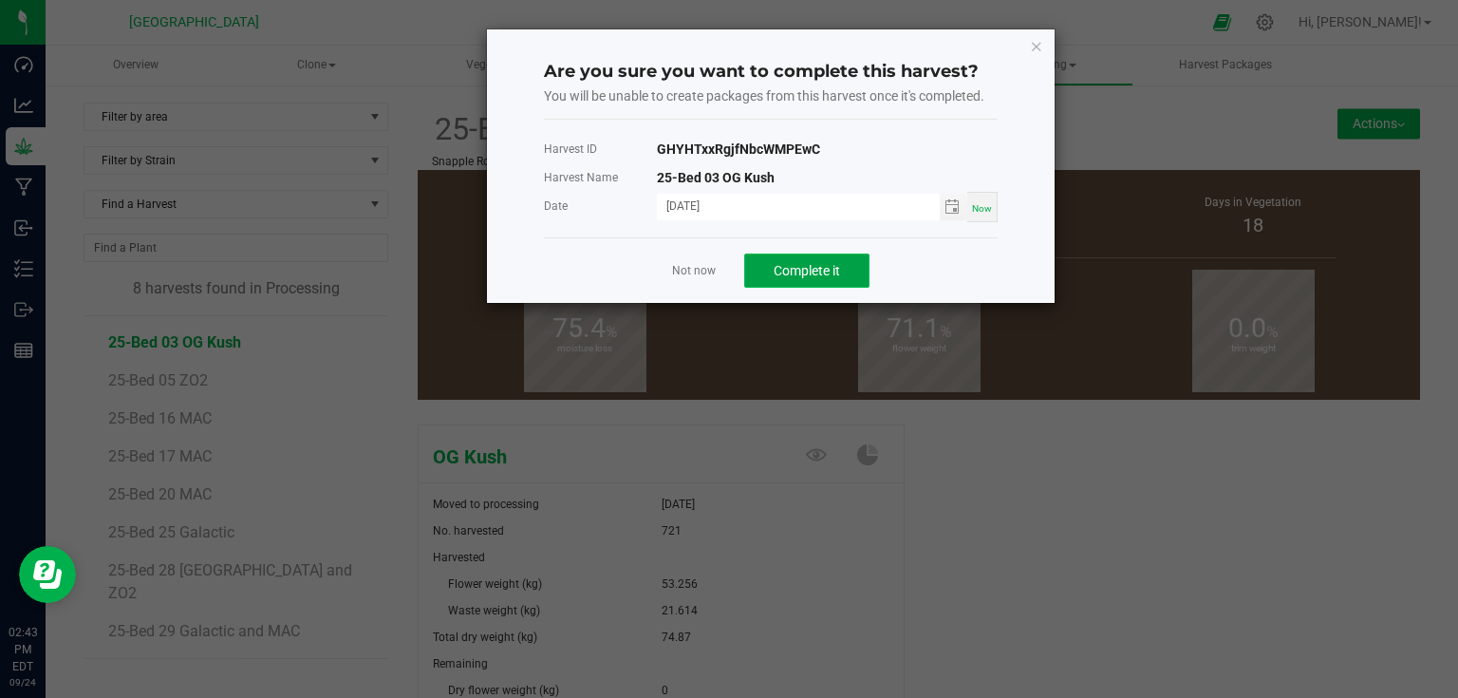
click at [838, 263] on span "Complete it" at bounding box center [807, 270] width 66 height 15
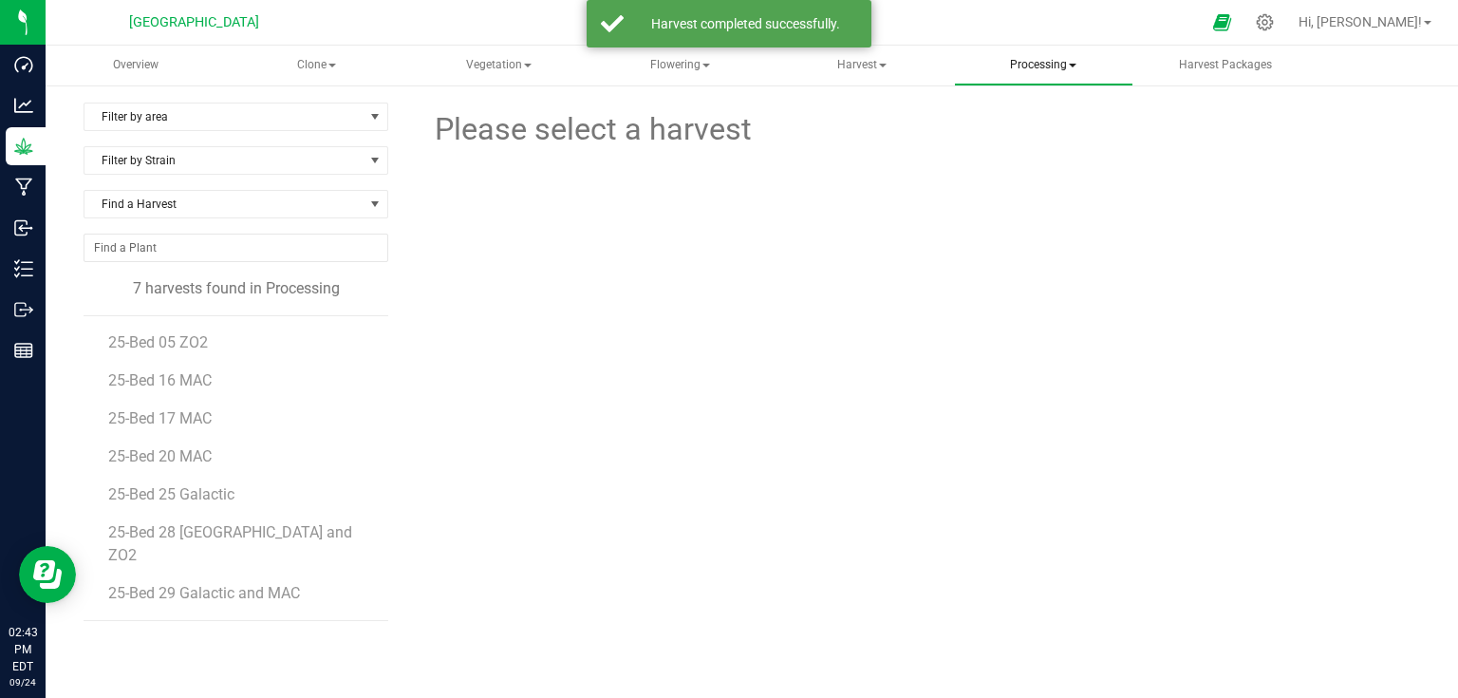
click at [1060, 67] on span "Processing" at bounding box center [1043, 66] width 177 height 38
click at [1066, 178] on span "Completed harvests" at bounding box center [1067, 182] width 175 height 16
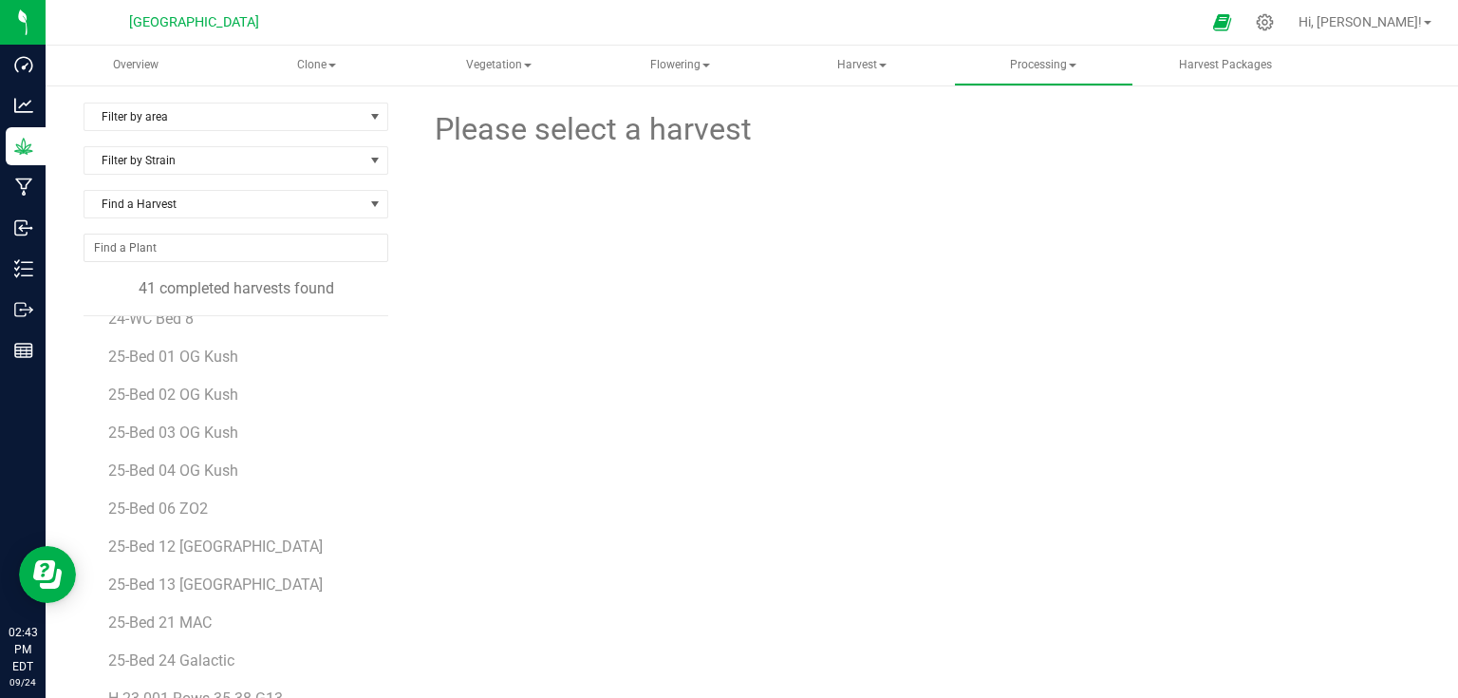
scroll to position [152, 0]
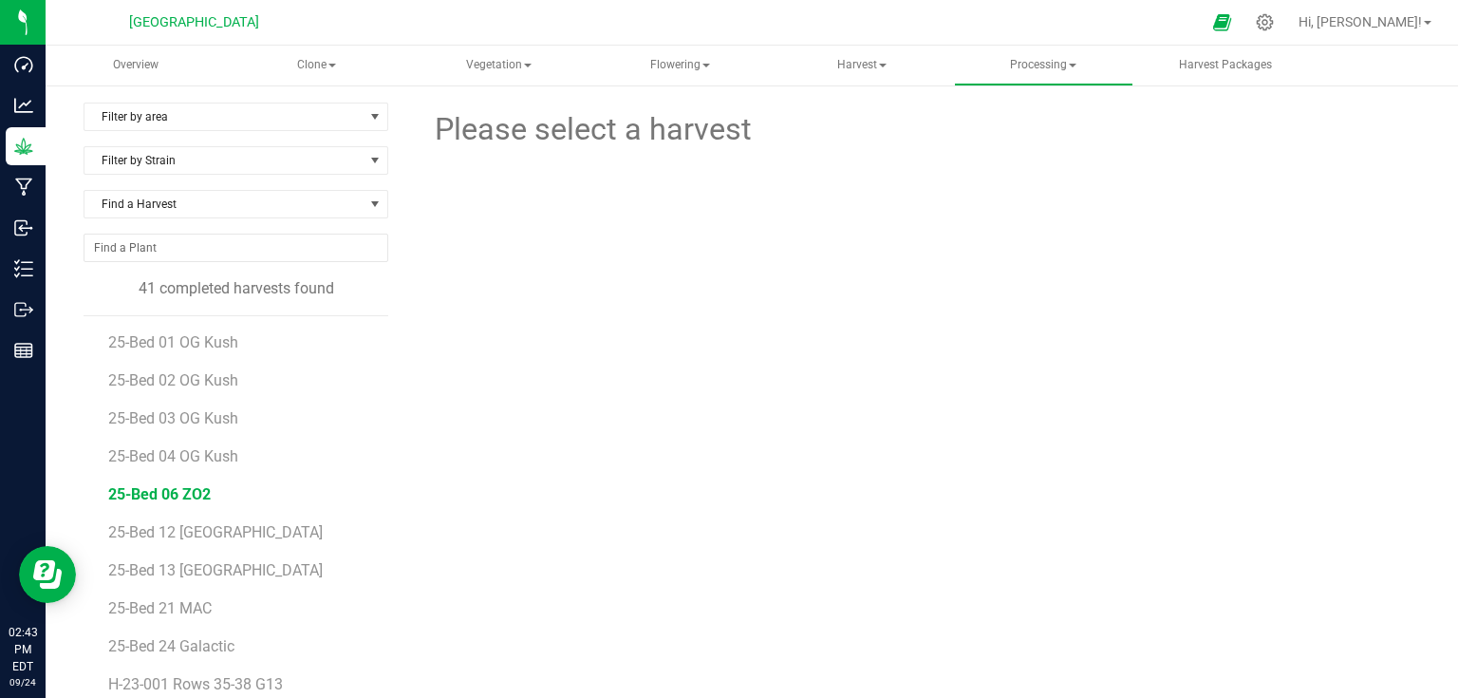
click at [179, 489] on span "25-Bed 06 ZO2" at bounding box center [159, 494] width 103 height 18
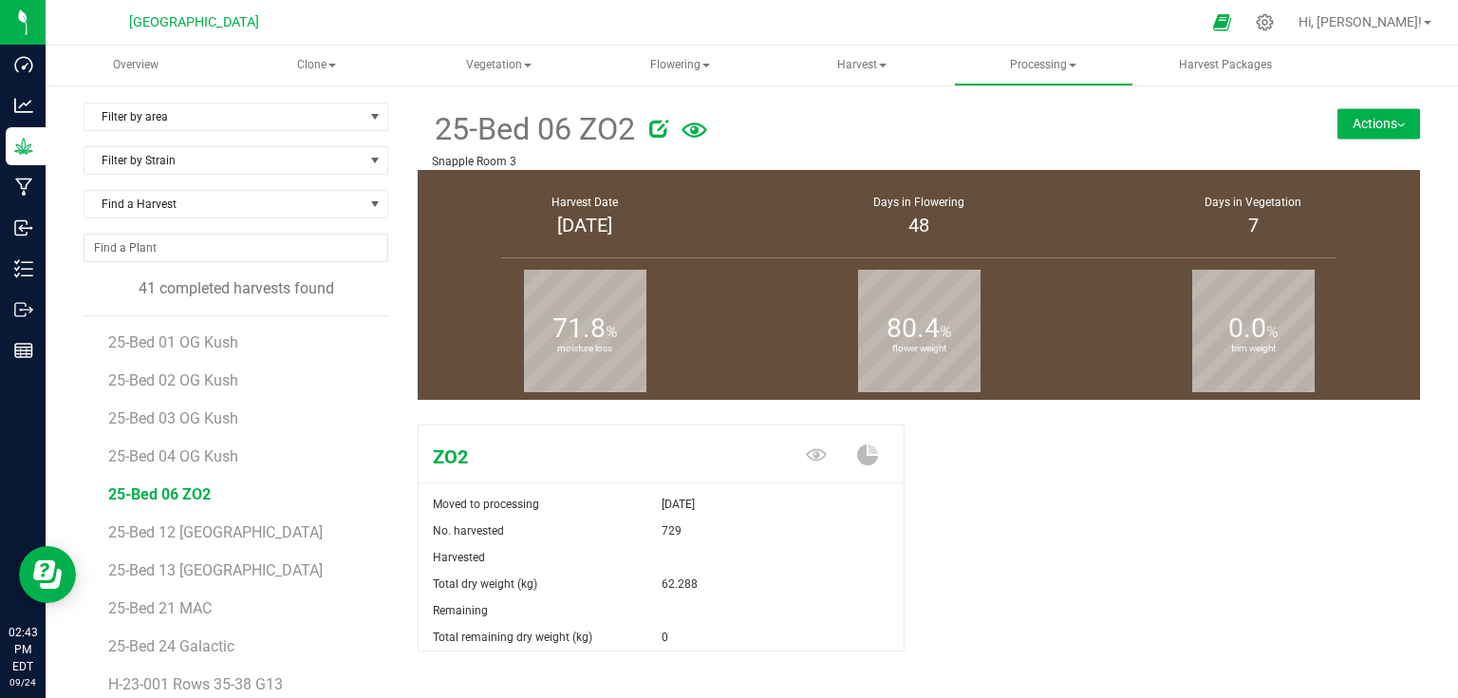
click at [1337, 121] on button "Actions" at bounding box center [1378, 123] width 83 height 30
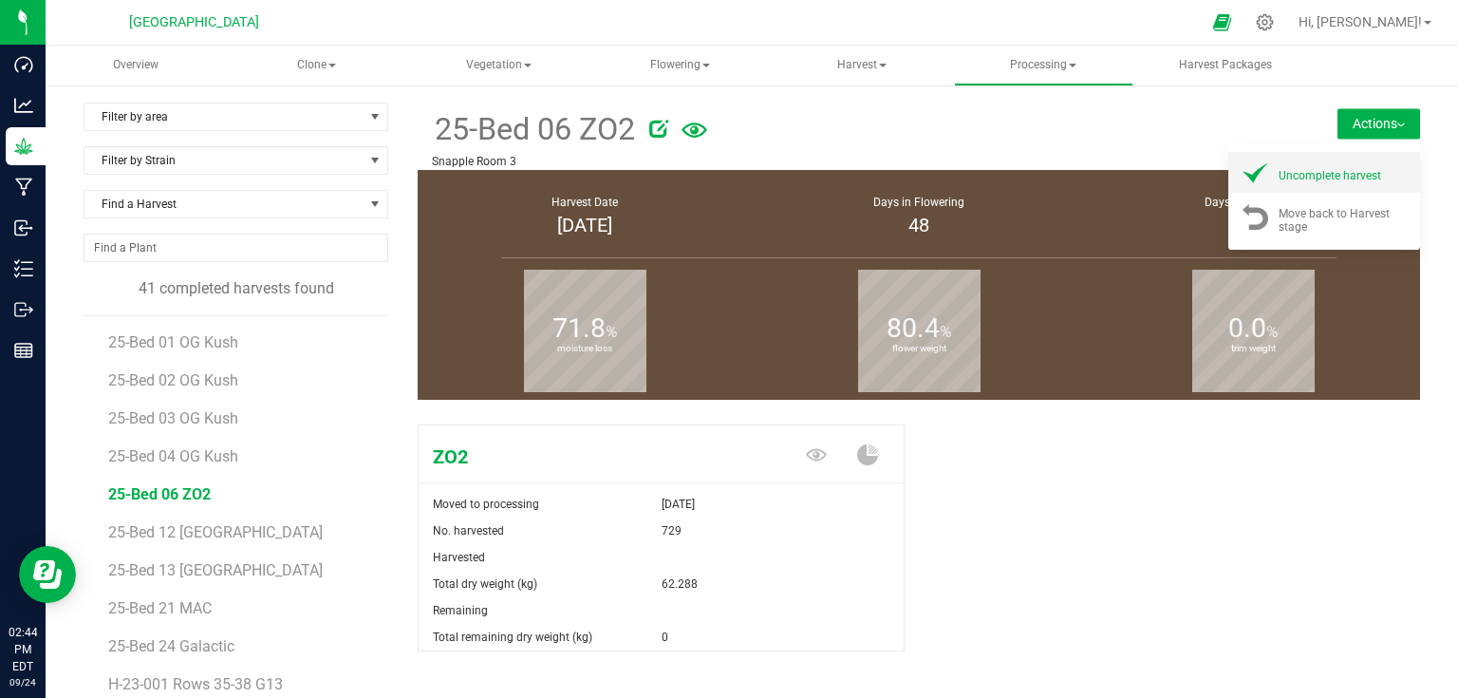
click at [1295, 185] on li "Uncomplete harvest" at bounding box center [1324, 172] width 192 height 41
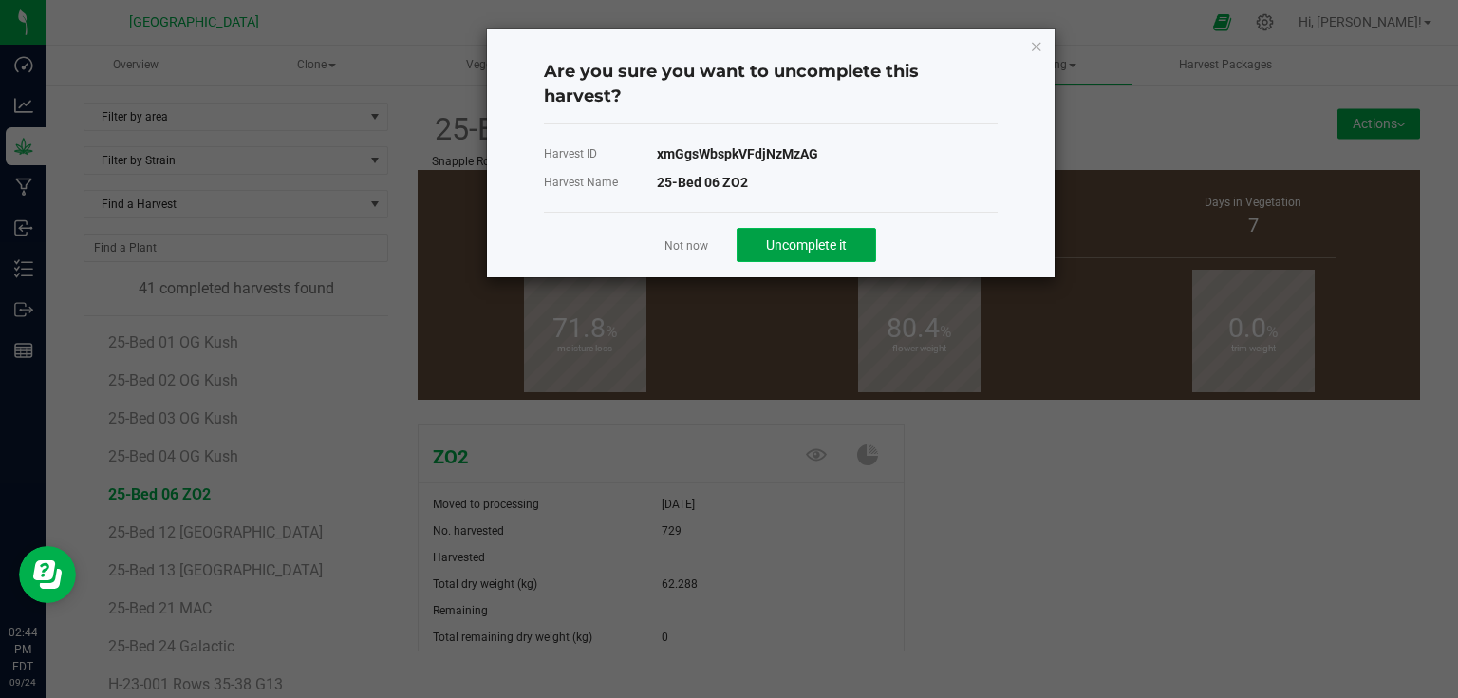
click at [828, 245] on span "Uncomplete it" at bounding box center [806, 244] width 81 height 15
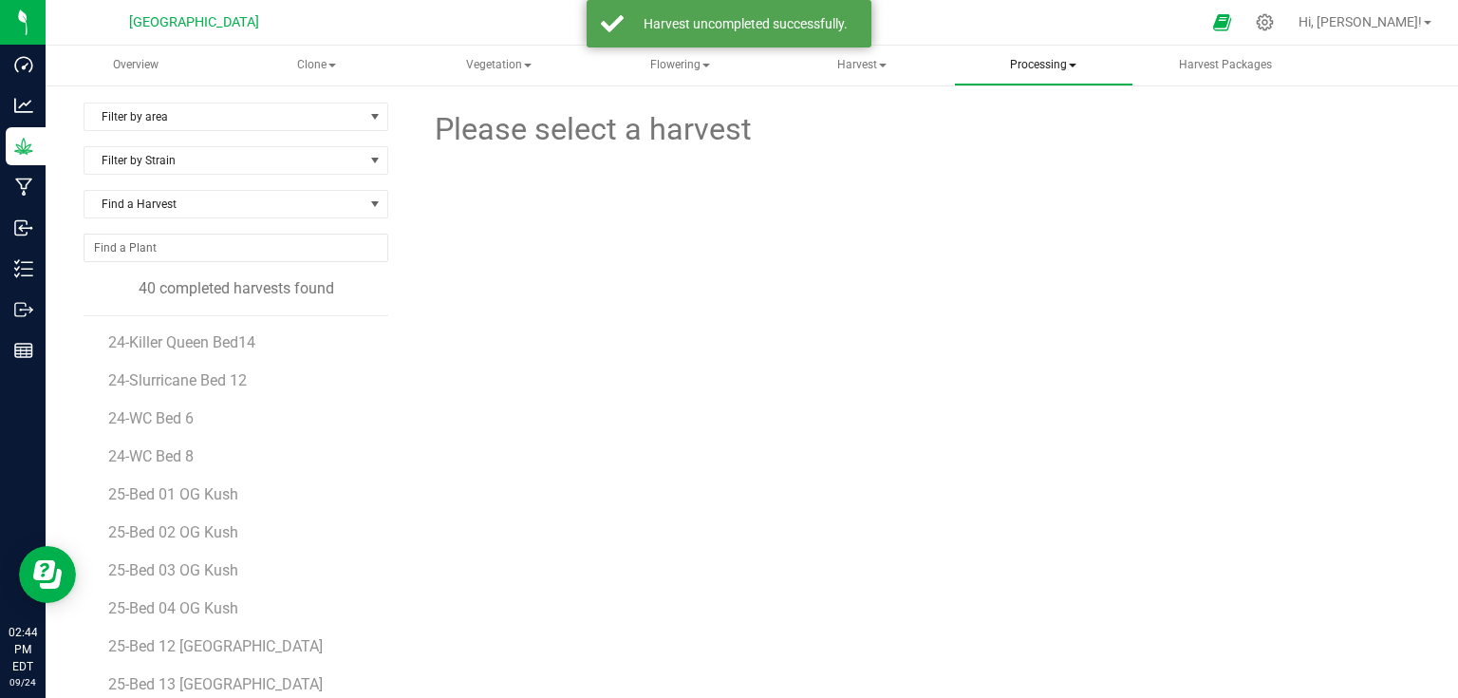
click at [1014, 66] on span "Processing" at bounding box center [1043, 66] width 177 height 38
click at [1046, 128] on span "Processing harvests" at bounding box center [1068, 136] width 176 height 16
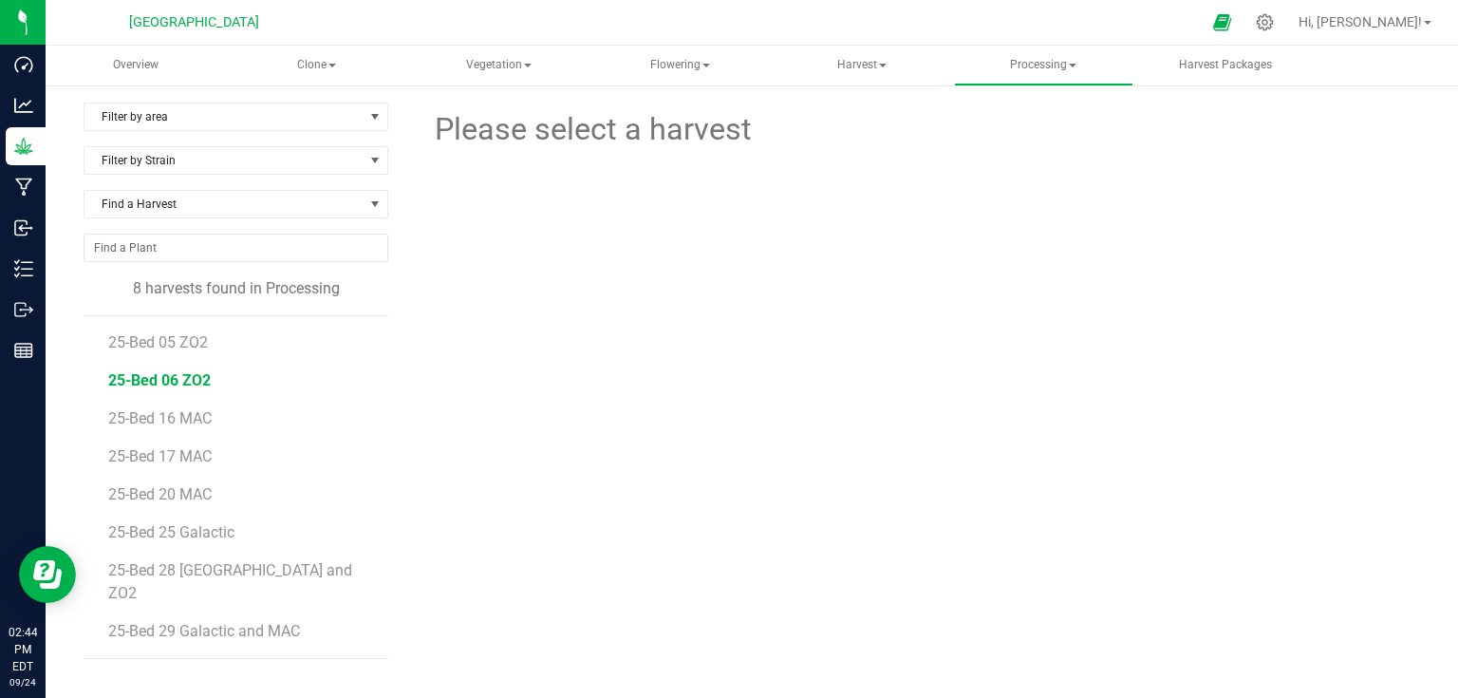
click at [182, 383] on span "25-Bed 06 ZO2" at bounding box center [159, 380] width 103 height 18
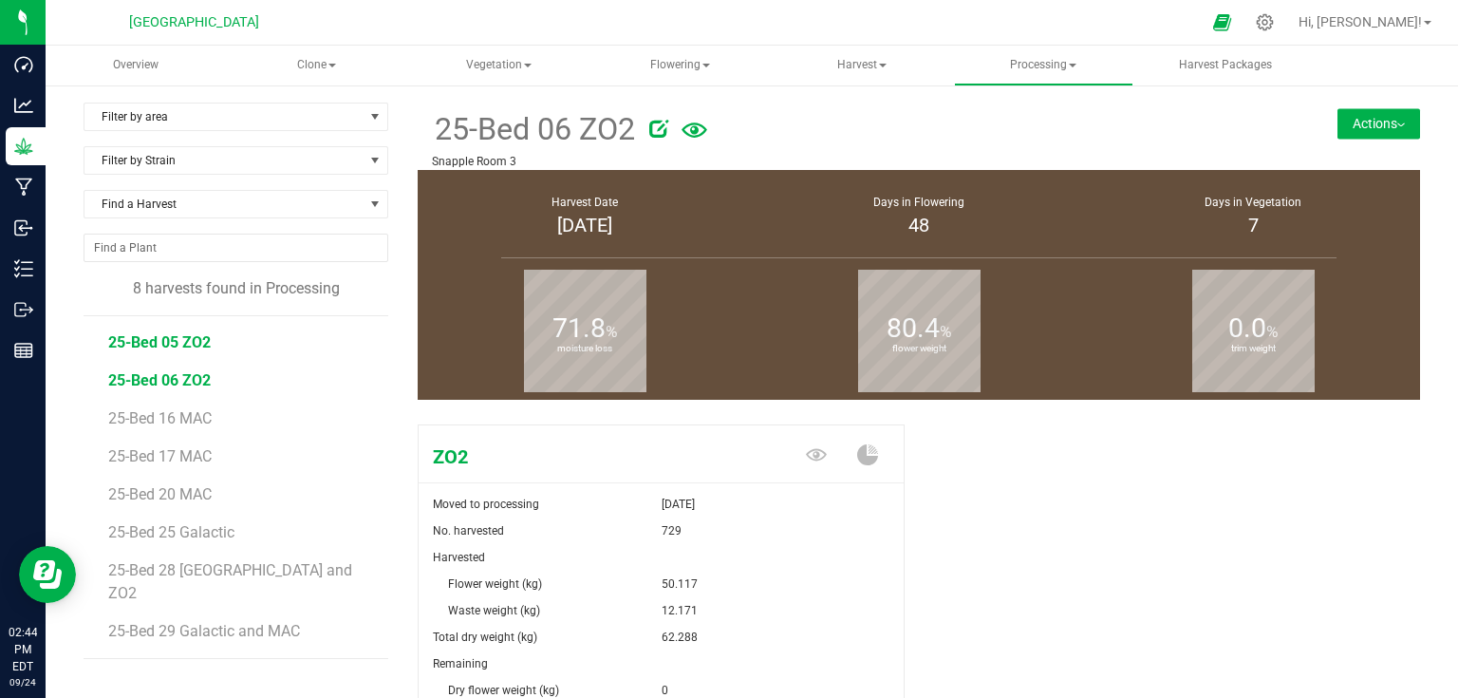
click at [194, 347] on span "25-Bed 05 ZO2" at bounding box center [159, 342] width 103 height 18
click at [1378, 104] on div "25-Bed 05 ZO2 Snapple Room 3 Actions Create package from harvest Complete harve…" at bounding box center [919, 136] width 1002 height 67
click at [1382, 118] on button "Actions" at bounding box center [1378, 123] width 83 height 30
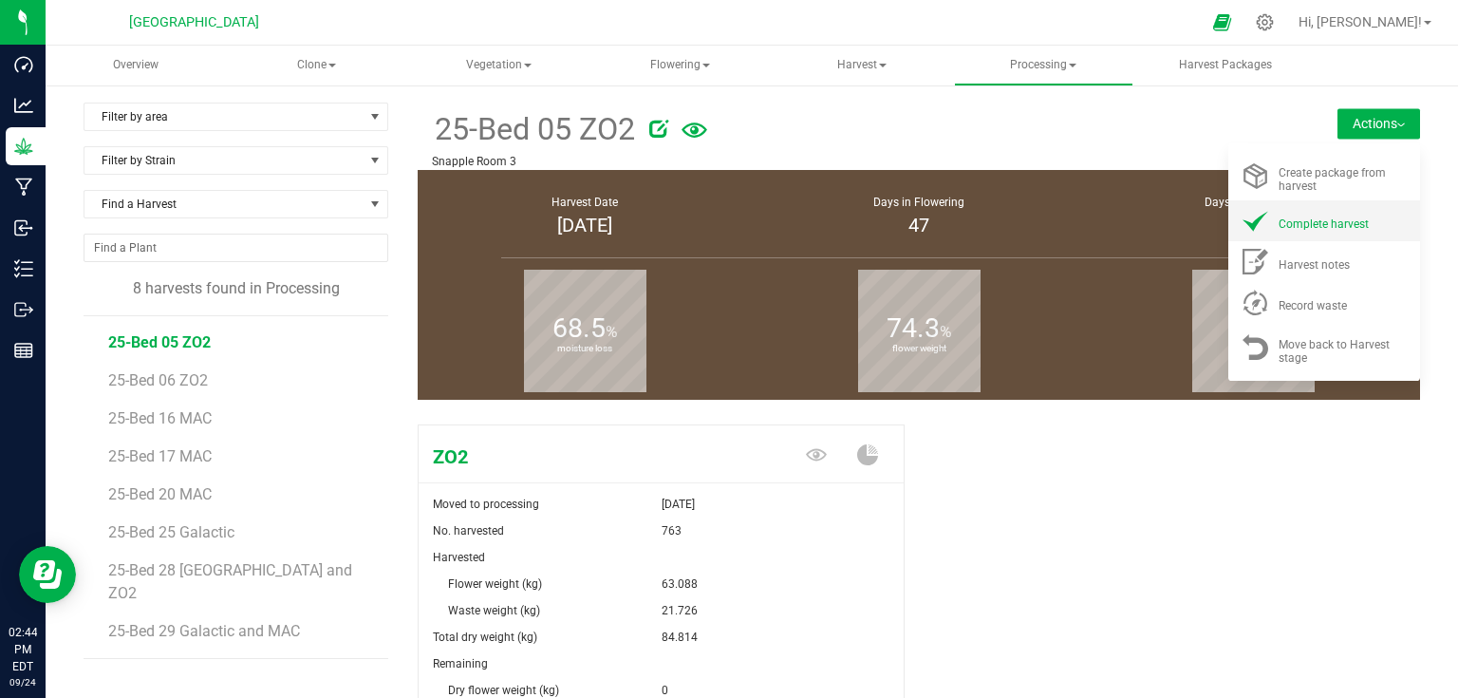
click at [1328, 217] on span "Complete harvest" at bounding box center [1323, 223] width 90 height 13
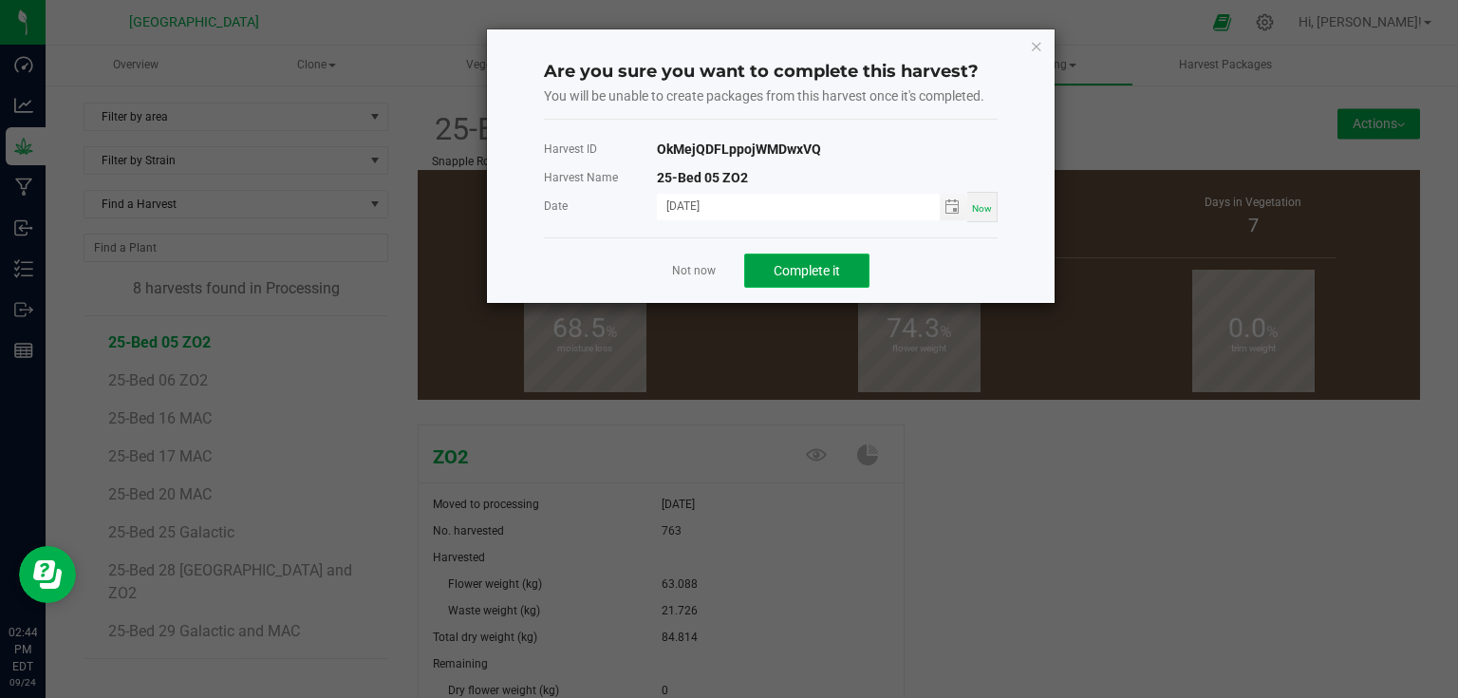
click at [820, 269] on span "Complete it" at bounding box center [807, 270] width 66 height 15
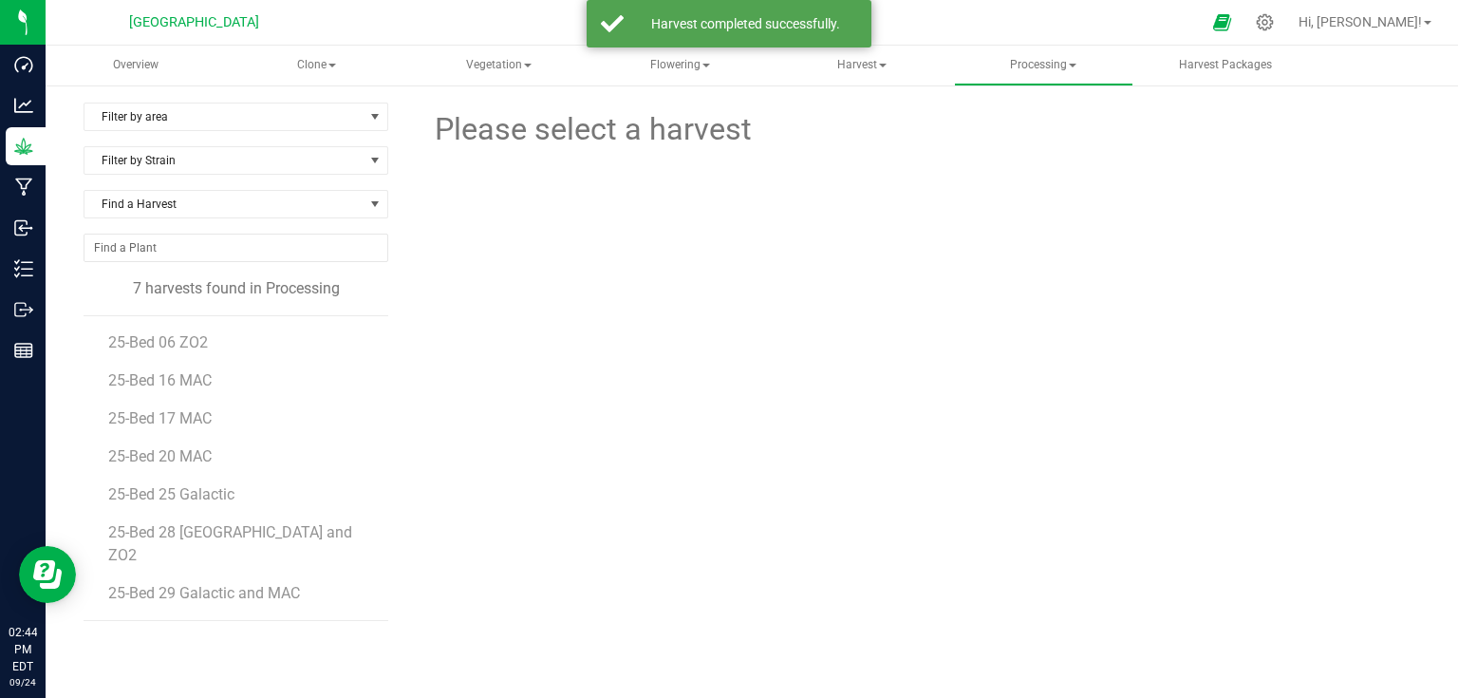
click at [190, 354] on li "25-Bed 16 MAC" at bounding box center [241, 373] width 267 height 38
click at [194, 340] on span "25-Bed 06 ZO2" at bounding box center [159, 342] width 103 height 18
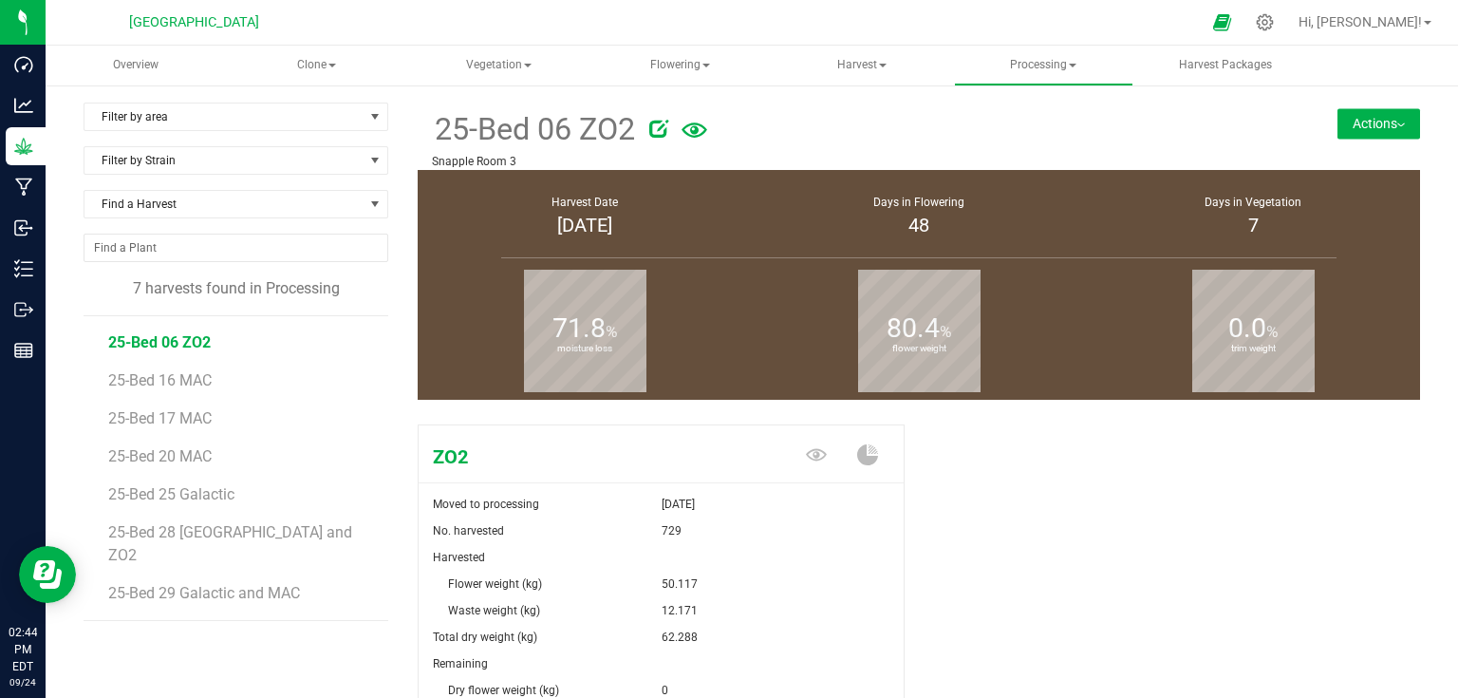
click at [1371, 135] on button "Actions" at bounding box center [1378, 123] width 83 height 30
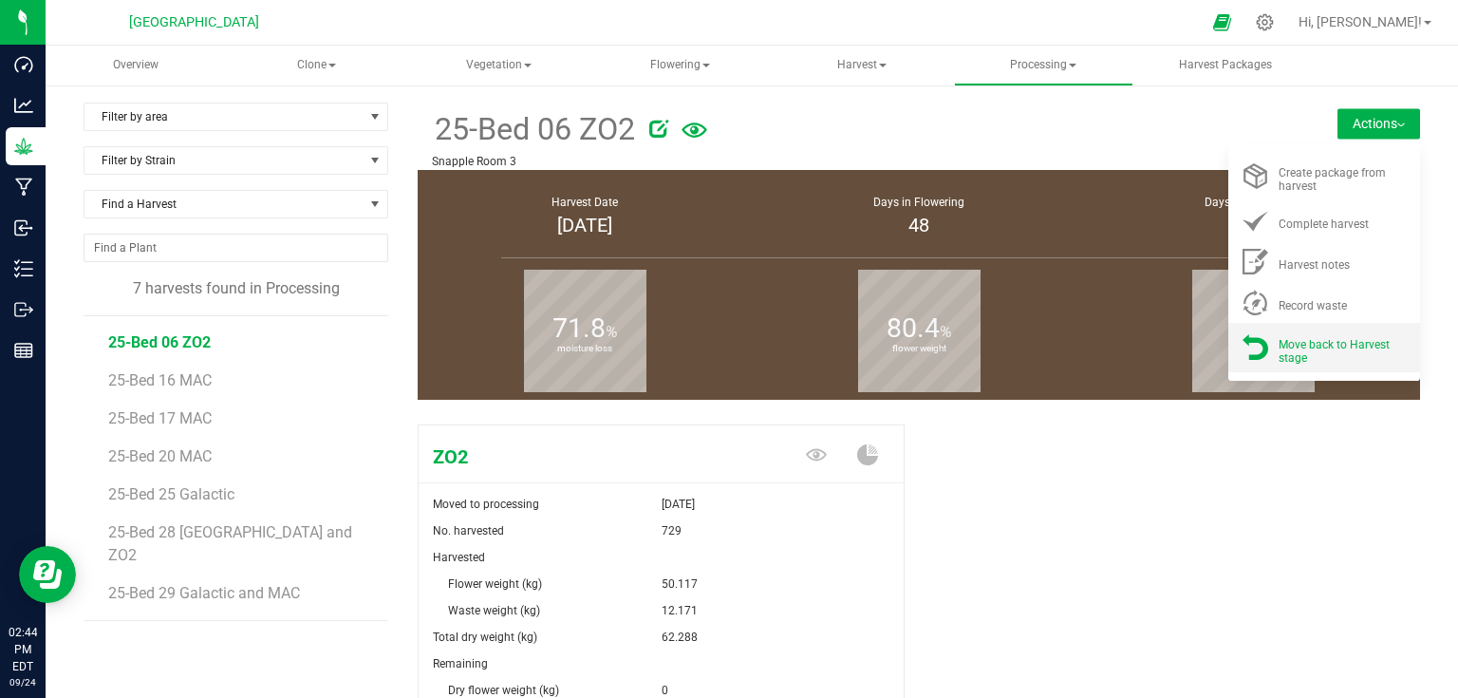
click at [1319, 345] on span "Move back to Harvest stage" at bounding box center [1333, 351] width 111 height 27
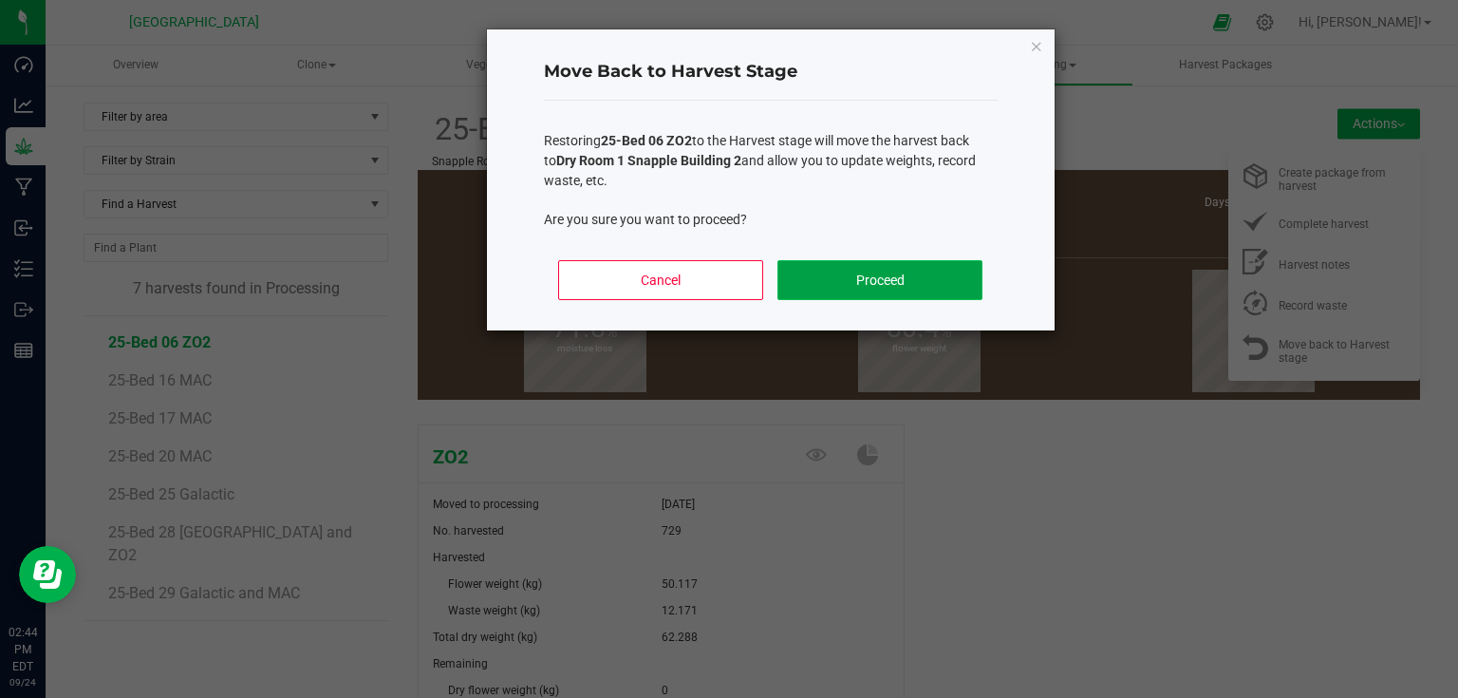
click at [905, 293] on button "Proceed" at bounding box center [879, 280] width 204 height 40
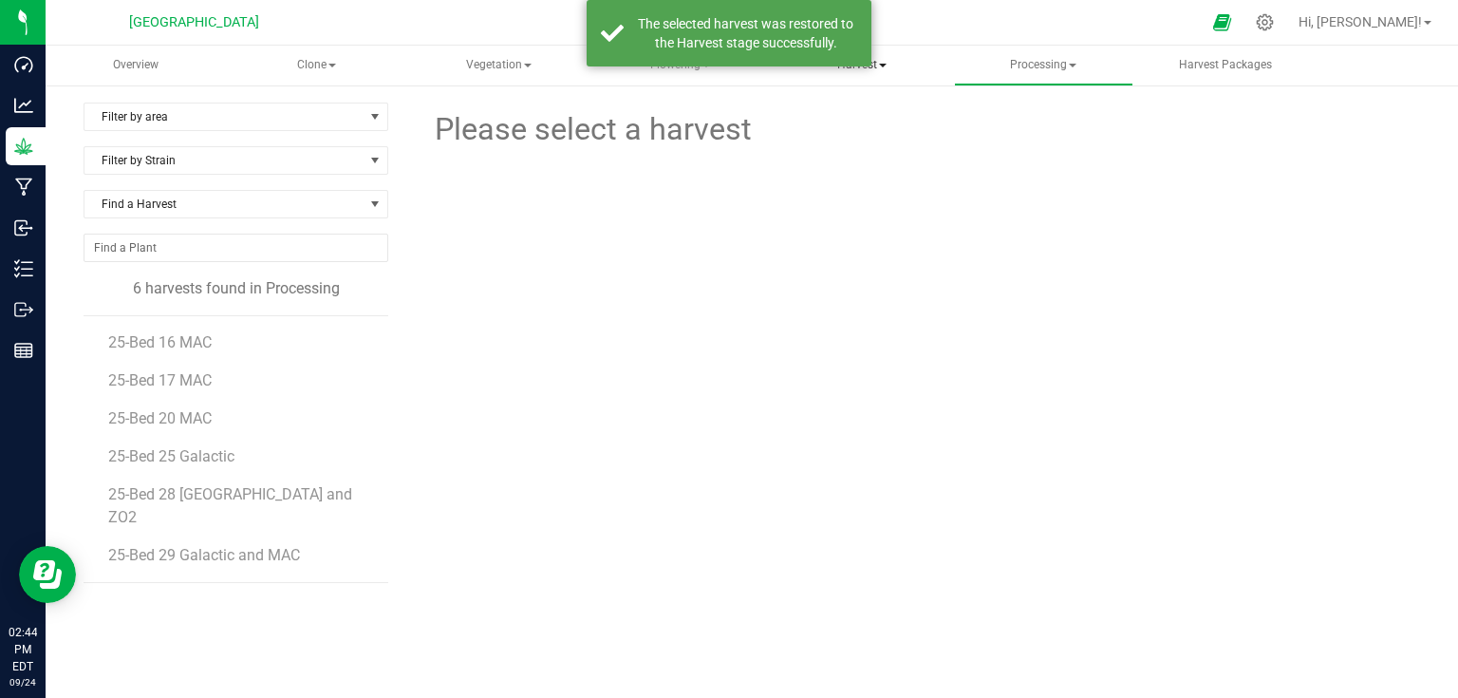
click at [873, 68] on span "Harvest" at bounding box center [861, 66] width 177 height 38
click at [867, 112] on span "Harvests" at bounding box center [849, 113] width 105 height 16
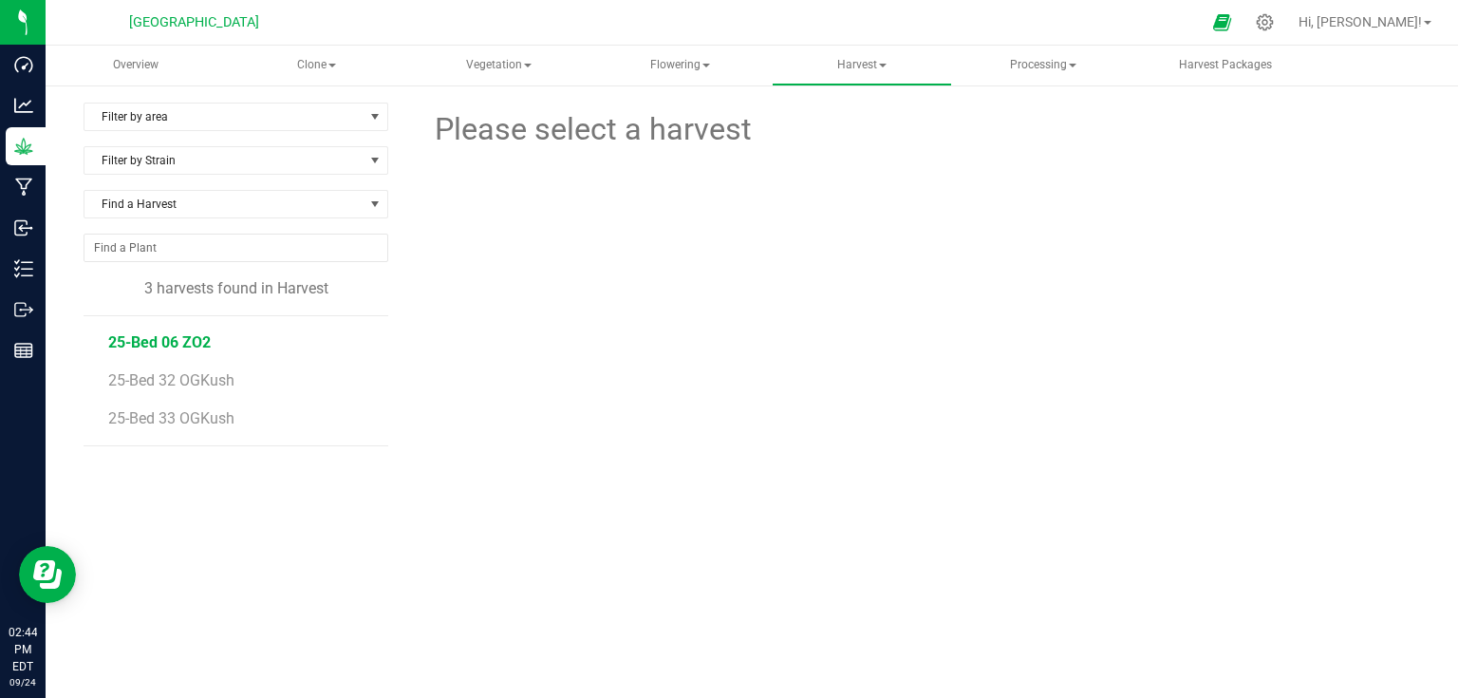
click at [173, 345] on span "25-Bed 06 ZO2" at bounding box center [159, 342] width 103 height 18
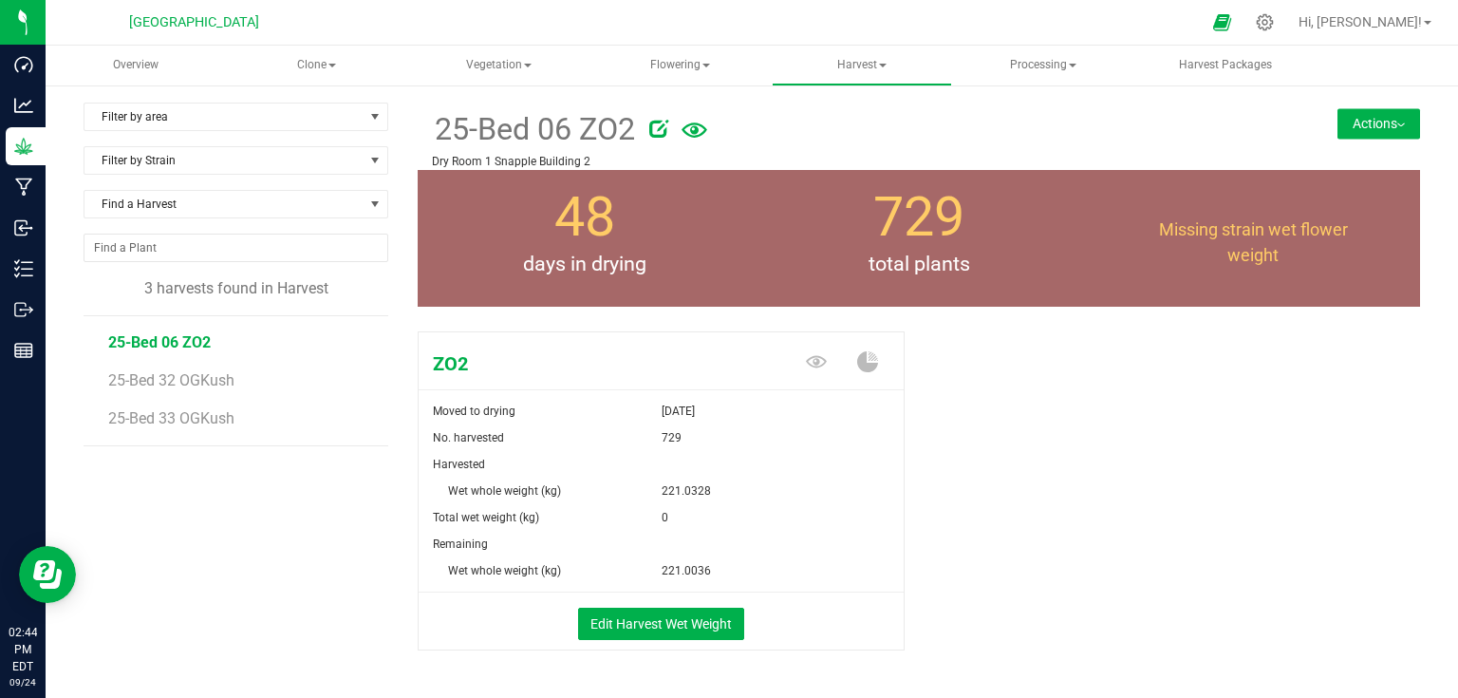
click at [1352, 115] on button "Actions" at bounding box center [1378, 123] width 83 height 30
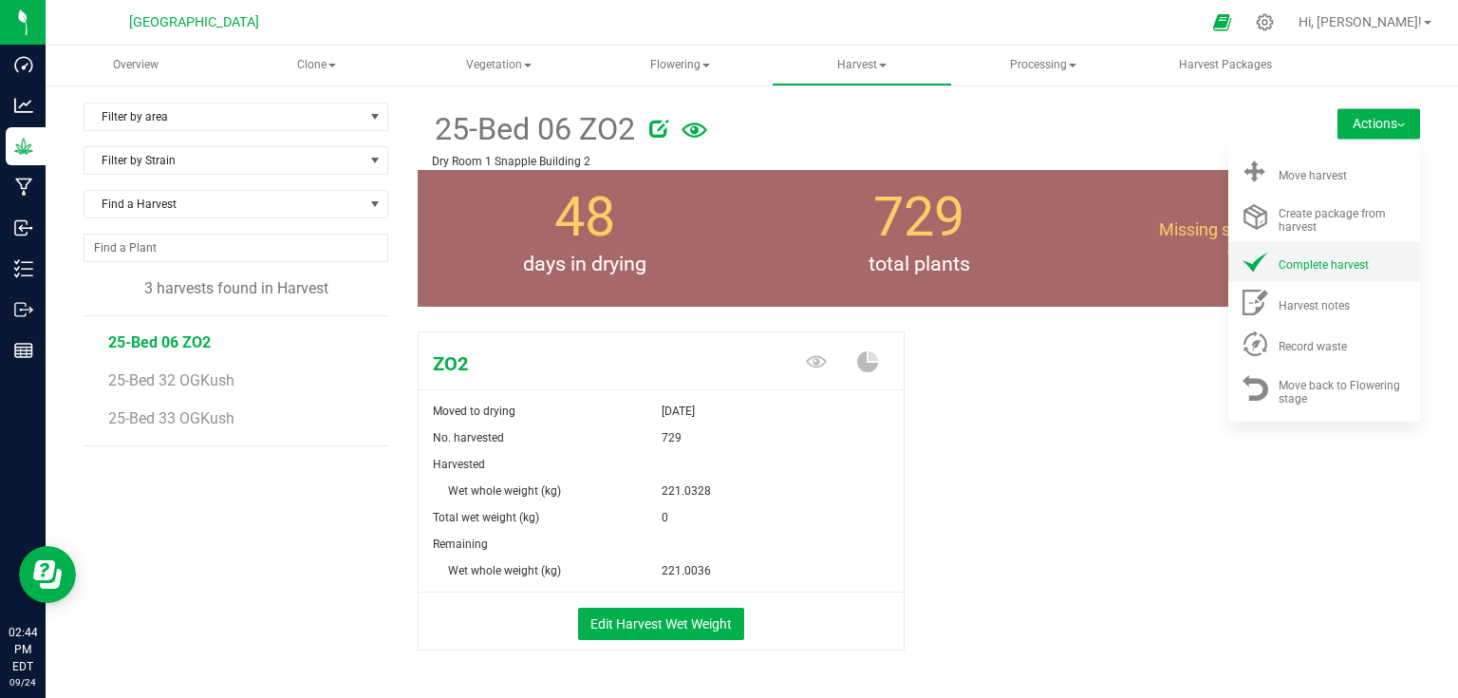
click at [1320, 270] on span "Complete harvest" at bounding box center [1323, 264] width 90 height 13
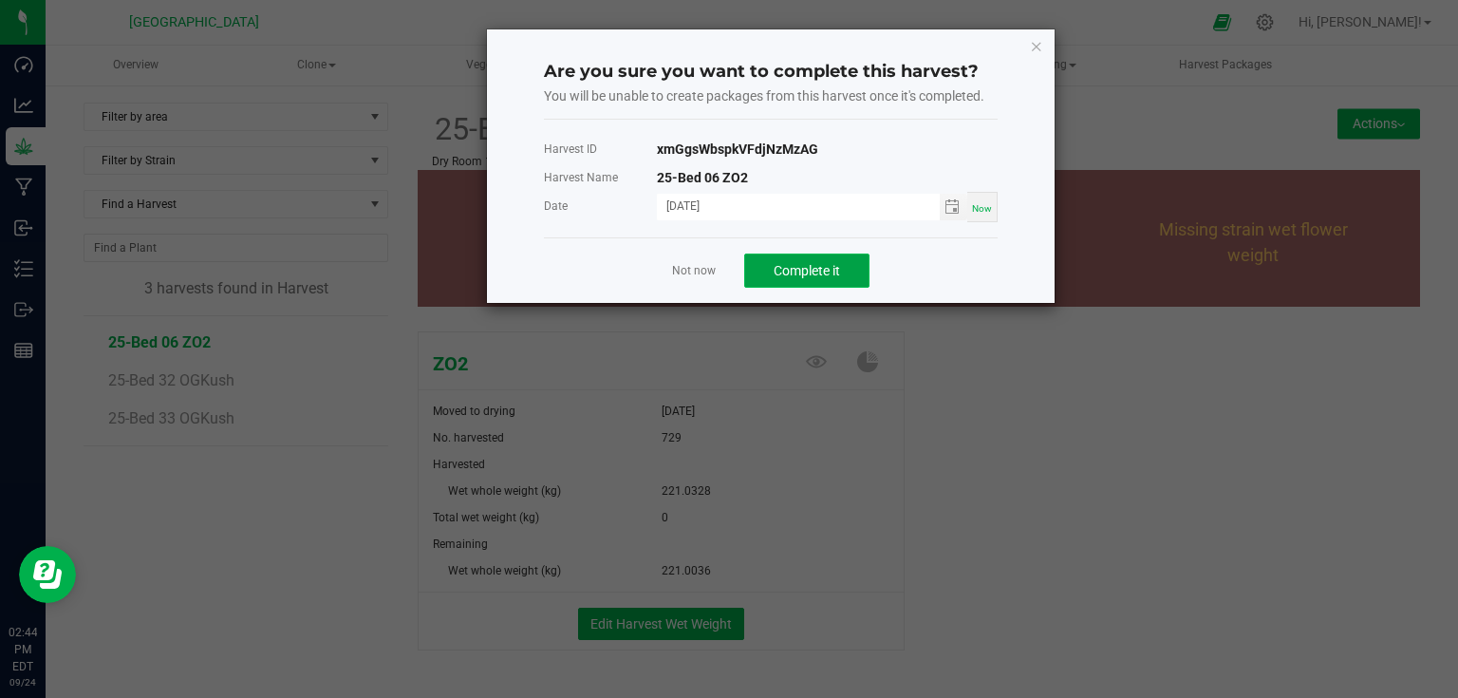
click at [828, 263] on span "Complete it" at bounding box center [807, 270] width 66 height 15
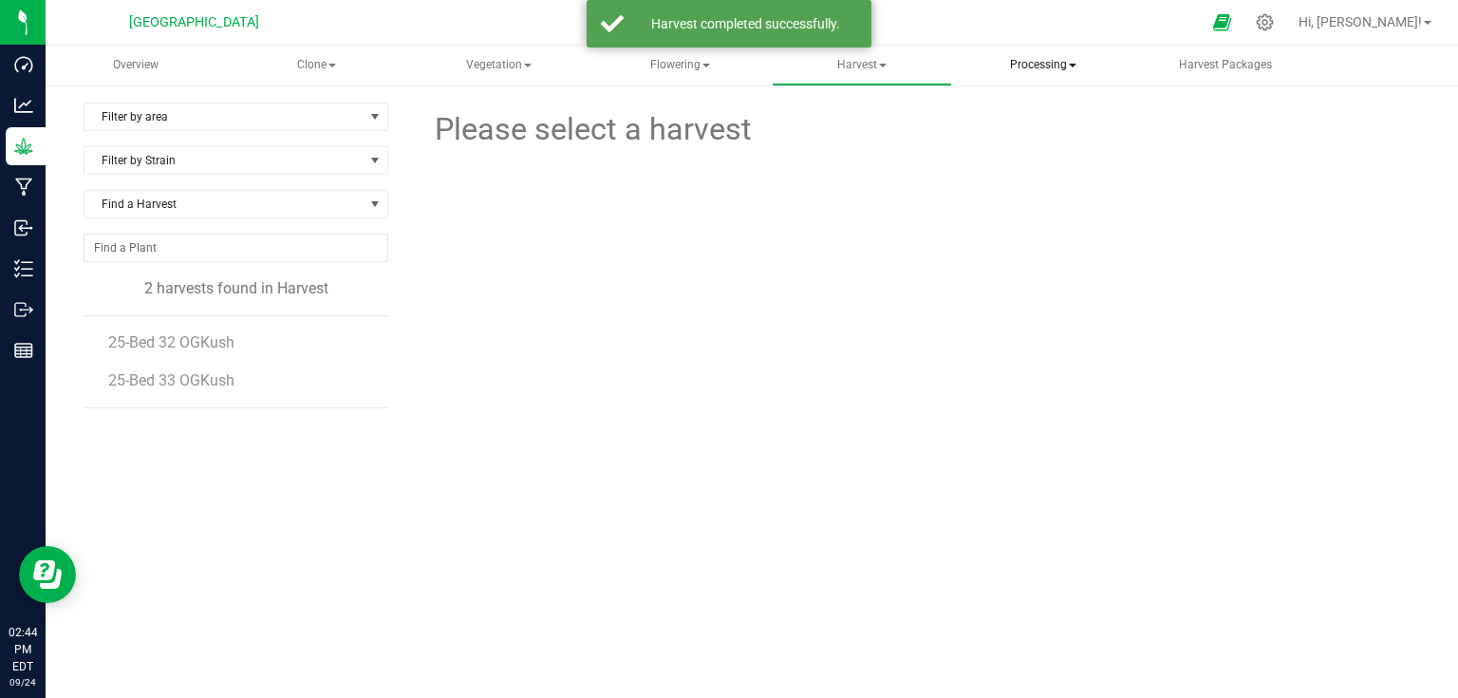
click at [1058, 68] on span "Processing" at bounding box center [1043, 66] width 177 height 38
click at [1033, 142] on span "Processing harvests" at bounding box center [1068, 136] width 176 height 16
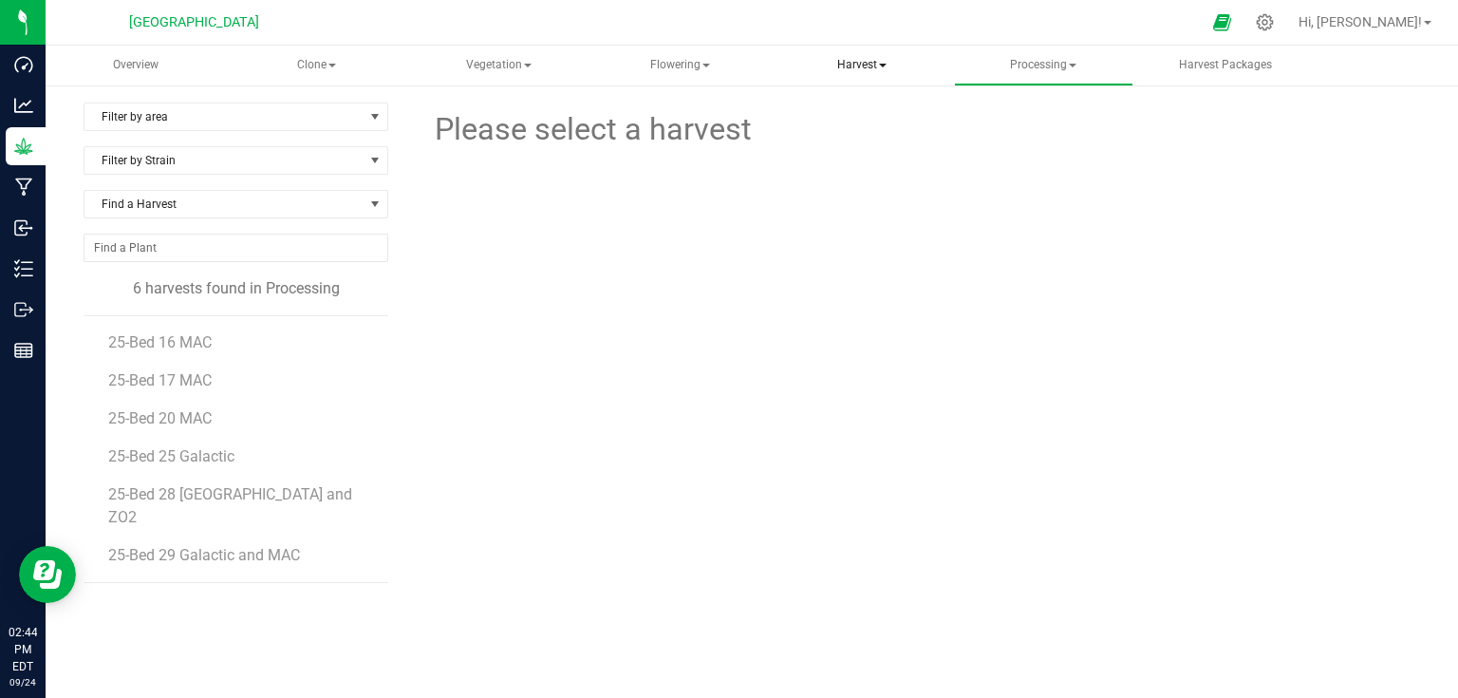
click at [899, 61] on span "Harvest" at bounding box center [861, 66] width 177 height 38
click at [848, 110] on span "Harvests" at bounding box center [849, 113] width 105 height 16
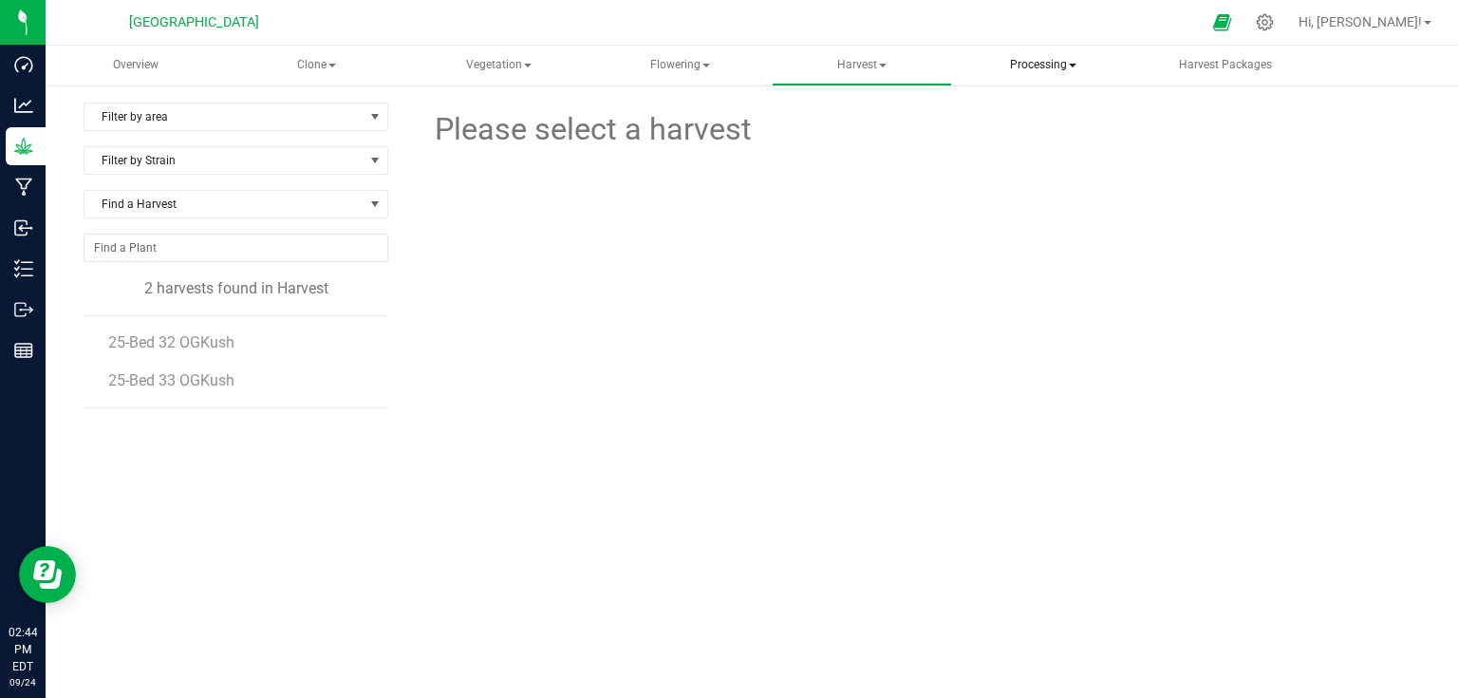
click at [1027, 65] on span "Processing" at bounding box center [1043, 66] width 177 height 38
click at [1032, 179] on span "Completed harvests" at bounding box center [1067, 182] width 175 height 16
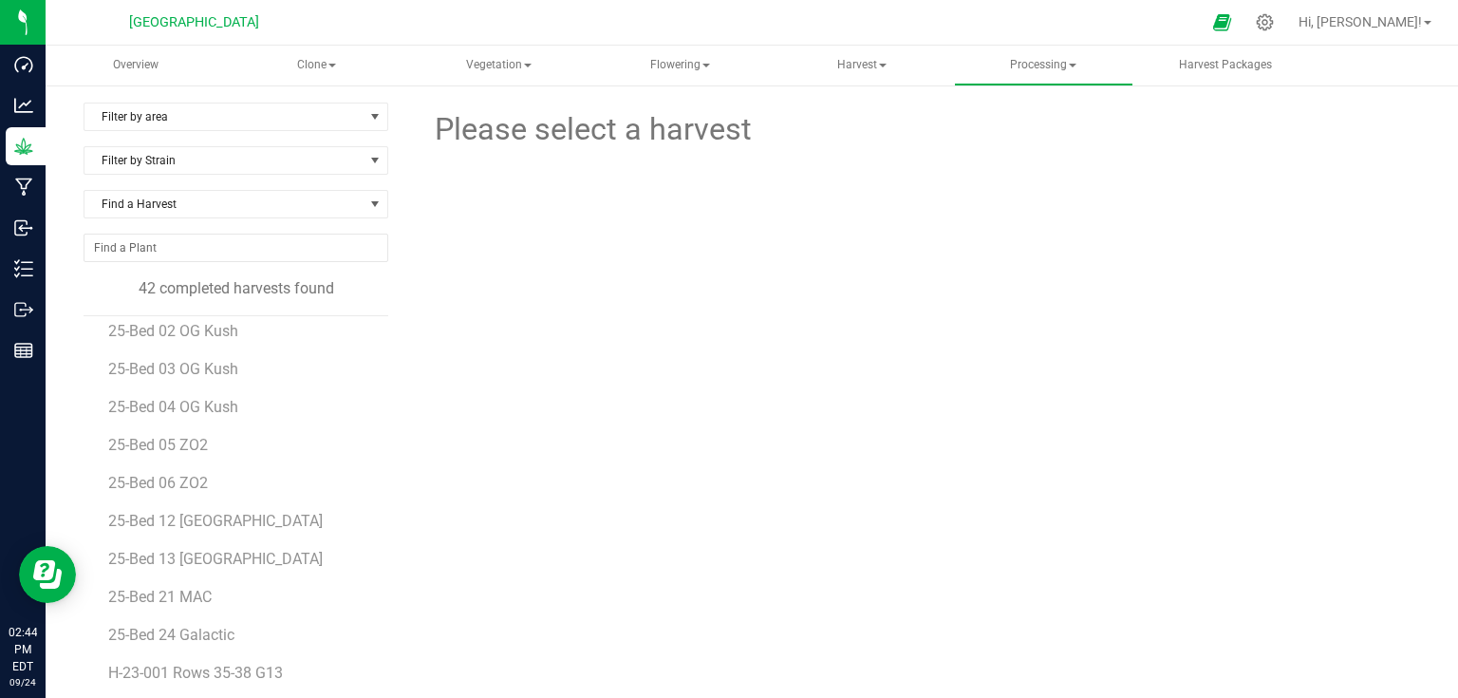
scroll to position [228, 0]
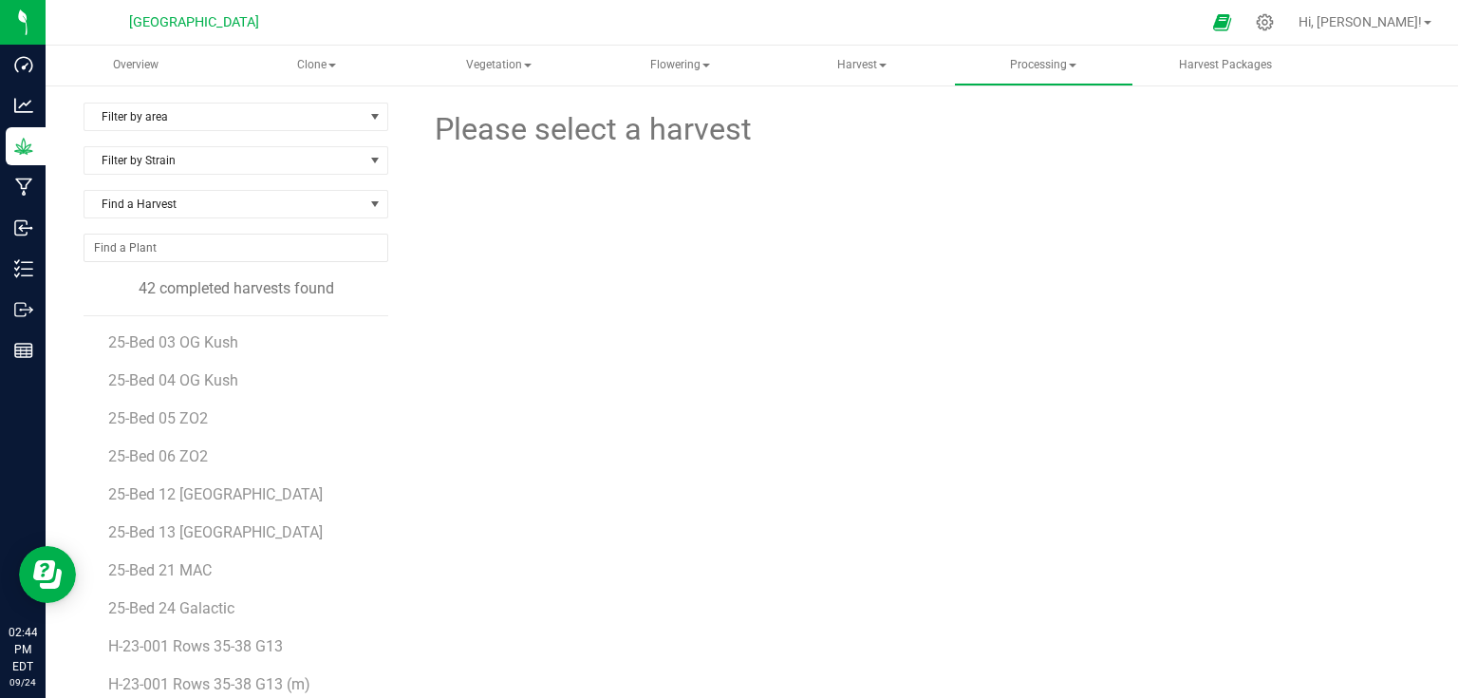
click at [198, 540] on li "25-Bed 13 [GEOGRAPHIC_DATA]" at bounding box center [241, 525] width 267 height 38
click at [204, 536] on span "25-Bed 13 [GEOGRAPHIC_DATA]" at bounding box center [218, 532] width 220 height 18
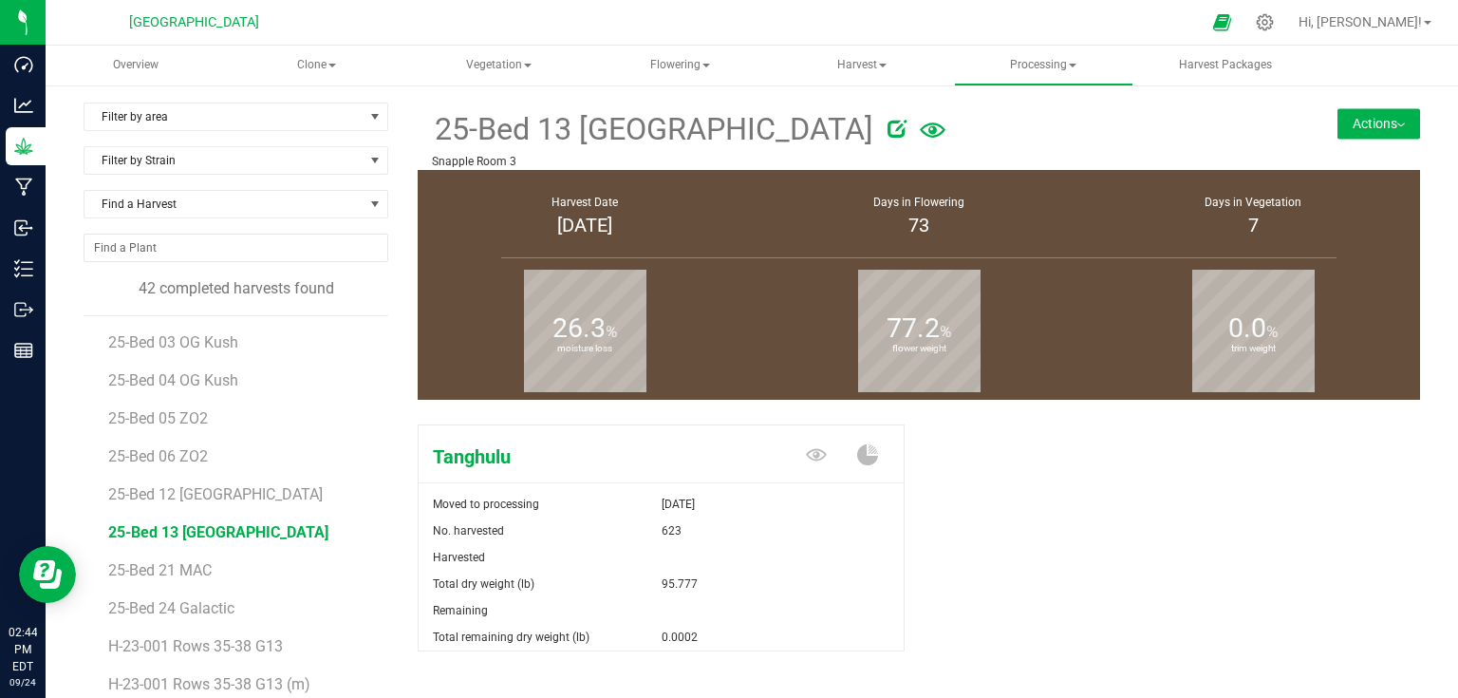
click at [1340, 117] on button "Actions" at bounding box center [1378, 123] width 83 height 30
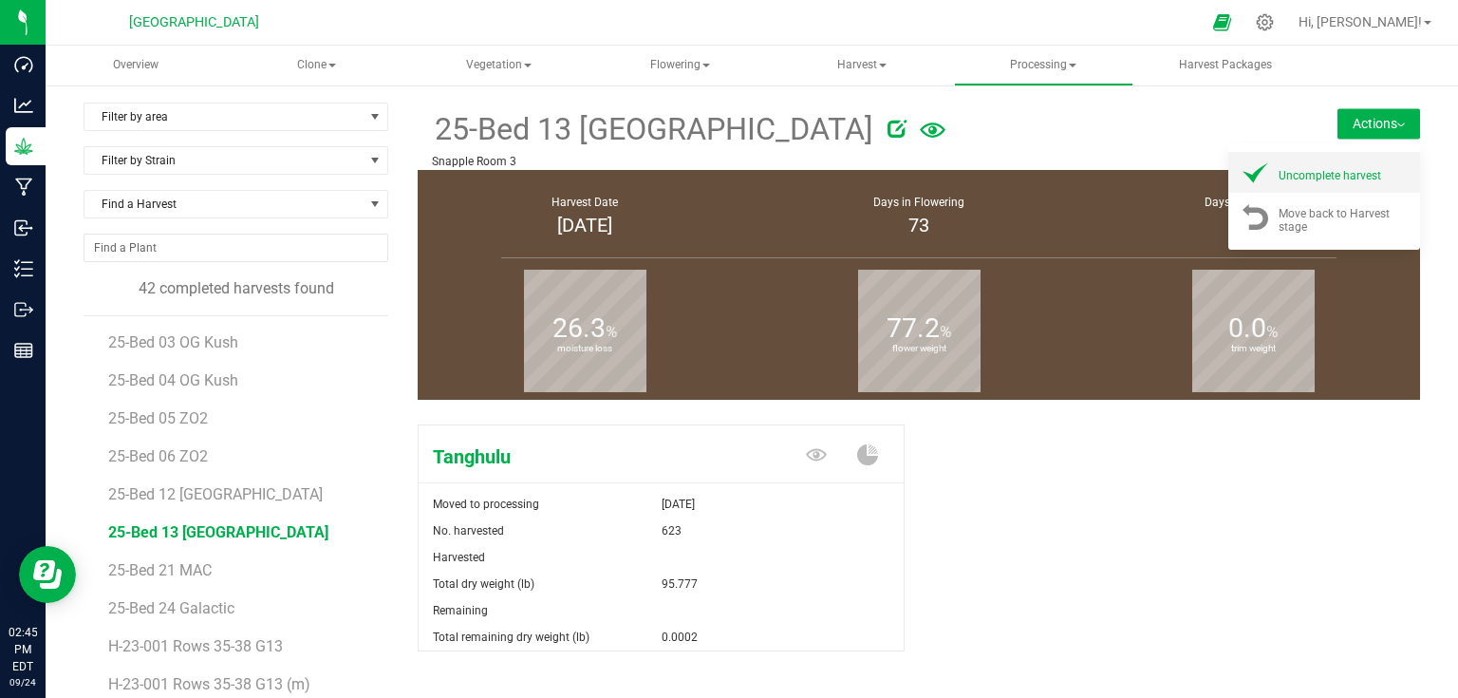
click at [1324, 175] on span "Uncomplete harvest" at bounding box center [1329, 175] width 103 height 13
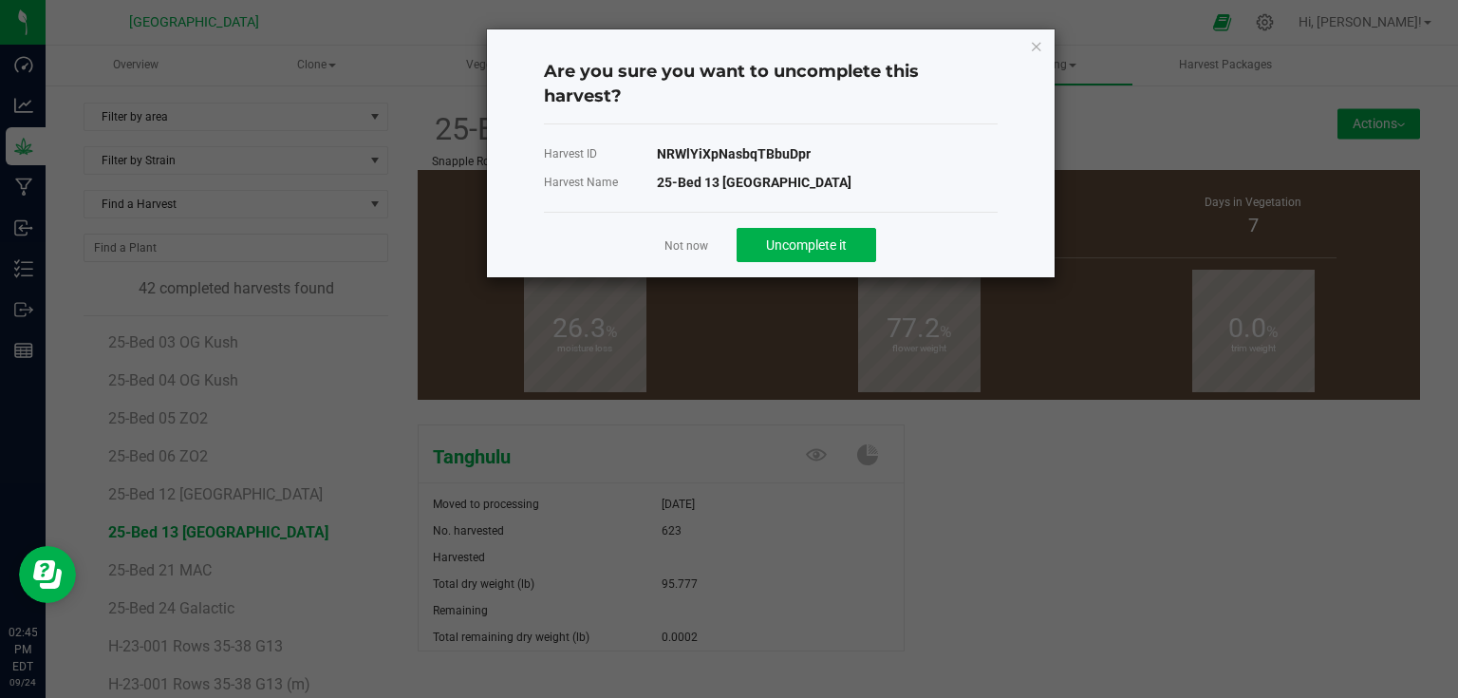
click at [831, 271] on div "Not now Uncomplete it" at bounding box center [771, 244] width 454 height 65
click at [831, 262] on div "Not now Uncomplete it" at bounding box center [771, 244] width 454 height 65
click at [832, 254] on button "Uncomplete it" at bounding box center [807, 245] width 140 height 34
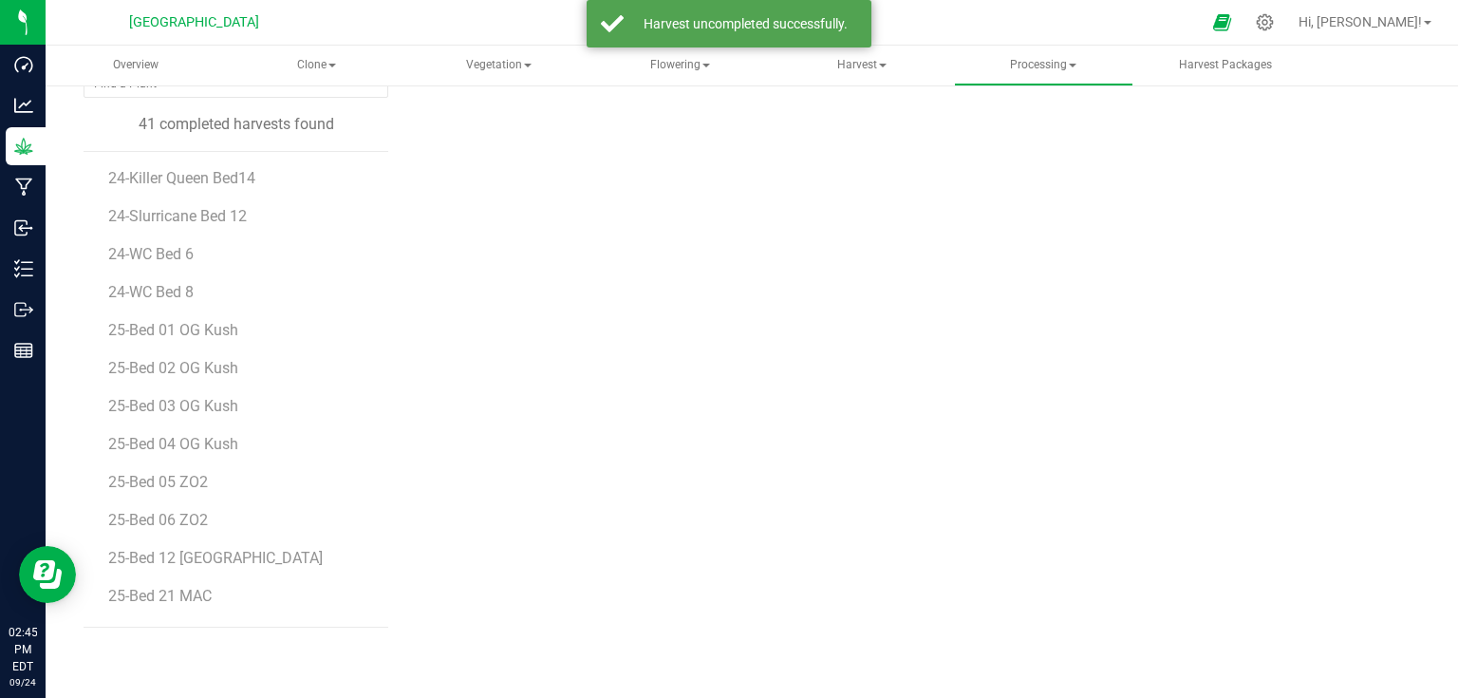
scroll to position [168, 0]
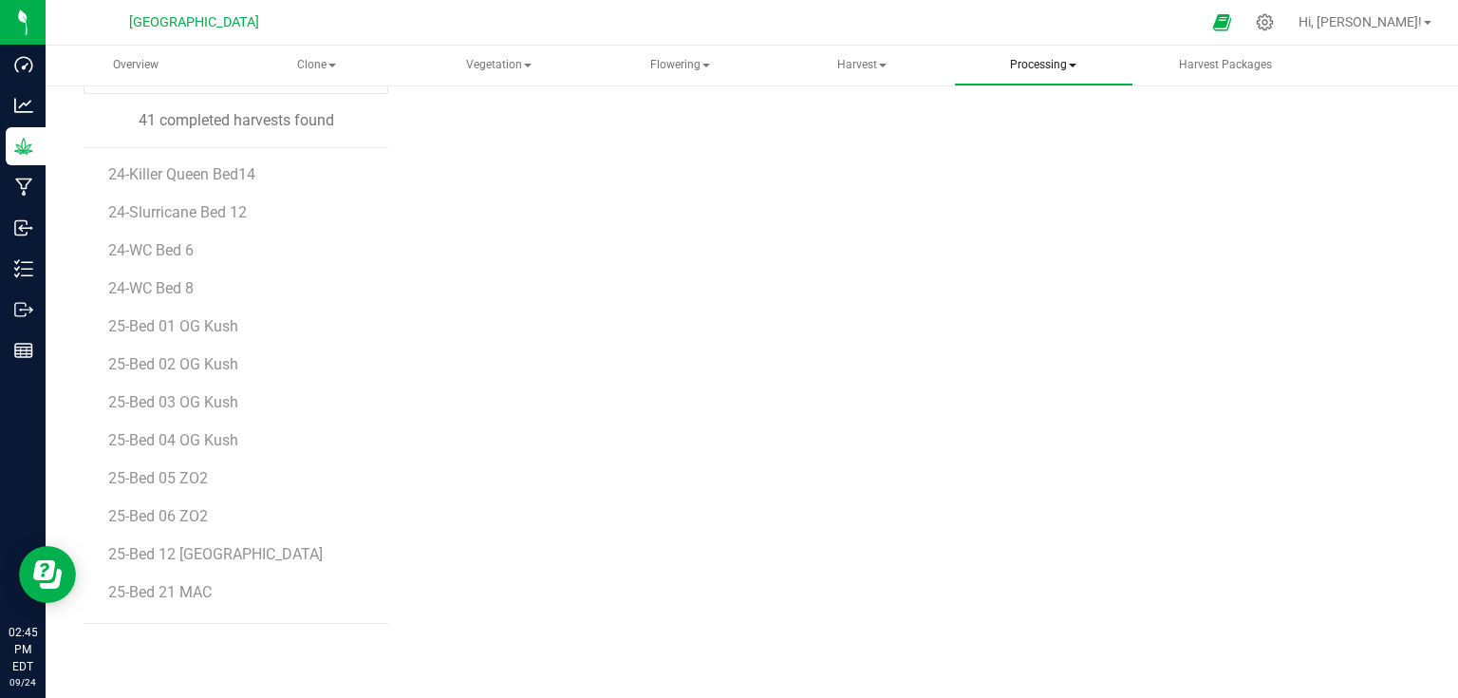
click at [1036, 65] on span "Processing" at bounding box center [1043, 66] width 177 height 38
click at [1044, 133] on span "Processing harvests" at bounding box center [1068, 136] width 176 height 16
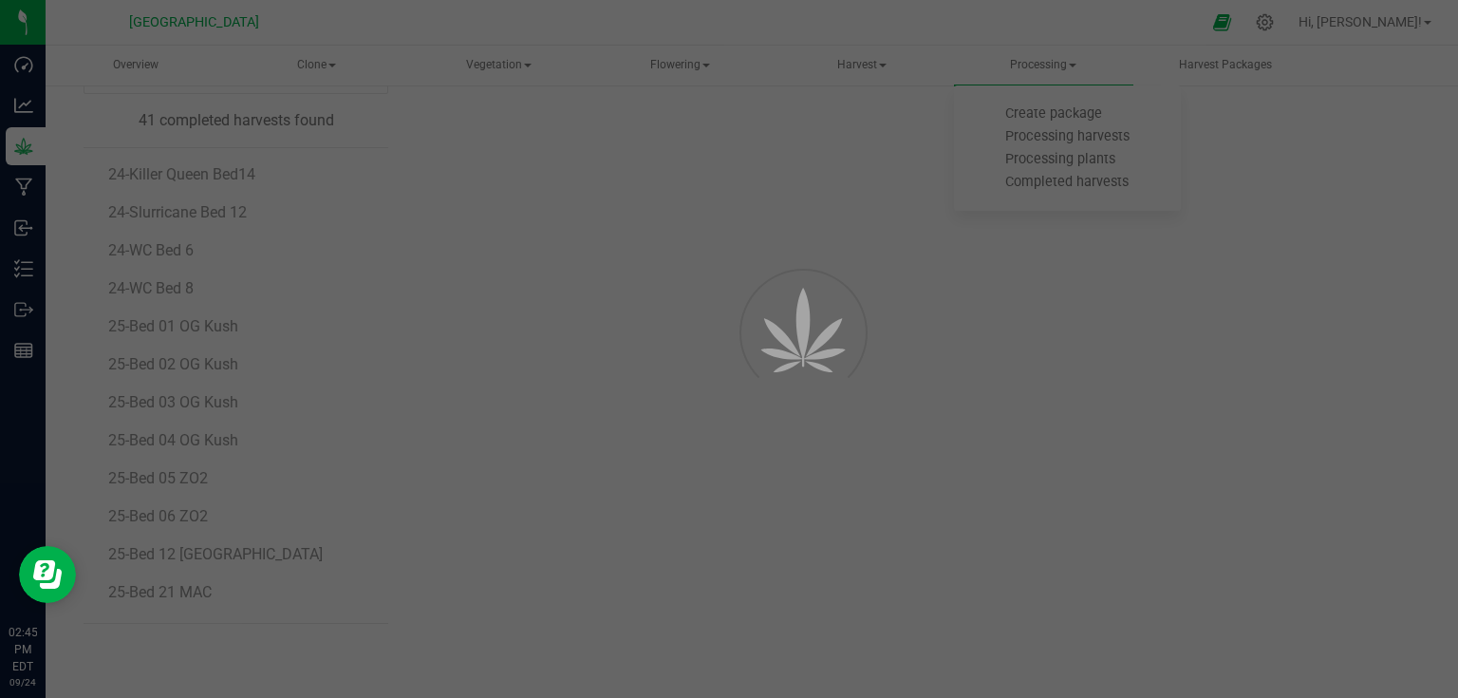
scroll to position [35, 0]
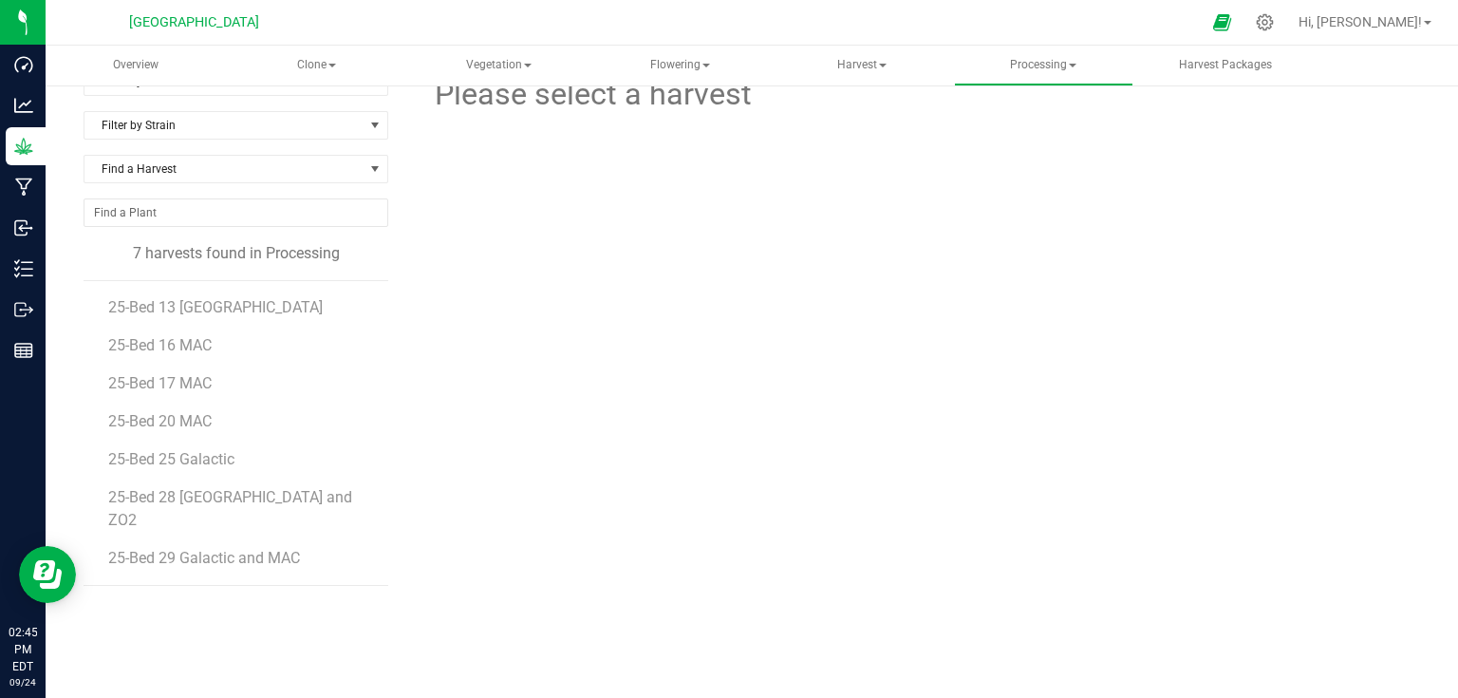
click at [234, 319] on li "25-Bed 16 MAC" at bounding box center [241, 338] width 267 height 38
click at [218, 311] on span "25-Bed 13 [GEOGRAPHIC_DATA]" at bounding box center [218, 307] width 220 height 18
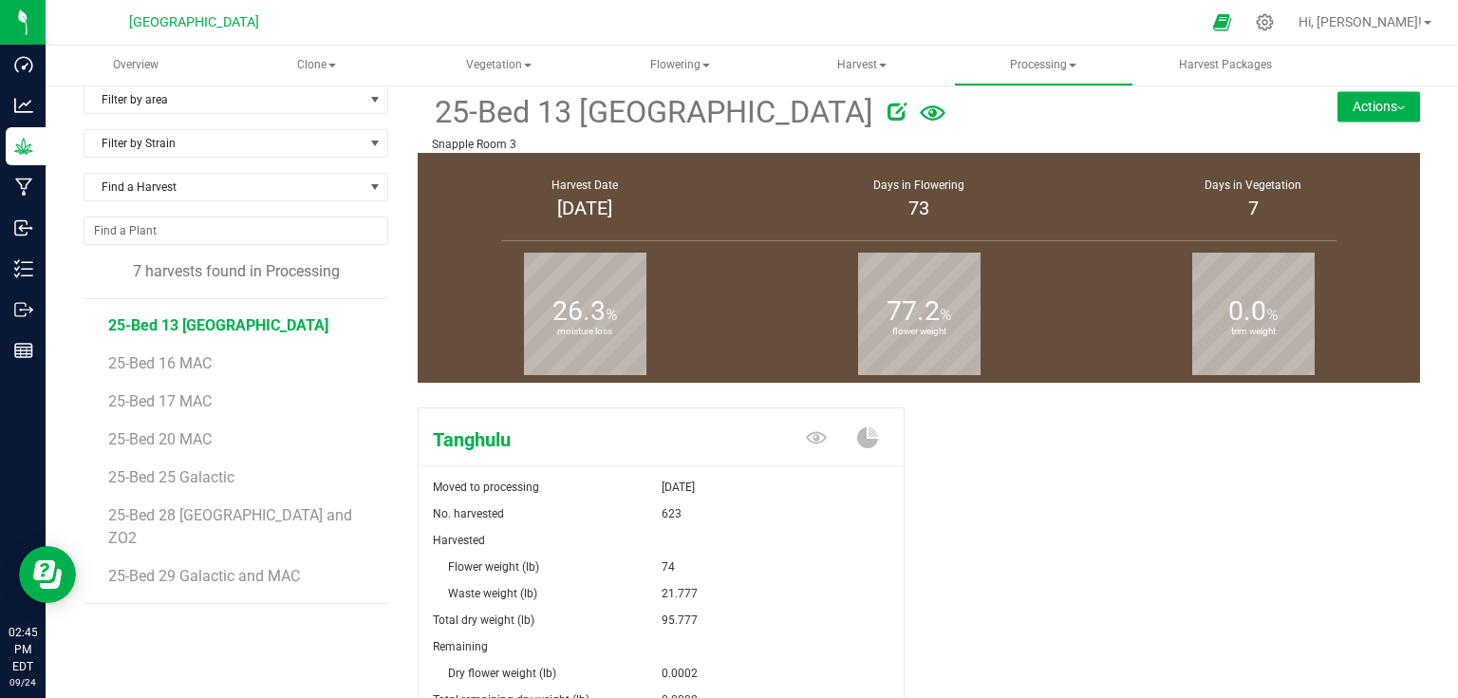
scroll to position [16, 0]
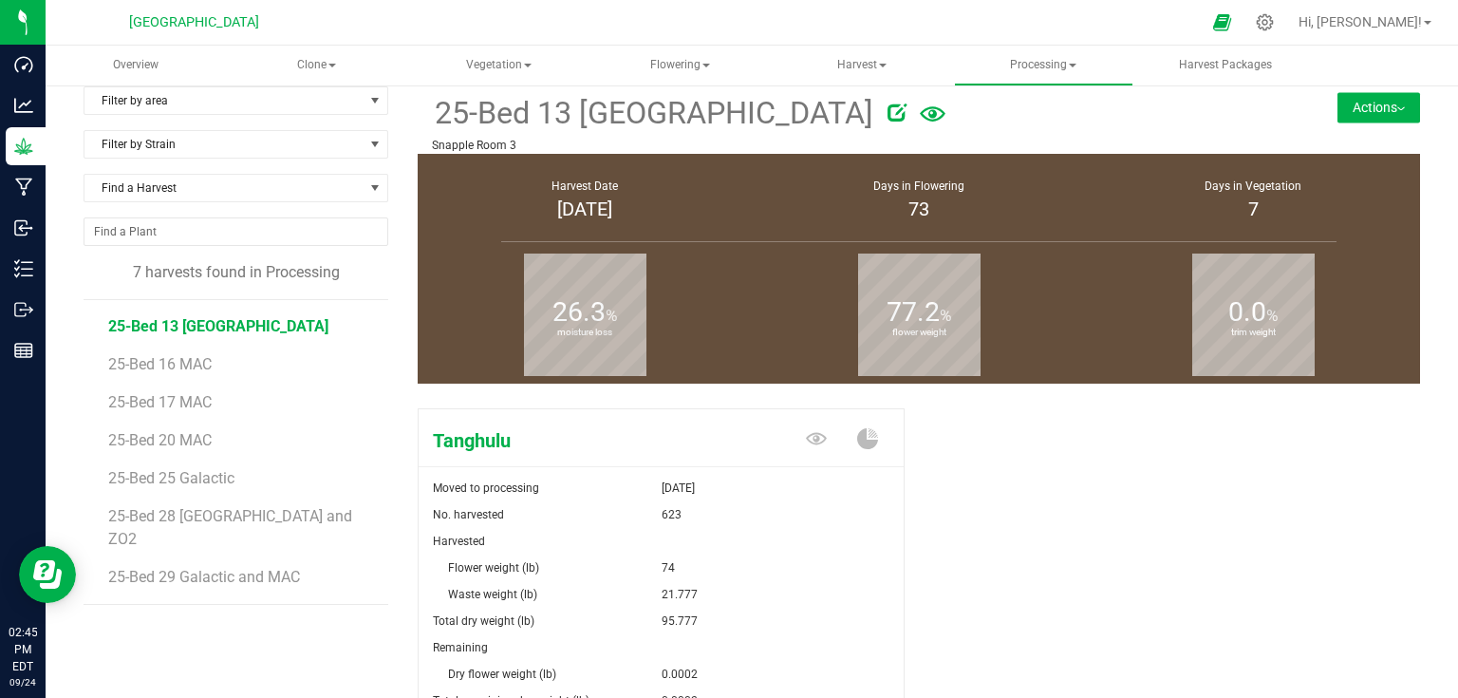
click at [1352, 103] on button "Actions" at bounding box center [1378, 107] width 83 height 30
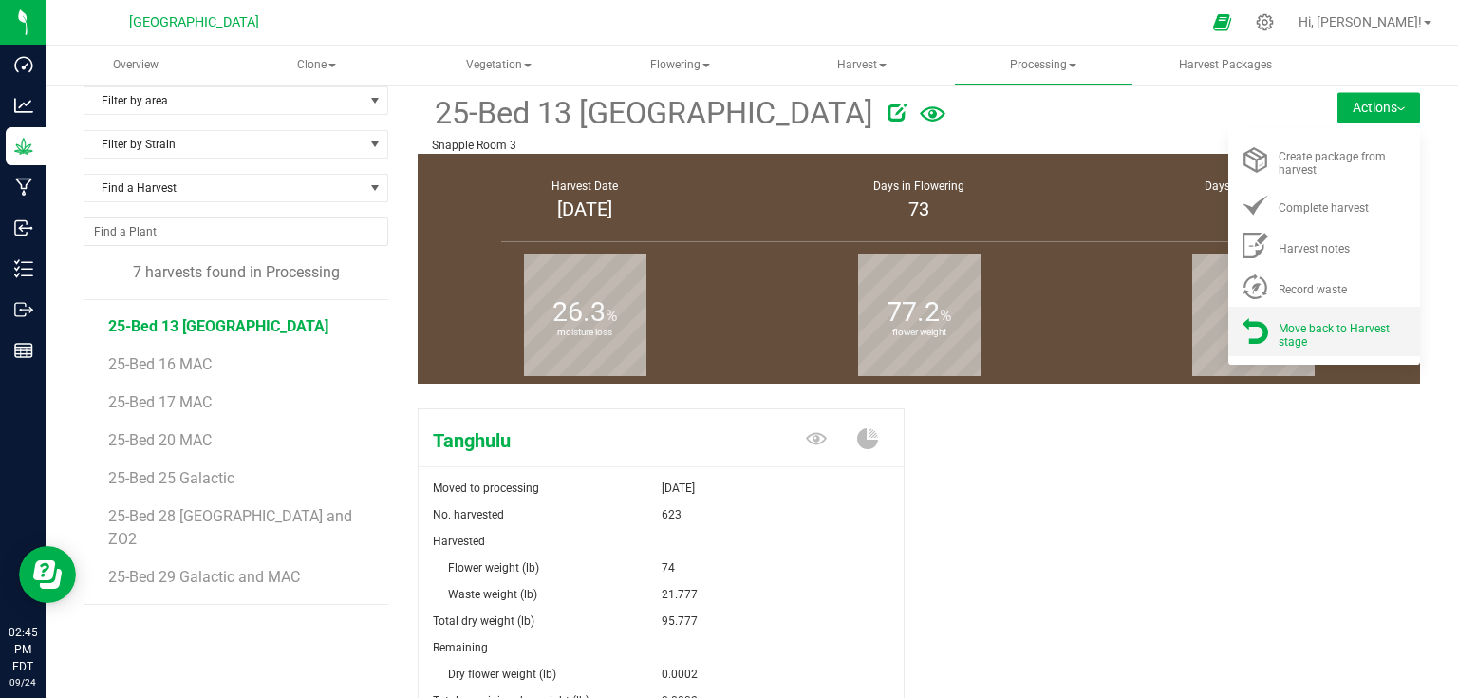
click at [1313, 328] on span "Move back to Harvest stage" at bounding box center [1333, 335] width 111 height 27
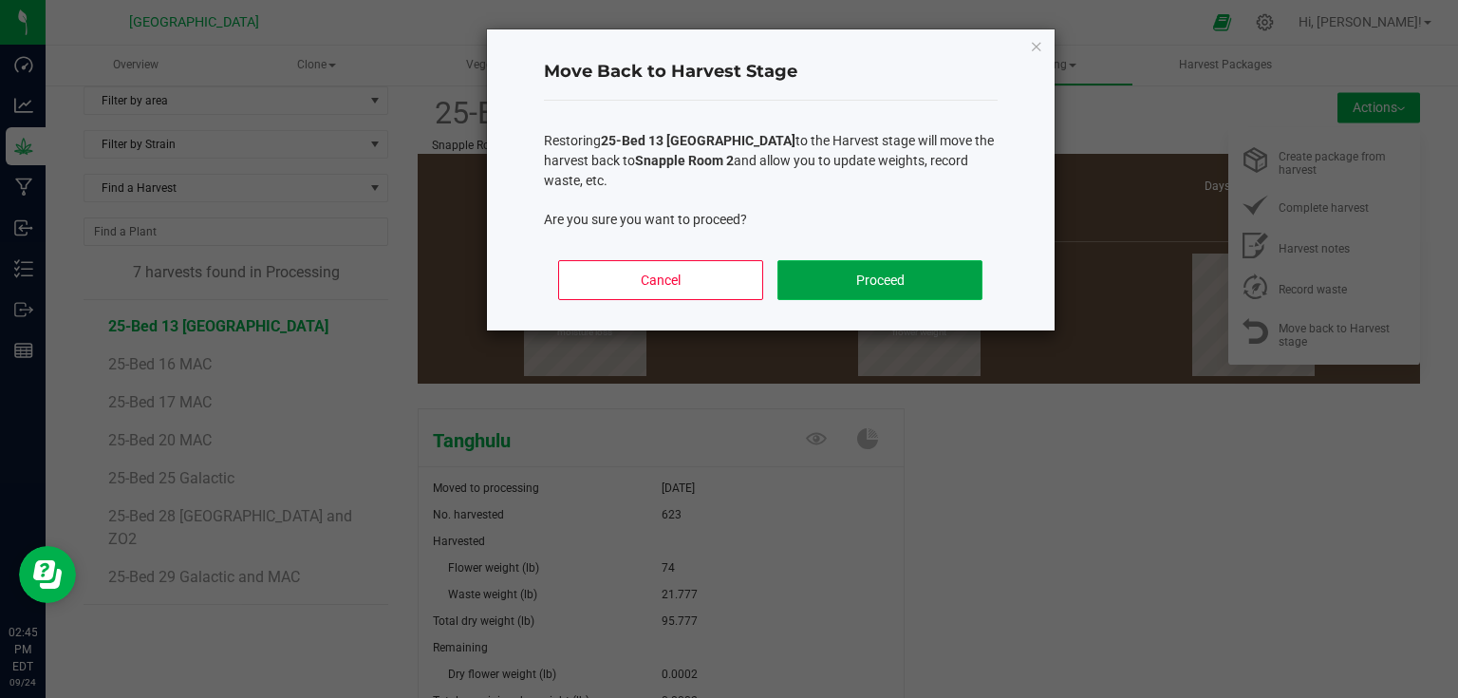
click at [886, 262] on button "Proceed" at bounding box center [879, 280] width 204 height 40
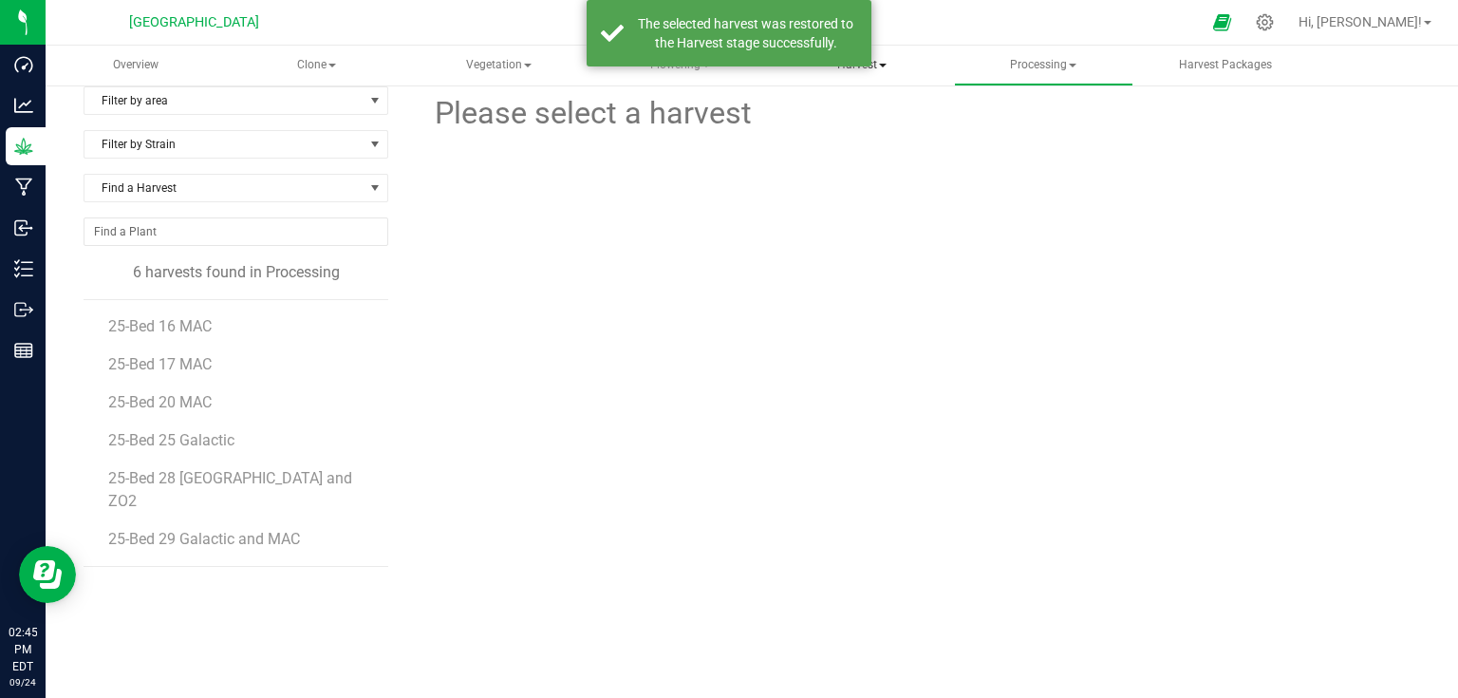
click at [885, 57] on span "Harvest" at bounding box center [861, 66] width 177 height 38
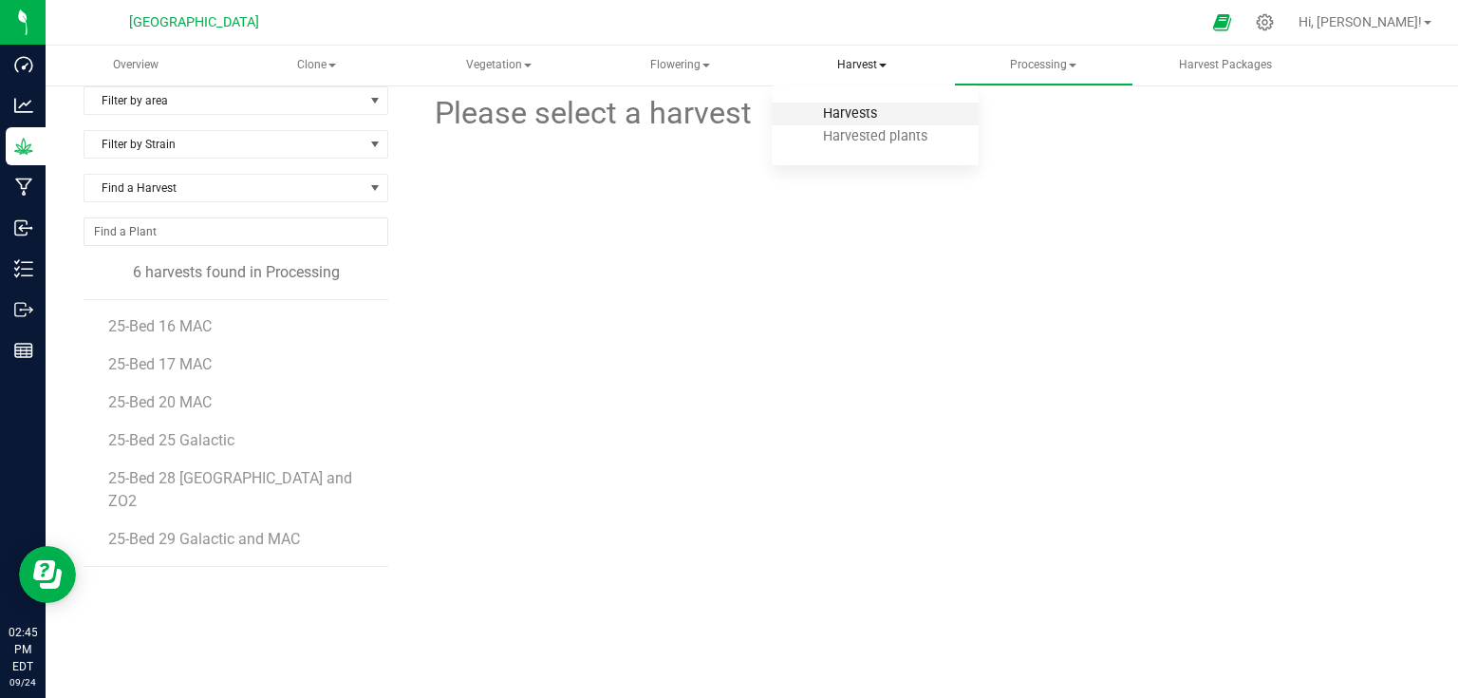
click at [871, 121] on span "Harvests" at bounding box center [849, 113] width 105 height 16
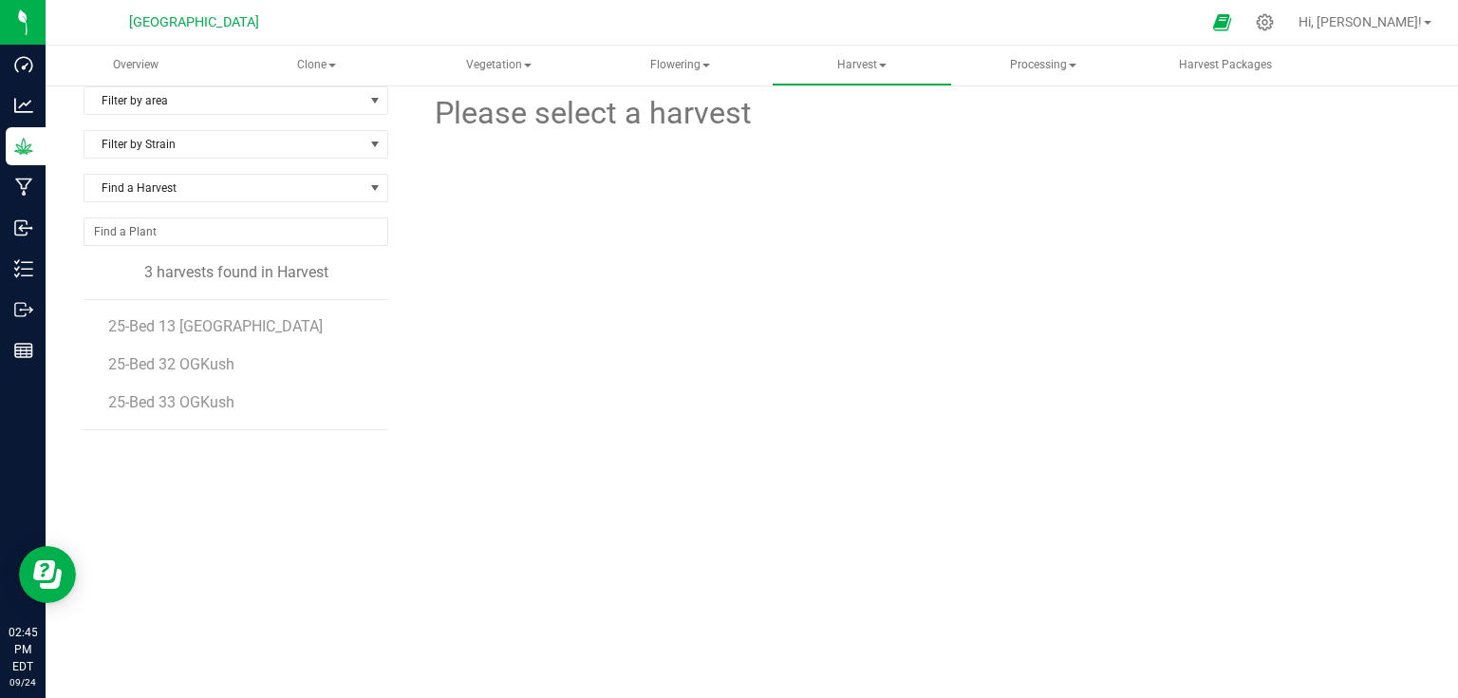
click at [149, 322] on span "25-Bed 13 [GEOGRAPHIC_DATA]" at bounding box center [215, 326] width 215 height 18
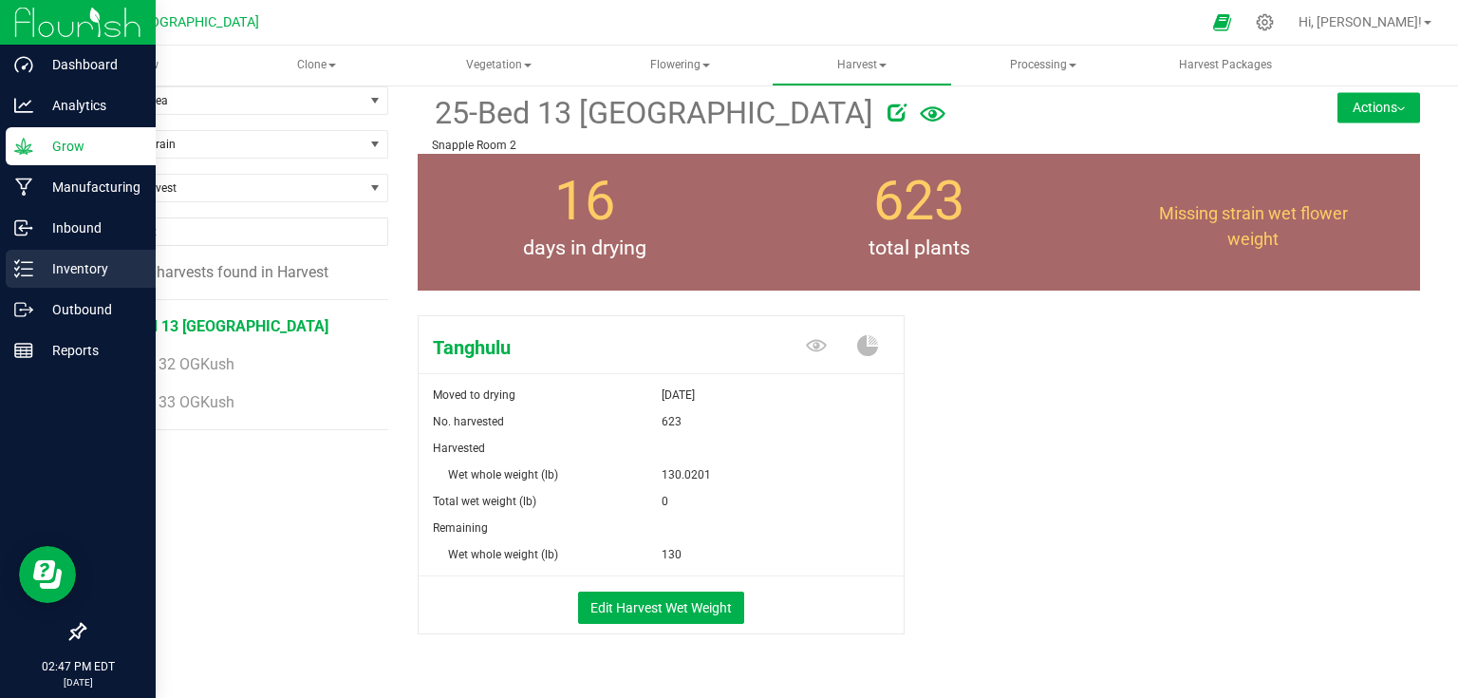
click at [37, 268] on p "Inventory" at bounding box center [90, 268] width 114 height 23
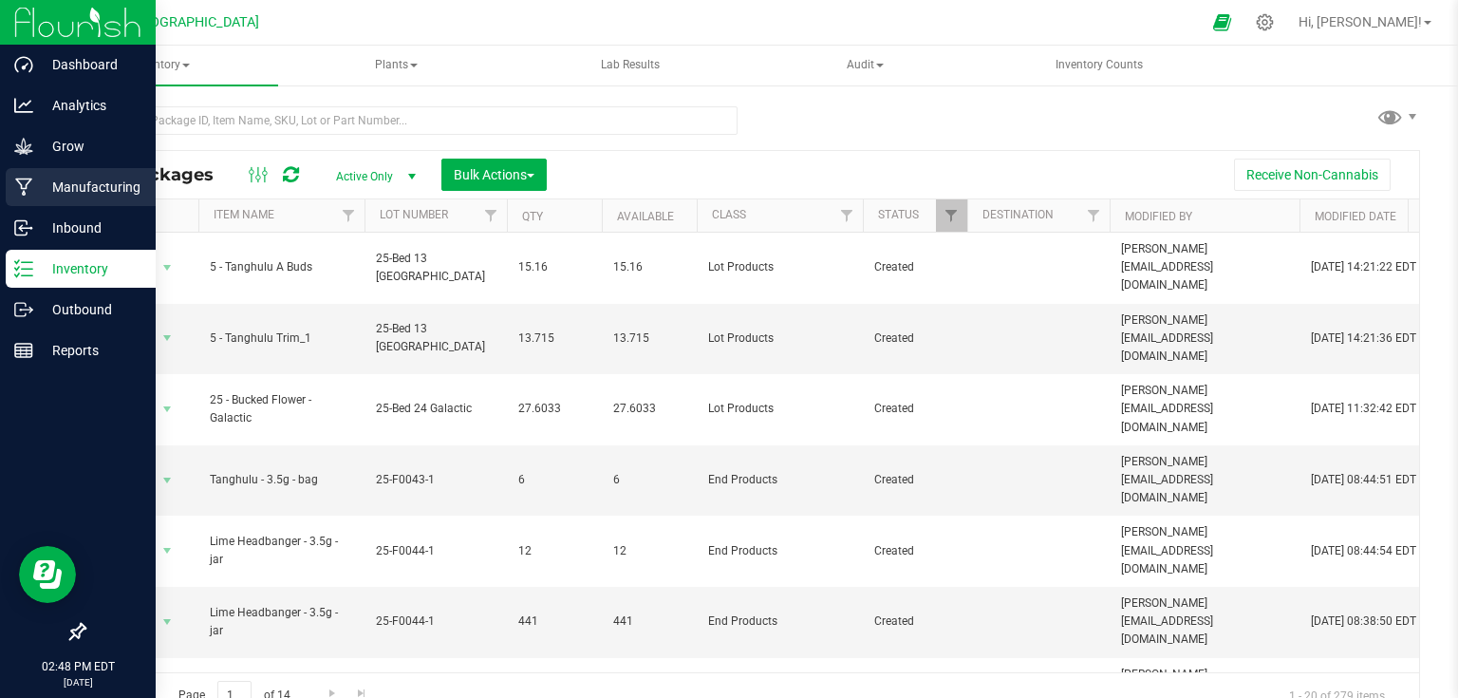
click at [20, 187] on icon at bounding box center [23, 187] width 17 height 18
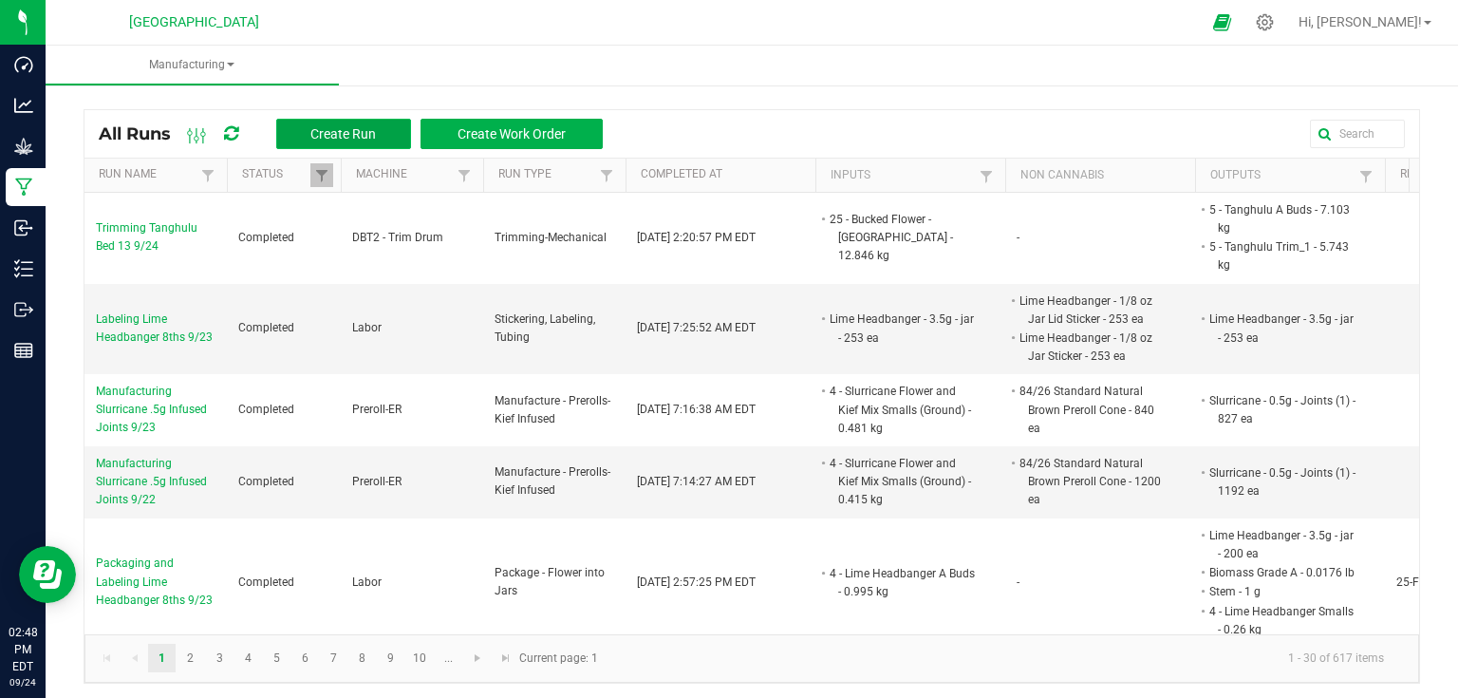
click at [337, 133] on span "Create Run" at bounding box center [342, 133] width 65 height 15
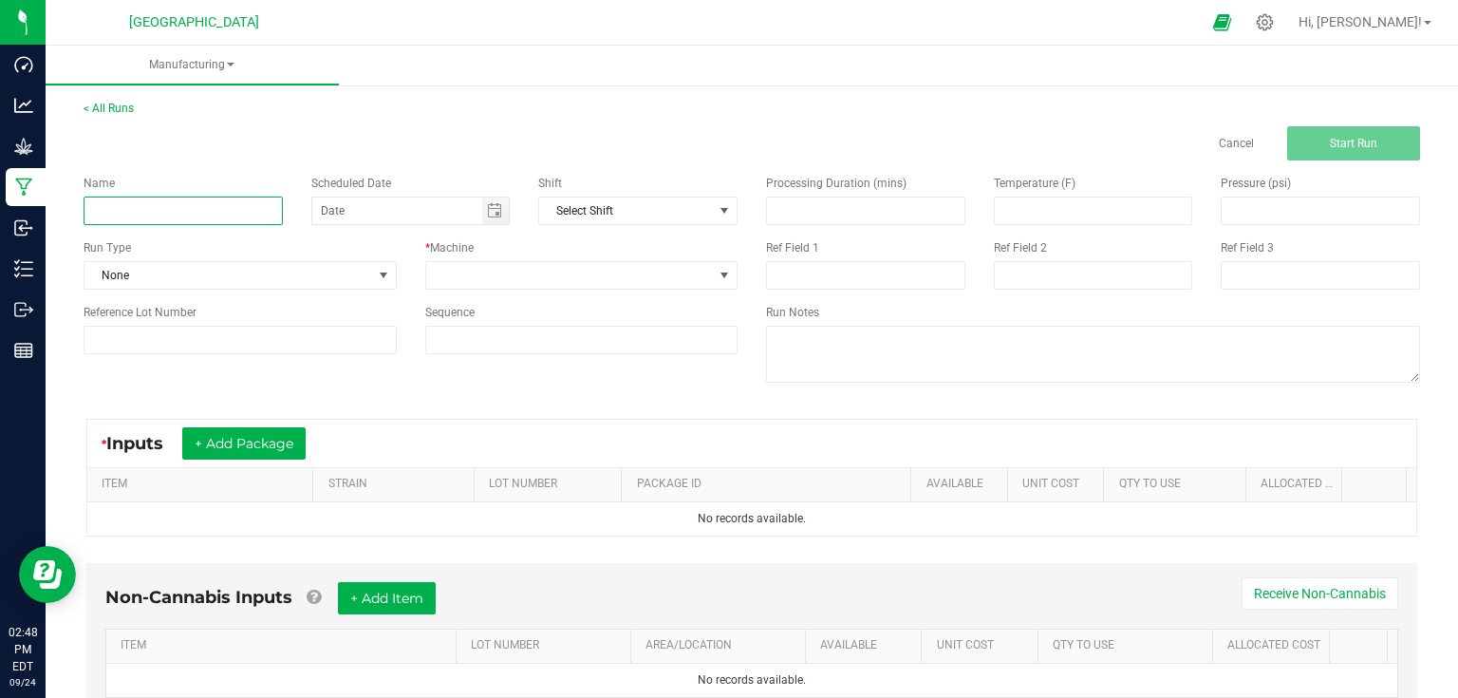
click at [256, 205] on input at bounding box center [183, 210] width 199 height 28
type input "Packaging and Labeling Tanghulu 8ths 9/24"
click at [344, 293] on div "Name Packaging and Labeling Tanghulu 8ths 9/24 Scheduled Date Shift Select Shif…" at bounding box center [410, 264] width 682 height 208
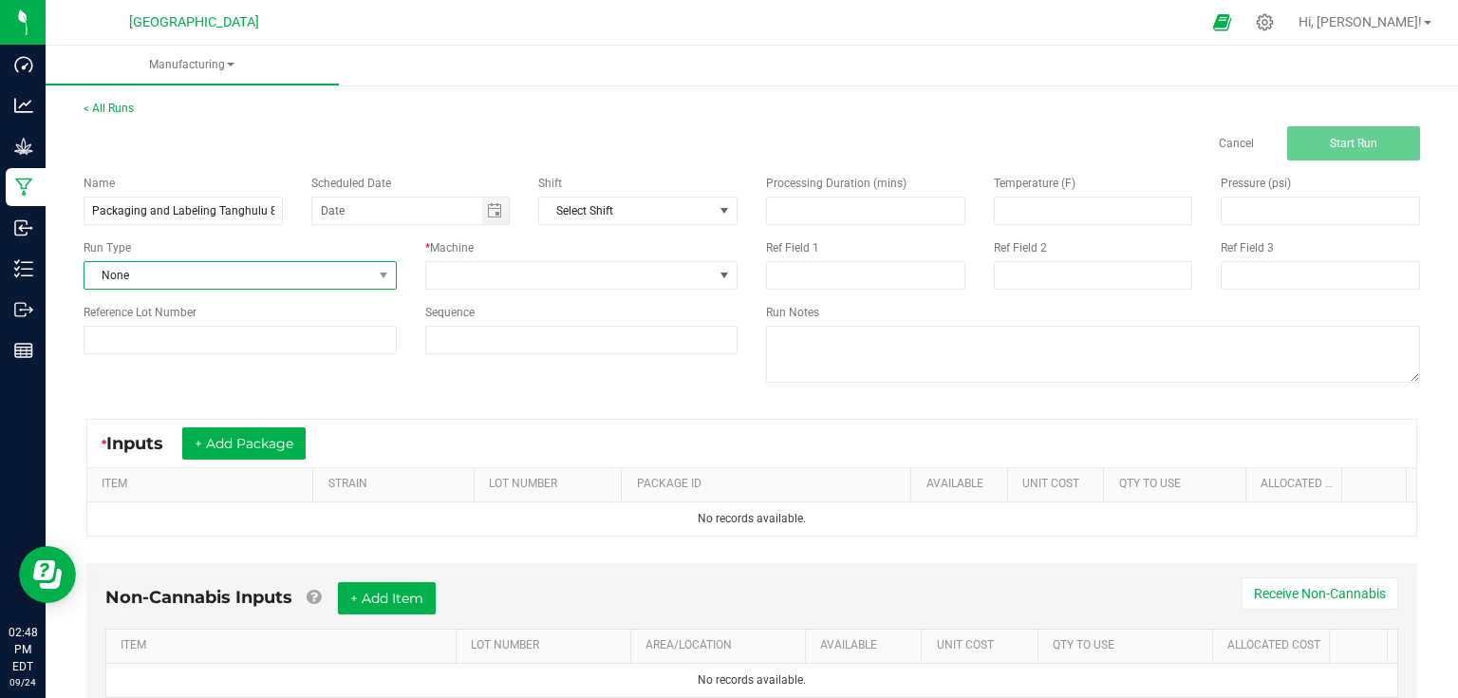
click at [371, 283] on span at bounding box center [383, 275] width 24 height 27
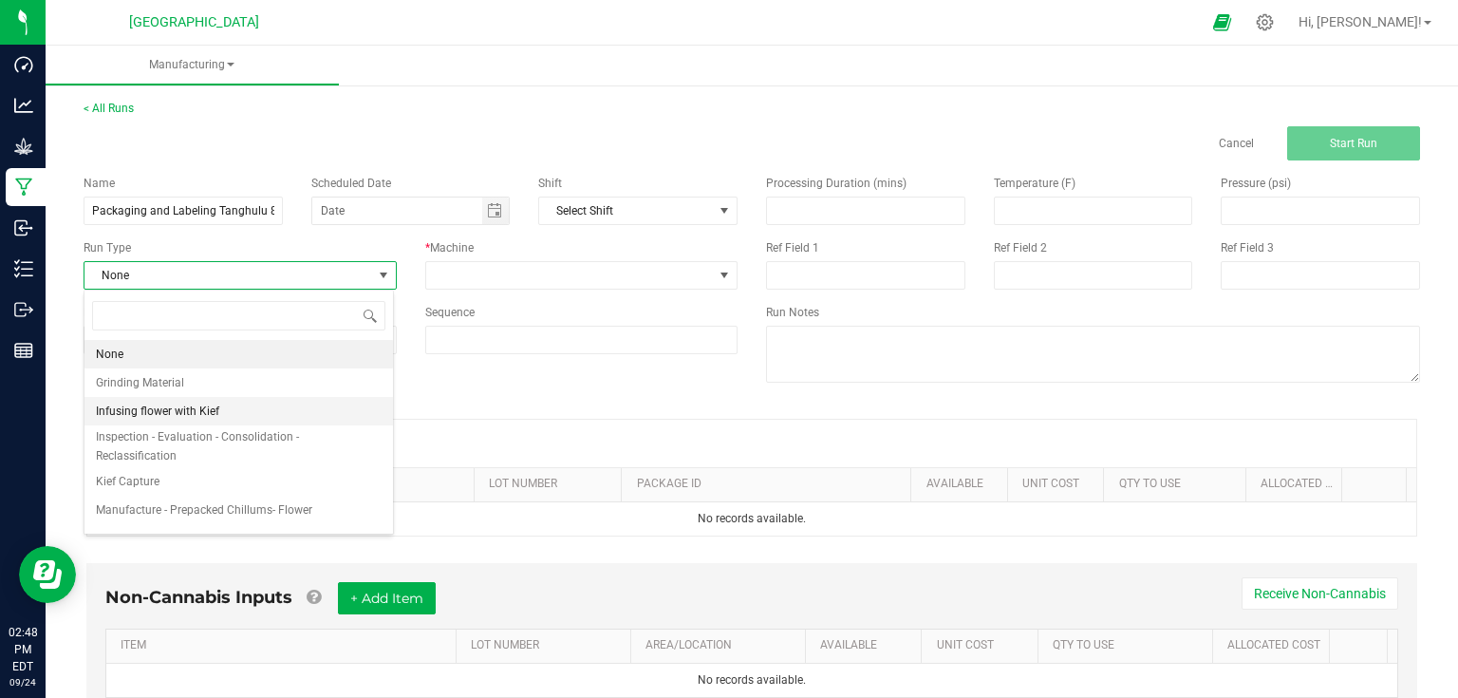
scroll to position [152, 0]
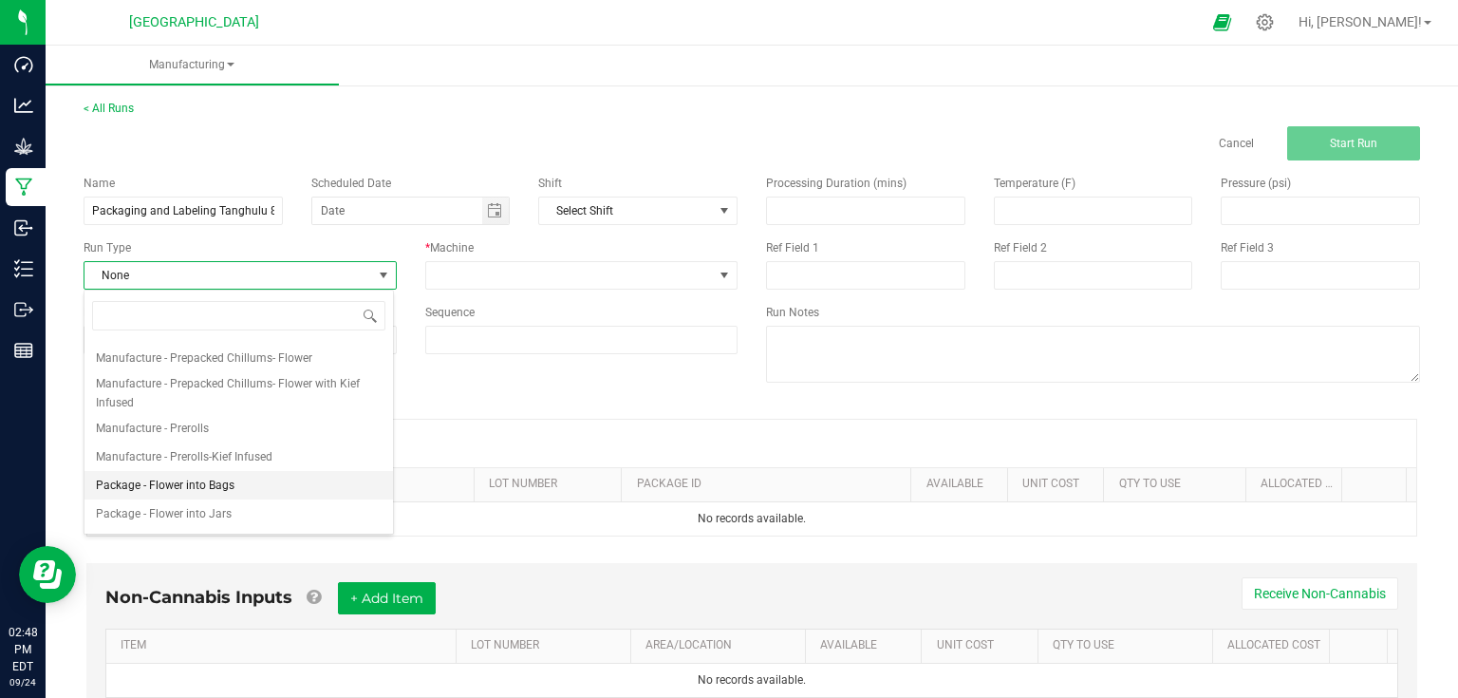
click at [190, 476] on span "Package - Flower into Bags" at bounding box center [165, 485] width 139 height 19
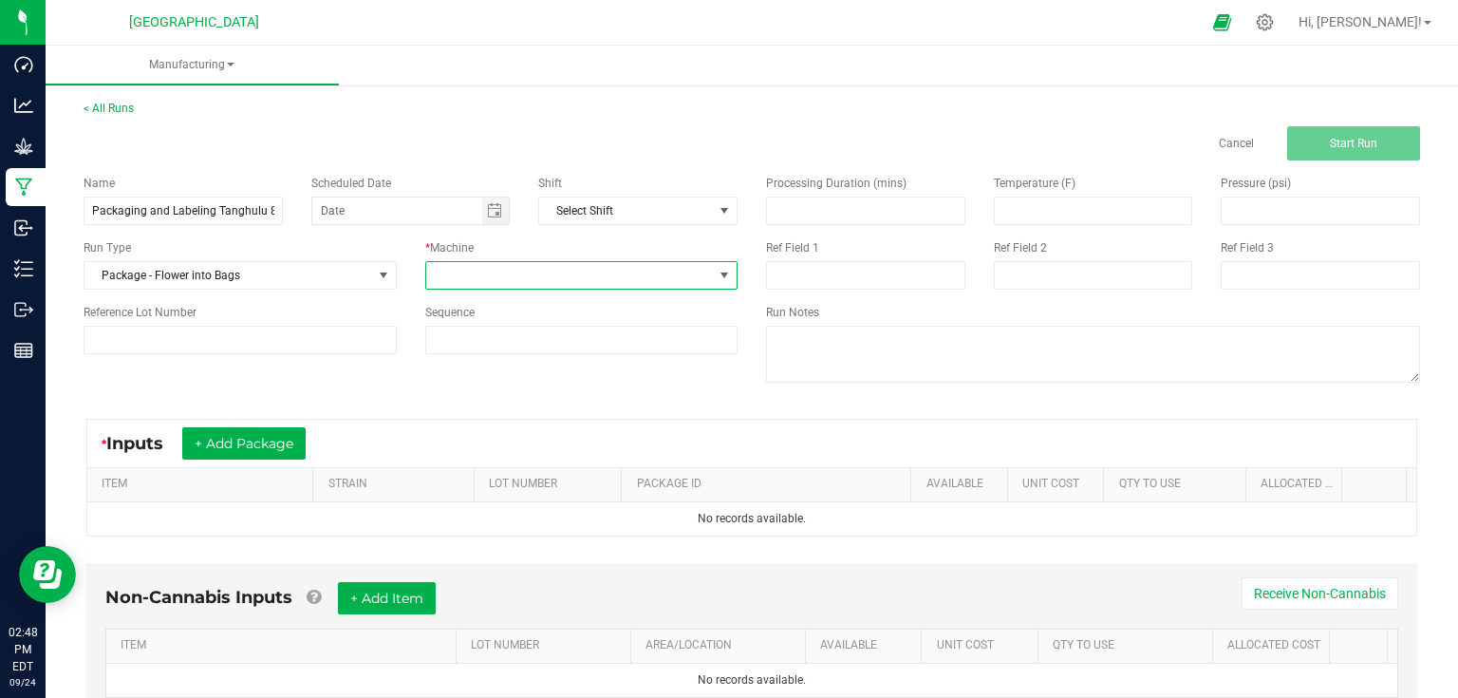
click at [501, 273] on span at bounding box center [570, 275] width 288 height 27
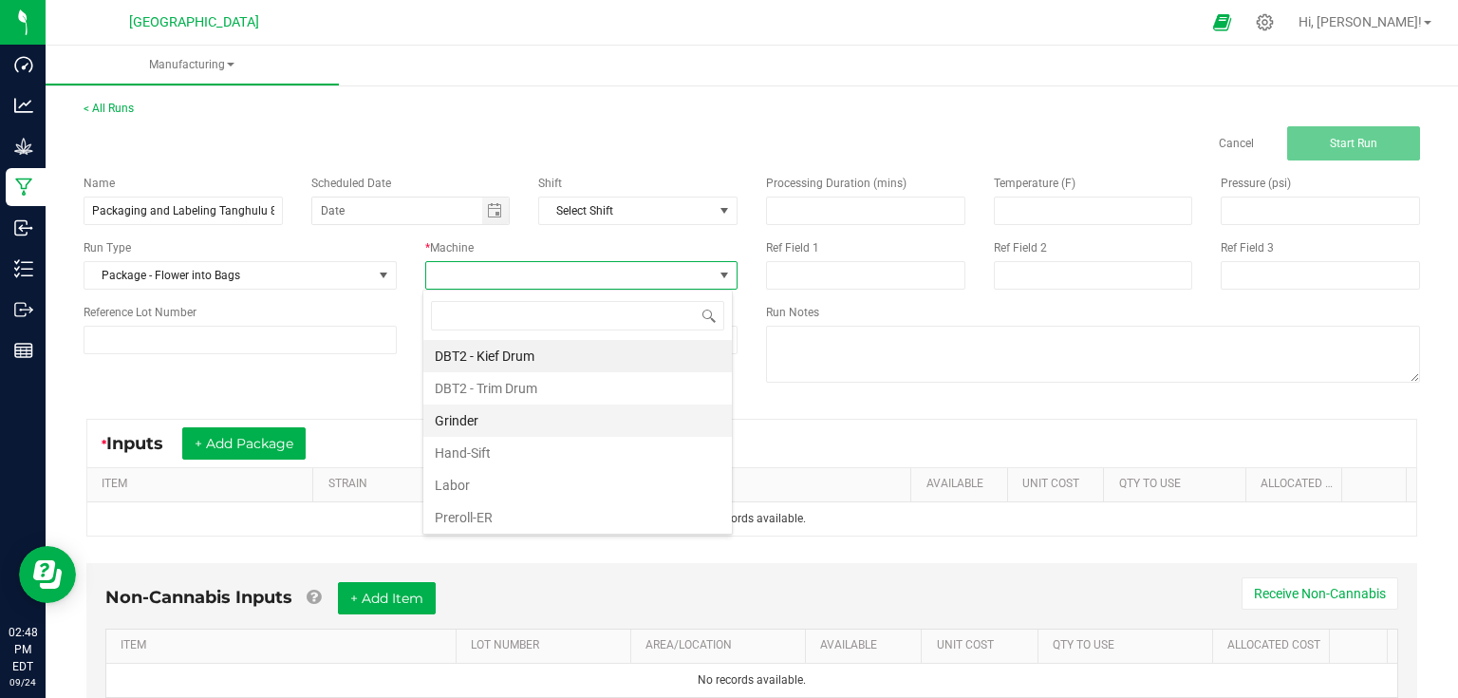
scroll to position [28, 309]
click at [471, 478] on li "Labor" at bounding box center [577, 485] width 308 height 32
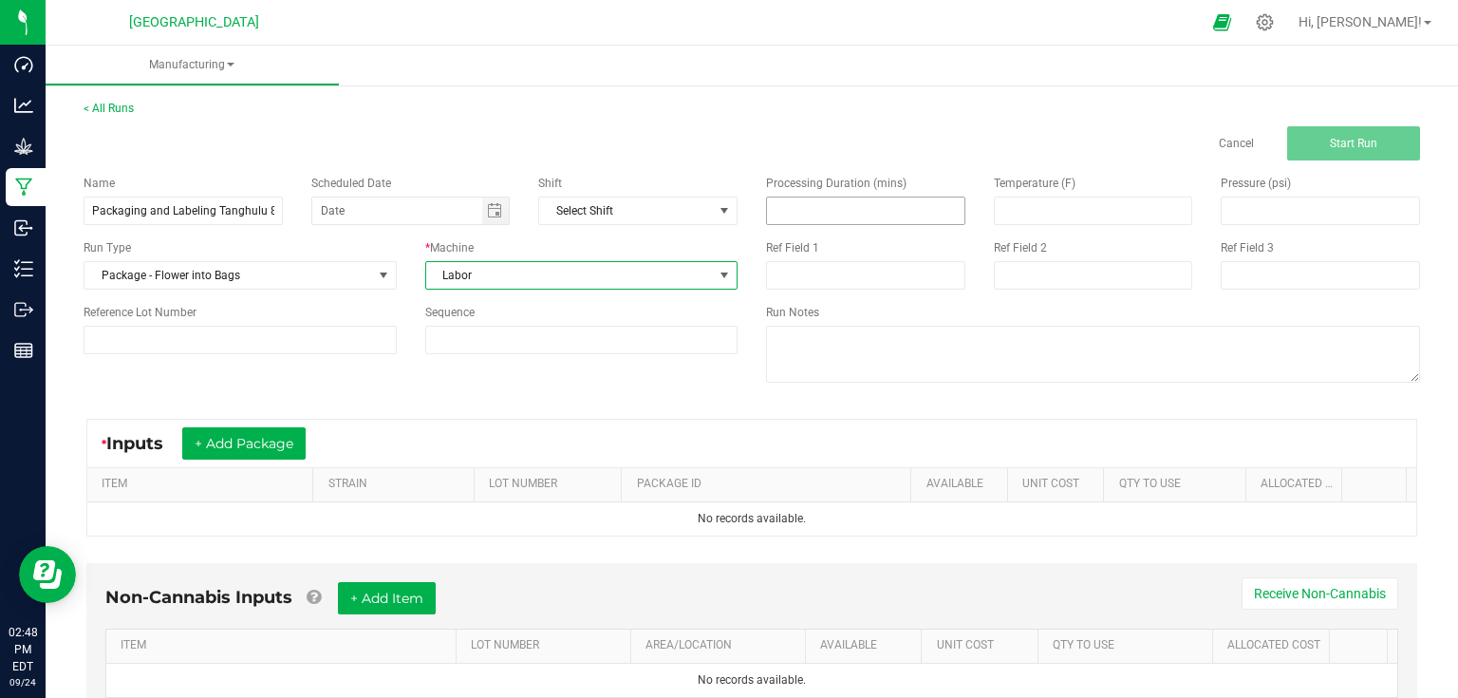
click at [808, 216] on input at bounding box center [865, 210] width 197 height 27
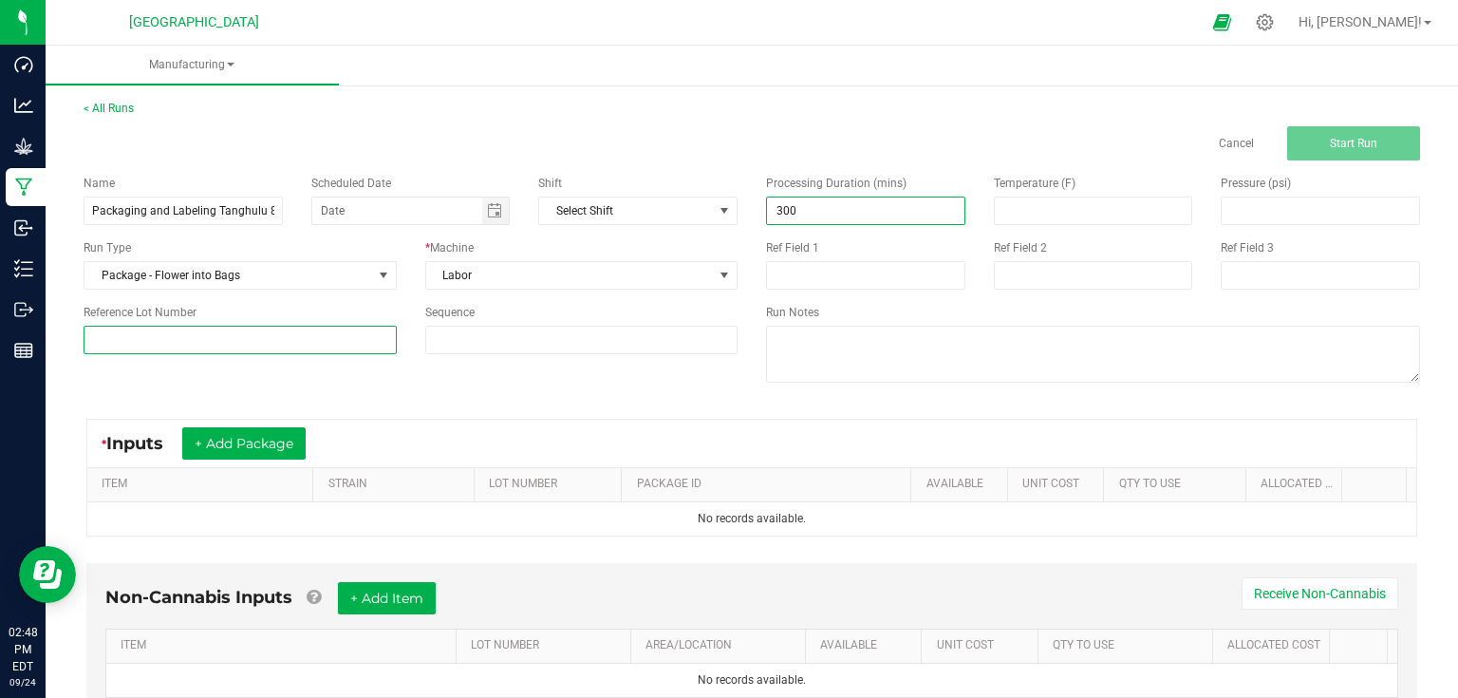
type input "300.00"
click at [343, 345] on input at bounding box center [240, 340] width 313 height 28
type input "25-F0043-1"
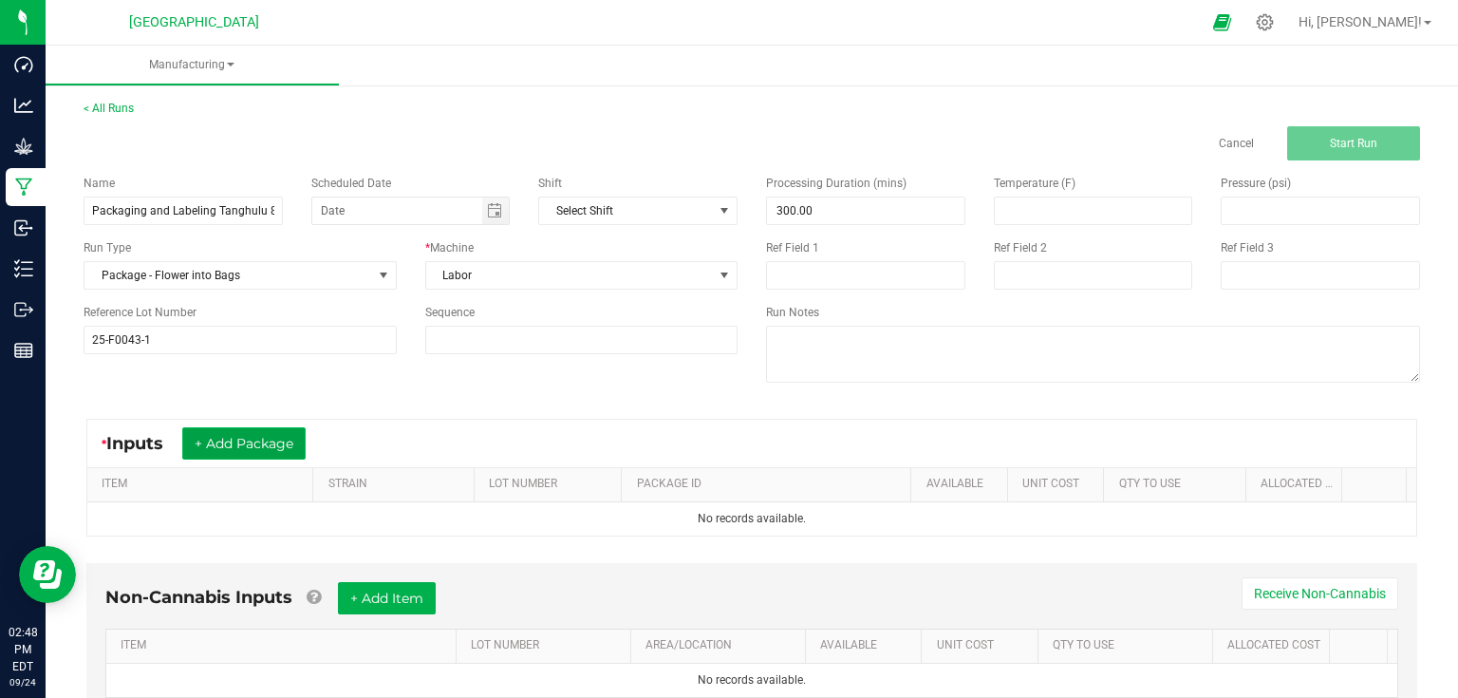
click at [278, 441] on button "+ Add Package" at bounding box center [243, 443] width 123 height 32
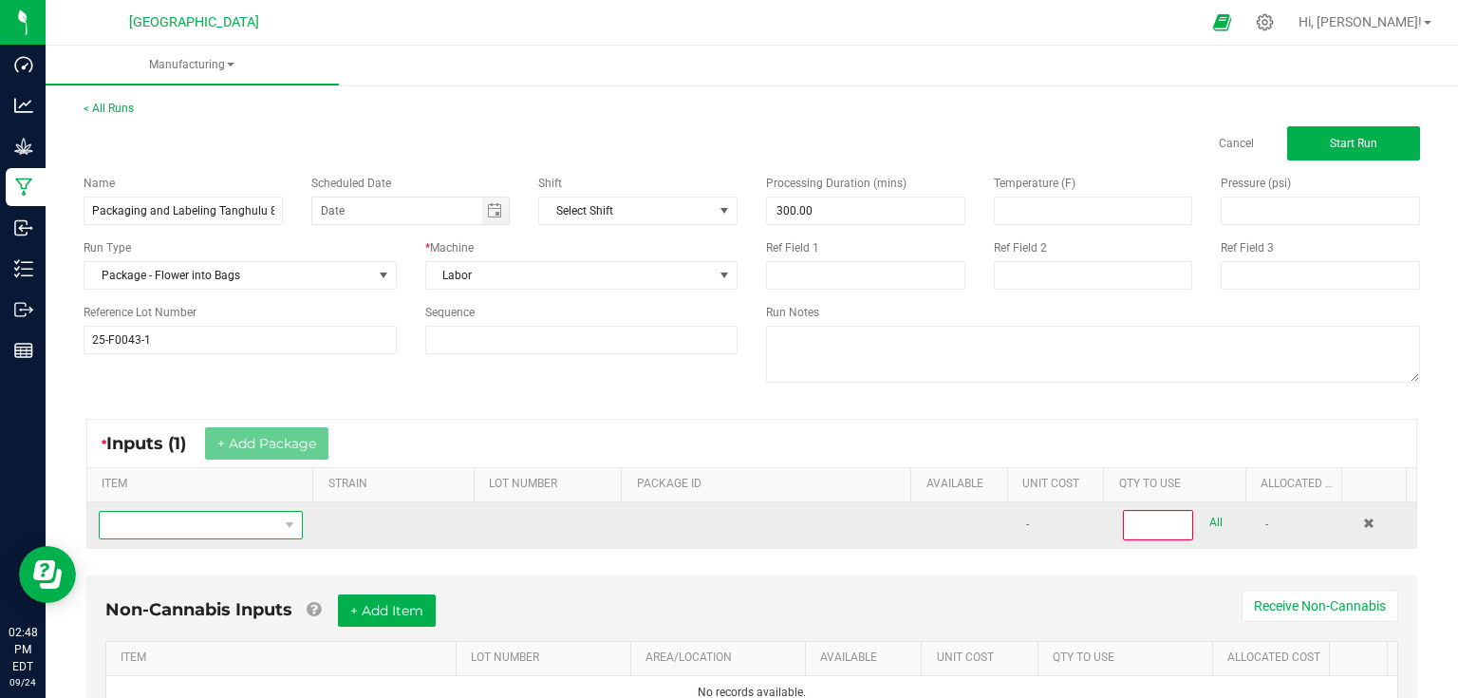
click at [205, 528] on span "NO DATA FOUND" at bounding box center [189, 525] width 178 height 27
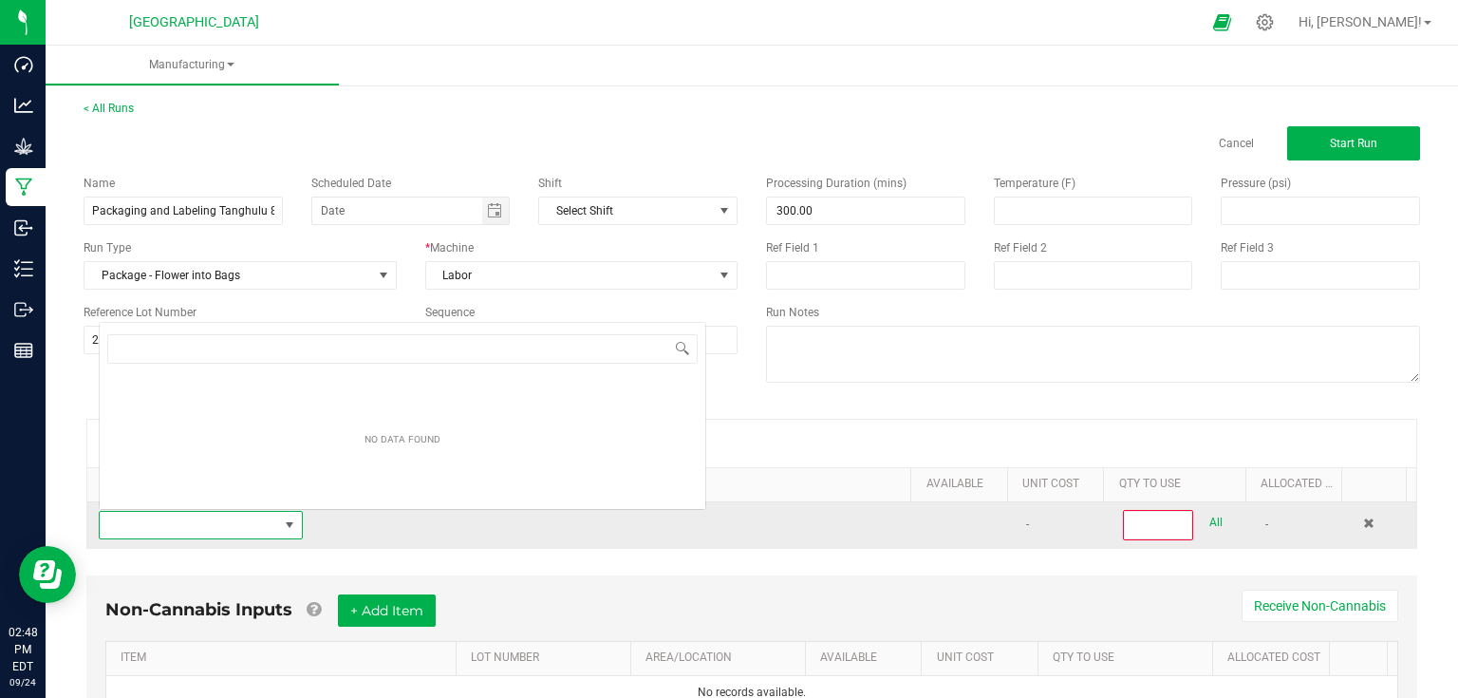
scroll to position [28, 197]
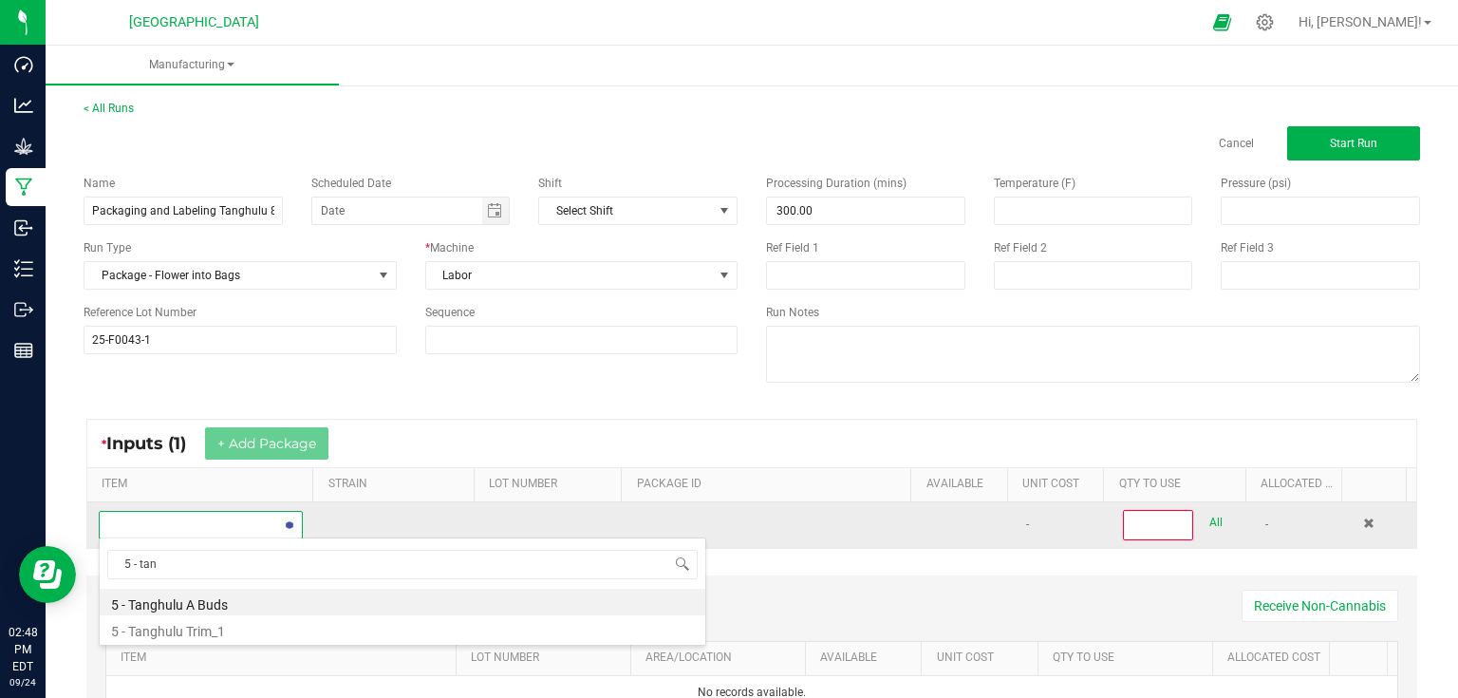
type input "5 - tang"
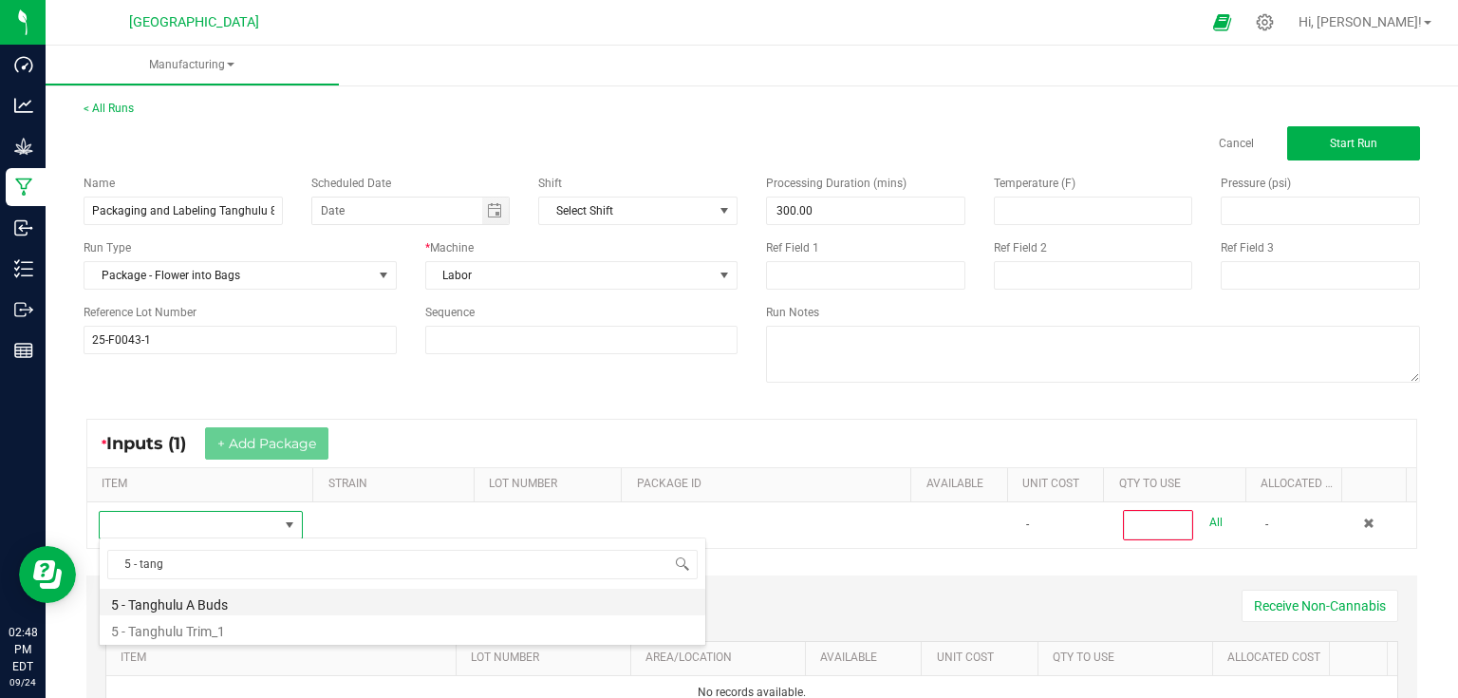
click at [203, 599] on li "5 - Tanghulu A Buds" at bounding box center [403, 601] width 606 height 27
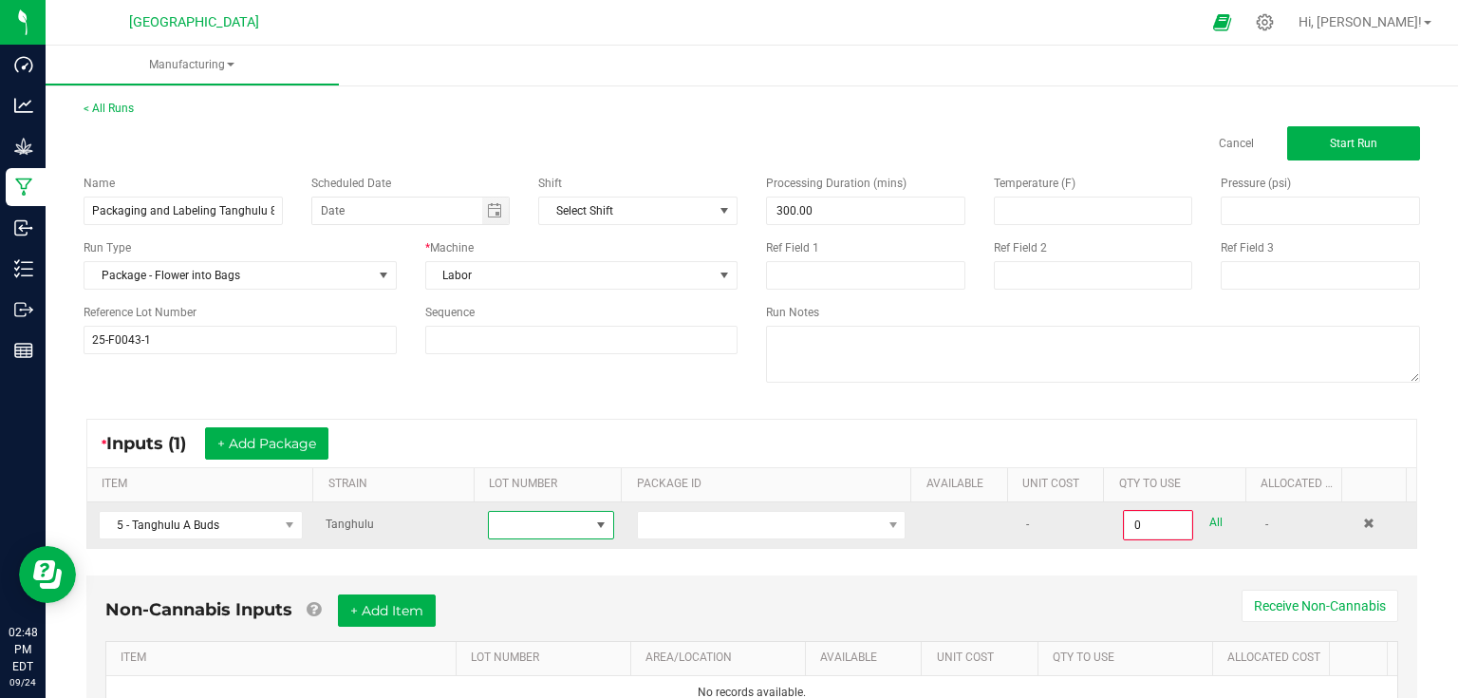
click at [536, 518] on span at bounding box center [539, 525] width 101 height 27
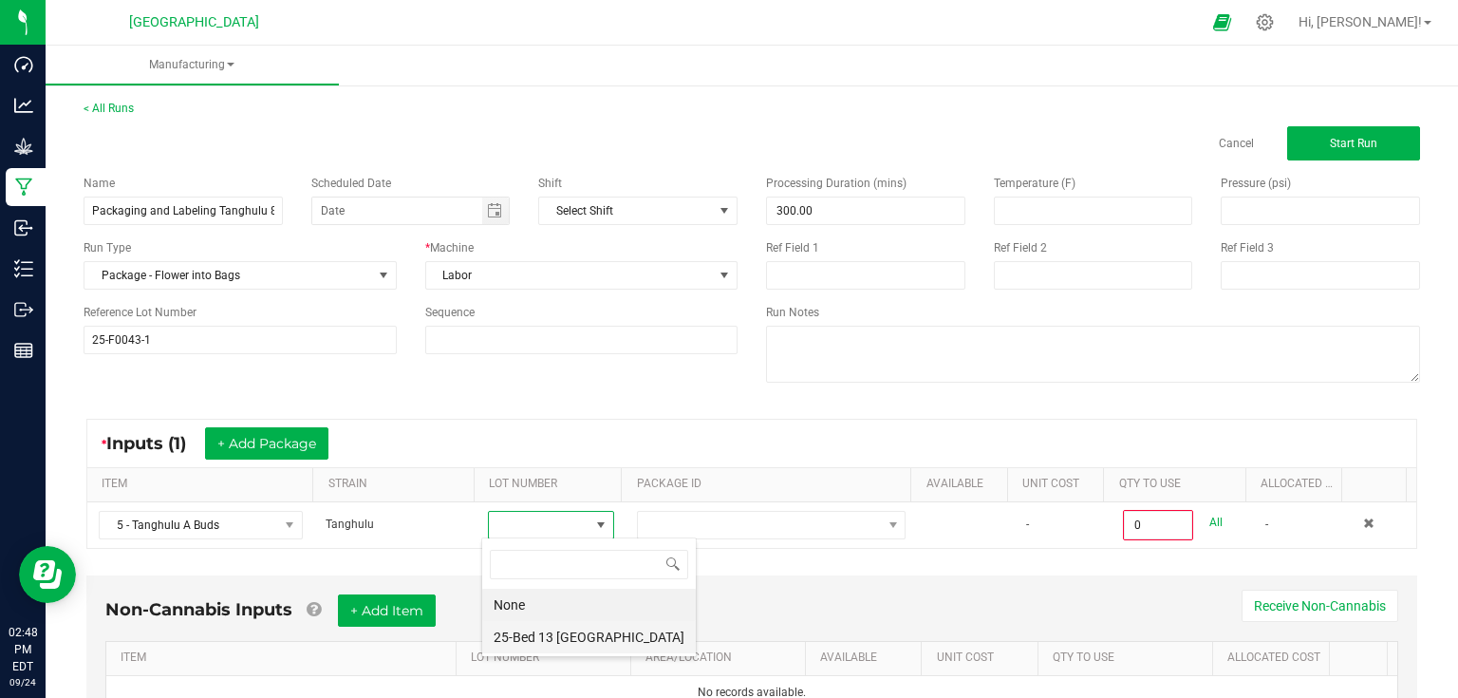
scroll to position [28, 123]
click at [604, 630] on Tanghulu "25-Bed 13 [GEOGRAPHIC_DATA]" at bounding box center [589, 637] width 214 height 32
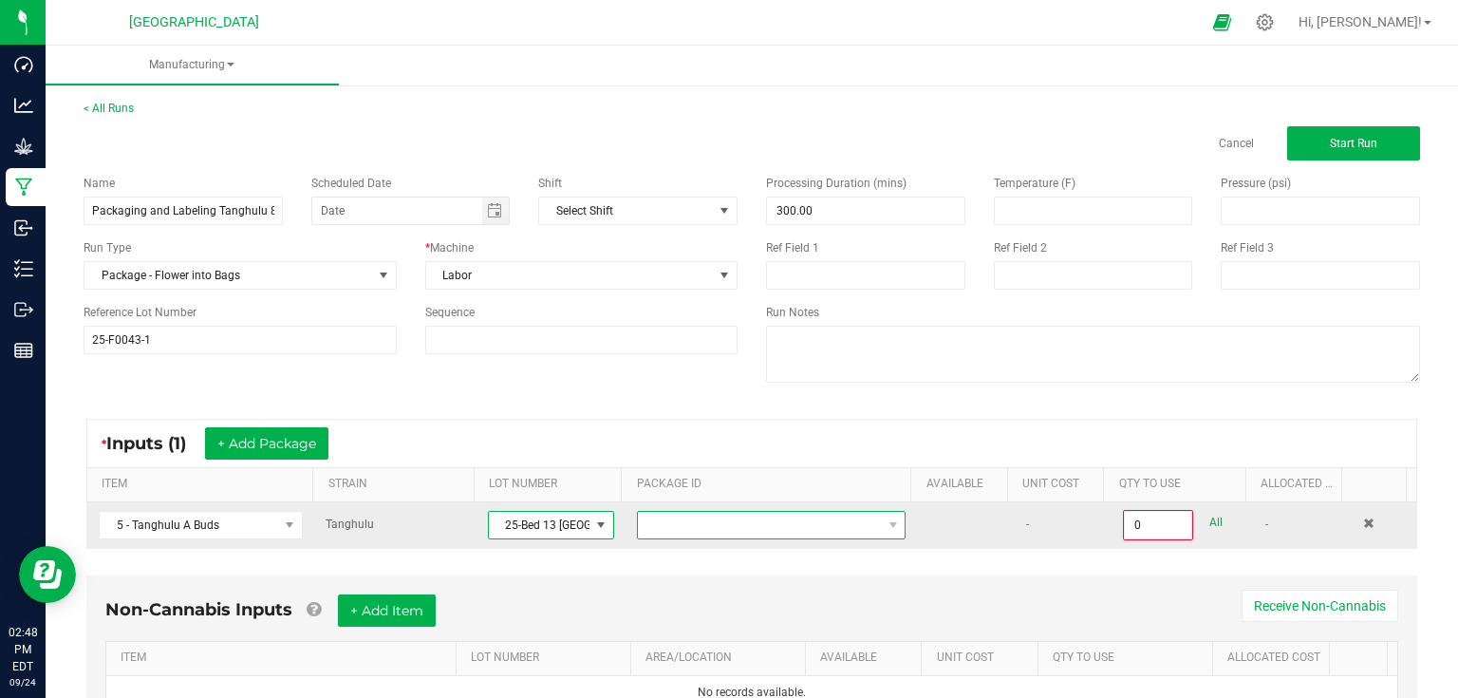
click at [703, 522] on span at bounding box center [759, 525] width 243 height 27
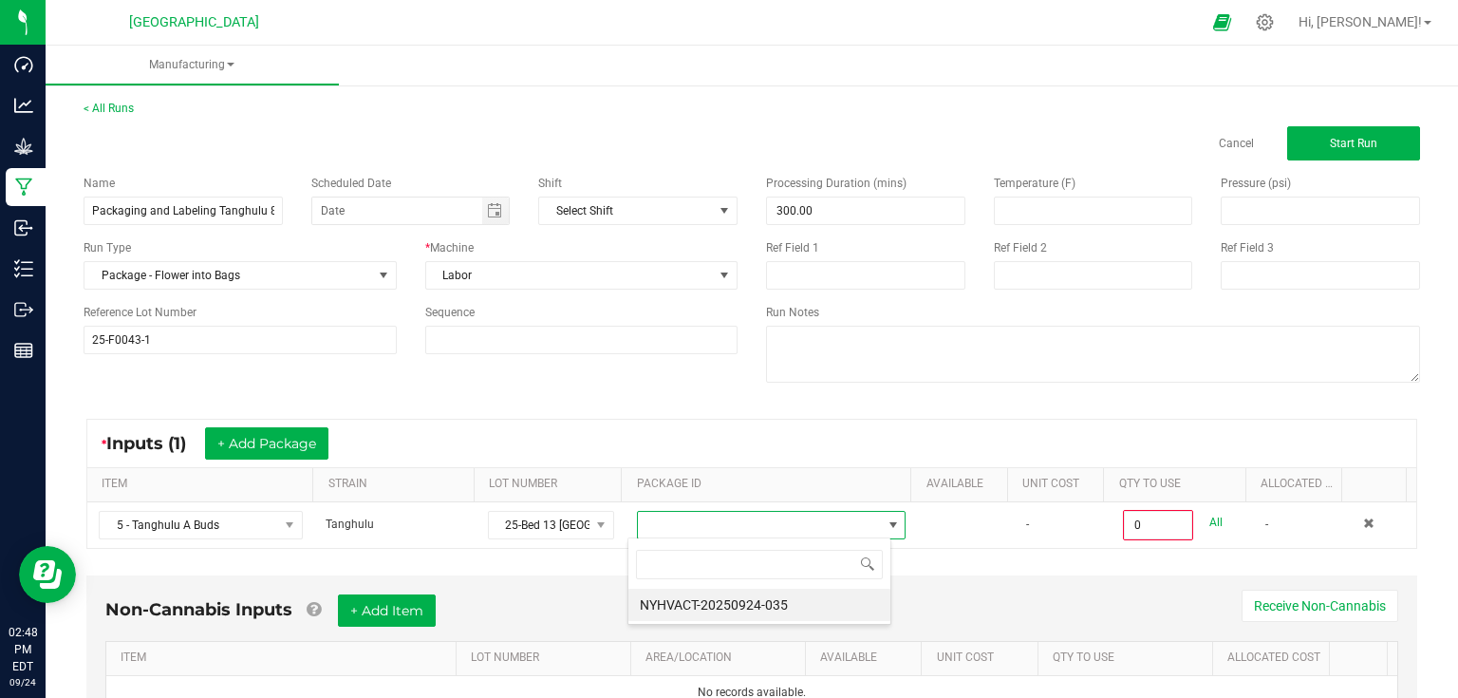
scroll to position [28, 263]
click at [732, 598] on li "NYHVACT-20250924-035" at bounding box center [759, 604] width 262 height 32
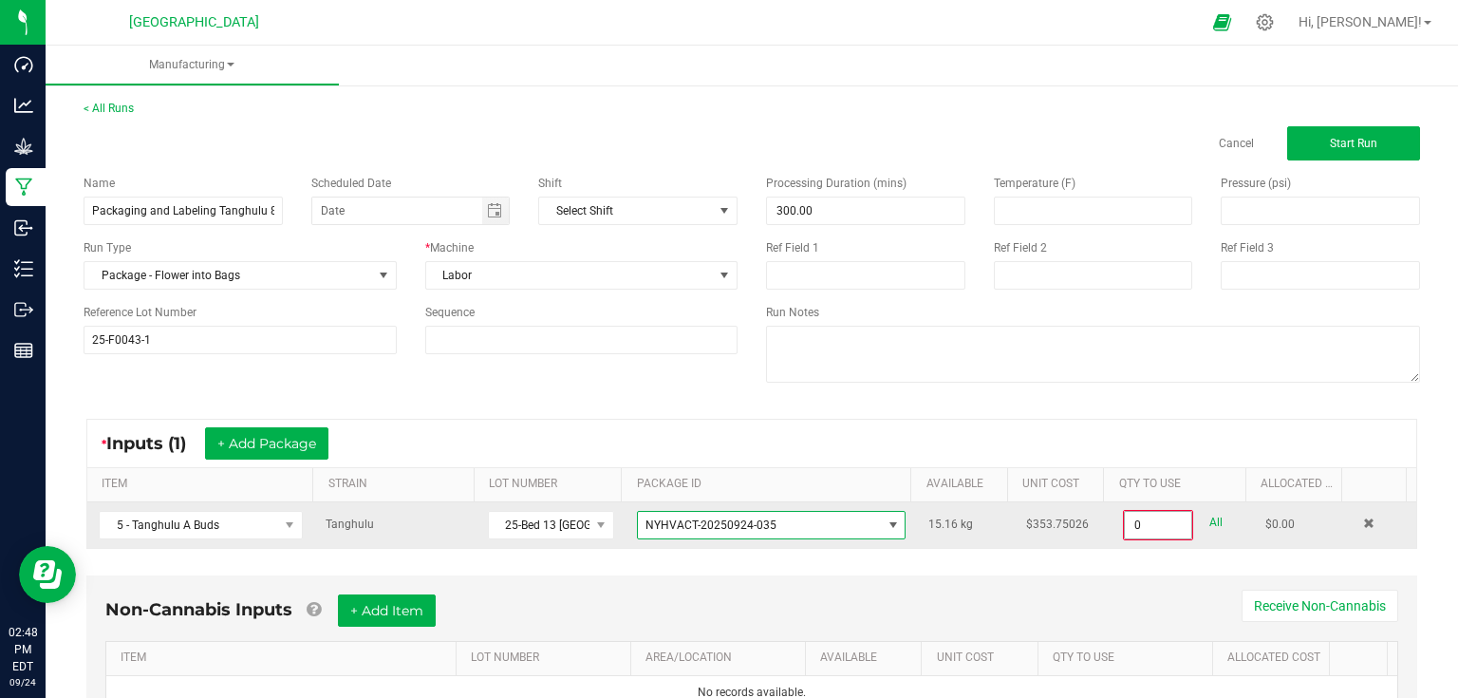
click at [1166, 515] on input "0" at bounding box center [1158, 525] width 66 height 27
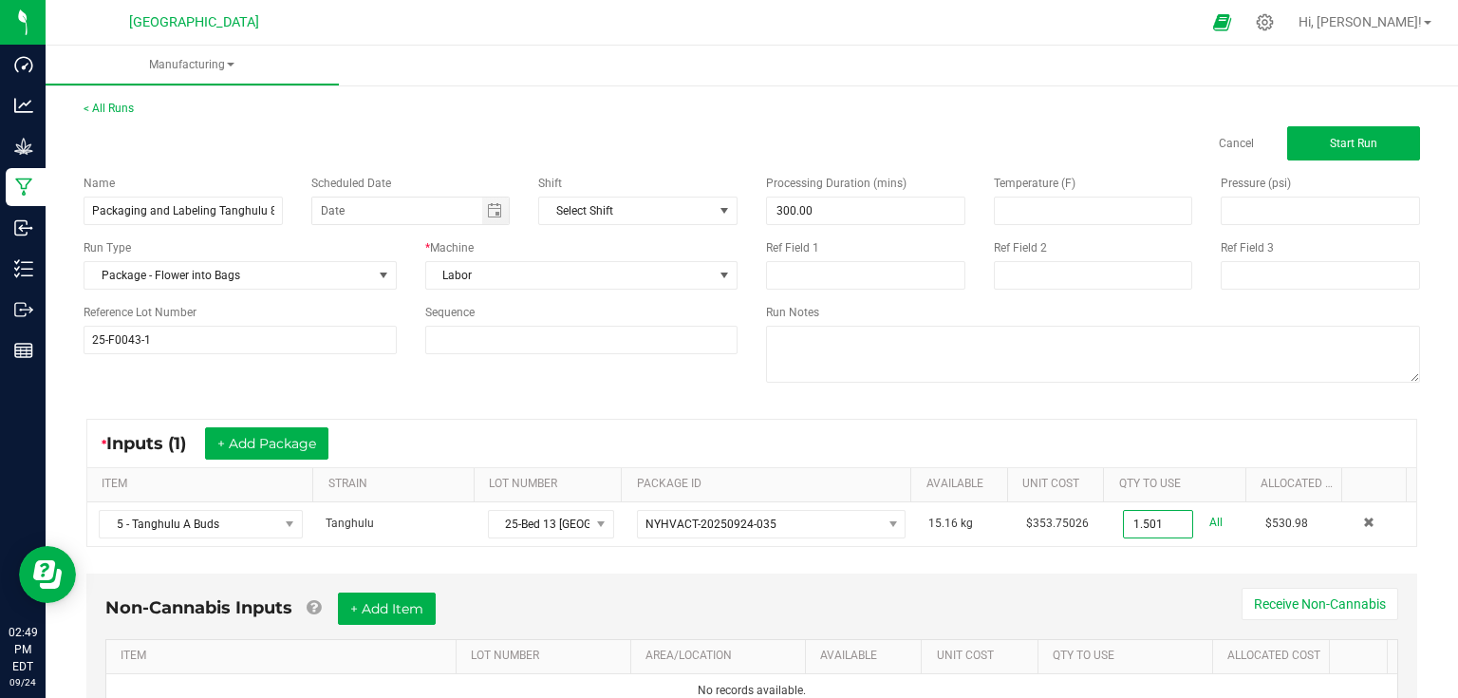
type input "1.5010 kg"
click at [1137, 558] on div "* Inputs (1) + Add Package ITEM STRAIN LOT NUMBER PACKAGE ID AVAILABLE Unit Cos…" at bounding box center [751, 482] width 1365 height 162
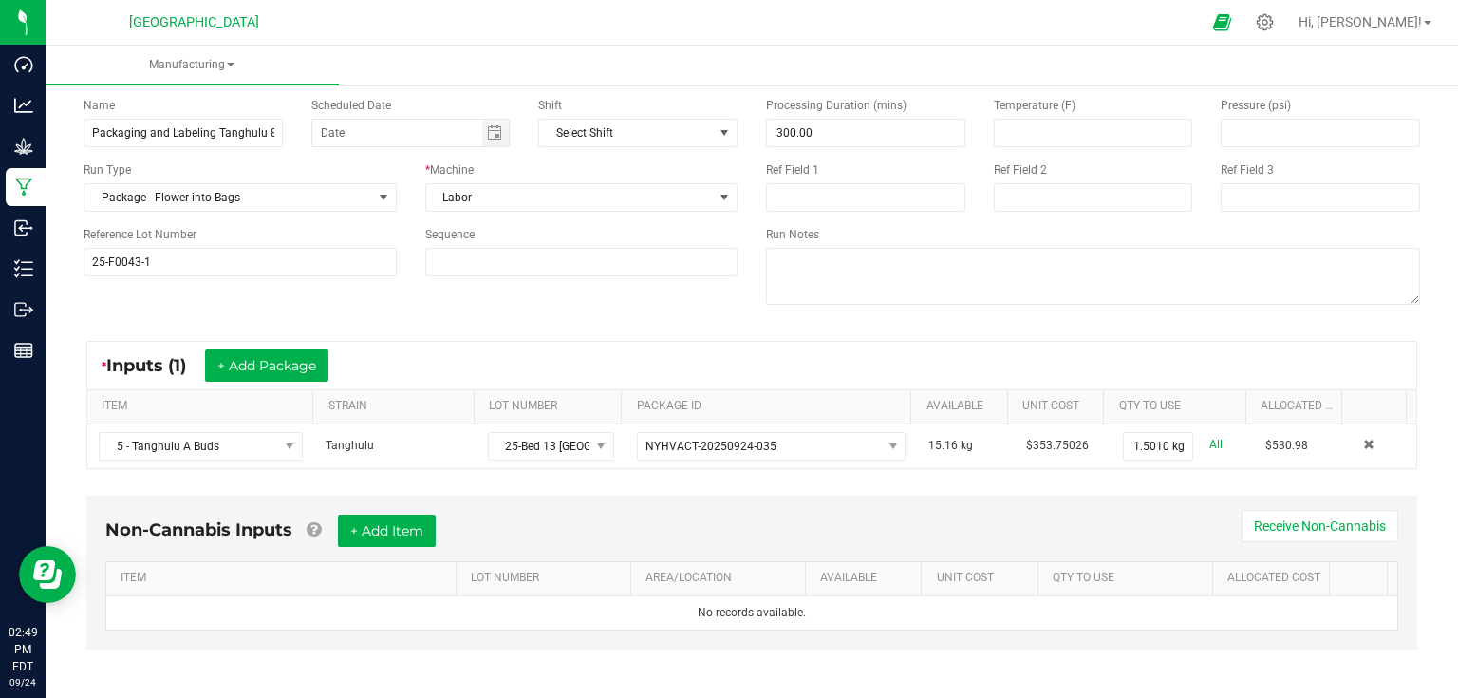
scroll to position [81, 0]
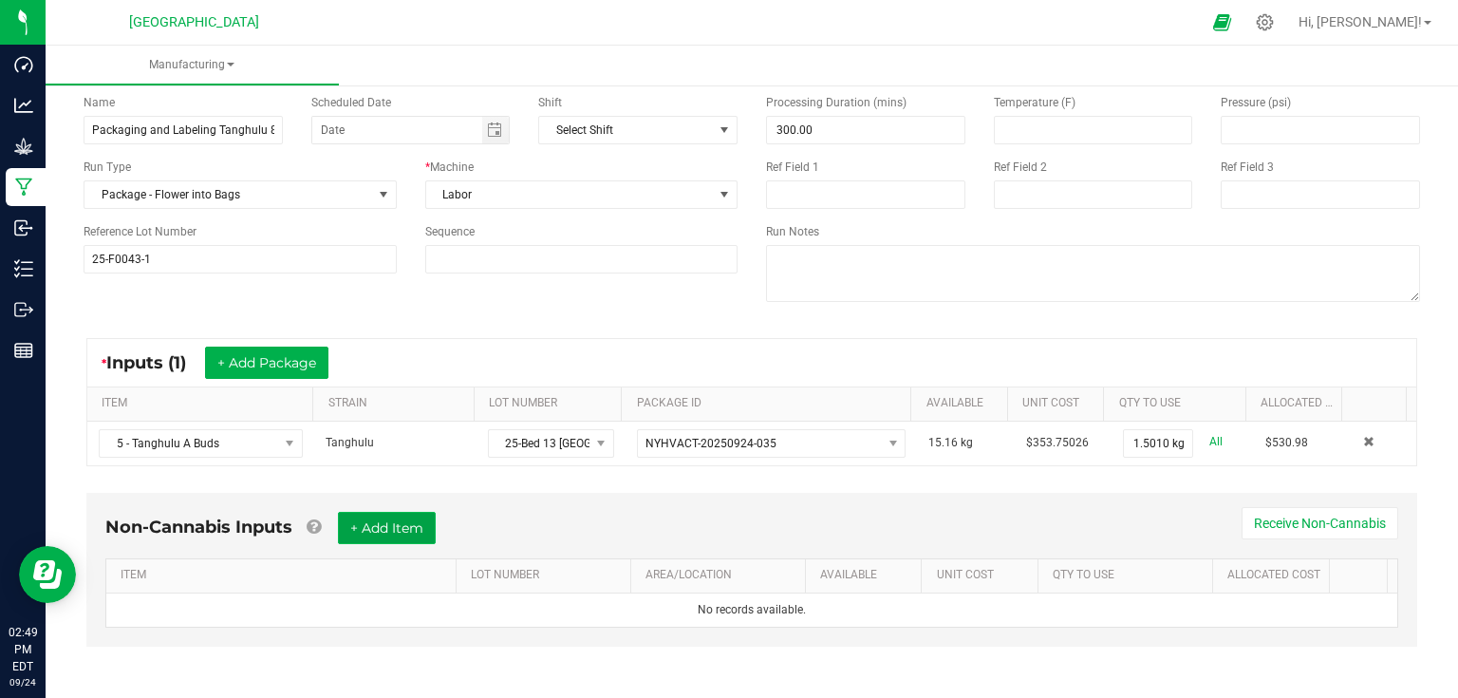
click at [364, 525] on button "+ Add Item" at bounding box center [387, 528] width 98 height 32
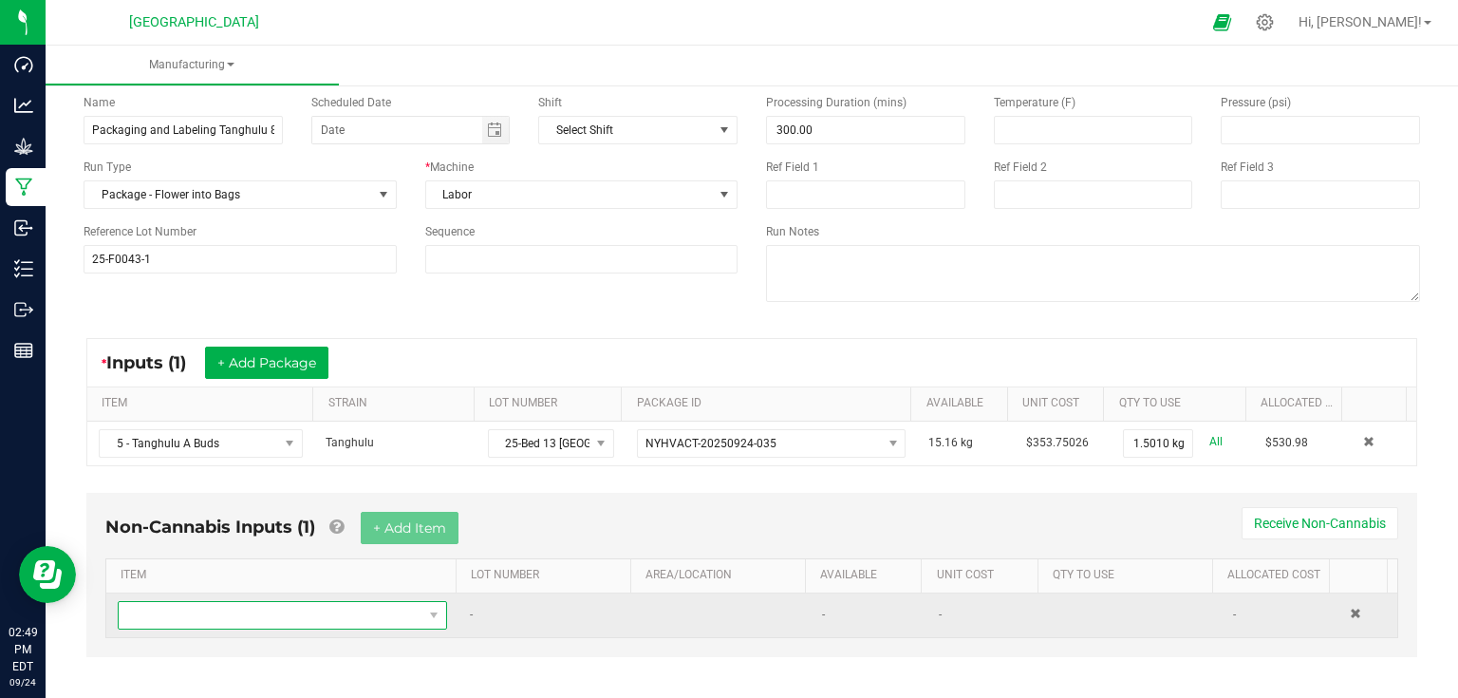
click at [357, 606] on span "NO DATA FOUND" at bounding box center [271, 615] width 304 height 27
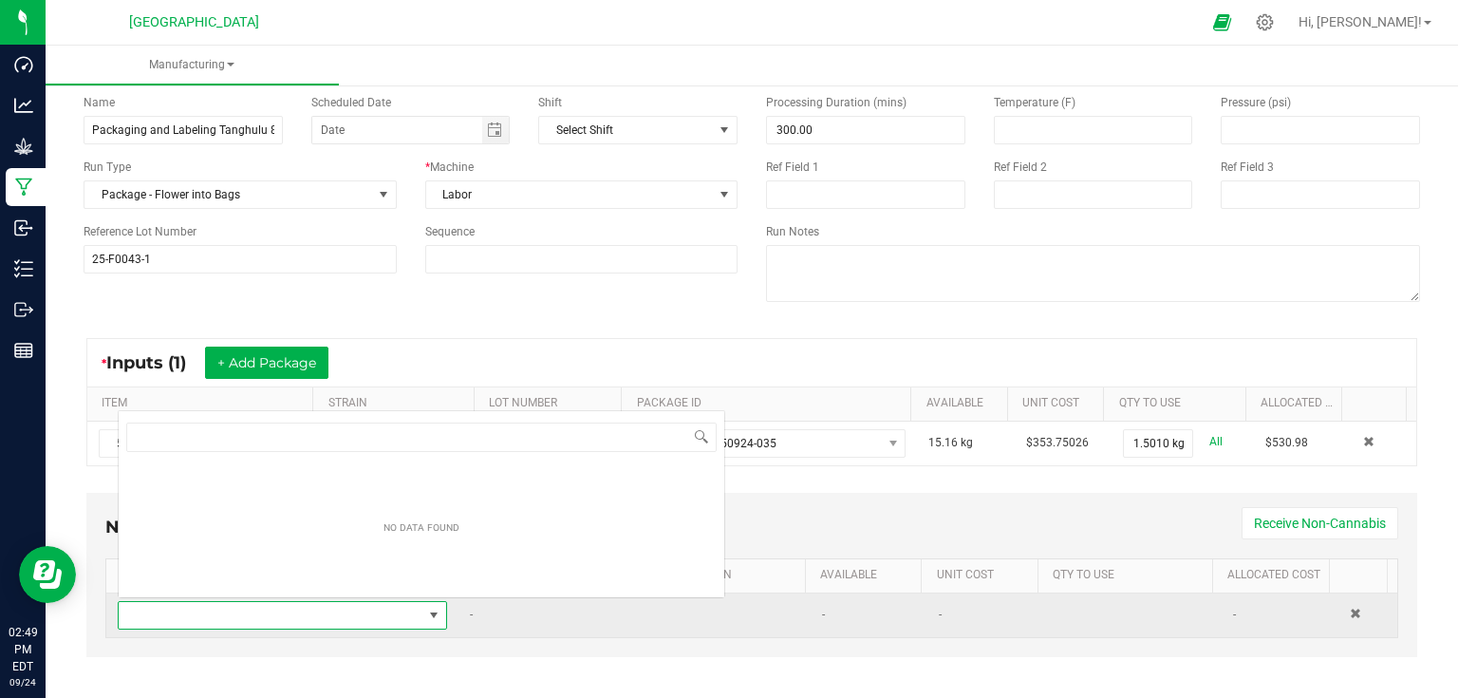
scroll to position [28, 319]
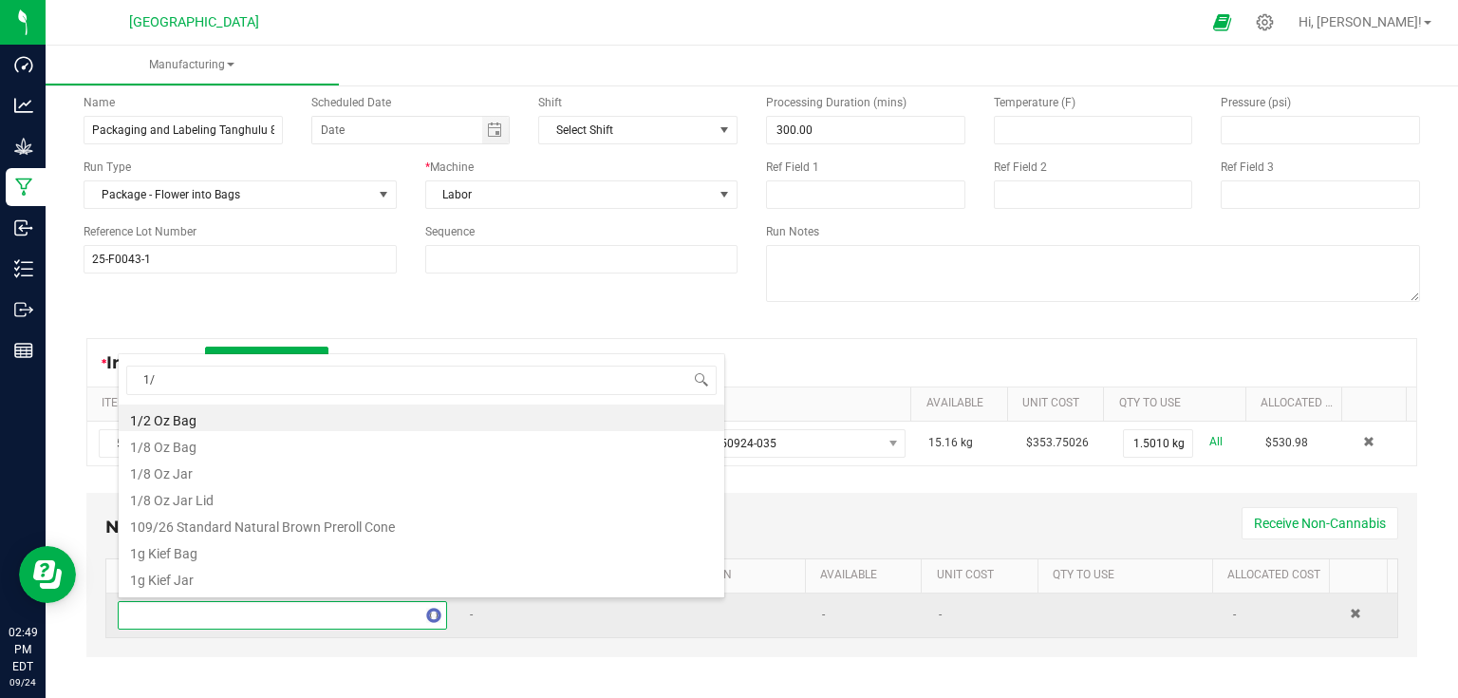
type input "1/8"
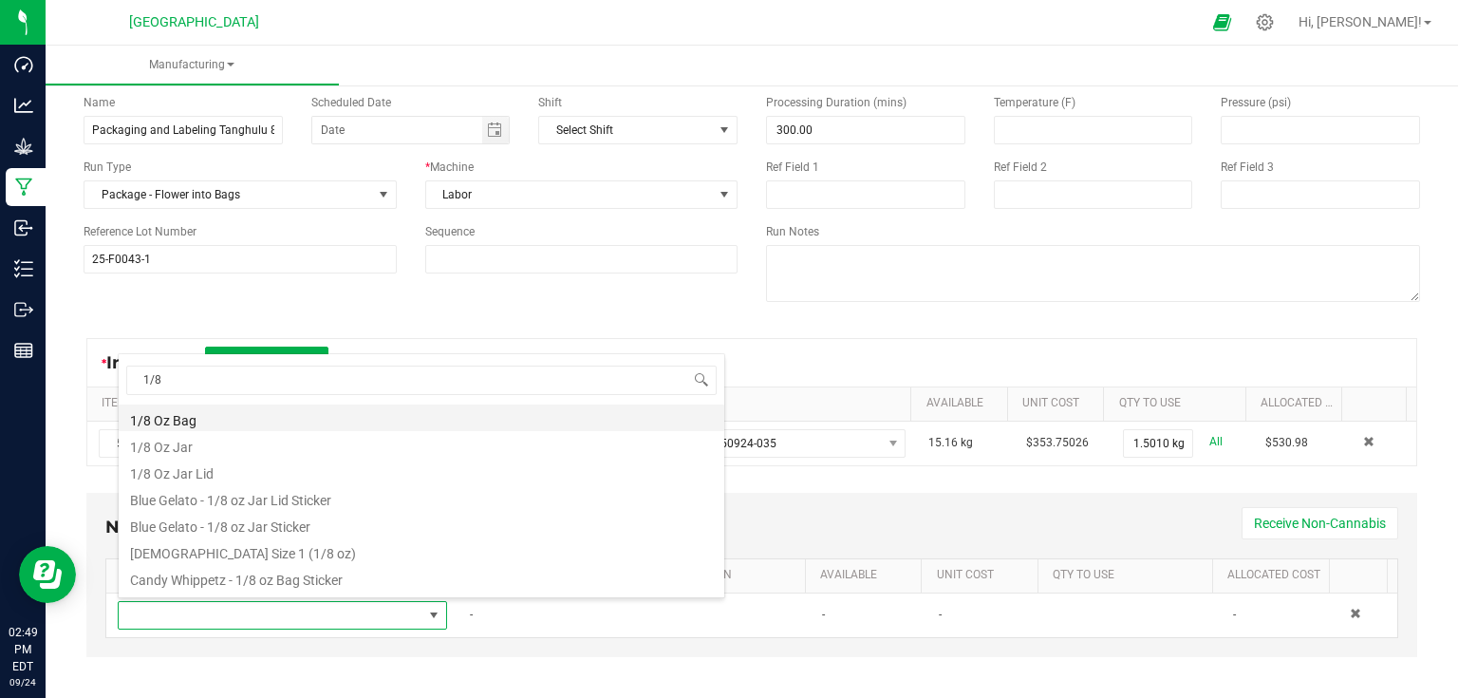
click at [184, 421] on li "1/8 Oz Bag" at bounding box center [422, 417] width 606 height 27
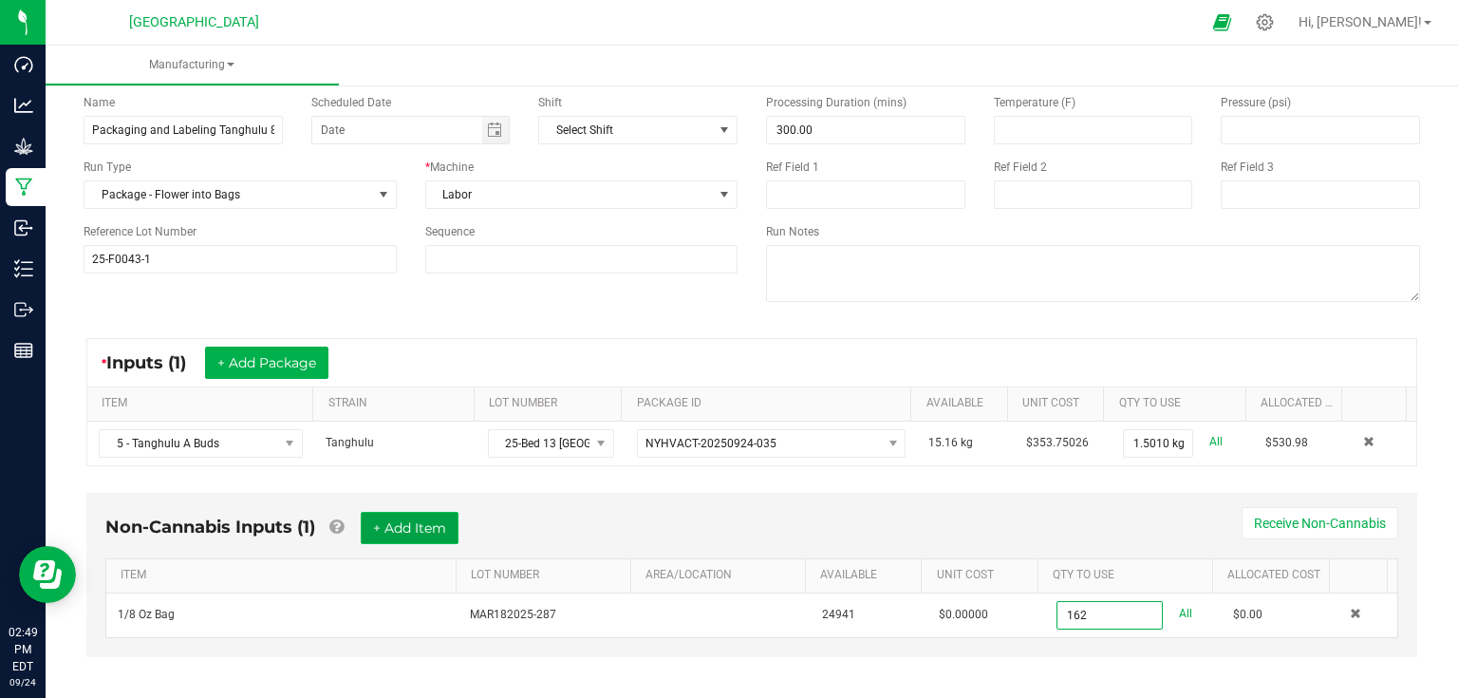
type input "162 ea"
click at [412, 528] on button "+ Add Item" at bounding box center [410, 528] width 98 height 32
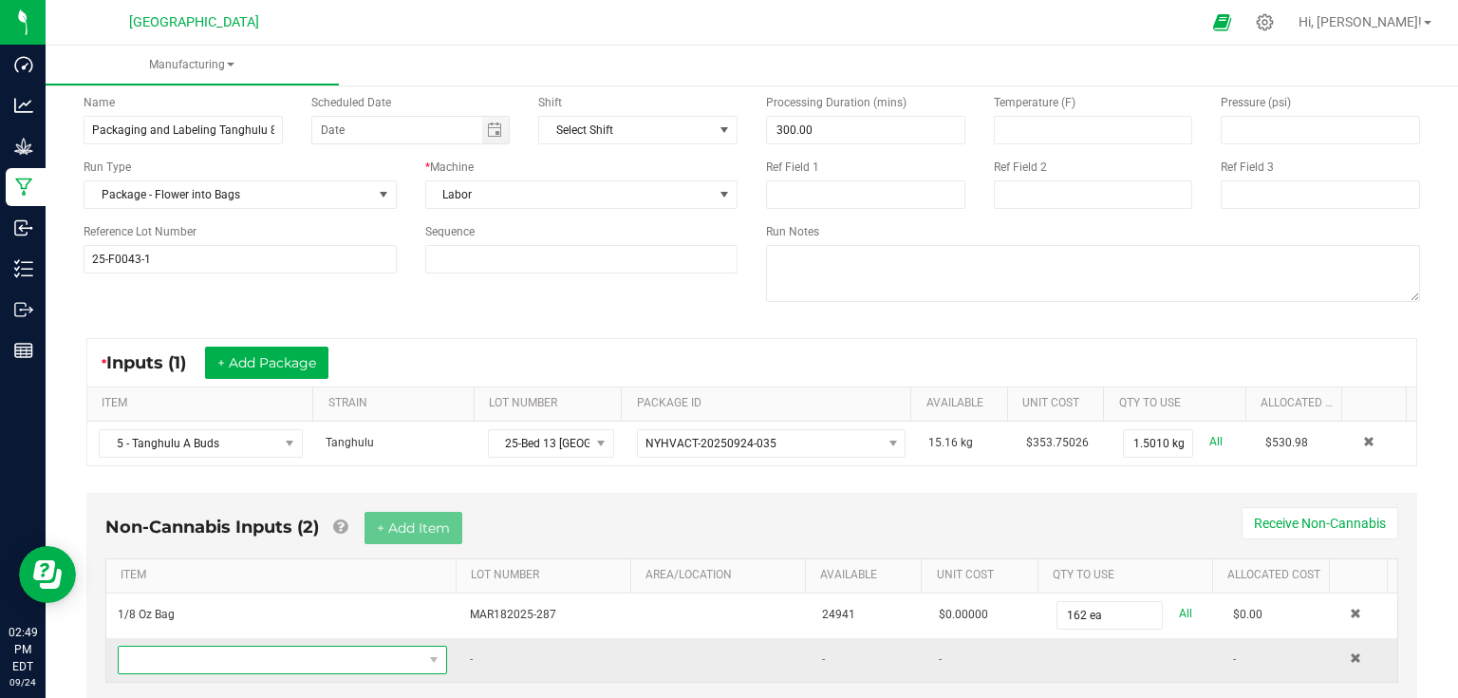
click at [283, 655] on span "NO DATA FOUND" at bounding box center [271, 659] width 304 height 27
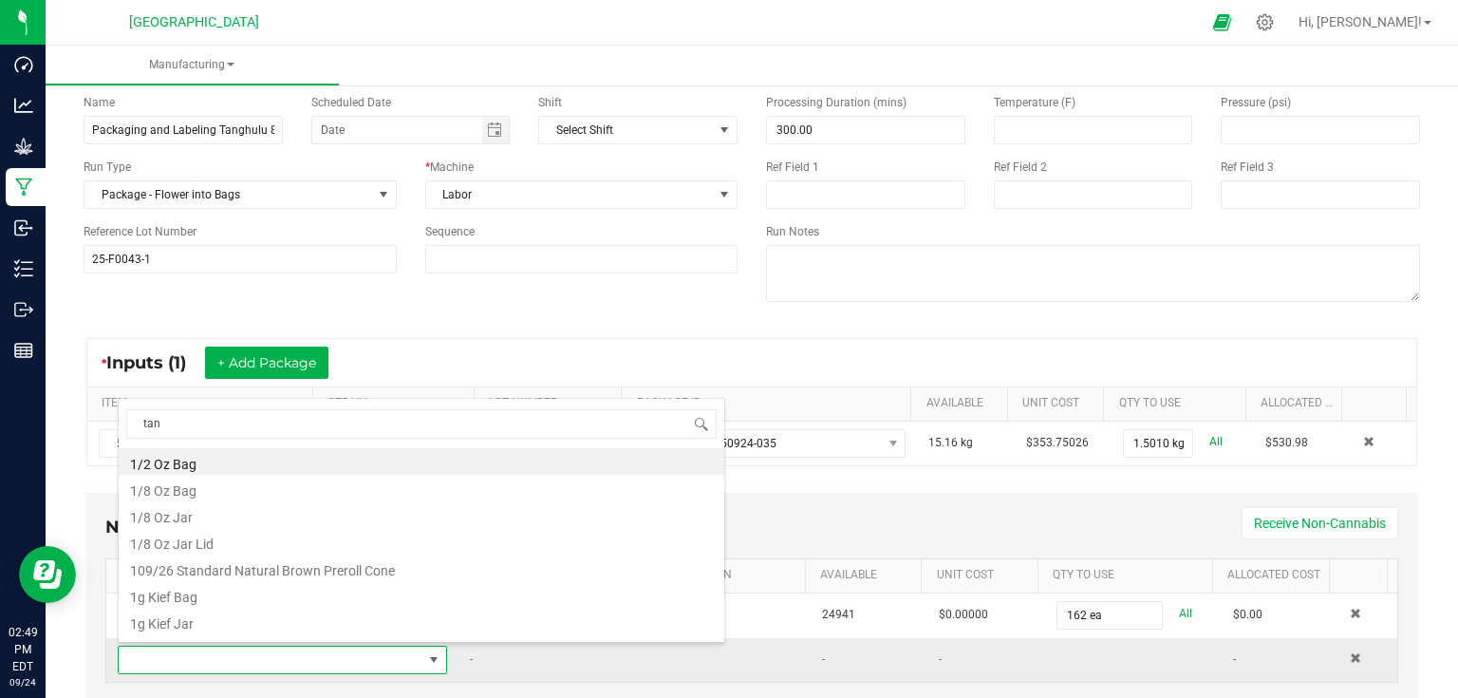
type input "tang"
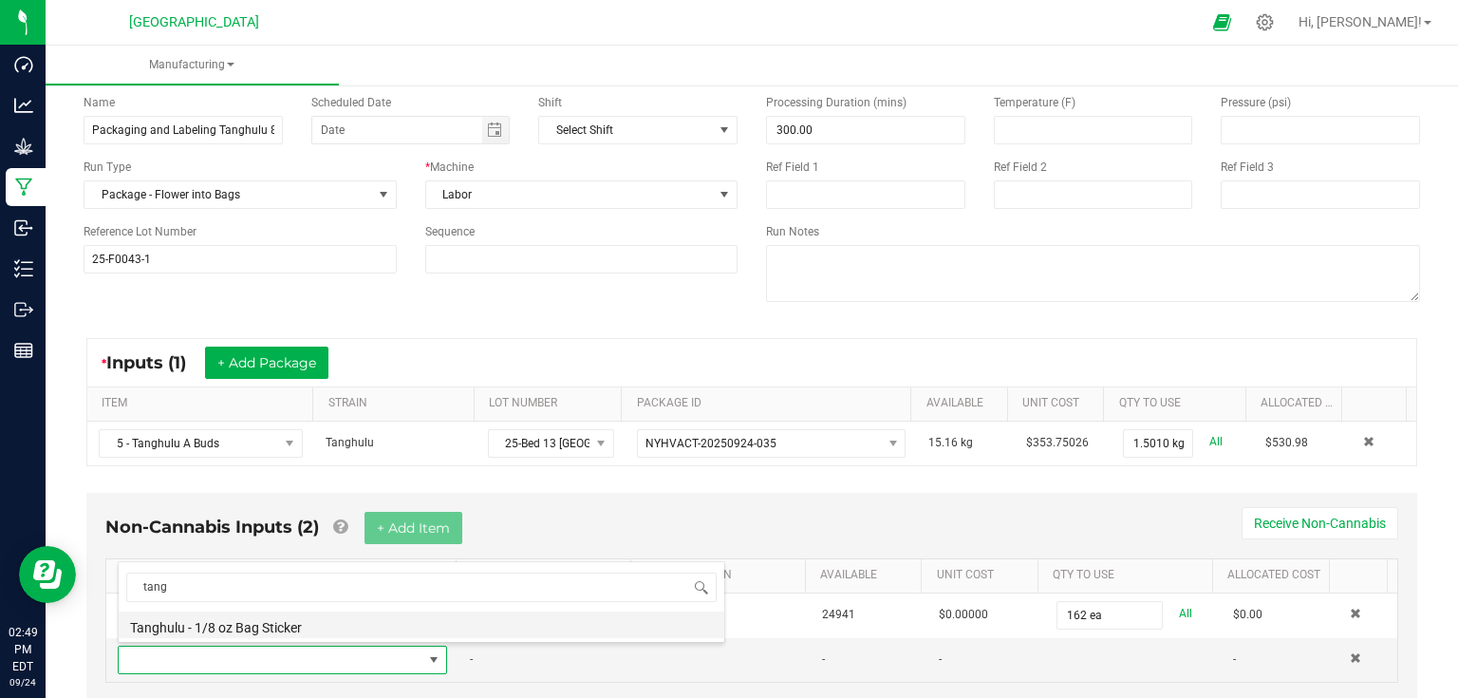
click at [262, 630] on li "Tanghulu - 1/8 oz Bag Sticker" at bounding box center [422, 624] width 606 height 27
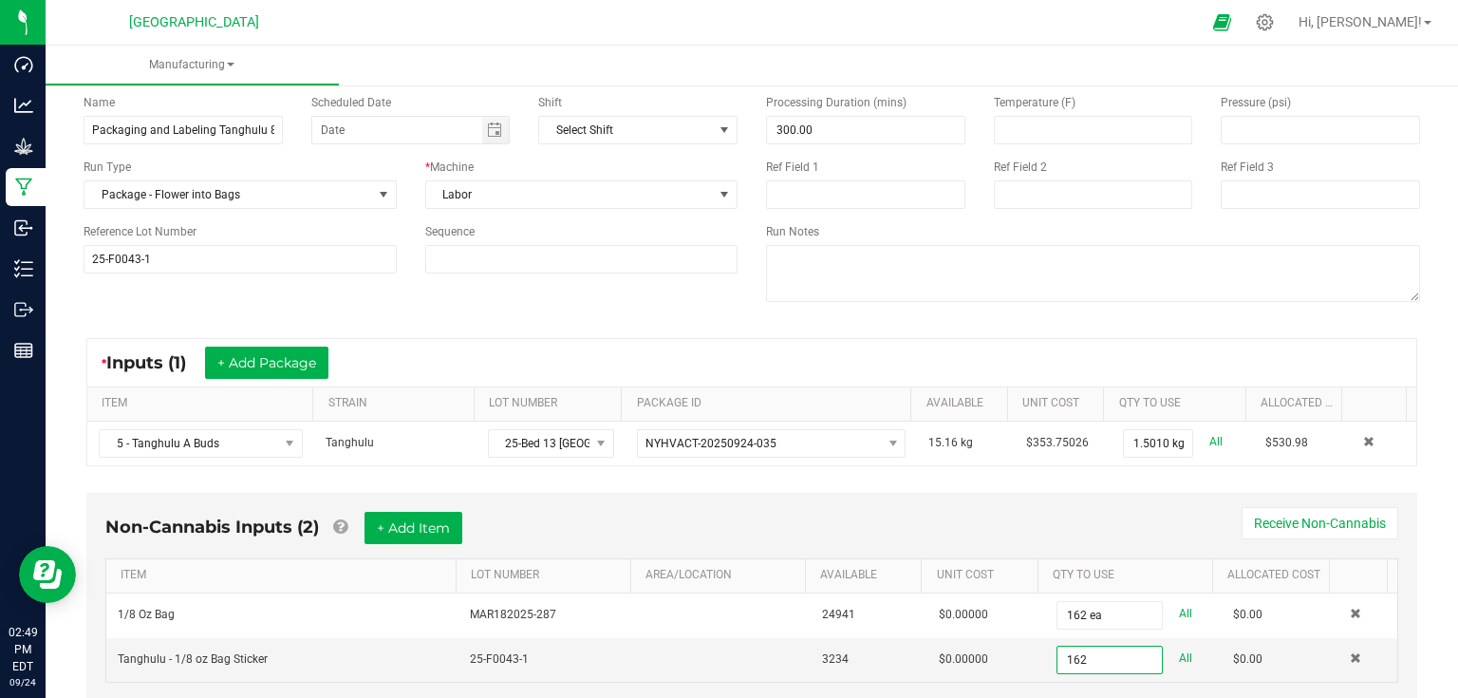
type input "162 ea"
click at [1051, 540] on div "Non-Cannabis Inputs (2) + Add Item Receive Non-Cannabis" at bounding box center [751, 535] width 1293 height 47
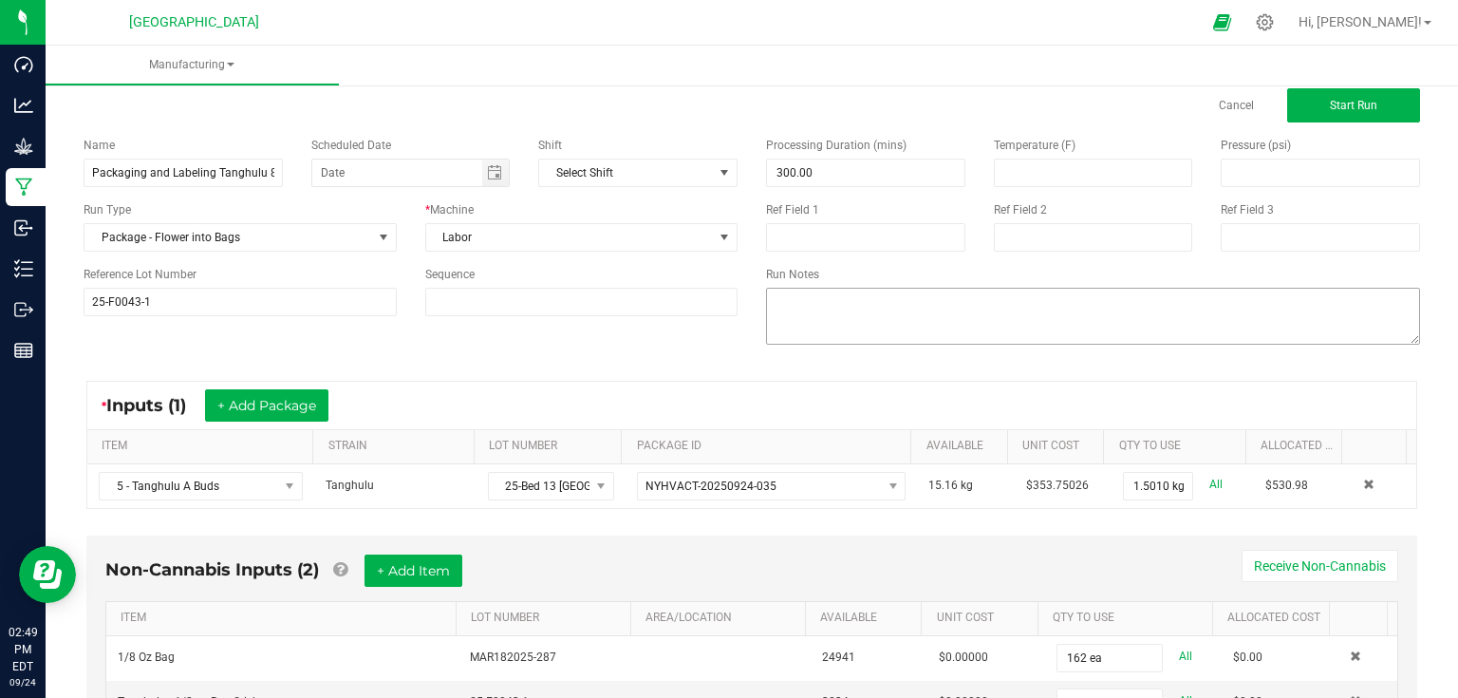
scroll to position [0, 0]
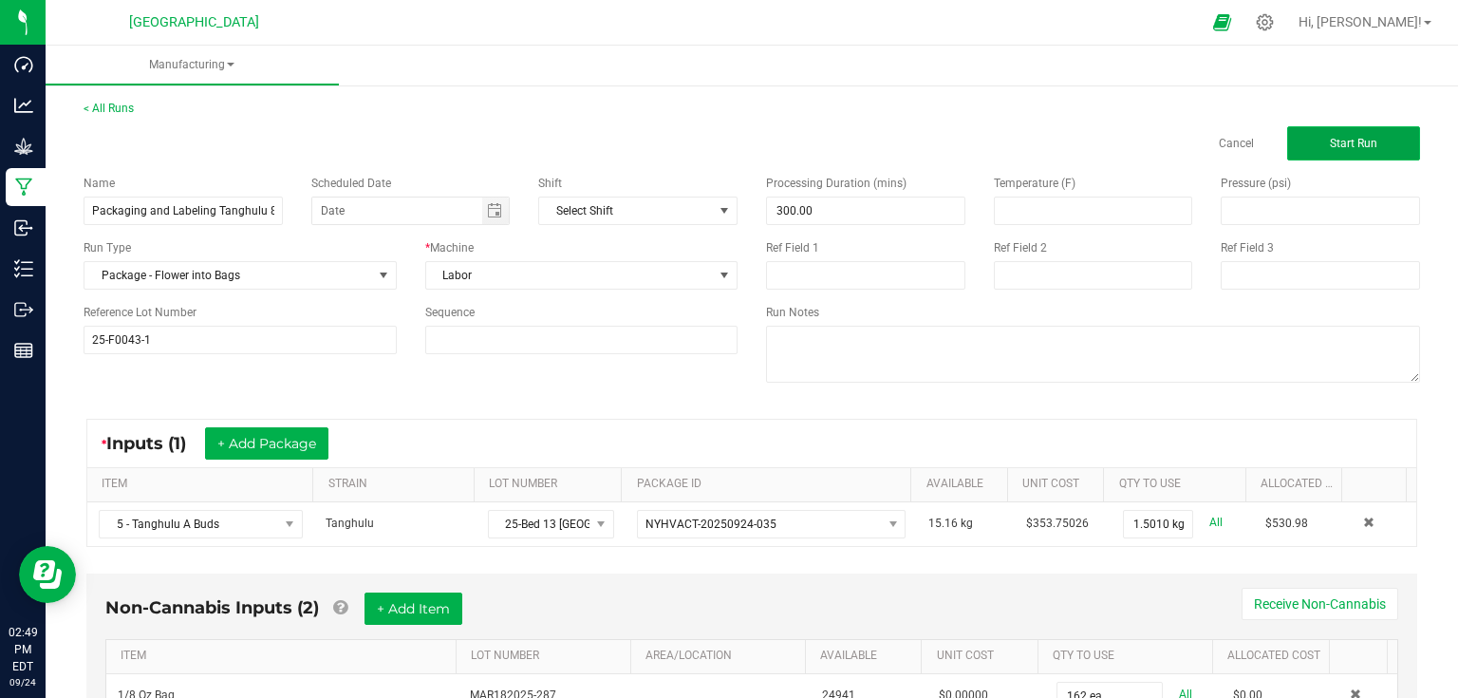
click at [1332, 150] on button "Start Run" at bounding box center [1353, 143] width 133 height 34
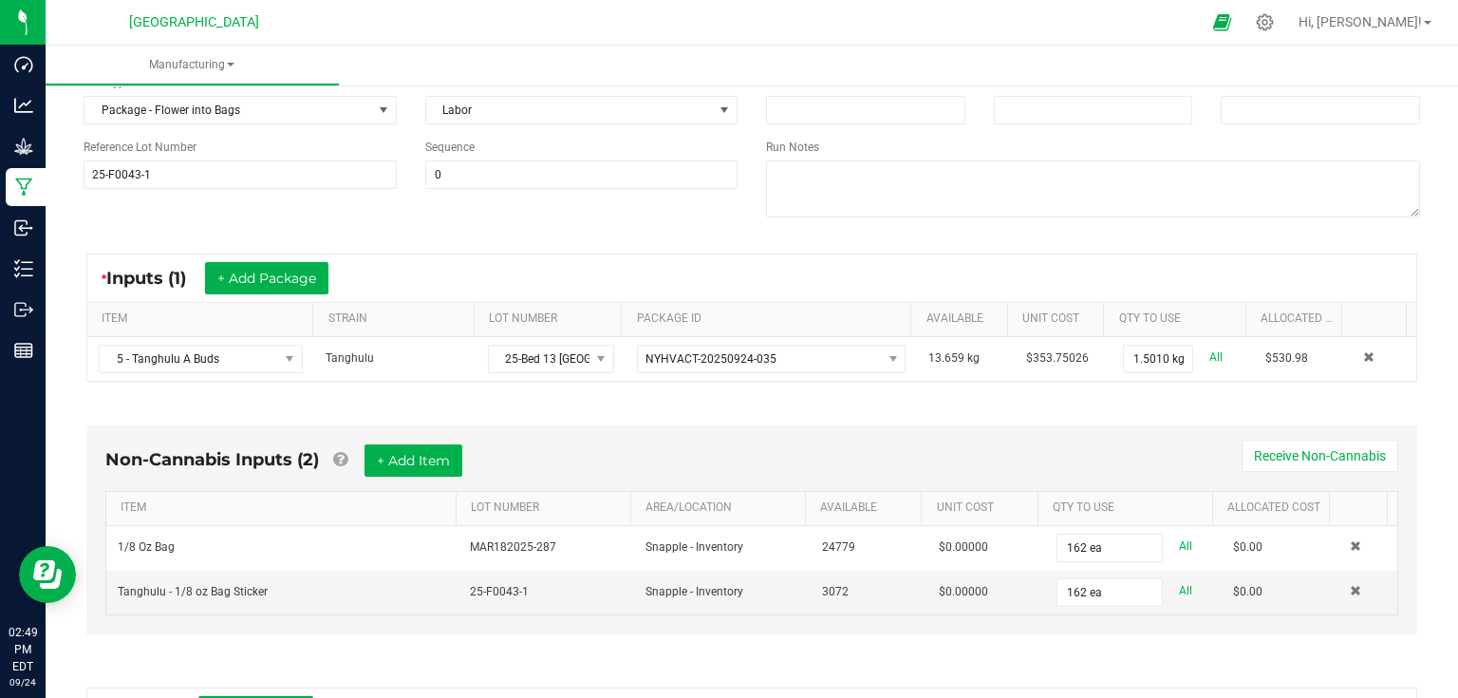
scroll to position [304, 0]
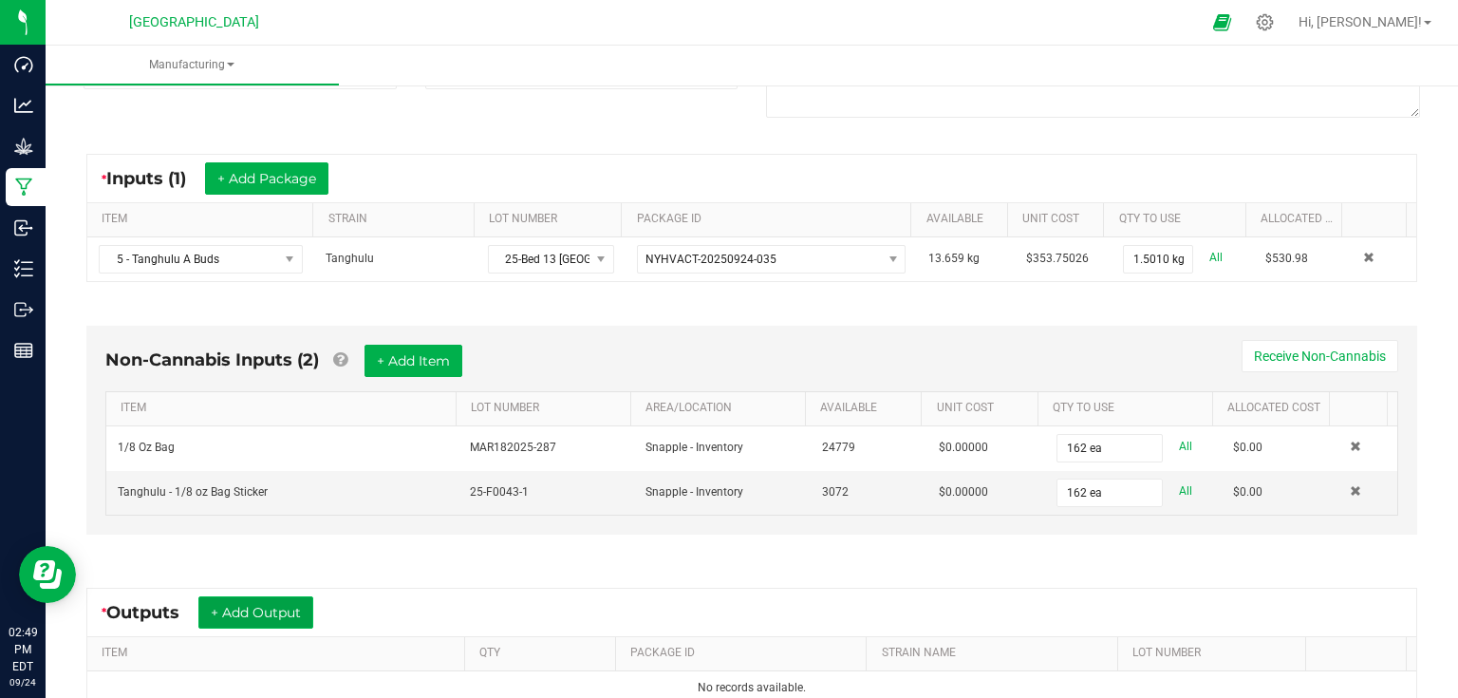
click at [267, 600] on button "+ Add Output" at bounding box center [255, 612] width 115 height 32
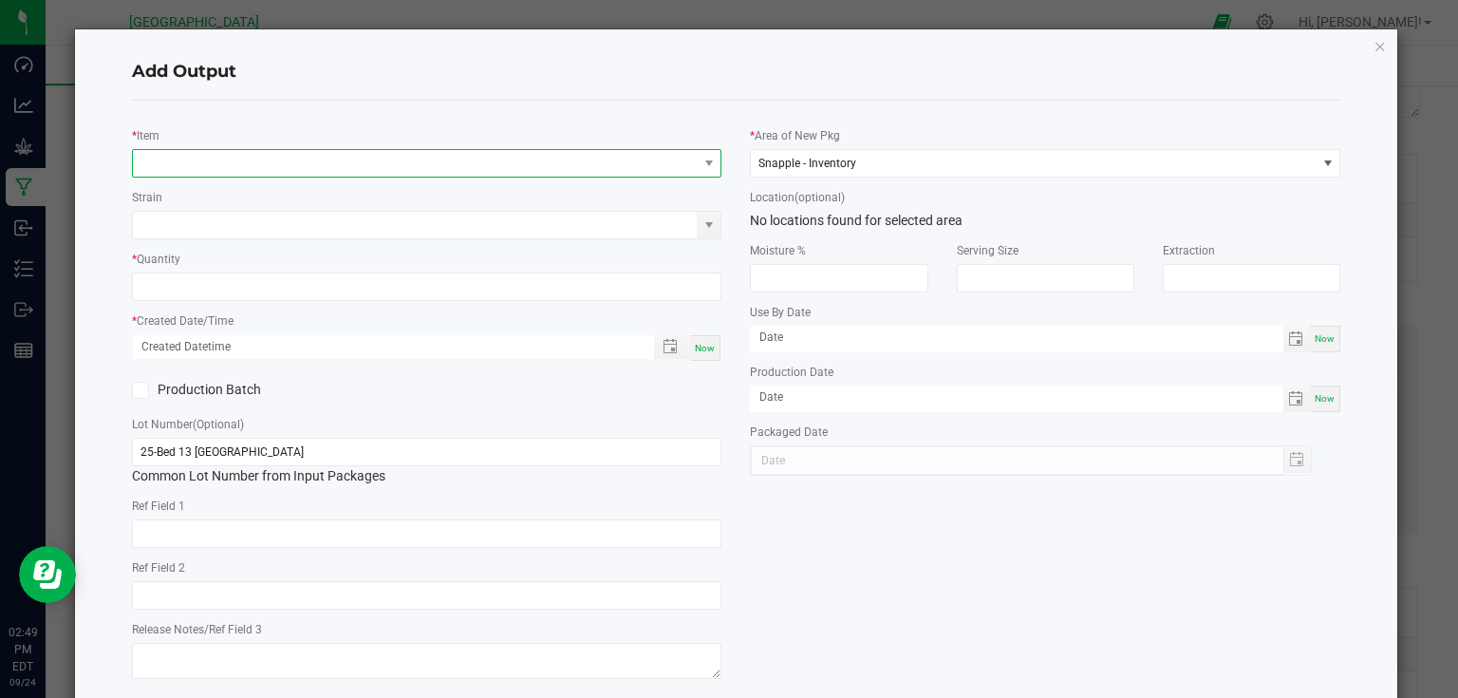
click at [287, 160] on span "NO DATA FOUND" at bounding box center [415, 163] width 565 height 27
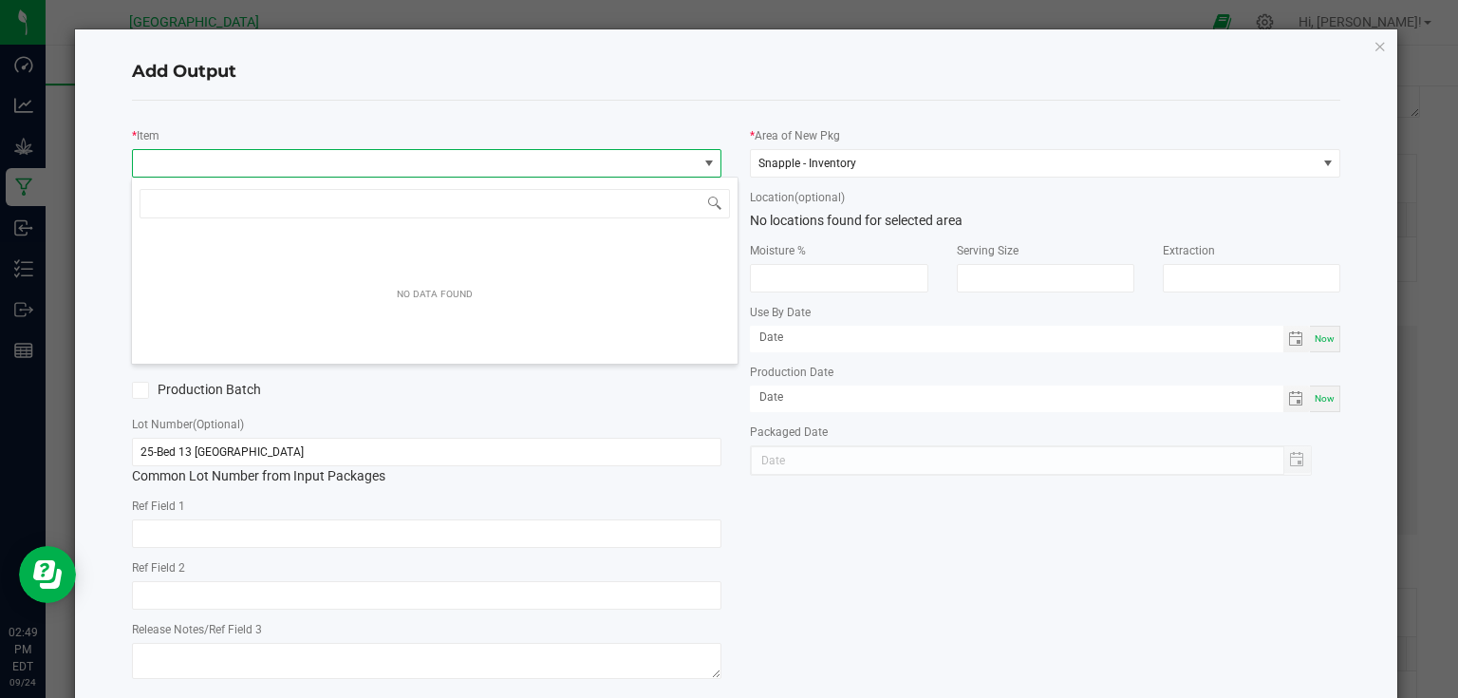
scroll to position [28, 585]
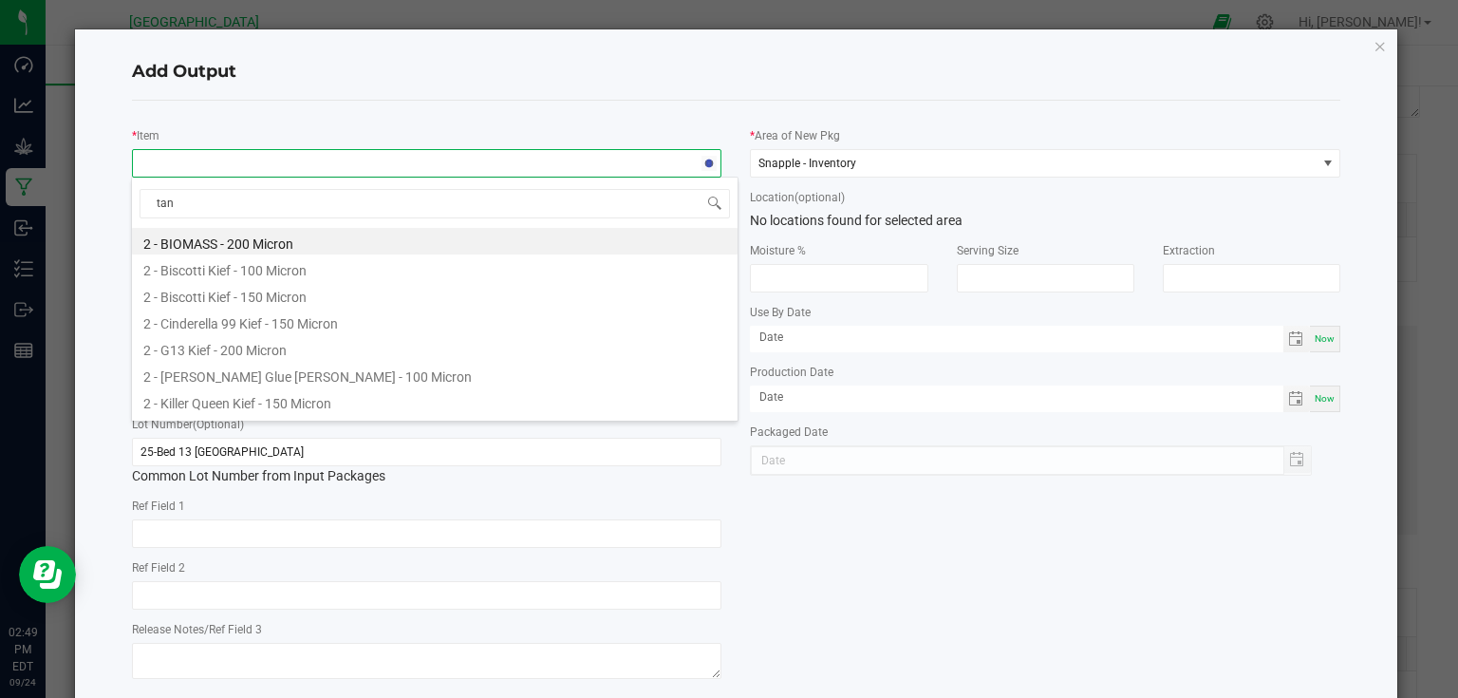
type input "tang"
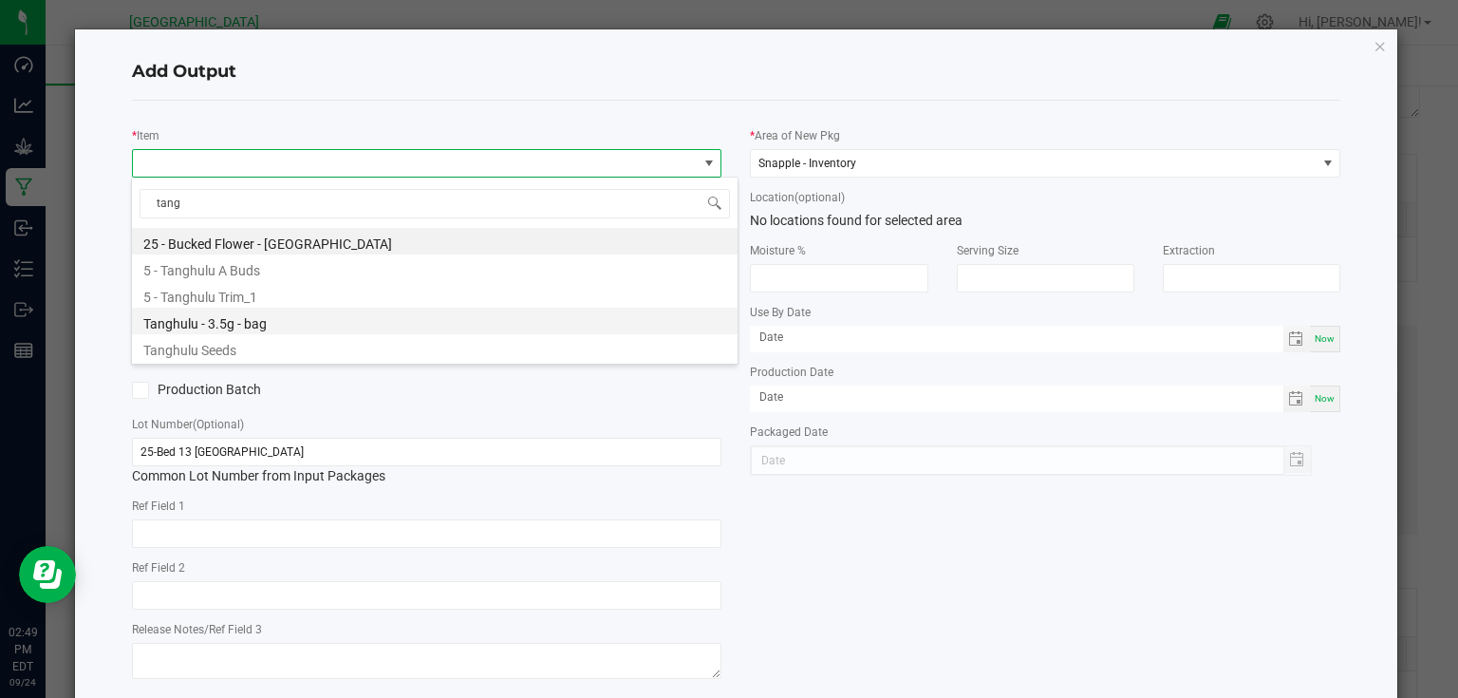
click at [261, 315] on li "Tanghulu - 3.5g - bag" at bounding box center [435, 321] width 606 height 27
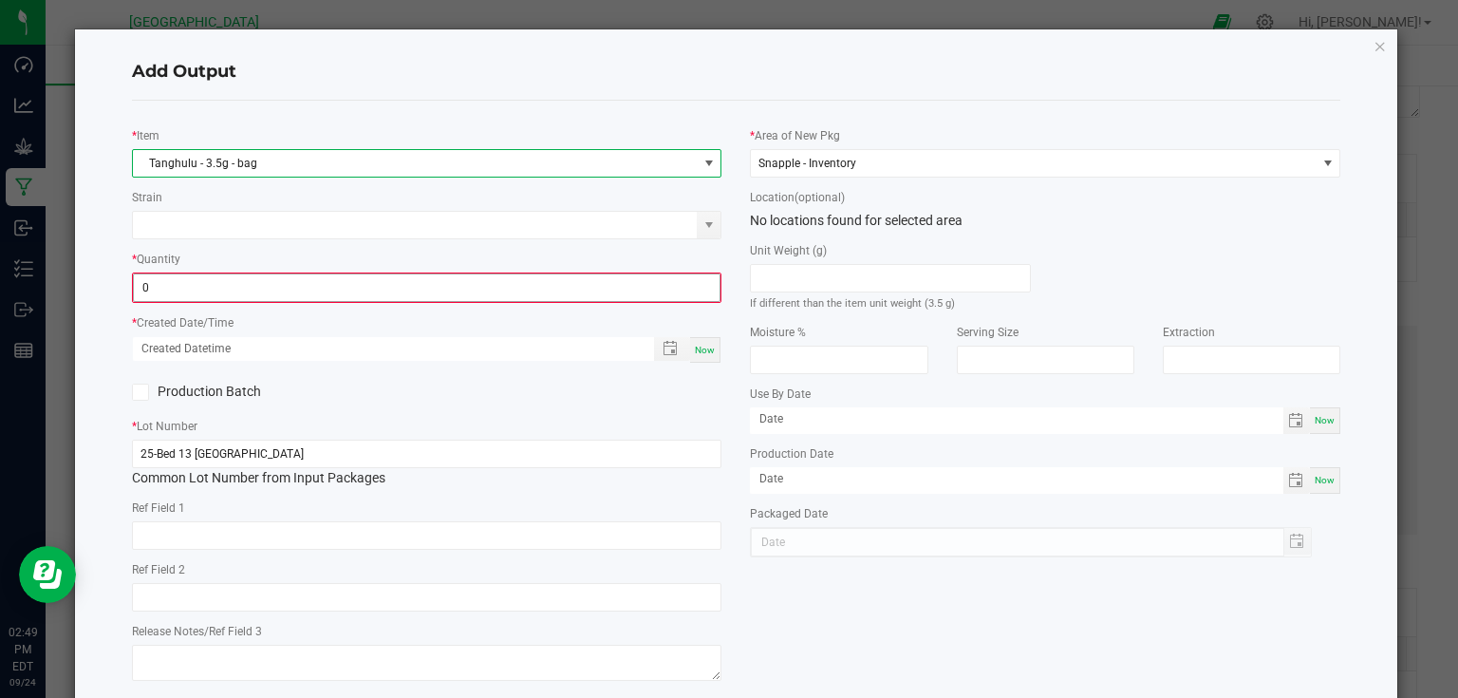
click at [278, 281] on input "0" at bounding box center [427, 287] width 587 height 27
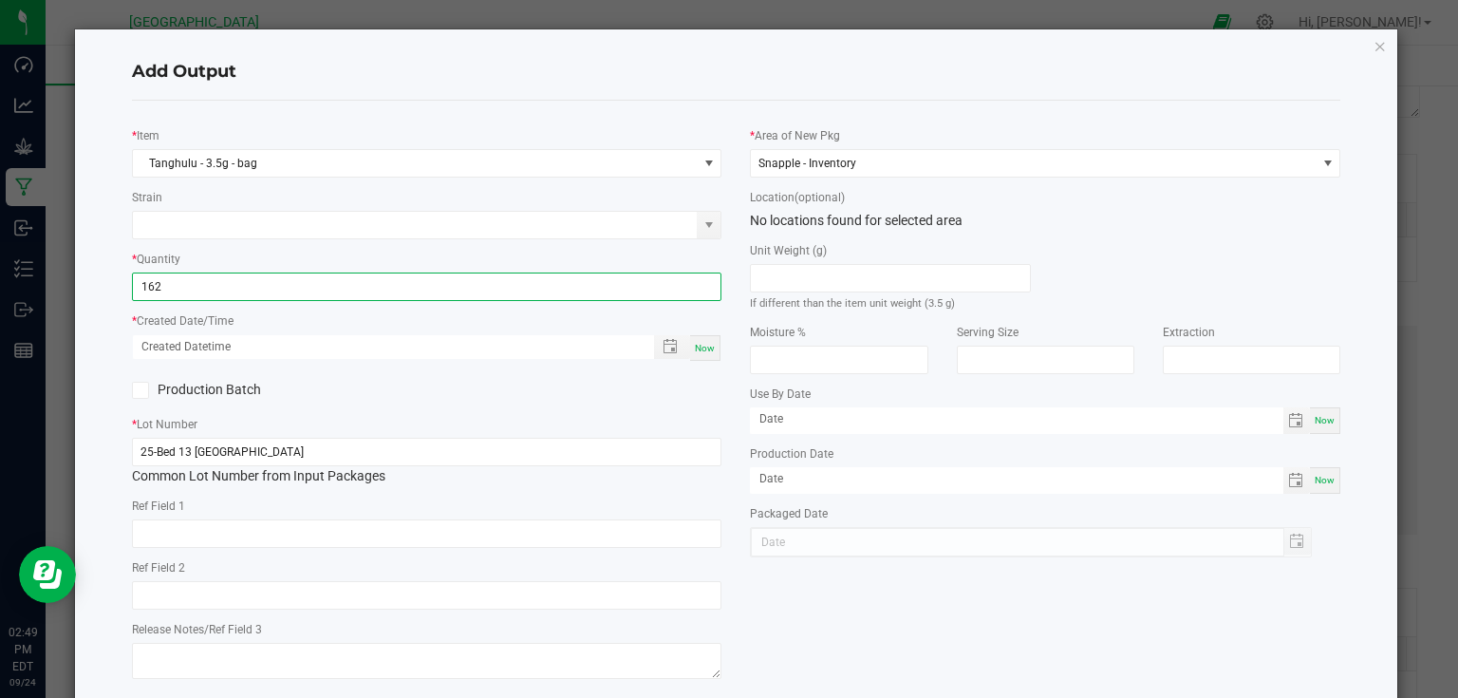
type input "162 ea"
click at [706, 351] on span "Now" at bounding box center [705, 348] width 20 height 10
type input "[DATE] 2:49 PM"
type input "[DATE]"
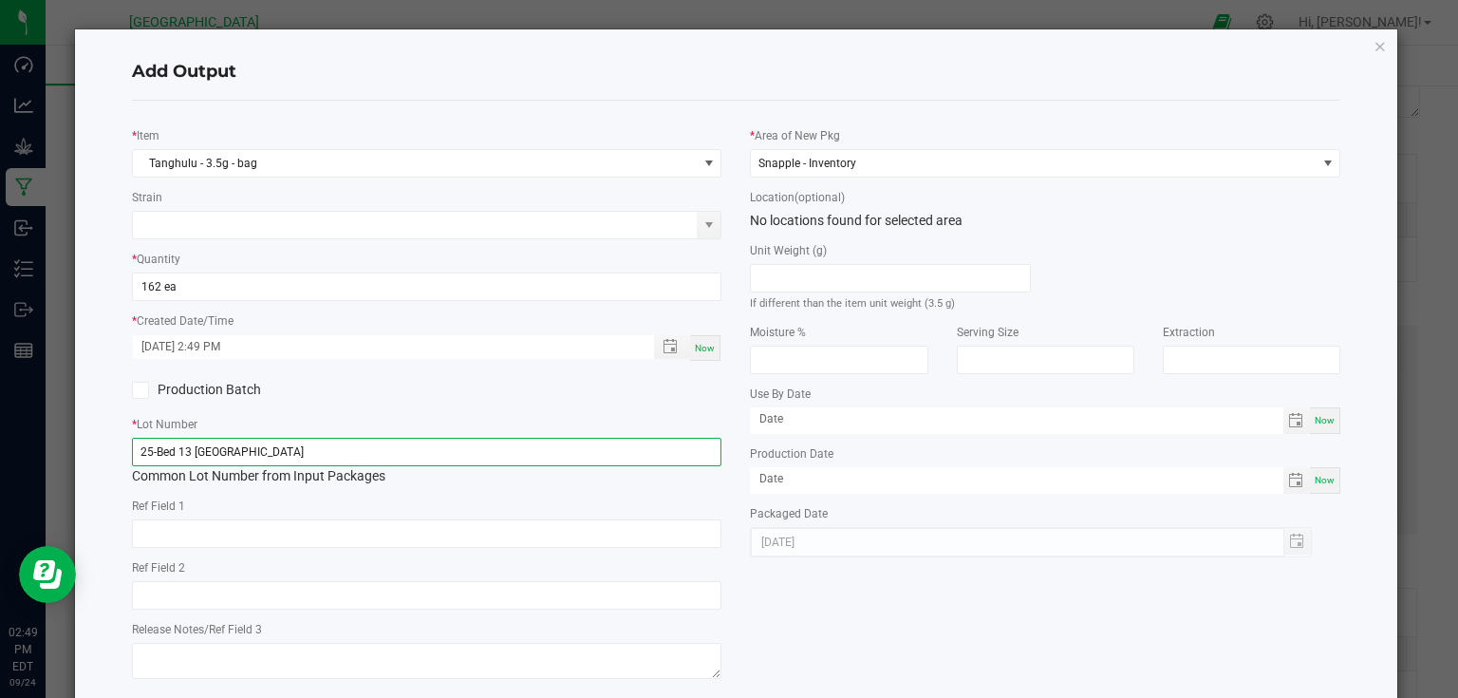
click at [683, 446] on input "25-Bed 13 [GEOGRAPHIC_DATA]" at bounding box center [427, 452] width 590 height 28
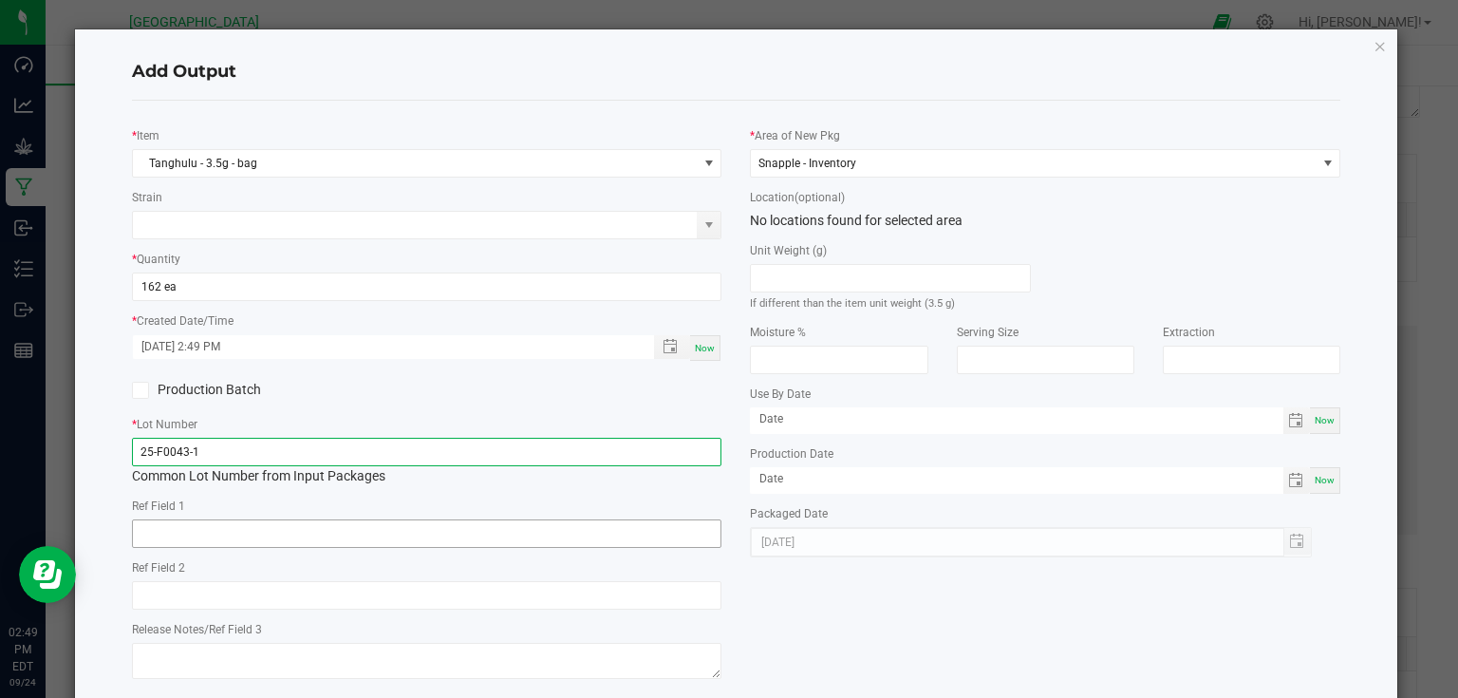
type input "25-F0043-1"
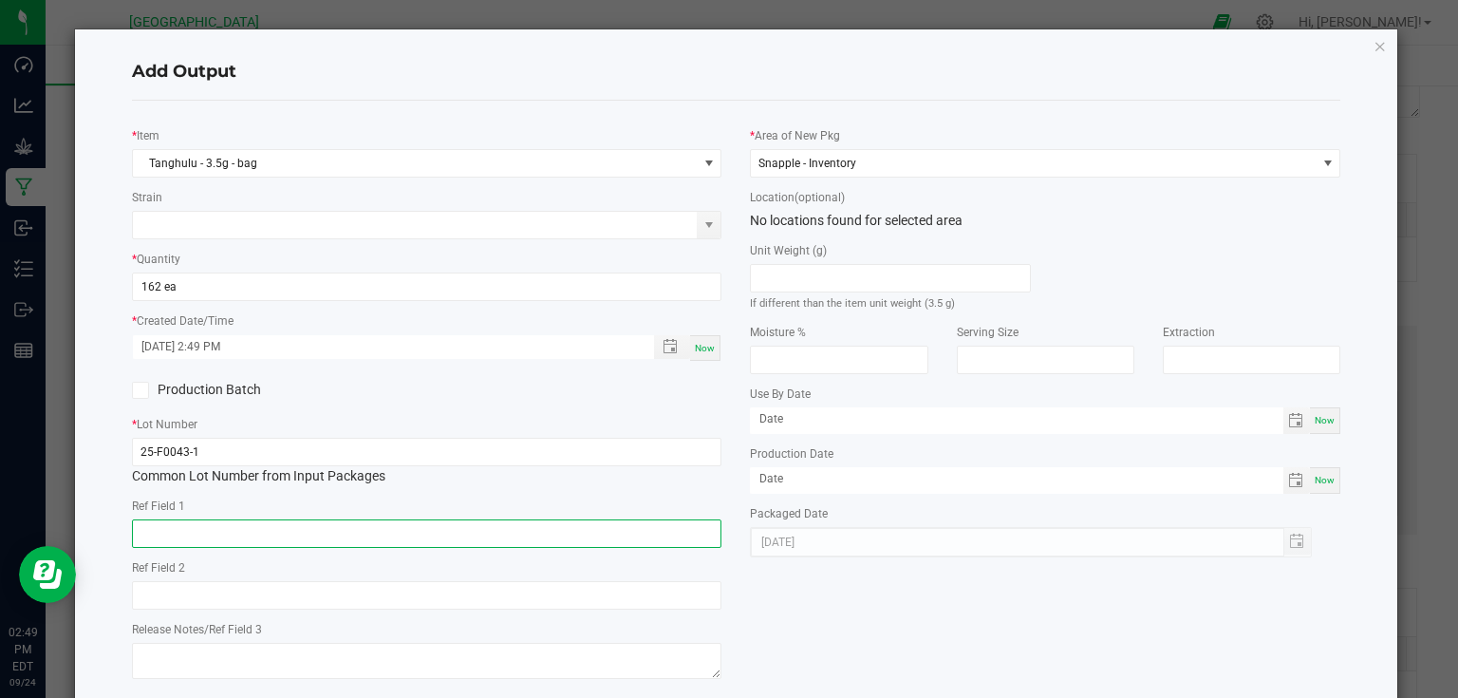
click at [387, 526] on input "text" at bounding box center [427, 533] width 590 height 28
type input "Bed 13"
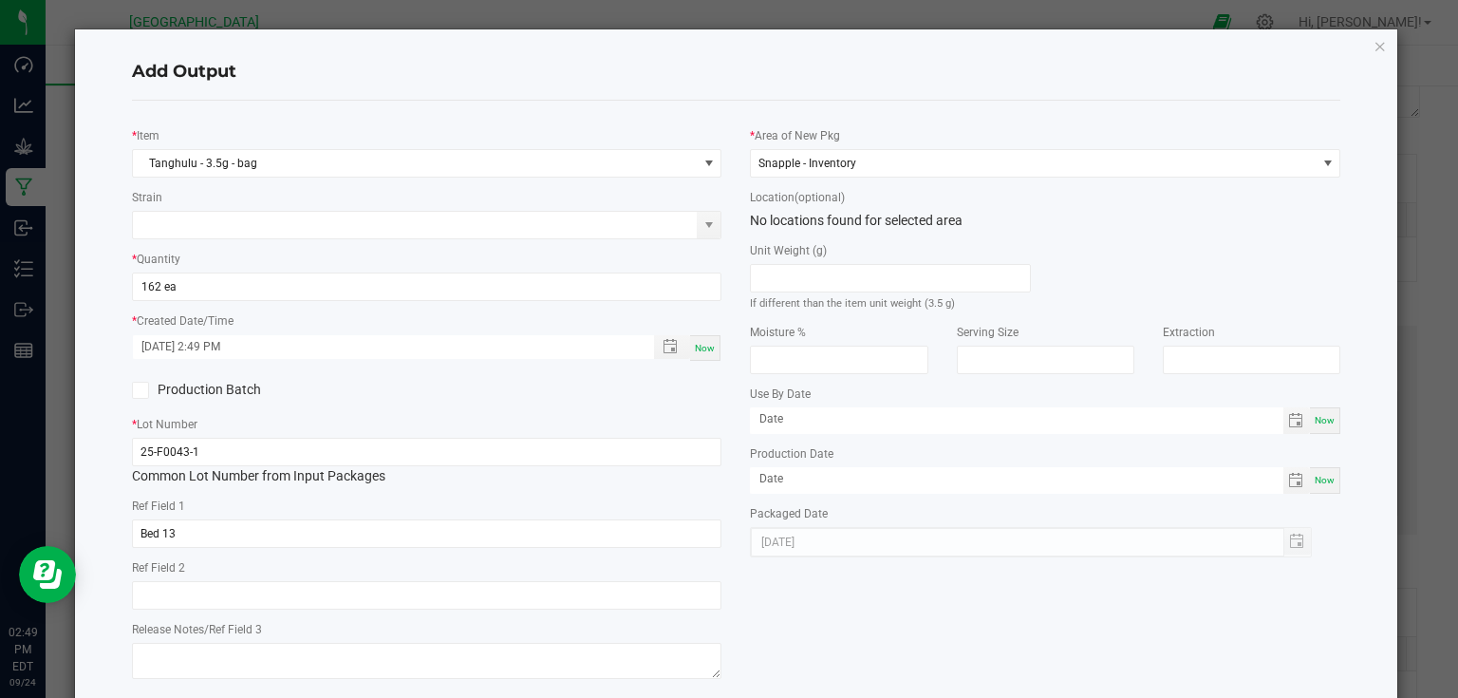
click at [822, 588] on div "* Item Tanghulu - 3.5g - bag Strain * Quantity 162 ea * Created Date/Time [DATE…" at bounding box center [737, 400] width 1238 height 569
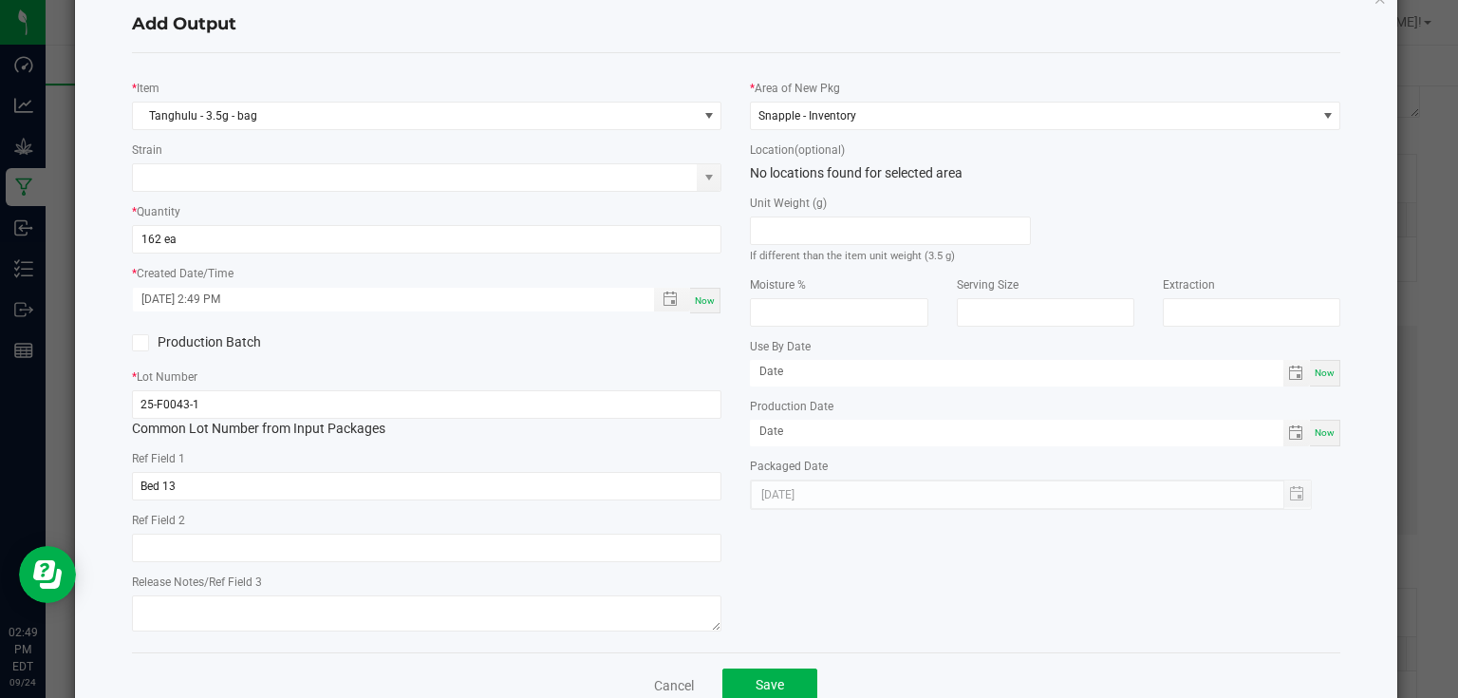
scroll to position [97, 0]
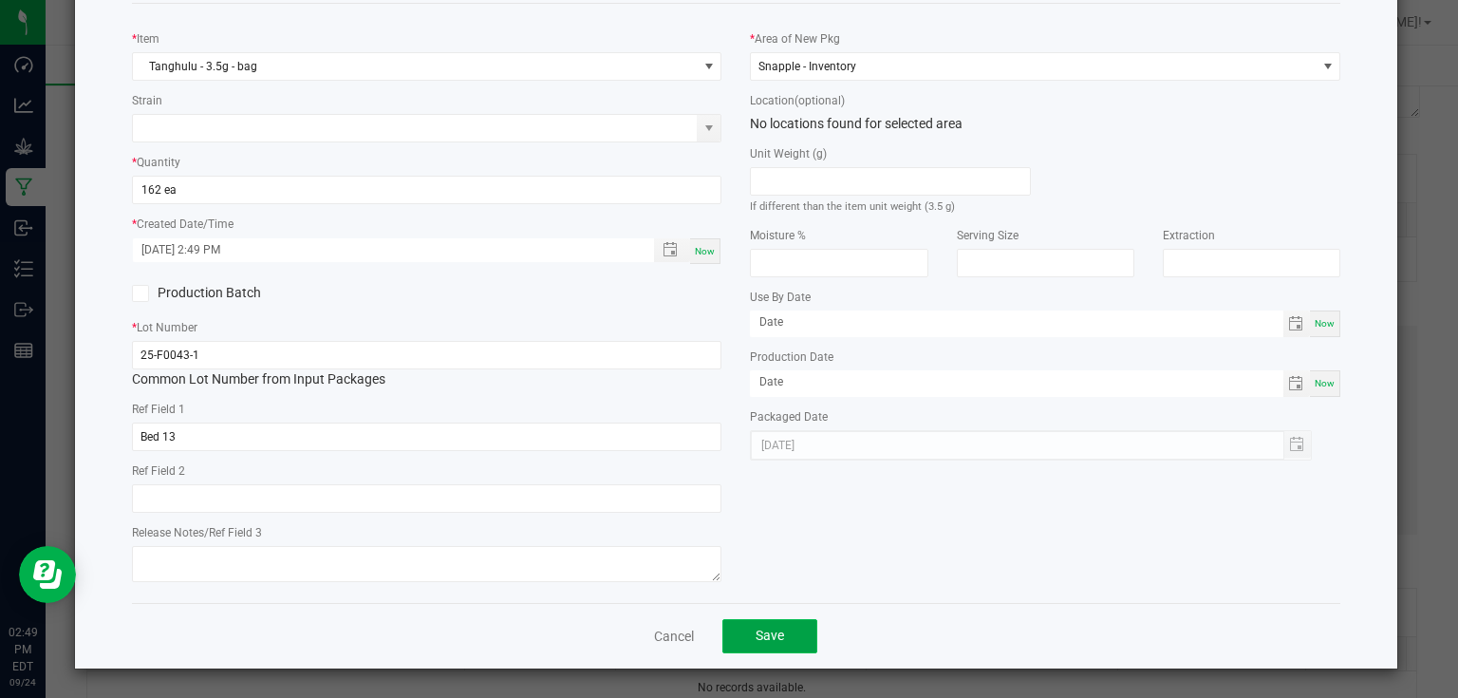
click at [774, 630] on span "Save" at bounding box center [770, 634] width 28 height 15
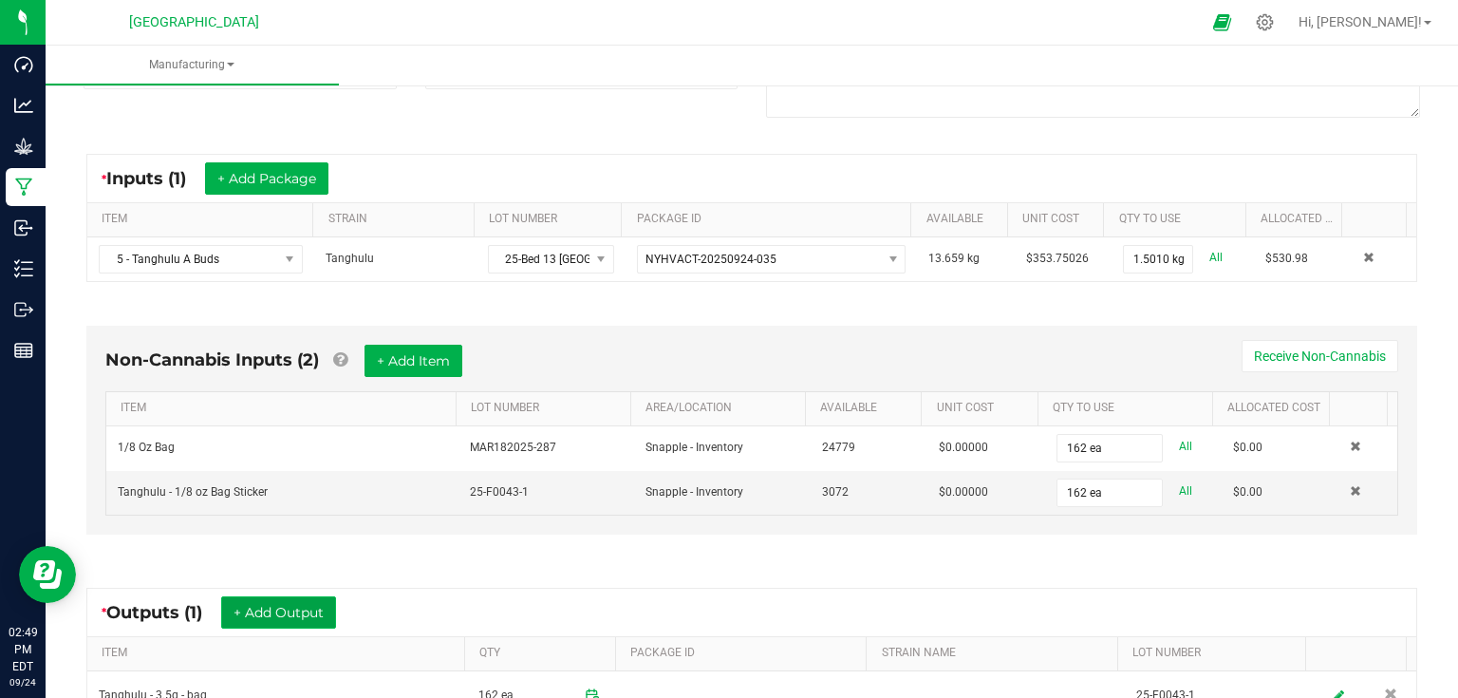
click at [336, 606] on button "+ Add Output" at bounding box center [278, 612] width 115 height 32
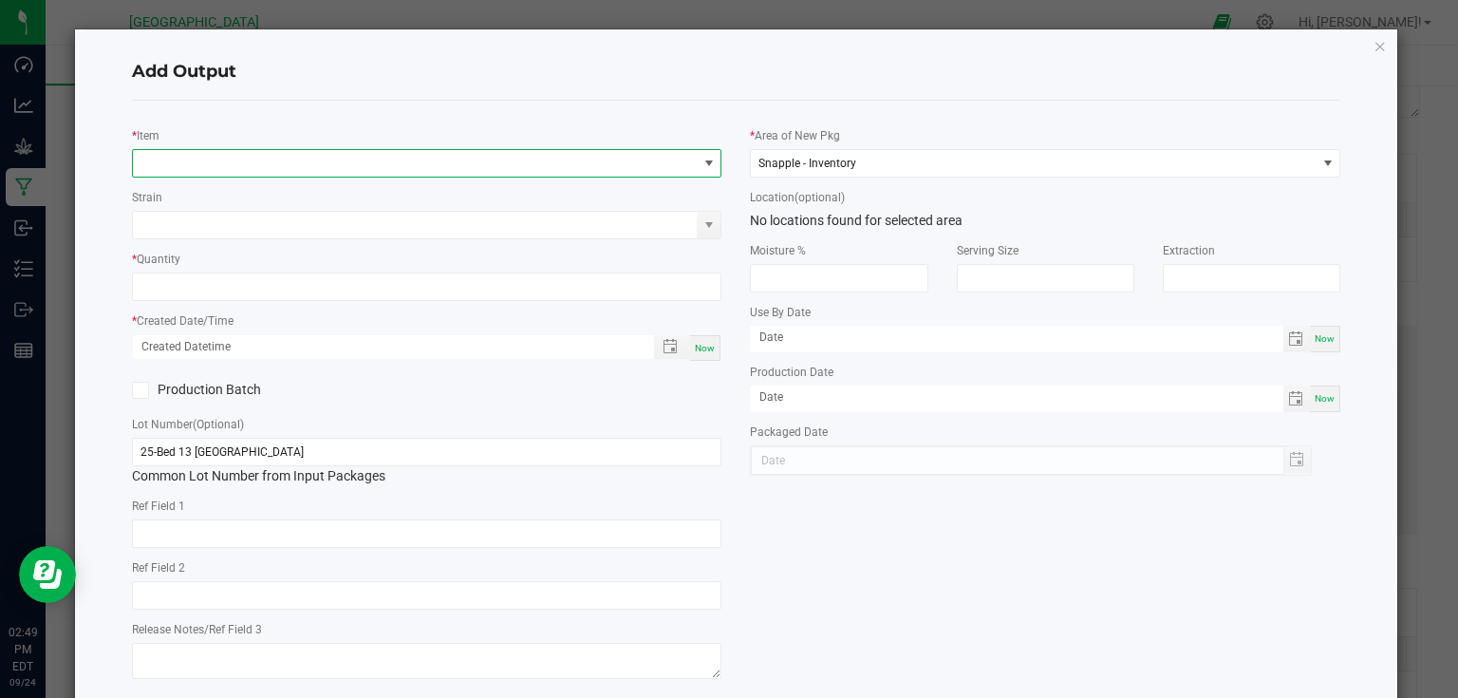
click at [349, 170] on span "NO DATA FOUND" at bounding box center [415, 163] width 565 height 27
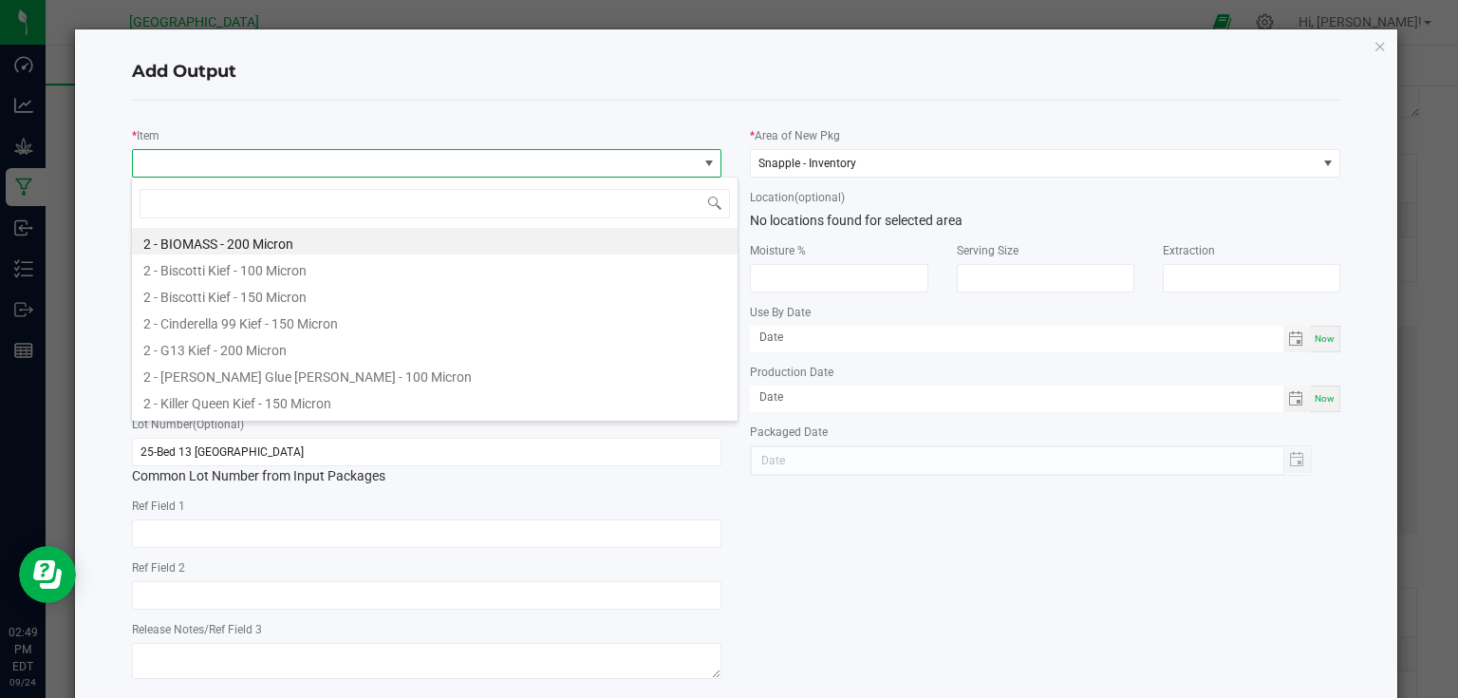
scroll to position [28, 585]
type input "tang"
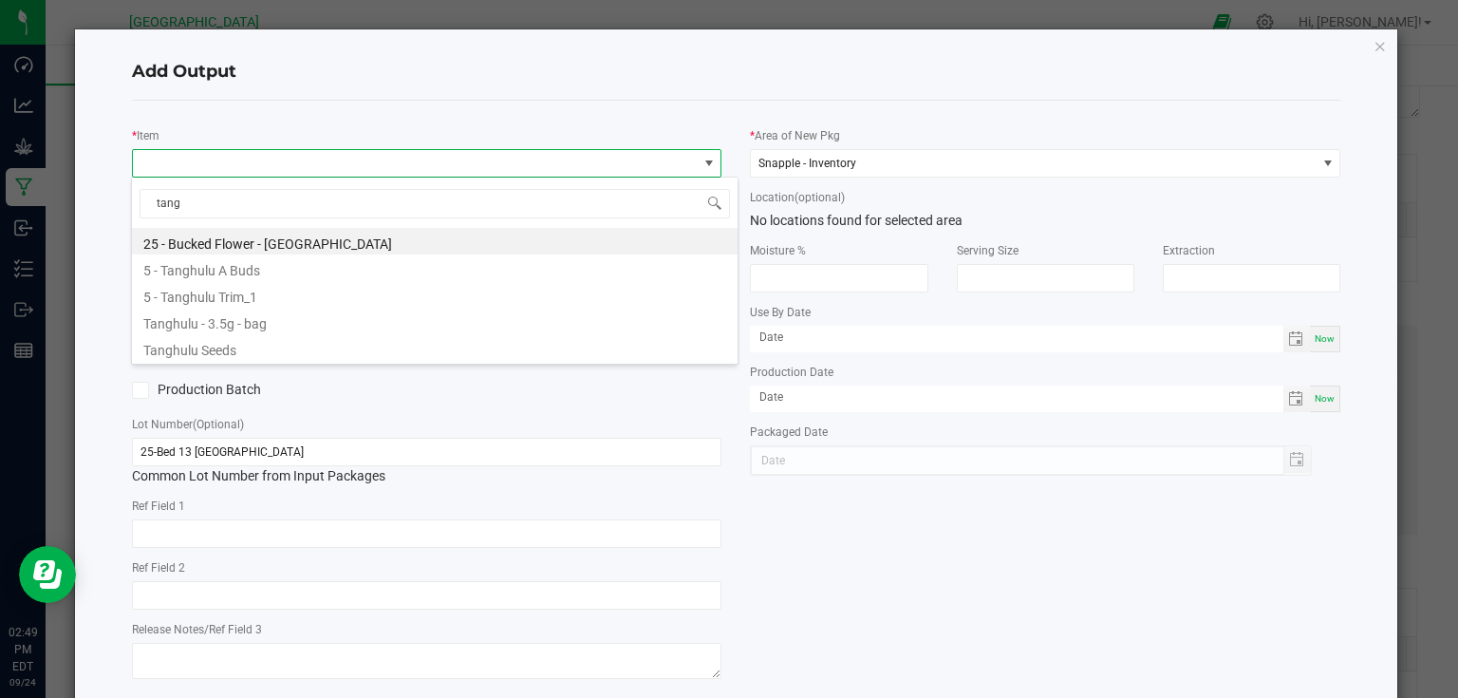
click at [1361, 47] on div "Add Output * Item Strain * Quantity * Created Date/Time Now Production Batch Lo…" at bounding box center [736, 397] width 1323 height 736
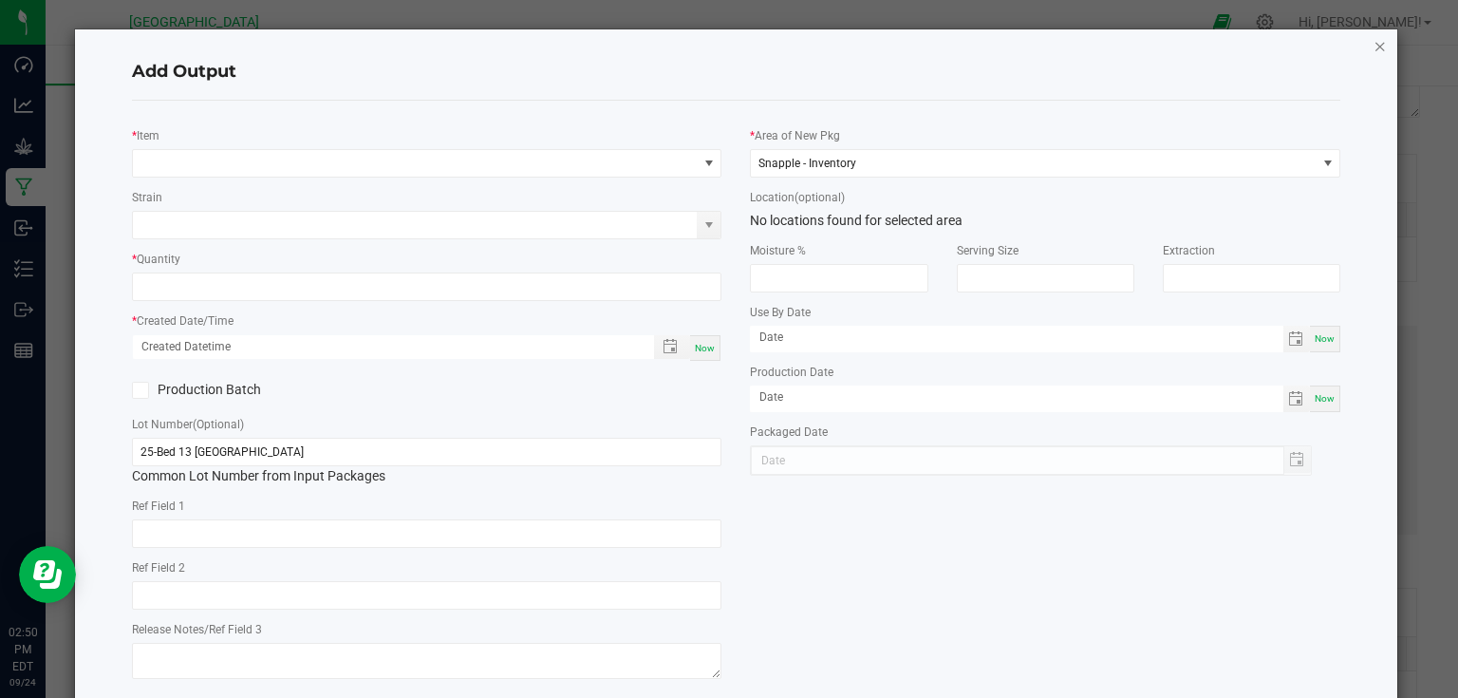
click at [1373, 45] on icon "button" at bounding box center [1379, 45] width 13 height 23
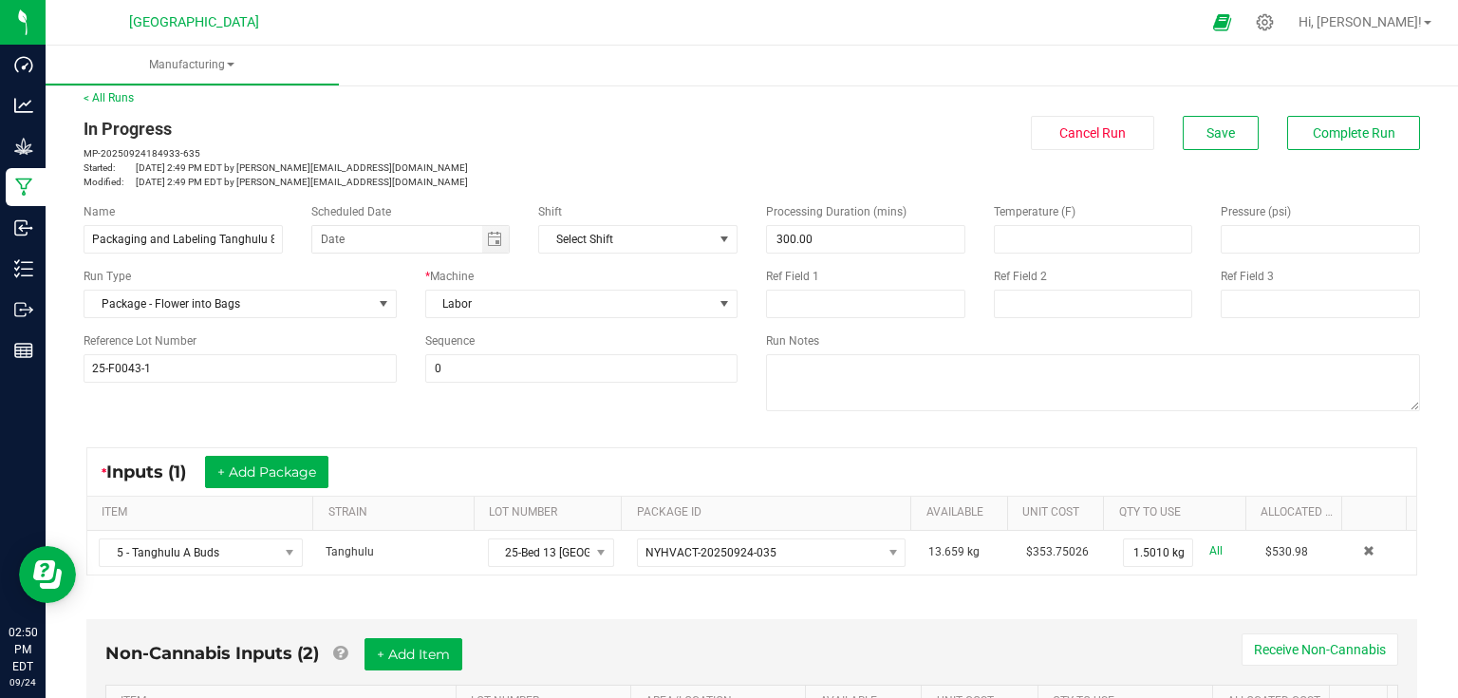
scroll to position [0, 0]
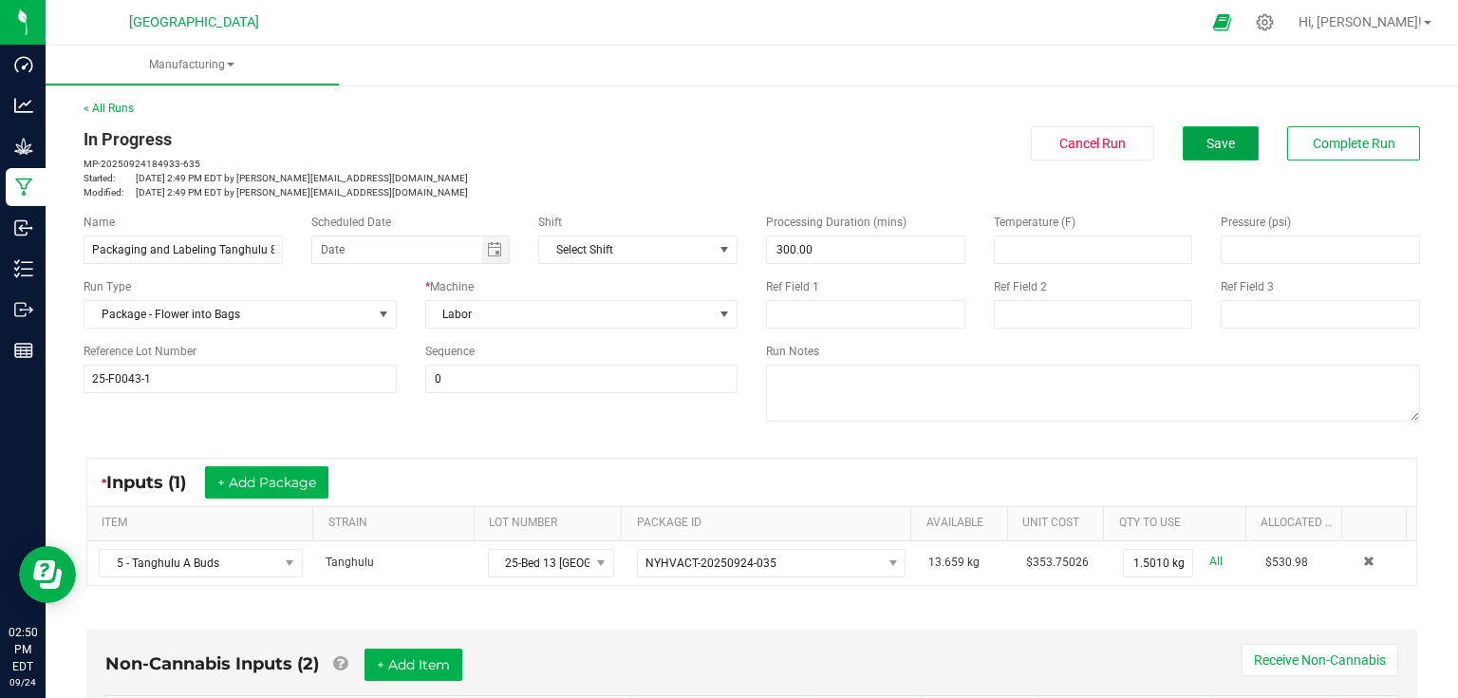
click at [1204, 133] on button "Save" at bounding box center [1221, 143] width 76 height 34
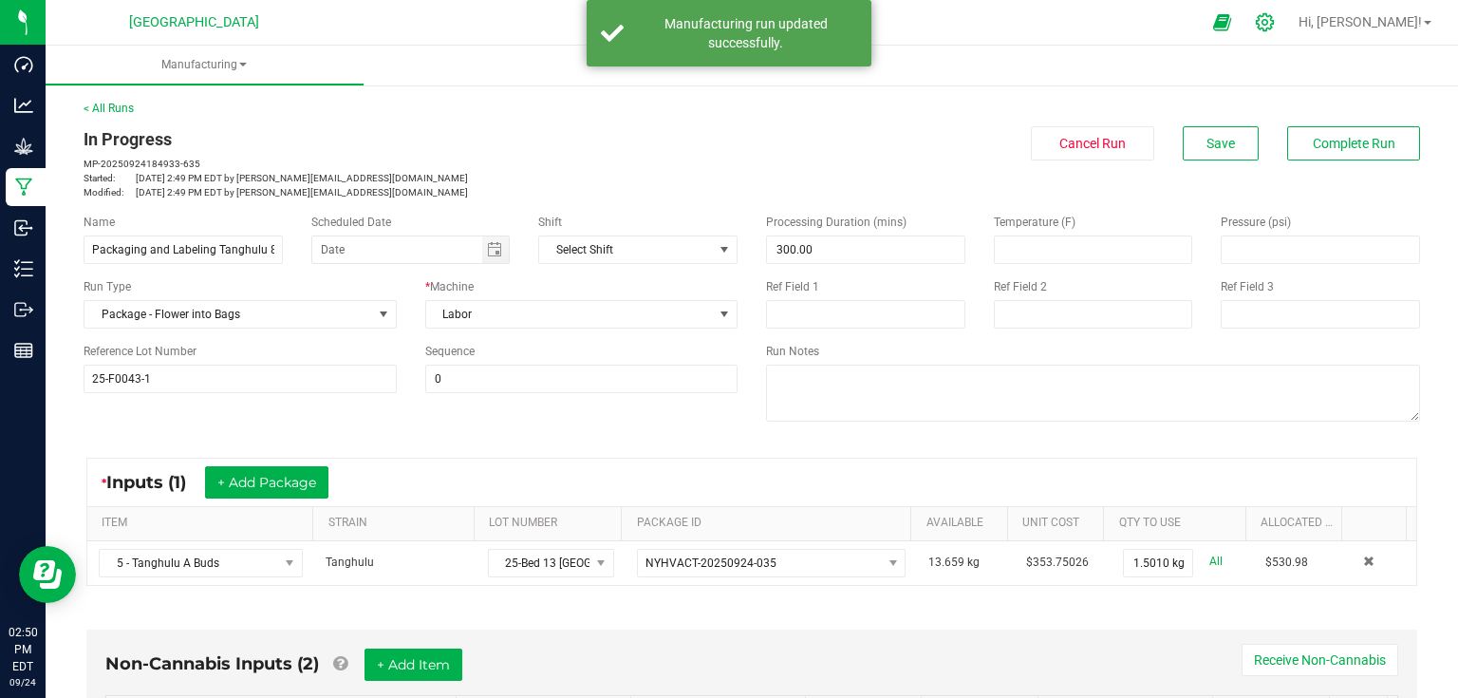
click at [1289, 12] on div at bounding box center [1264, 22] width 47 height 41
click at [1274, 23] on icon at bounding box center [1265, 22] width 18 height 18
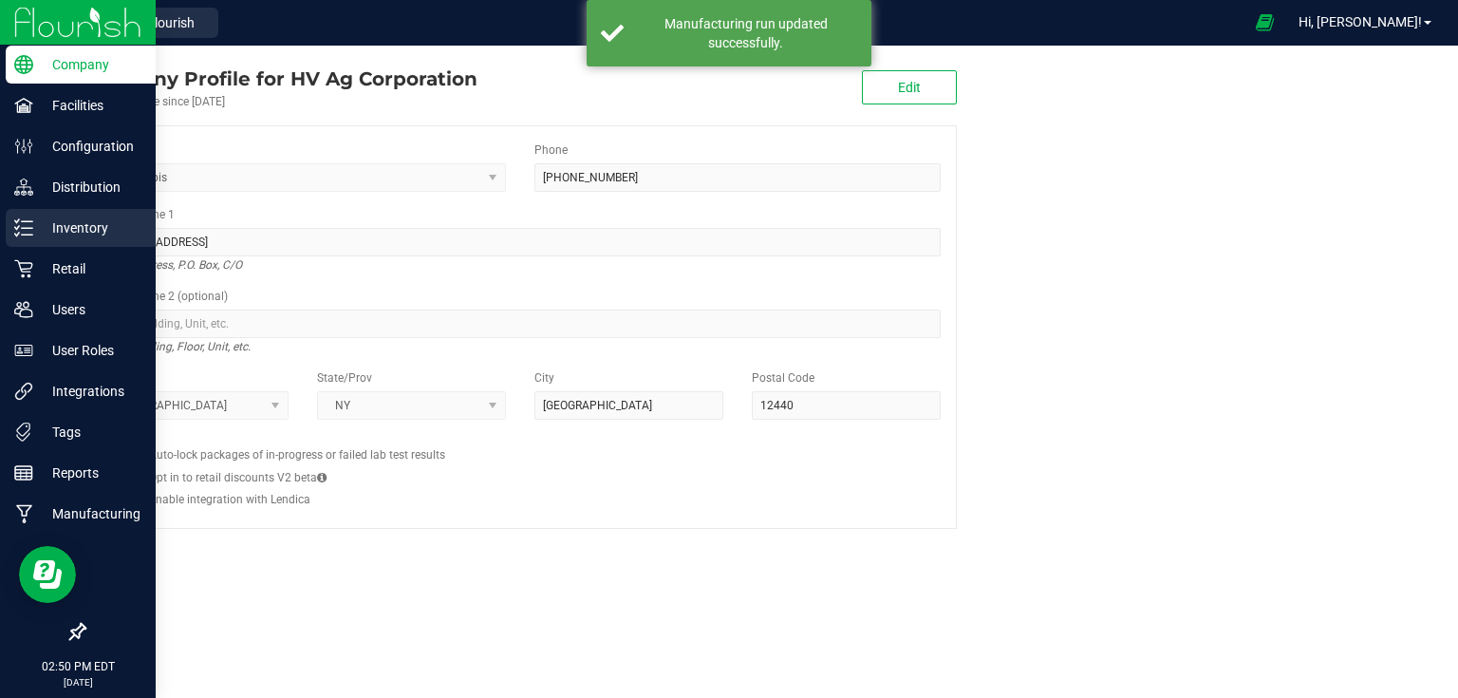
click at [47, 221] on p "Inventory" at bounding box center [90, 227] width 114 height 23
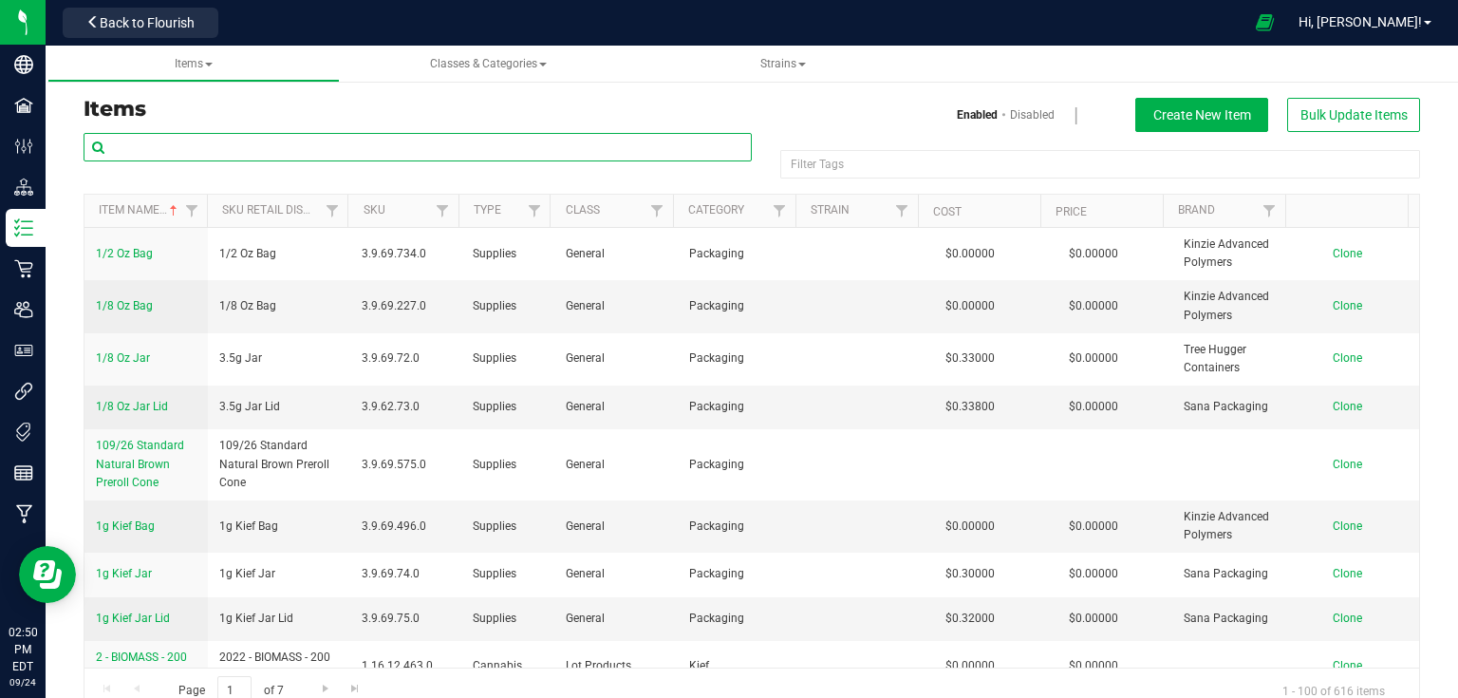
click at [184, 140] on input "text" at bounding box center [418, 147] width 668 height 28
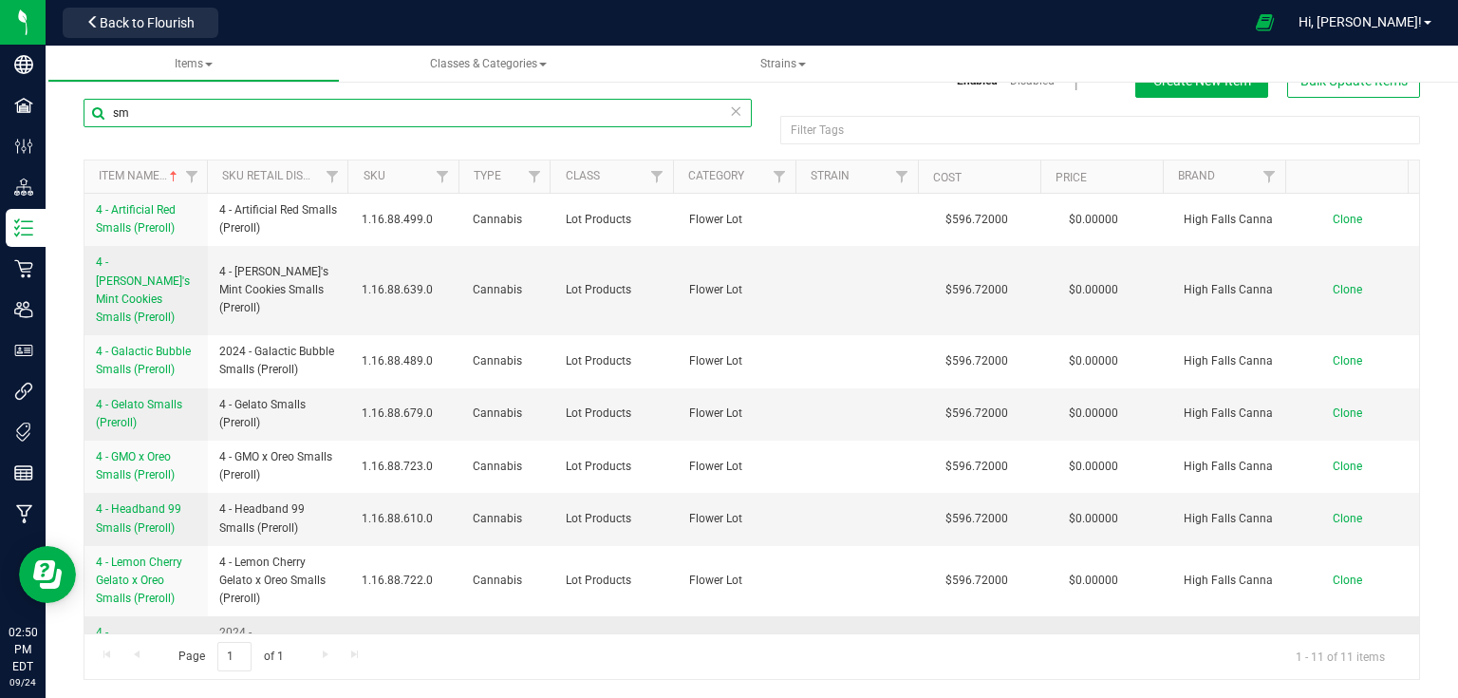
type input "s"
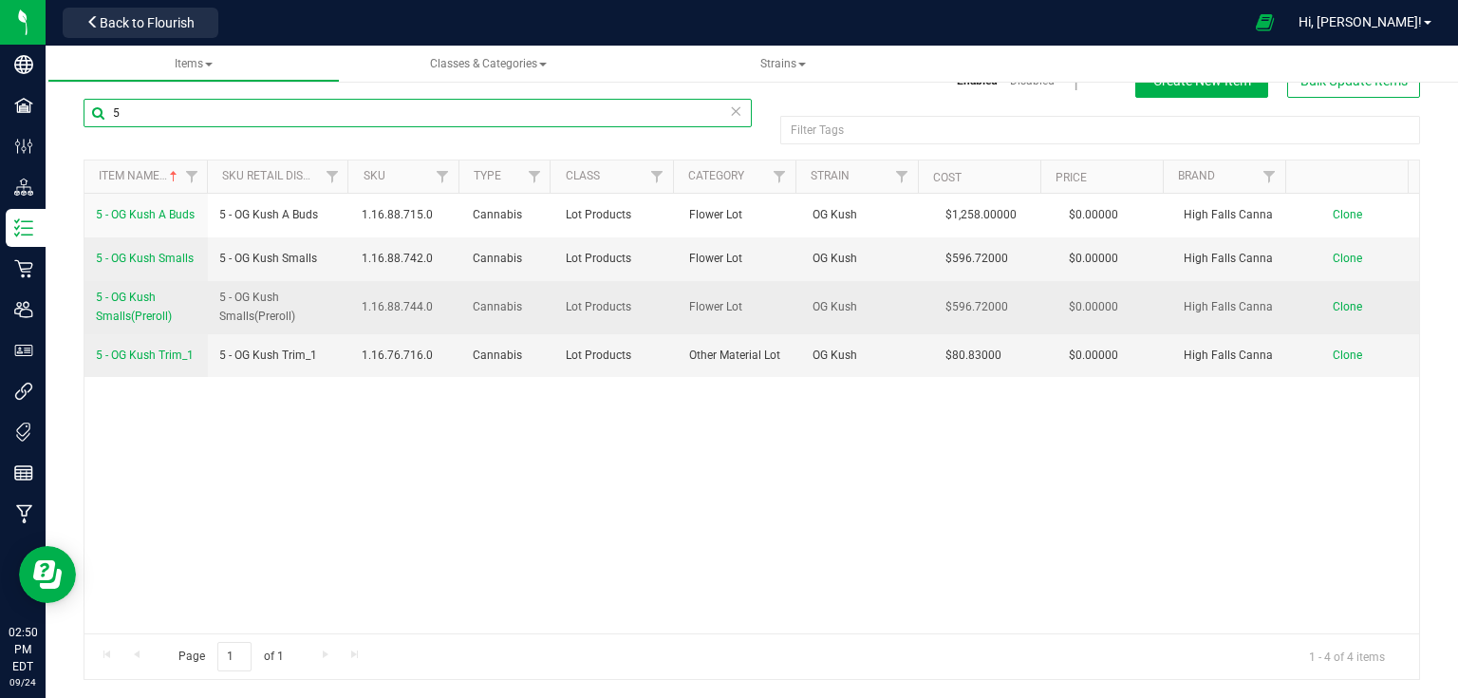
type input "5"
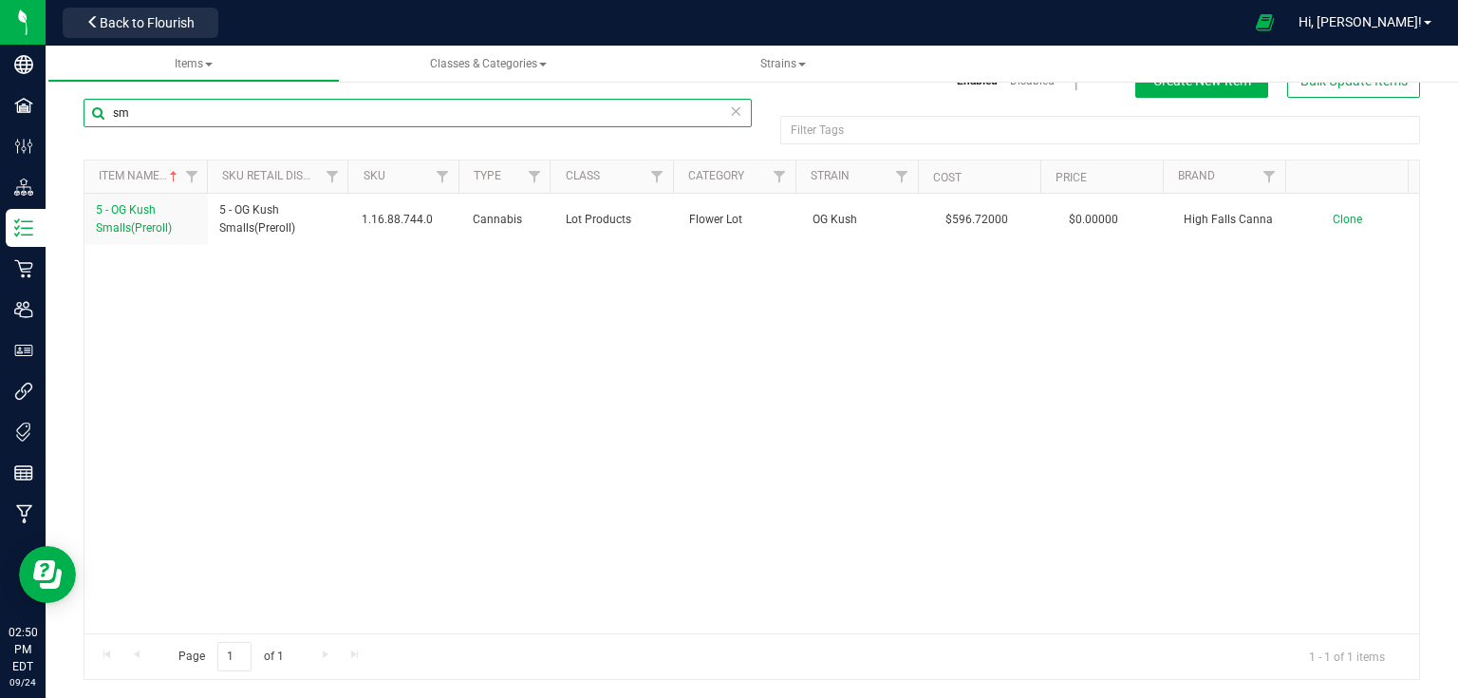
type input "s"
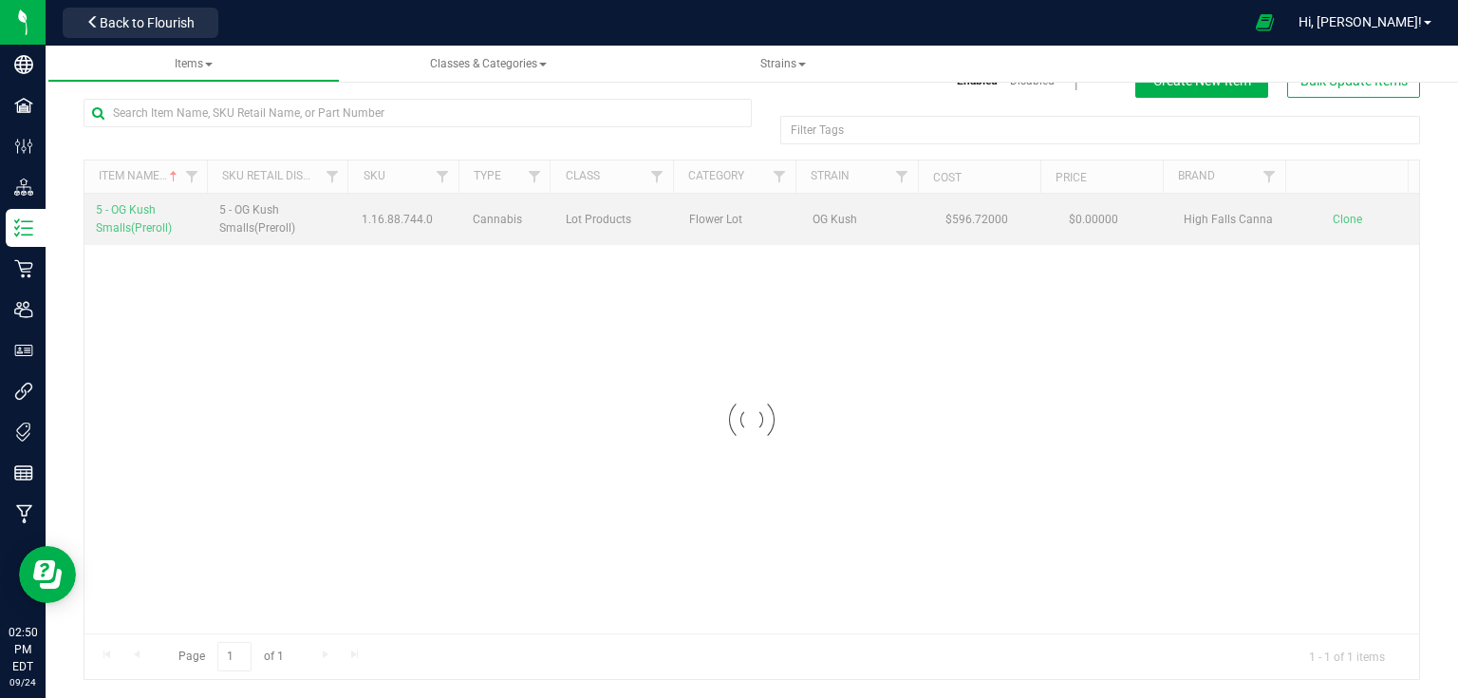
click at [91, 202] on div at bounding box center [751, 419] width 1334 height 518
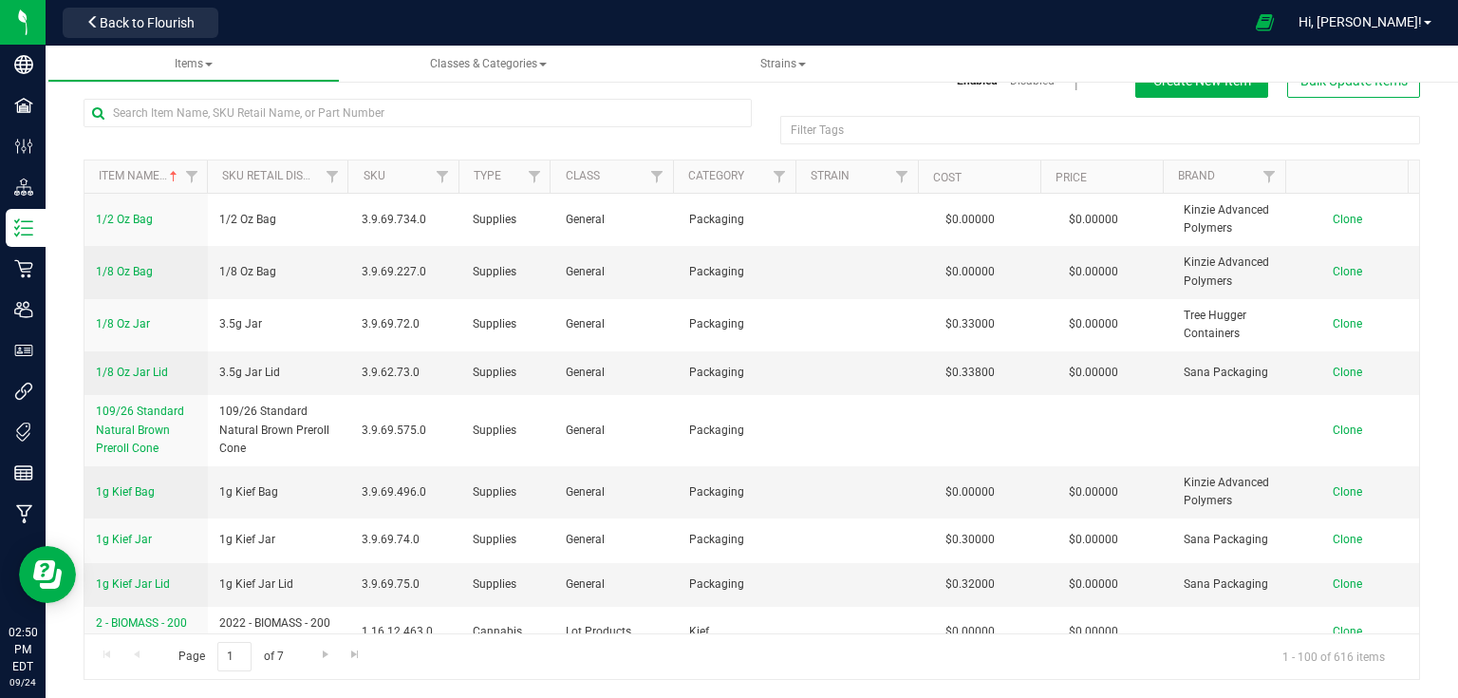
click at [91, 208] on td "1/2 Oz Bag" at bounding box center [145, 220] width 123 height 52
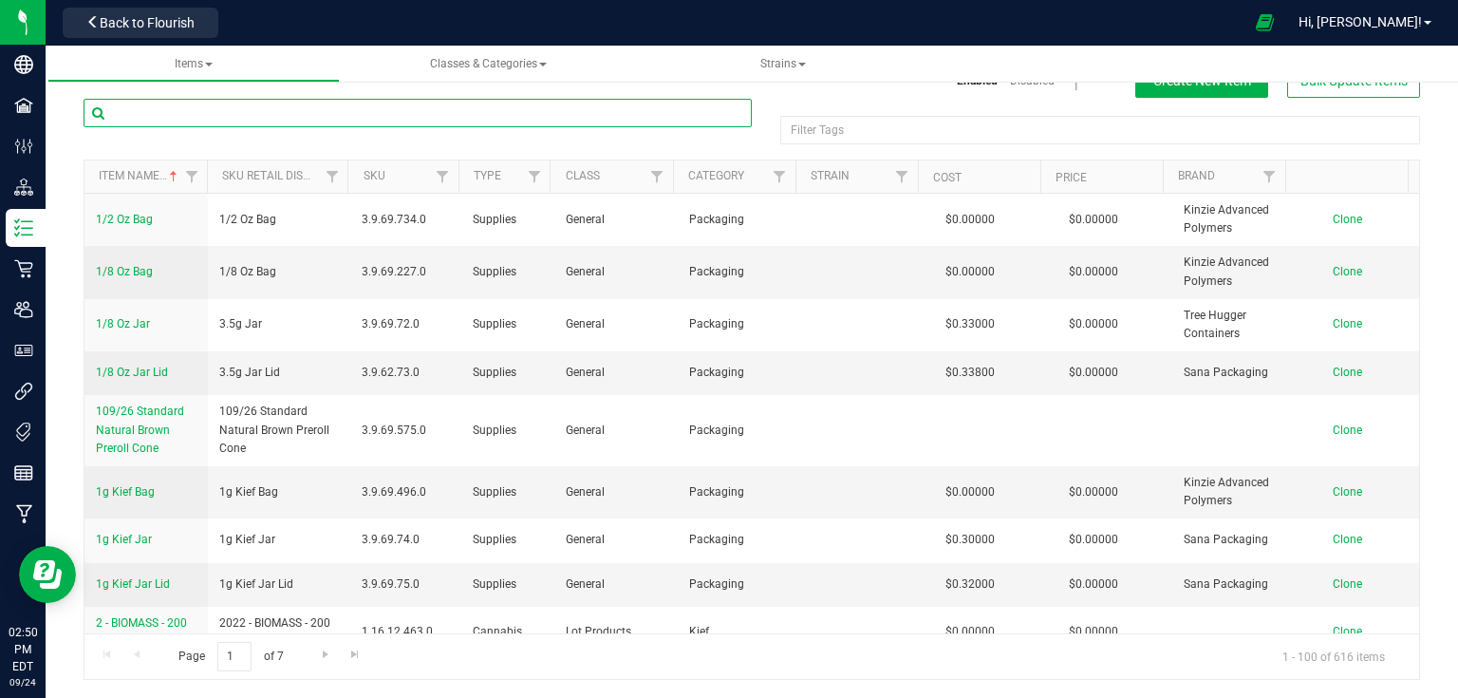
click at [193, 112] on input "text" at bounding box center [418, 113] width 668 height 28
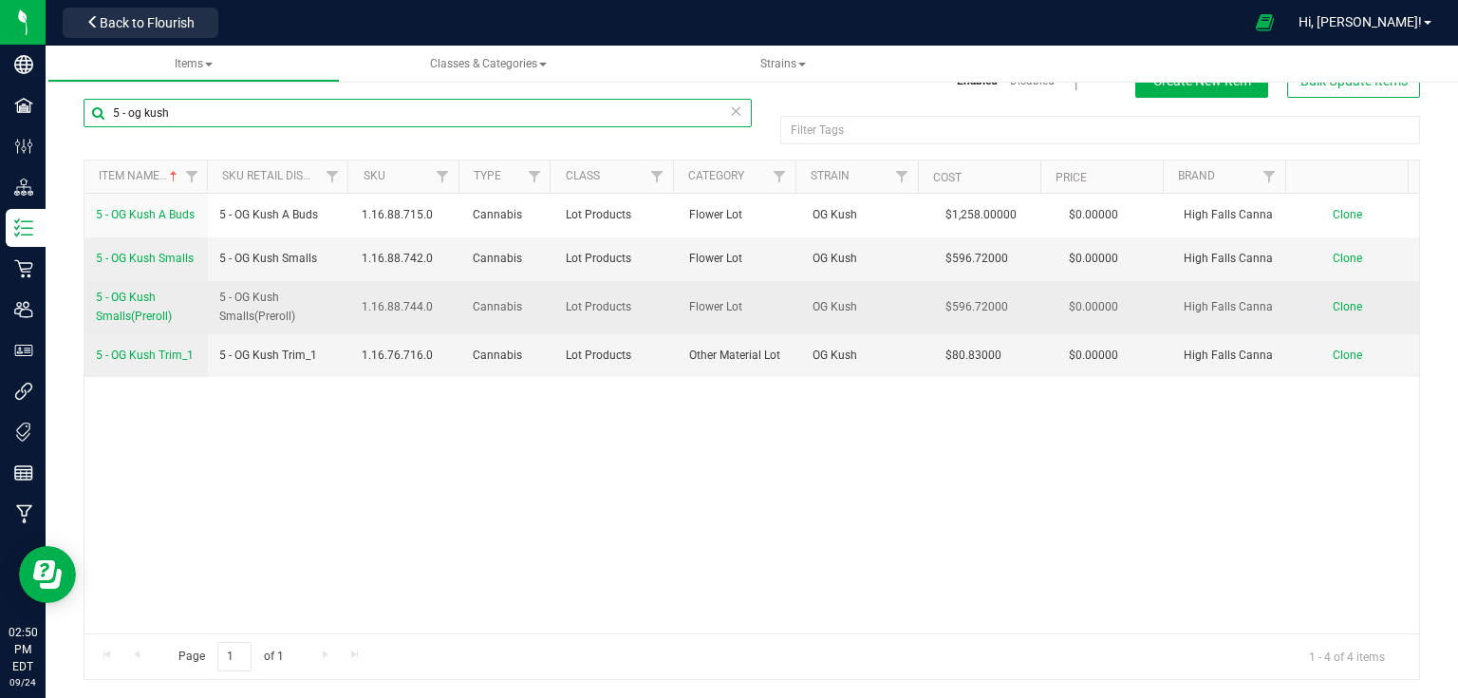
type input "5 - og kush"
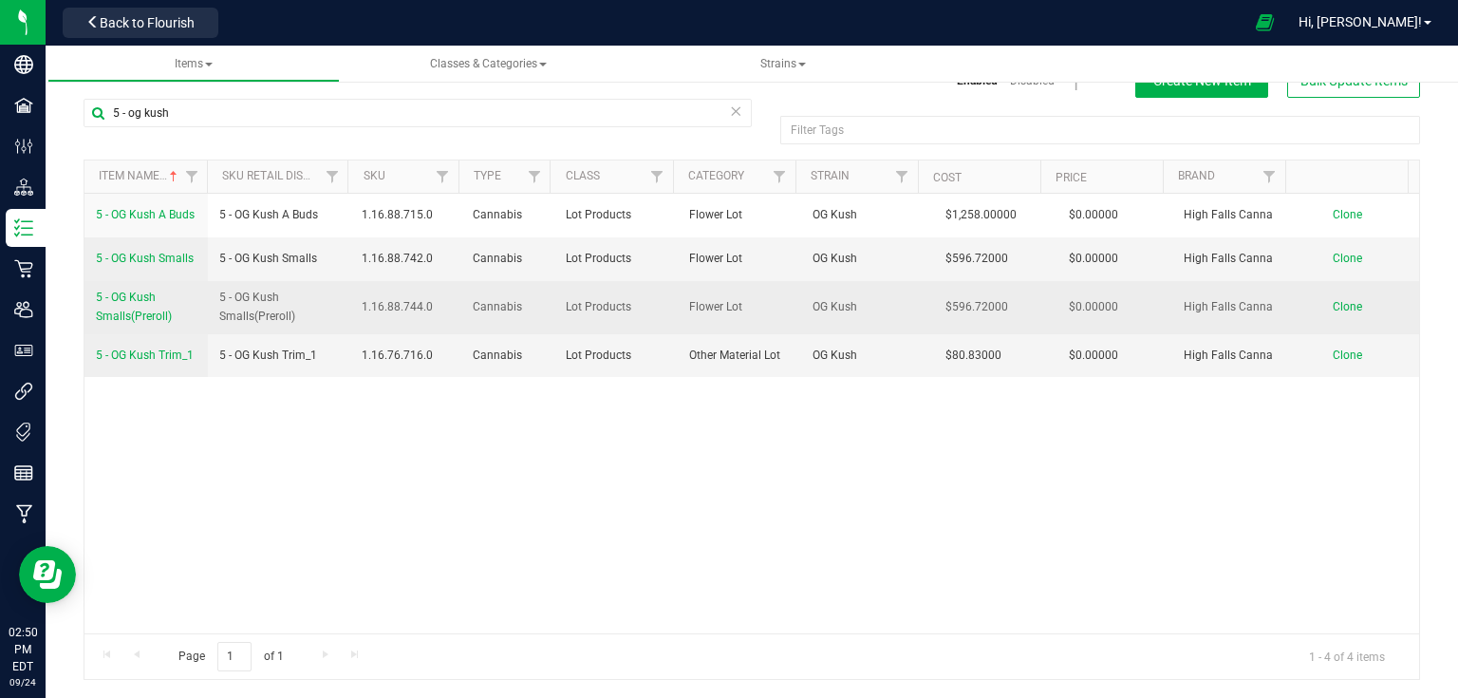
drag, startPoint x: 91, startPoint y: 296, endPoint x: 178, endPoint y: 316, distance: 89.6
click at [178, 316] on td "5 - OG Kush Smalls(Preroll)" at bounding box center [145, 307] width 123 height 52
copy span "5 - OG Kush Smalls(Preroll)"
click at [1333, 307] on span "Clone" at bounding box center [1347, 306] width 29 height 13
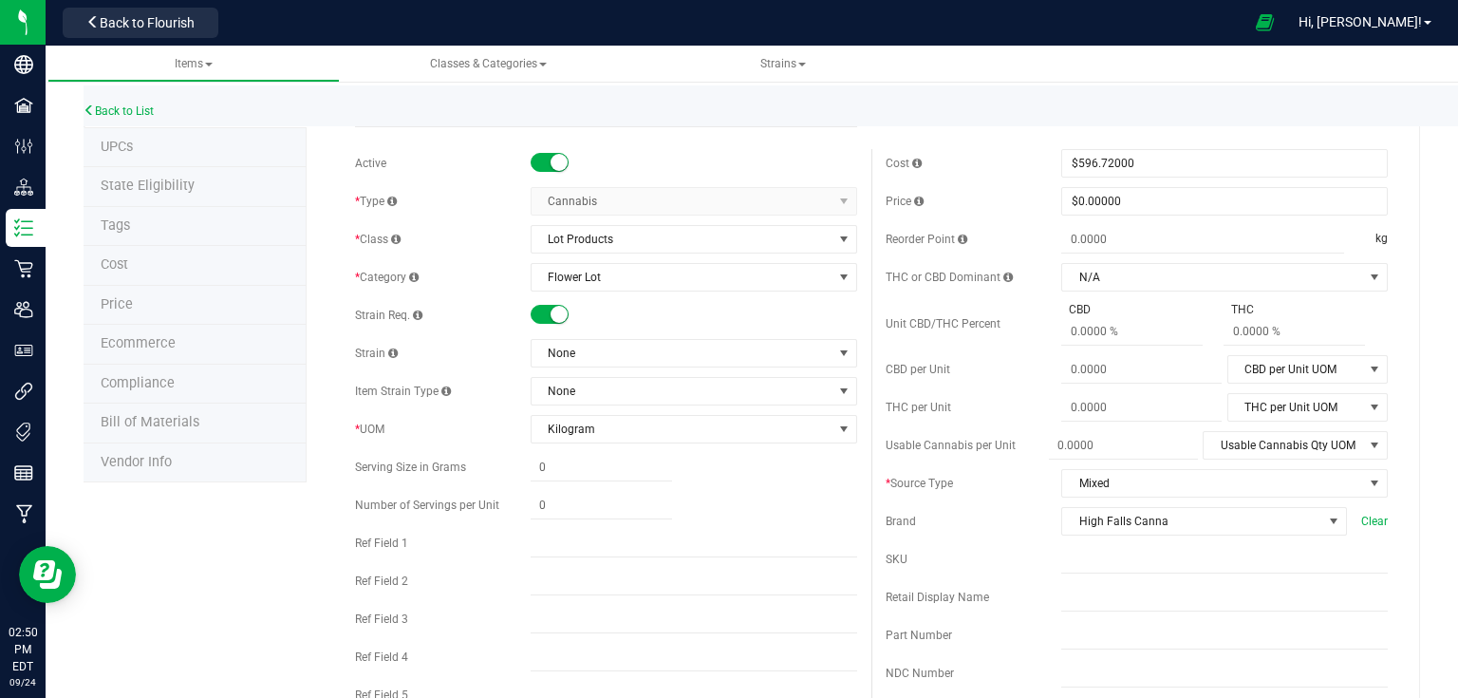
click at [463, 118] on div "Back to List" at bounding box center [813, 105] width 1458 height 41
click at [417, 120] on div "Back to List" at bounding box center [813, 105] width 1458 height 41
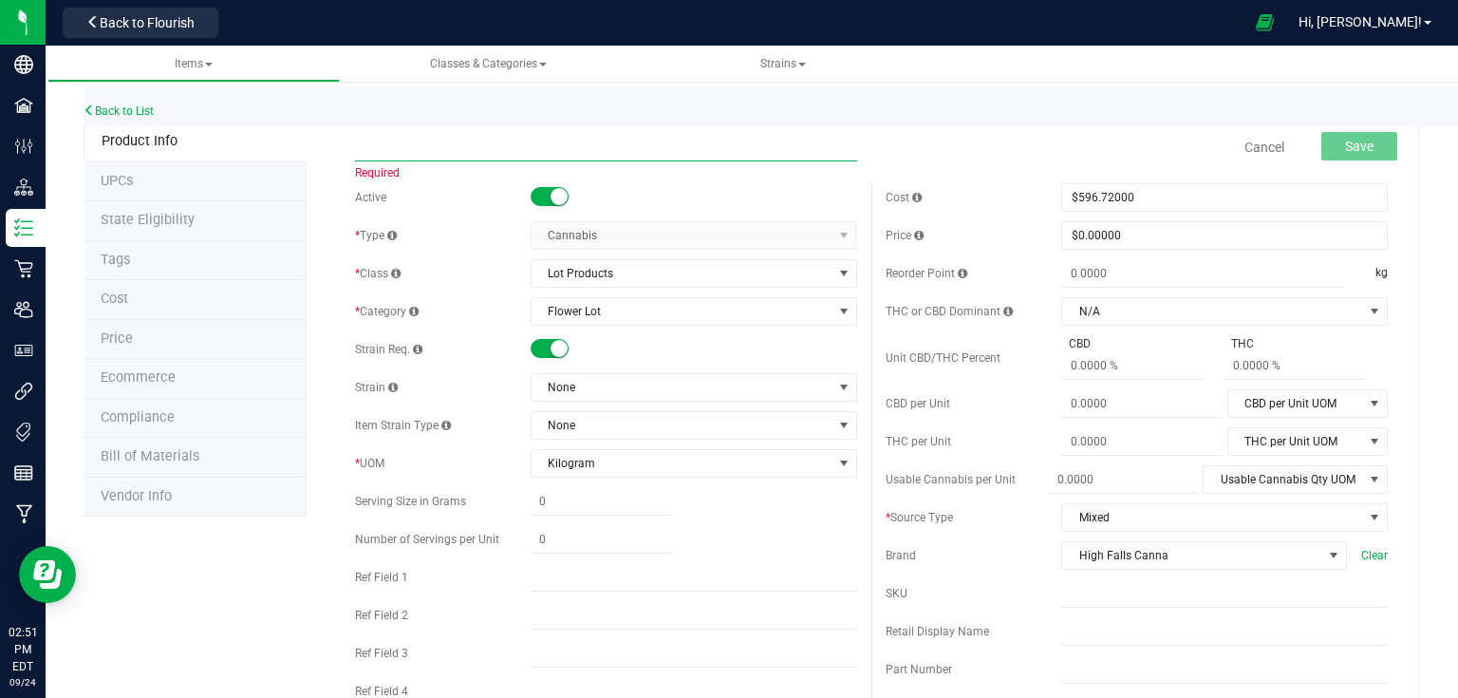
click at [397, 154] on input "text" at bounding box center [606, 147] width 502 height 28
paste input "5 - OG Kush Smalls(Preroll)"
click at [458, 140] on input "5 - OG Kush Smalls(Preroll)" at bounding box center [606, 147] width 502 height 28
click at [455, 144] on input "5 - OG Kush Smalls(Preroll)" at bounding box center [606, 147] width 502 height 28
click at [420, 146] on input "5 - OG Kush Smalls (Preroll)" at bounding box center [606, 147] width 502 height 28
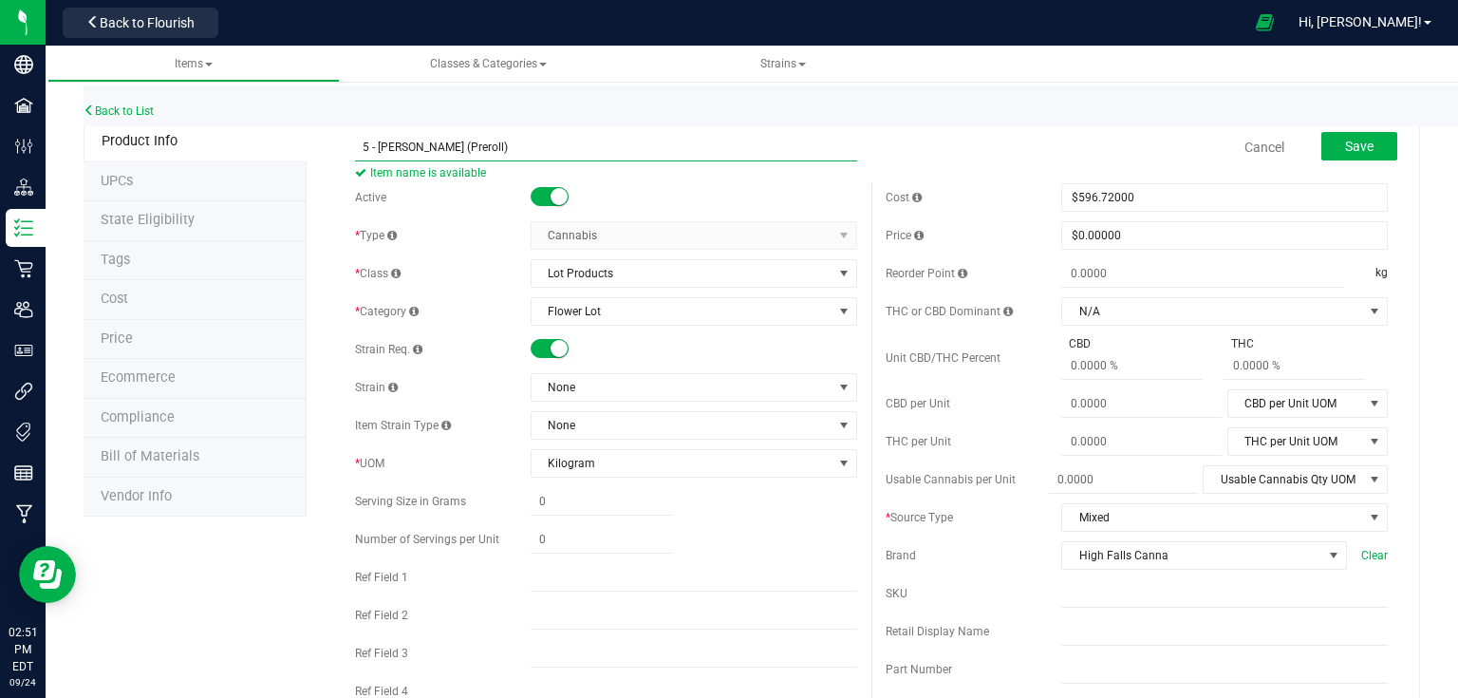
type input "5 - [PERSON_NAME] (Preroll)"
click at [1358, 128] on div "Save" at bounding box center [1345, 147] width 104 height 39
click at [1359, 131] on div "Save" at bounding box center [1345, 147] width 104 height 39
click at [1359, 140] on span "Save" at bounding box center [1359, 146] width 28 height 15
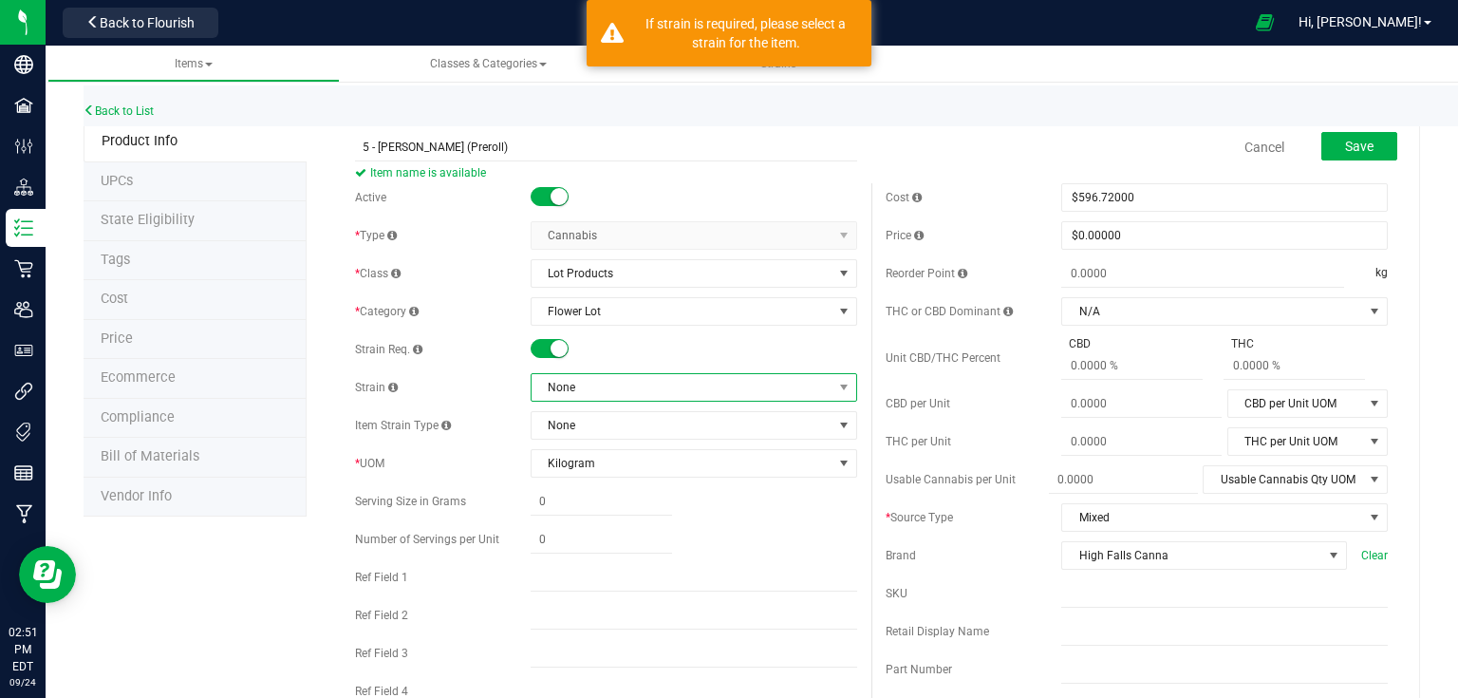
click at [615, 395] on span "None" at bounding box center [682, 387] width 301 height 27
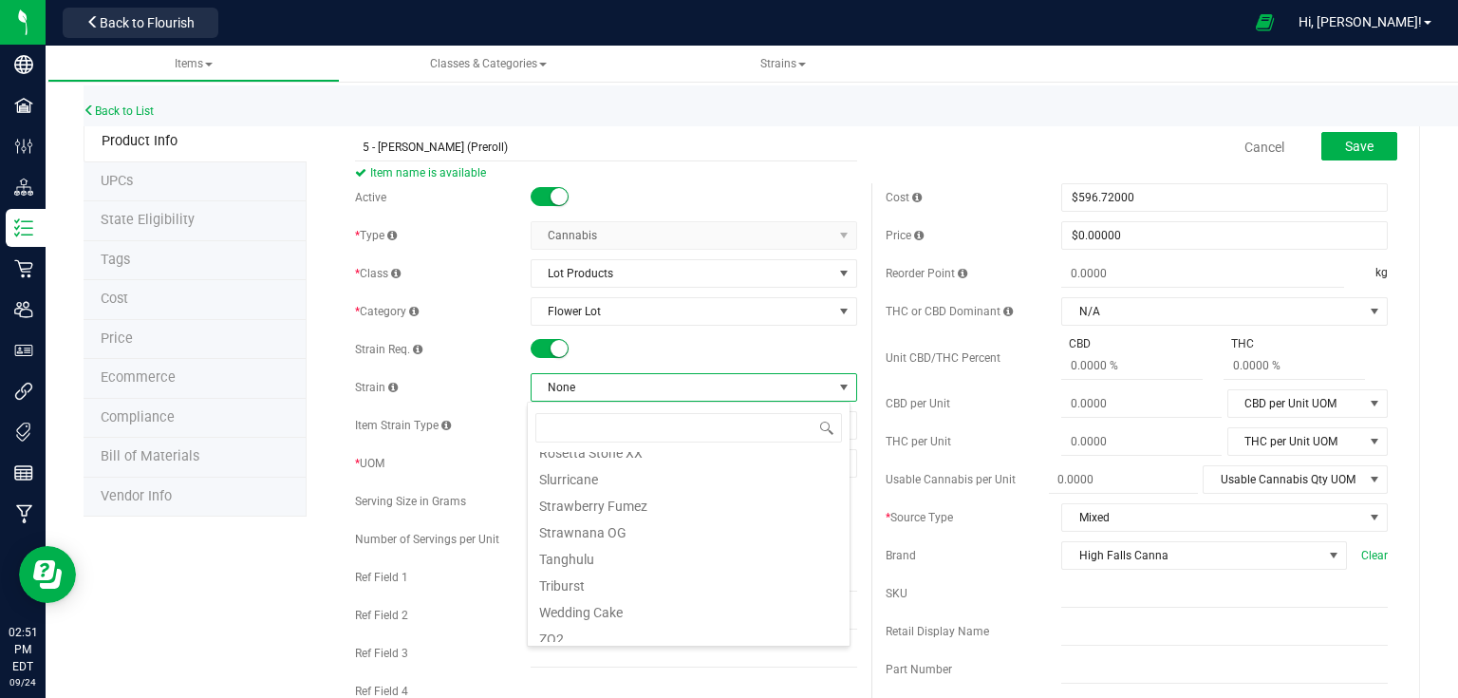
scroll to position [793, 0]
click at [593, 558] on li "Tanghulu" at bounding box center [689, 548] width 322 height 27
click at [1353, 141] on span "Save" at bounding box center [1359, 146] width 28 height 15
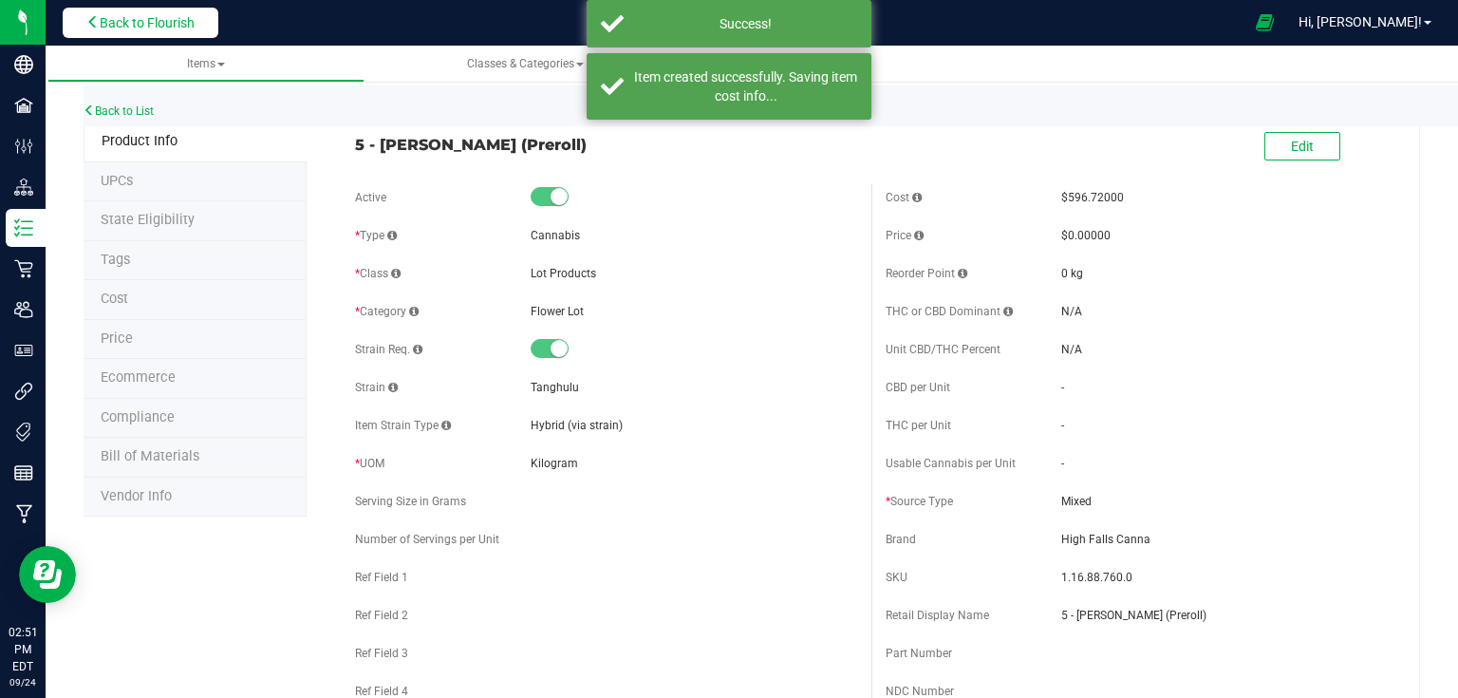
click at [177, 16] on span "Back to Flourish" at bounding box center [147, 22] width 95 height 15
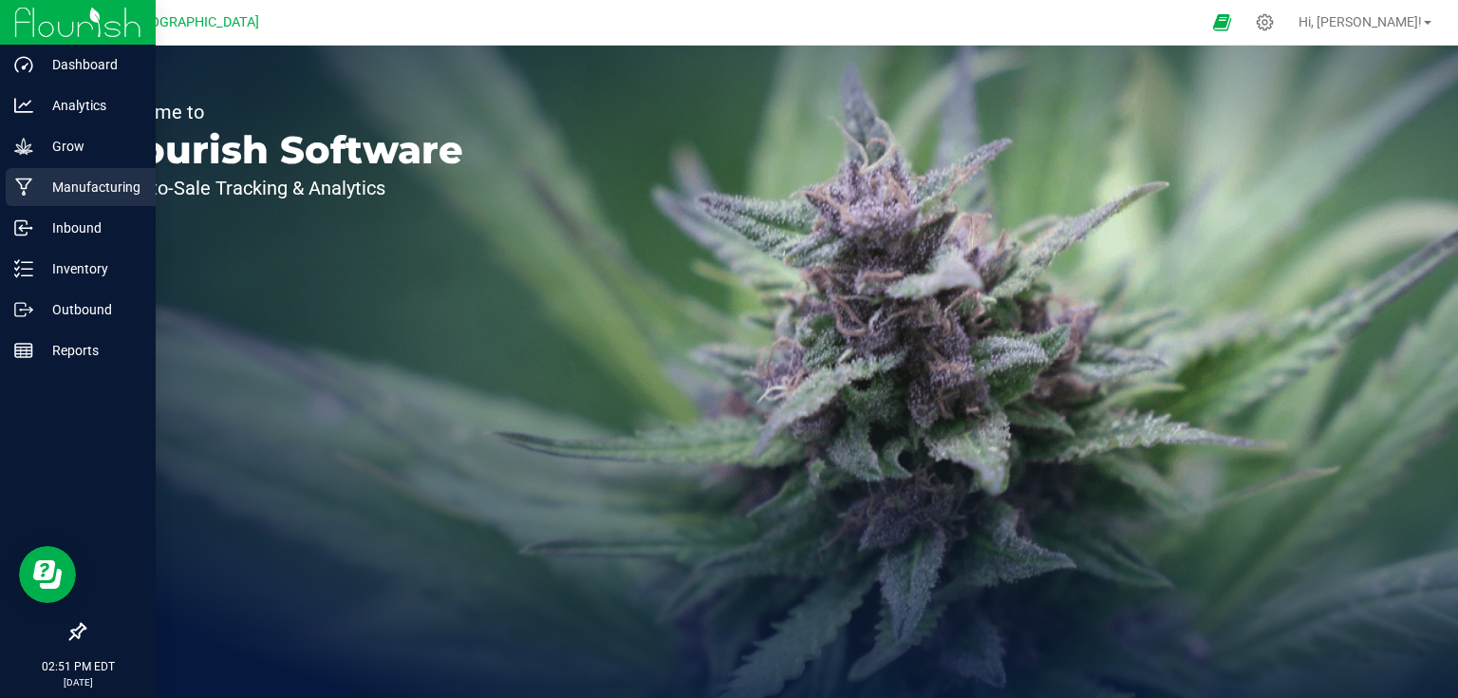
click at [74, 182] on p "Manufacturing" at bounding box center [90, 187] width 114 height 23
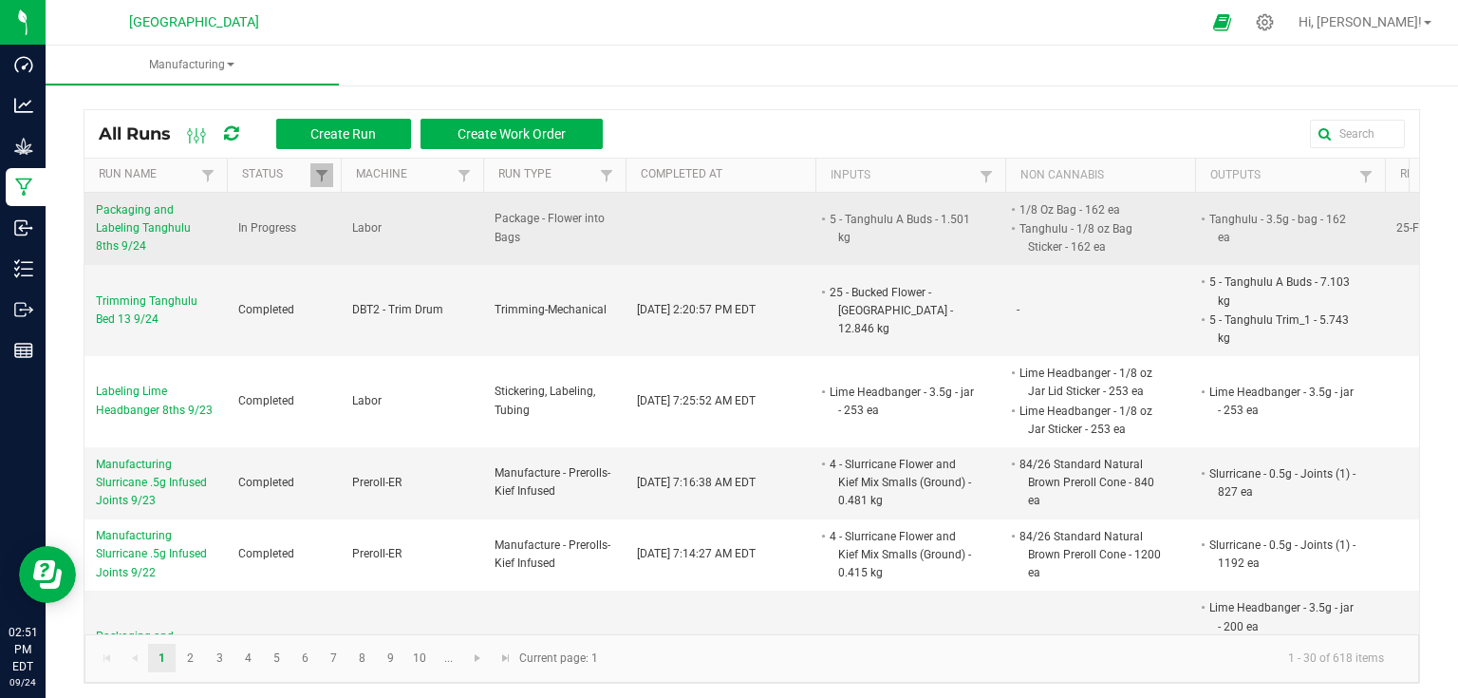
click at [181, 222] on span "Packaging and Labeling Tanghulu 8ths 9/24" at bounding box center [156, 228] width 120 height 55
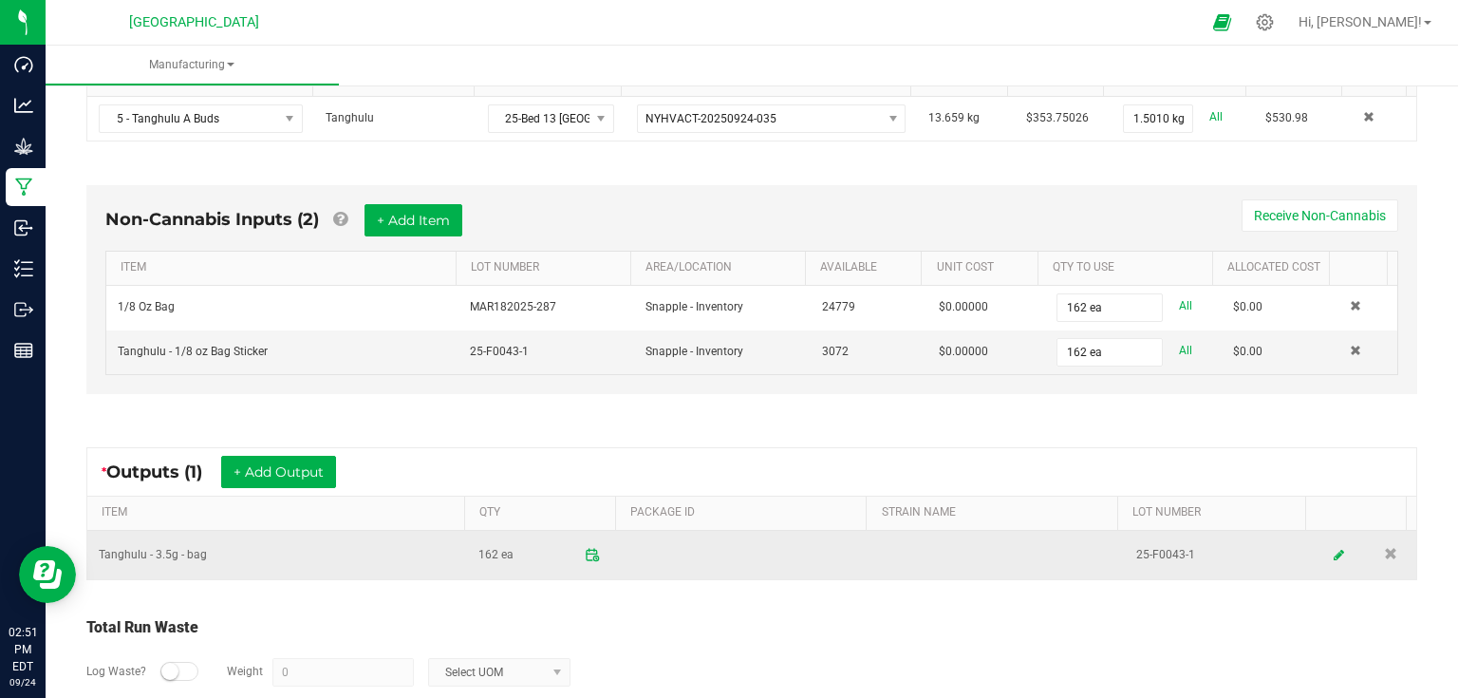
scroll to position [532, 0]
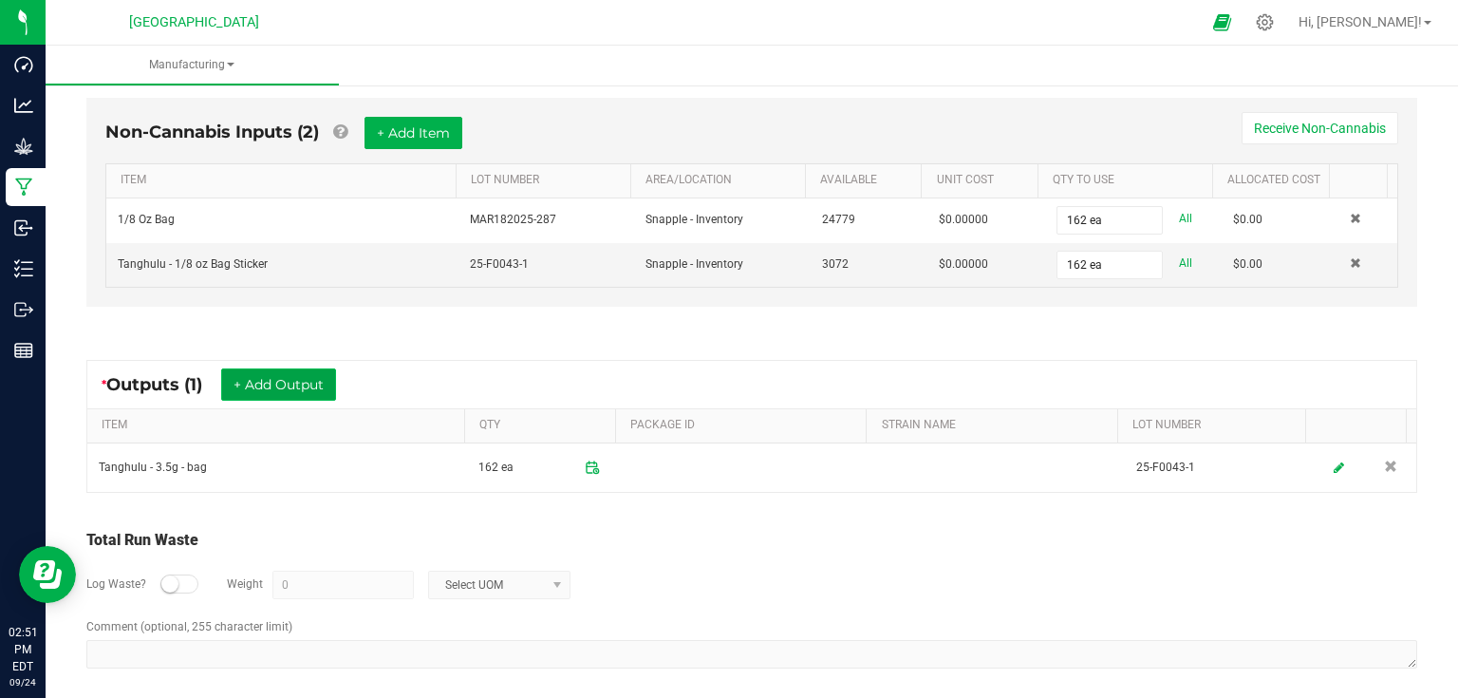
click at [282, 374] on button "+ Add Output" at bounding box center [278, 384] width 115 height 32
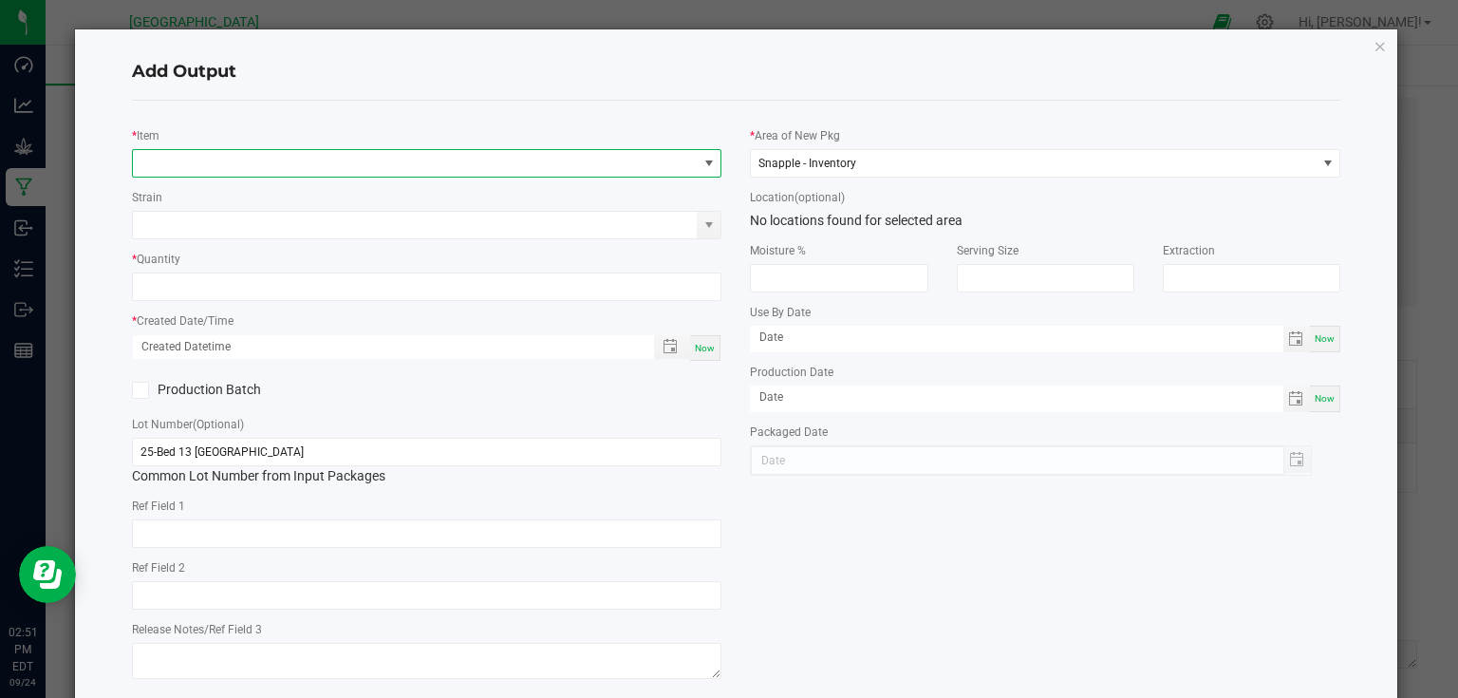
click at [305, 160] on span "NO DATA FOUND" at bounding box center [415, 163] width 565 height 27
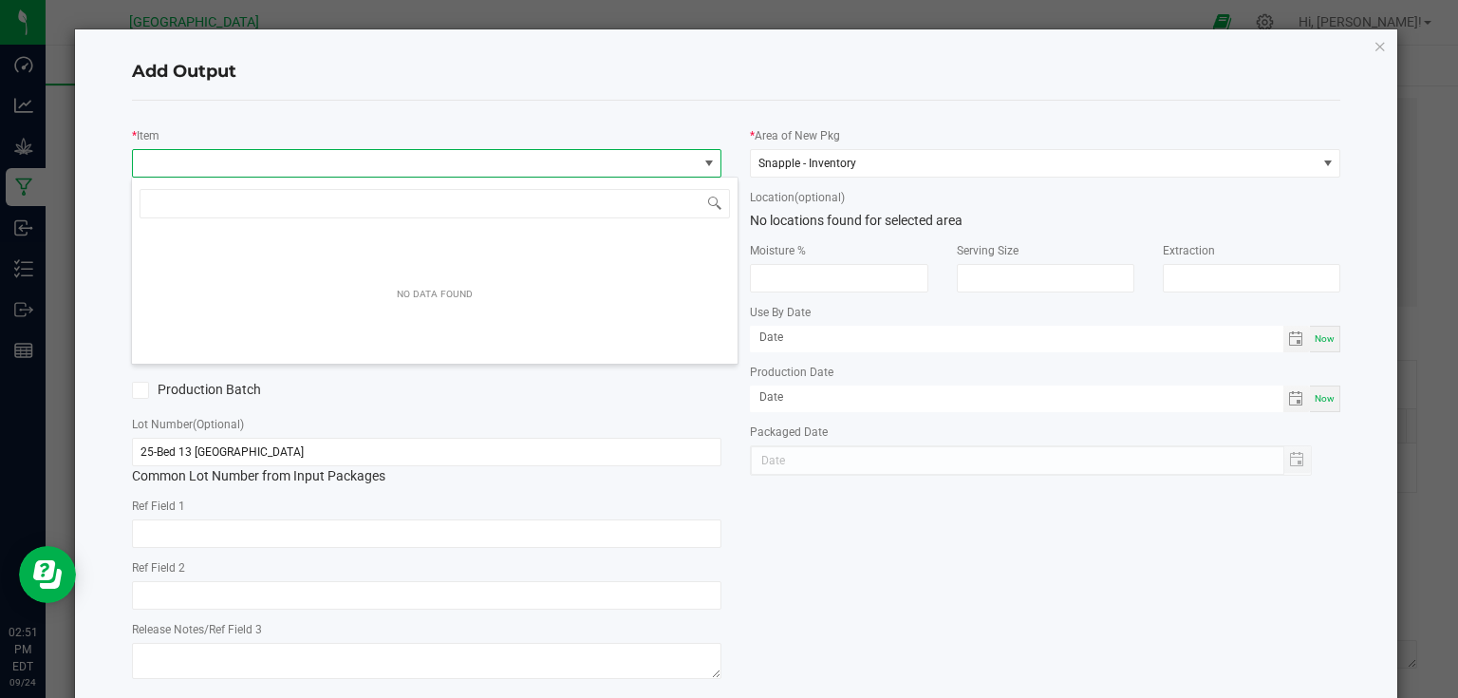
scroll to position [28, 585]
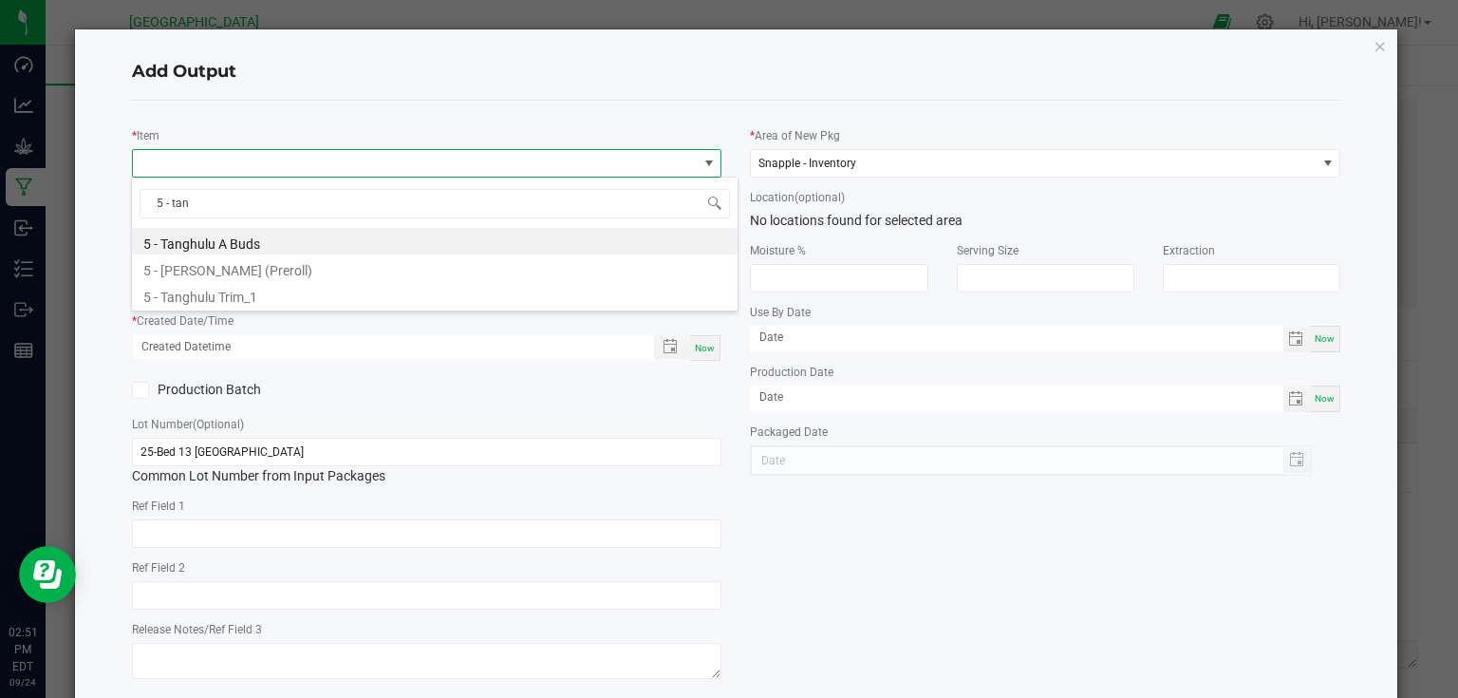
type input "5 - tang"
click at [308, 262] on li "5 - [PERSON_NAME] (Preroll)" at bounding box center [435, 267] width 606 height 27
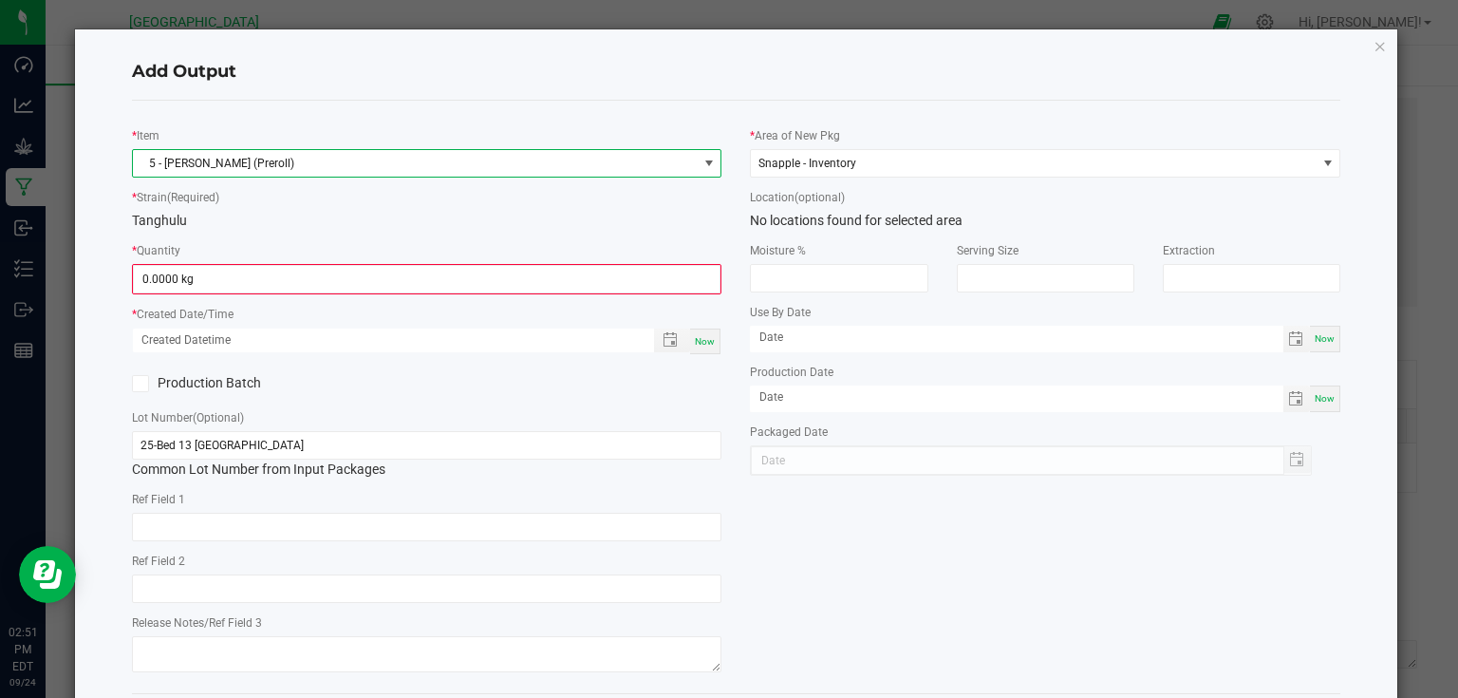
click at [308, 262] on div "* Quantity 0.0000 kg" at bounding box center [427, 267] width 590 height 54
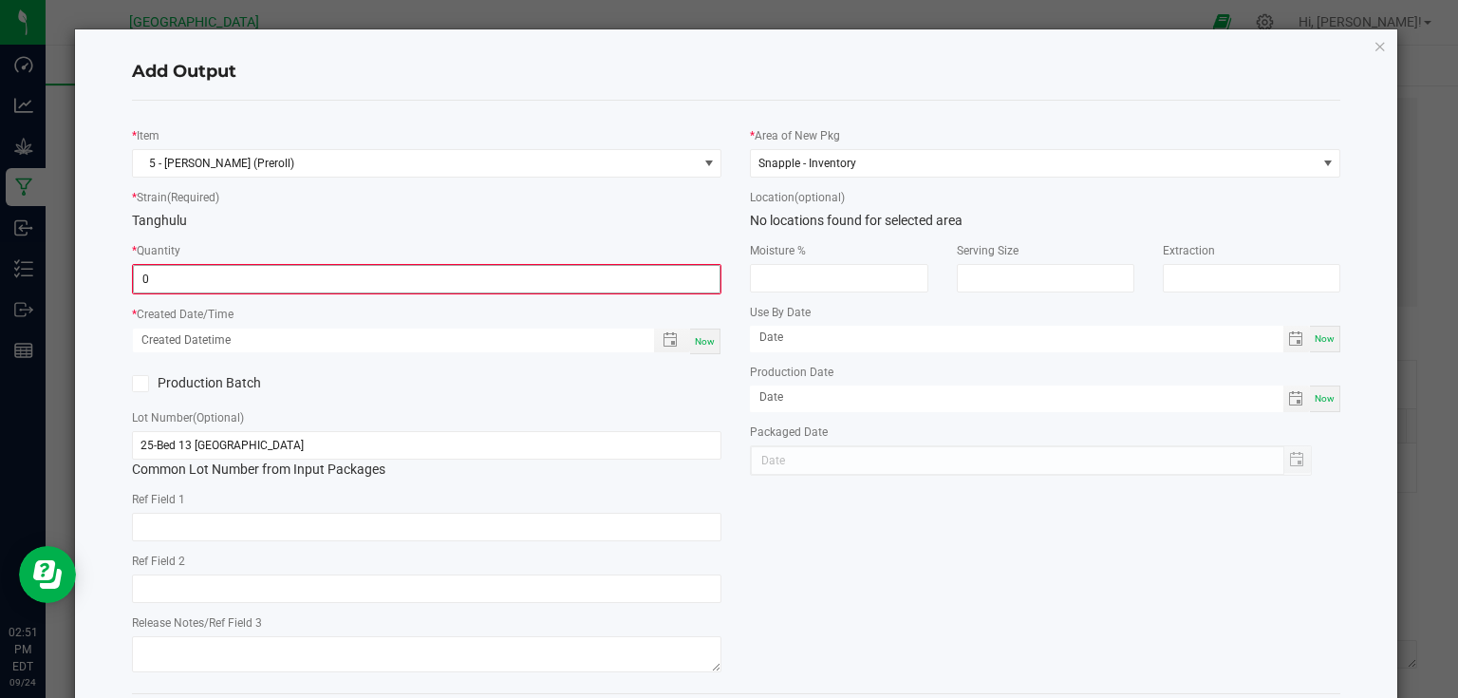
click at [307, 277] on input "0" at bounding box center [427, 279] width 587 height 27
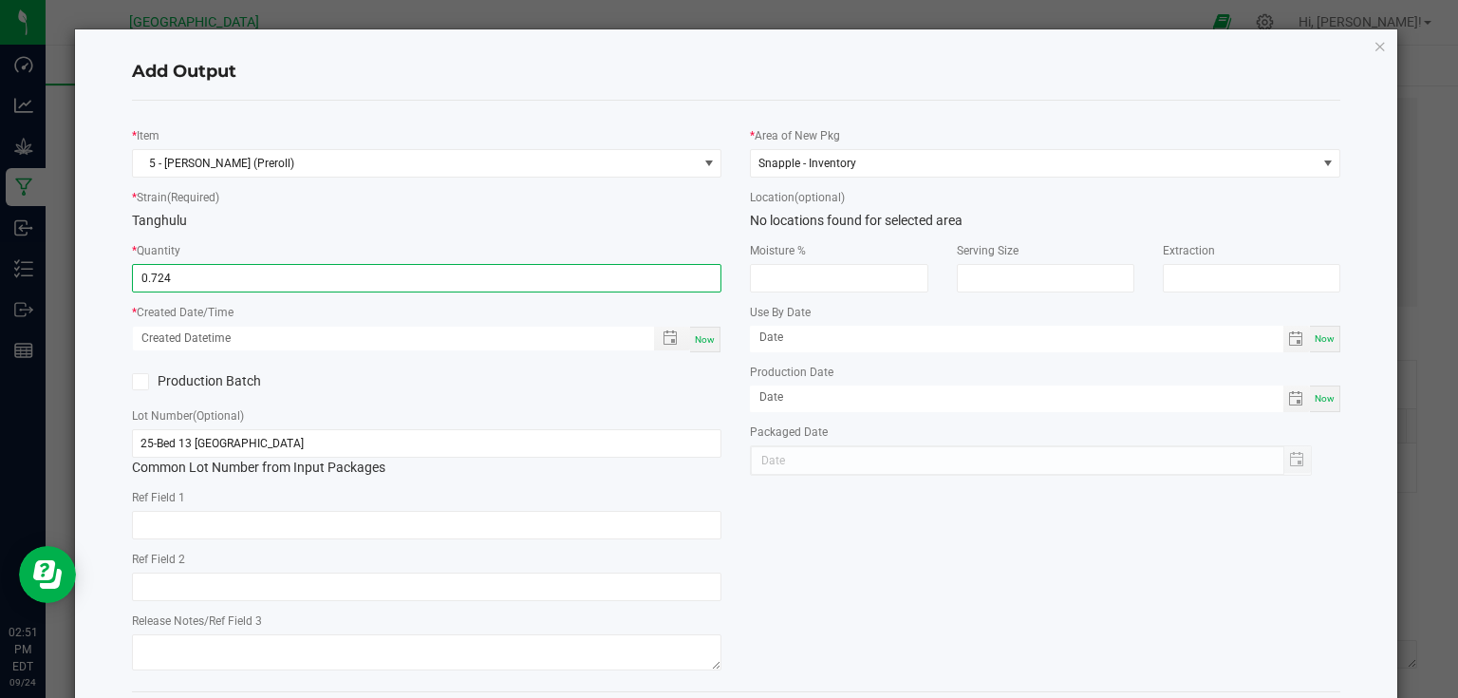
type input "0.7240 kg"
click at [697, 334] on span "Now" at bounding box center [705, 339] width 20 height 10
type input "[DATE] 2:51 PM"
type input "[DATE]"
click at [707, 381] on div "Production Batch" at bounding box center [427, 381] width 619 height 28
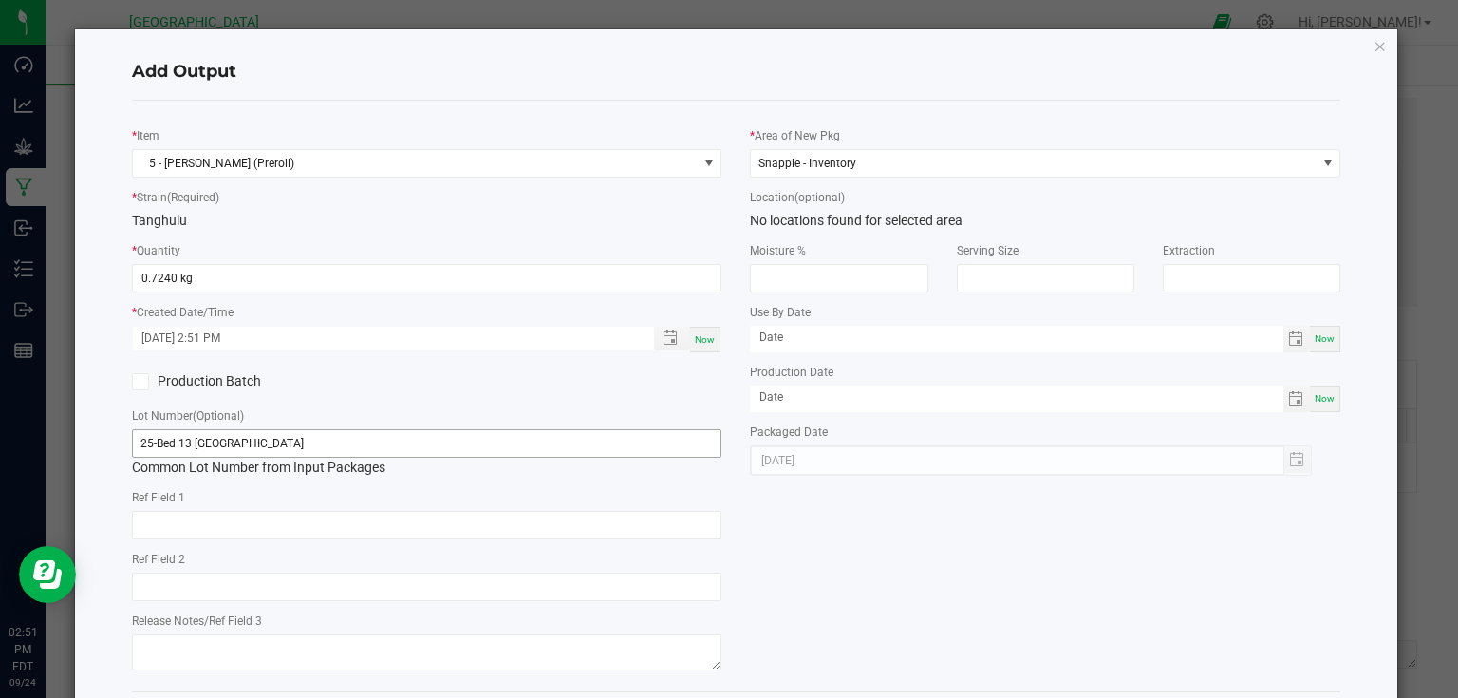
scroll to position [88, 0]
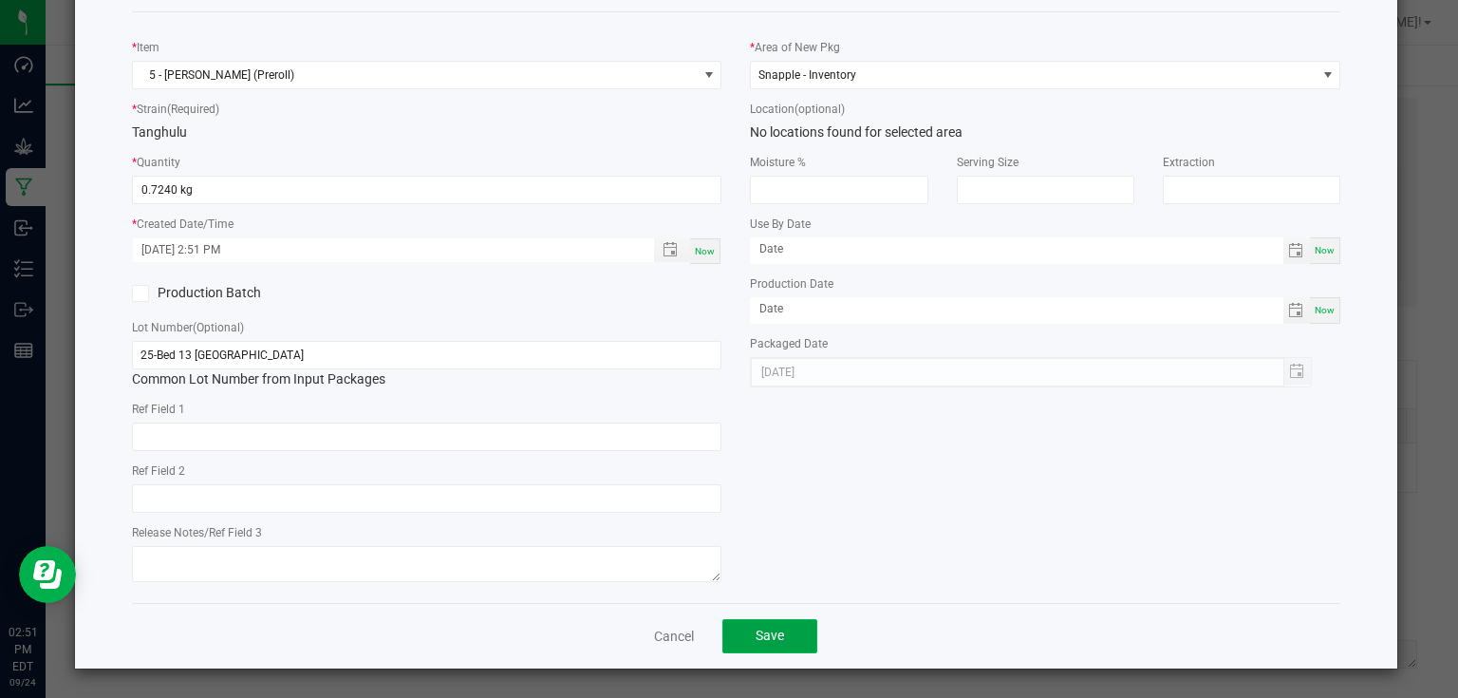
click at [763, 652] on button "Save" at bounding box center [769, 636] width 95 height 34
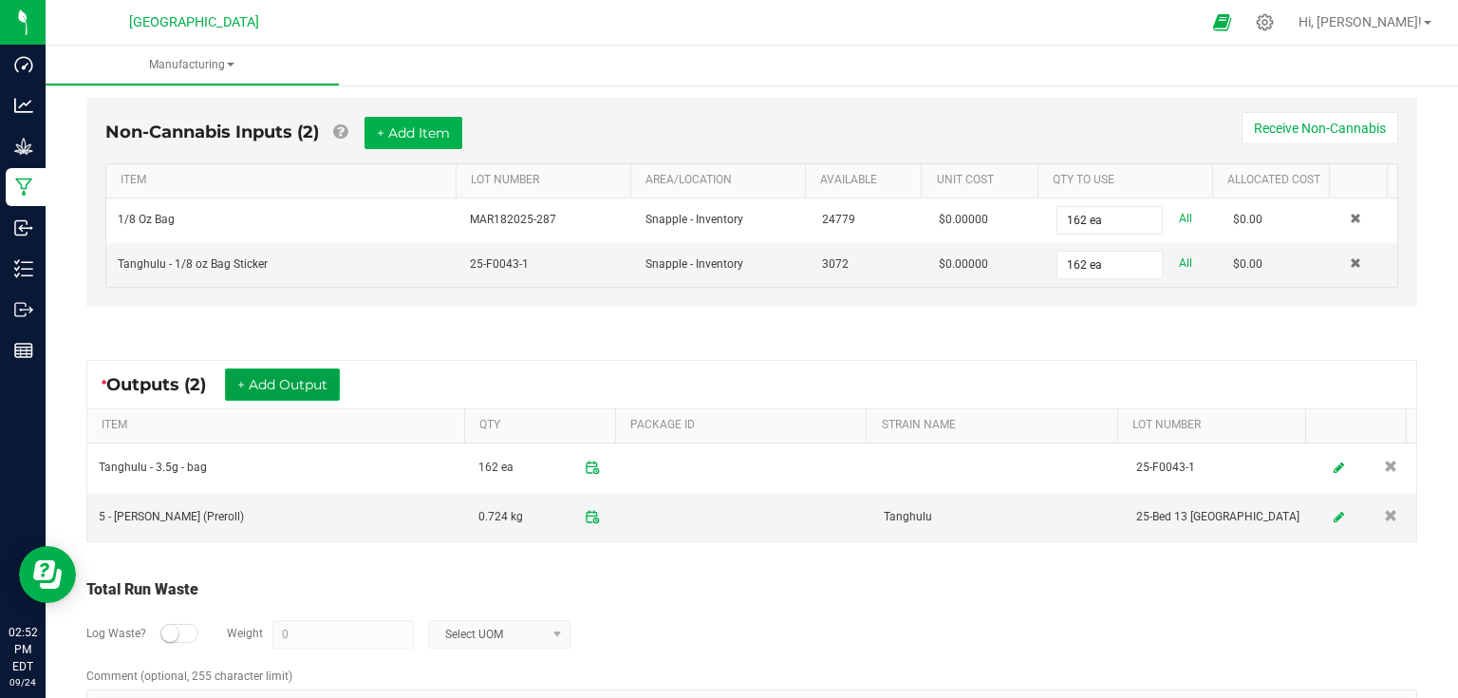
click at [266, 368] on button "+ Add Output" at bounding box center [282, 384] width 115 height 32
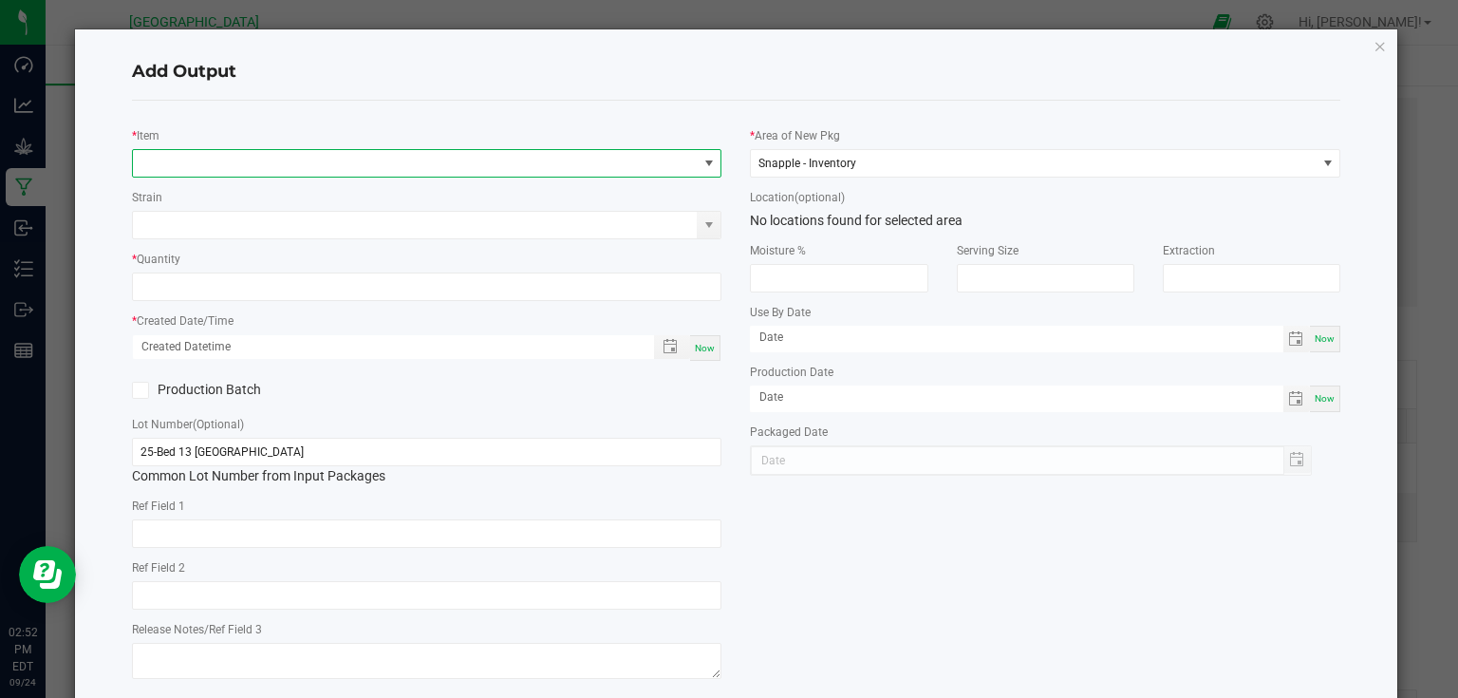
click at [279, 169] on span "NO DATA FOUND" at bounding box center [415, 163] width 565 height 27
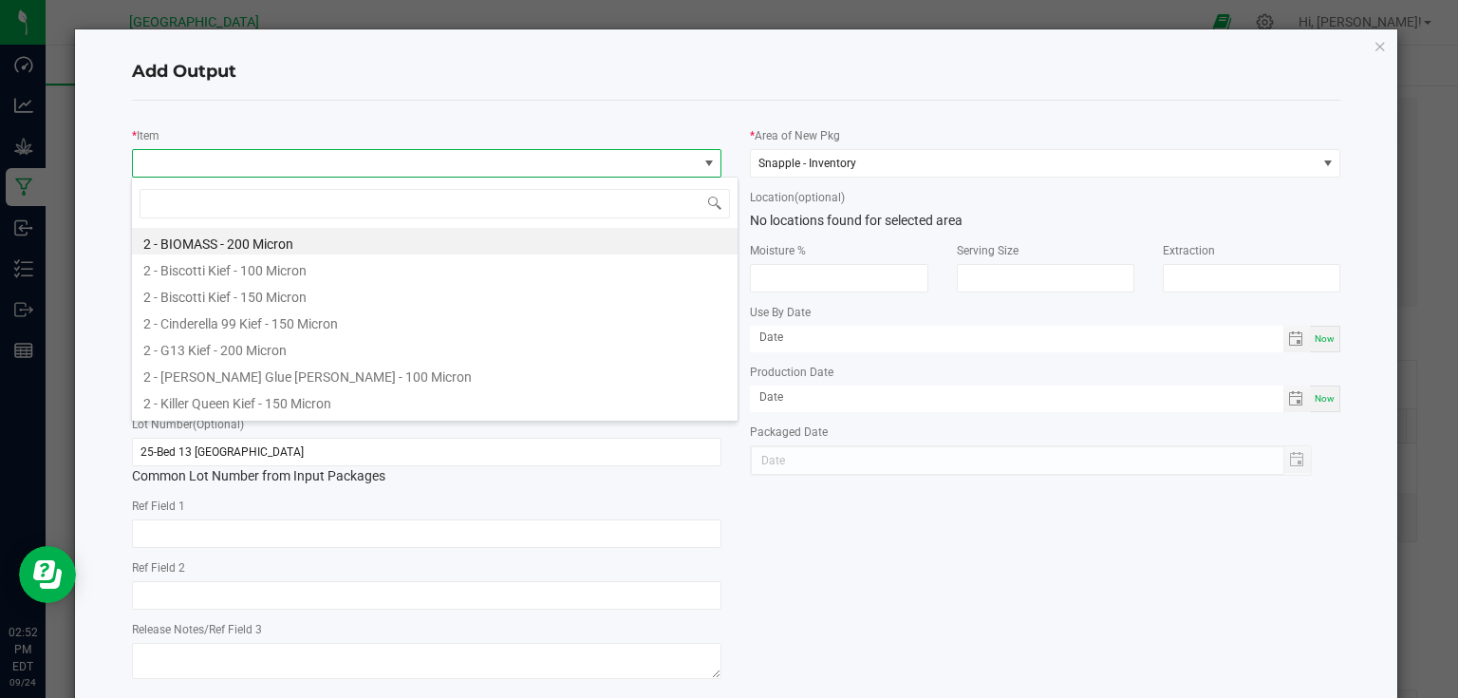
scroll to position [28, 585]
type input "biomass"
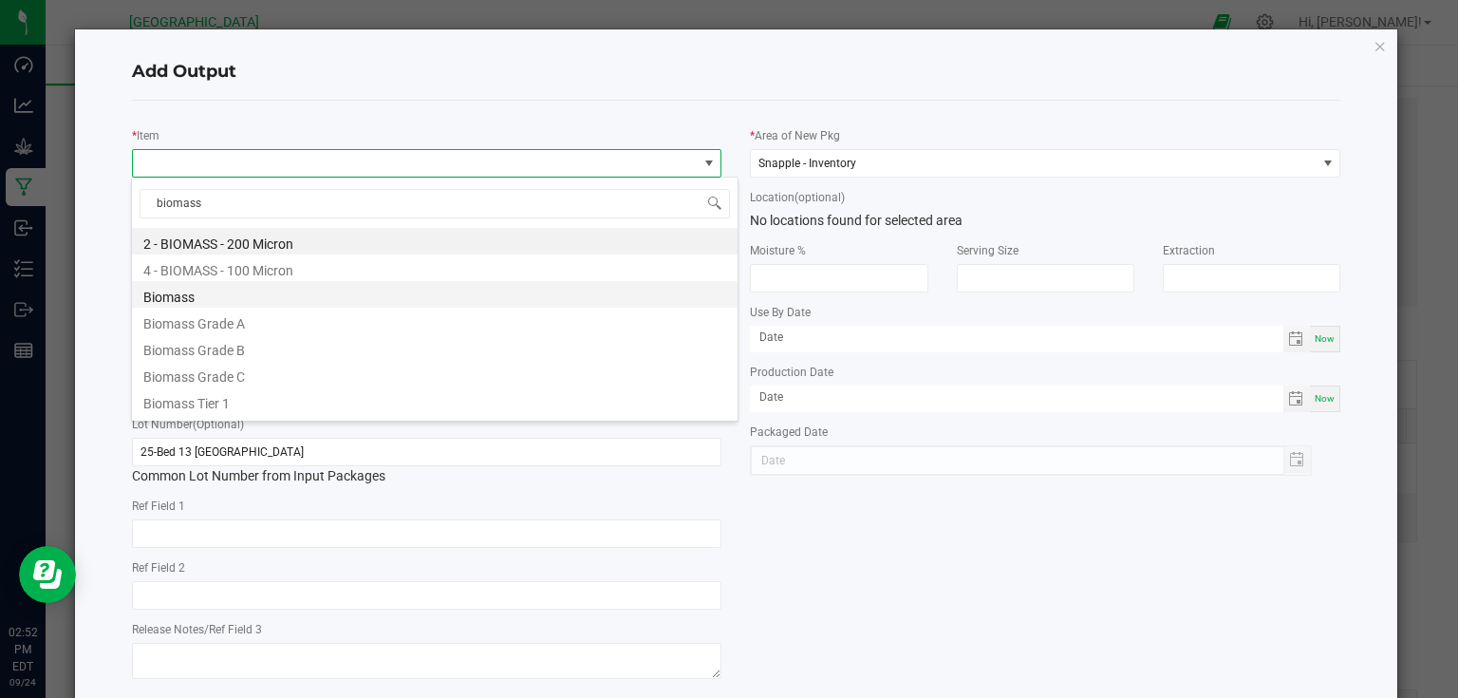
click at [258, 306] on li "Biomass" at bounding box center [435, 294] width 606 height 27
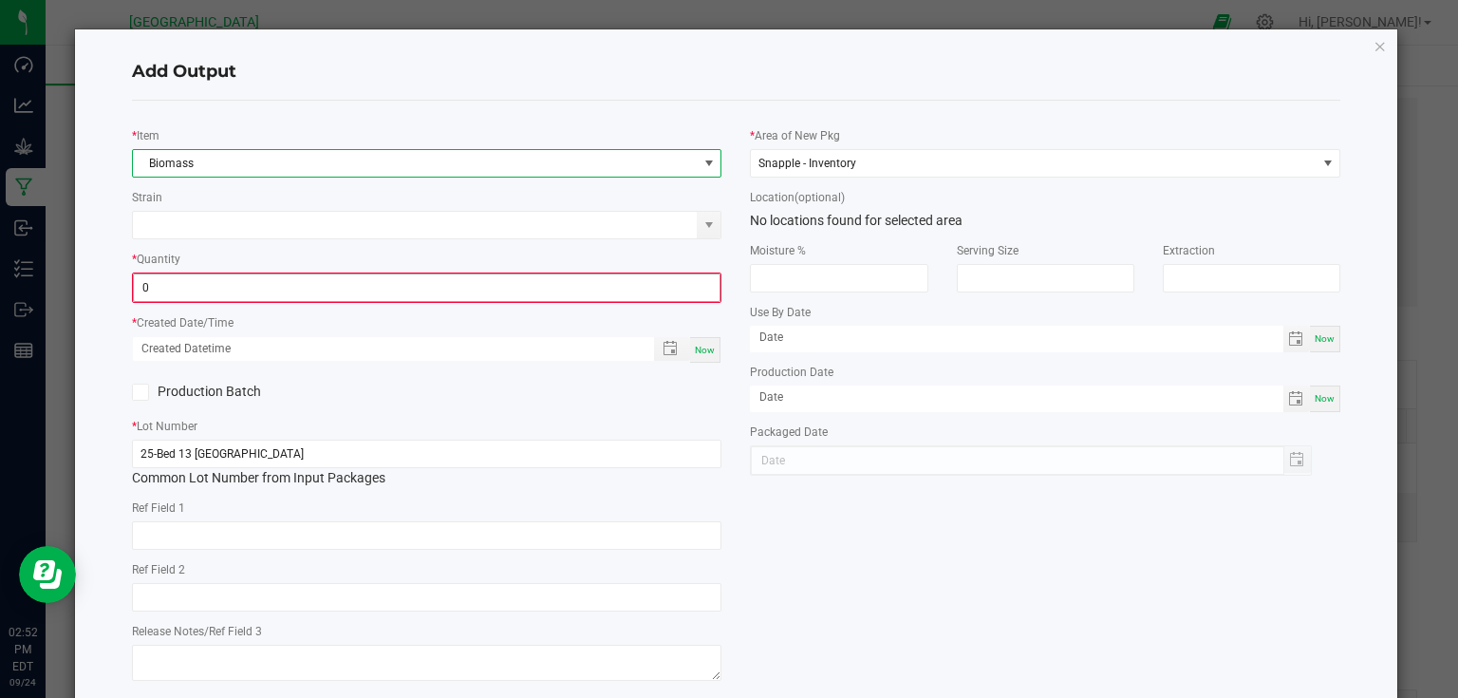
click at [262, 282] on input "0" at bounding box center [427, 287] width 587 height 27
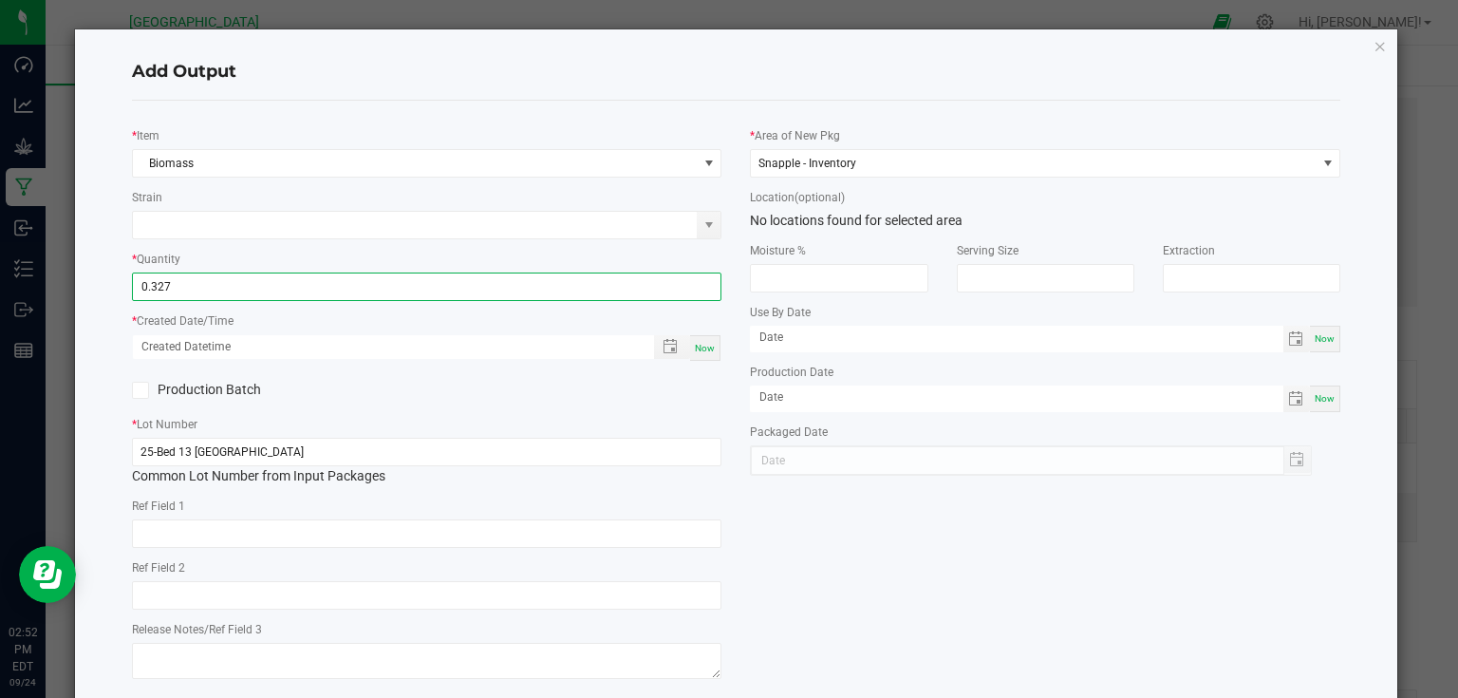
type input "0.3270 lb"
click at [699, 348] on span "Now" at bounding box center [705, 348] width 20 height 10
type input "[DATE] 2:52 PM"
type input "[DATE]"
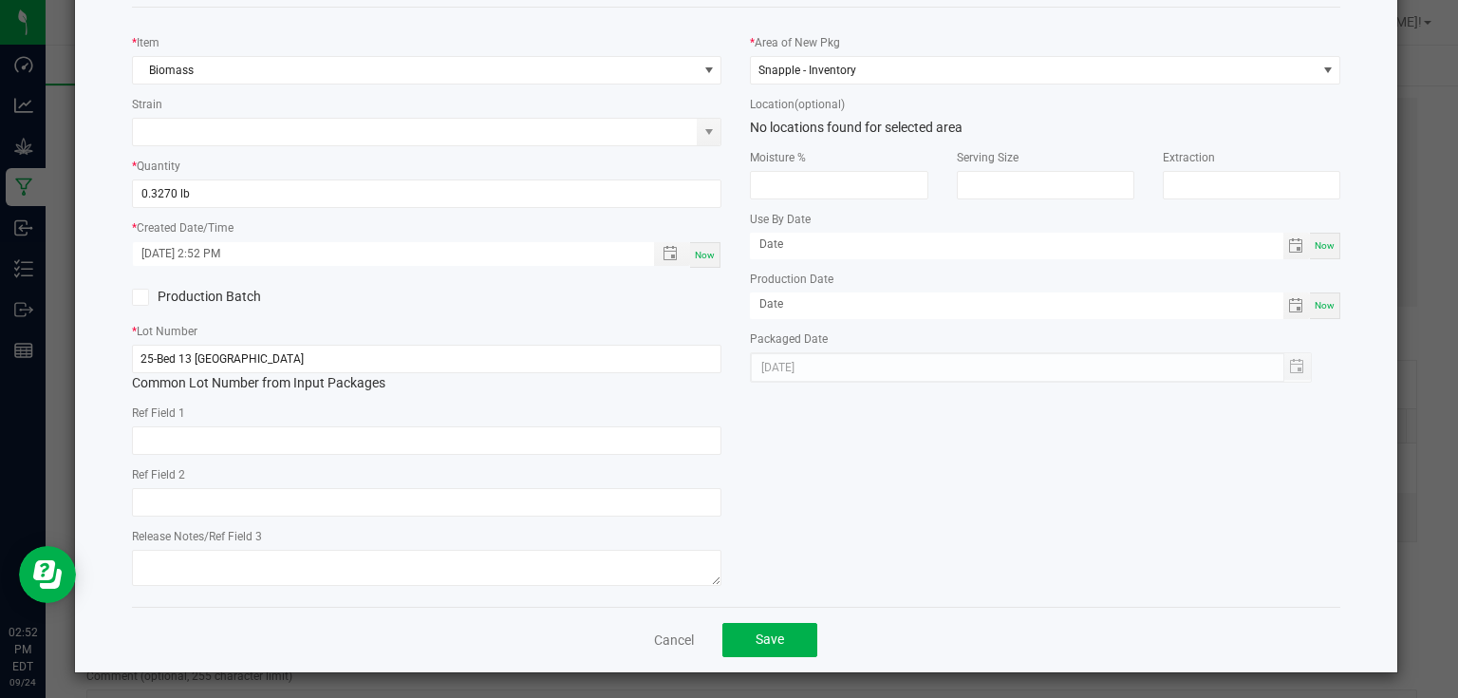
scroll to position [97, 0]
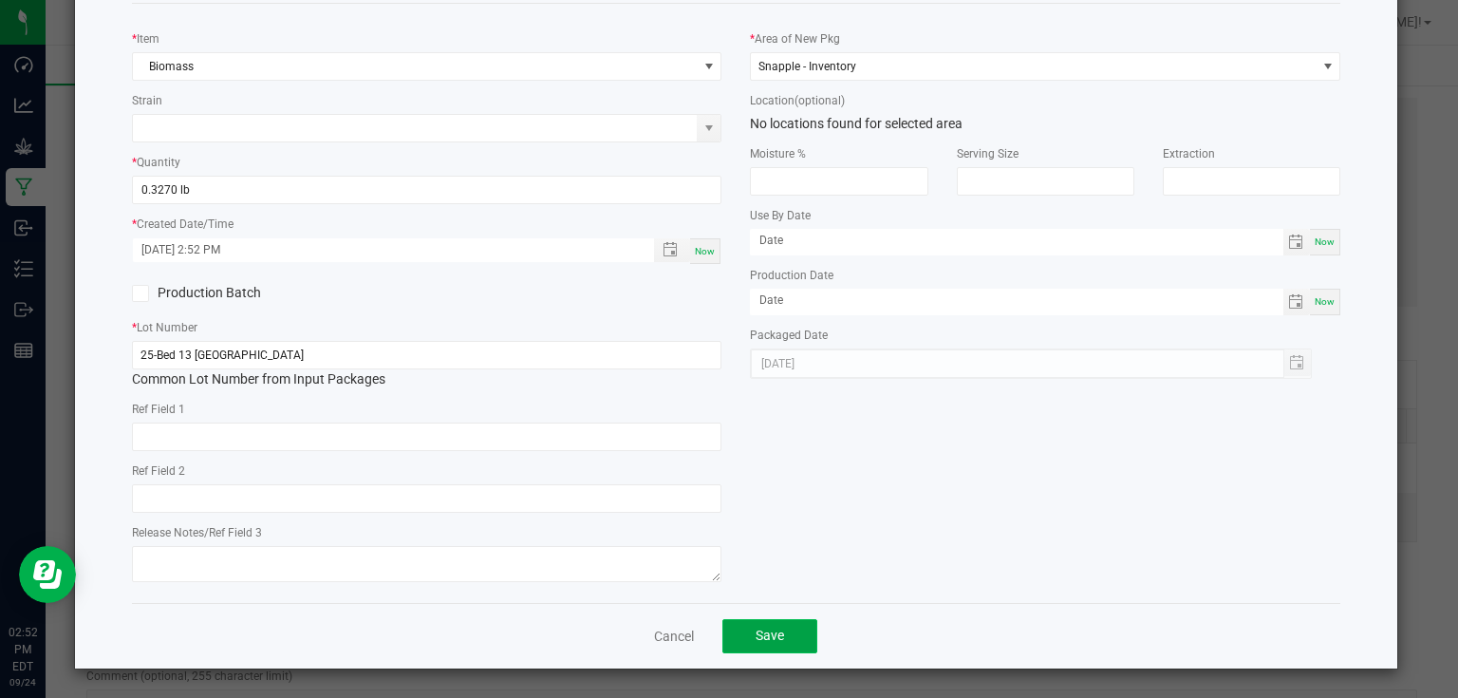
click at [784, 625] on button "Save" at bounding box center [769, 636] width 95 height 34
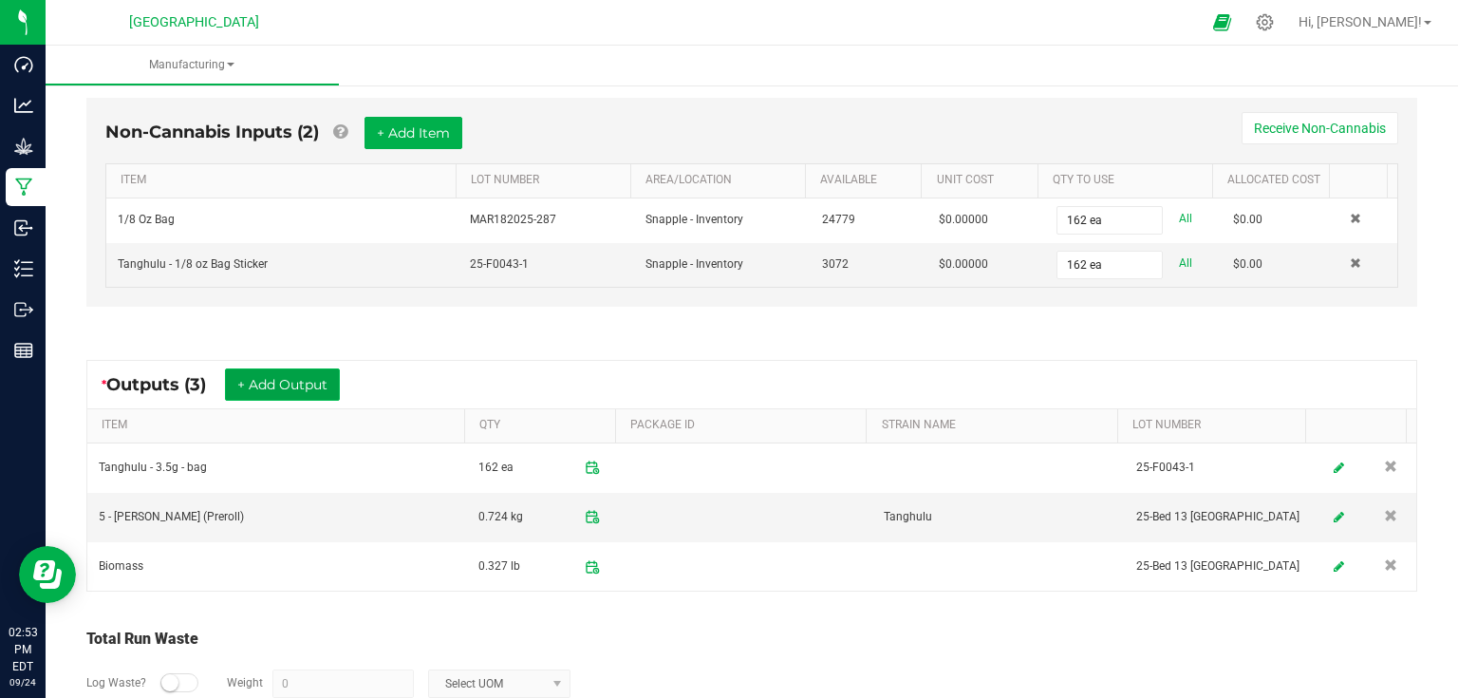
click at [266, 383] on button "+ Add Output" at bounding box center [282, 384] width 115 height 32
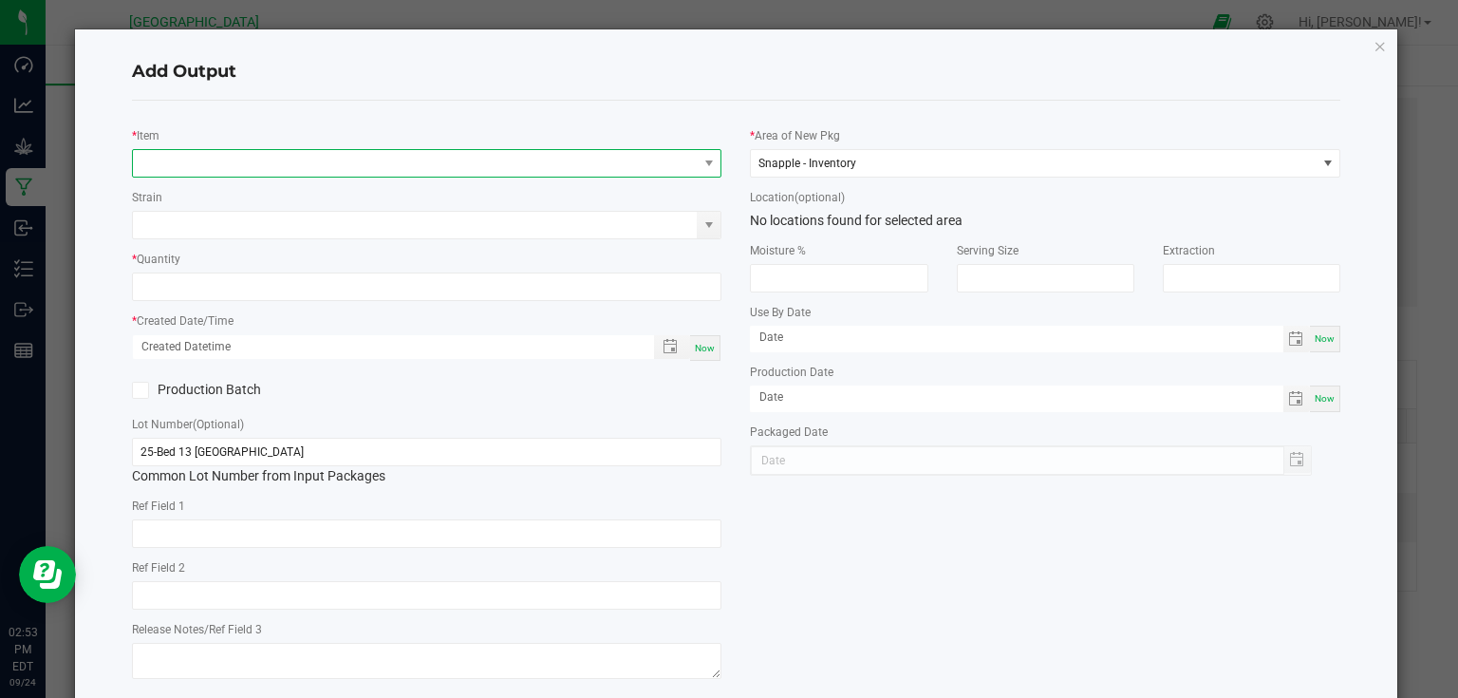
click at [259, 171] on span "NO DATA FOUND" at bounding box center [415, 163] width 565 height 27
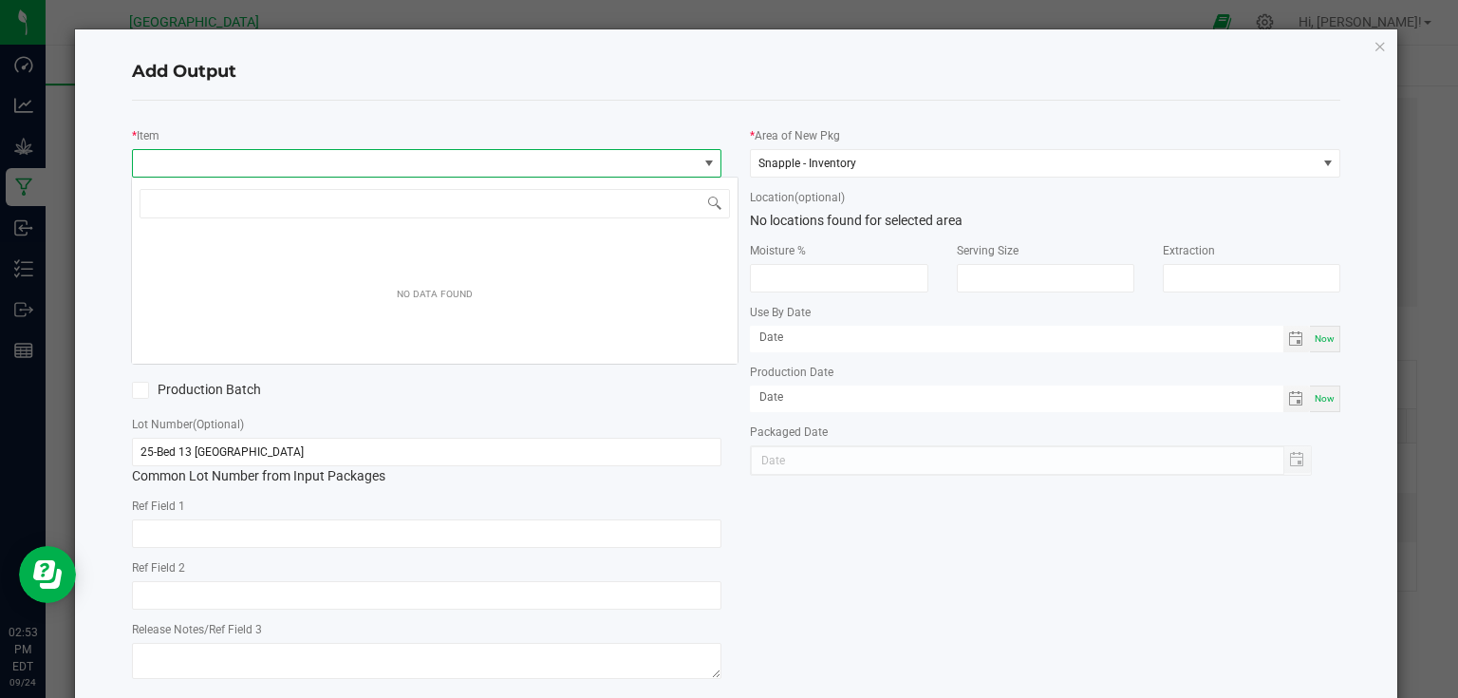
scroll to position [28, 585]
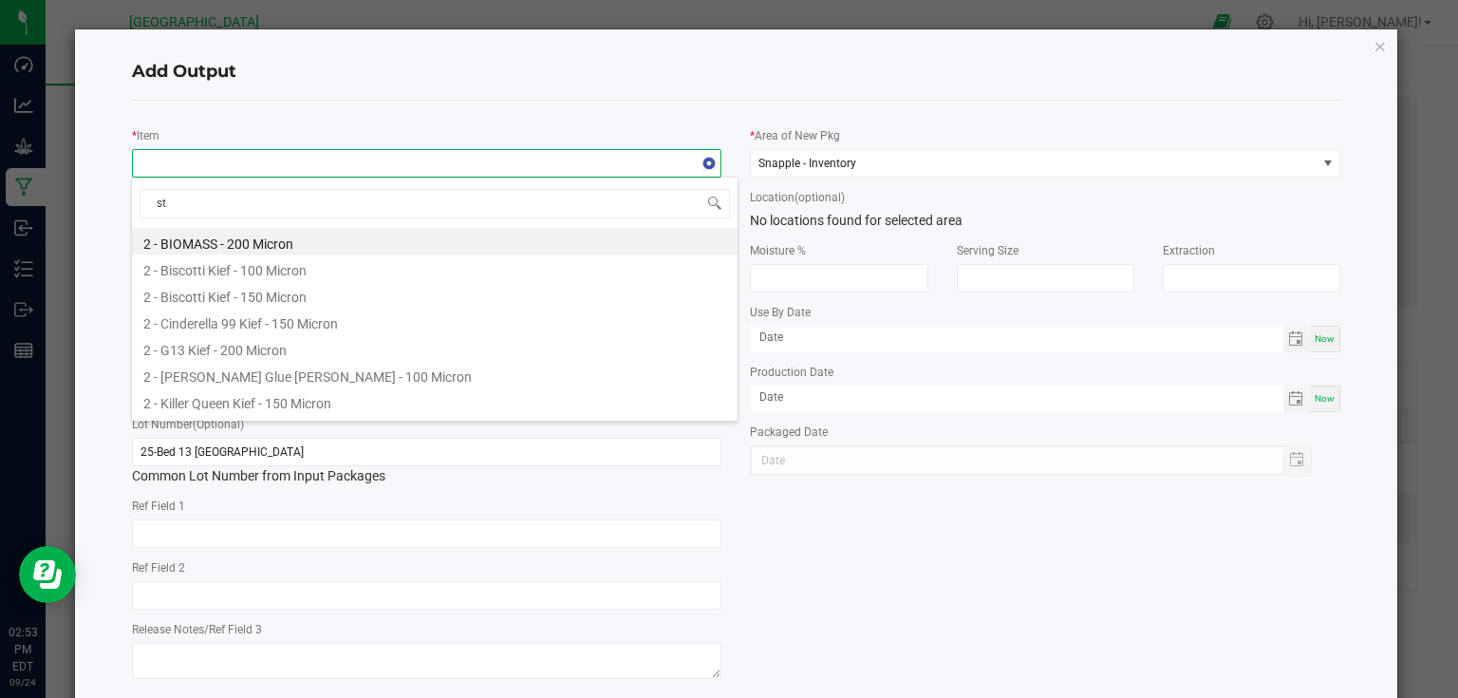
type input "ste"
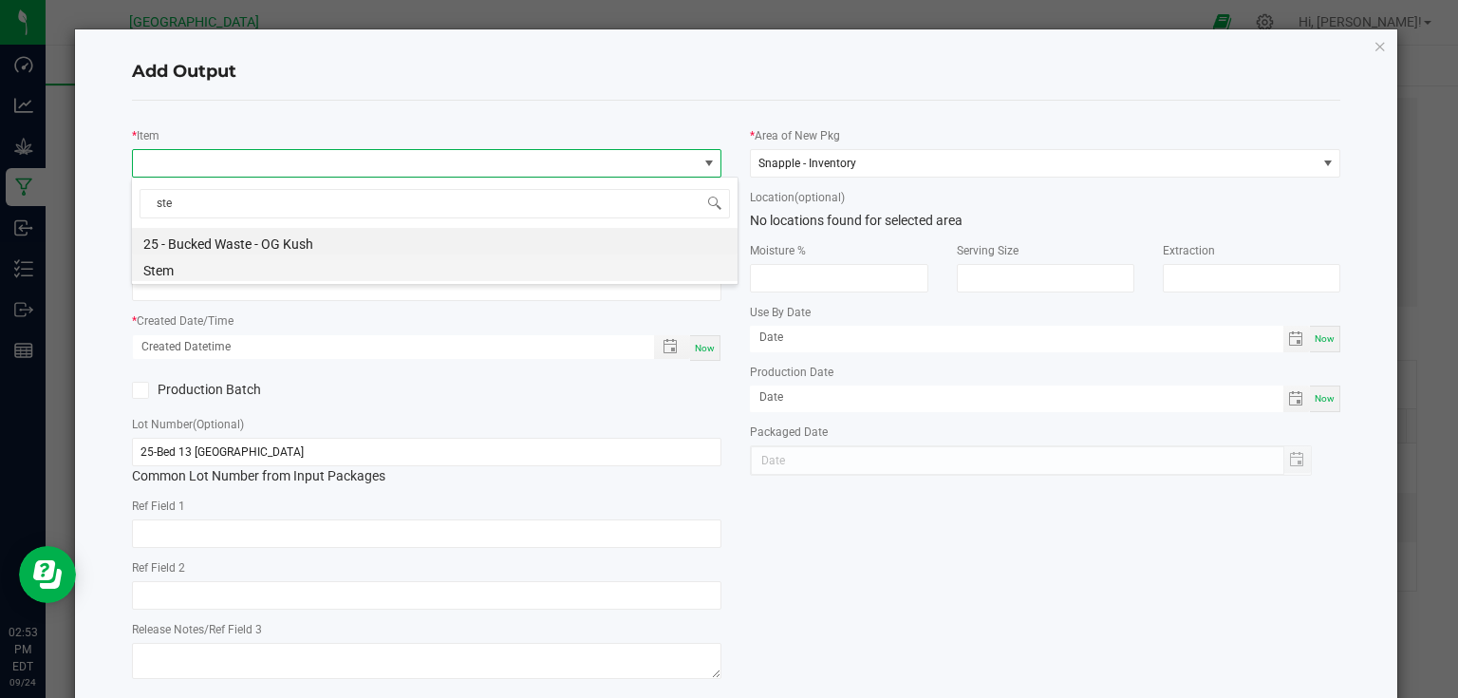
click at [218, 261] on li "Stem" at bounding box center [435, 267] width 606 height 27
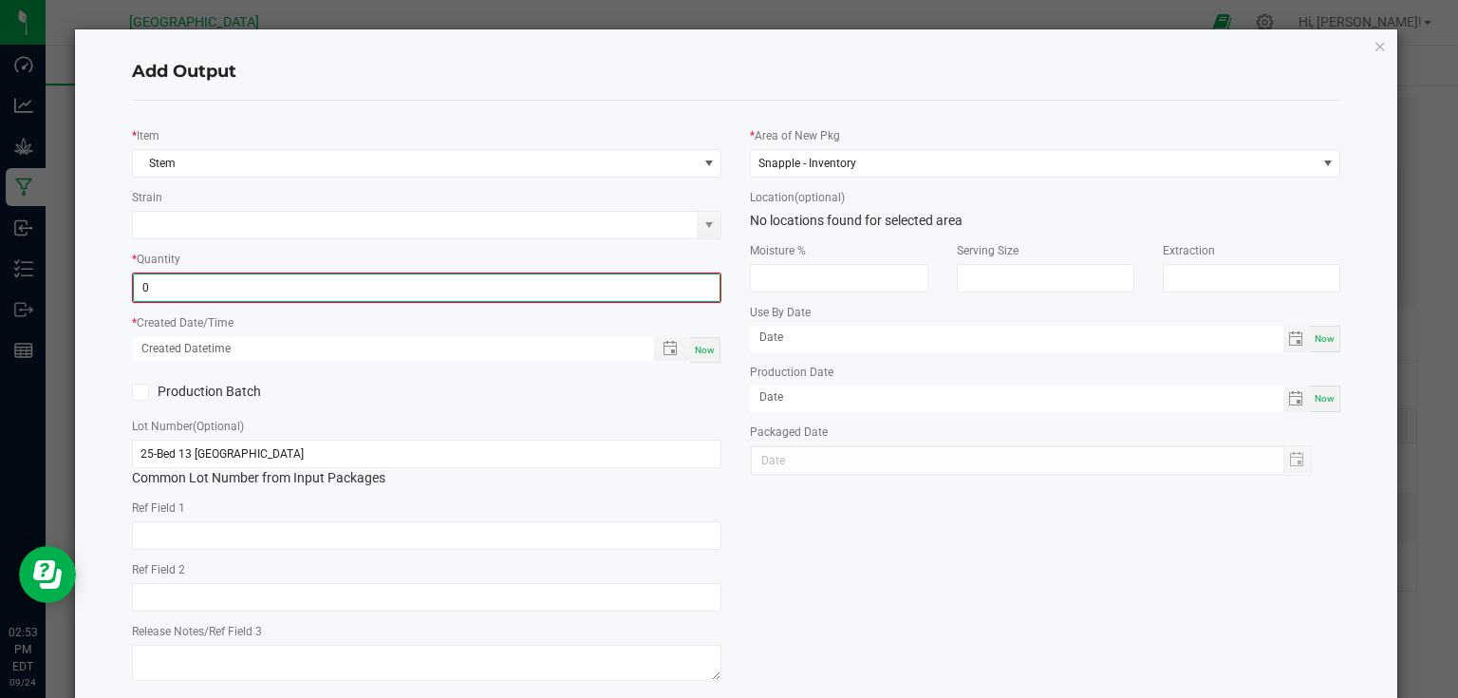
click at [216, 281] on input "0" at bounding box center [427, 287] width 587 height 27
type input "11.6500 g"
click at [697, 343] on span "Now" at bounding box center [705, 348] width 20 height 10
type input "[DATE] 2:53 PM"
type input "[DATE]"
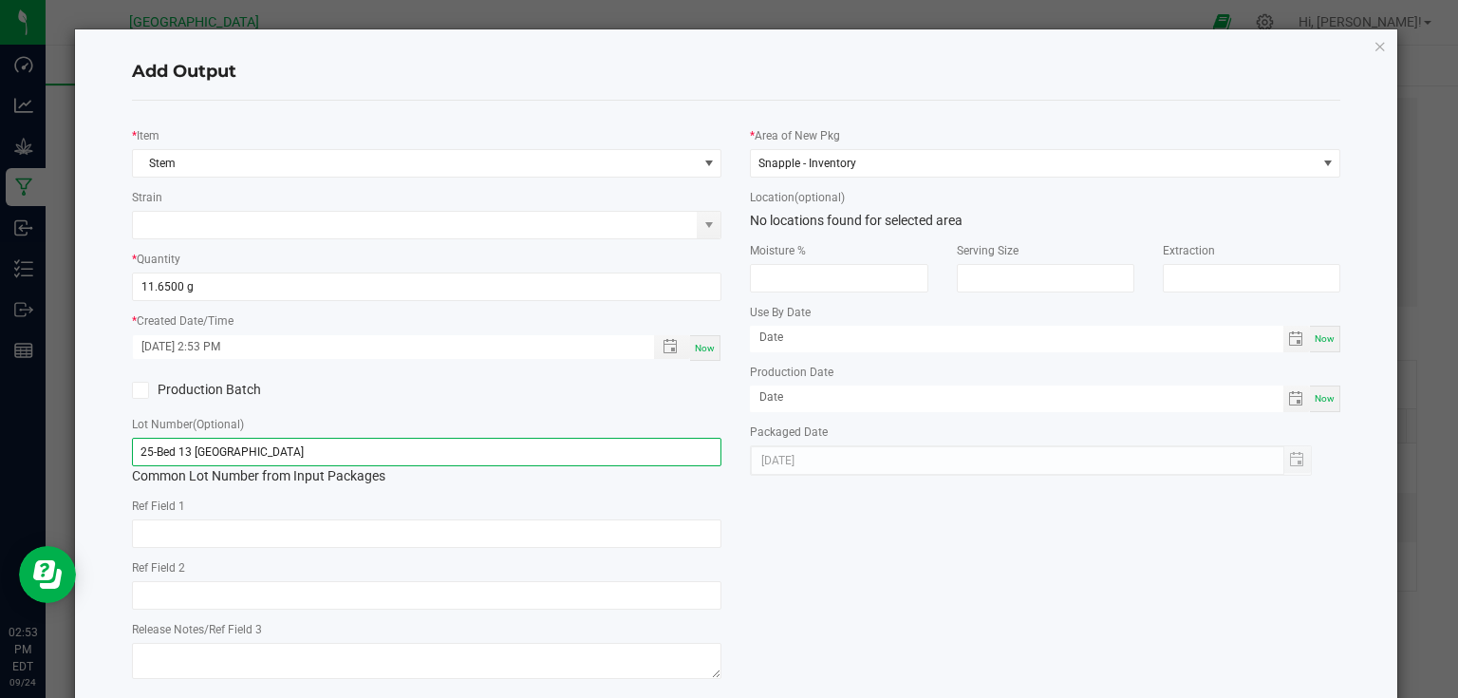
click at [687, 451] on input "25-Bed 13 [GEOGRAPHIC_DATA]" at bounding box center [427, 452] width 590 height 28
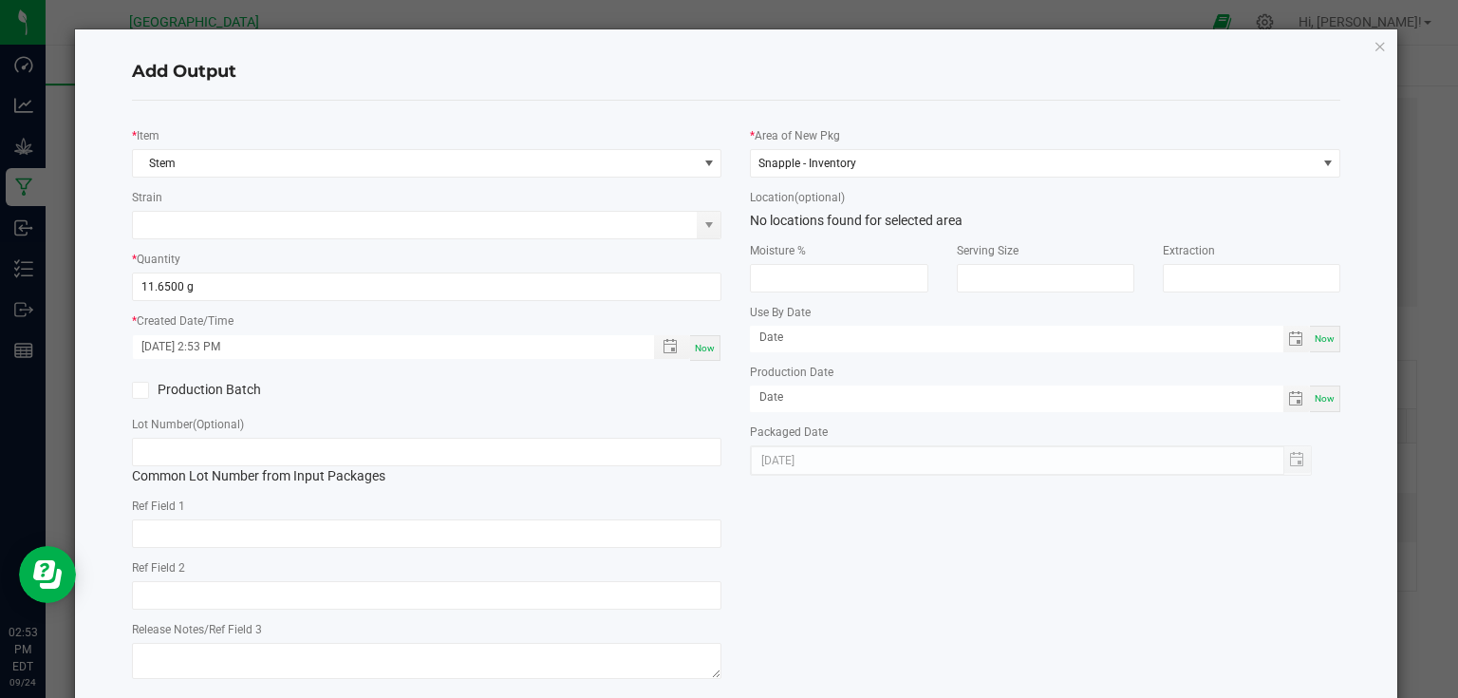
click at [904, 554] on div "* Item Stem Strain * Quantity 11.6500 g * Created Date/Time [DATE] 2:53 PM Now …" at bounding box center [737, 400] width 1238 height 569
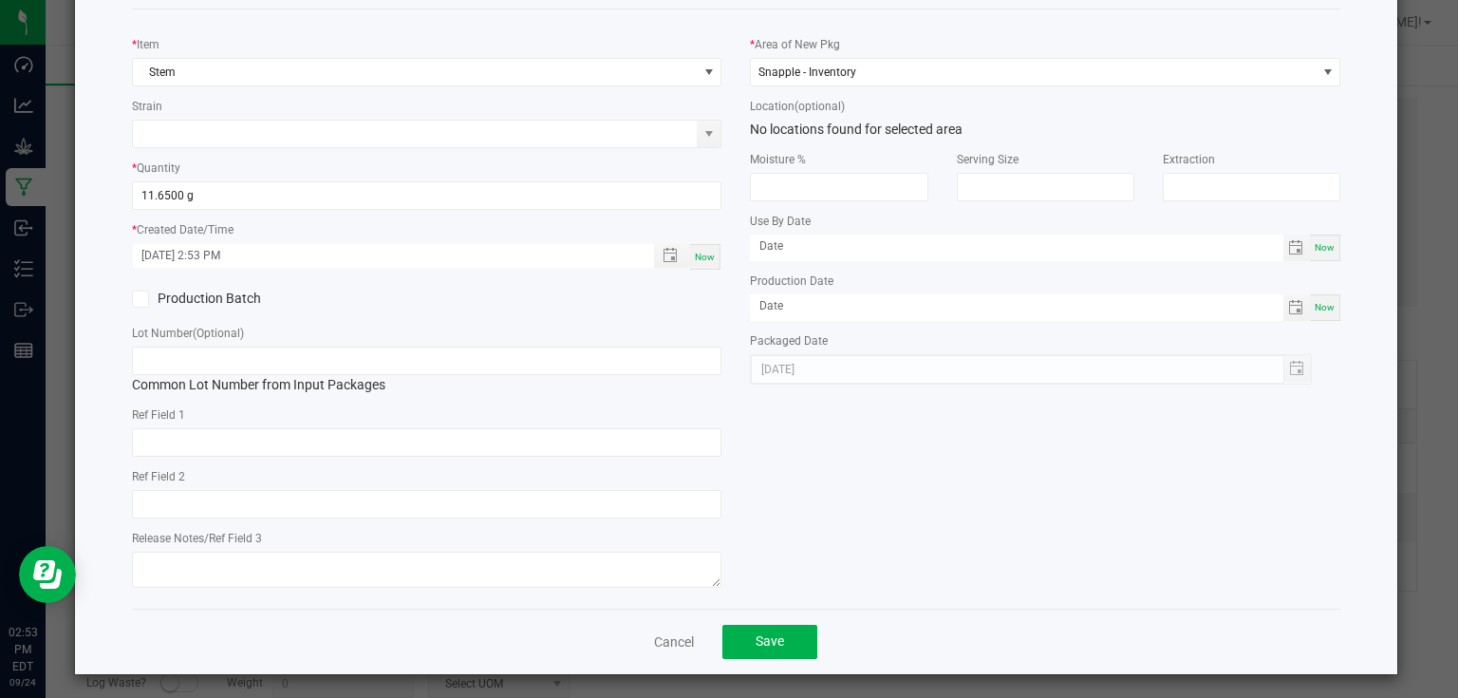
scroll to position [97, 0]
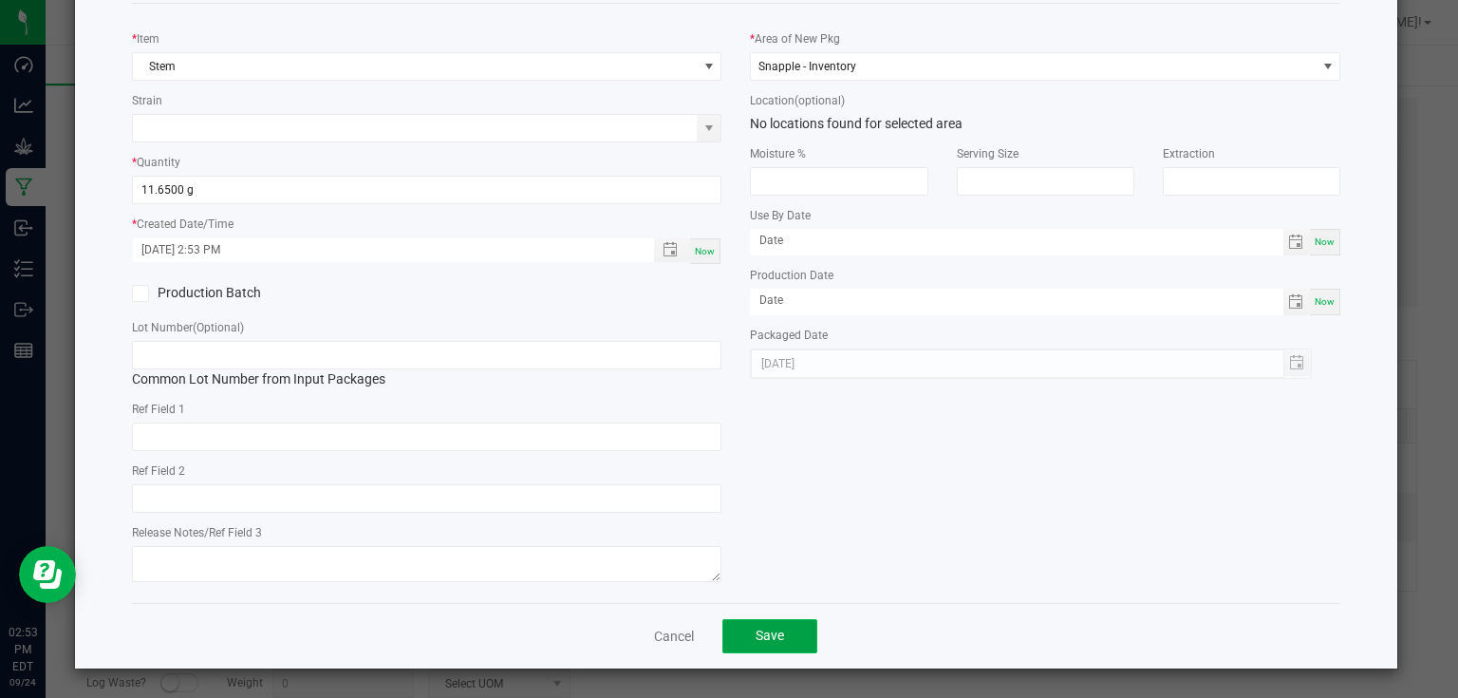
click at [801, 651] on button "Save" at bounding box center [769, 636] width 95 height 34
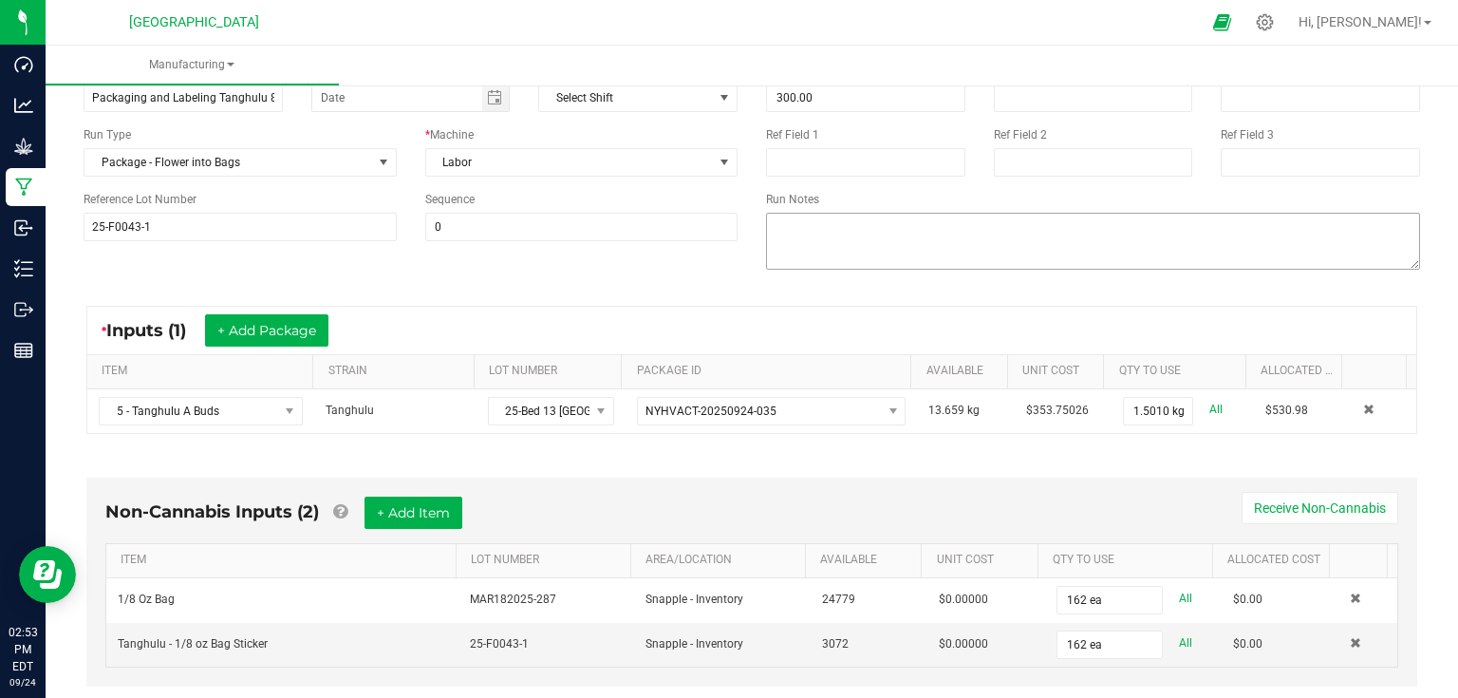
scroll to position [0, 0]
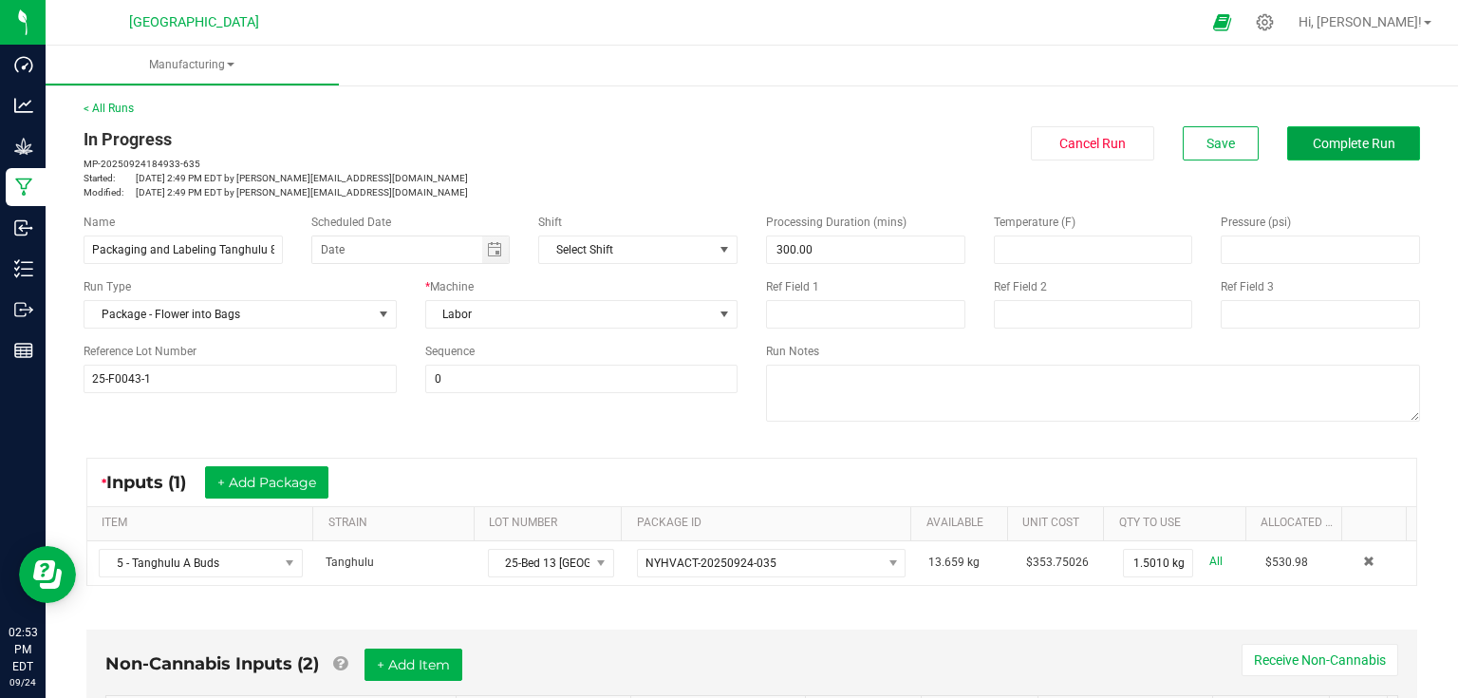
click at [1296, 147] on button "Complete Run" at bounding box center [1353, 143] width 133 height 34
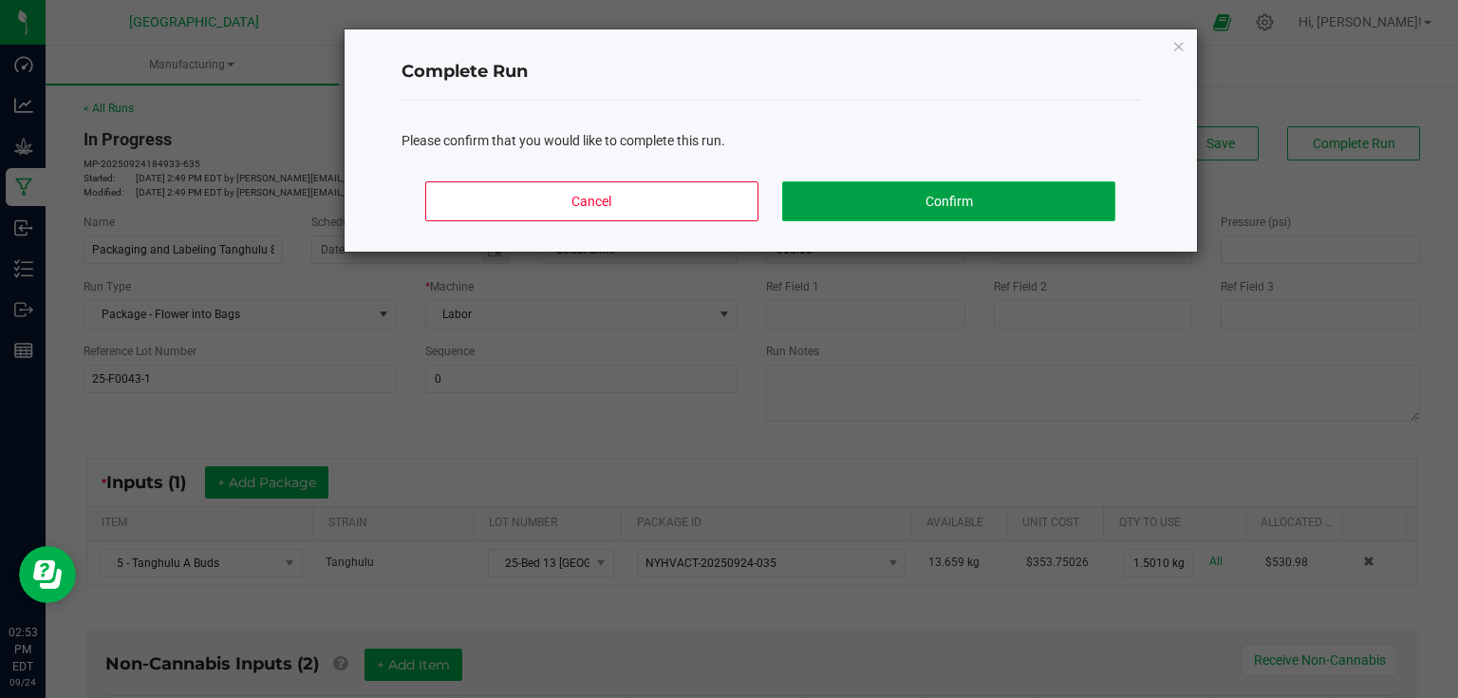
click at [1092, 190] on button "Confirm" at bounding box center [948, 201] width 332 height 40
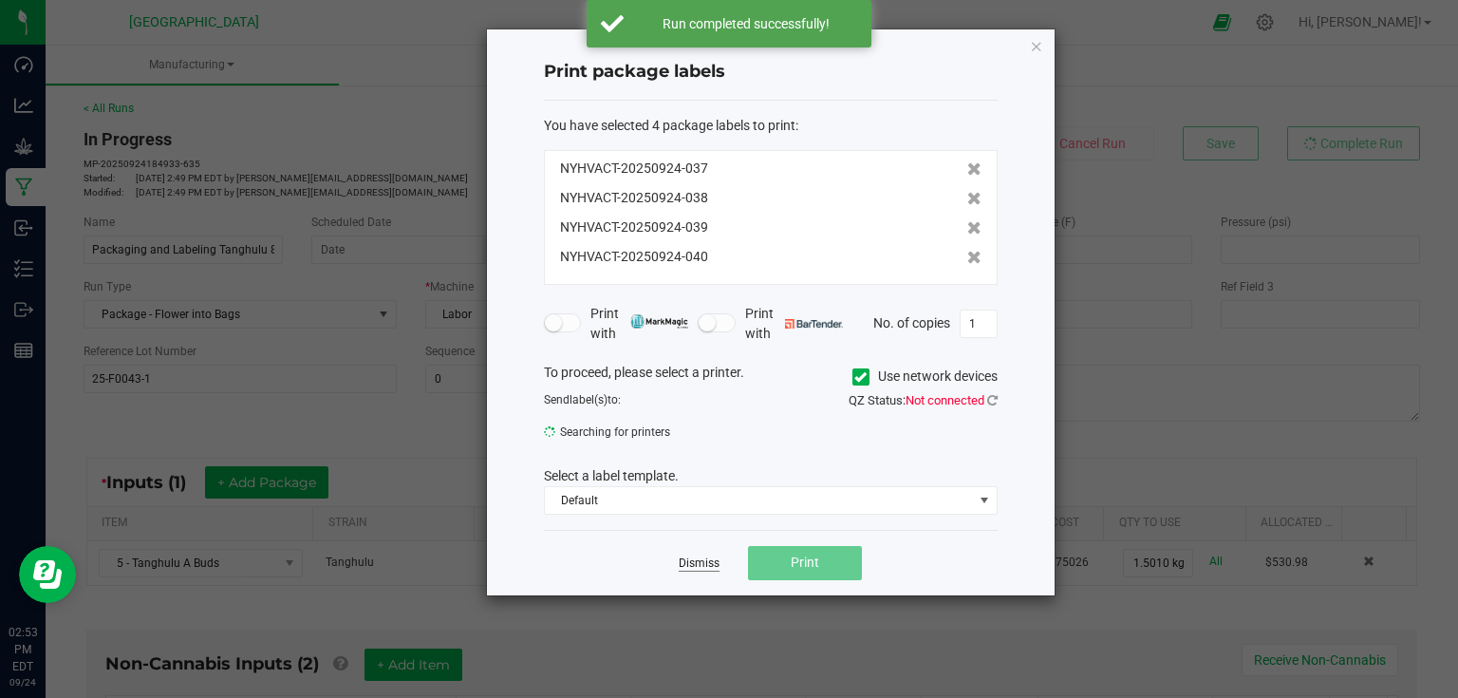
click at [695, 569] on link "Dismiss" at bounding box center [699, 563] width 41 height 16
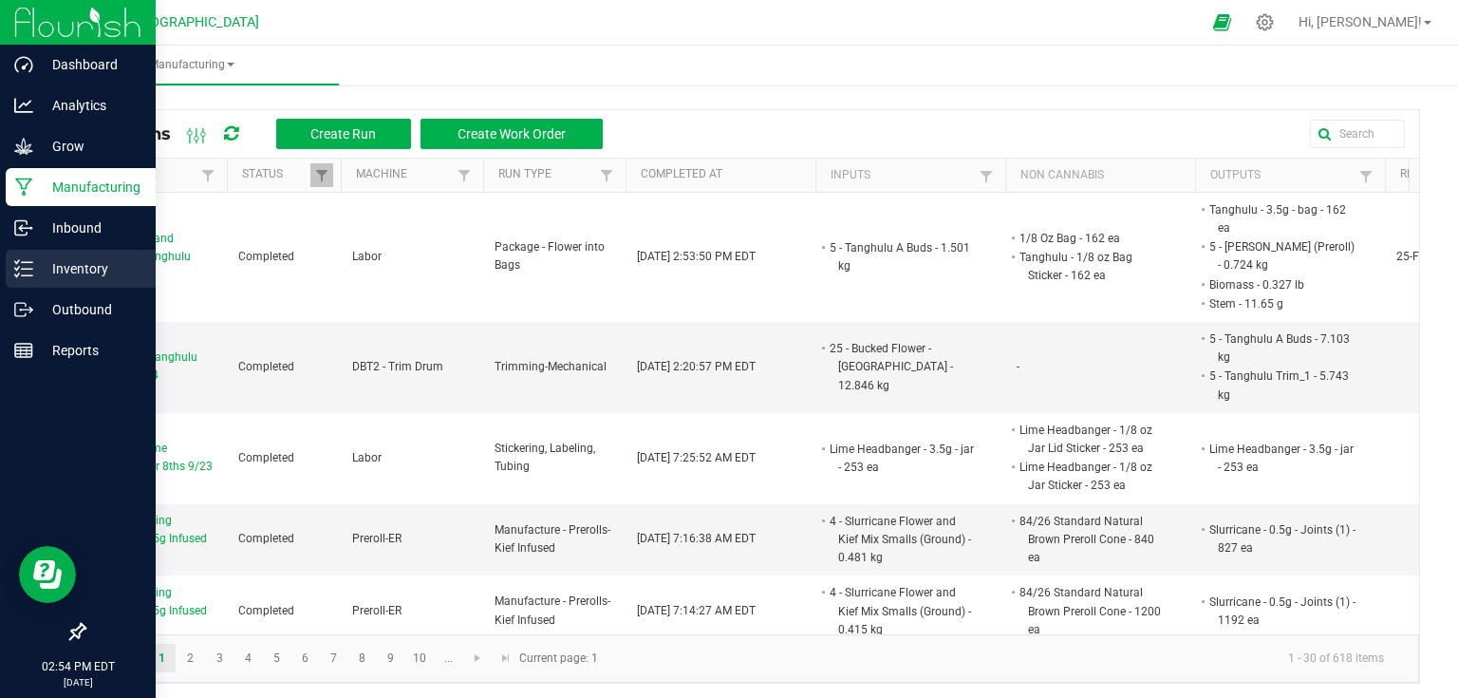
click at [30, 280] on div "Inventory" at bounding box center [81, 269] width 150 height 38
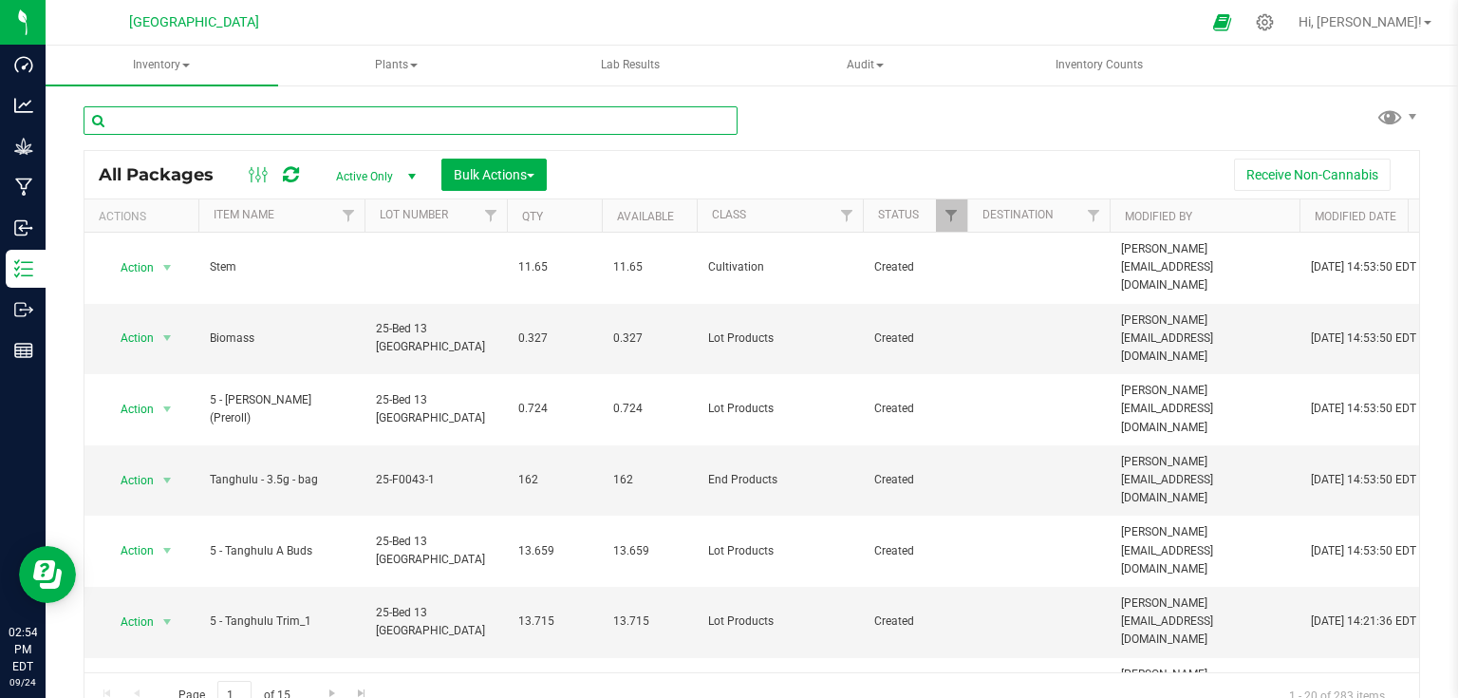
click at [275, 124] on input "text" at bounding box center [411, 120] width 654 height 28
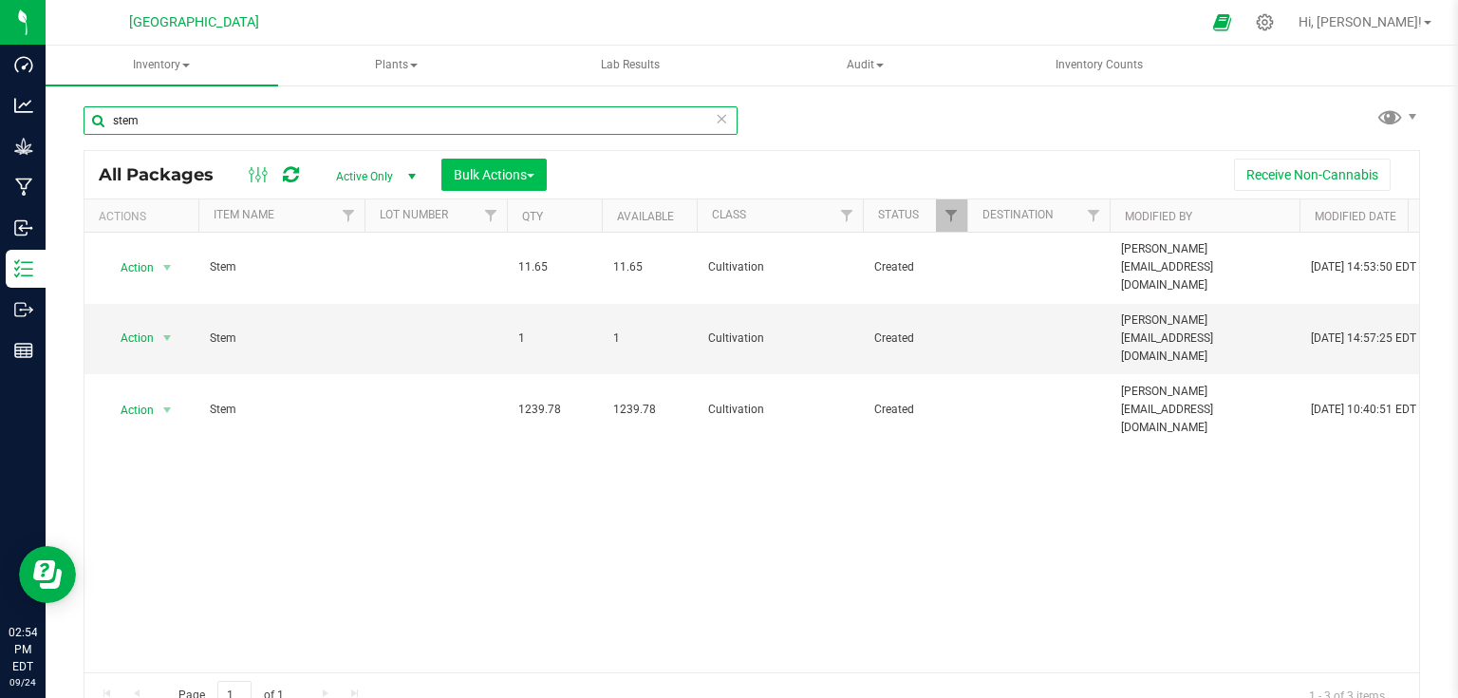
type input "stem"
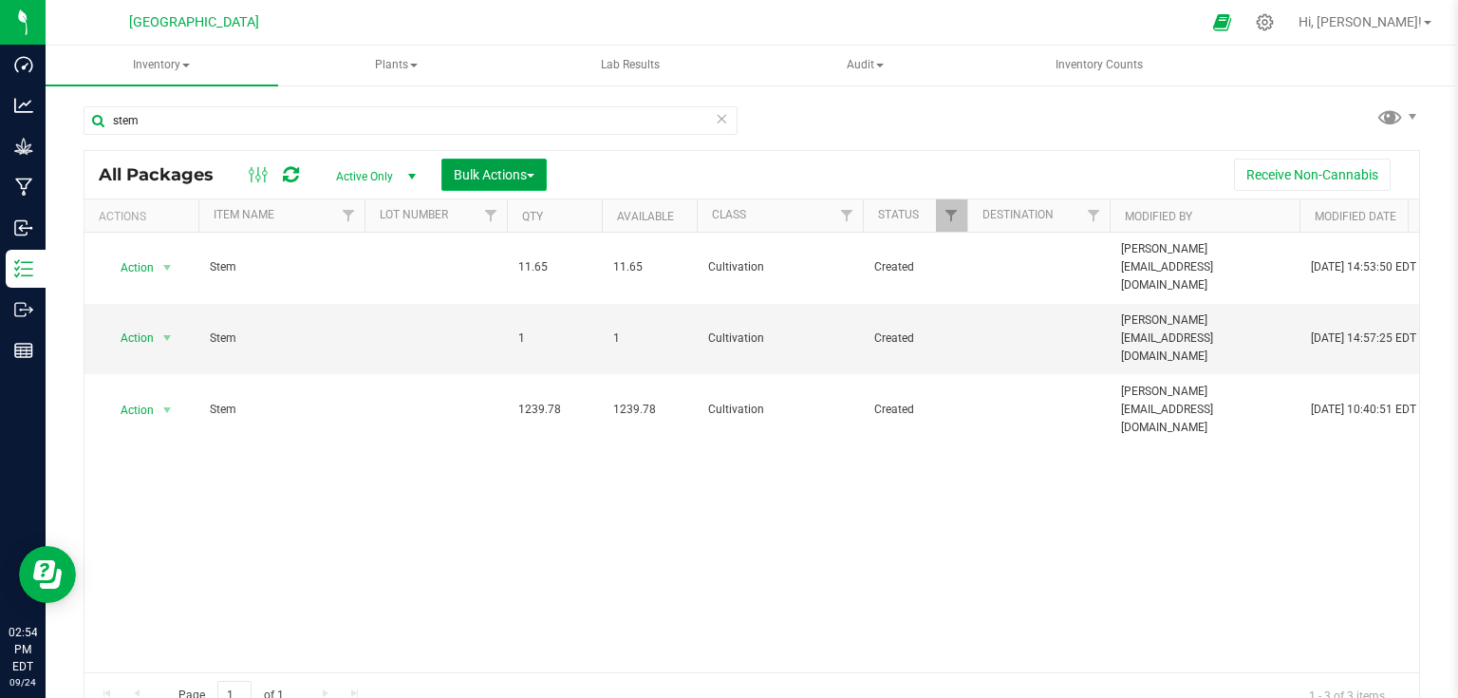
click at [524, 186] on button "Bulk Actions" at bounding box center [493, 175] width 105 height 32
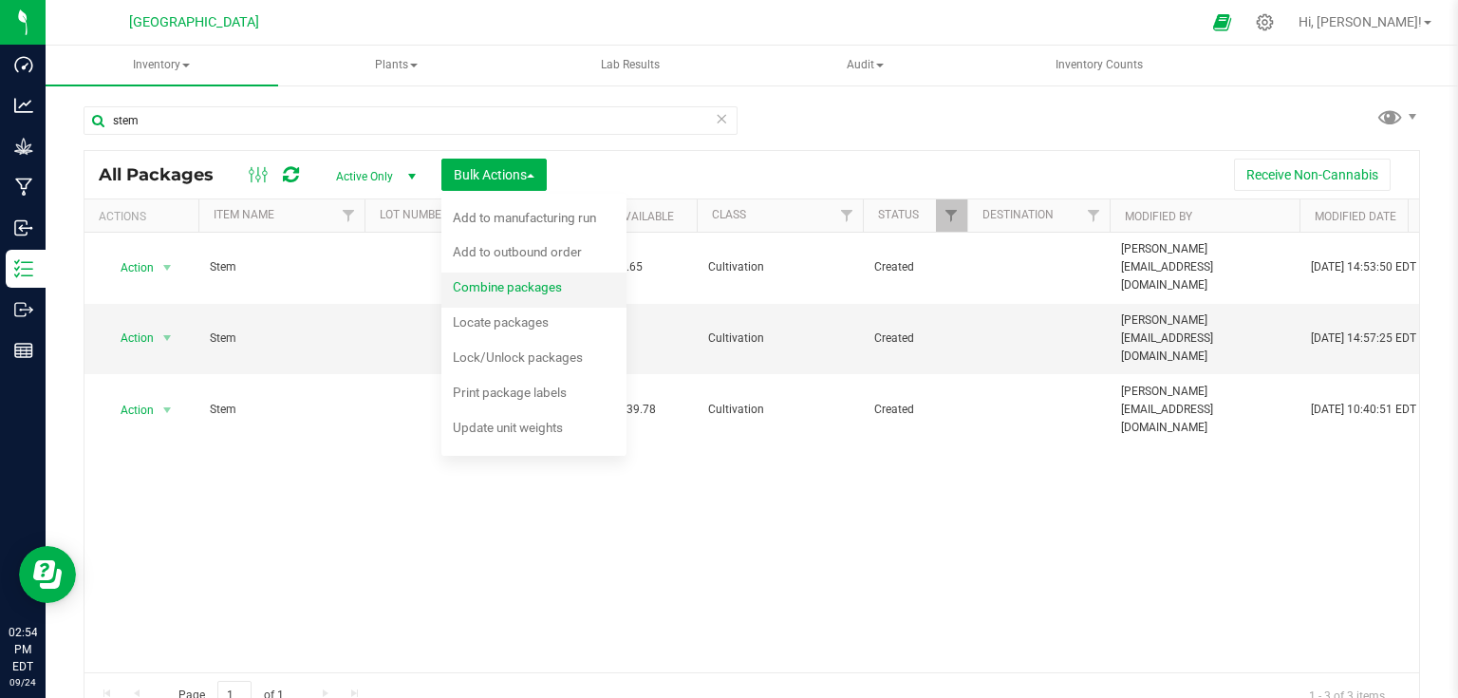
click at [505, 279] on span "Combine packages" at bounding box center [507, 286] width 109 height 15
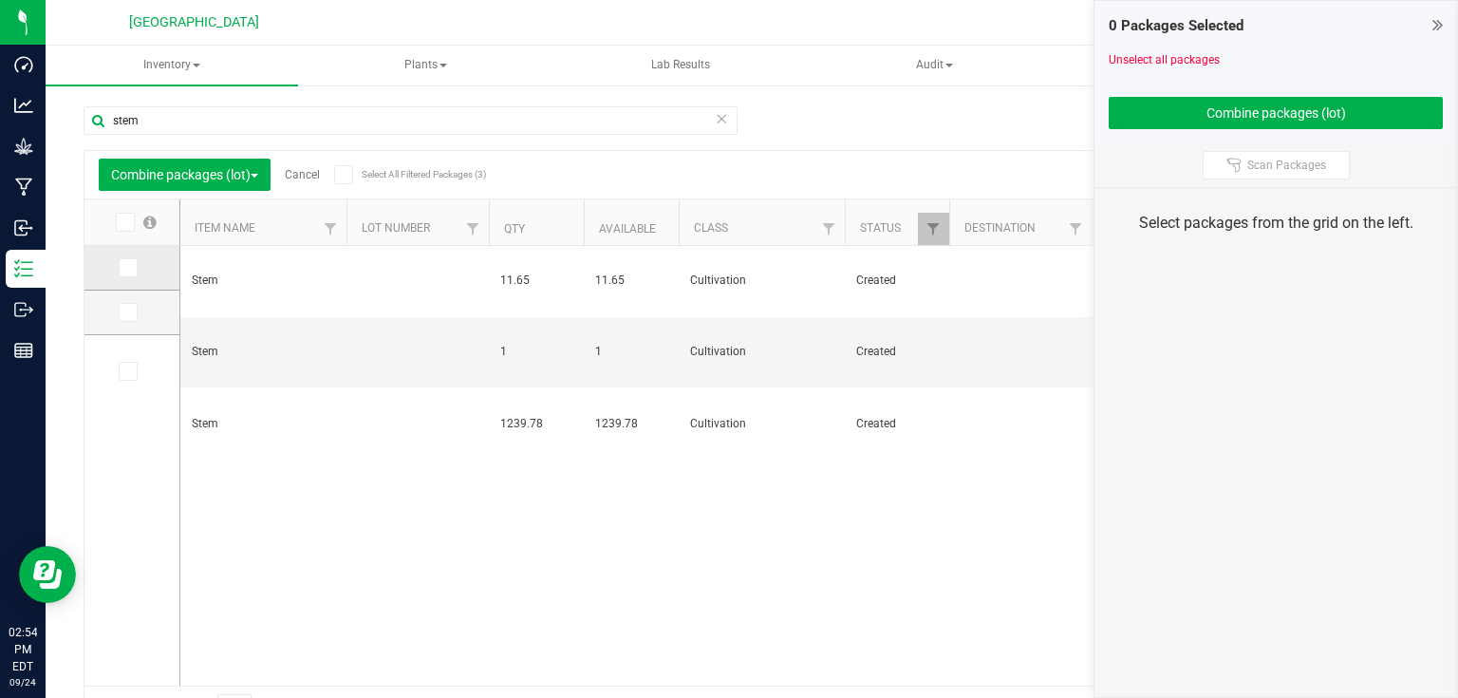
click at [121, 273] on span at bounding box center [128, 267] width 19 height 19
click at [0, 0] on input "checkbox" at bounding box center [0, 0] width 0 height 0
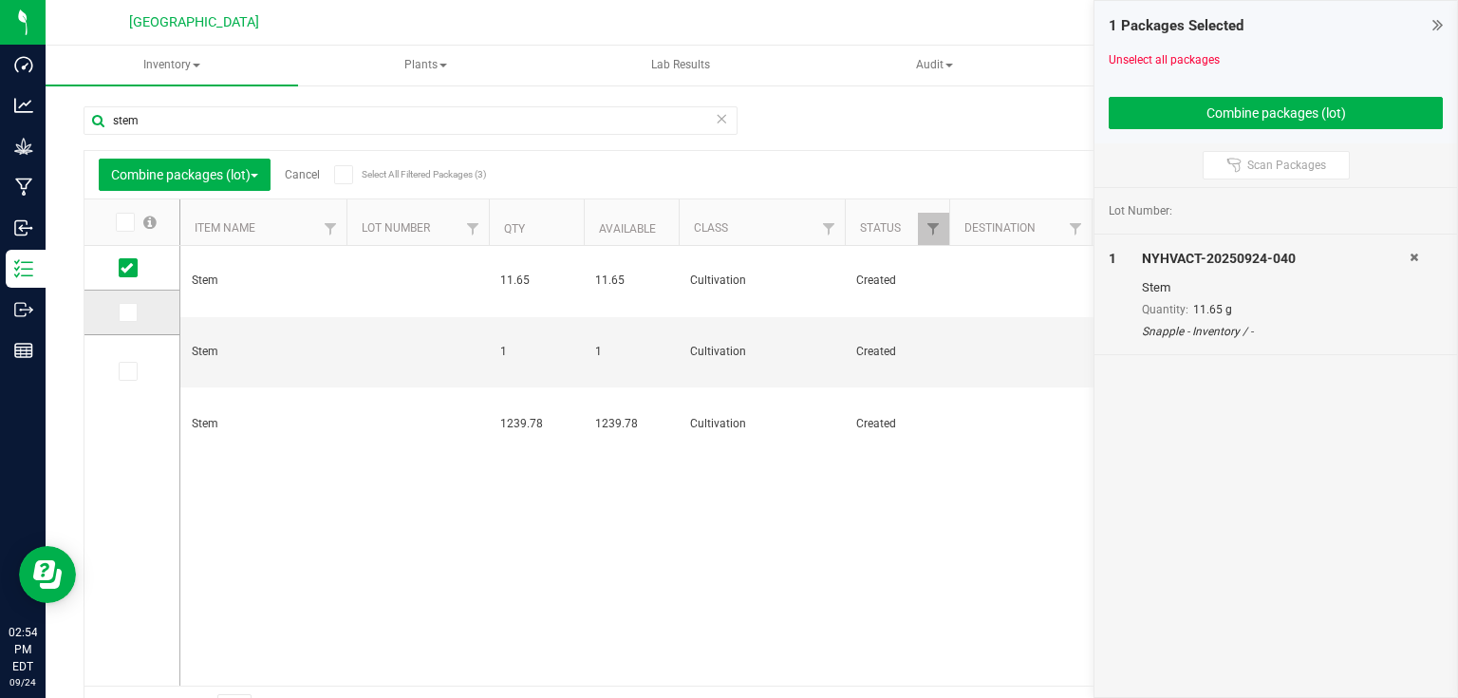
click at [125, 312] on icon at bounding box center [127, 312] width 12 height 0
click at [0, 0] on input "checkbox" at bounding box center [0, 0] width 0 height 0
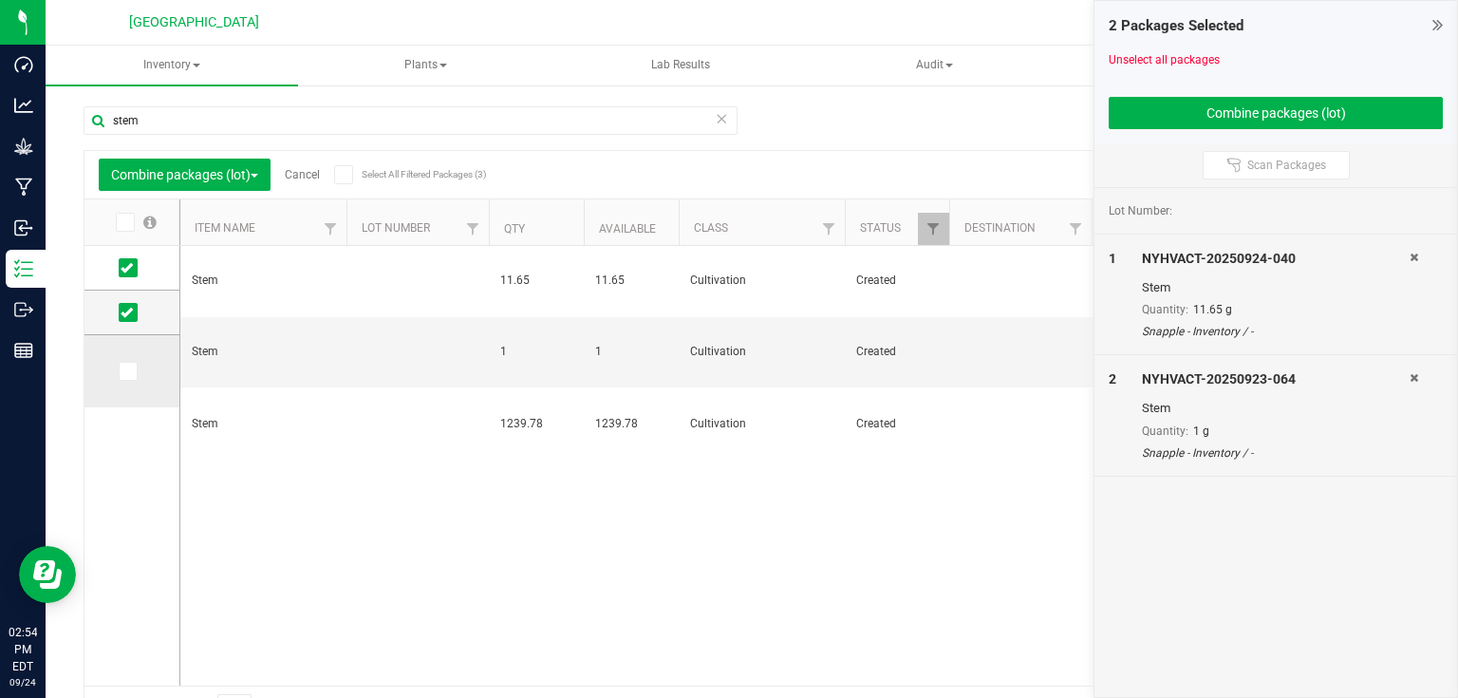
click at [137, 384] on td at bounding box center [131, 371] width 95 height 72
click at [137, 366] on label at bounding box center [133, 371] width 28 height 19
click at [0, 0] on input "checkbox" at bounding box center [0, 0] width 0 height 0
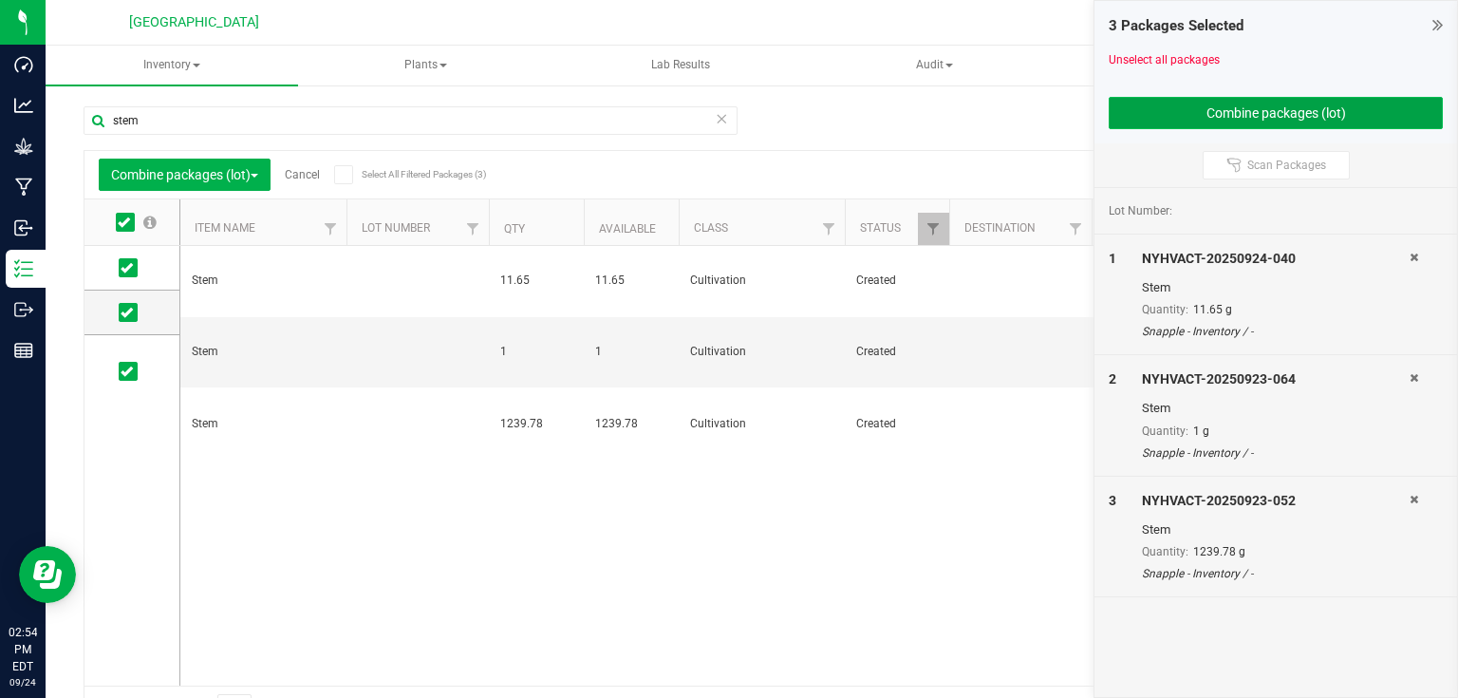
click at [1131, 109] on button "Combine packages (lot)" at bounding box center [1276, 113] width 334 height 32
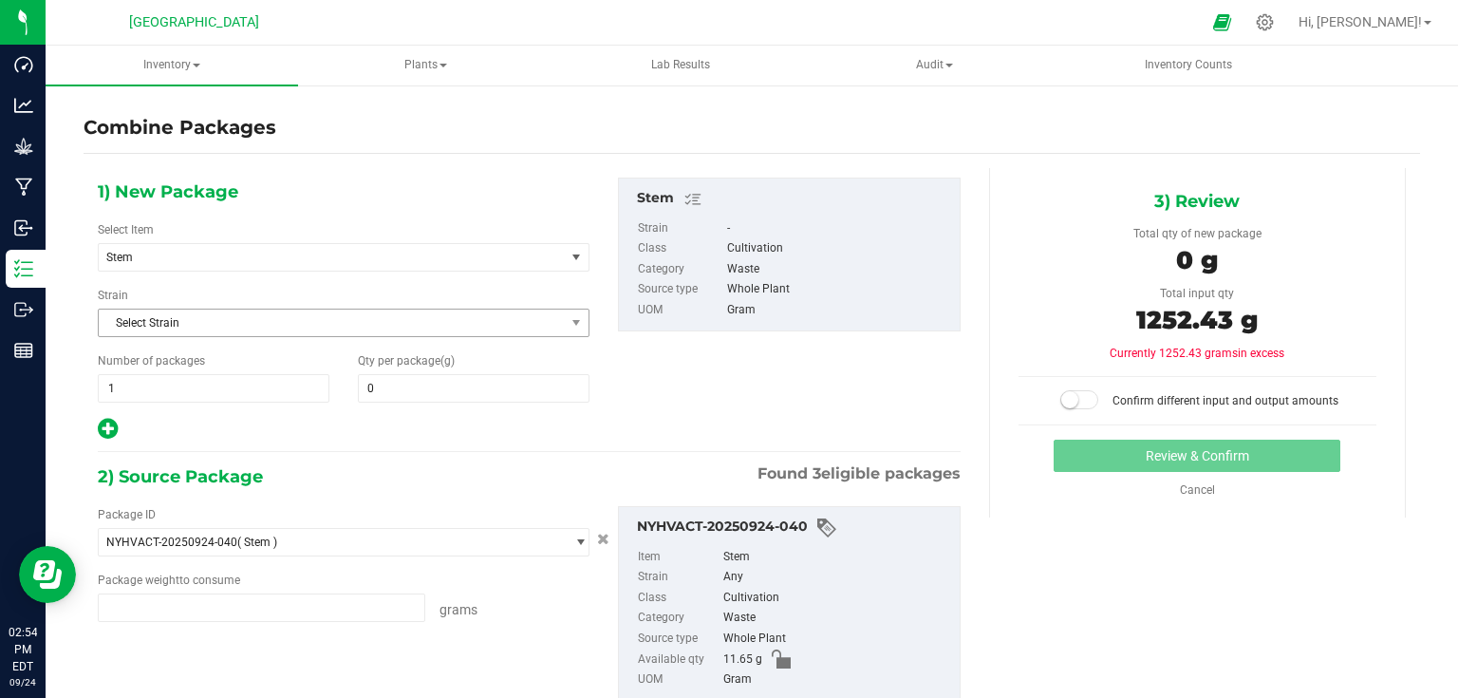
type input "11.6500 g"
type input "1.0000 g"
type input "1239.7800 g"
click at [516, 387] on span at bounding box center [474, 388] width 232 height 28
type input "1252.43"
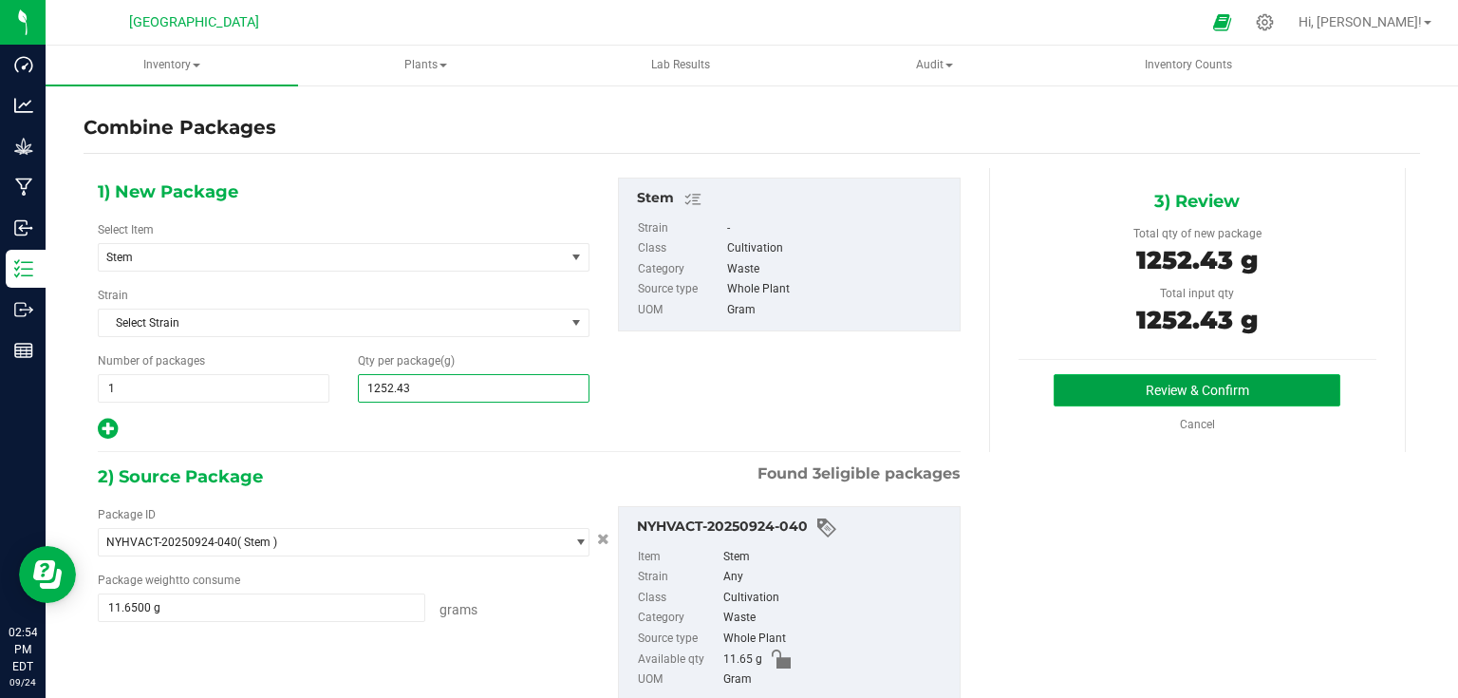
type input "1,252"
drag, startPoint x: 1268, startPoint y: 376, endPoint x: 1267, endPoint y: 387, distance: 11.4
click at [1267, 387] on button "Review & Confirm" at bounding box center [1197, 390] width 287 height 32
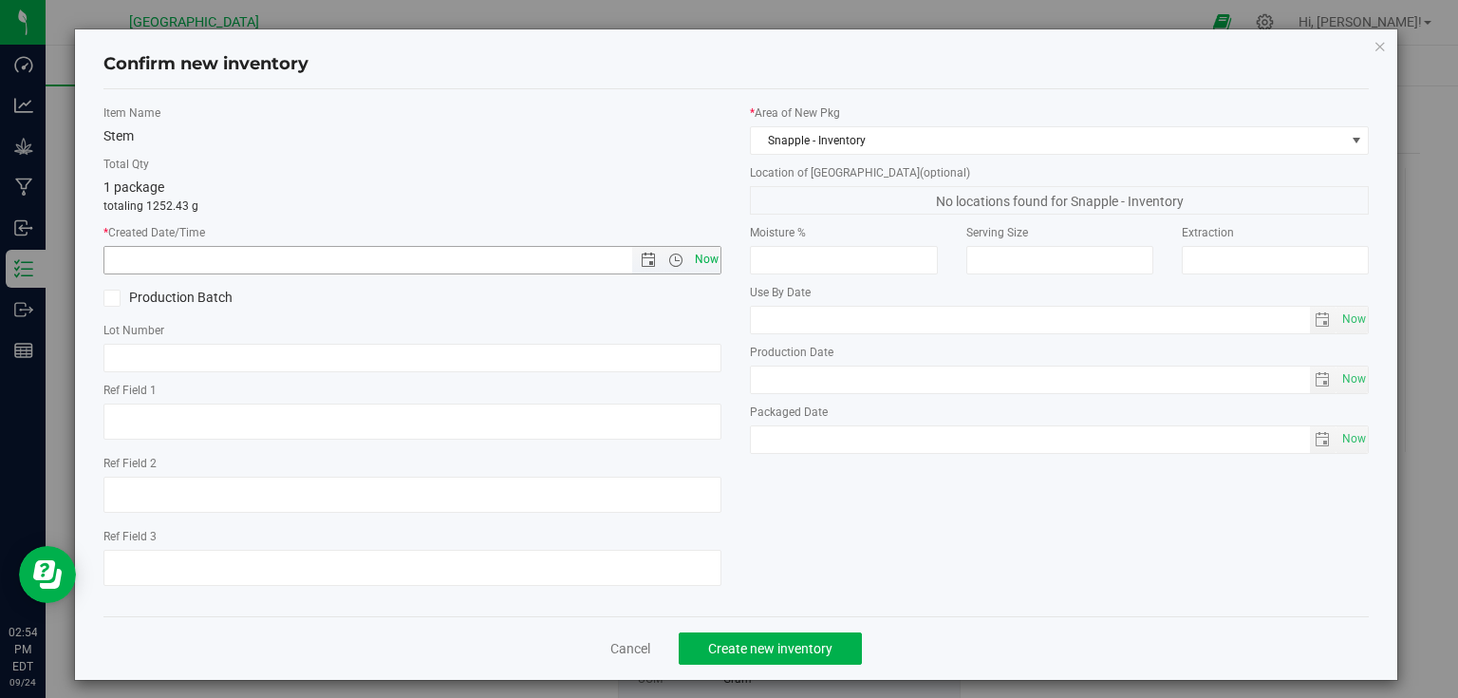
click at [707, 250] on span "Now" at bounding box center [706, 260] width 32 height 28
type input "[DATE] 2:54 PM"
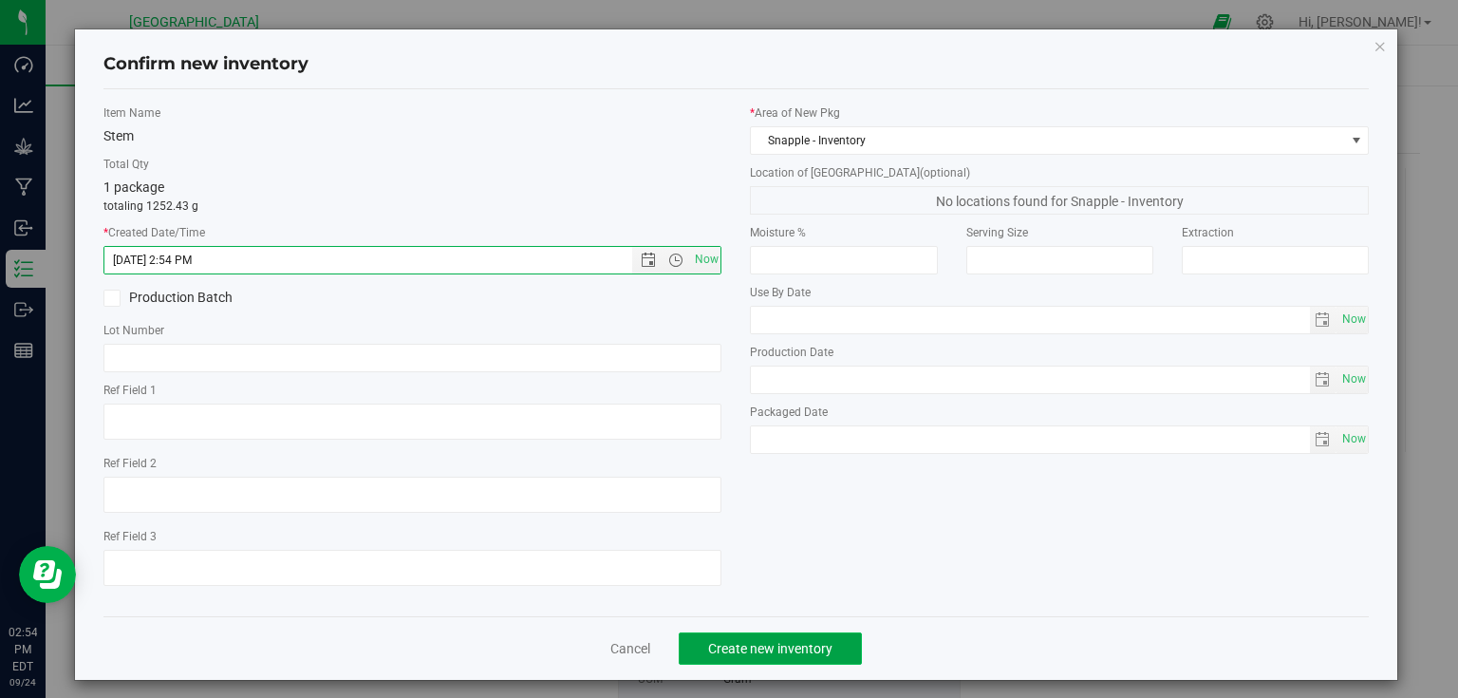
click at [759, 656] on button "Create new inventory" at bounding box center [770, 648] width 183 height 32
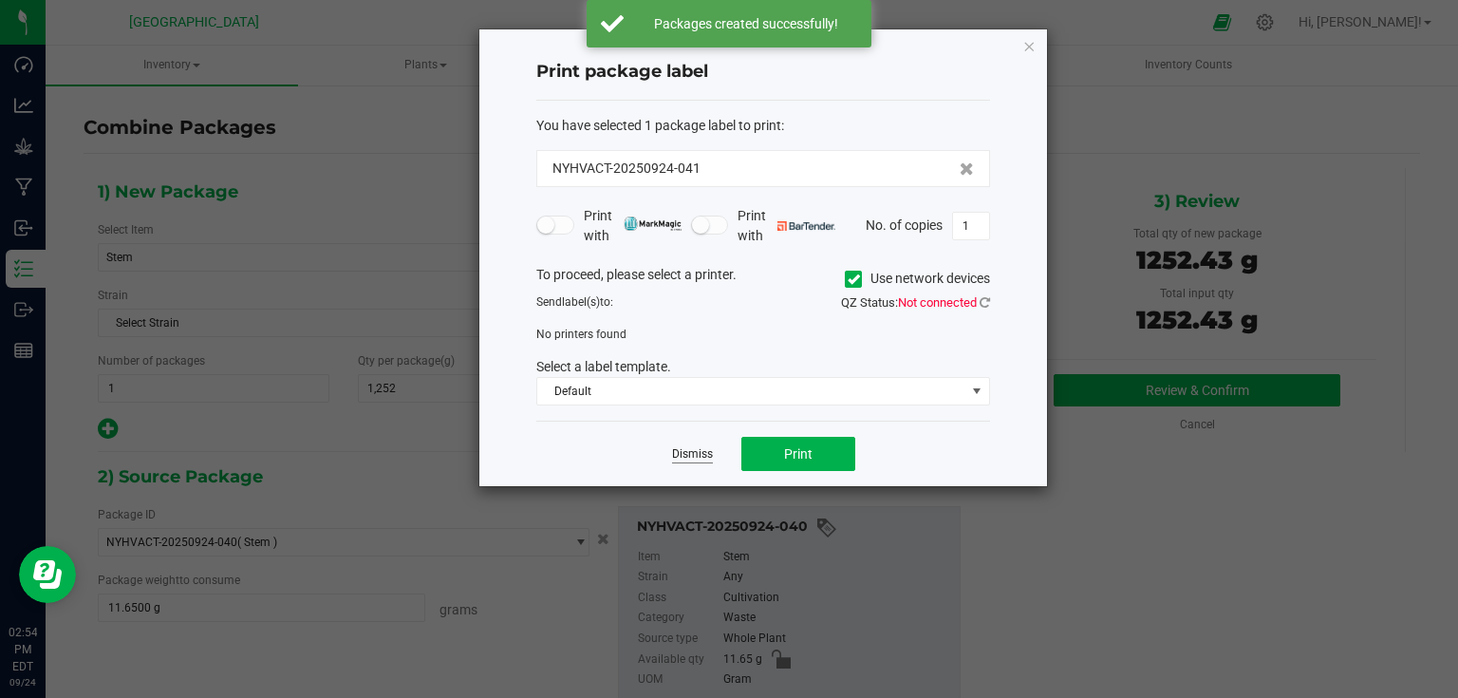
click at [700, 448] on link "Dismiss" at bounding box center [692, 454] width 41 height 16
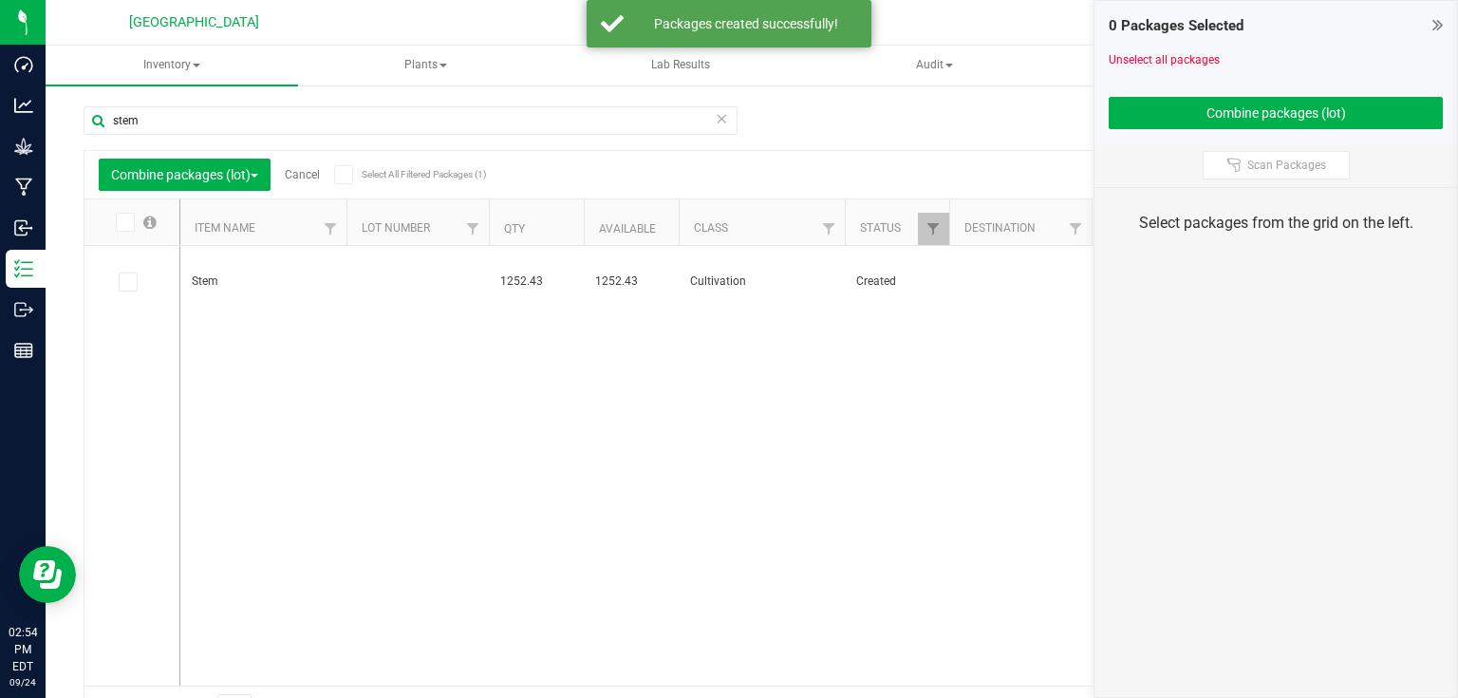
click at [1446, 24] on div "0 Packages Selected Unselect all packages Combine packages (lot)" at bounding box center [1275, 72] width 363 height 142
click at [1445, 24] on div "0 Packages Selected Unselect all packages Combine packages (lot)" at bounding box center [1275, 72] width 363 height 142
click at [1442, 19] on icon at bounding box center [1437, 24] width 10 height 19
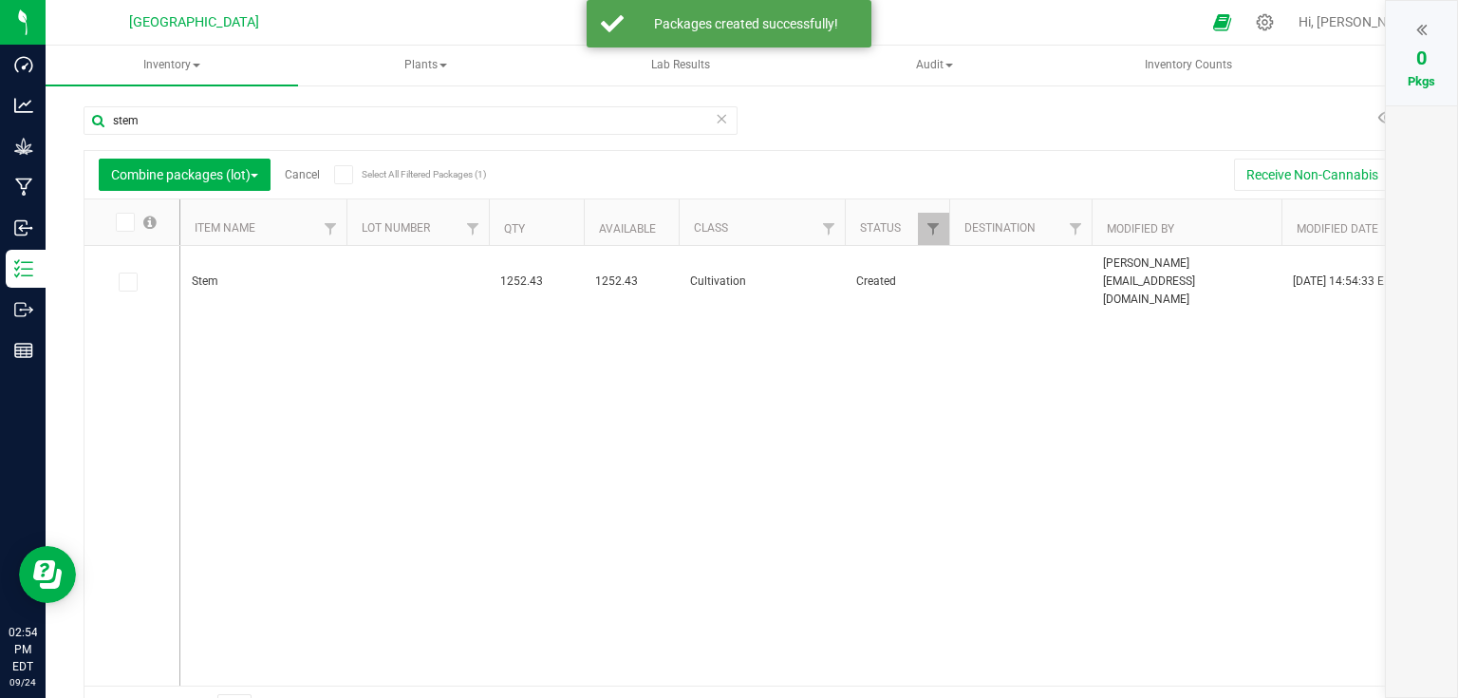
click at [277, 143] on div "stem" at bounding box center [411, 128] width 654 height 44
click at [313, 175] on link "Cancel" at bounding box center [302, 174] width 35 height 13
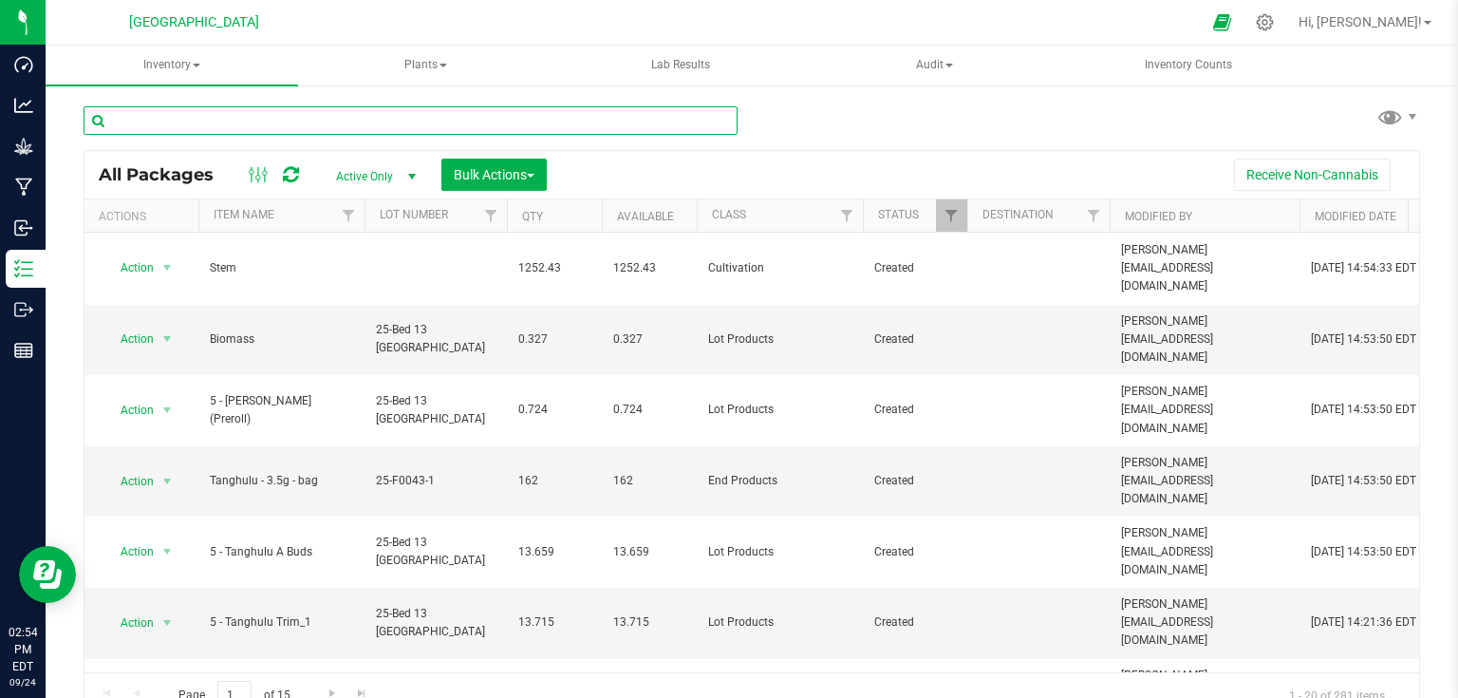
click at [379, 125] on input "text" at bounding box center [411, 120] width 654 height 28
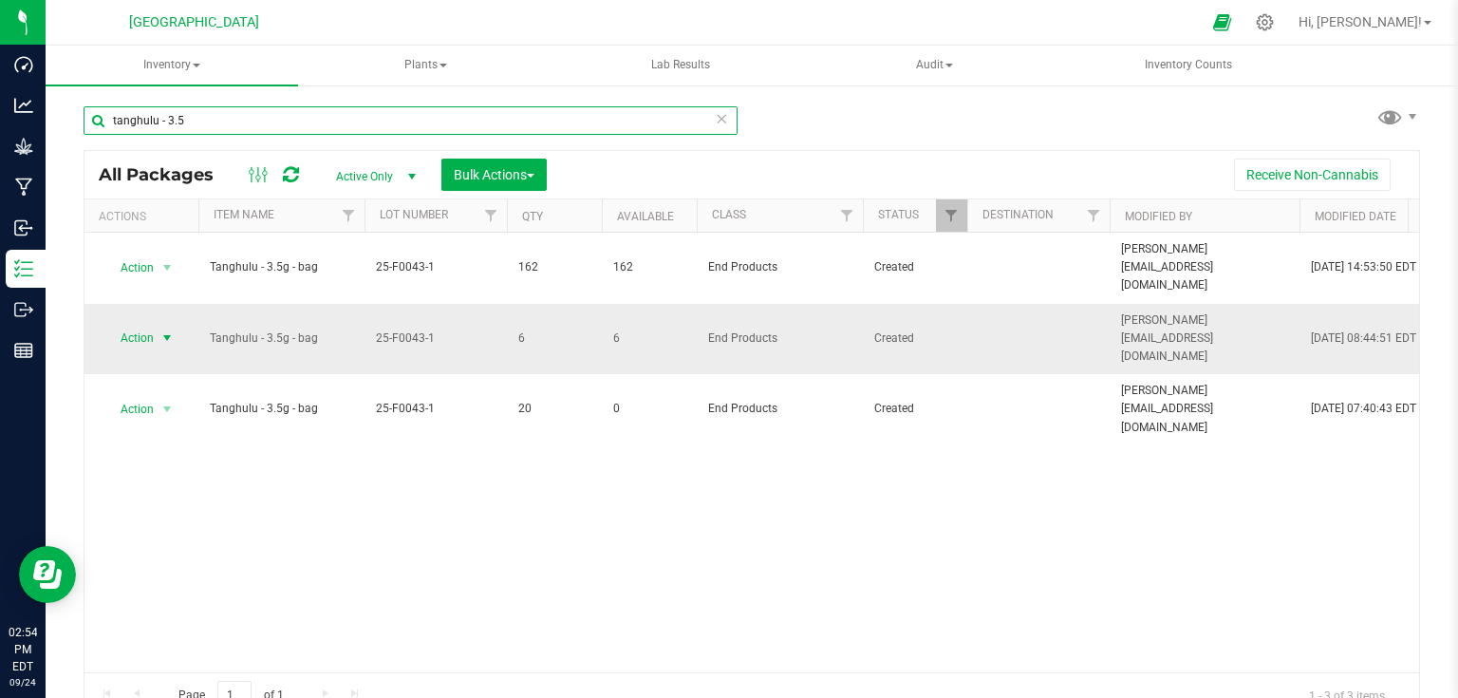
type input "tanghulu - 3.5"
click at [167, 330] on span "select" at bounding box center [166, 337] width 15 height 15
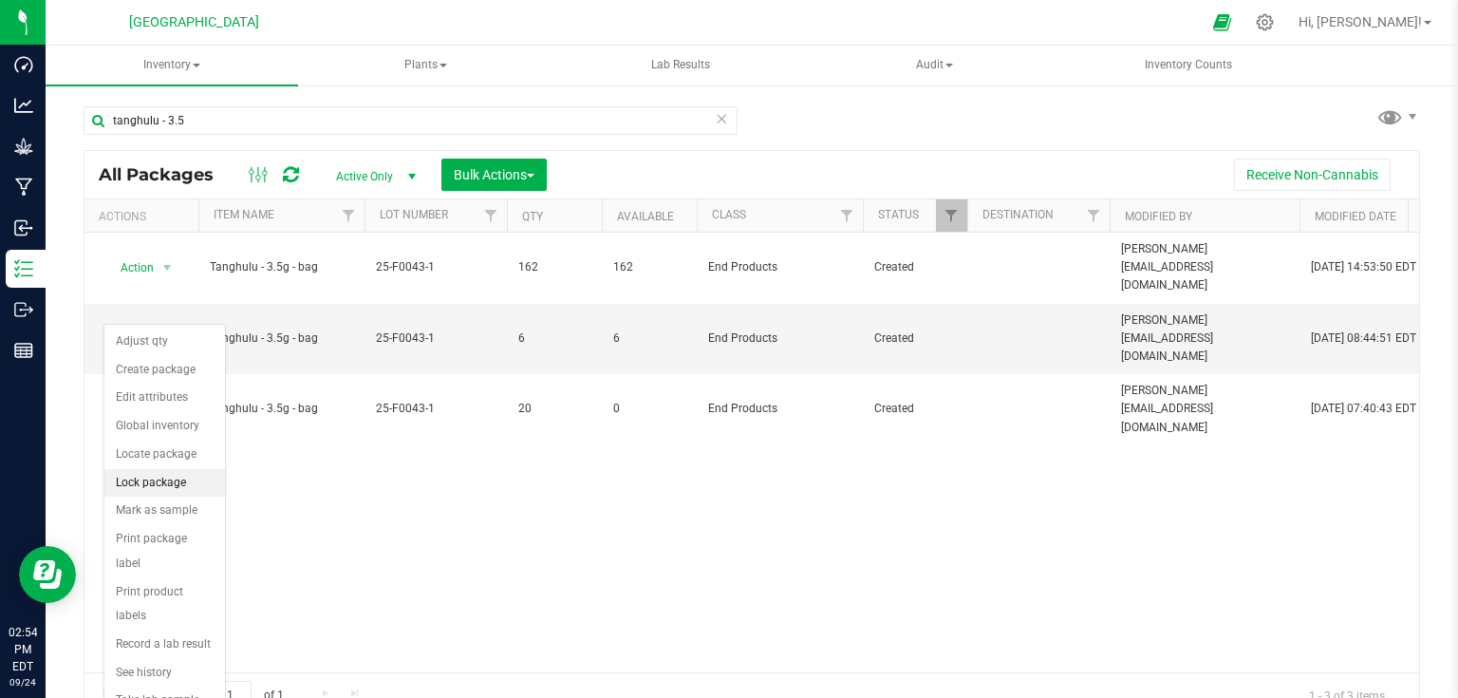
click at [138, 478] on li "Lock package" at bounding box center [164, 483] width 121 height 28
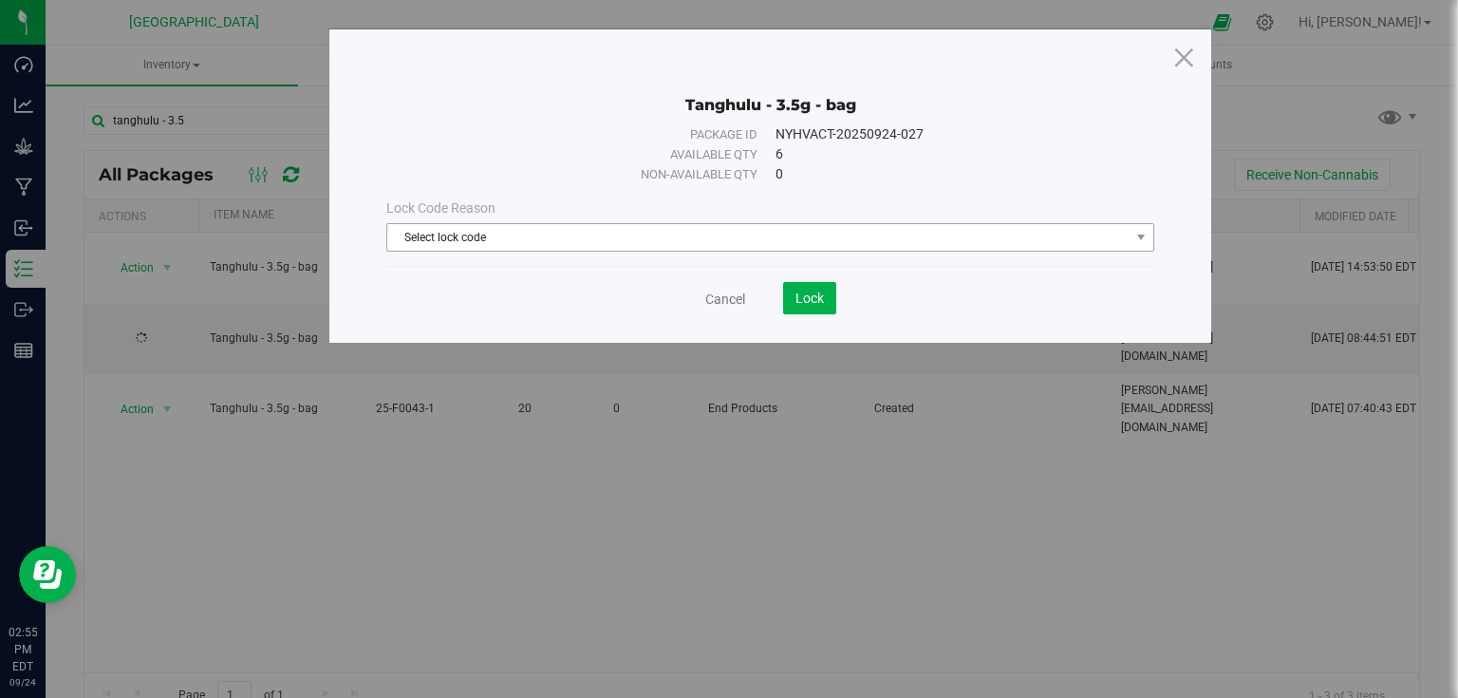
click at [757, 237] on span "Select lock code" at bounding box center [758, 237] width 742 height 27
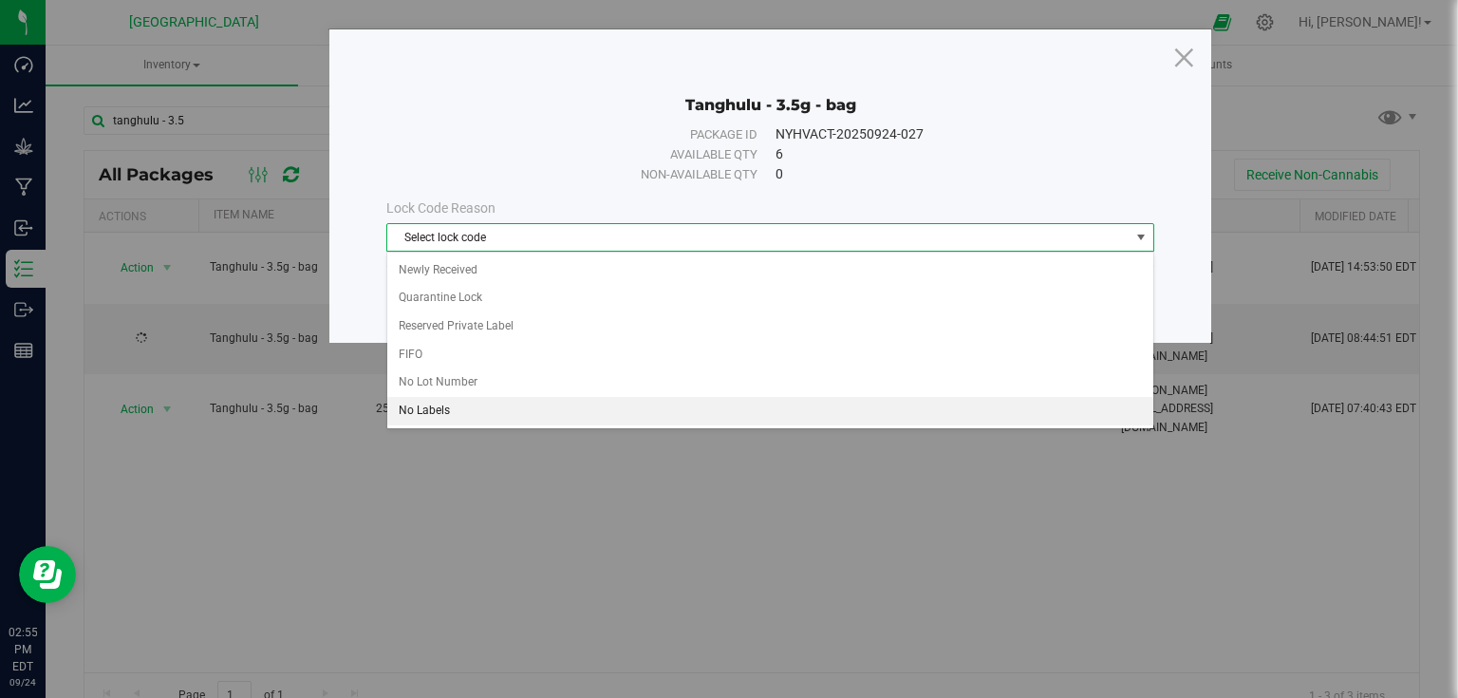
click at [423, 405] on li "No Labels" at bounding box center [770, 411] width 766 height 28
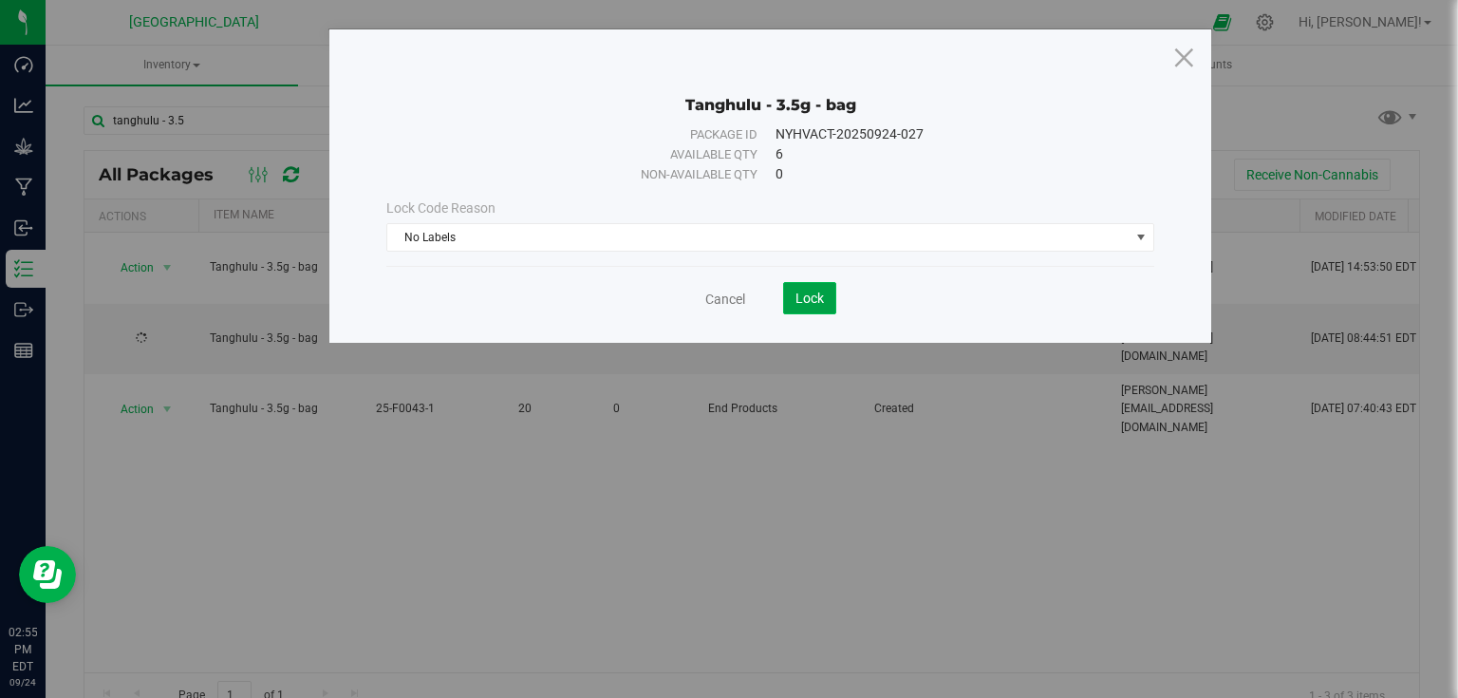
click at [809, 294] on span "Lock" at bounding box center [809, 297] width 28 height 15
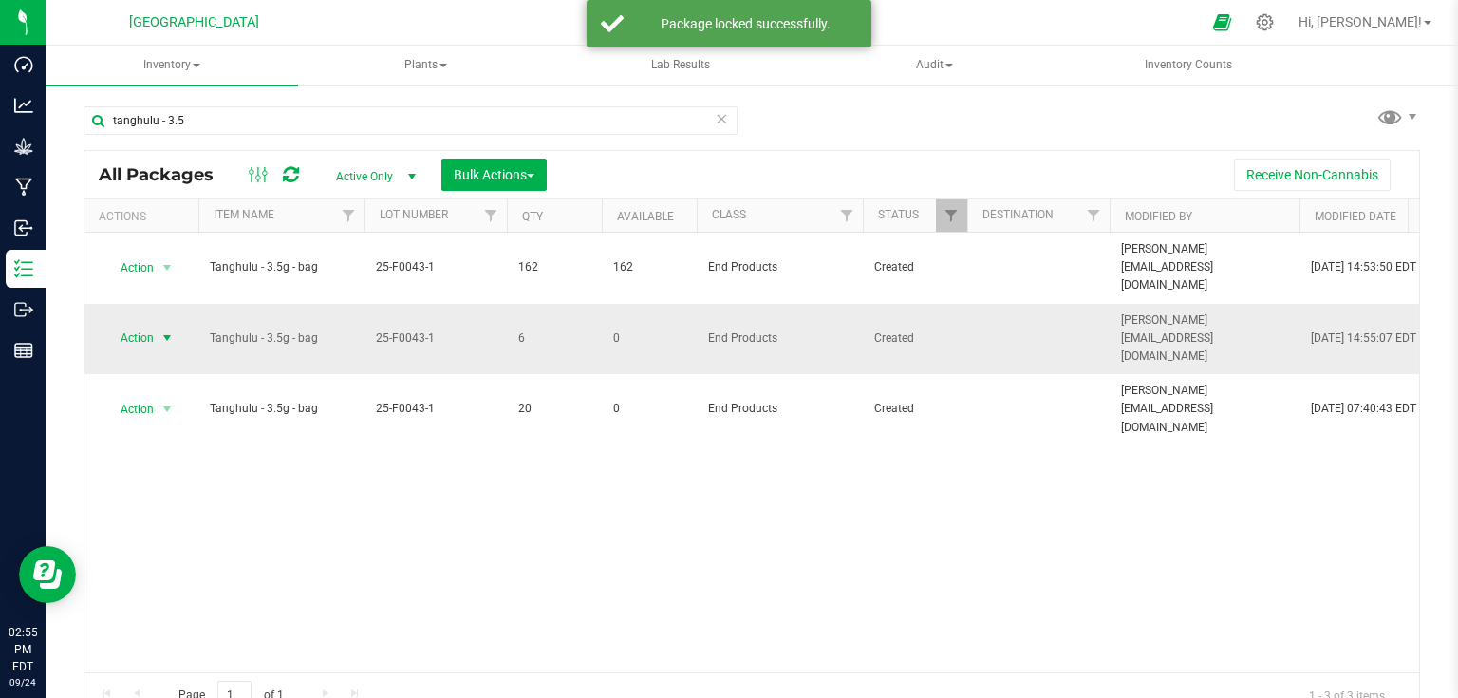
click at [163, 330] on span "select" at bounding box center [166, 337] width 15 height 15
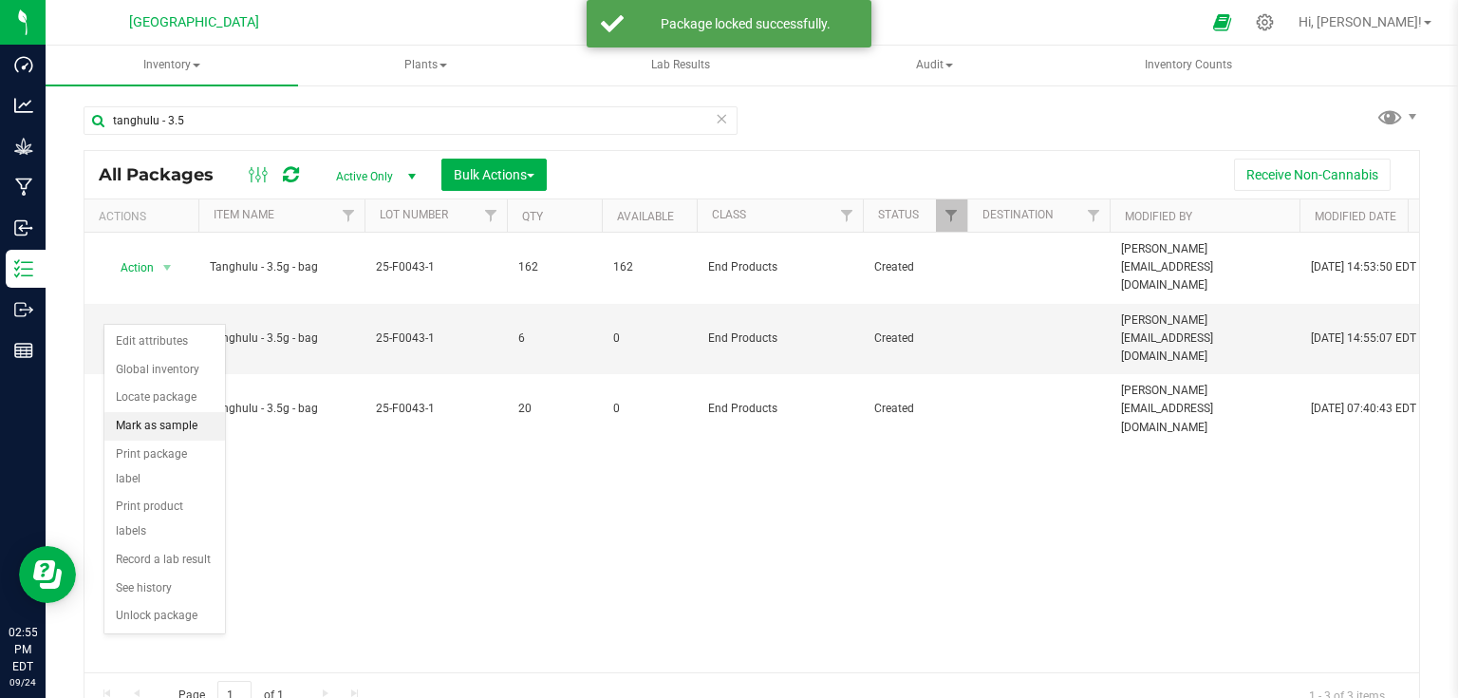
drag, startPoint x: 177, startPoint y: 417, endPoint x: 182, endPoint y: 440, distance: 24.4
click at [177, 420] on li "Mark as sample" at bounding box center [164, 426] width 121 height 28
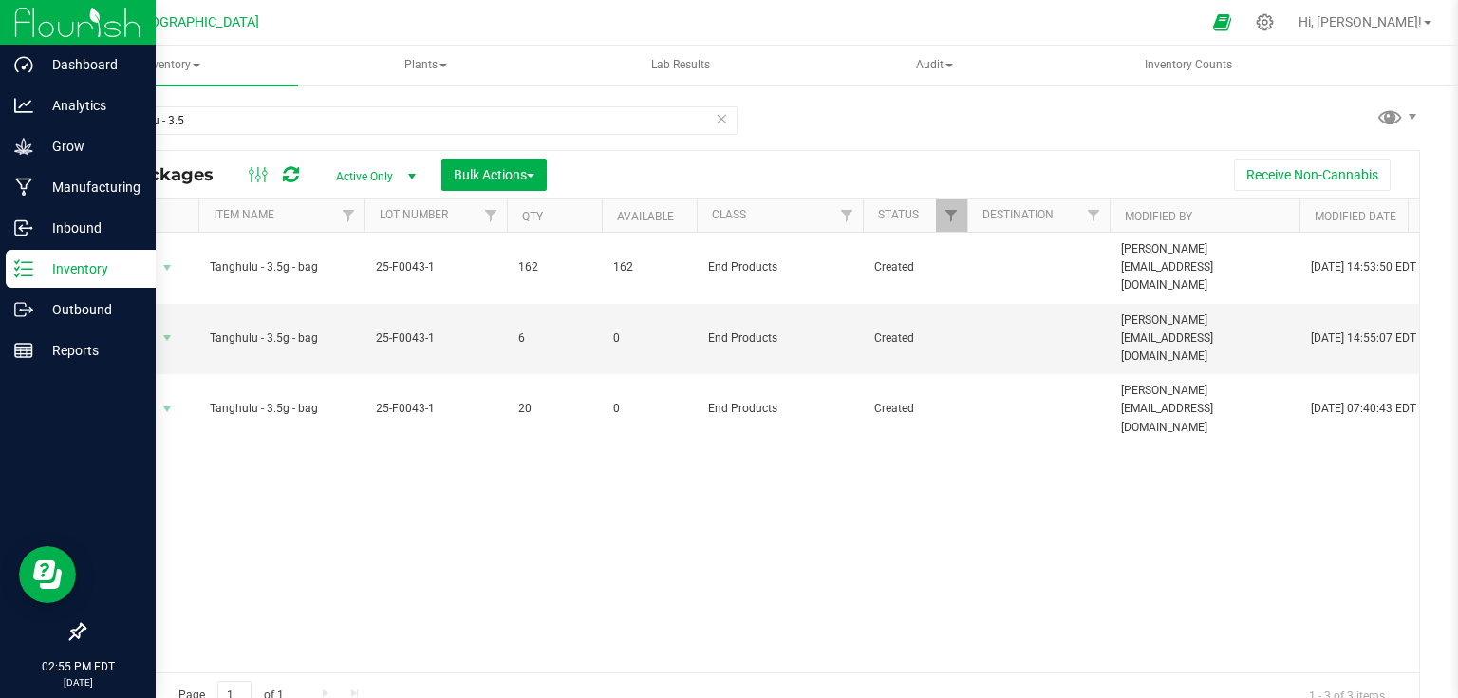
click at [36, 19] on img at bounding box center [77, 22] width 127 height 45
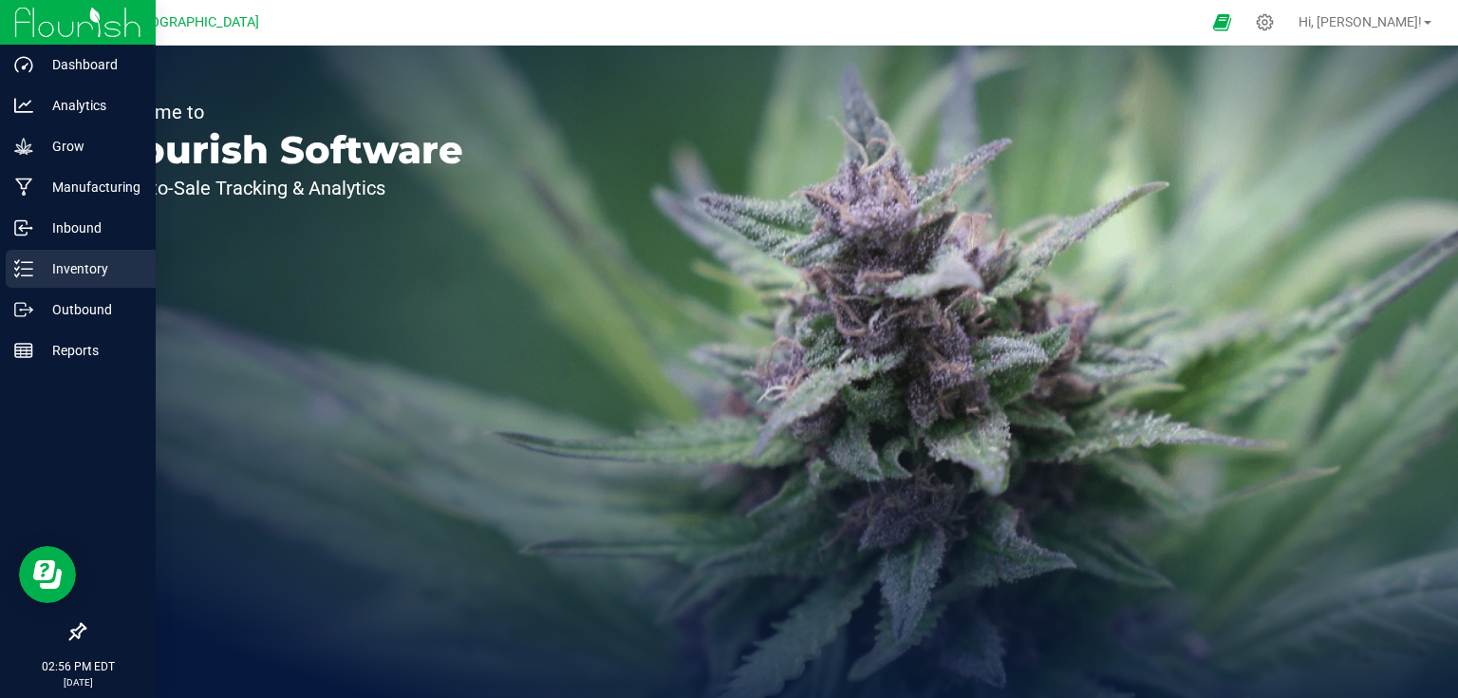
click at [68, 272] on p "Inventory" at bounding box center [90, 268] width 114 height 23
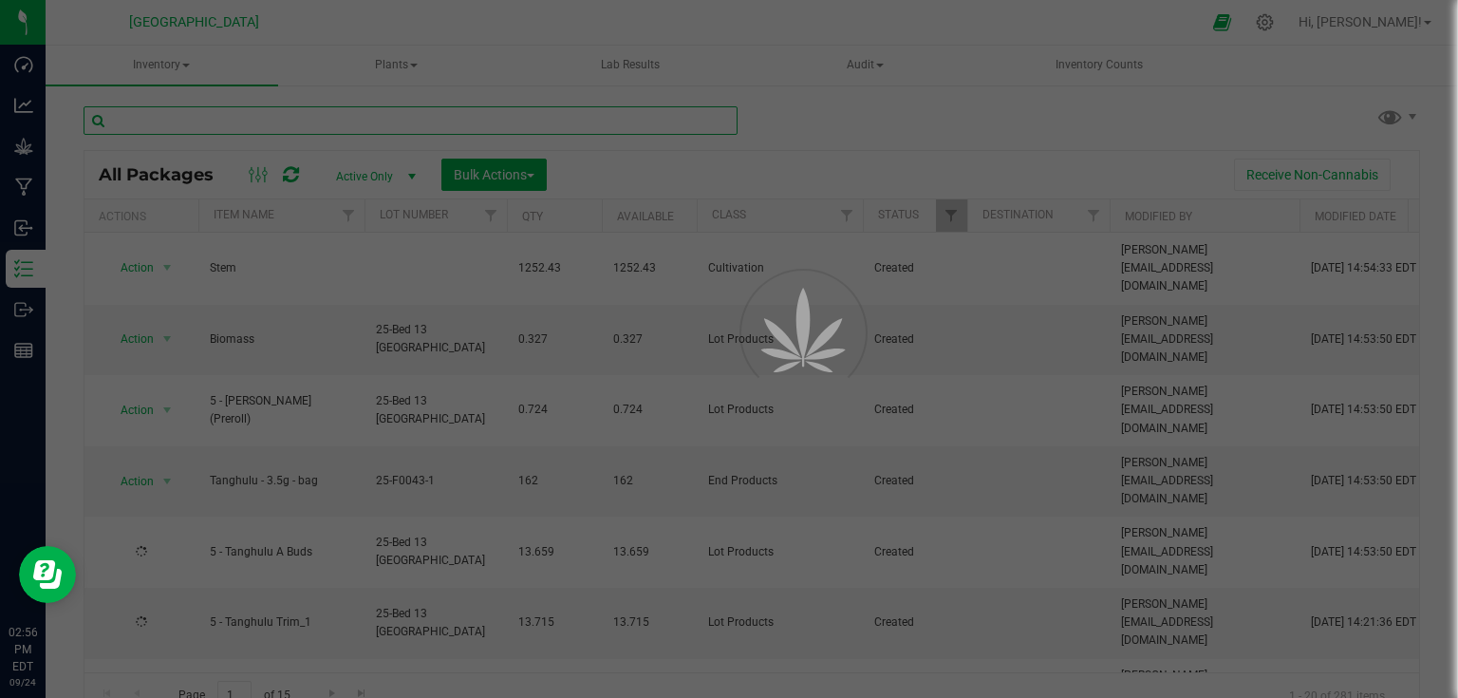
click at [319, 119] on input "text" at bounding box center [411, 120] width 654 height 28
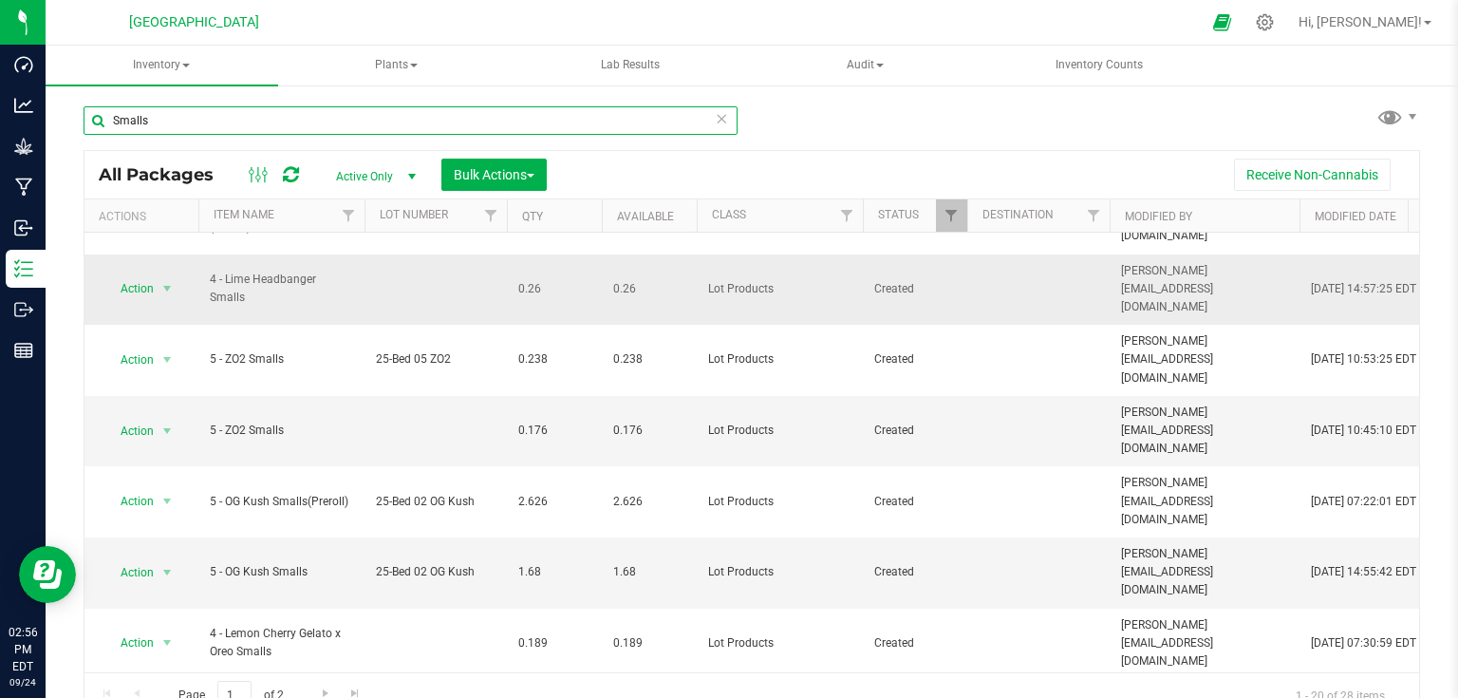
scroll to position [76, 0]
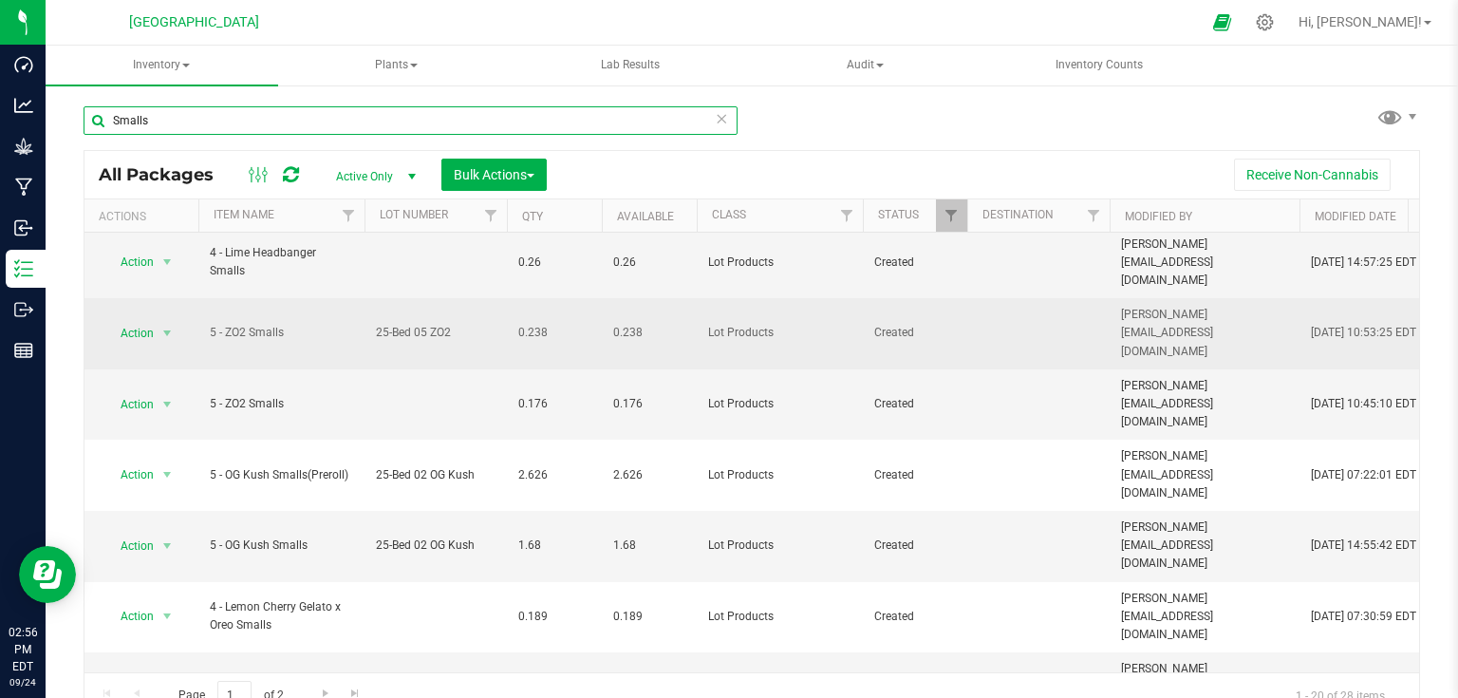
type input "Smalls"
click at [456, 324] on span "25-Bed 05 ZO2" at bounding box center [436, 333] width 120 height 18
click at [456, 318] on input "25-Bed 05 ZO2" at bounding box center [432, 332] width 136 height 29
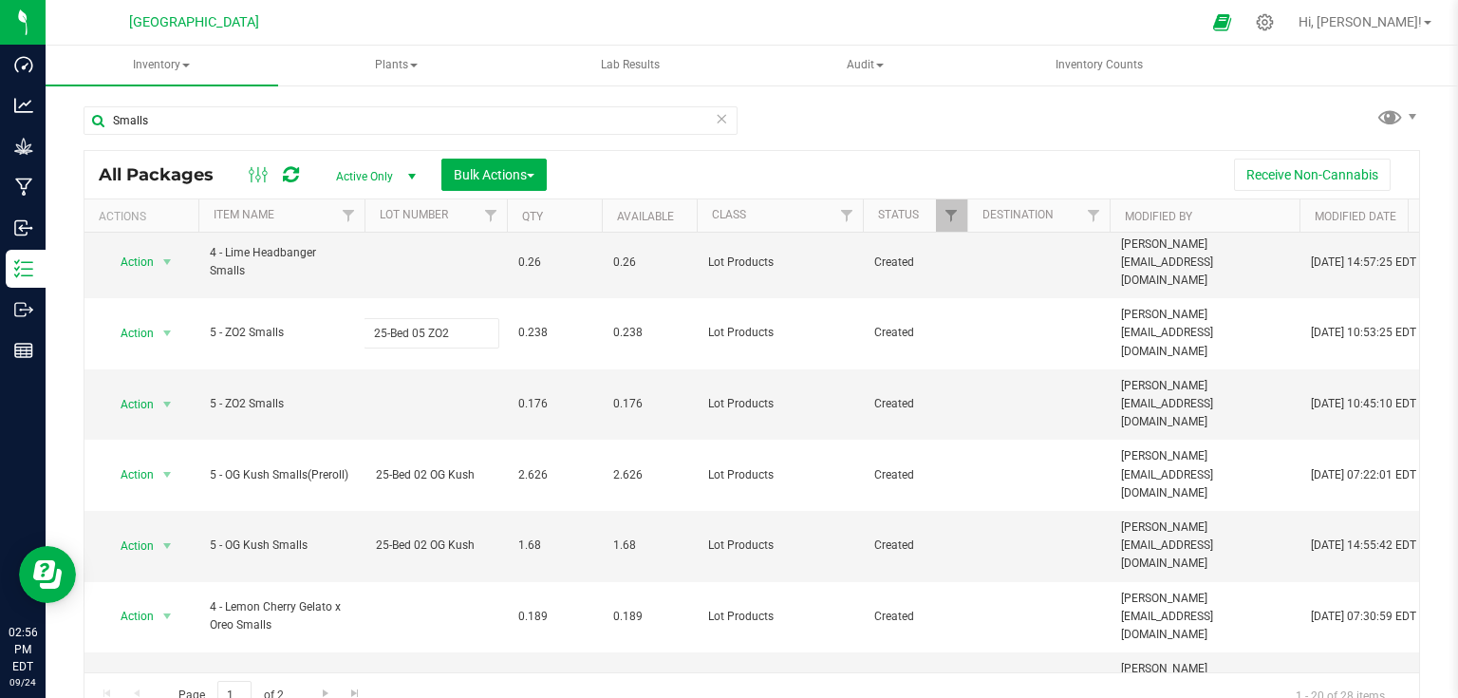
click at [73, 364] on div "Smalls All Packages Active Only Active Only Lab Samples Locked All Bulk Actions…" at bounding box center [752, 373] width 1412 height 579
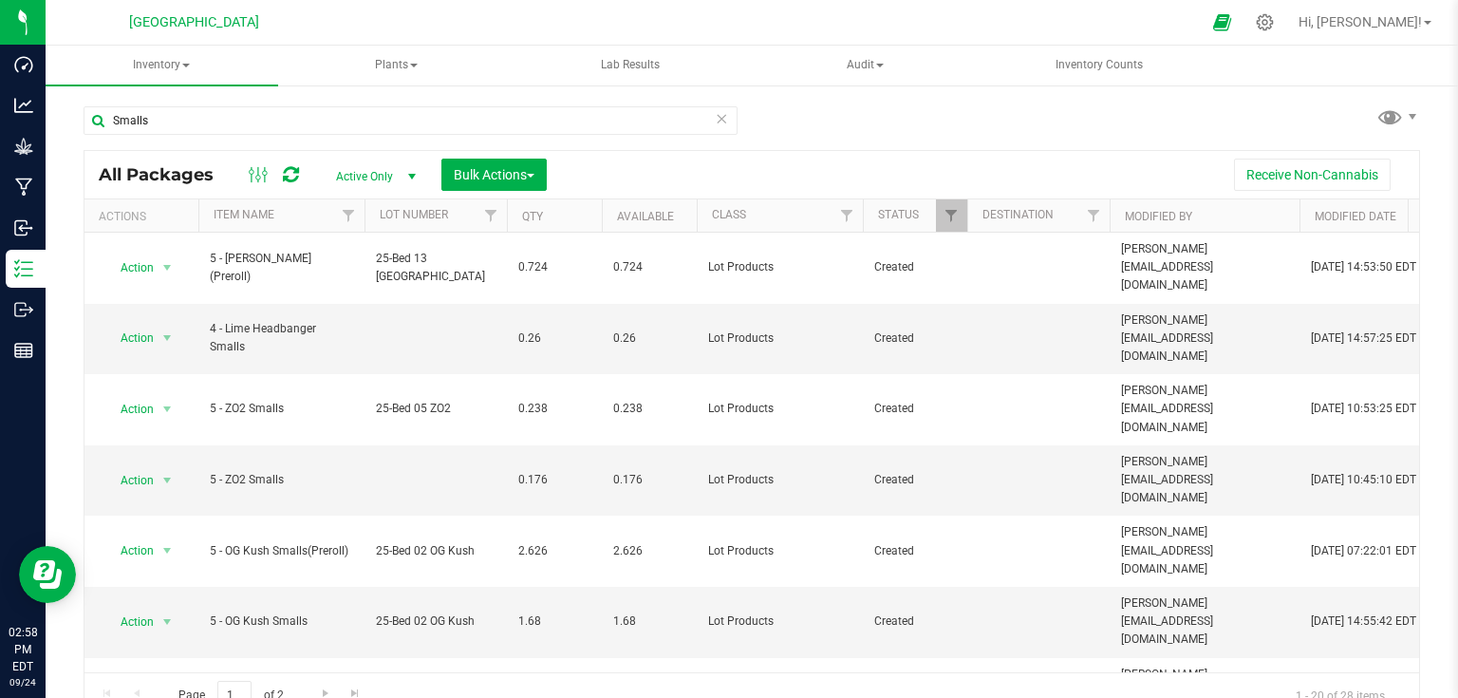
scroll to position [0, 0]
